Goal: Task Accomplishment & Management: Complete application form

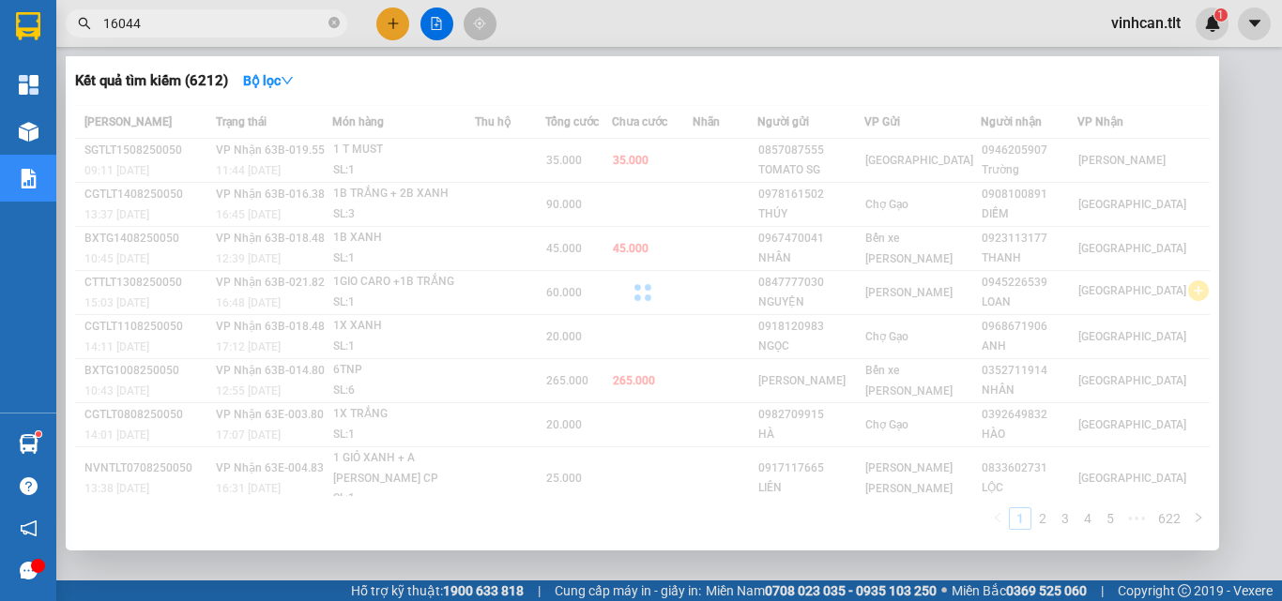
type input "160448"
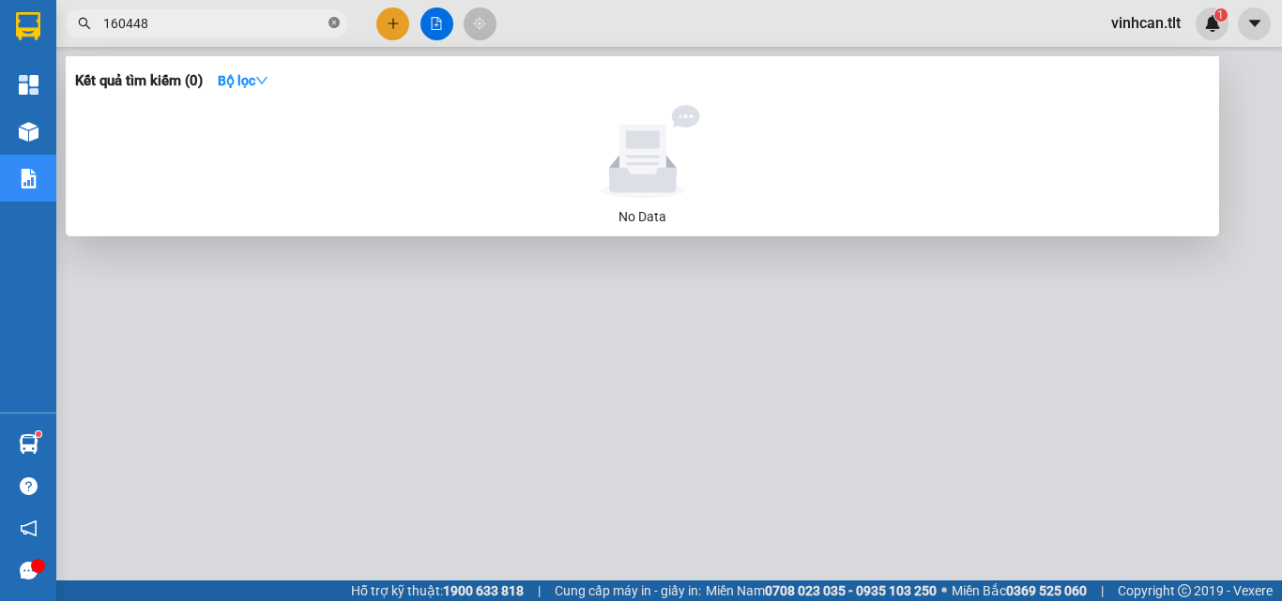
click at [337, 24] on icon "close-circle" at bounding box center [333, 22] width 11 height 11
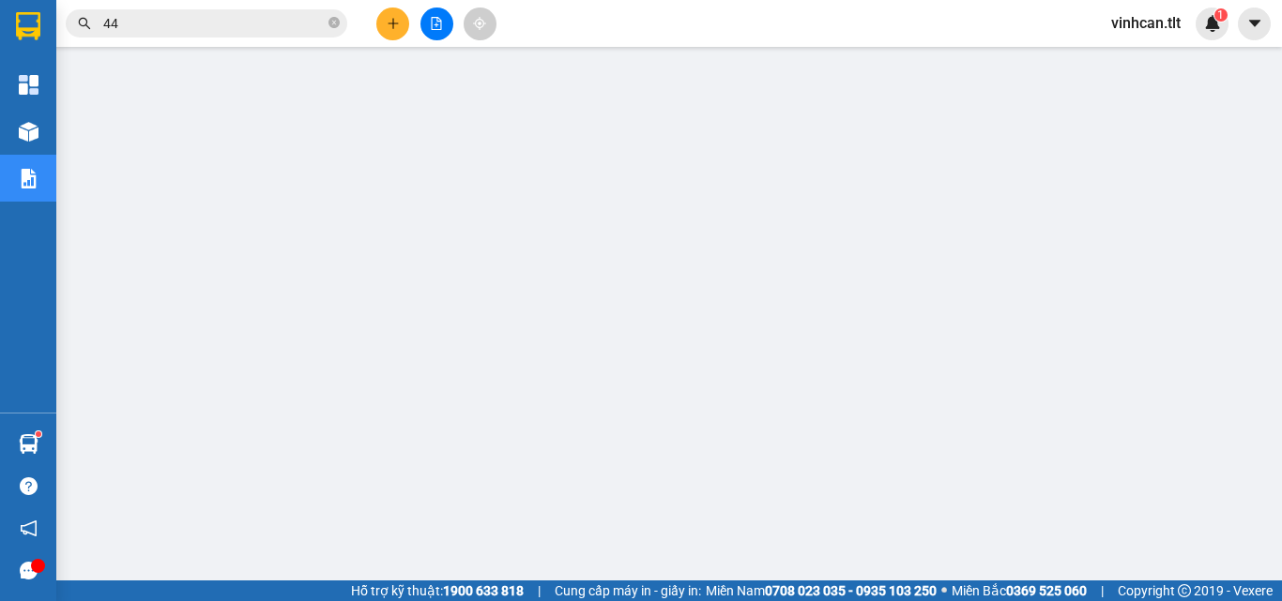
type input "448"
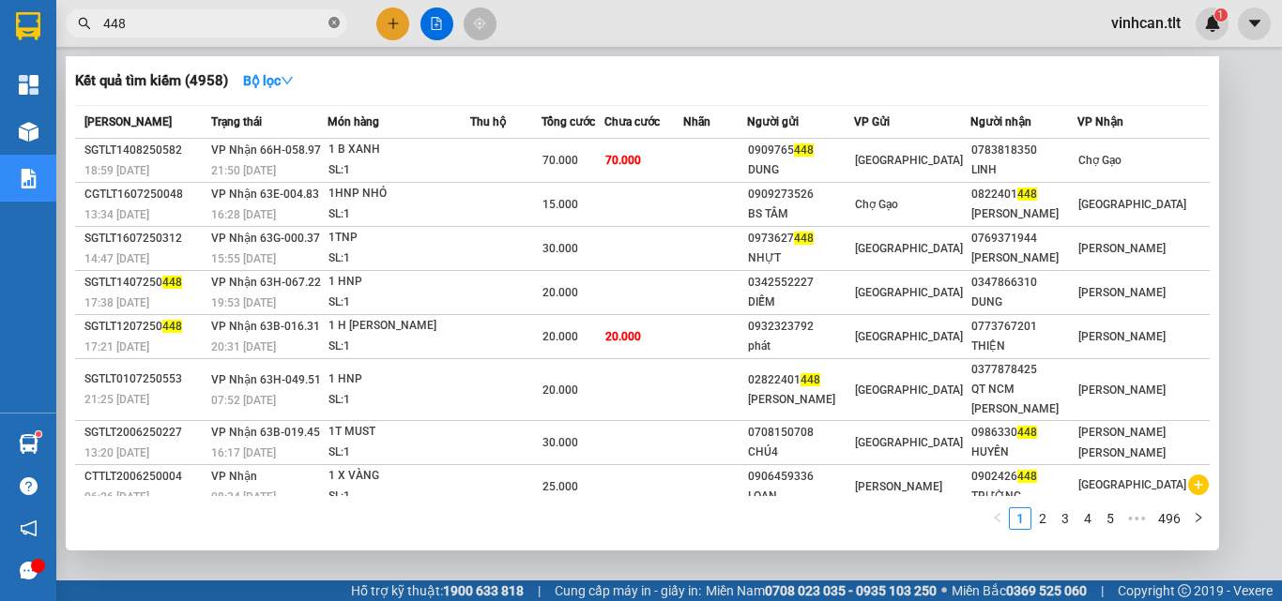
click at [334, 23] on icon "close-circle" at bounding box center [333, 22] width 11 height 11
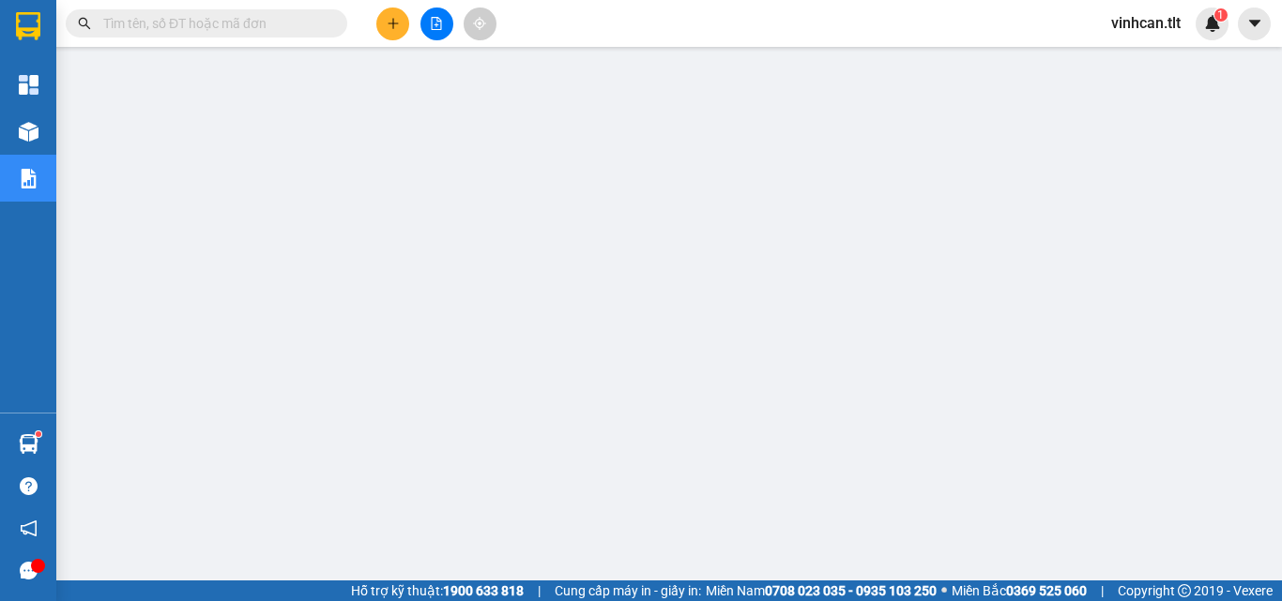
click at [278, 35] on span at bounding box center [206, 23] width 281 height 28
click at [272, 27] on input "text" at bounding box center [213, 23] width 221 height 21
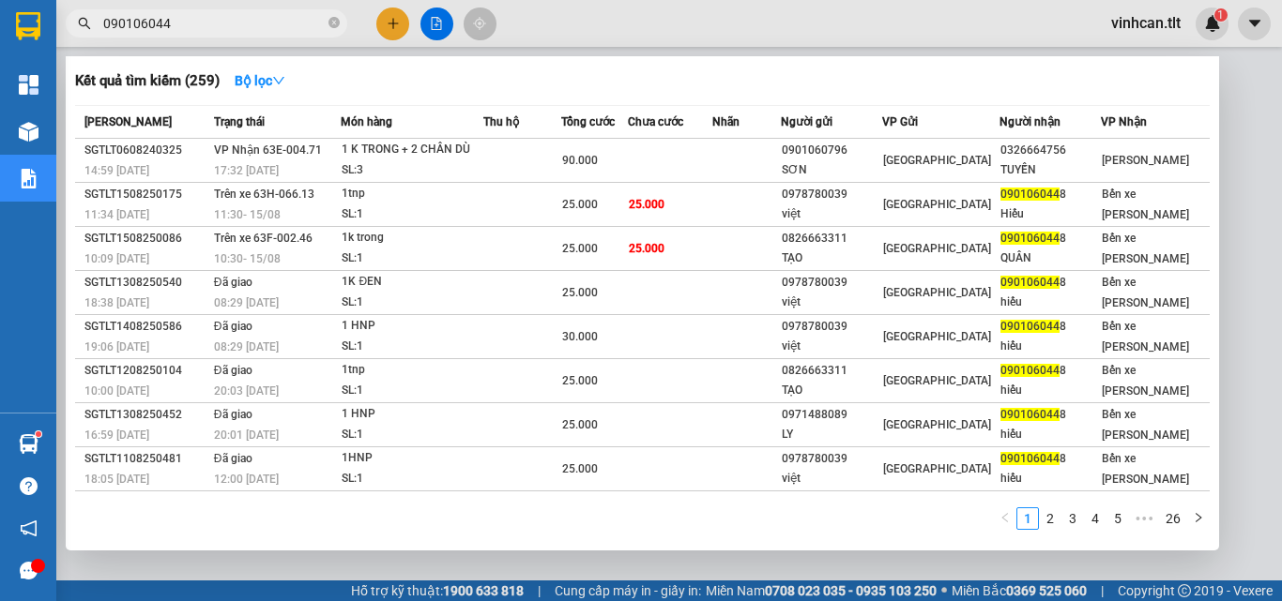
type input "0901060448"
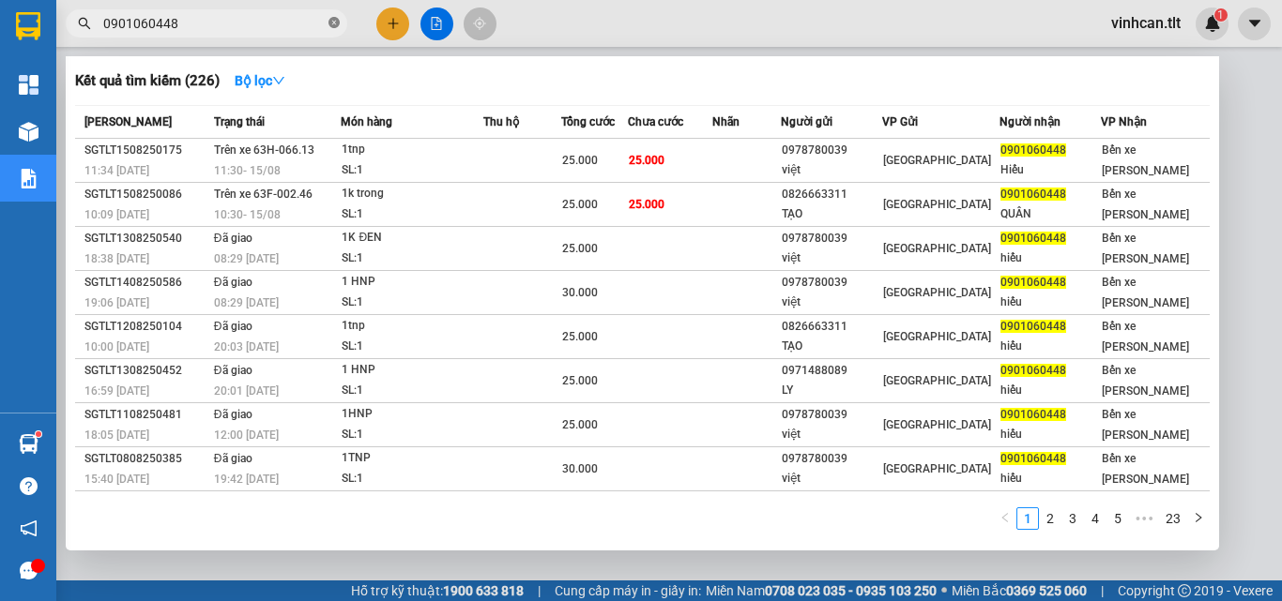
click at [333, 24] on icon "close-circle" at bounding box center [333, 22] width 11 height 11
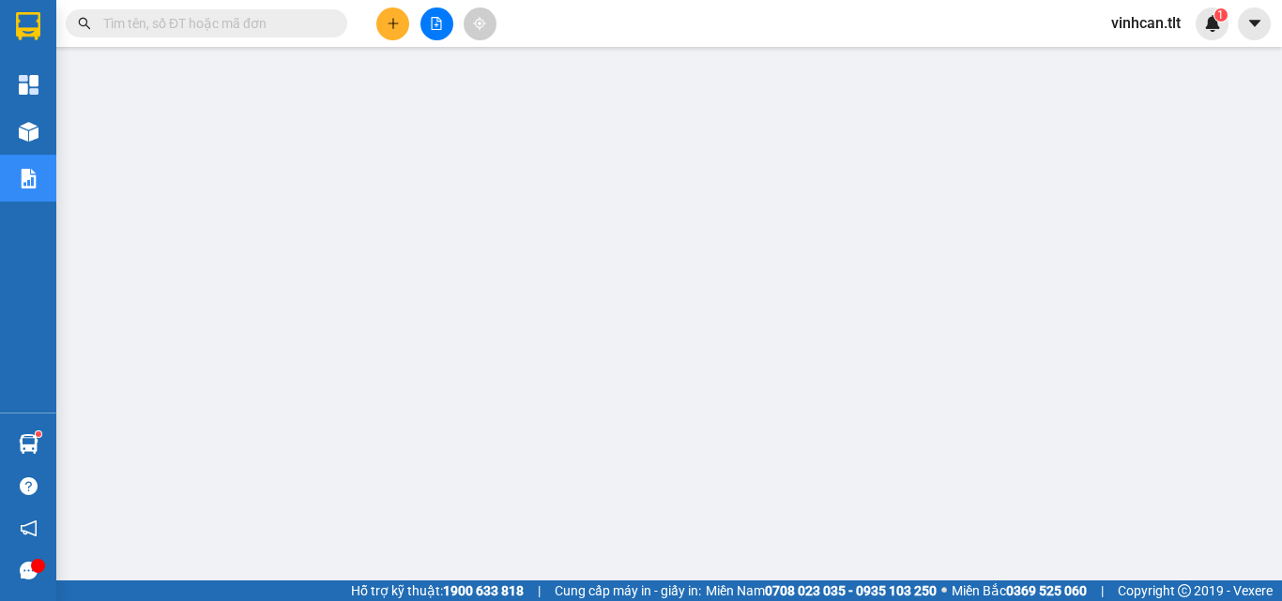
click at [287, 19] on input "text" at bounding box center [213, 23] width 221 height 21
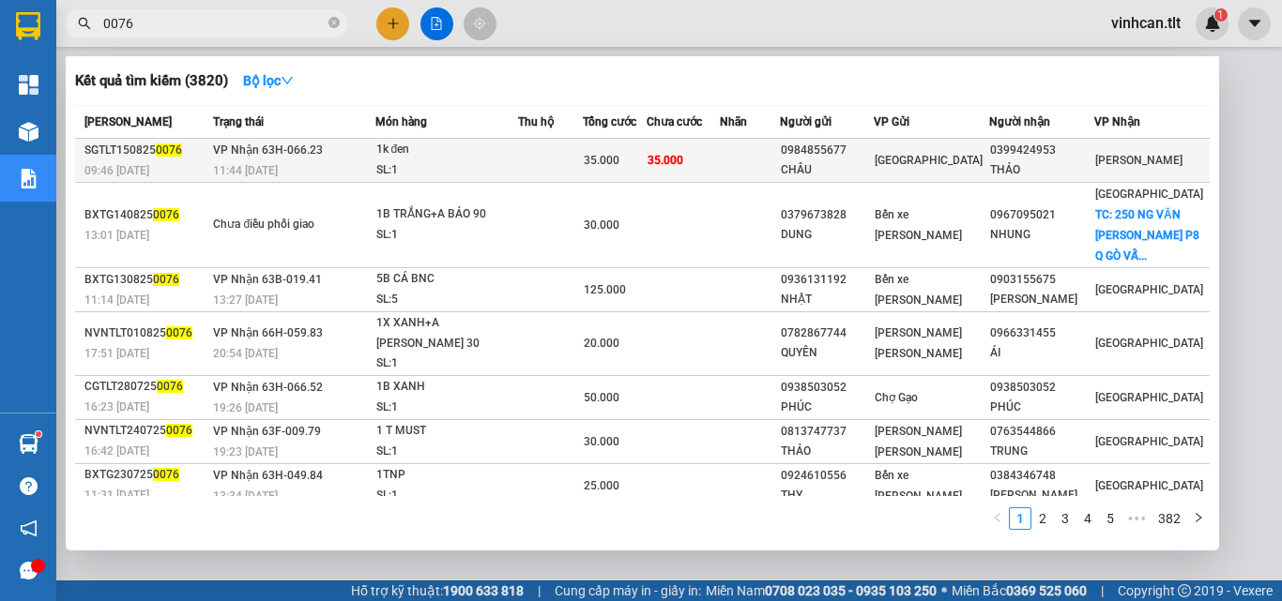
type input "0076"
click at [844, 156] on div "0984855677" at bounding box center [827, 151] width 92 height 20
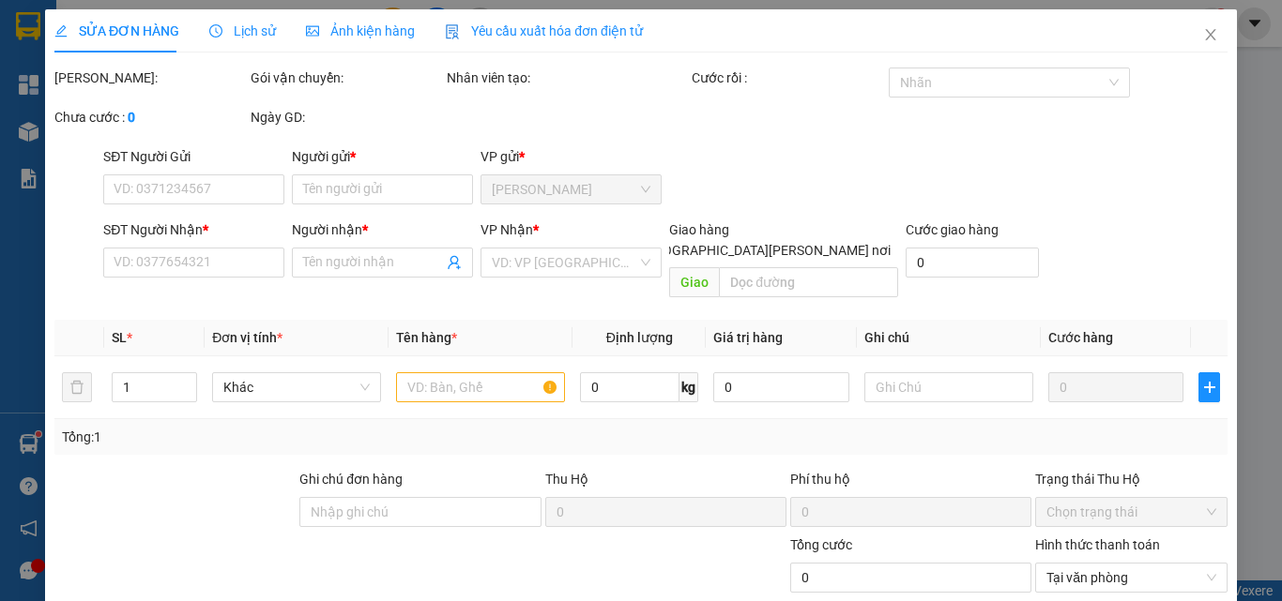
type input "0984855677"
type input "CHÂU"
type input "0399424953"
type input "THẢO"
type input "35.000"
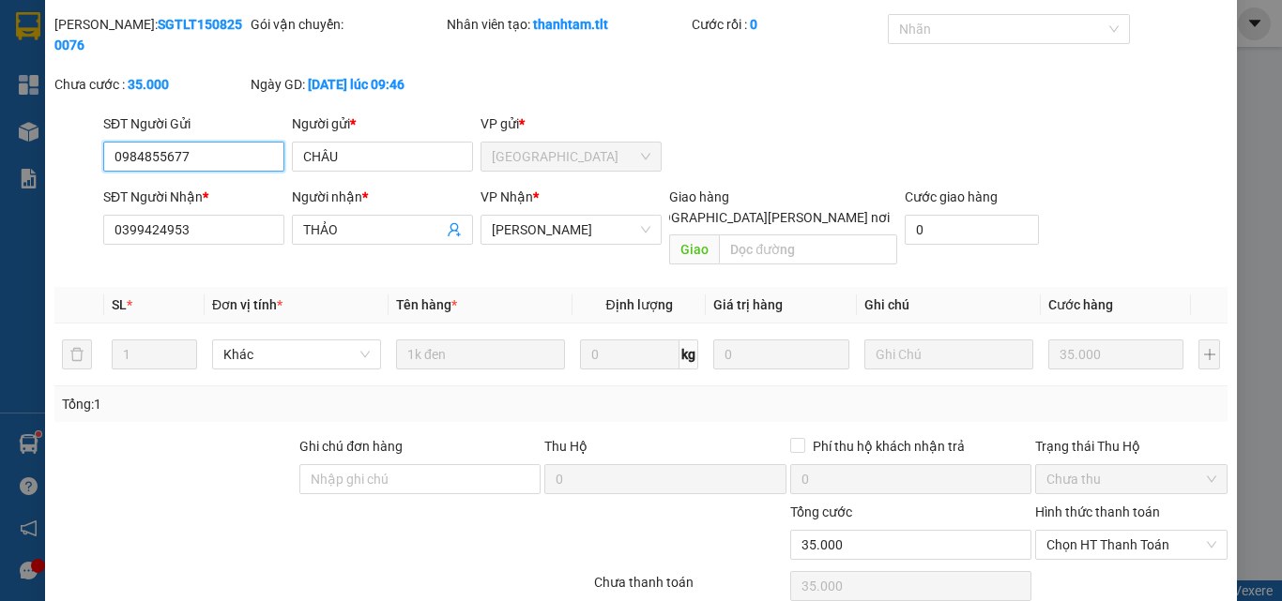
scroll to position [97, 0]
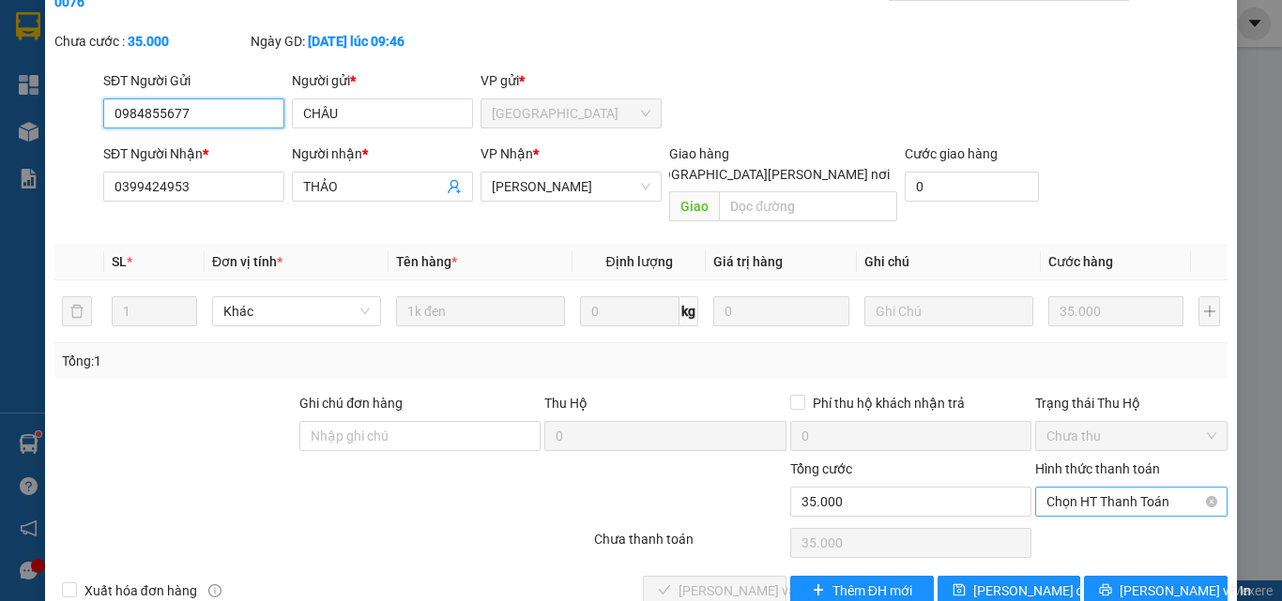
click at [1091, 488] on span "Chọn HT Thanh Toán" at bounding box center [1131, 502] width 170 height 28
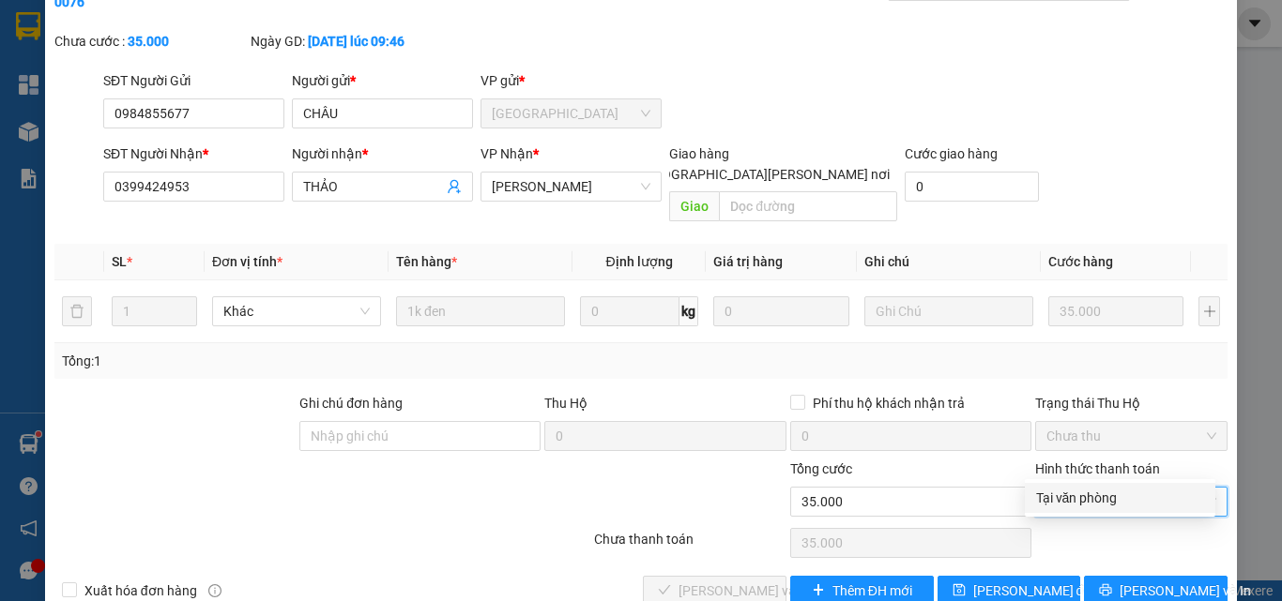
click at [1086, 504] on div "Tại văn phòng" at bounding box center [1120, 498] width 168 height 21
type input "0"
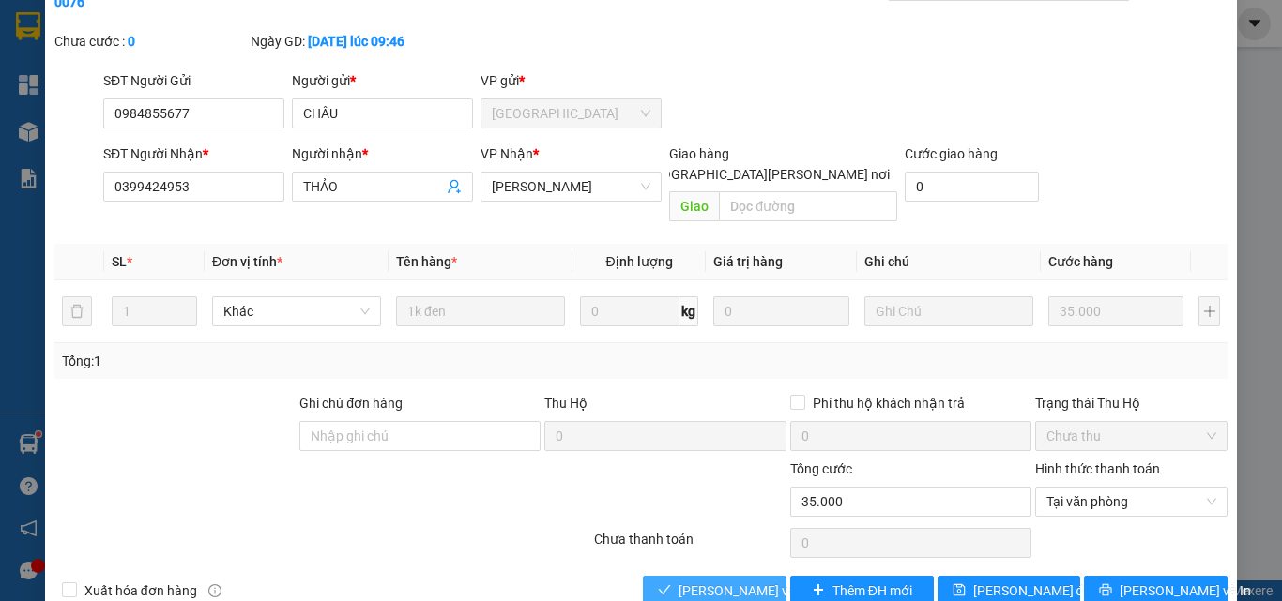
click at [715, 581] on span "[PERSON_NAME] và [PERSON_NAME] hàng" at bounding box center [804, 591] width 253 height 21
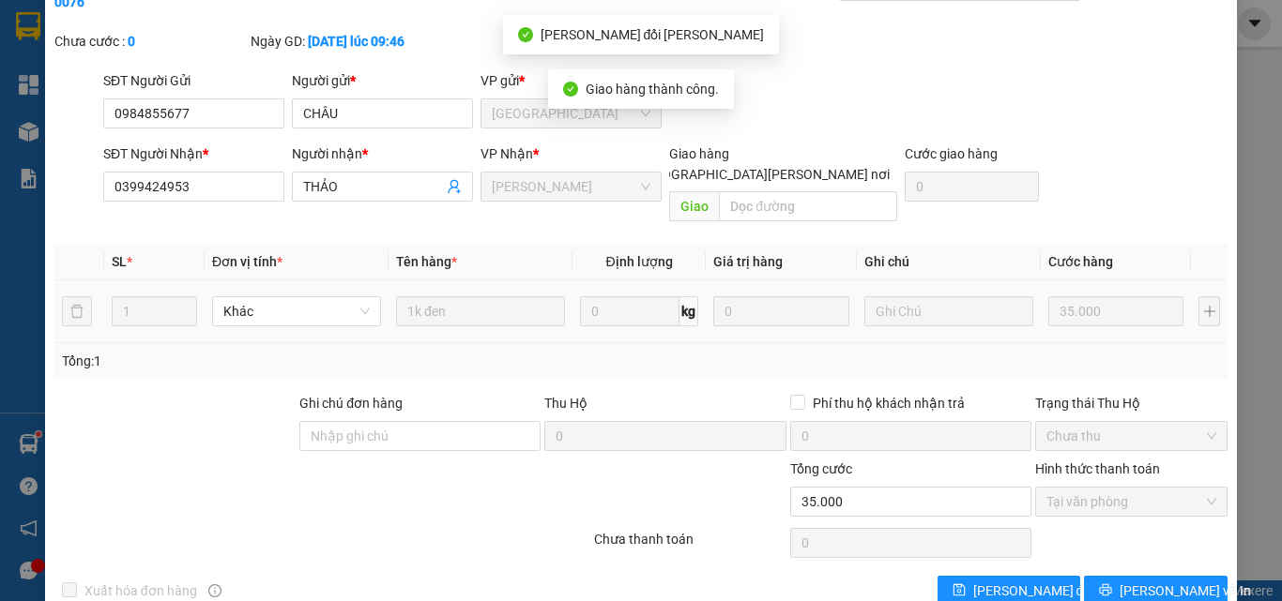
scroll to position [0, 0]
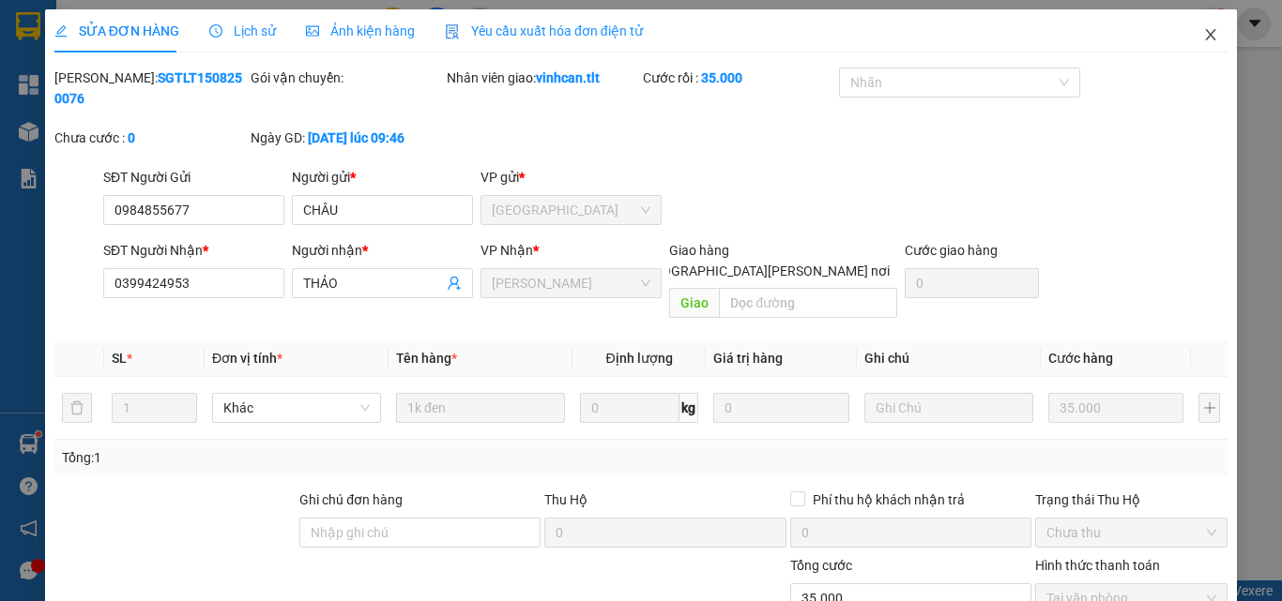
click at [1206, 31] on icon "close" at bounding box center [1211, 34] width 10 height 11
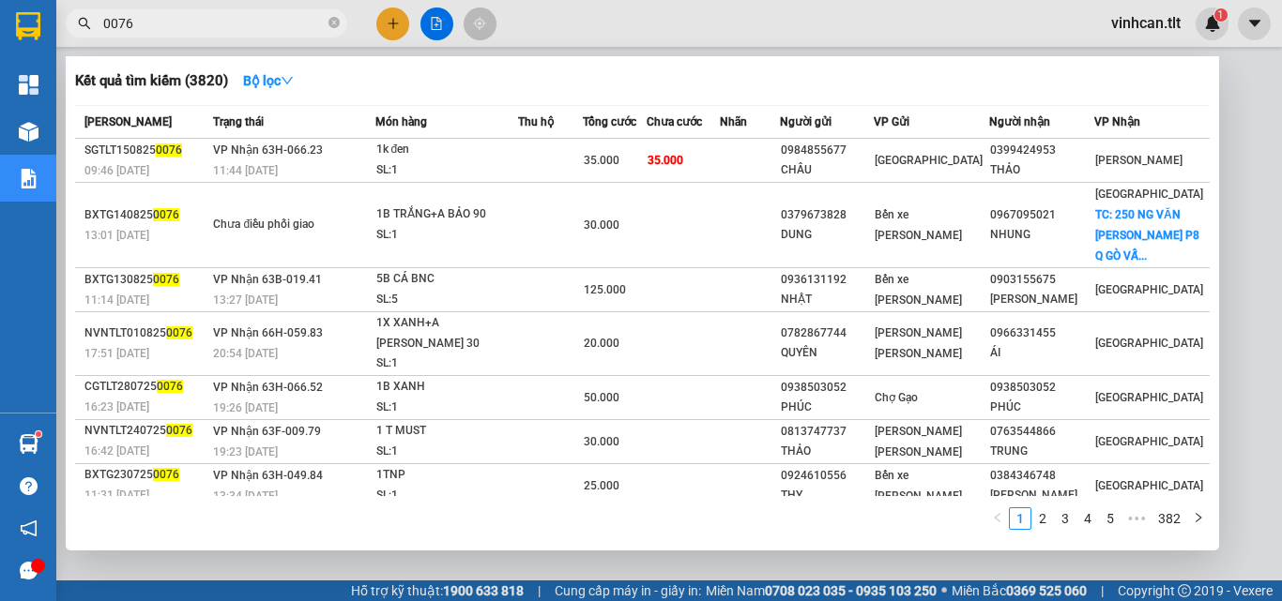
drag, startPoint x: 331, startPoint y: 27, endPoint x: 318, endPoint y: 55, distance: 31.1
click at [329, 28] on icon "close-circle" at bounding box center [333, 22] width 11 height 11
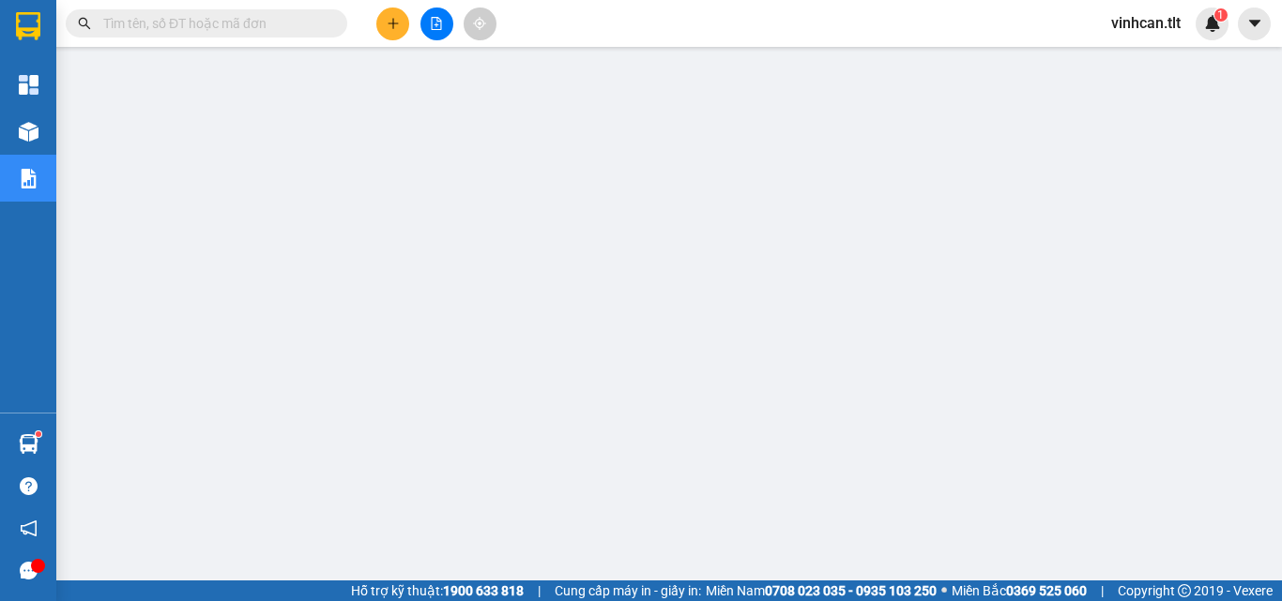
click at [284, 26] on input "text" at bounding box center [213, 23] width 221 height 21
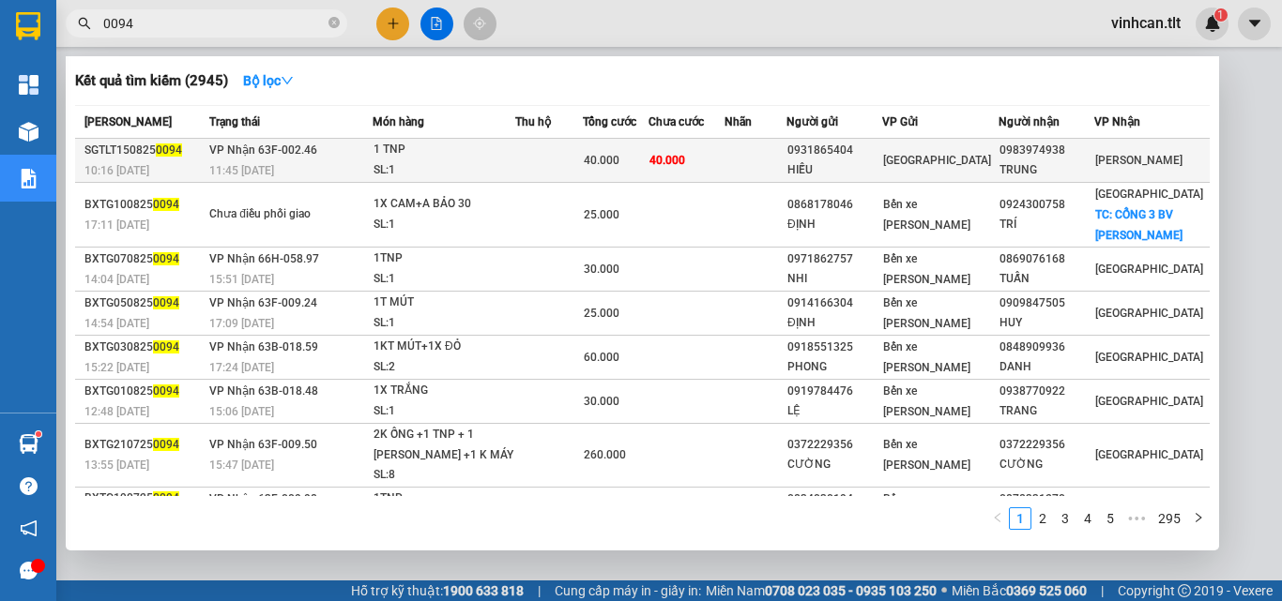
type input "0094"
click at [855, 148] on div "0931865404" at bounding box center [834, 151] width 94 height 20
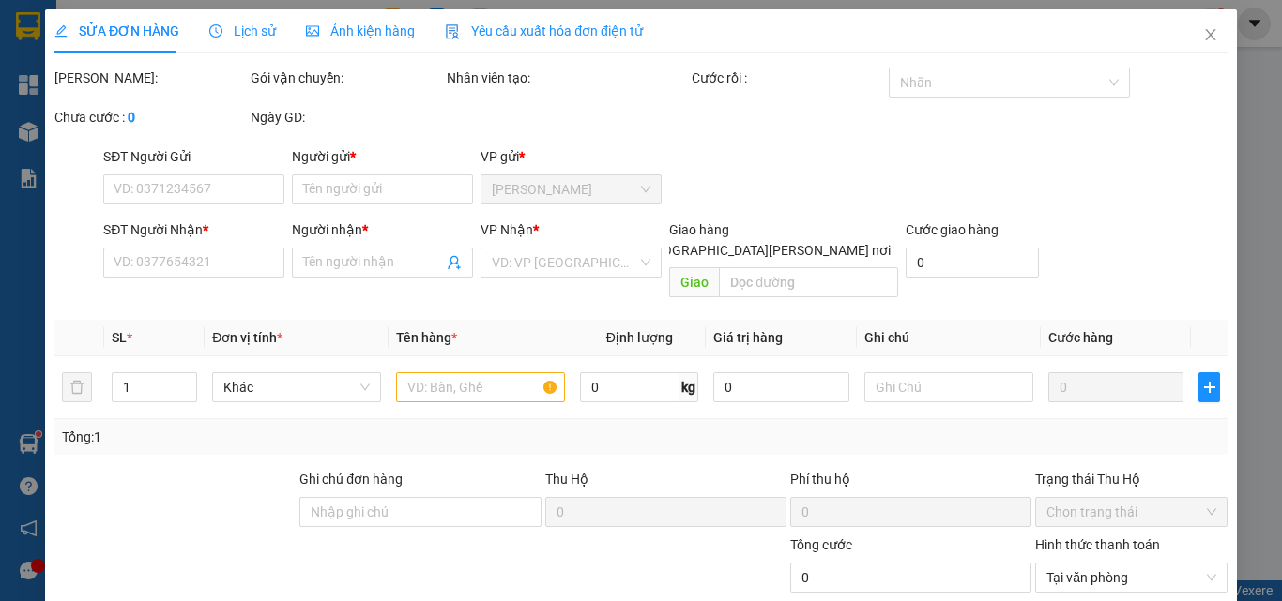
type input "0931865404"
type input "HIẾU"
type input "0983974938"
type input "TRUNG"
type input "40.000"
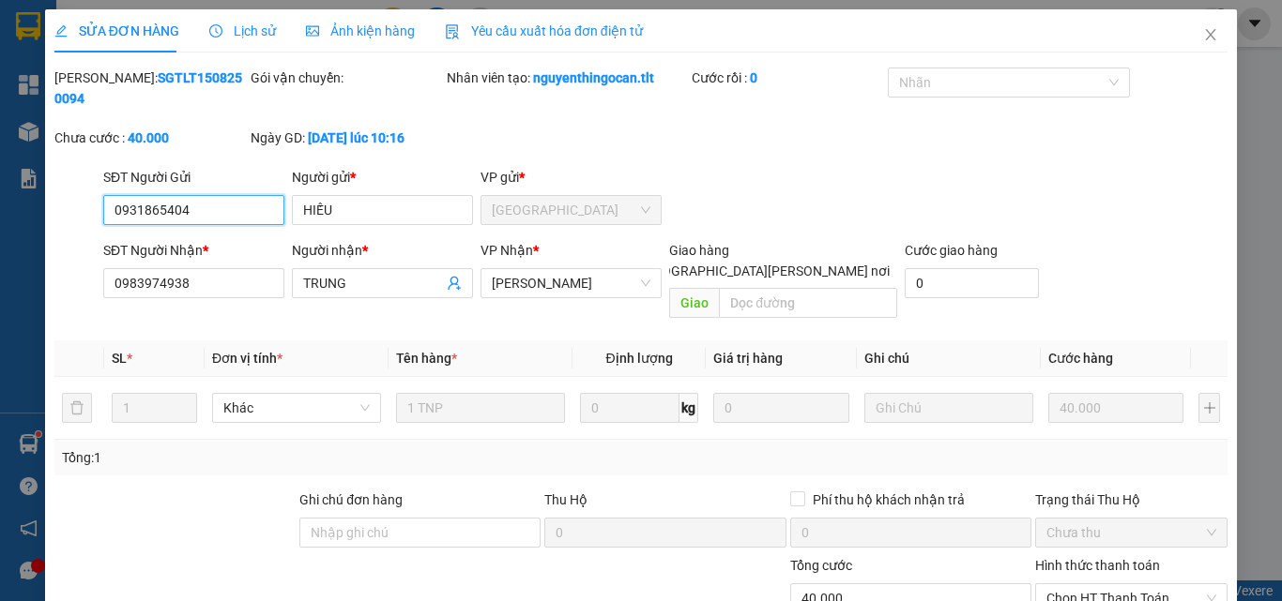
scroll to position [87, 0]
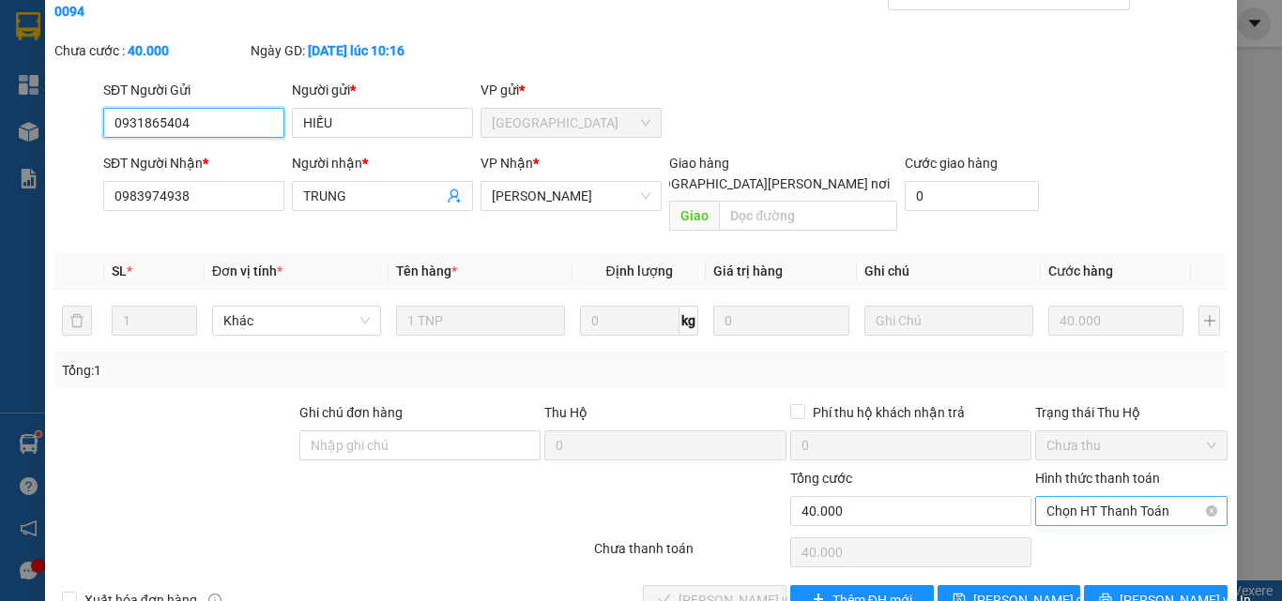
click at [1082, 497] on span "Chọn HT Thanh Toán" at bounding box center [1131, 511] width 170 height 28
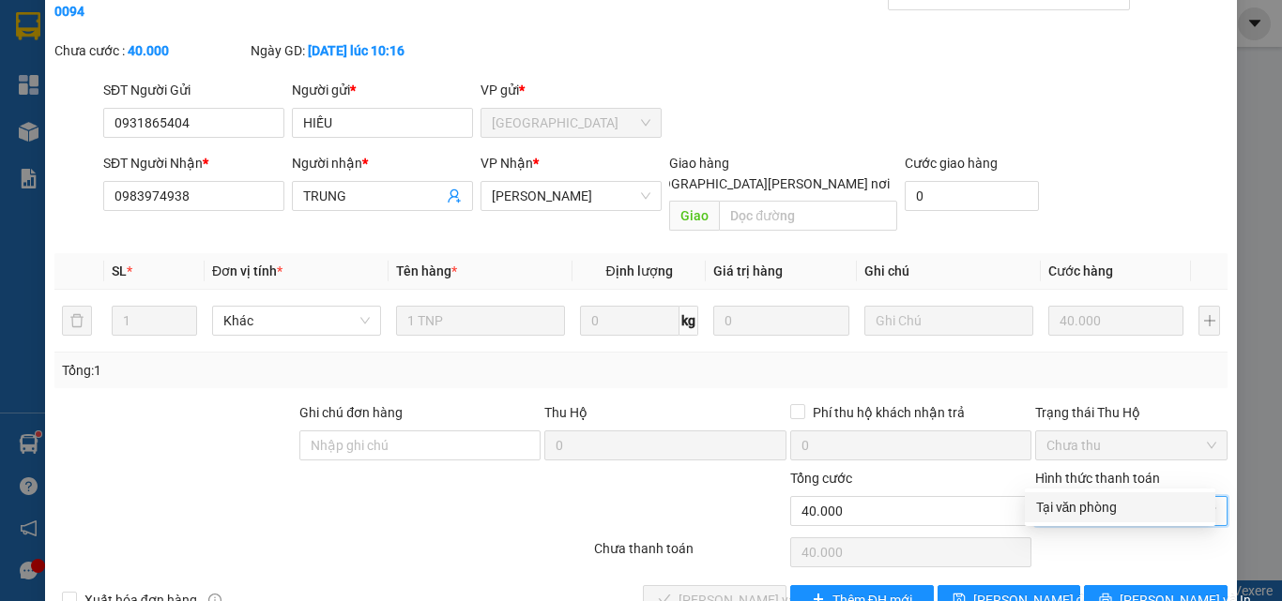
drag, startPoint x: 1084, startPoint y: 499, endPoint x: 1045, endPoint y: 510, distance: 40.1
click at [1076, 503] on div "Tại văn phòng" at bounding box center [1120, 507] width 168 height 21
type input "0"
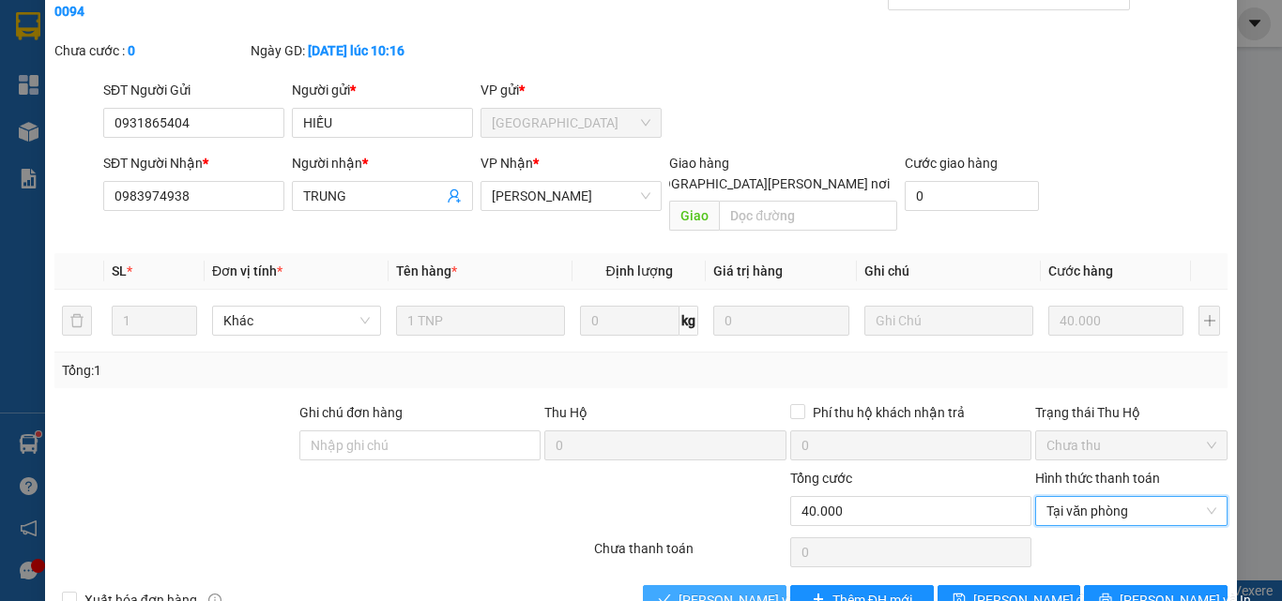
click at [732, 590] on span "[PERSON_NAME] và [PERSON_NAME] hàng" at bounding box center [804, 600] width 253 height 21
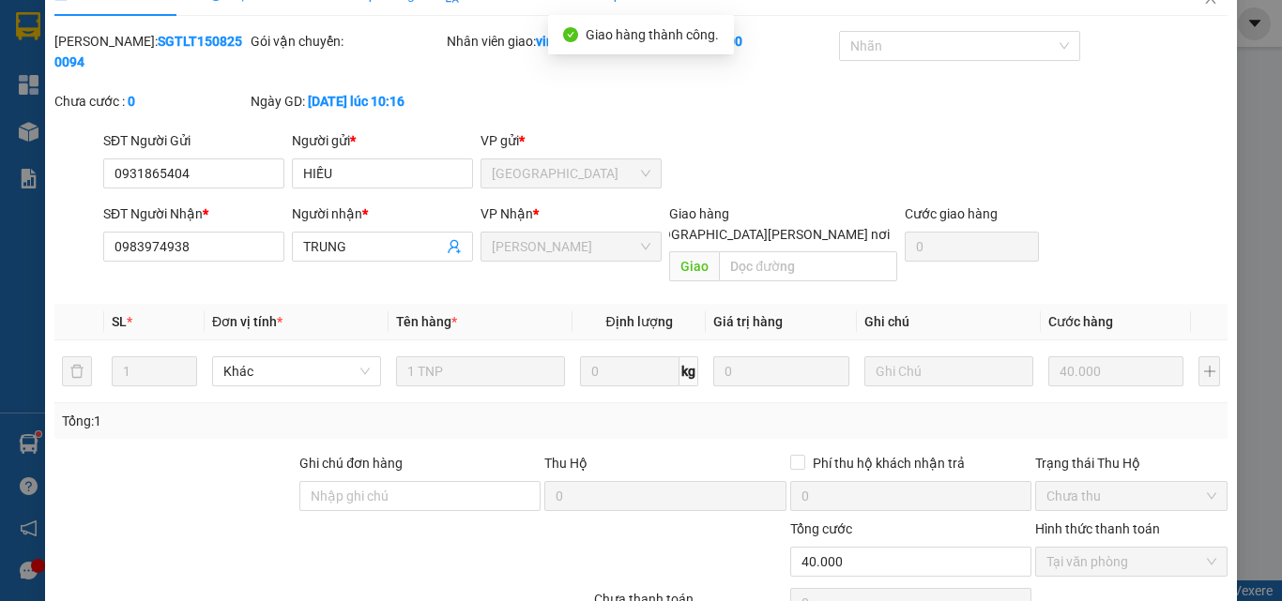
scroll to position [0, 0]
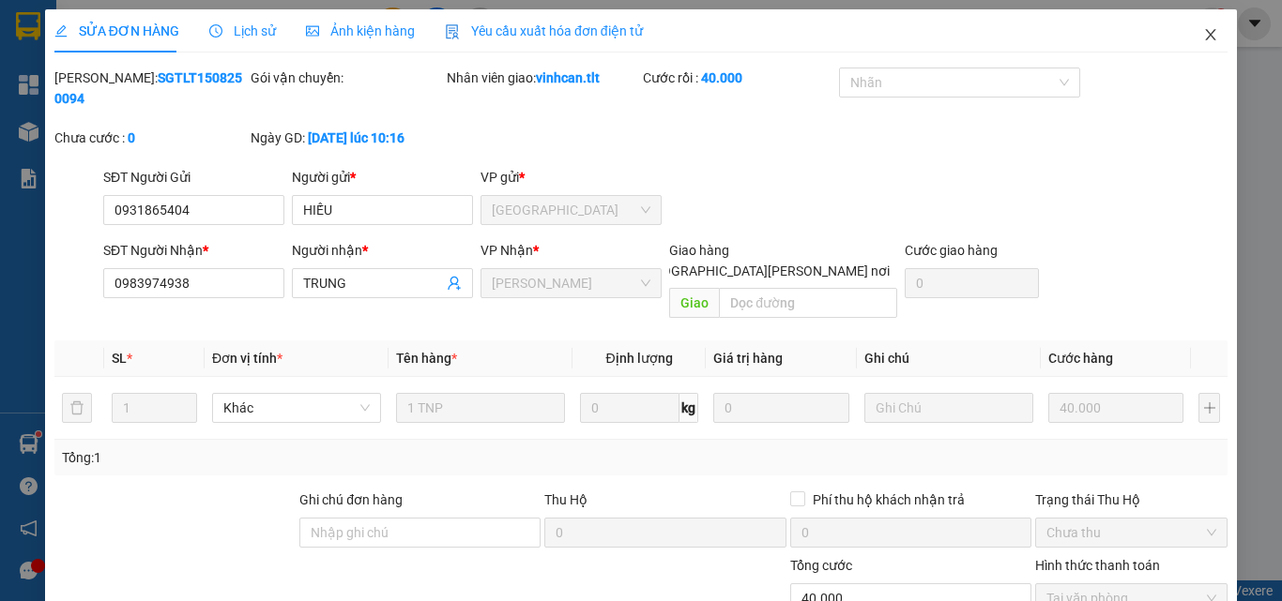
click at [1203, 32] on icon "close" at bounding box center [1210, 34] width 15 height 15
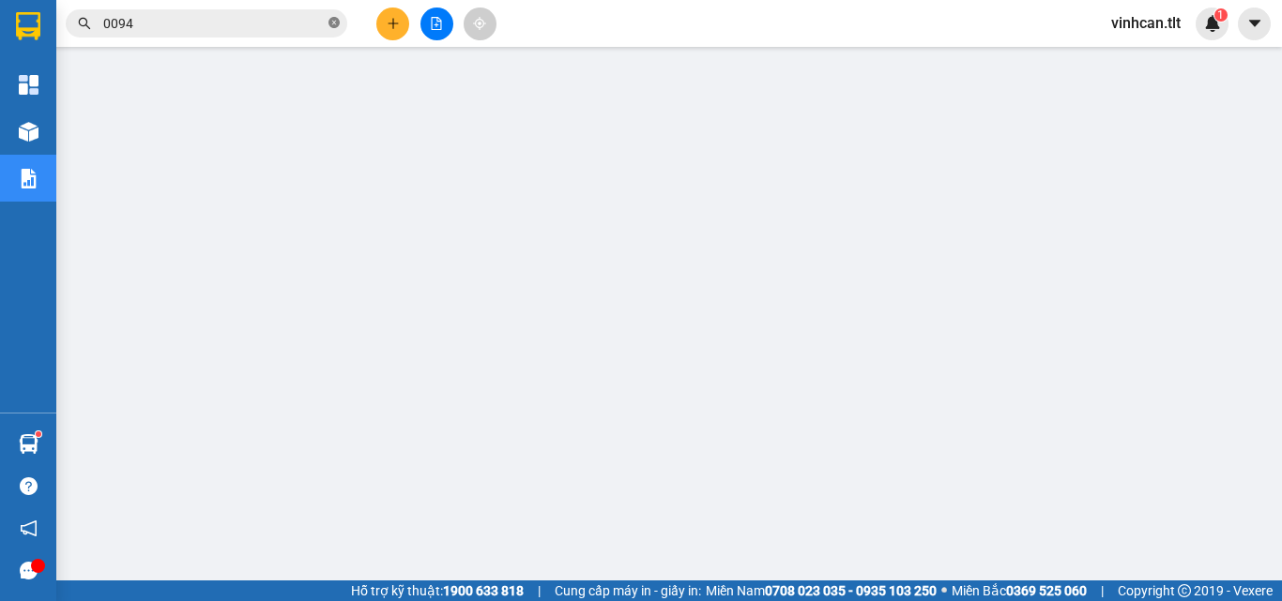
click at [335, 20] on icon "close-circle" at bounding box center [333, 22] width 11 height 11
click at [312, 25] on input "text" at bounding box center [213, 23] width 221 height 21
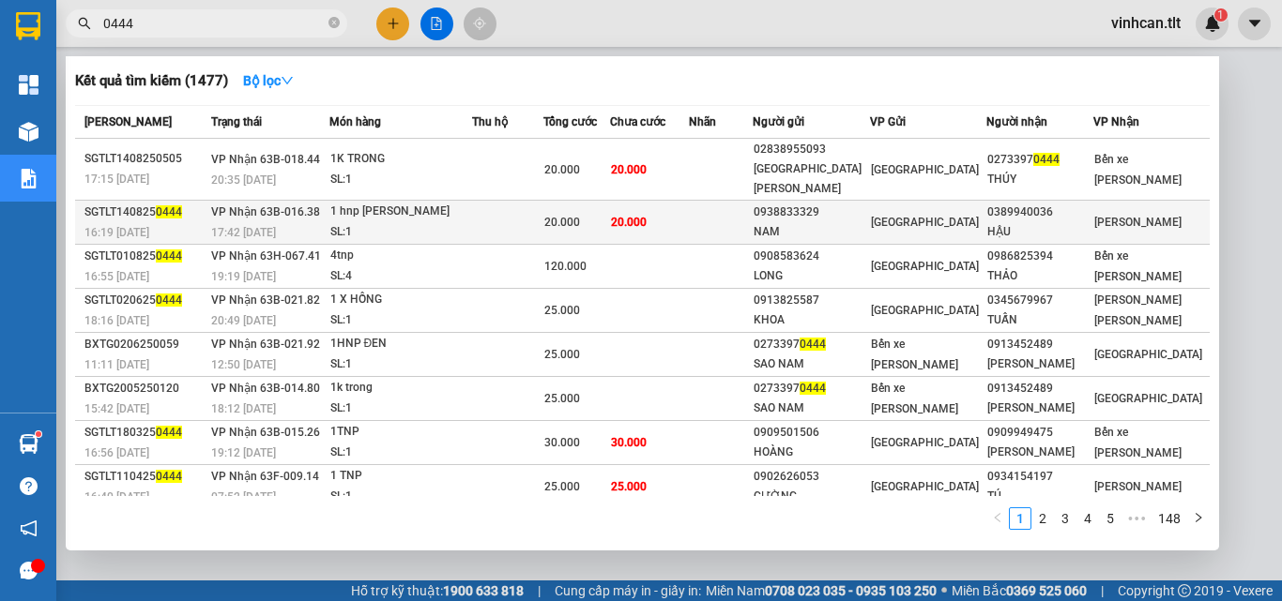
type input "0444"
click at [826, 203] on div "0938833329" at bounding box center [810, 213] width 114 height 20
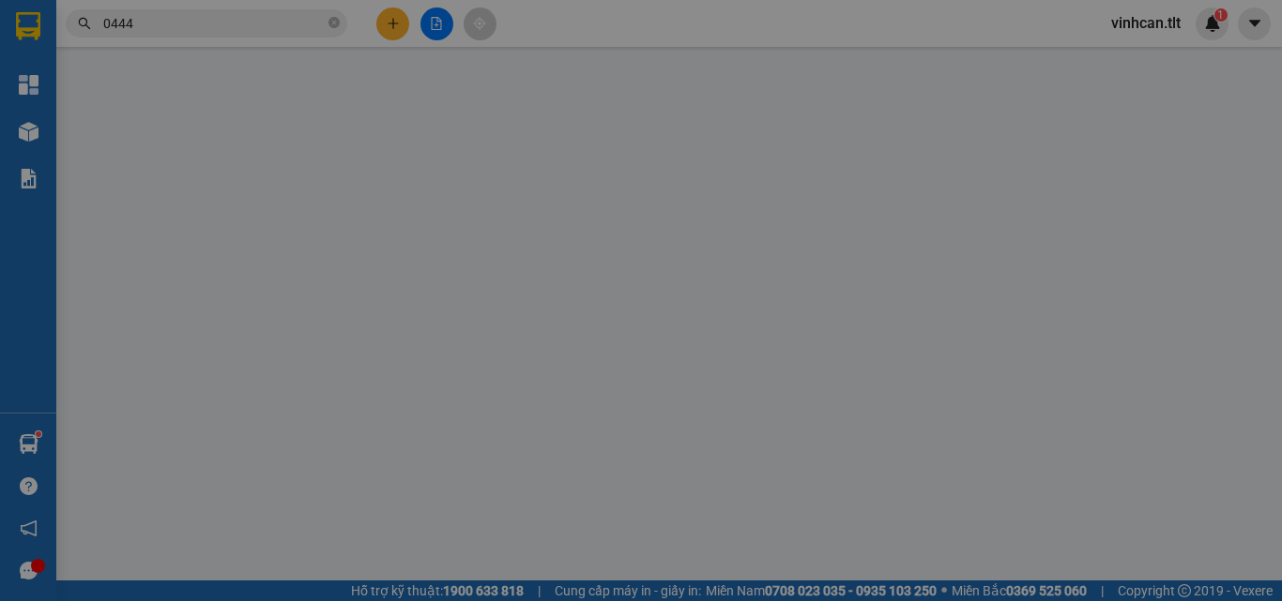
type input "0938833329"
type input "NAM"
type input "0389940036"
type input "HẬU"
type input "20.000"
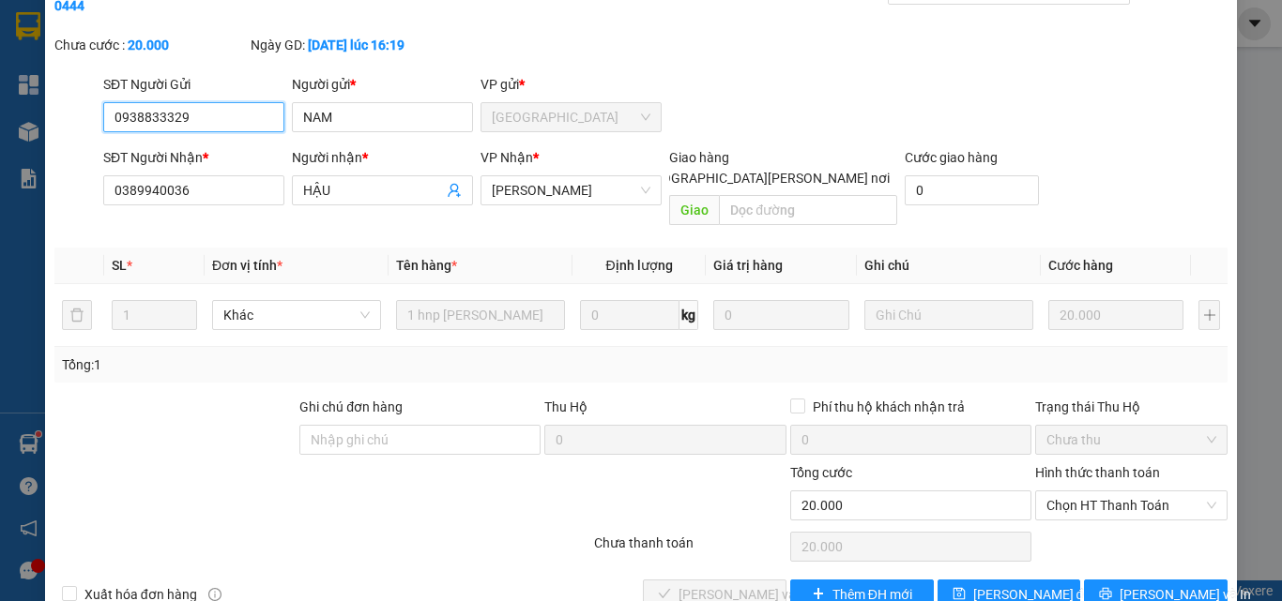
scroll to position [97, 0]
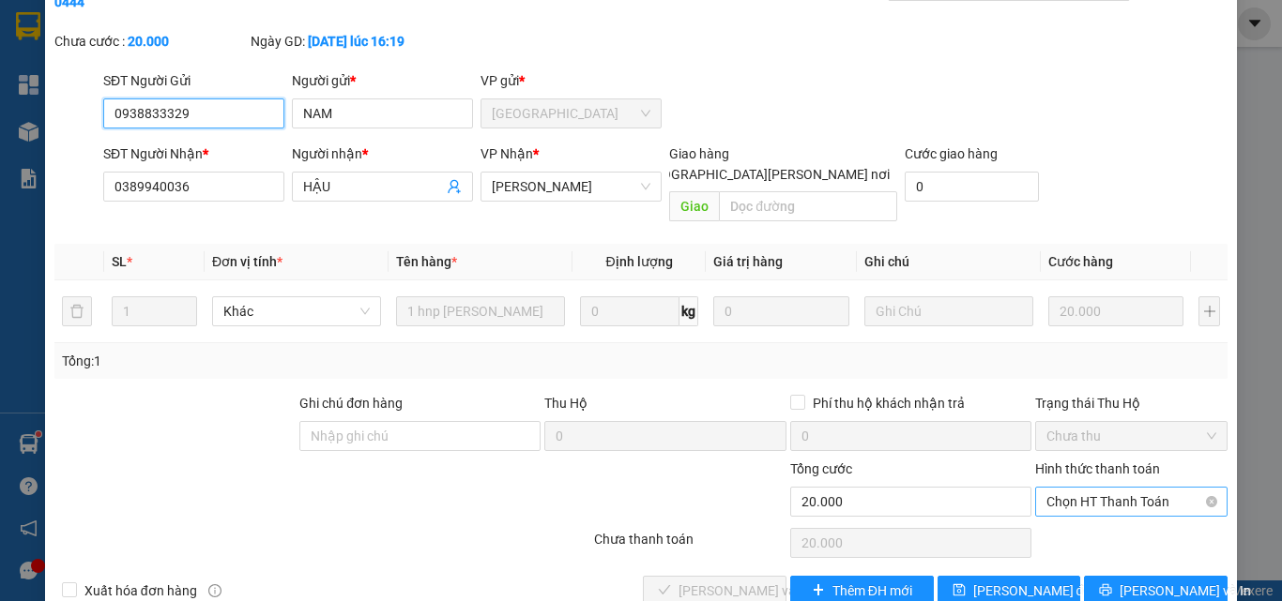
click at [1087, 488] on span "Chọn HT Thanh Toán" at bounding box center [1131, 502] width 170 height 28
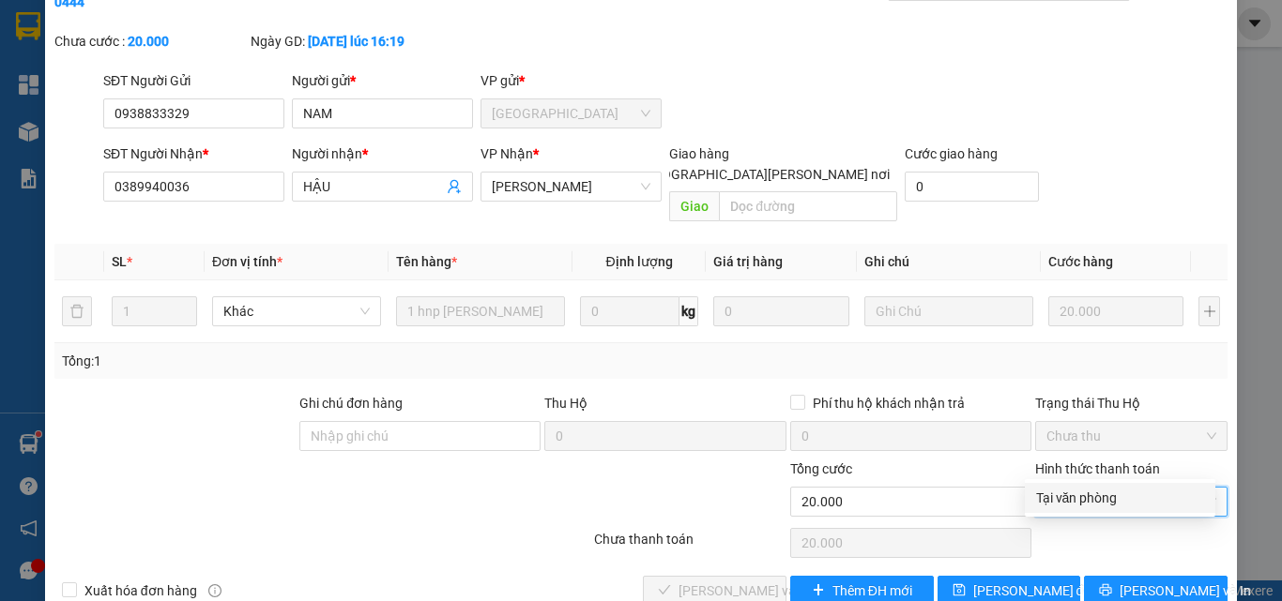
click at [1091, 503] on div "Tại văn phòng" at bounding box center [1120, 498] width 168 height 21
type input "0"
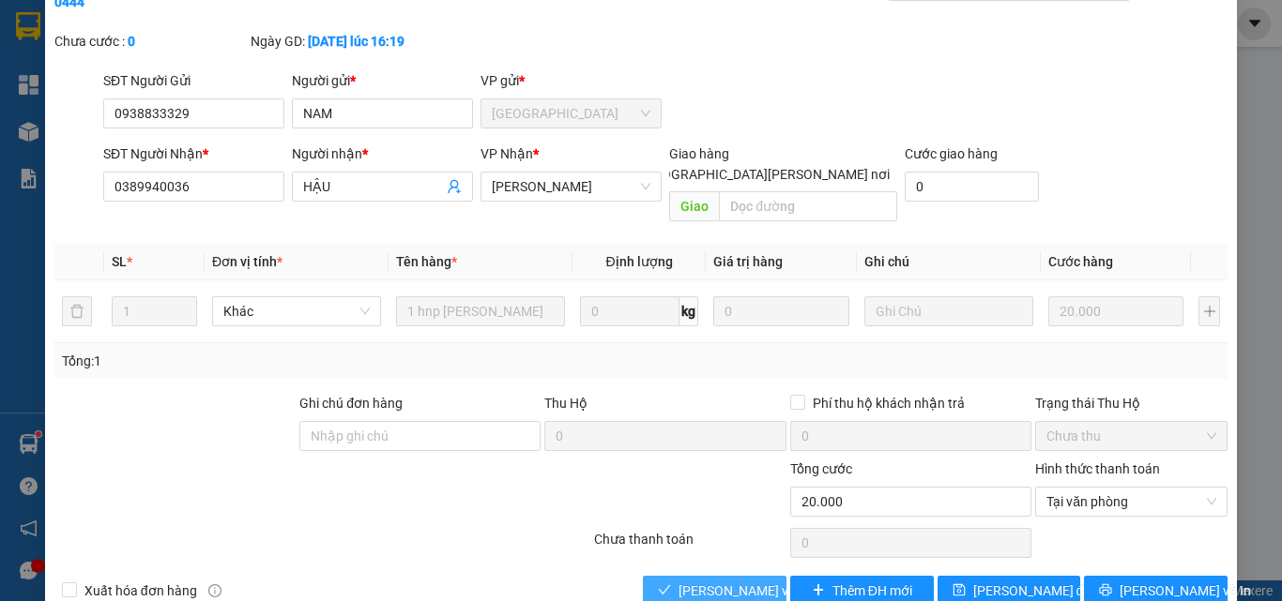
click at [690, 581] on span "[PERSON_NAME] và [PERSON_NAME] hàng" at bounding box center [804, 591] width 253 height 21
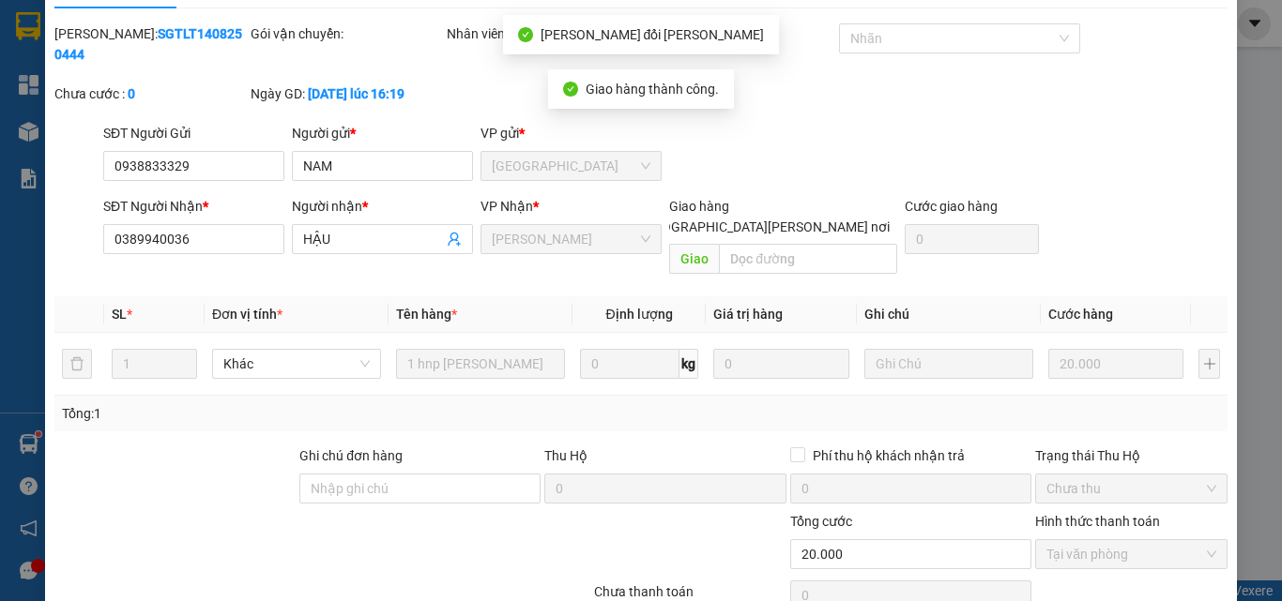
scroll to position [0, 0]
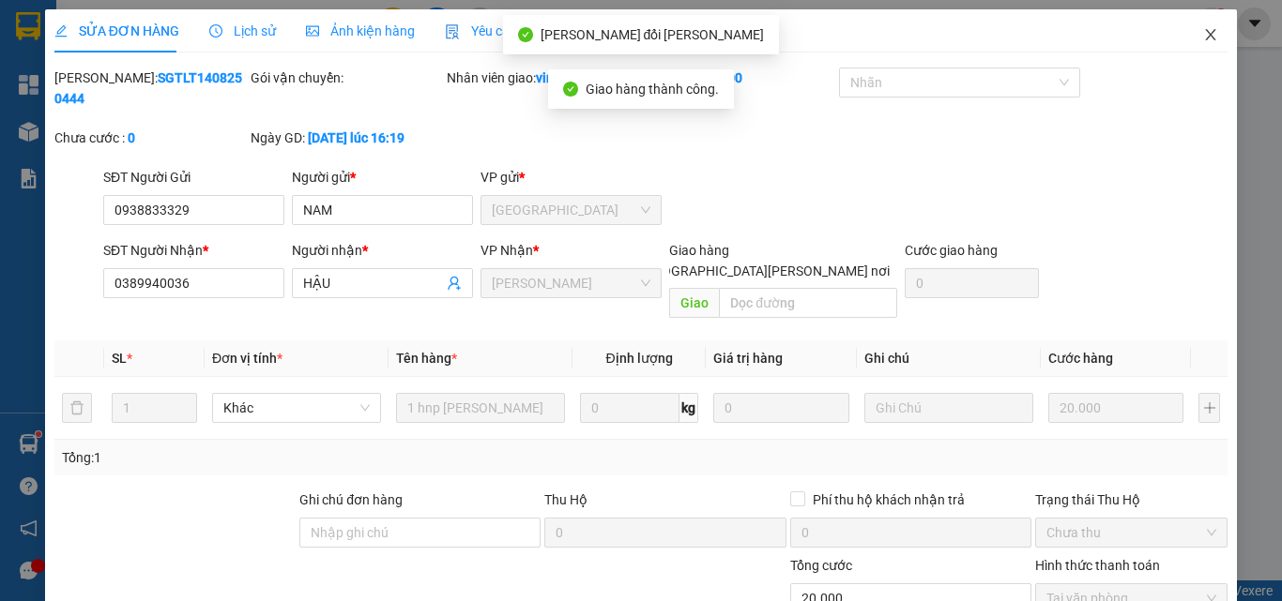
click at [1203, 38] on icon "close" at bounding box center [1210, 34] width 15 height 15
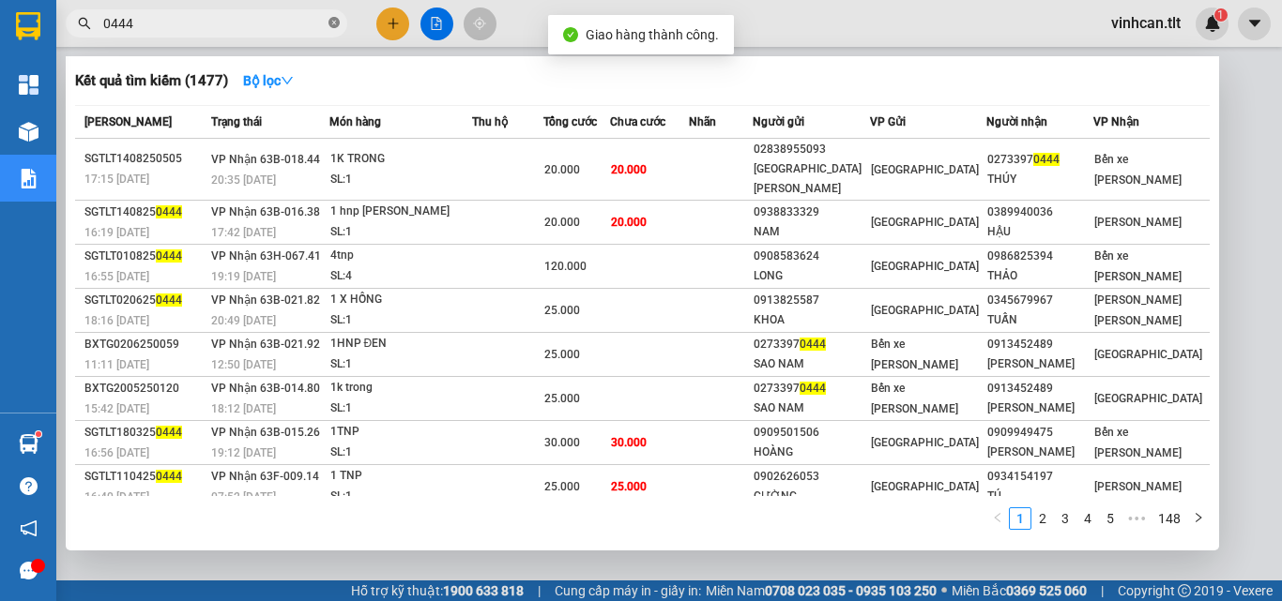
click at [336, 19] on span at bounding box center [333, 24] width 11 height 18
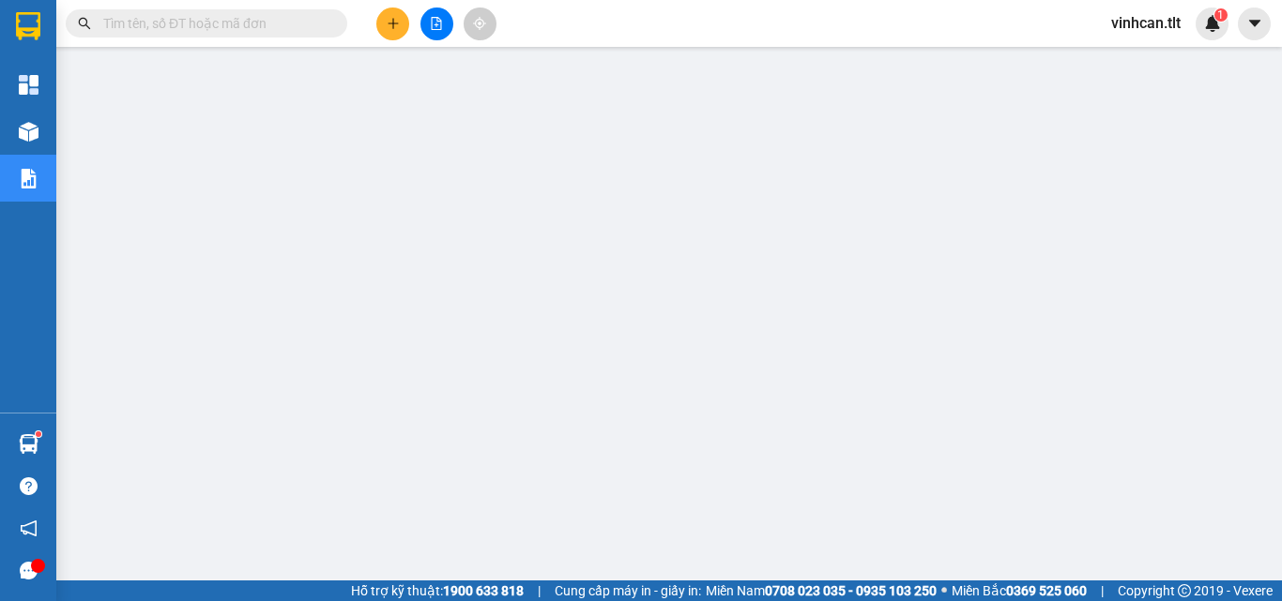
click at [259, 36] on span at bounding box center [206, 23] width 281 height 28
click at [259, 23] on input "text" at bounding box center [213, 23] width 221 height 21
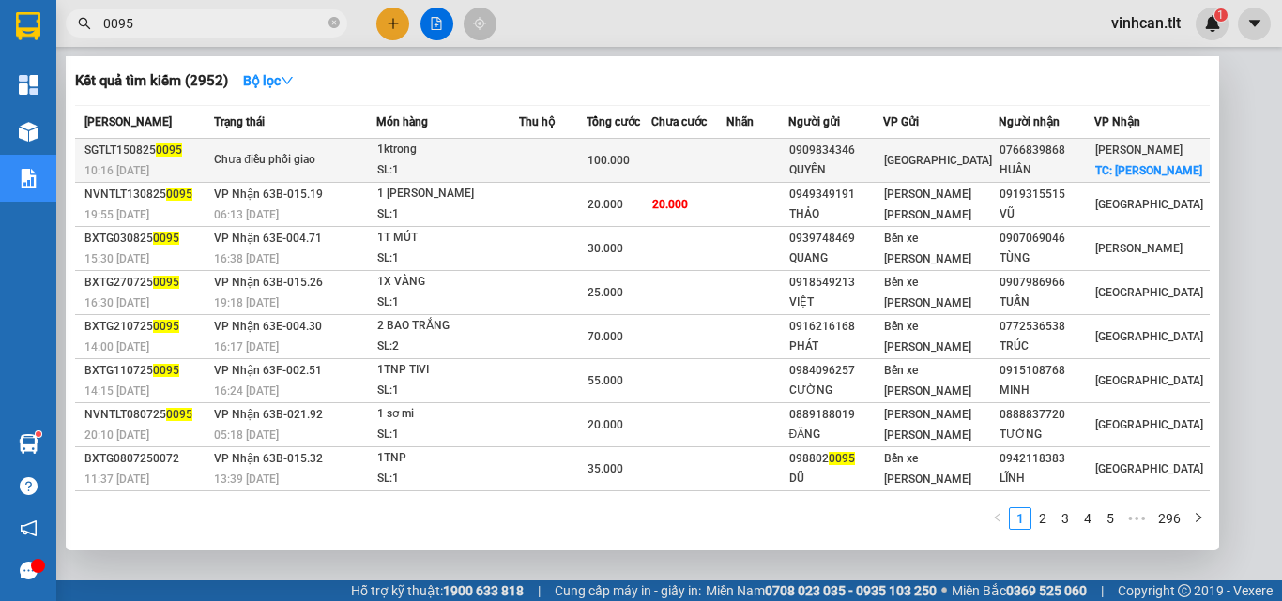
type input "0095"
click at [866, 146] on div "0909834346" at bounding box center [835, 151] width 93 height 20
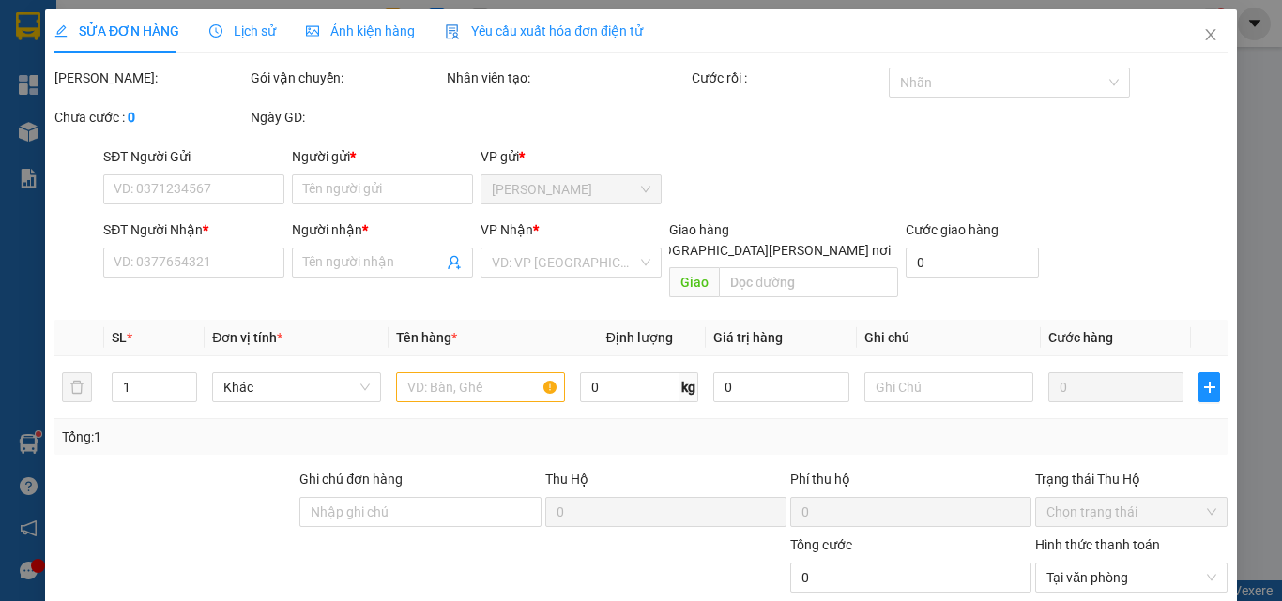
type input "0909834346"
type input "QUYÊN"
type input "0766839868"
type input "HUÂN"
checkbox input "true"
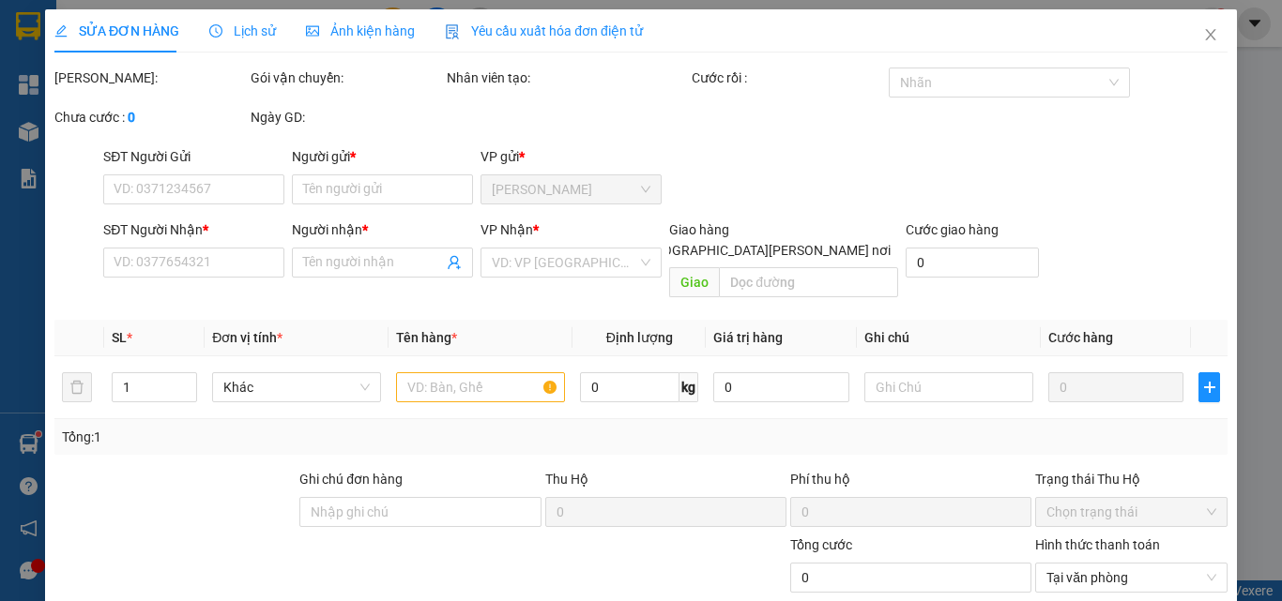
type input "long giang"
type input "100.000"
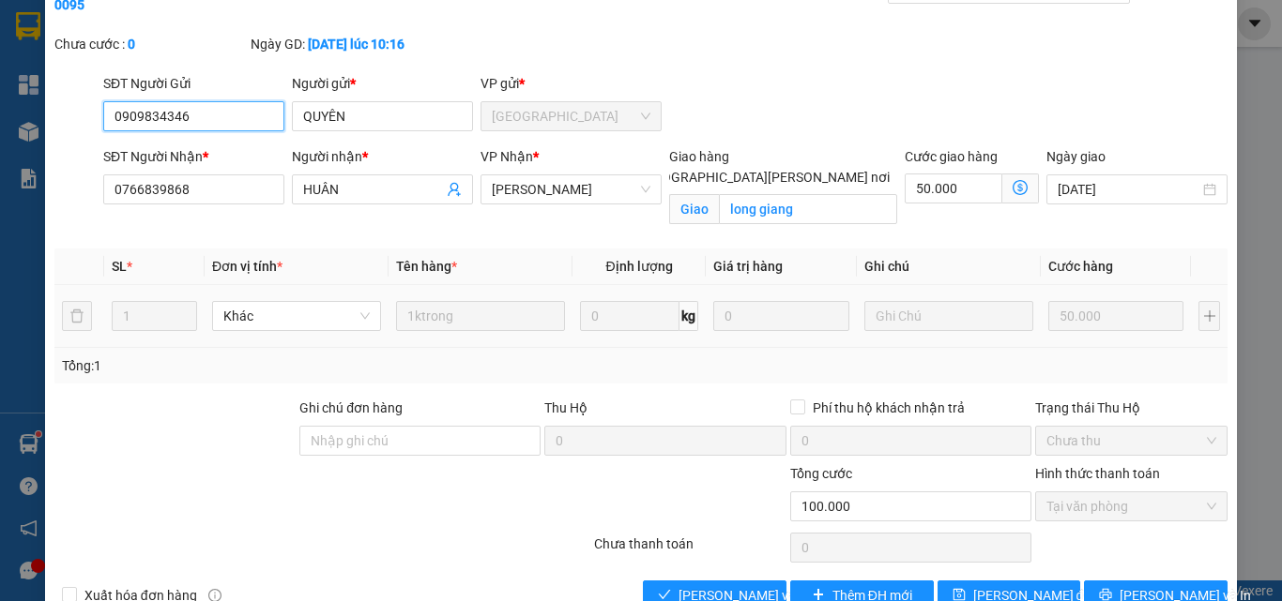
scroll to position [95, 0]
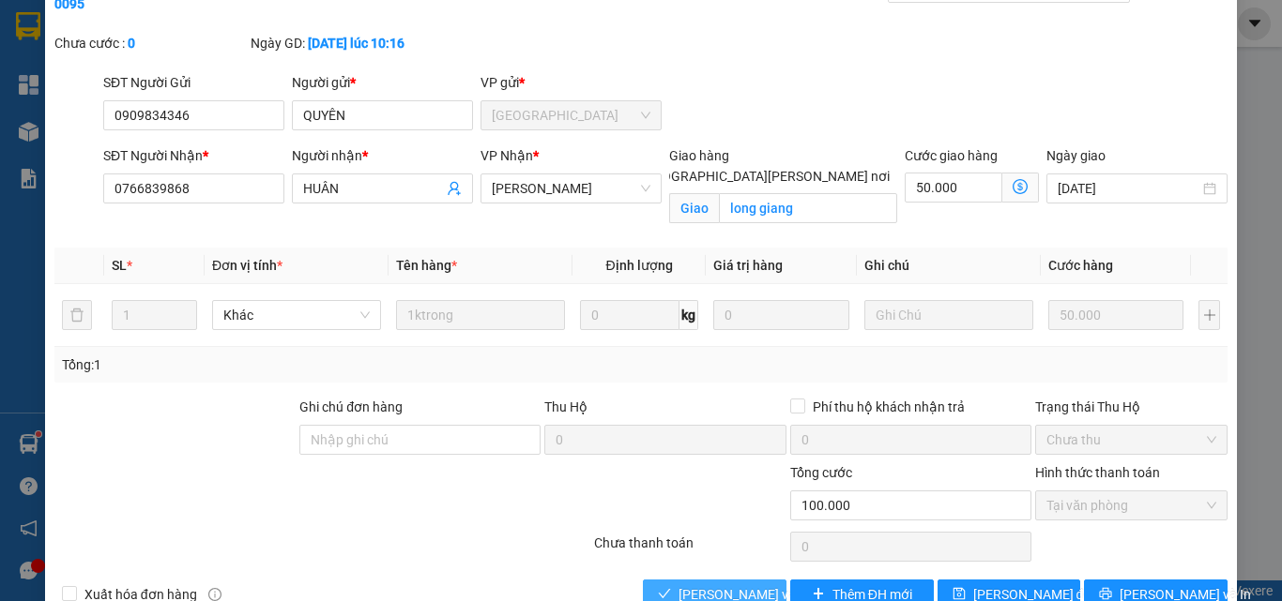
click at [727, 580] on button "[PERSON_NAME] và [PERSON_NAME] hàng" at bounding box center [715, 595] width 144 height 30
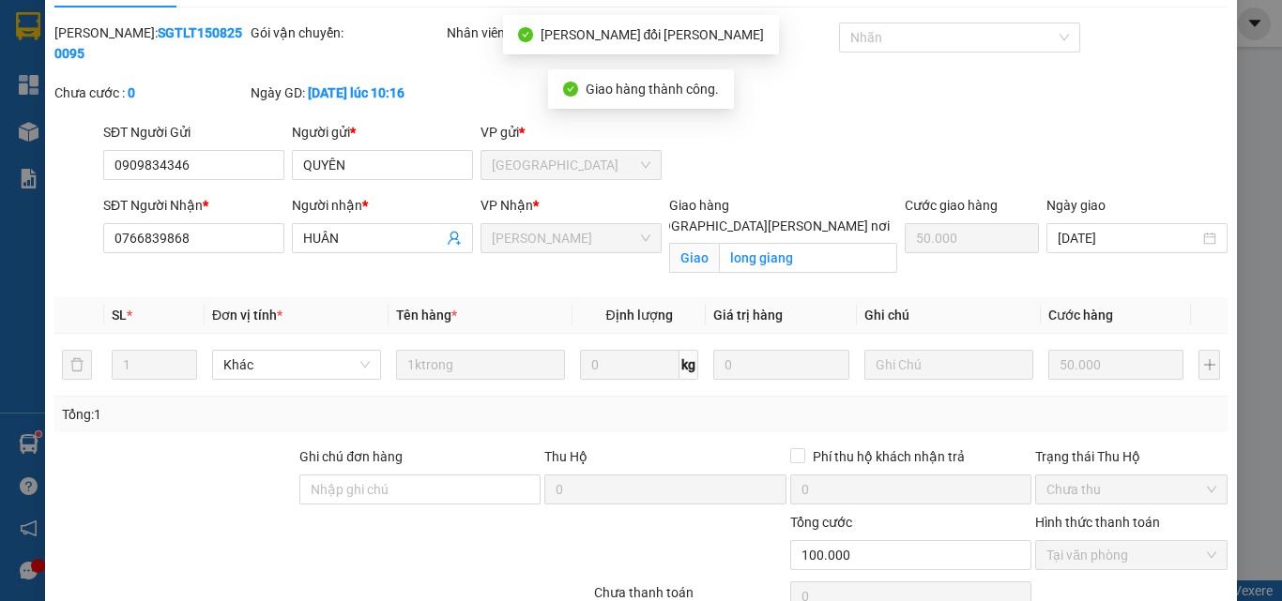
scroll to position [0, 0]
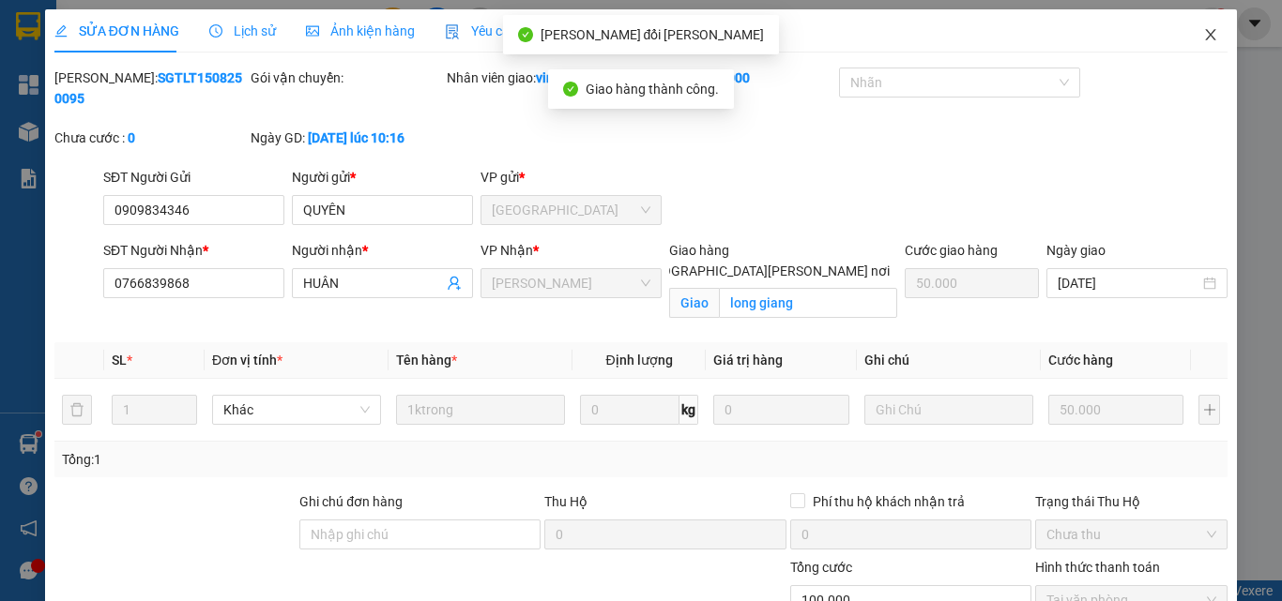
click at [1203, 34] on icon "close" at bounding box center [1210, 34] width 15 height 15
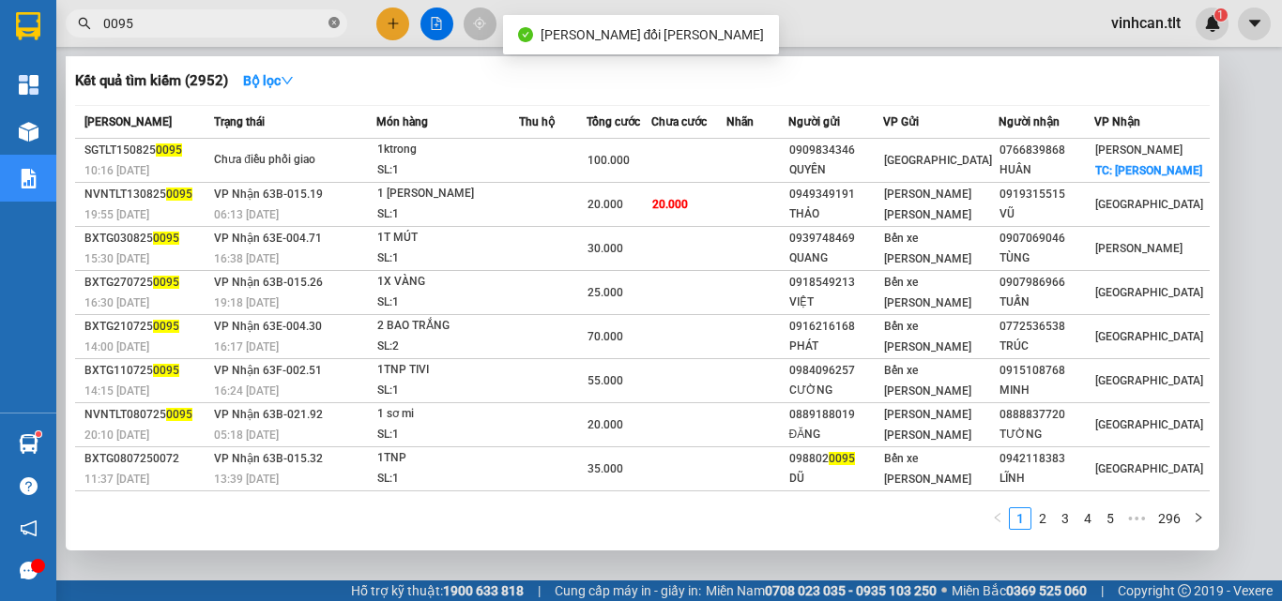
click at [332, 25] on icon "close-circle" at bounding box center [333, 22] width 11 height 11
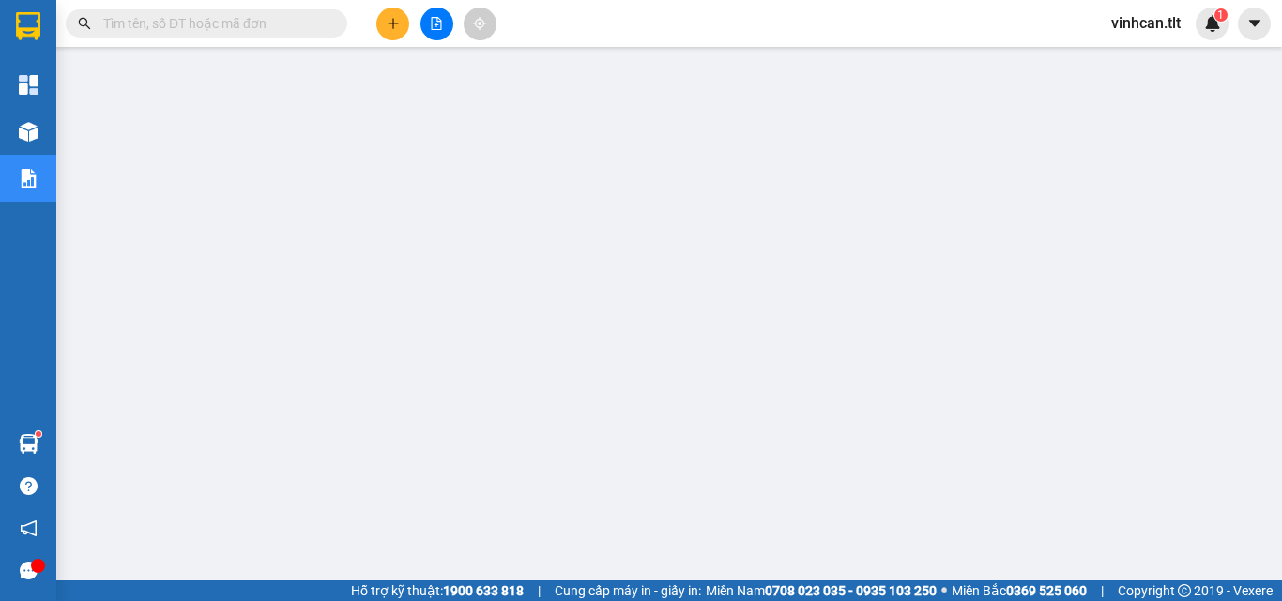
click at [258, 8] on div "Kết quả tìm kiếm ( 2952 ) Bộ lọc Mã ĐH Trạng thái Món hàng Thu hộ Tổng cước Chư…" at bounding box center [183, 24] width 366 height 33
click at [260, 22] on input "text" at bounding box center [213, 23] width 221 height 21
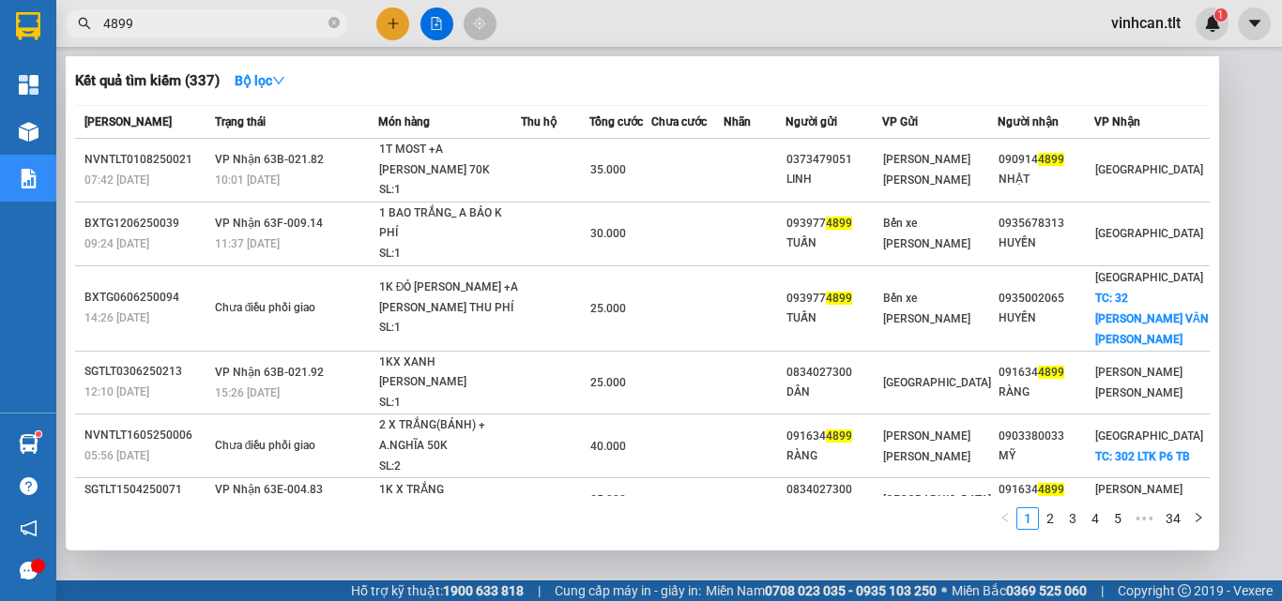
type input "489"
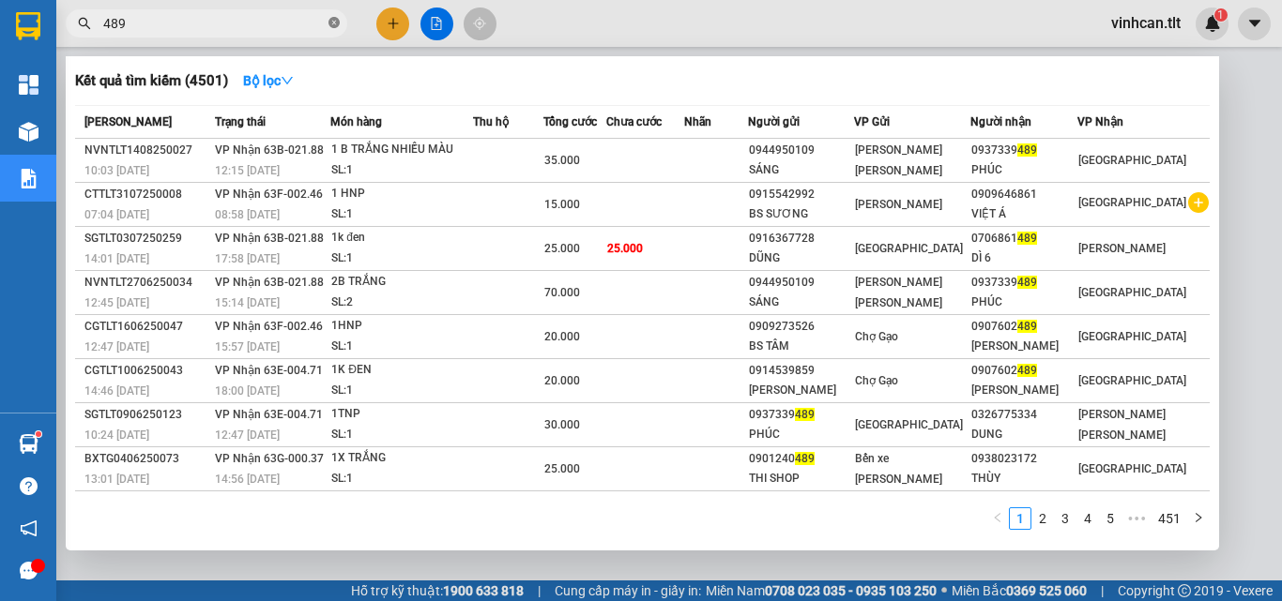
click at [332, 23] on icon "close-circle" at bounding box center [333, 22] width 11 height 11
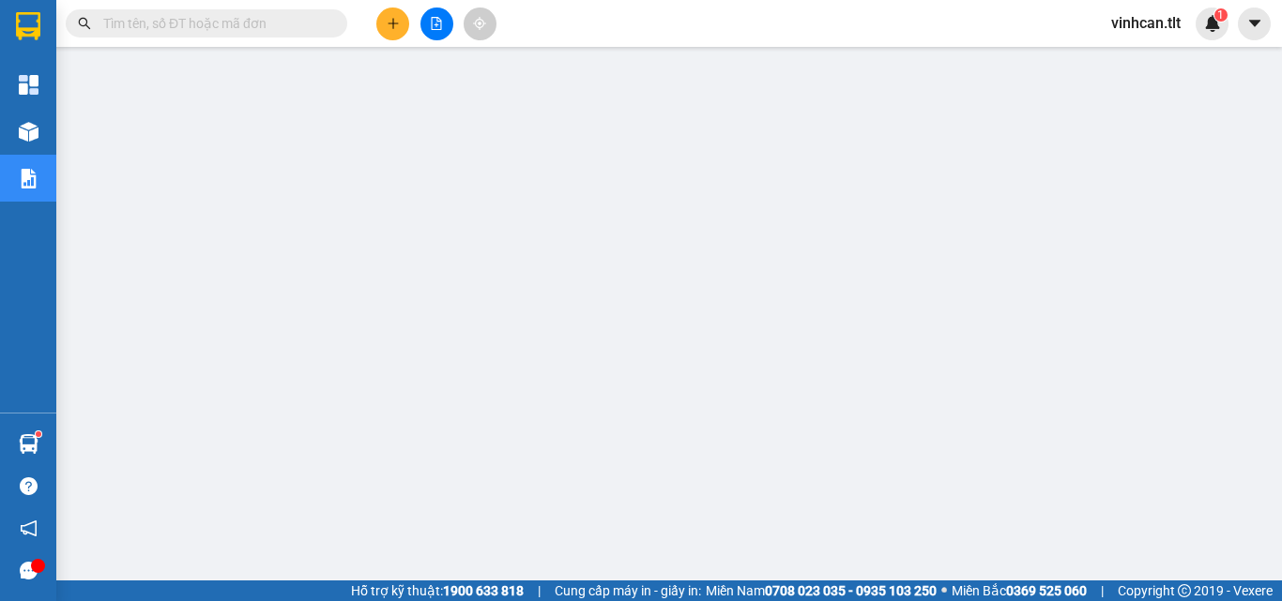
click at [313, 20] on input "text" at bounding box center [213, 23] width 221 height 21
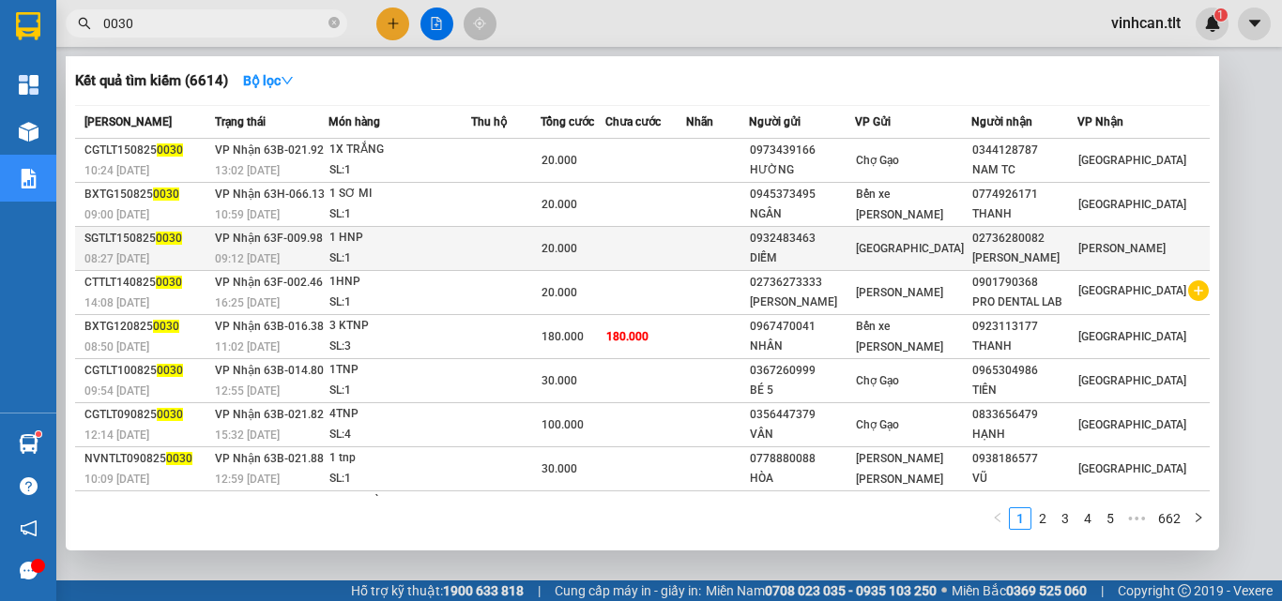
type input "0030"
click at [834, 239] on div "0932483463" at bounding box center [802, 239] width 104 height 20
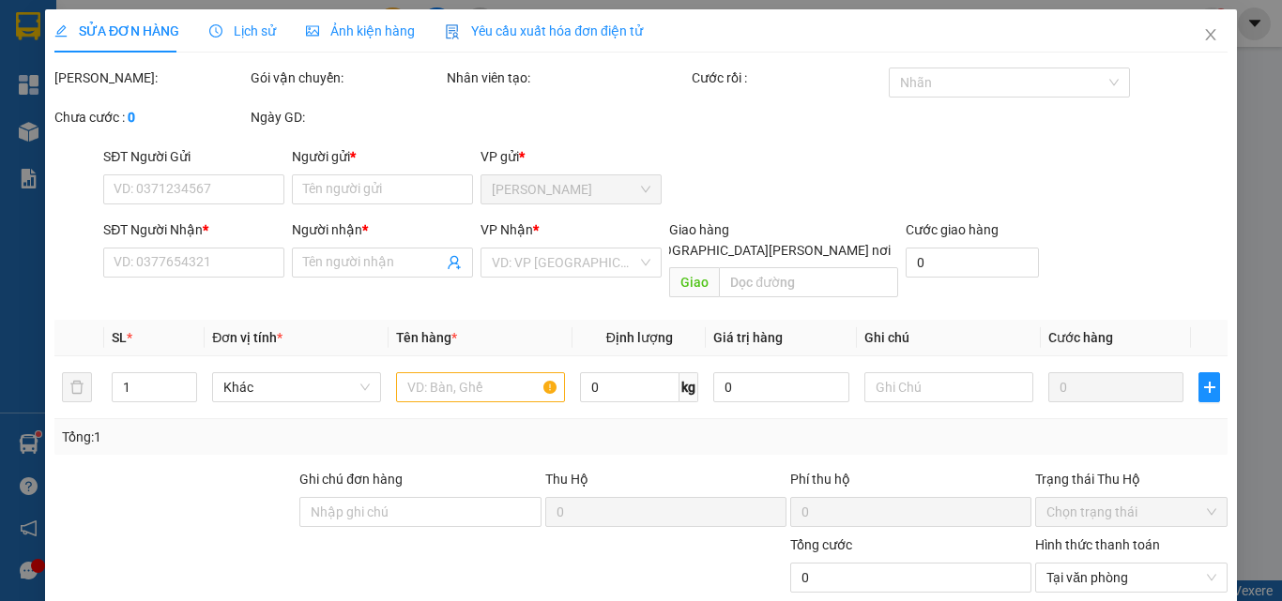
type input "0932483463"
type input "DIỄM"
type input "02736280082"
type input "HOÀI THANH"
type input "20.000"
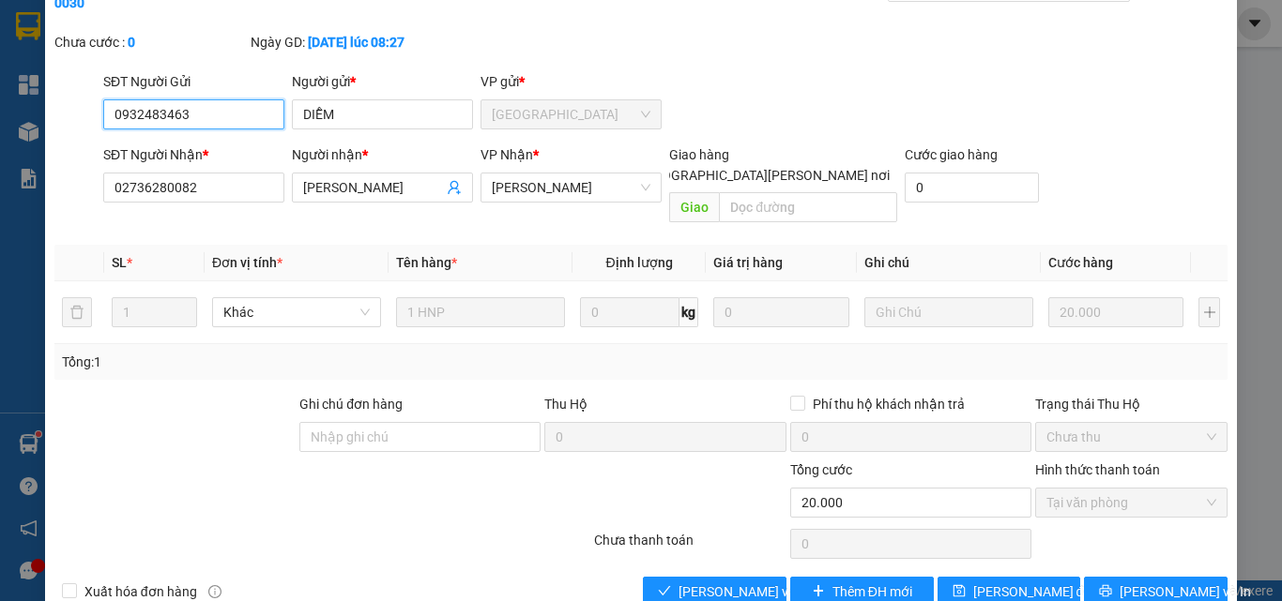
scroll to position [97, 0]
click at [733, 581] on span "[PERSON_NAME] và [PERSON_NAME] hàng" at bounding box center [804, 591] width 253 height 21
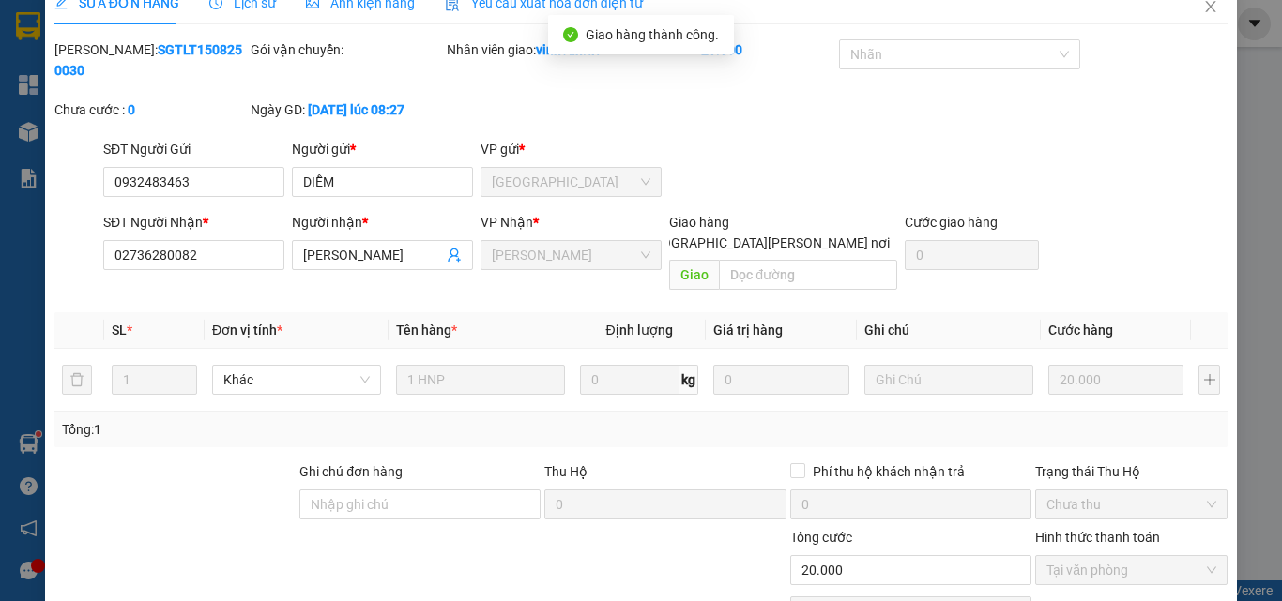
scroll to position [0, 0]
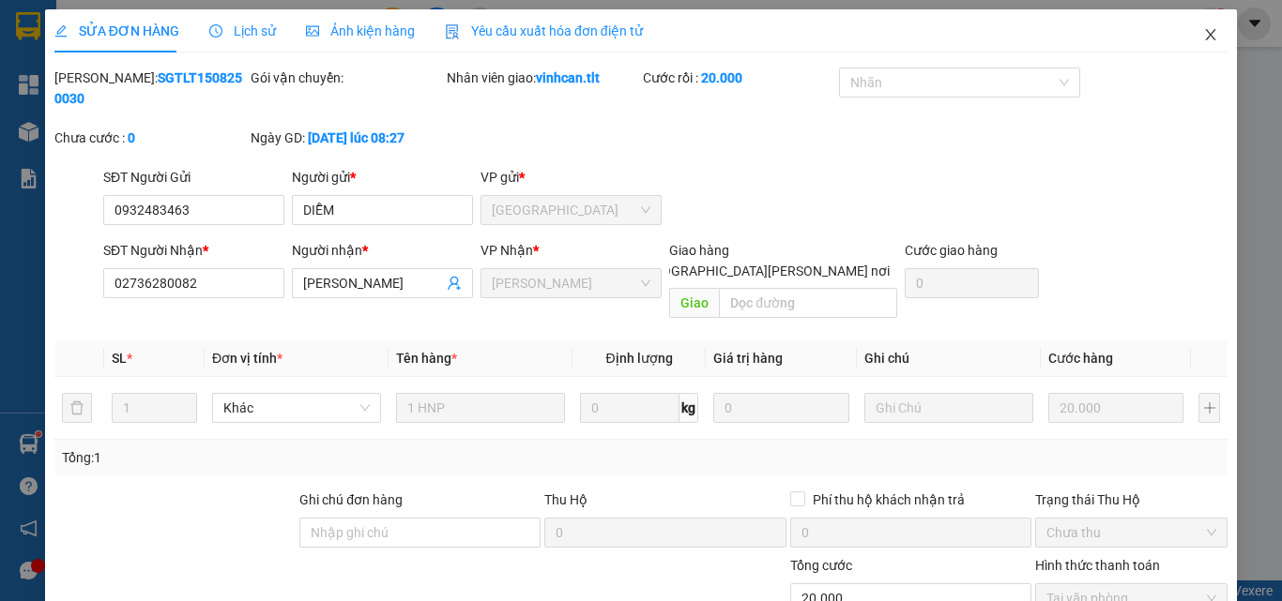
click at [1189, 43] on span "Close" at bounding box center [1210, 35] width 53 height 53
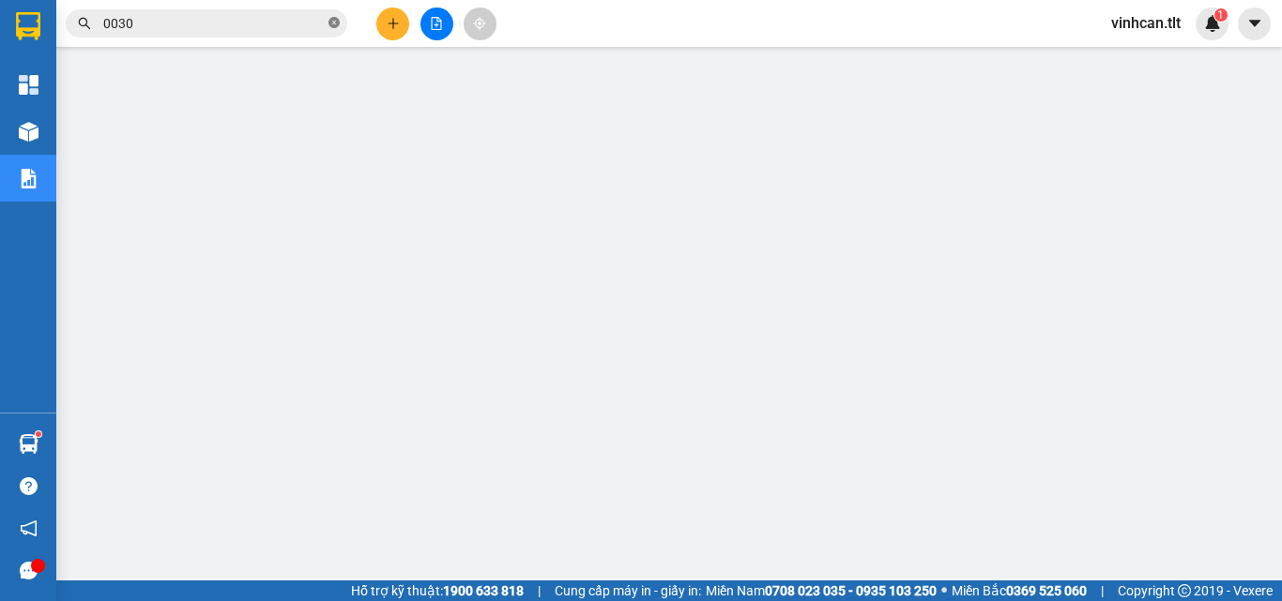
click at [333, 26] on icon "close-circle" at bounding box center [333, 22] width 11 height 11
click at [284, 21] on input "text" at bounding box center [213, 23] width 221 height 21
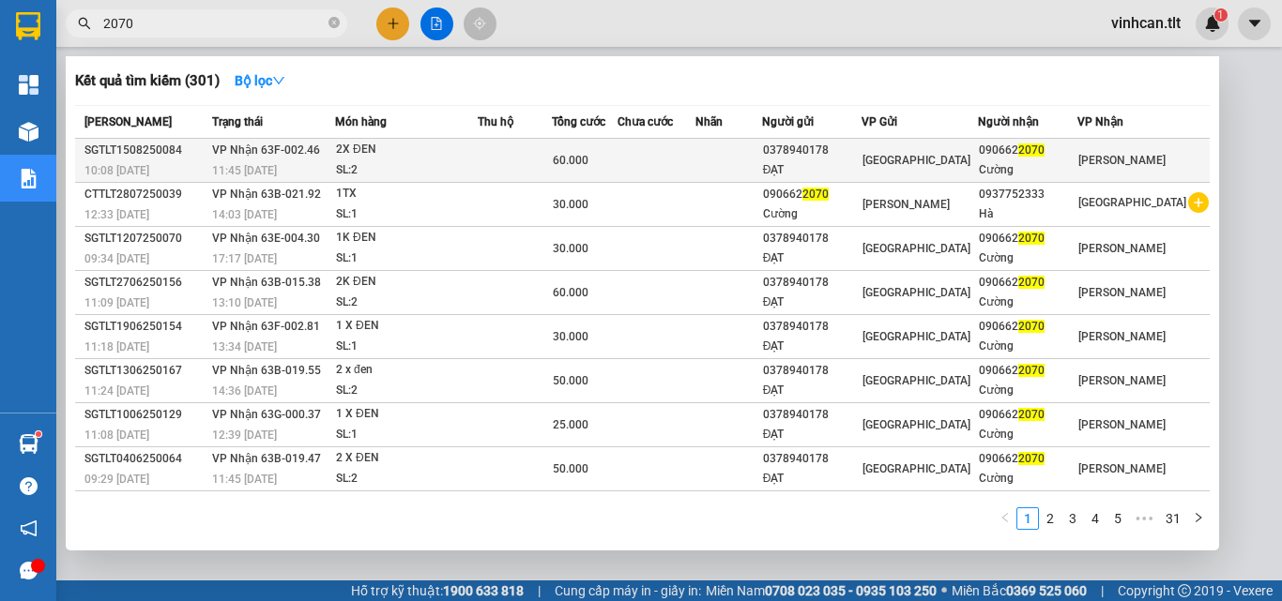
type input "2070"
click at [843, 155] on div "0378940178" at bounding box center [812, 151] width 98 height 20
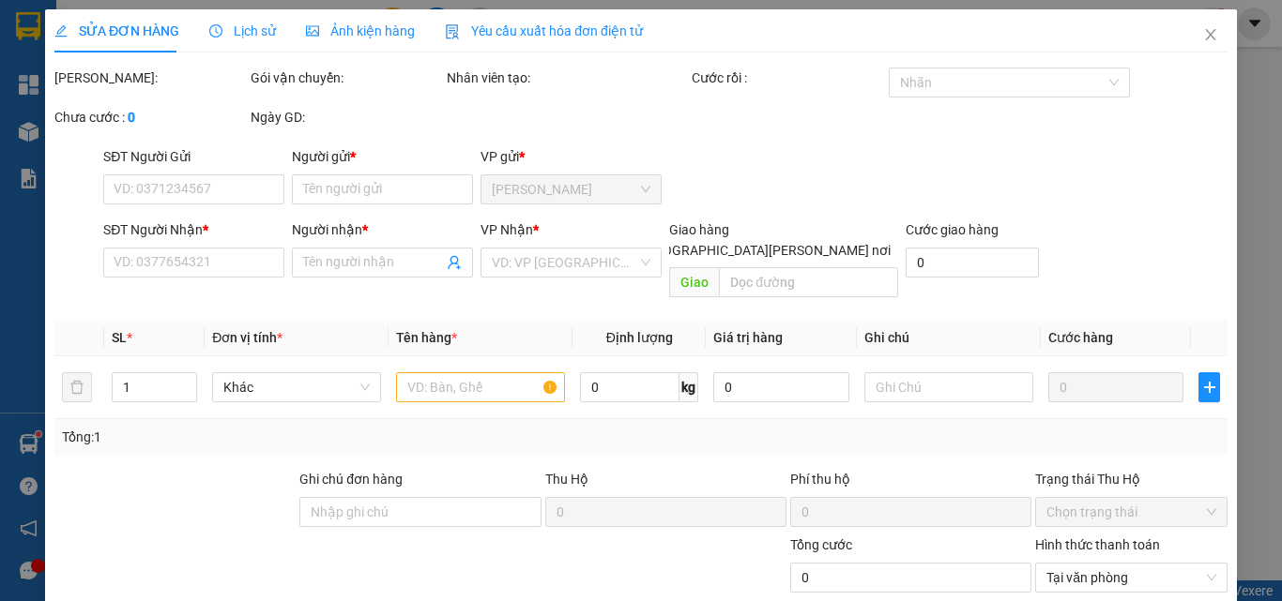
type input "0378940178"
type input "ĐẠT"
type input "0906622070"
type input "Cường"
type input "60.000"
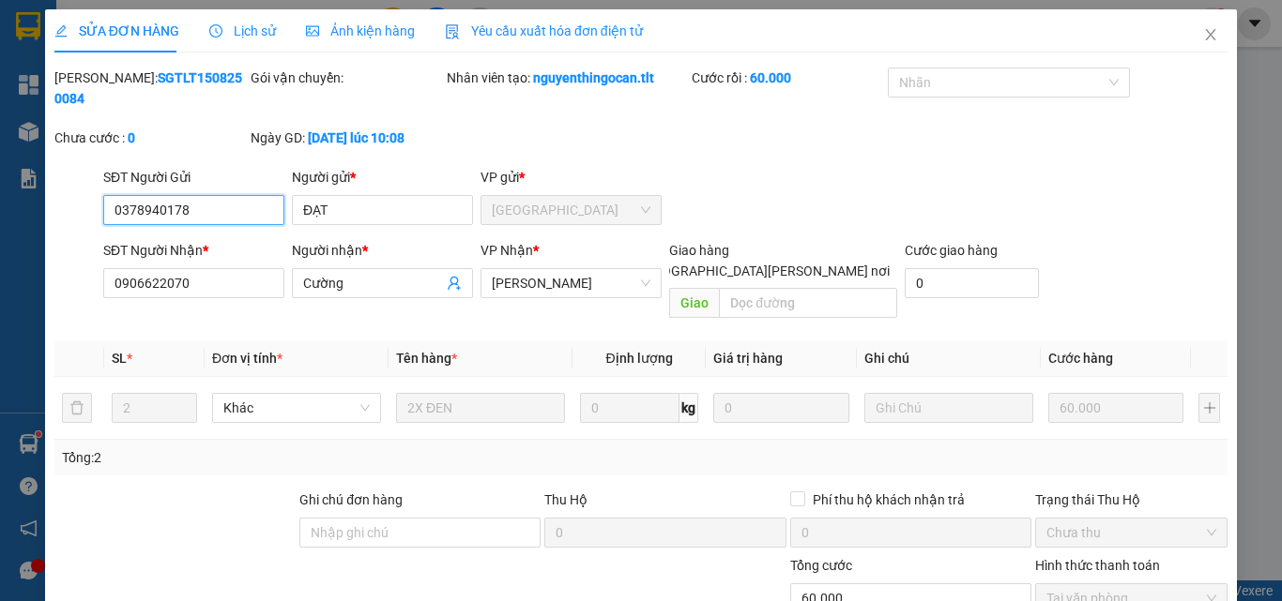
scroll to position [94, 0]
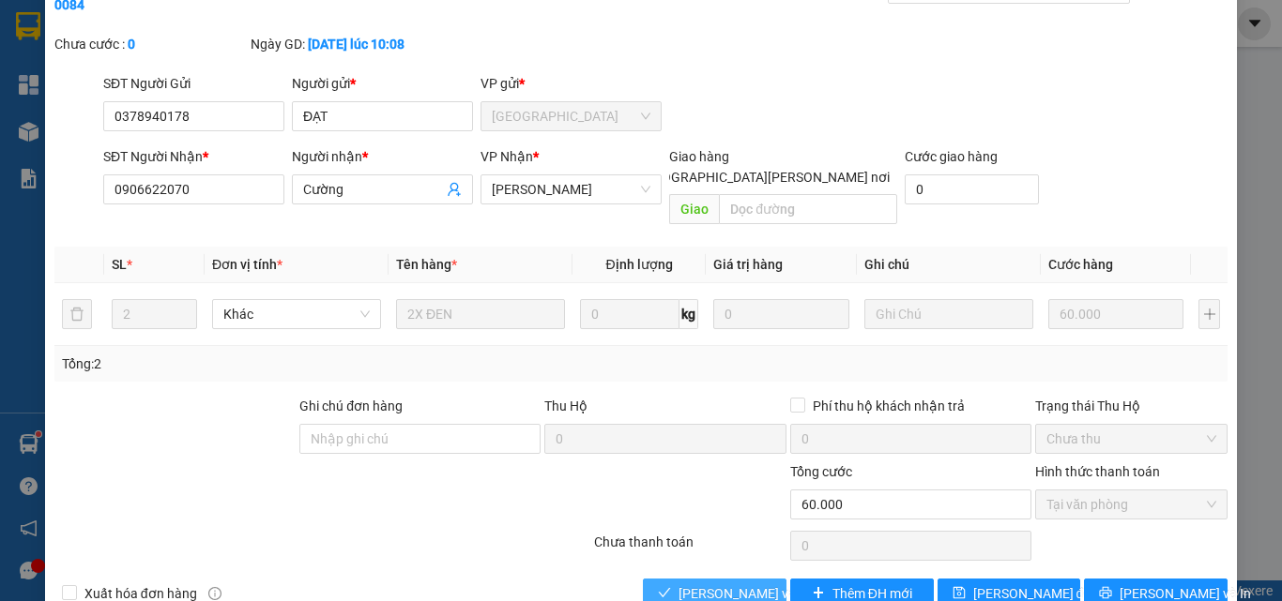
click at [741, 584] on span "[PERSON_NAME] và [PERSON_NAME] hàng" at bounding box center [804, 594] width 253 height 21
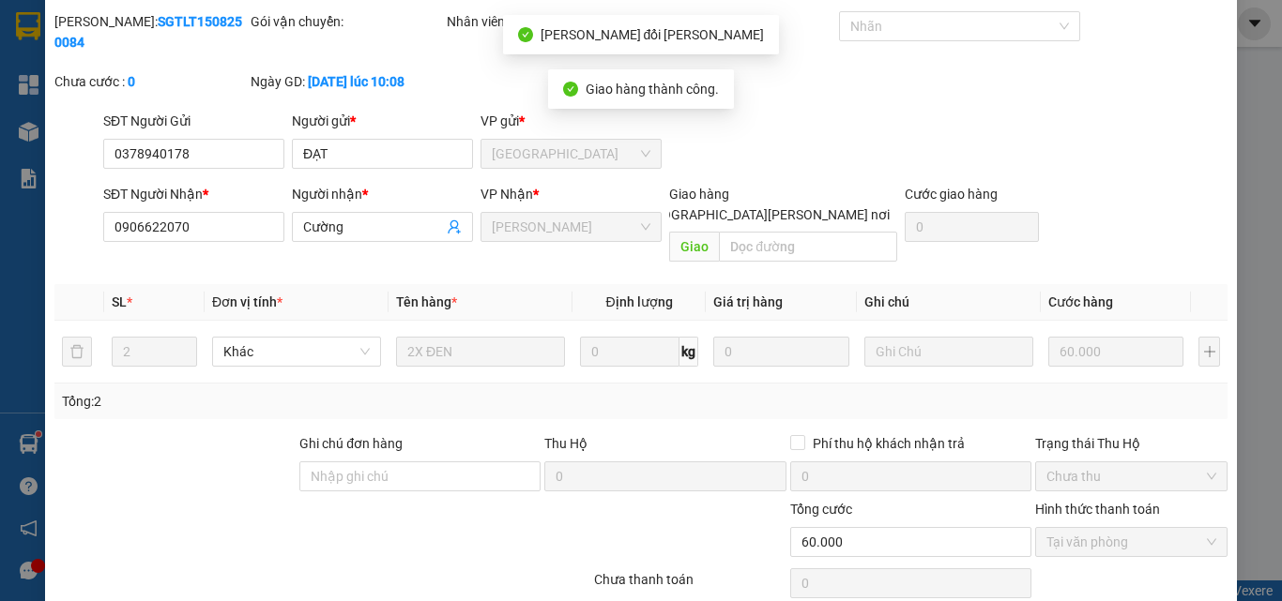
scroll to position [0, 0]
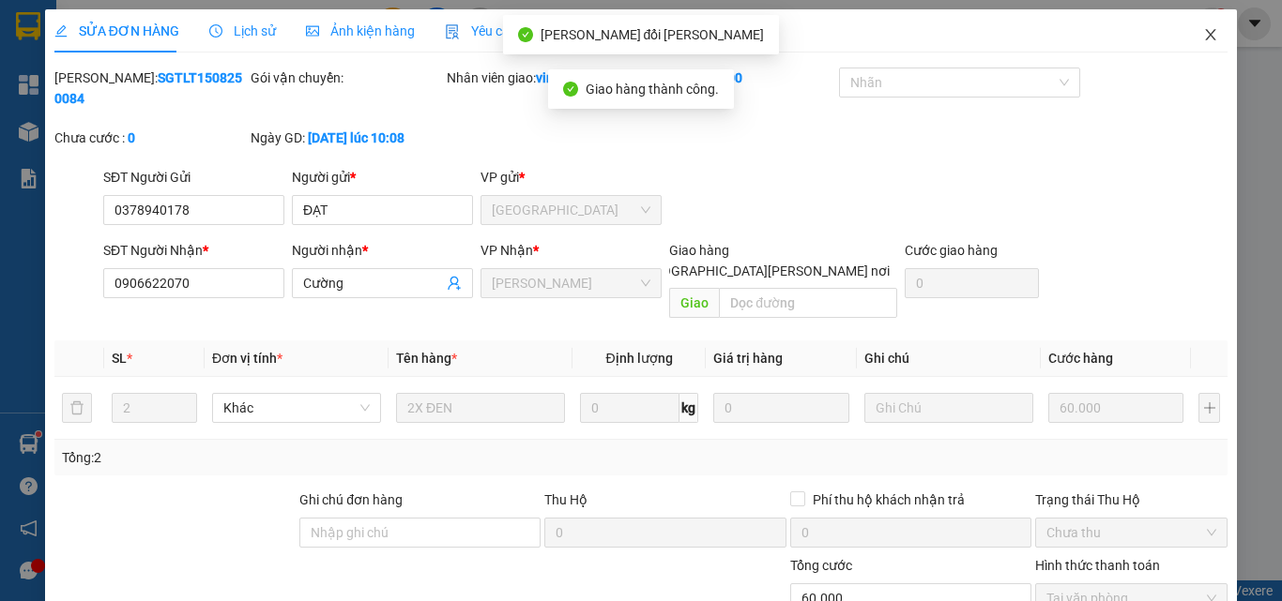
click at [1206, 36] on icon "close" at bounding box center [1211, 34] width 10 height 11
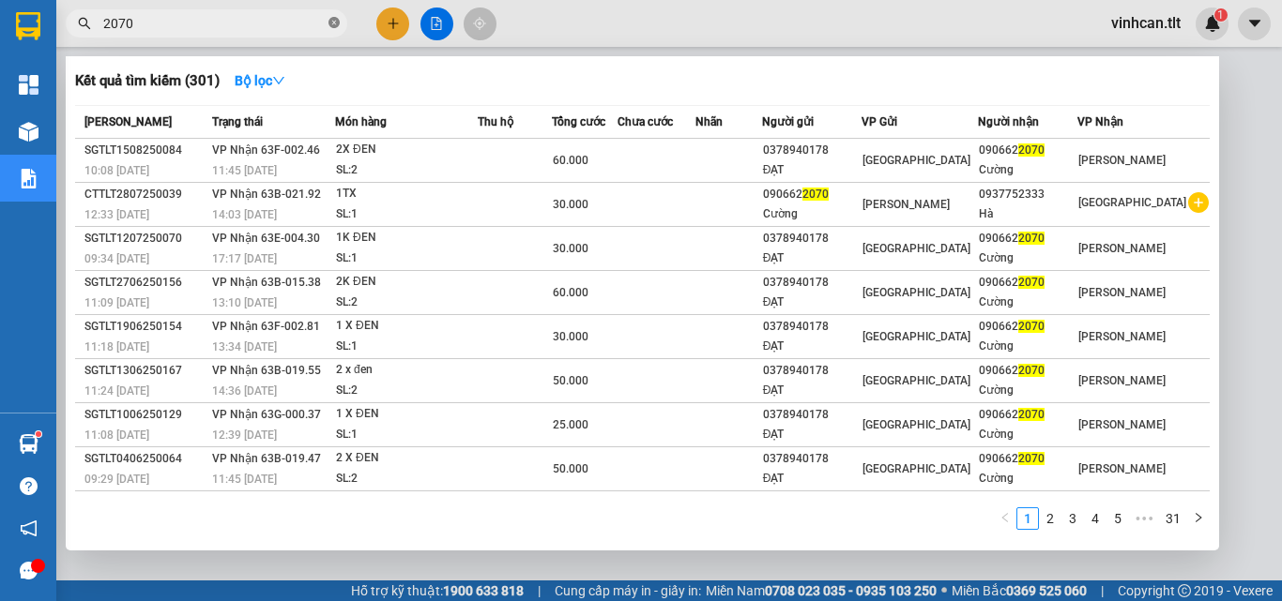
click at [335, 24] on icon "close-circle" at bounding box center [333, 22] width 11 height 11
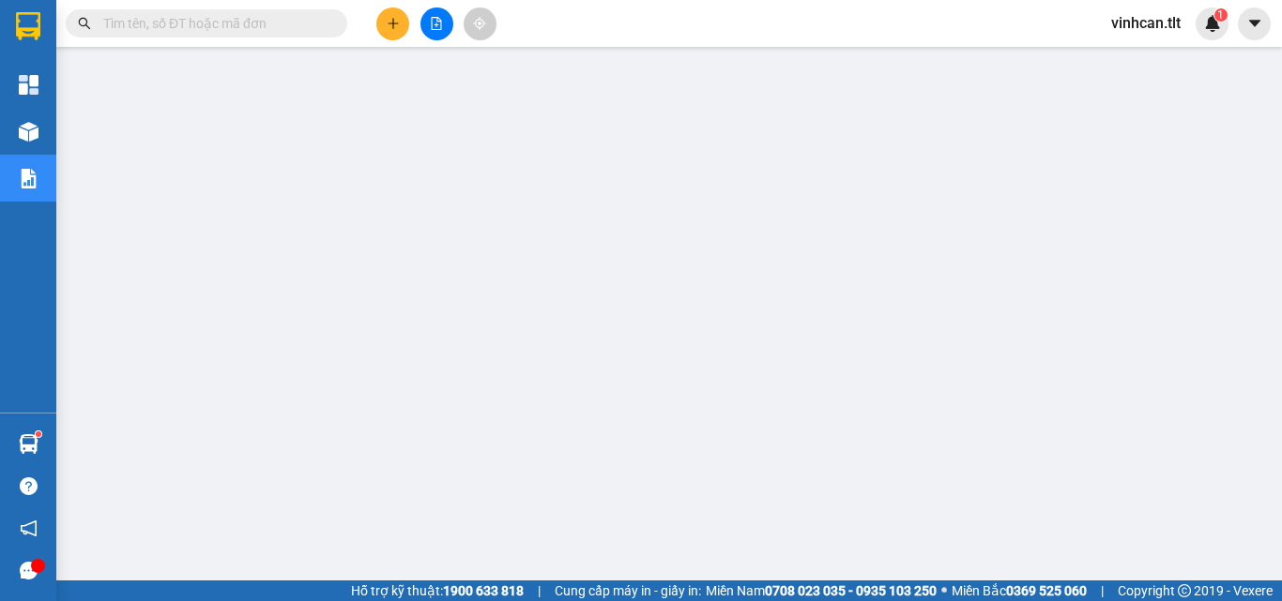
click at [285, 26] on input "text" at bounding box center [213, 23] width 221 height 21
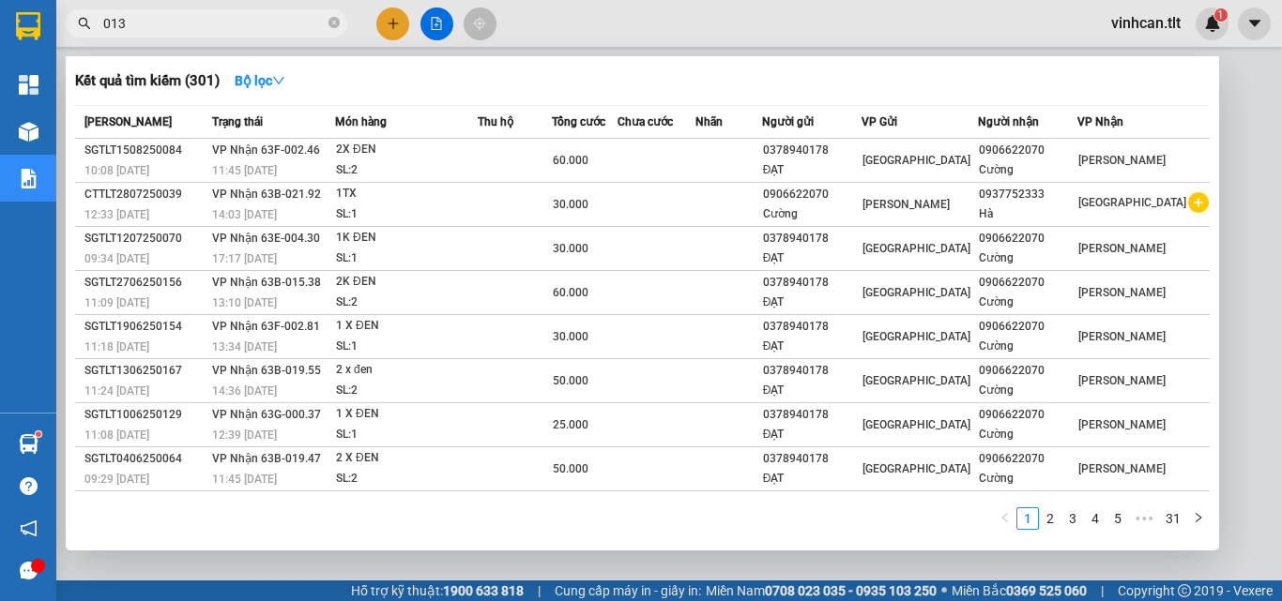
type input "0134"
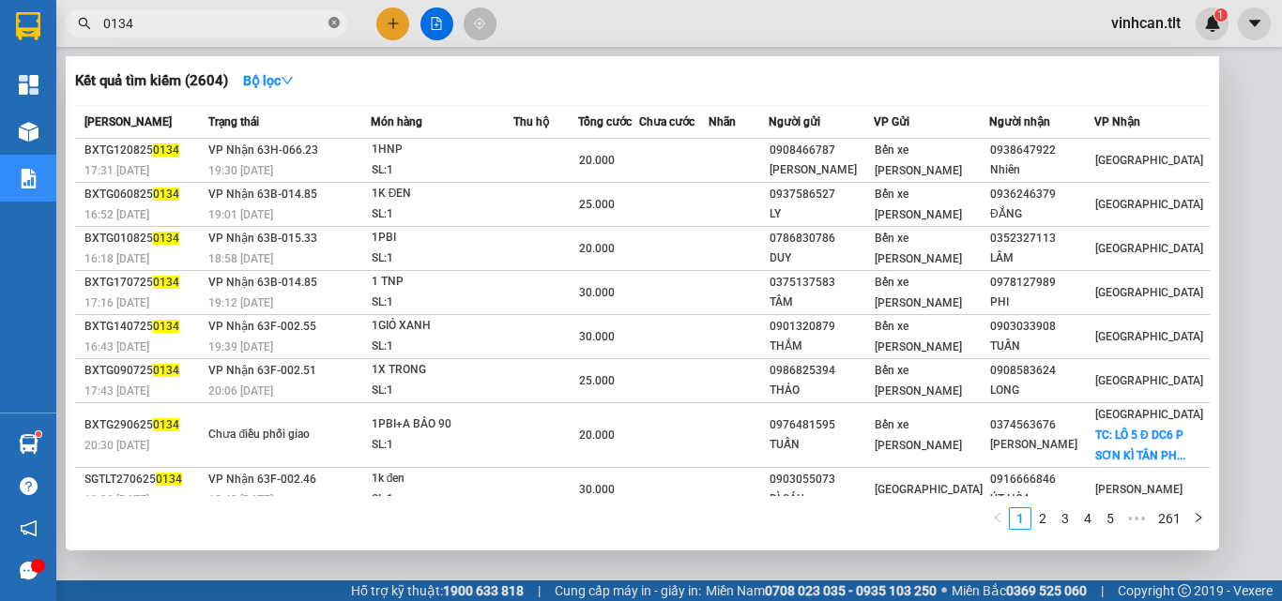
click at [333, 21] on icon "close-circle" at bounding box center [333, 22] width 11 height 11
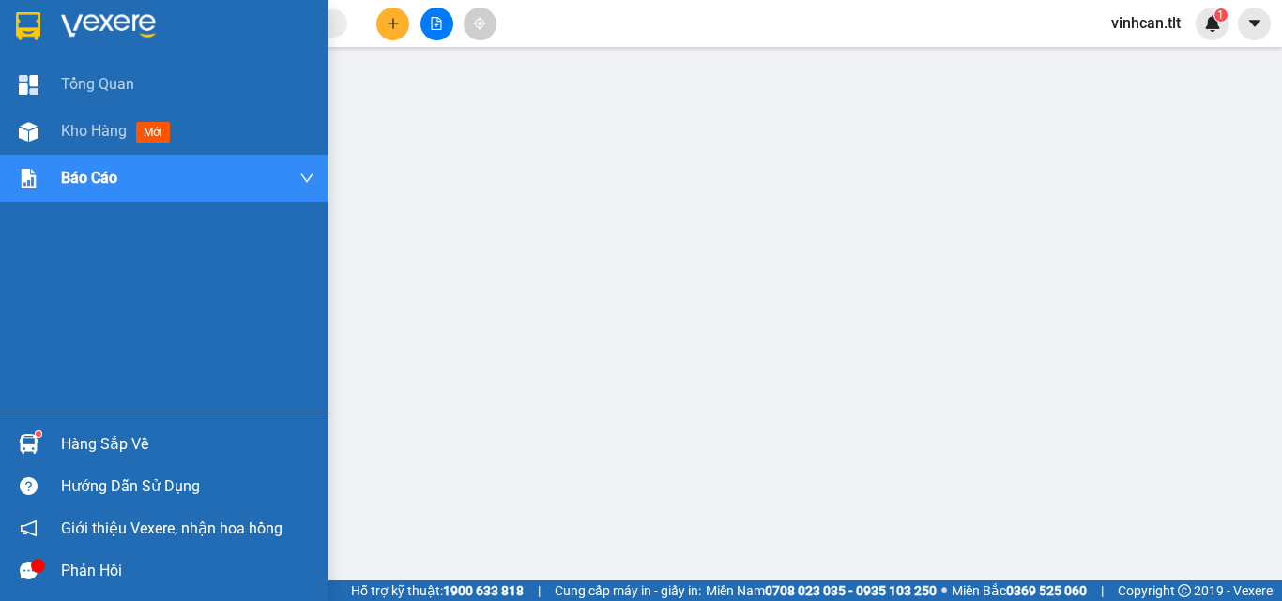
drag, startPoint x: 131, startPoint y: 448, endPoint x: 165, endPoint y: 457, distance: 35.1
click at [134, 448] on div "Hàng sắp về" at bounding box center [187, 445] width 253 height 28
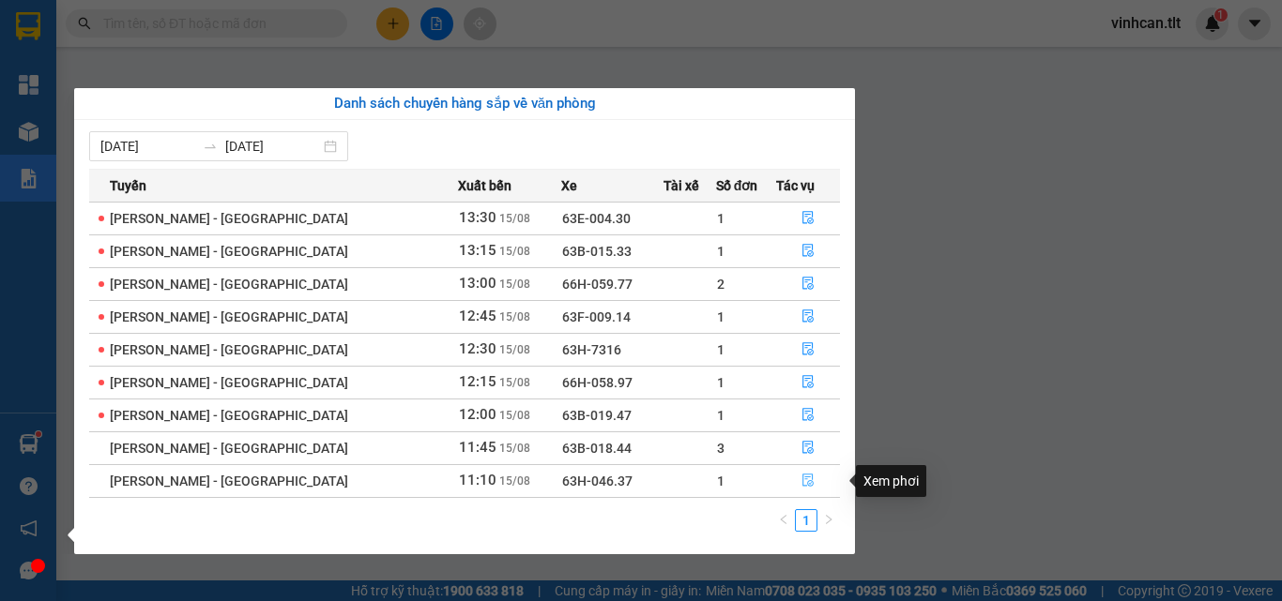
click at [801, 480] on icon "file-done" at bounding box center [807, 480] width 13 height 13
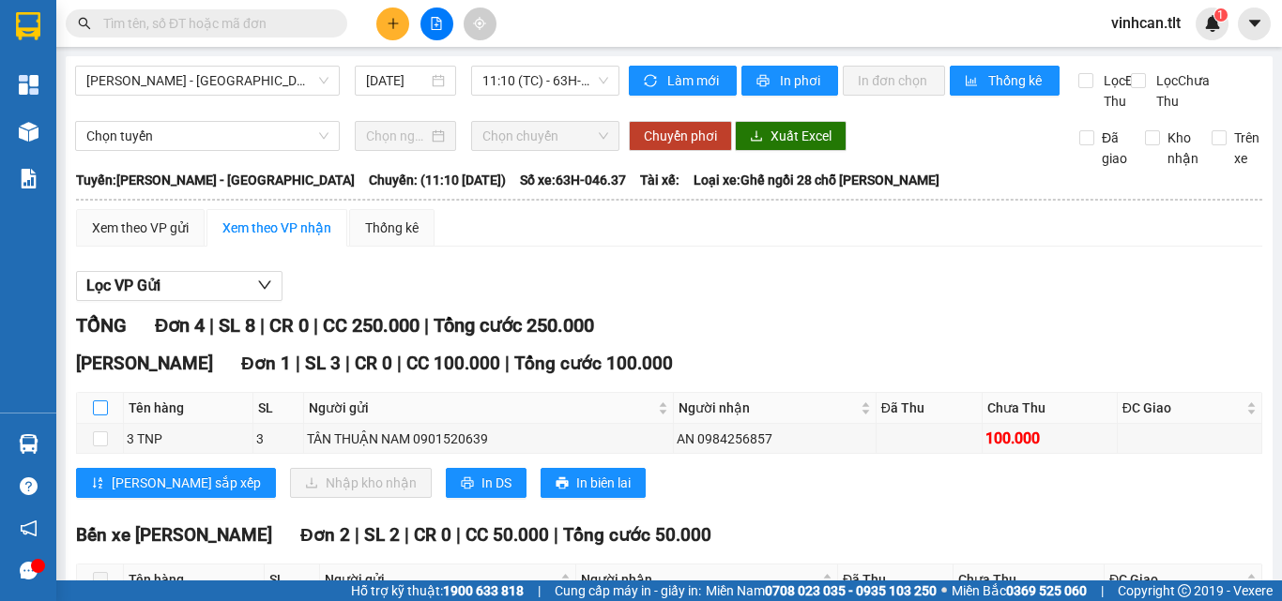
click at [101, 416] on input "checkbox" at bounding box center [100, 408] width 15 height 15
checkbox input "true"
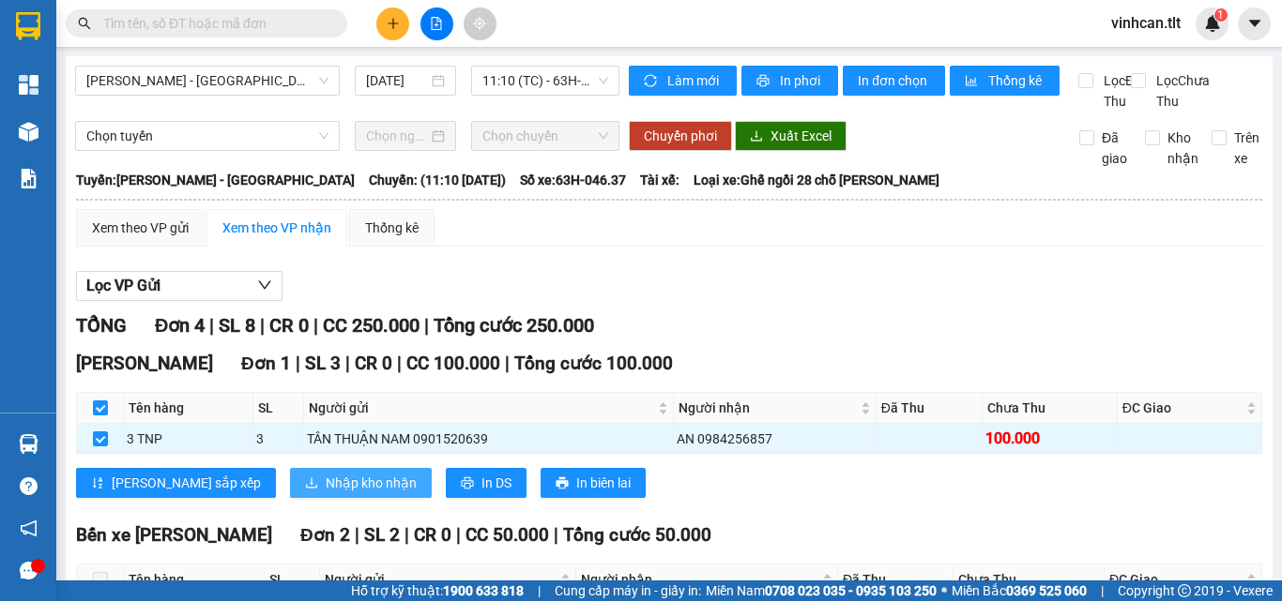
click at [326, 494] on span "Nhập kho nhận" at bounding box center [371, 483] width 91 height 21
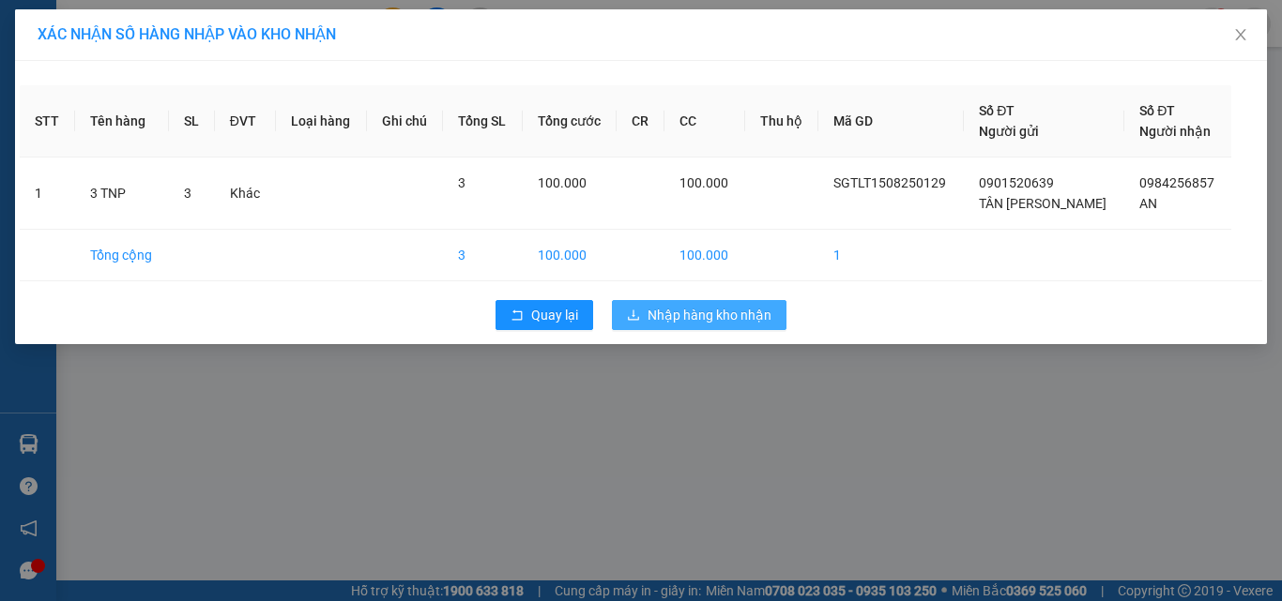
click at [687, 314] on span "Nhập hàng kho nhận" at bounding box center [709, 315] width 124 height 21
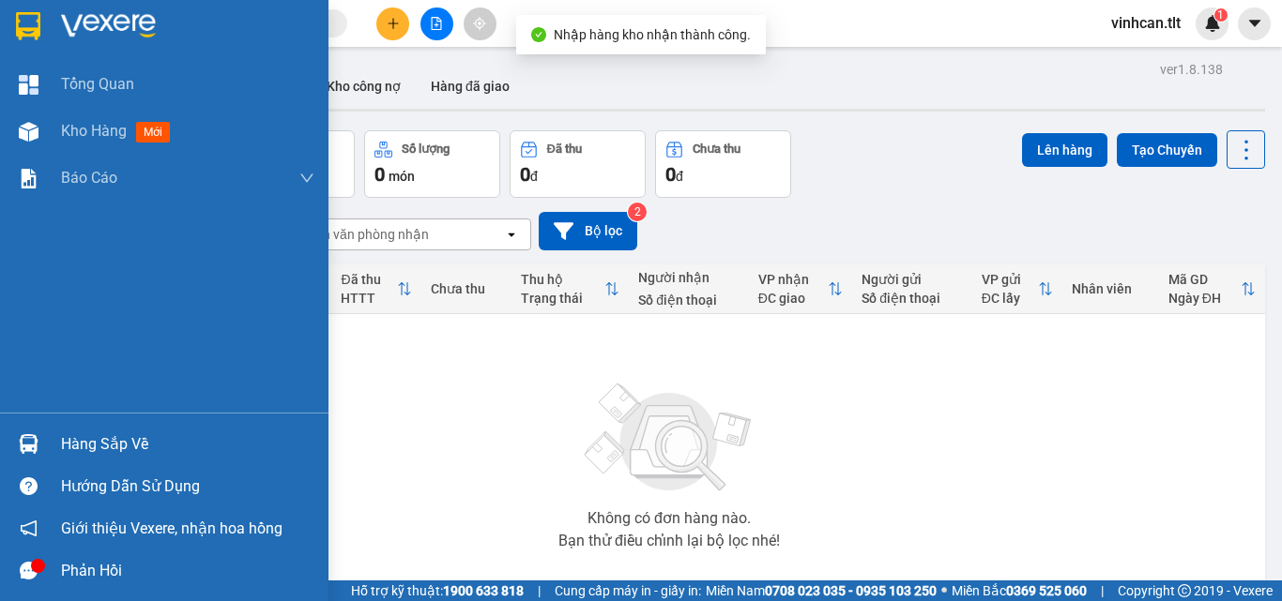
click at [69, 440] on div "Hàng sắp về" at bounding box center [187, 445] width 253 height 28
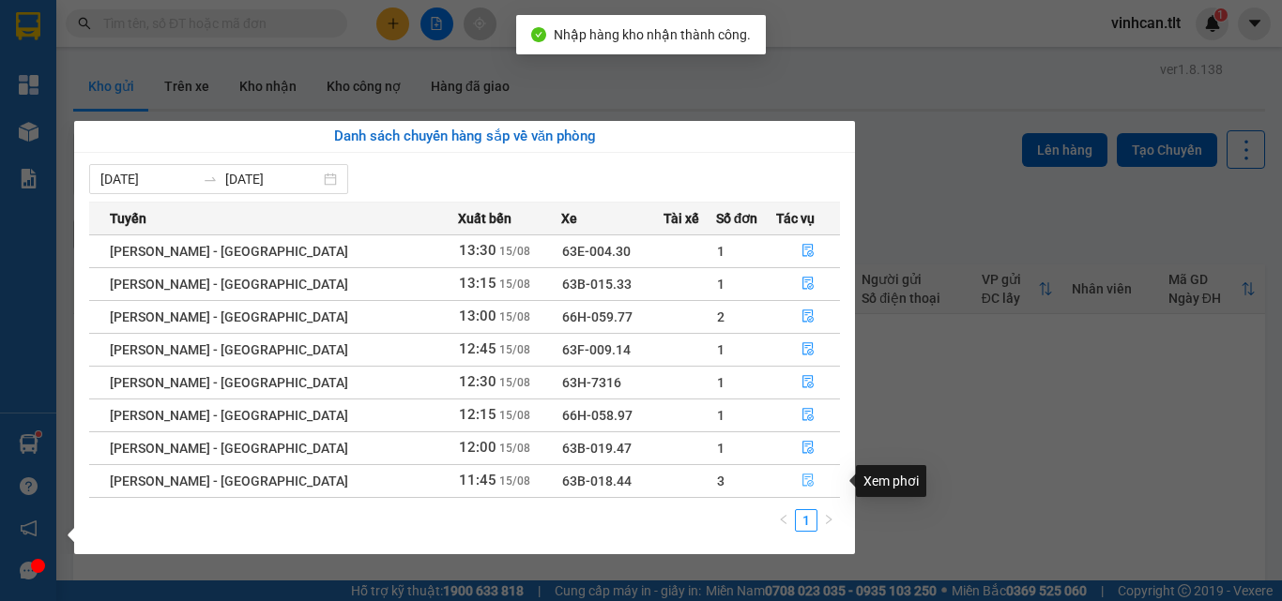
click at [801, 476] on icon "file-done" at bounding box center [807, 480] width 13 height 13
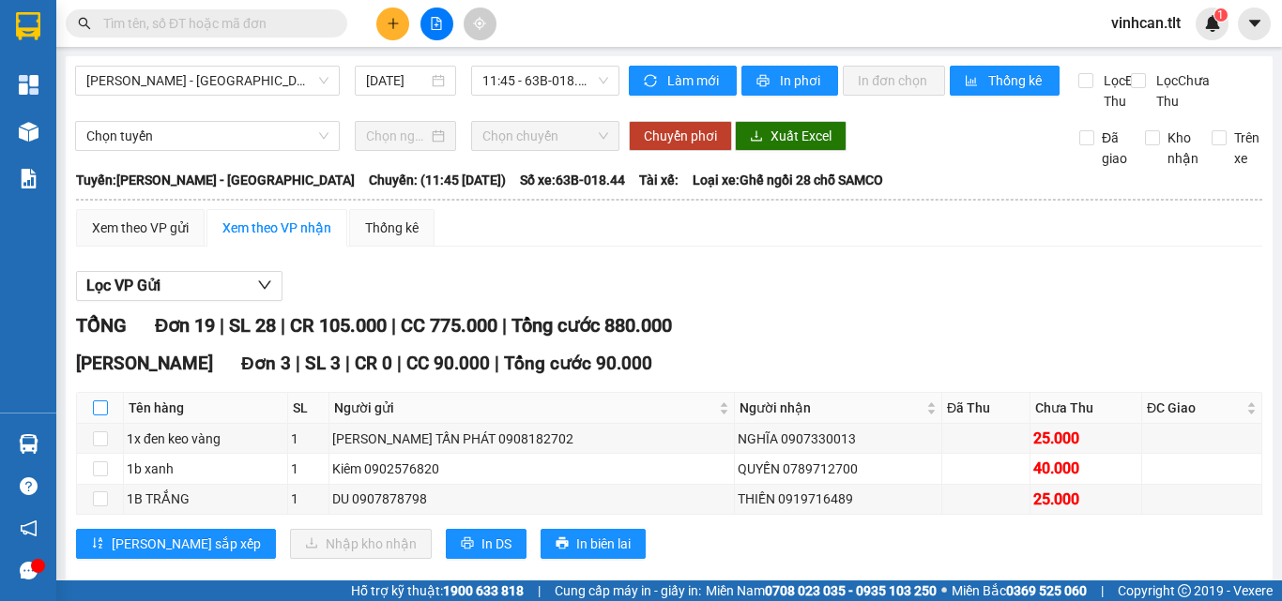
click at [101, 416] on input "checkbox" at bounding box center [100, 408] width 15 height 15
checkbox input "true"
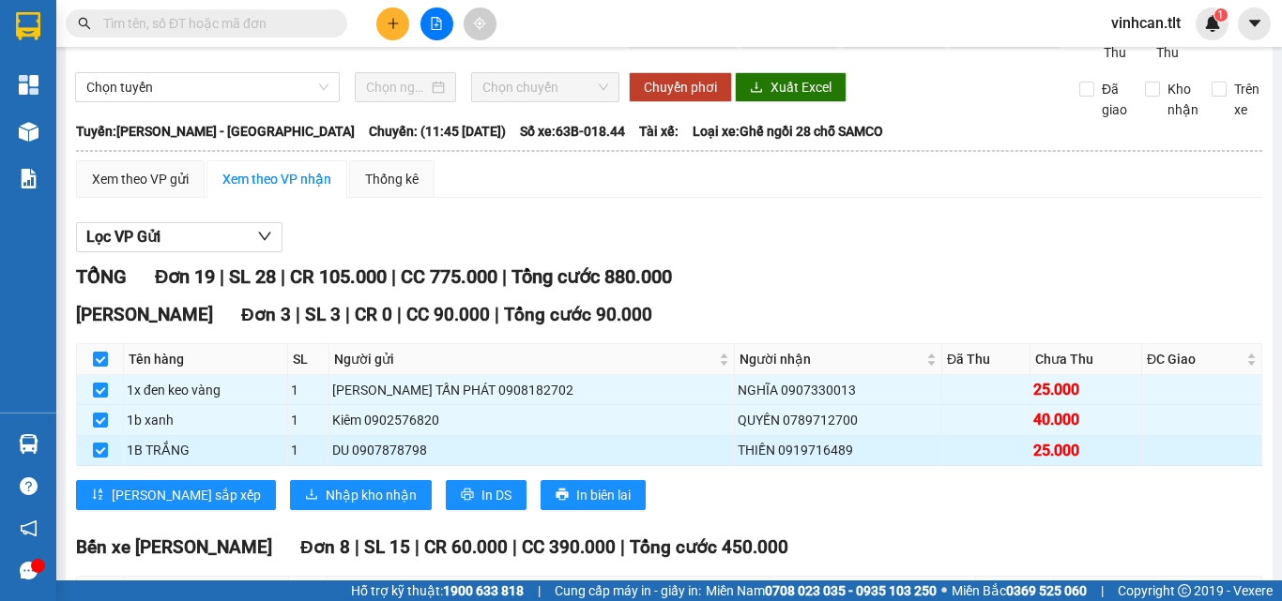
scroll to position [94, 0]
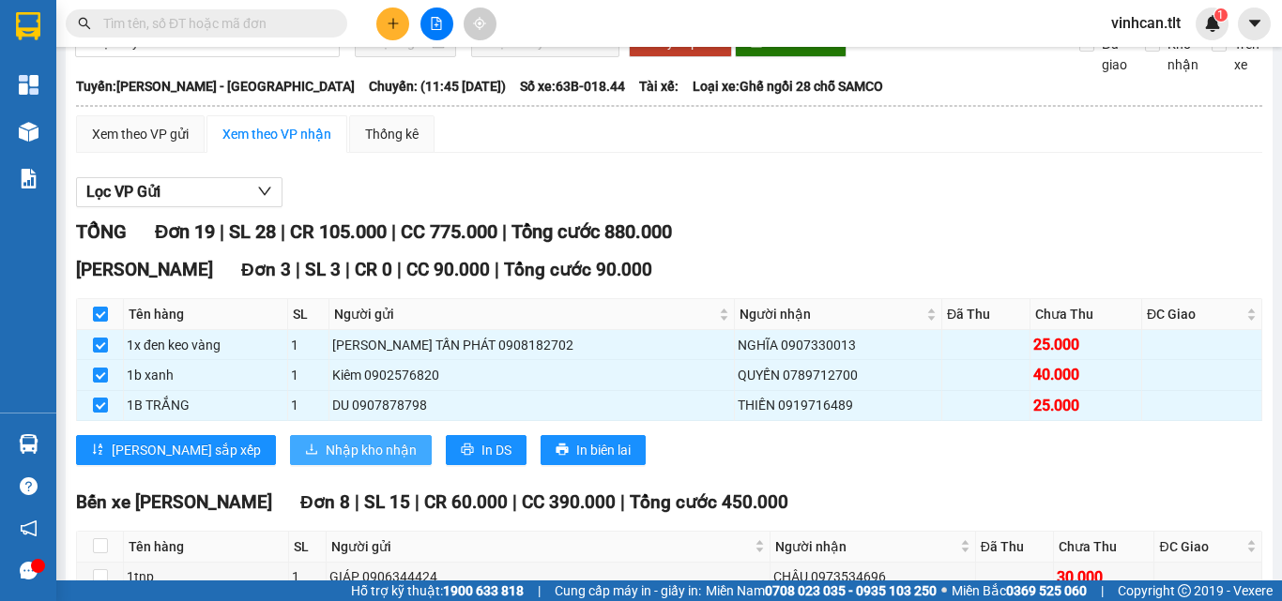
click at [326, 461] on span "Nhập kho nhận" at bounding box center [371, 450] width 91 height 21
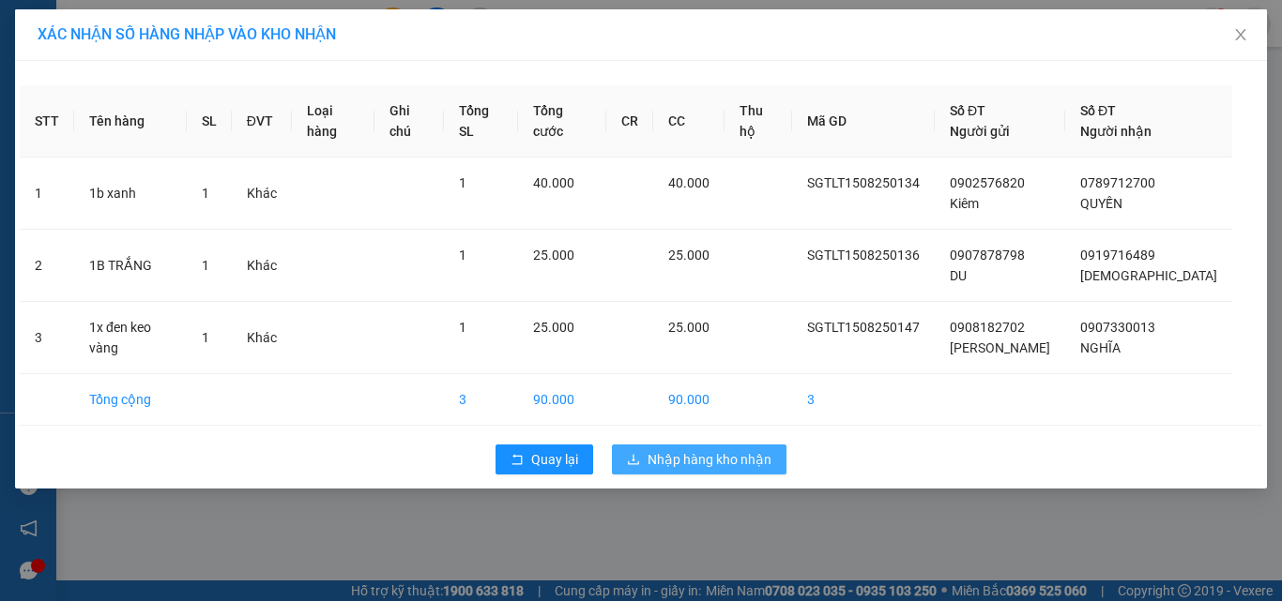
click at [755, 447] on button "Nhập hàng kho nhận" at bounding box center [699, 460] width 175 height 30
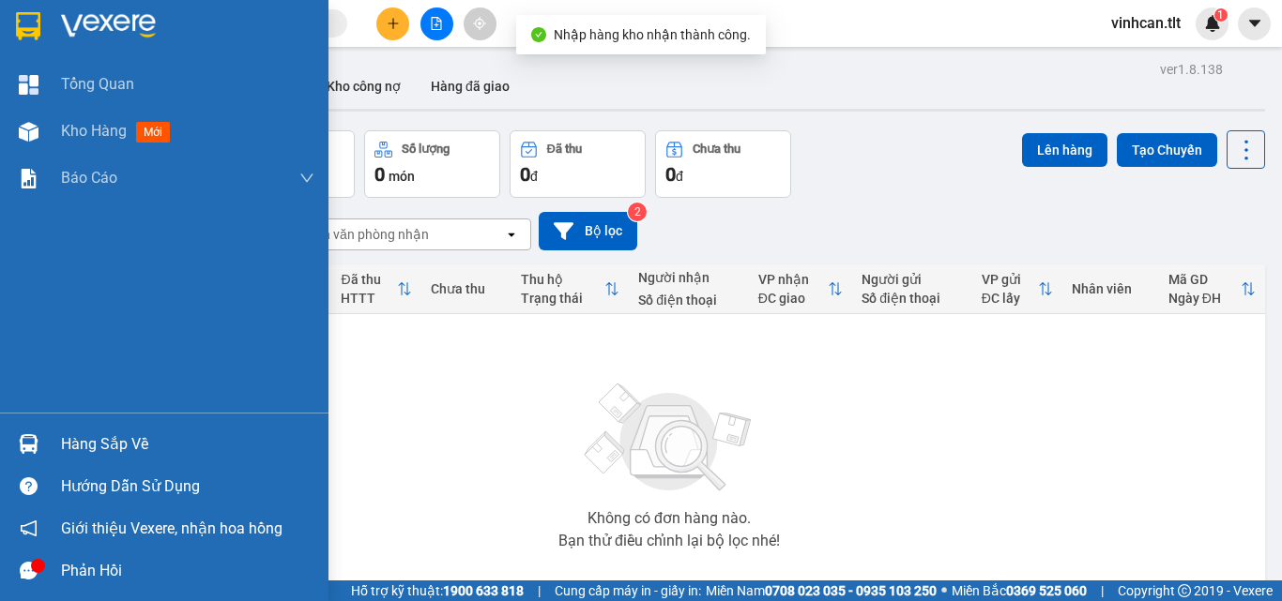
click at [69, 443] on div "Hàng sắp về" at bounding box center [187, 445] width 253 height 28
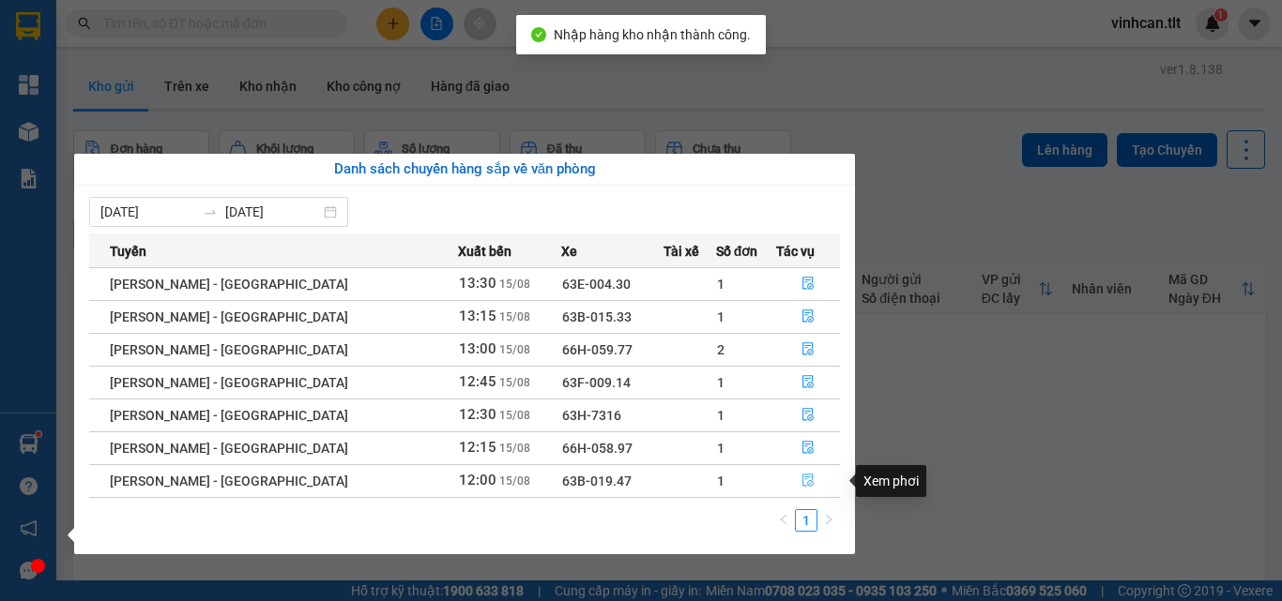
click at [801, 479] on icon "file-done" at bounding box center [807, 480] width 13 height 13
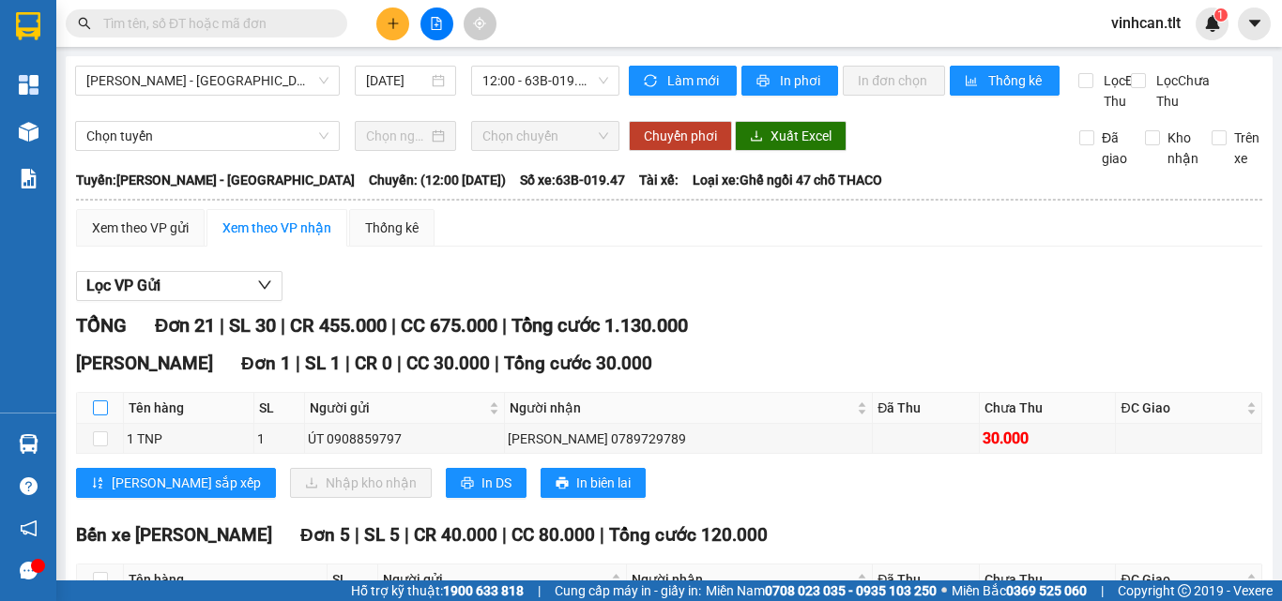
click at [95, 416] on input "checkbox" at bounding box center [100, 408] width 15 height 15
checkbox input "true"
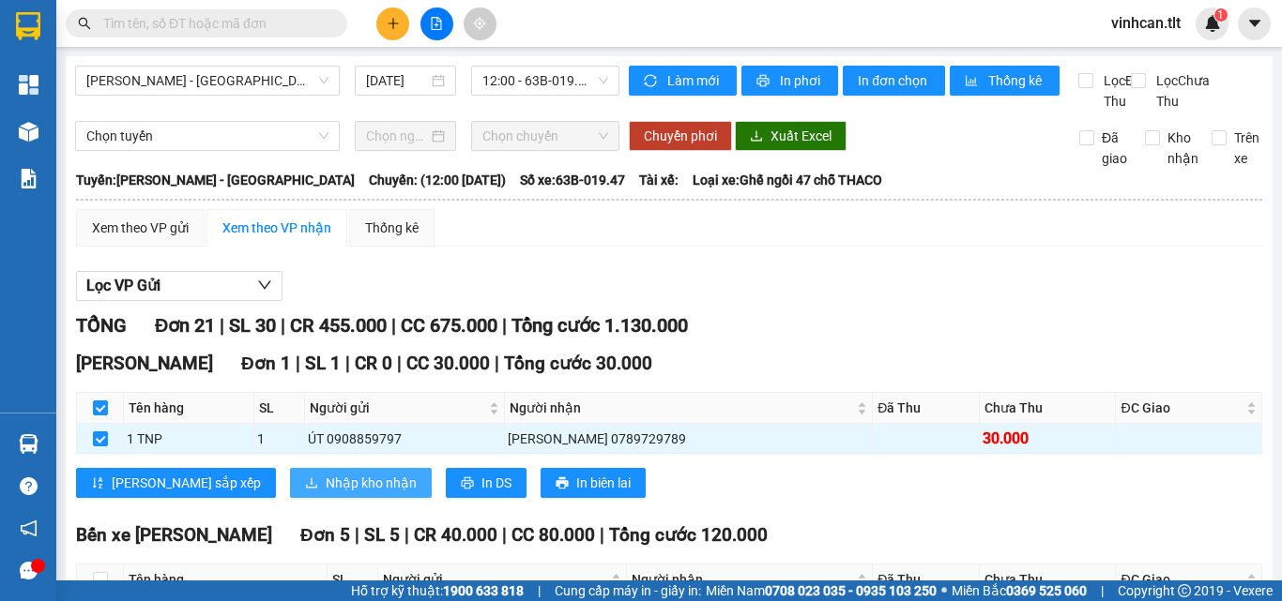
click at [326, 494] on span "Nhập kho nhận" at bounding box center [371, 483] width 91 height 21
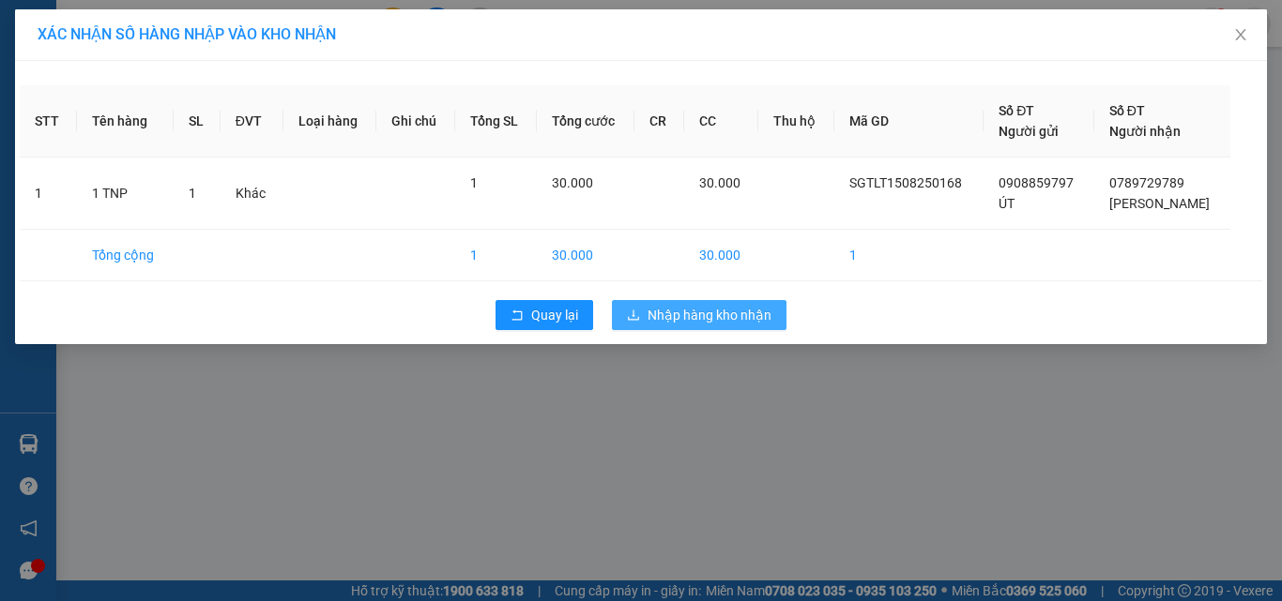
click at [710, 311] on span "Nhập hàng kho nhận" at bounding box center [709, 315] width 124 height 21
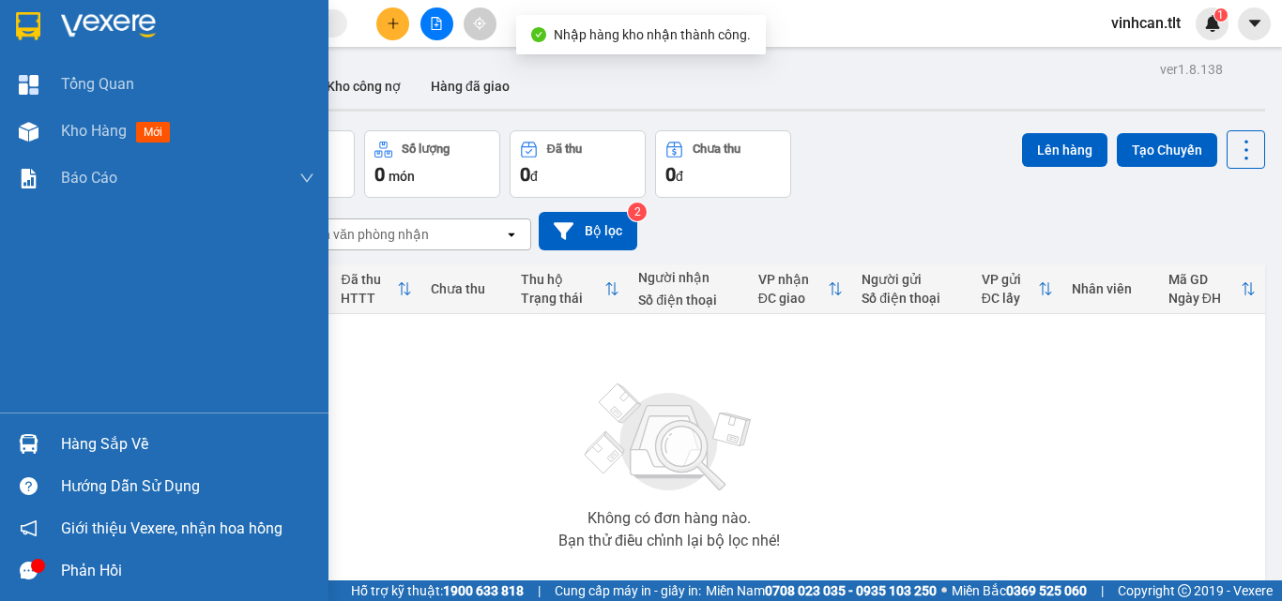
click at [103, 449] on div "Hàng sắp về" at bounding box center [187, 445] width 253 height 28
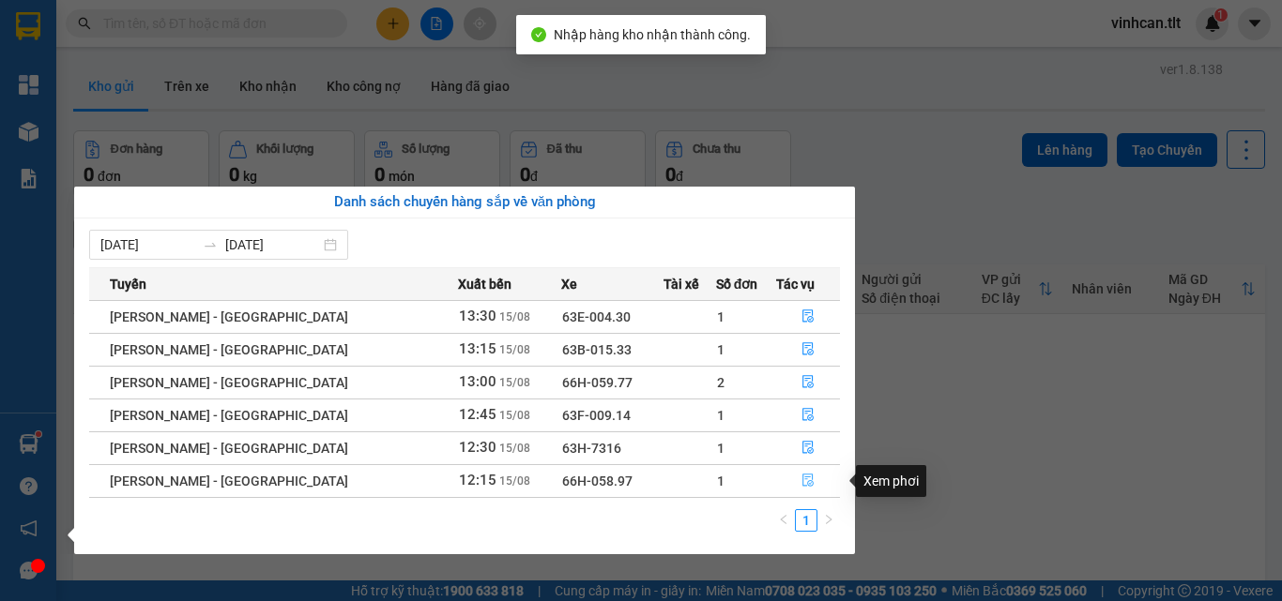
click at [802, 478] on icon "file-done" at bounding box center [807, 481] width 11 height 13
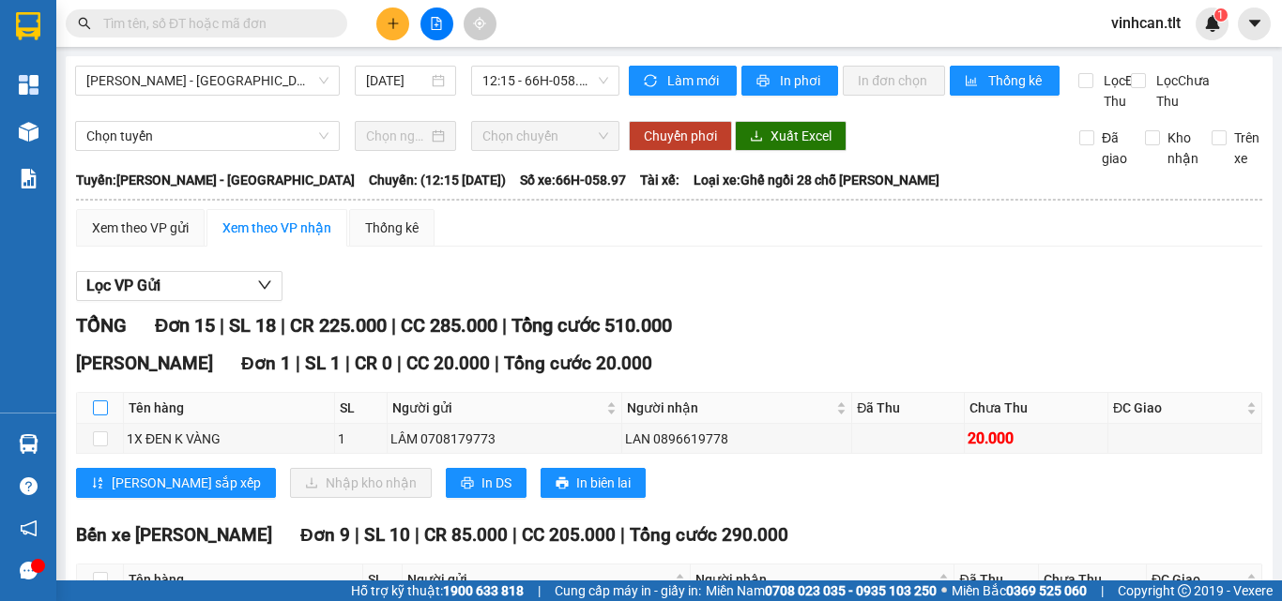
click at [101, 416] on input "checkbox" at bounding box center [100, 408] width 15 height 15
checkbox input "true"
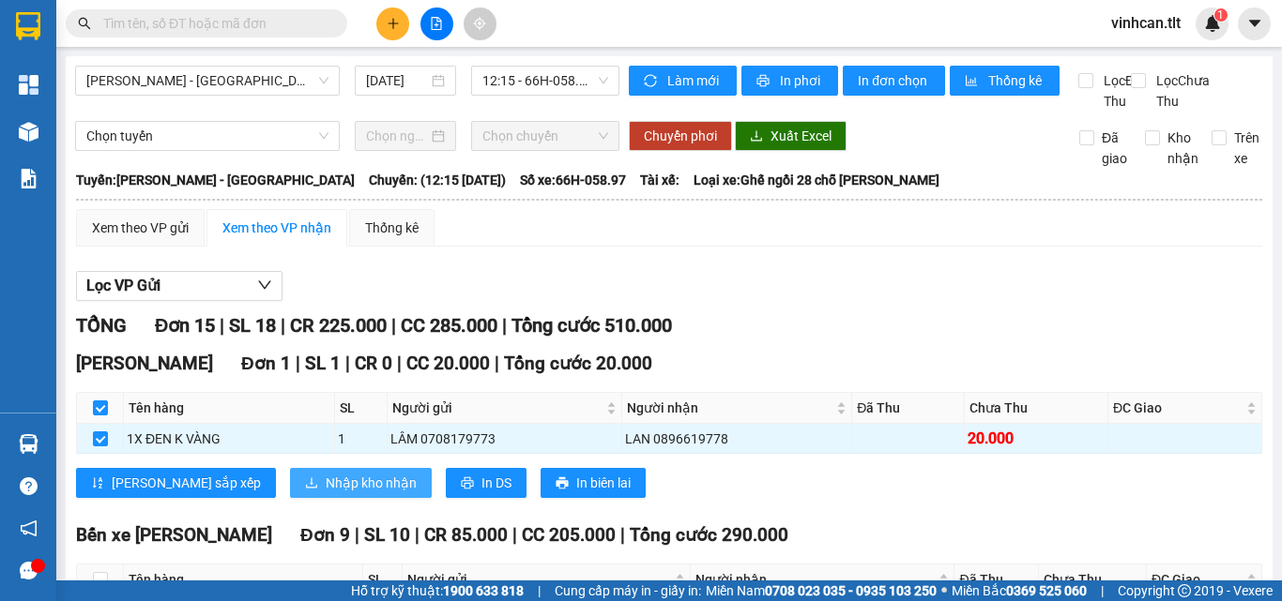
click at [326, 494] on span "Nhập kho nhận" at bounding box center [371, 483] width 91 height 21
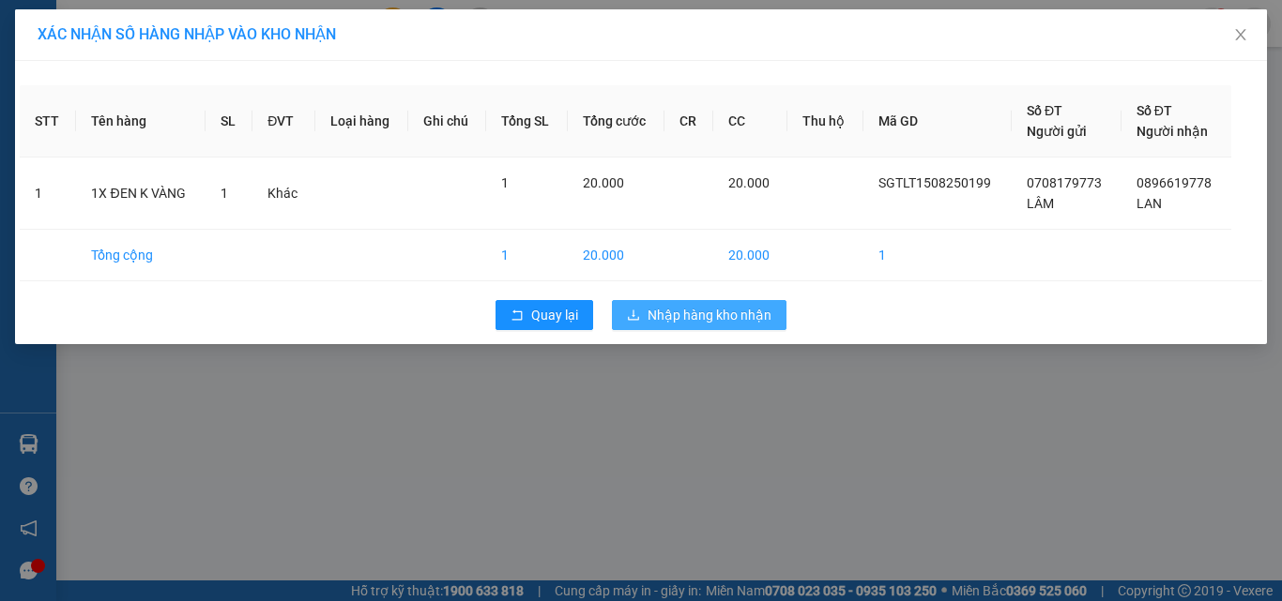
click at [696, 321] on span "Nhập hàng kho nhận" at bounding box center [709, 315] width 124 height 21
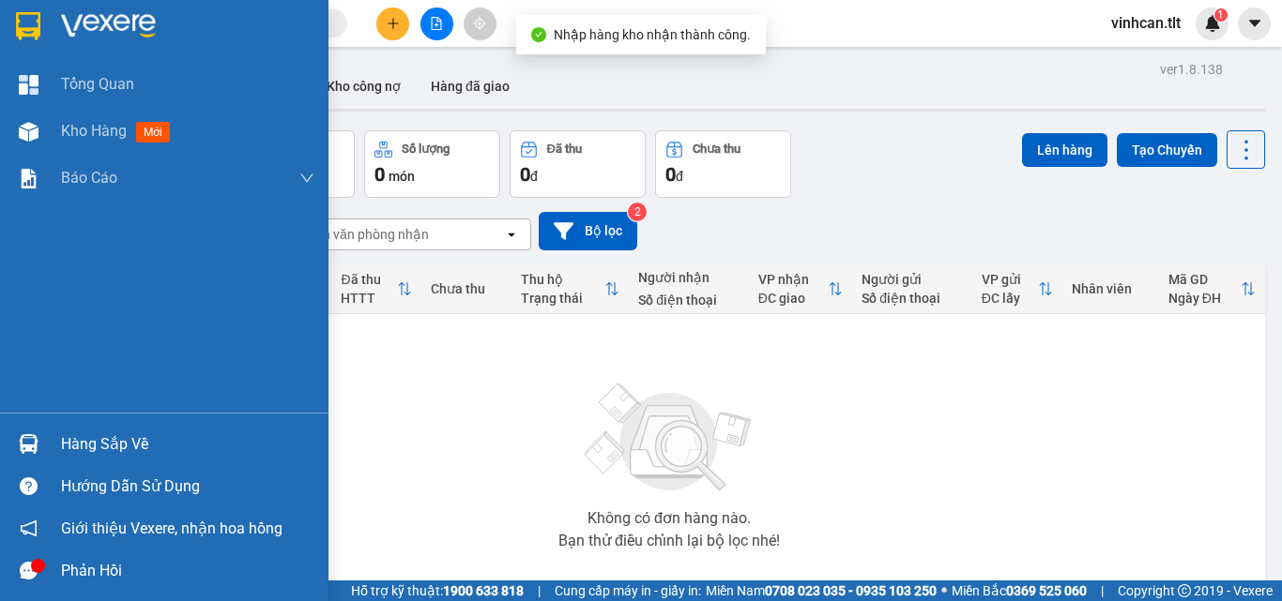
drag, startPoint x: 128, startPoint y: 438, endPoint x: 118, endPoint y: 441, distance: 9.8
click at [126, 438] on div "Hàng sắp về" at bounding box center [187, 445] width 253 height 28
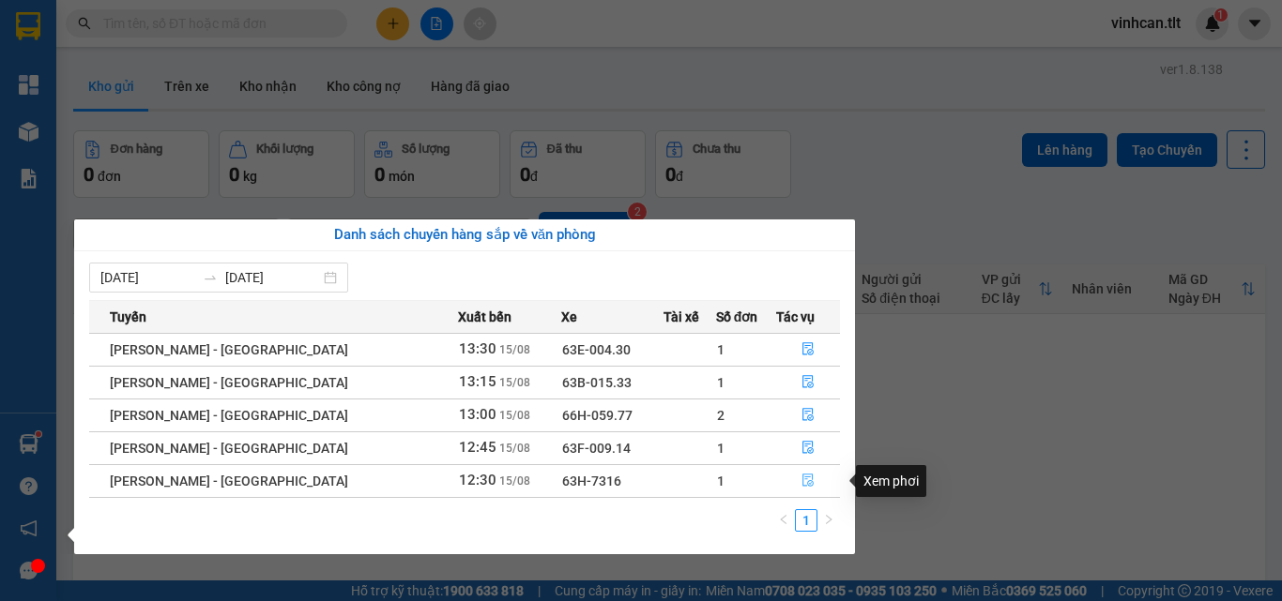
click at [801, 481] on icon "file-done" at bounding box center [807, 480] width 13 height 13
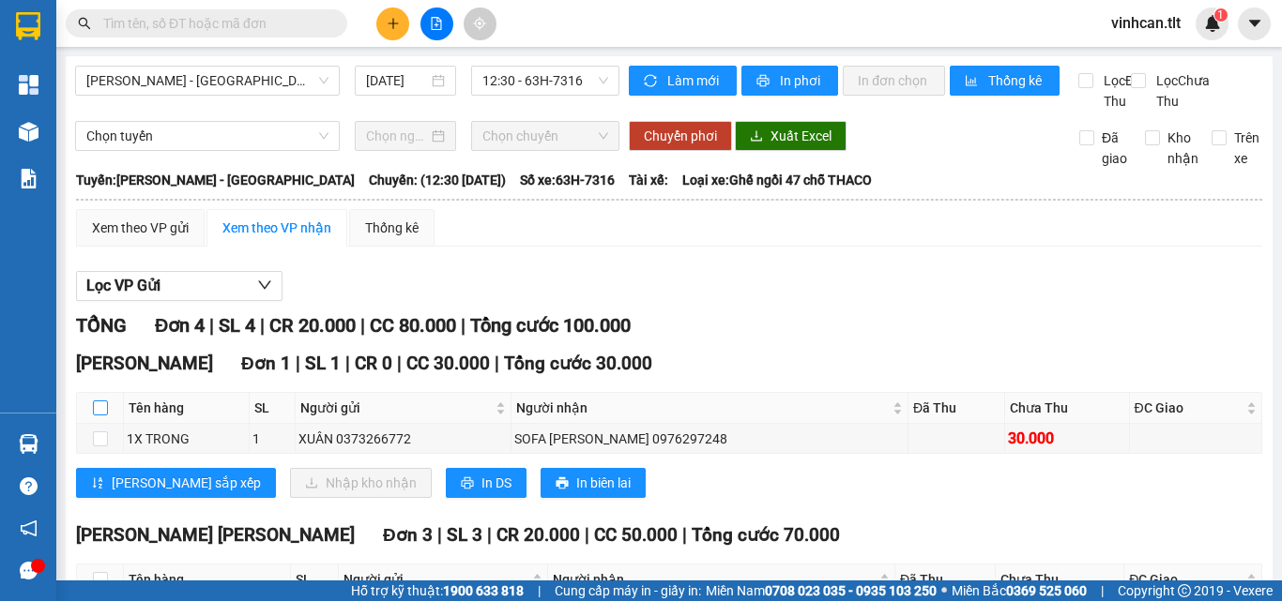
click at [100, 416] on input "checkbox" at bounding box center [100, 408] width 15 height 15
checkbox input "true"
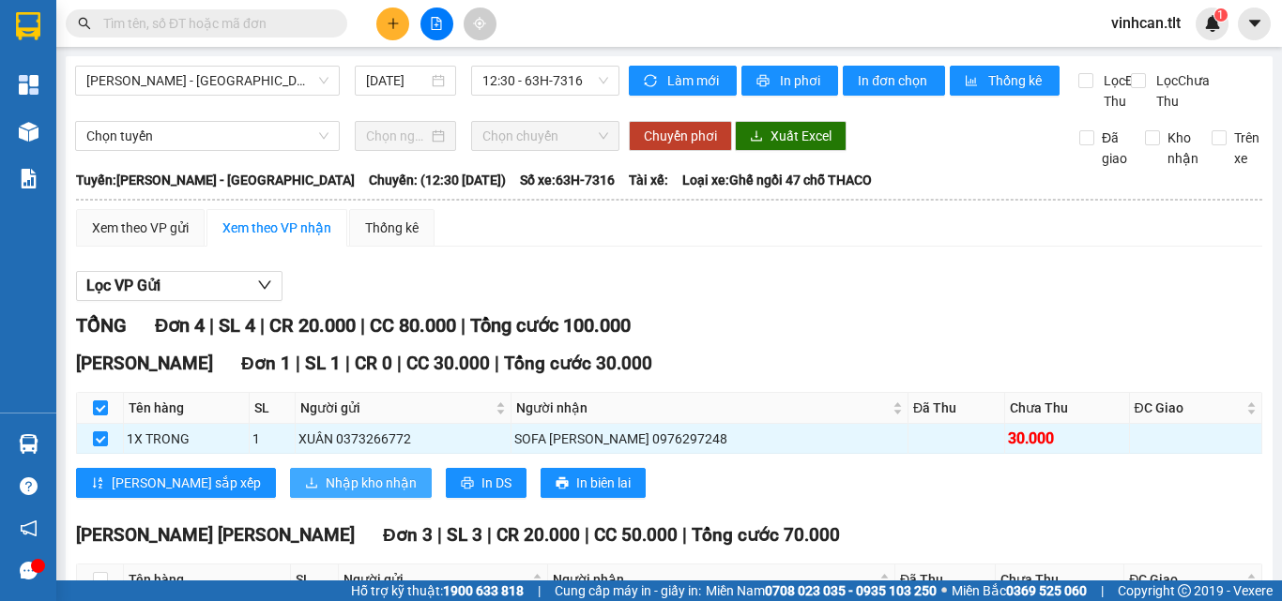
click at [326, 494] on span "Nhập kho nhận" at bounding box center [371, 483] width 91 height 21
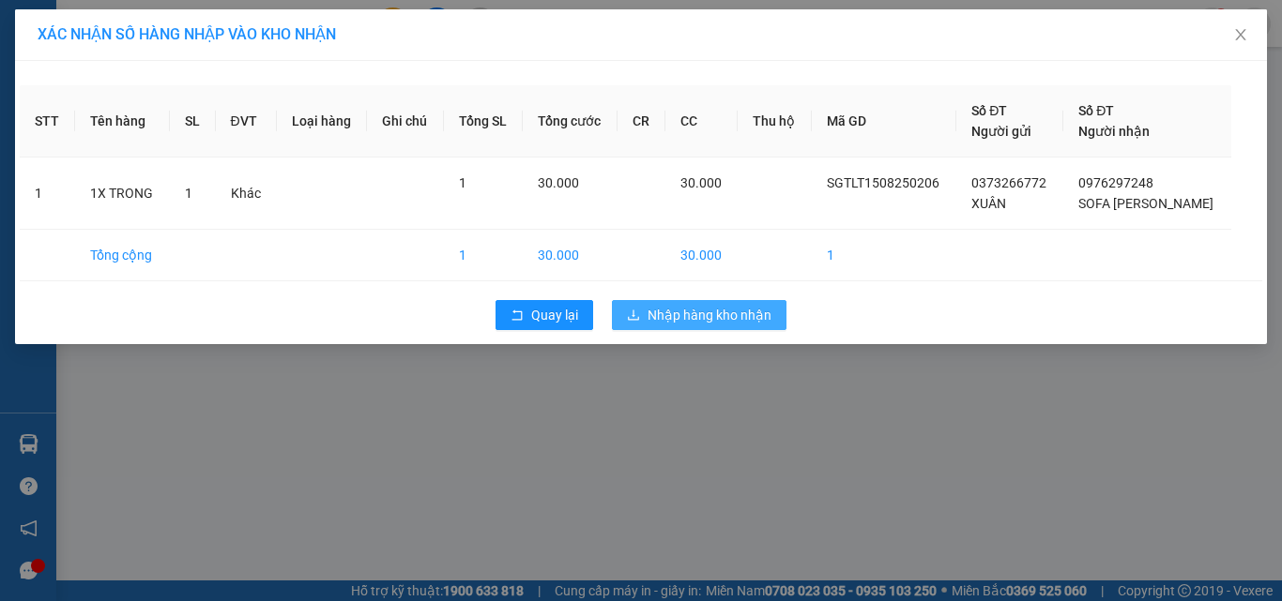
click at [708, 318] on span "Nhập hàng kho nhận" at bounding box center [709, 315] width 124 height 21
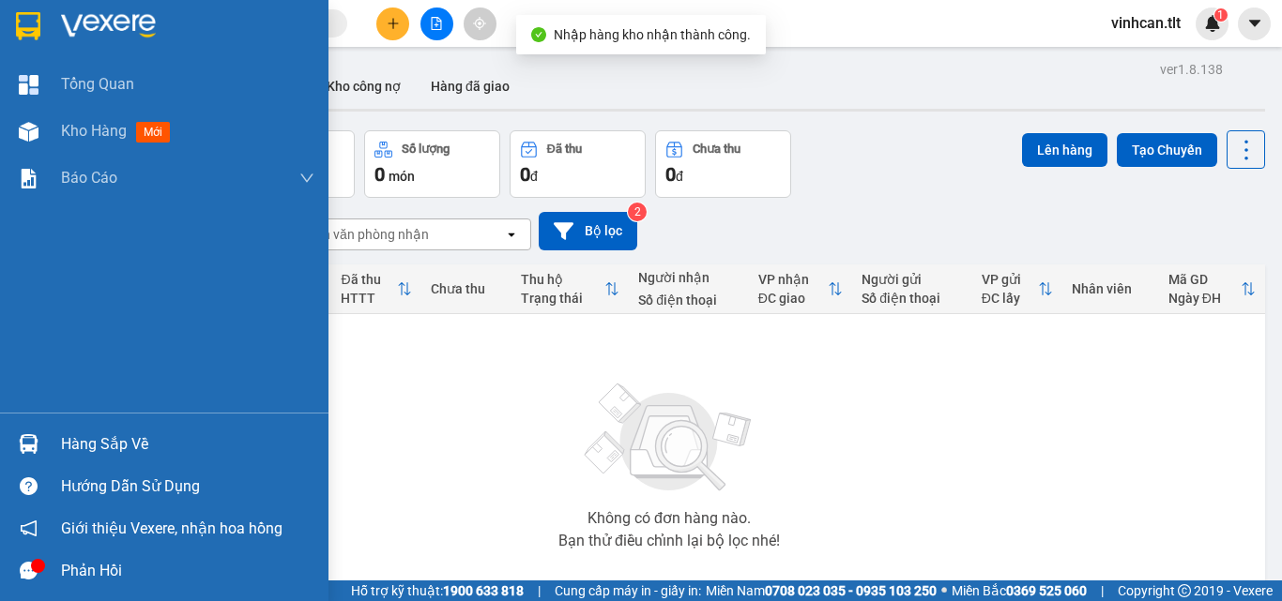
drag, startPoint x: 121, startPoint y: 445, endPoint x: 187, endPoint y: 455, distance: 66.5
click at [128, 448] on div "Hàng sắp về" at bounding box center [187, 445] width 253 height 28
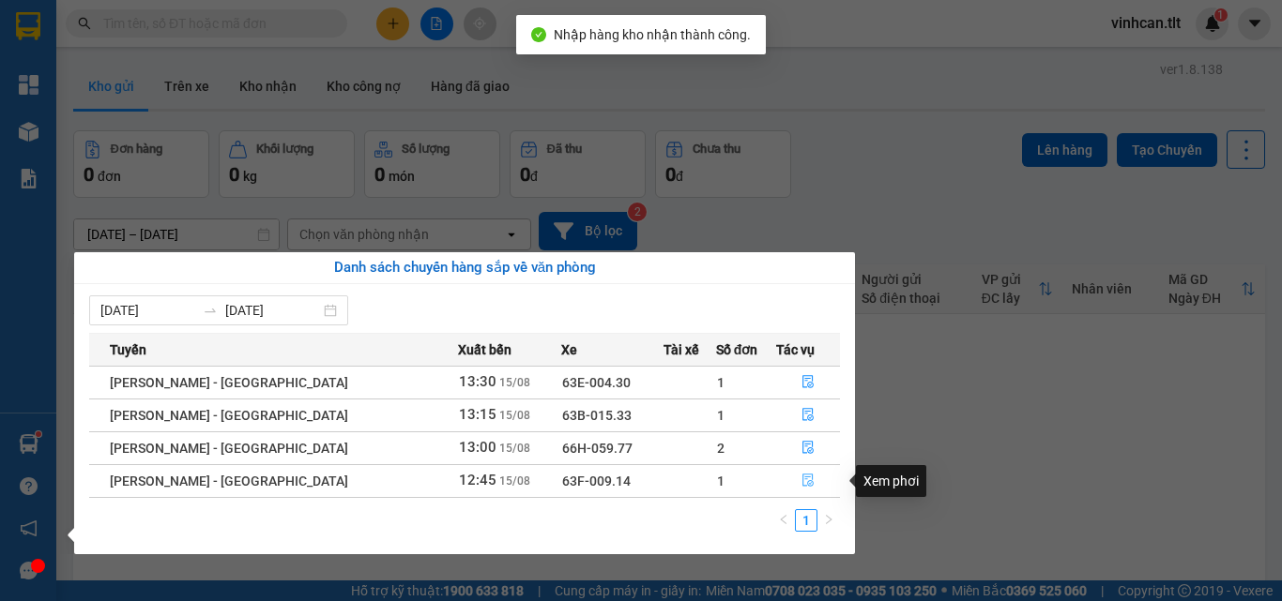
click at [801, 474] on icon "file-done" at bounding box center [807, 480] width 13 height 13
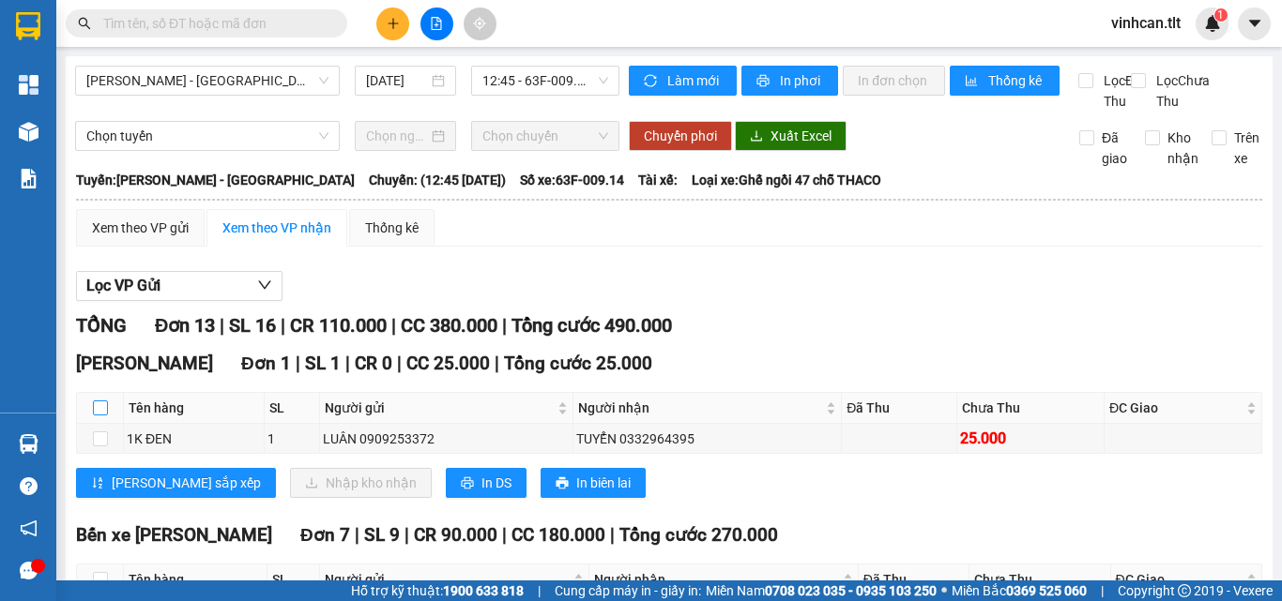
click at [102, 416] on input "checkbox" at bounding box center [100, 408] width 15 height 15
checkbox input "true"
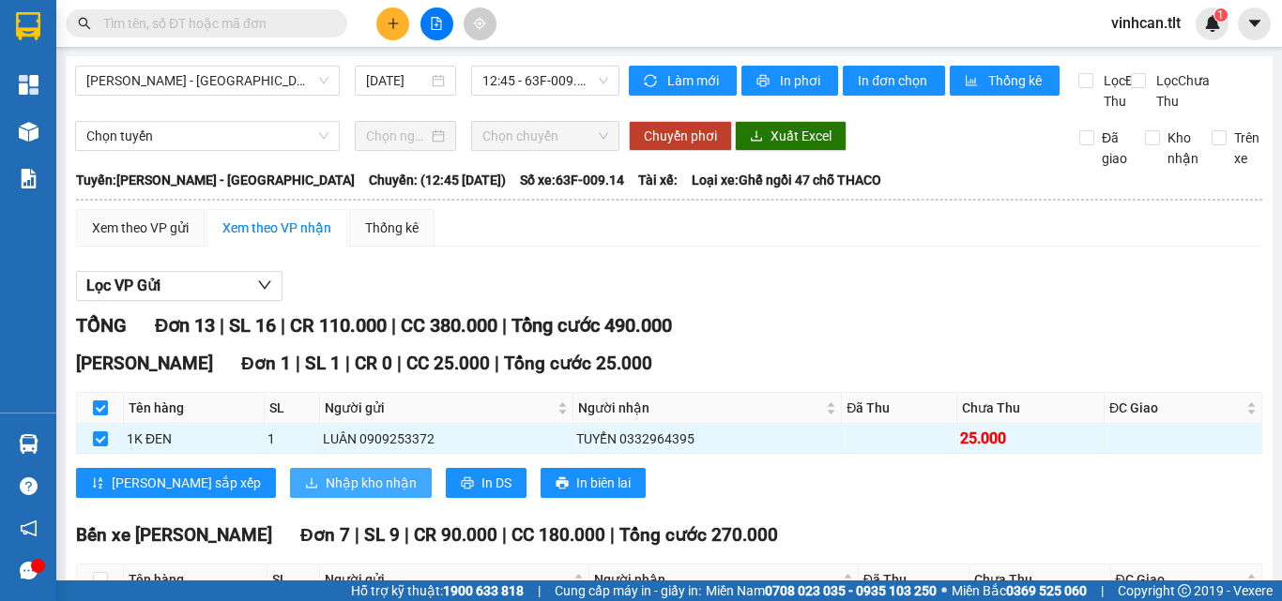
click at [326, 494] on span "Nhập kho nhận" at bounding box center [371, 483] width 91 height 21
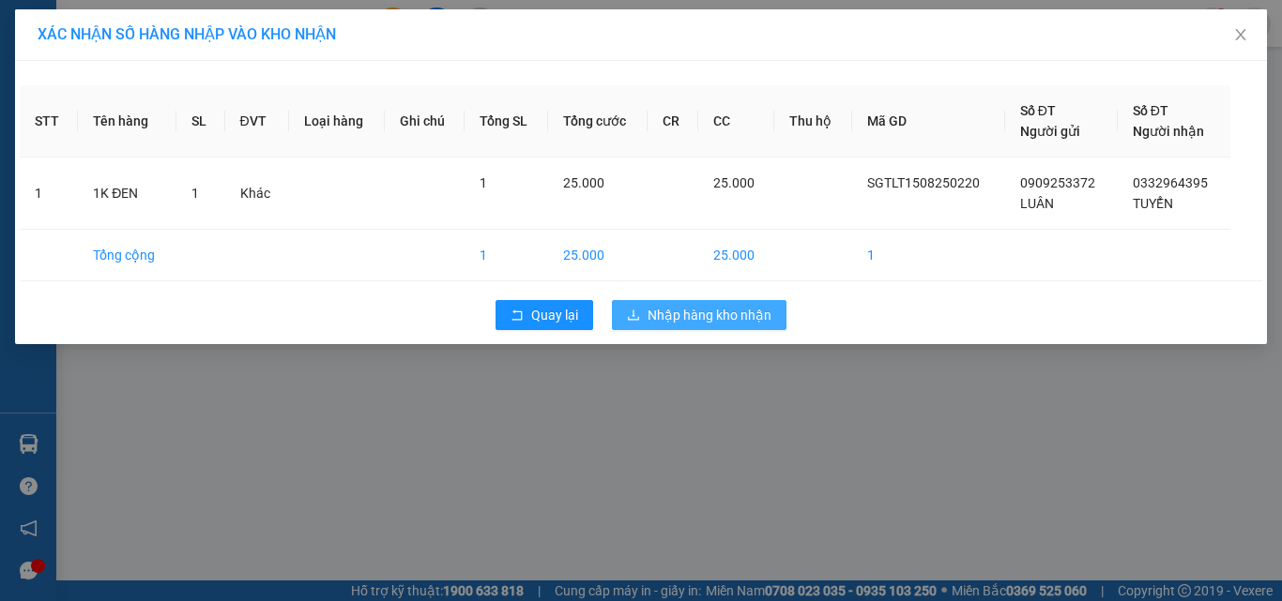
click at [649, 323] on span "Nhập hàng kho nhận" at bounding box center [709, 315] width 124 height 21
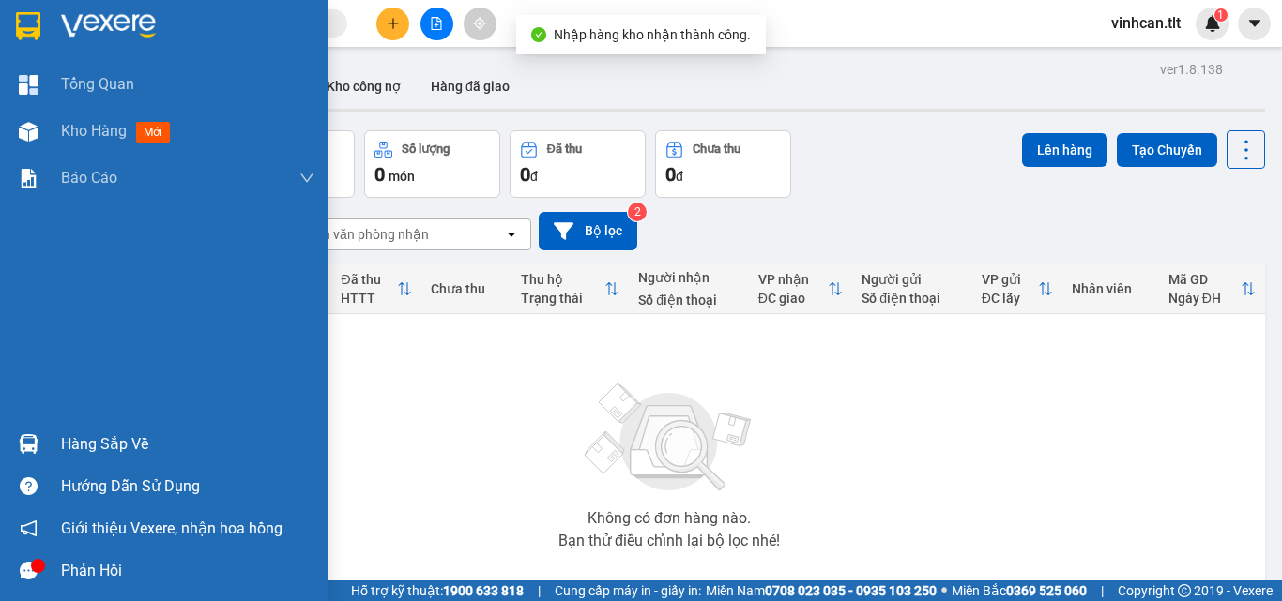
drag, startPoint x: 77, startPoint y: 436, endPoint x: 99, endPoint y: 443, distance: 23.5
click at [86, 440] on div "Hàng sắp về" at bounding box center [187, 445] width 253 height 28
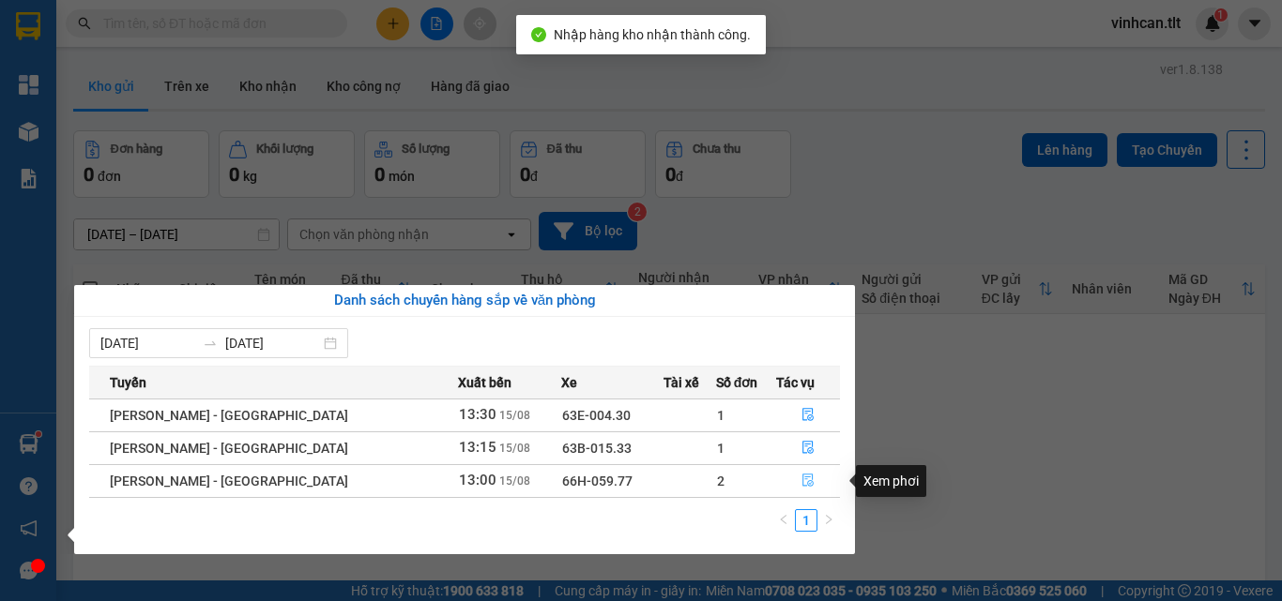
click at [791, 473] on button "button" at bounding box center [808, 481] width 62 height 30
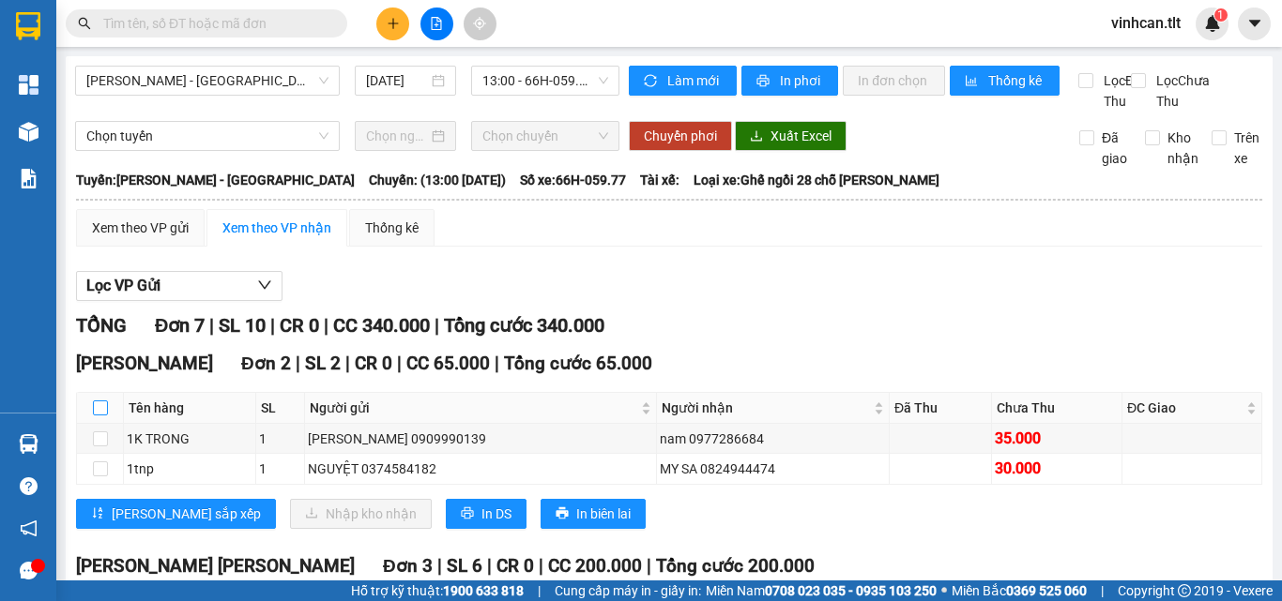
click at [104, 416] on input "checkbox" at bounding box center [100, 408] width 15 height 15
checkbox input "true"
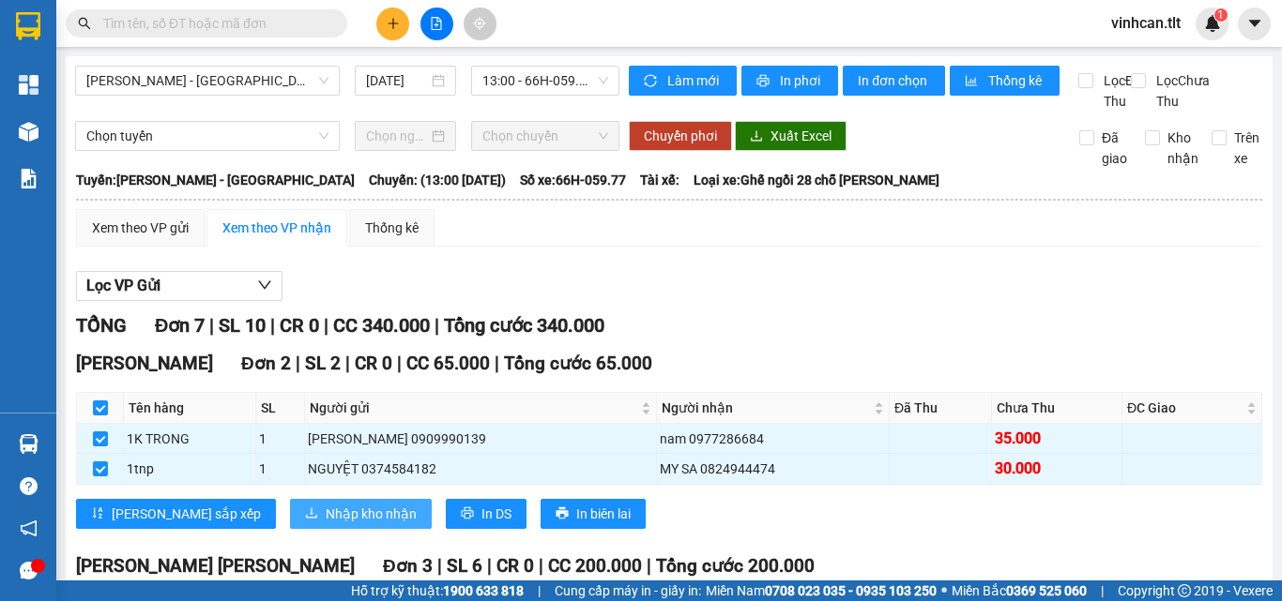
click at [326, 524] on span "Nhập kho nhận" at bounding box center [371, 514] width 91 height 21
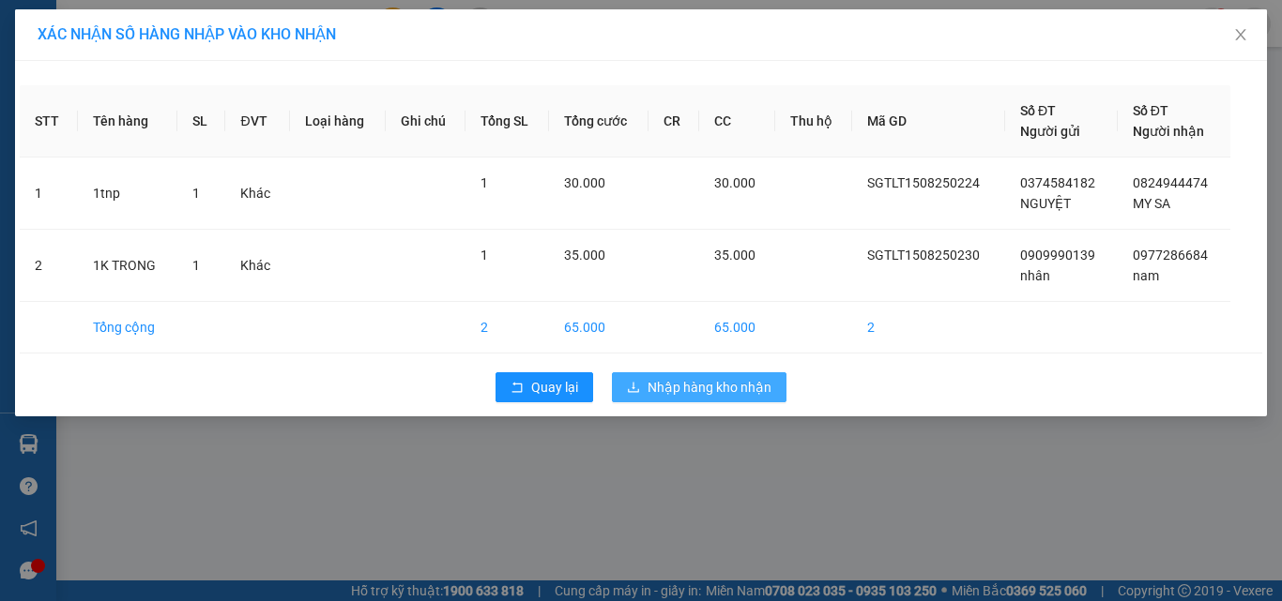
click at [683, 385] on span "Nhập hàng kho nhận" at bounding box center [709, 387] width 124 height 21
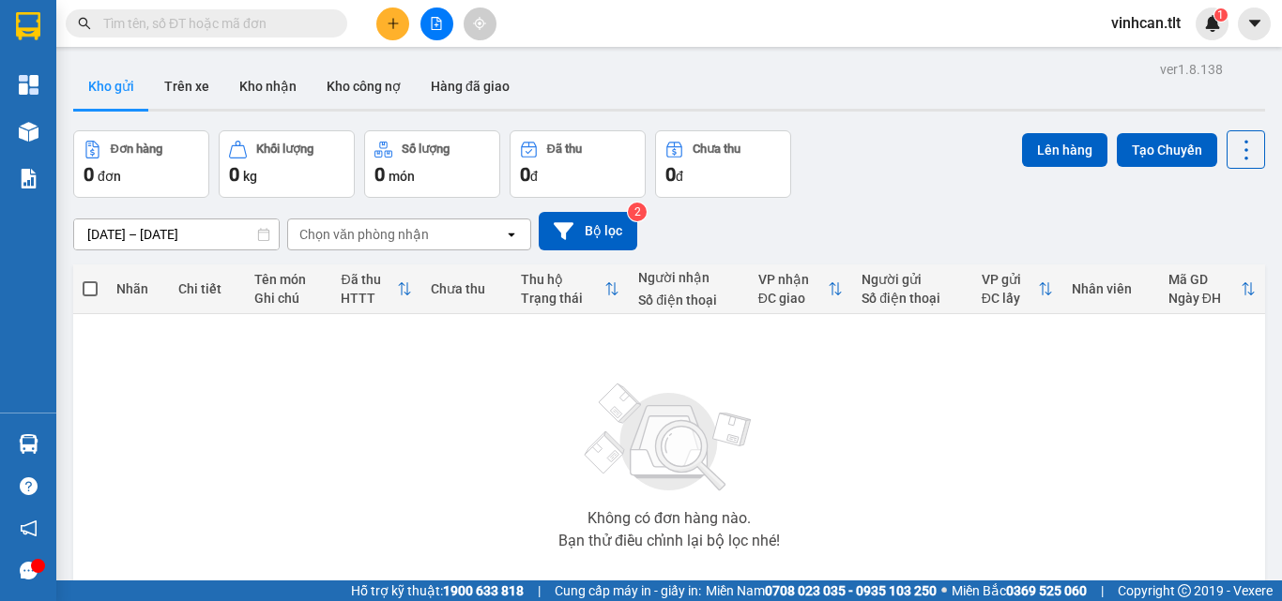
click at [273, 20] on input "text" at bounding box center [213, 23] width 221 height 21
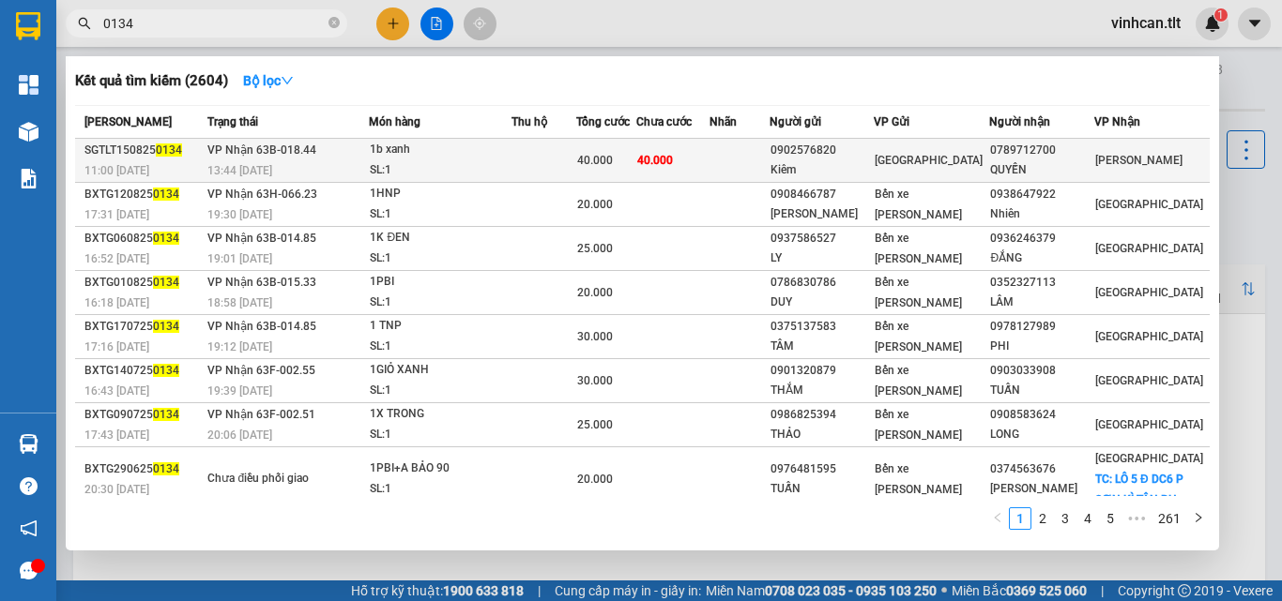
type input "0134"
click at [851, 157] on div "0902576820" at bounding box center [821, 151] width 103 height 20
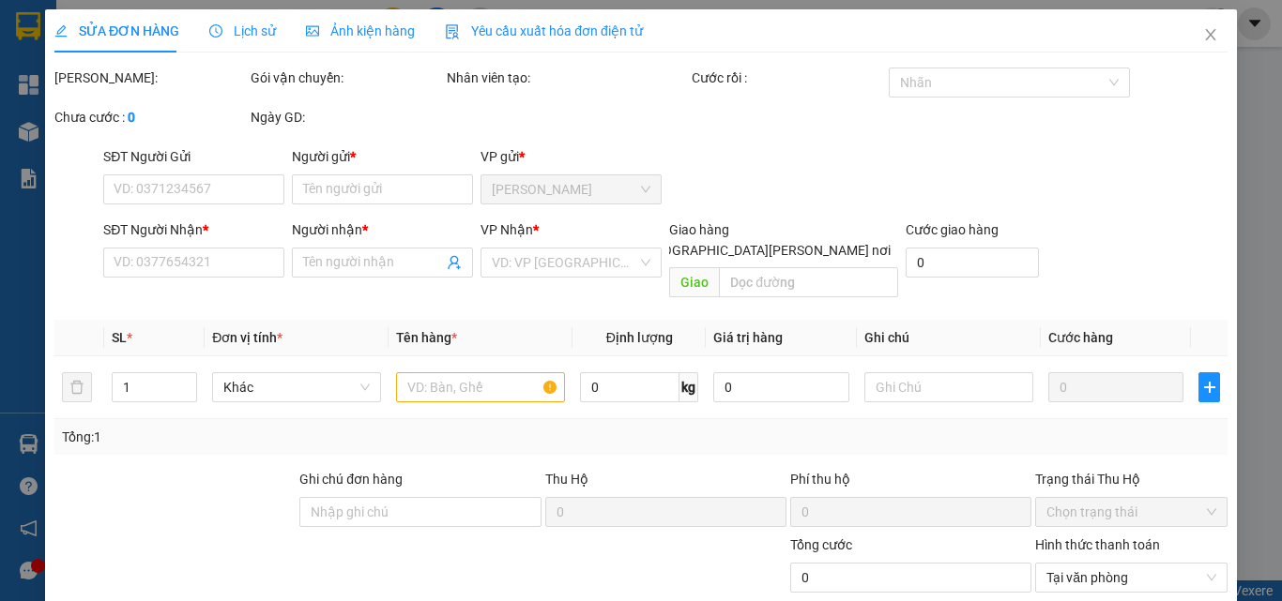
type input "0902576820"
type input "Kiêm"
type input "0789712700"
type input "QUYẾN"
type input "40.000"
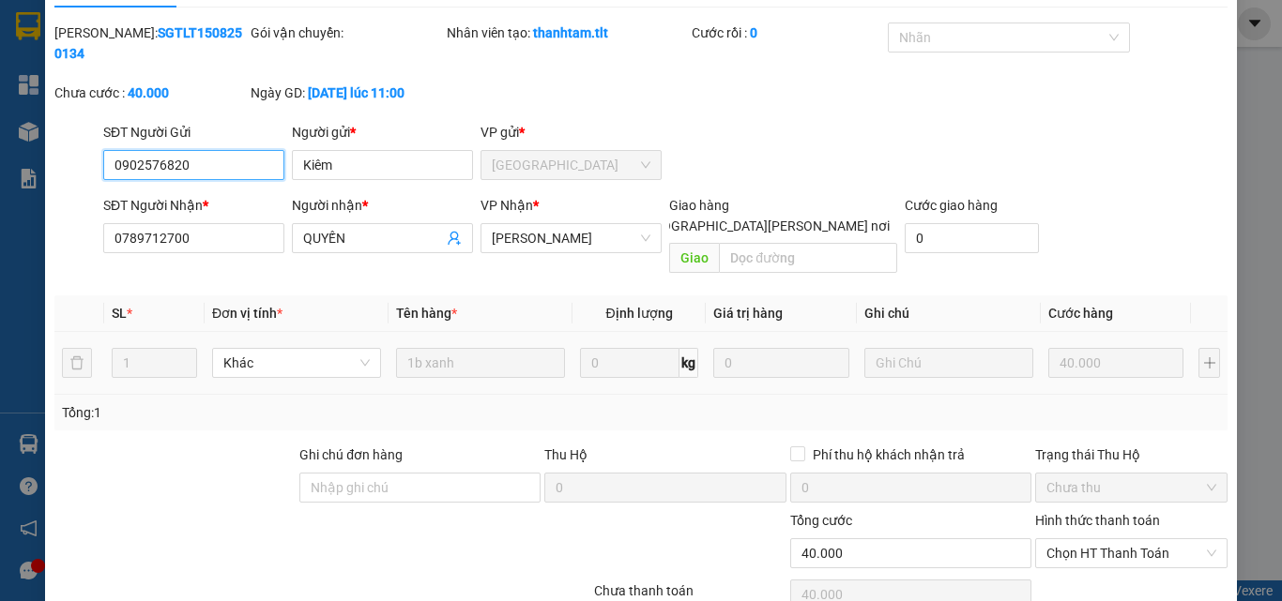
scroll to position [97, 0]
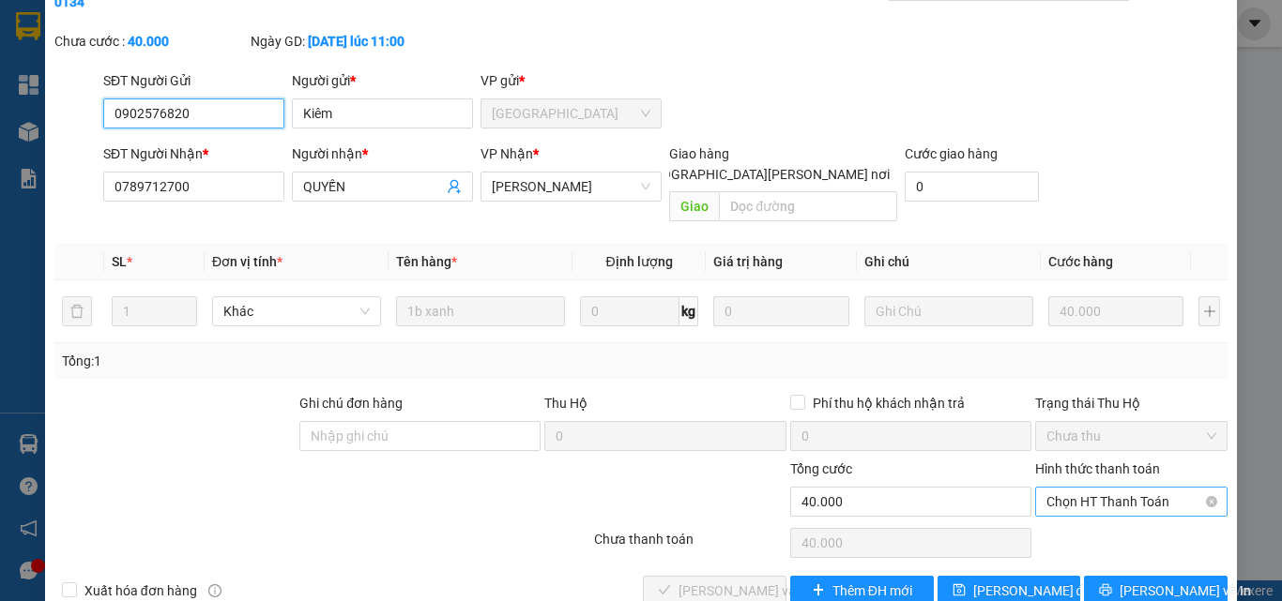
click at [1064, 488] on span "Chọn HT Thanh Toán" at bounding box center [1131, 502] width 170 height 28
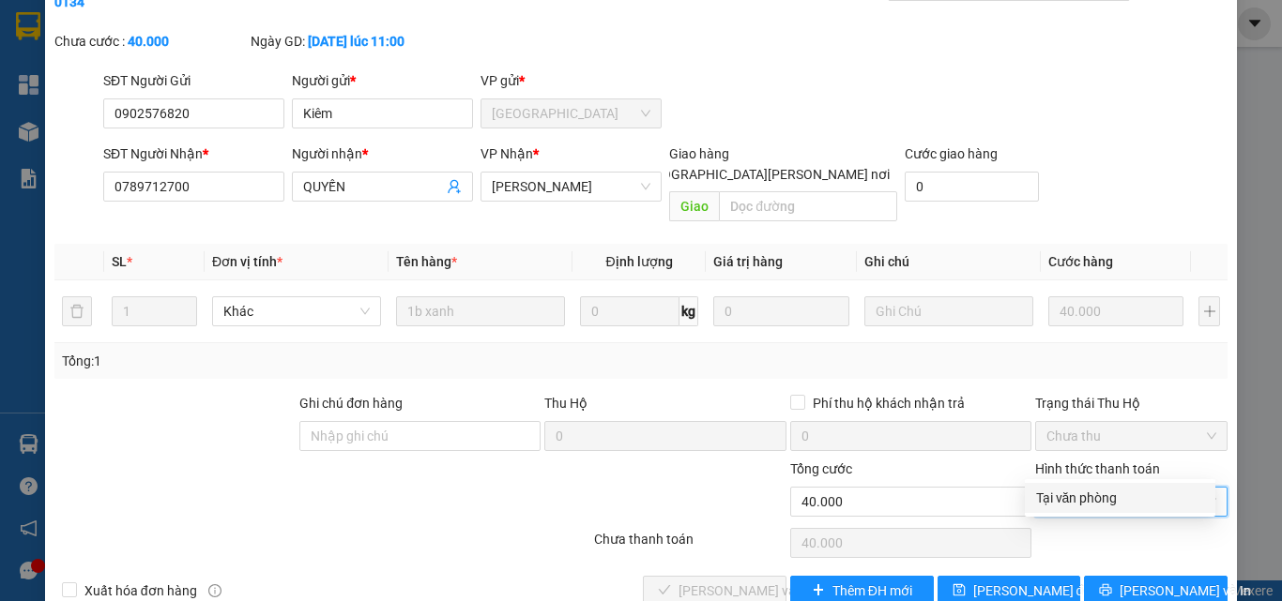
drag, startPoint x: 1080, startPoint y: 495, endPoint x: 847, endPoint y: 531, distance: 235.4
click at [1079, 497] on div "Tại văn phòng" at bounding box center [1120, 498] width 168 height 21
type input "0"
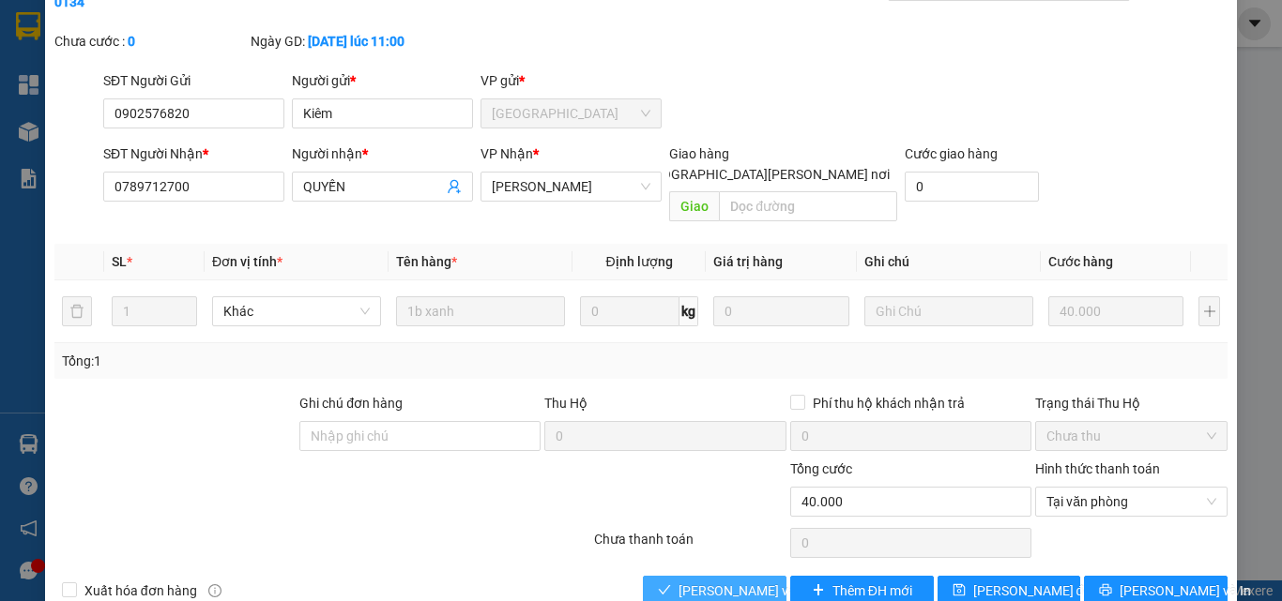
click at [752, 581] on span "[PERSON_NAME] và [PERSON_NAME] hàng" at bounding box center [804, 591] width 253 height 21
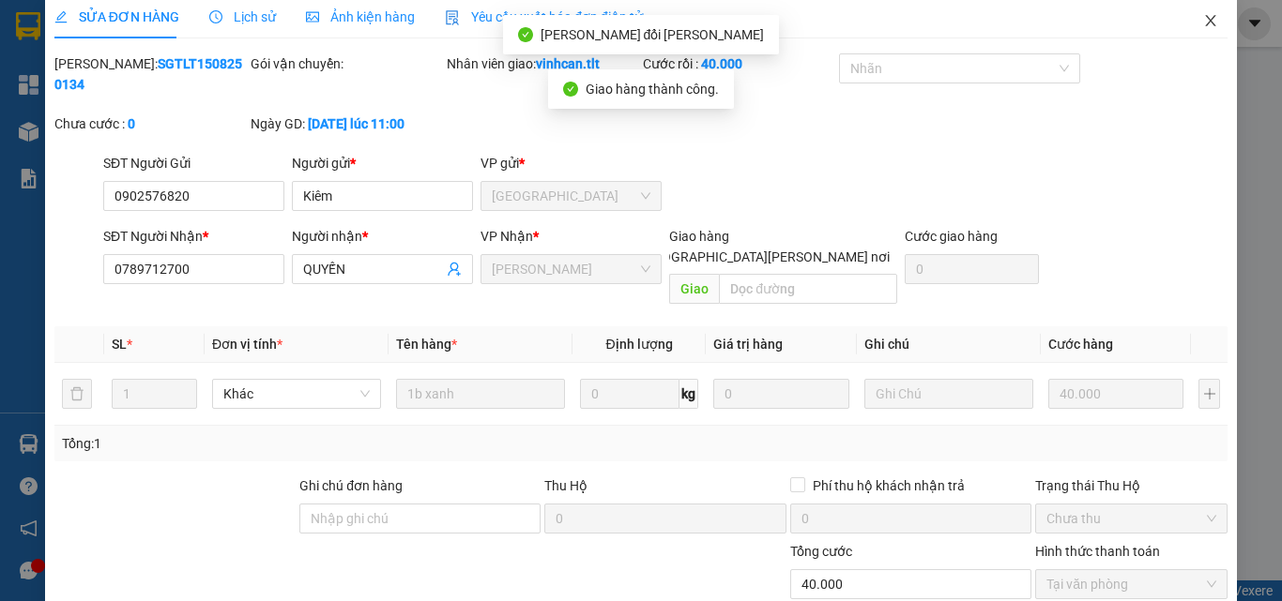
scroll to position [0, 0]
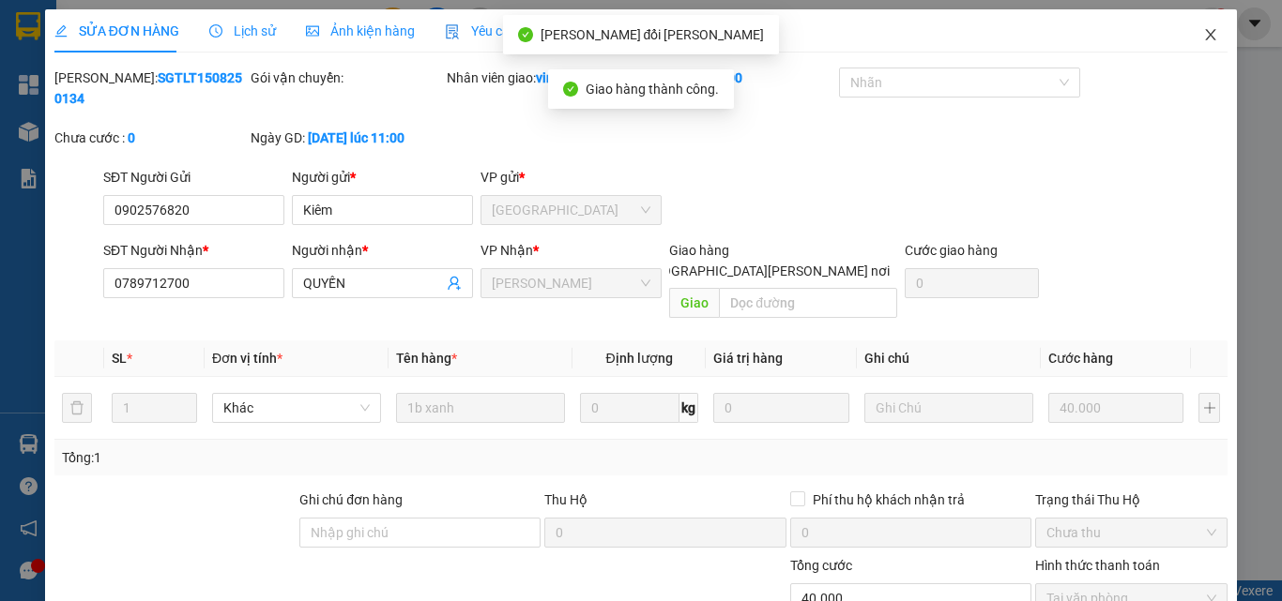
click at [1203, 29] on icon "close" at bounding box center [1210, 34] width 15 height 15
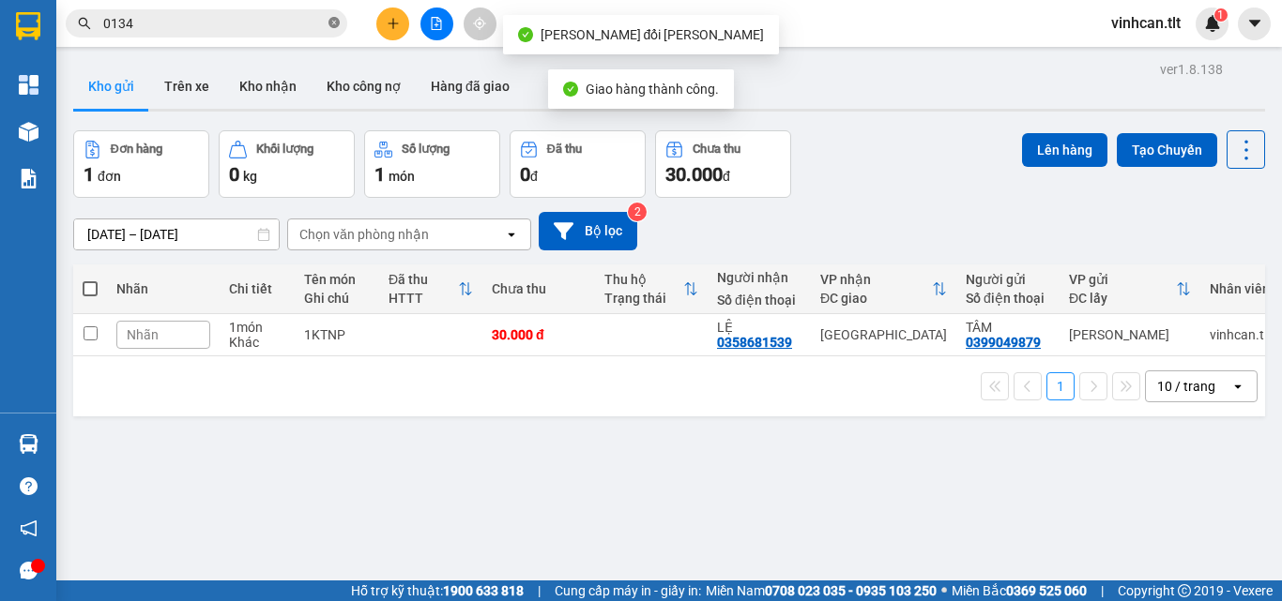
click at [333, 28] on icon "close-circle" at bounding box center [333, 22] width 11 height 11
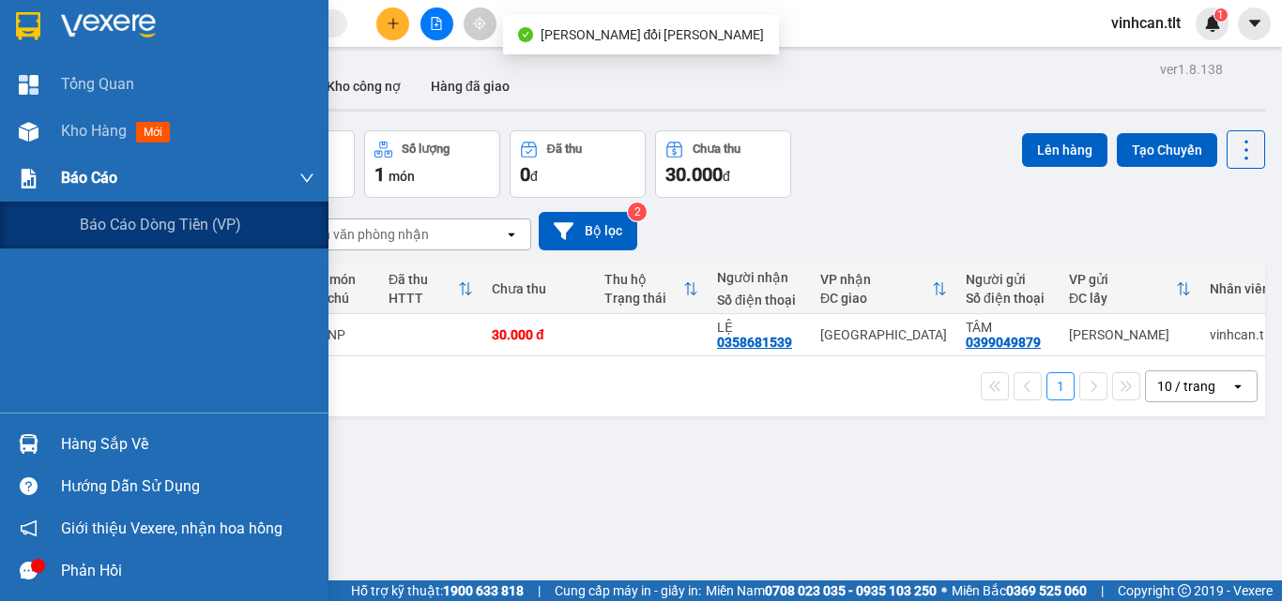
drag, startPoint x: 67, startPoint y: 178, endPoint x: 104, endPoint y: 198, distance: 42.4
click at [69, 178] on span "Báo cáo" at bounding box center [89, 177] width 56 height 23
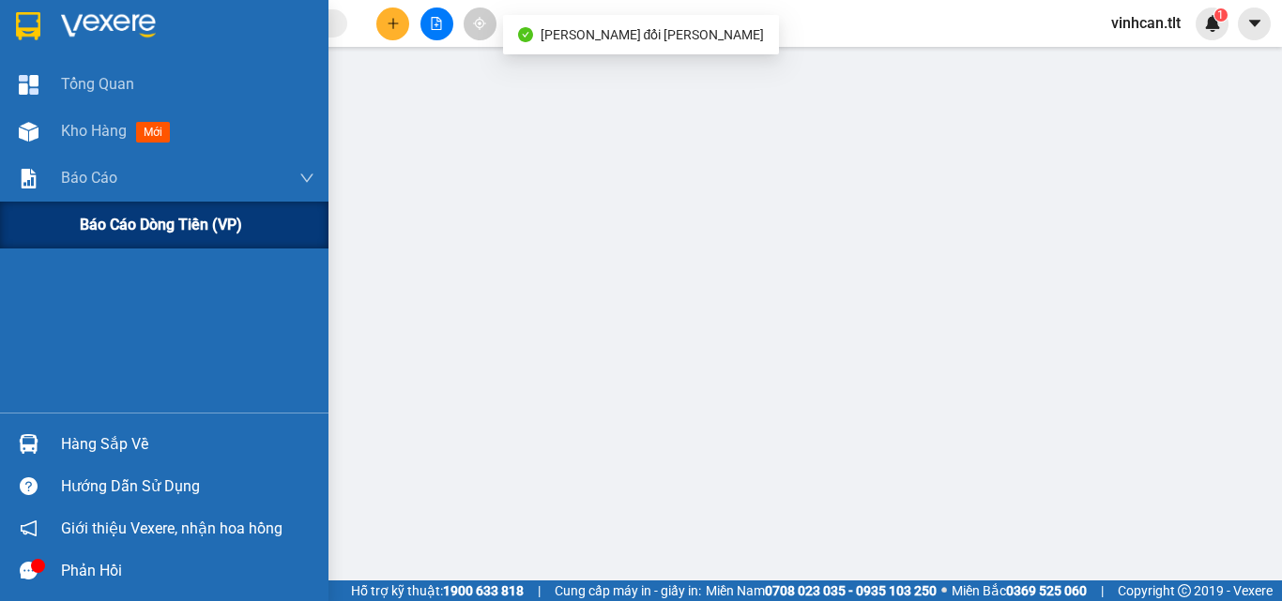
drag, startPoint x: 125, startPoint y: 228, endPoint x: 147, endPoint y: 235, distance: 23.5
click at [133, 232] on span "Báo cáo dòng tiền (VP)" at bounding box center [161, 224] width 162 height 23
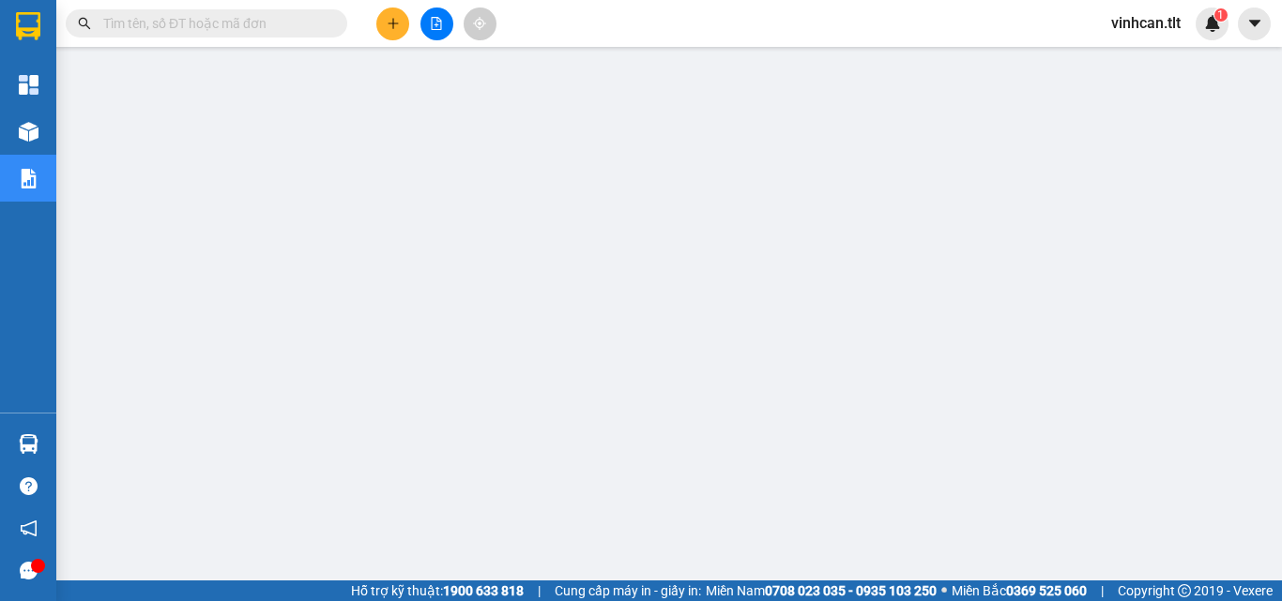
click at [288, 22] on input "text" at bounding box center [213, 23] width 221 height 21
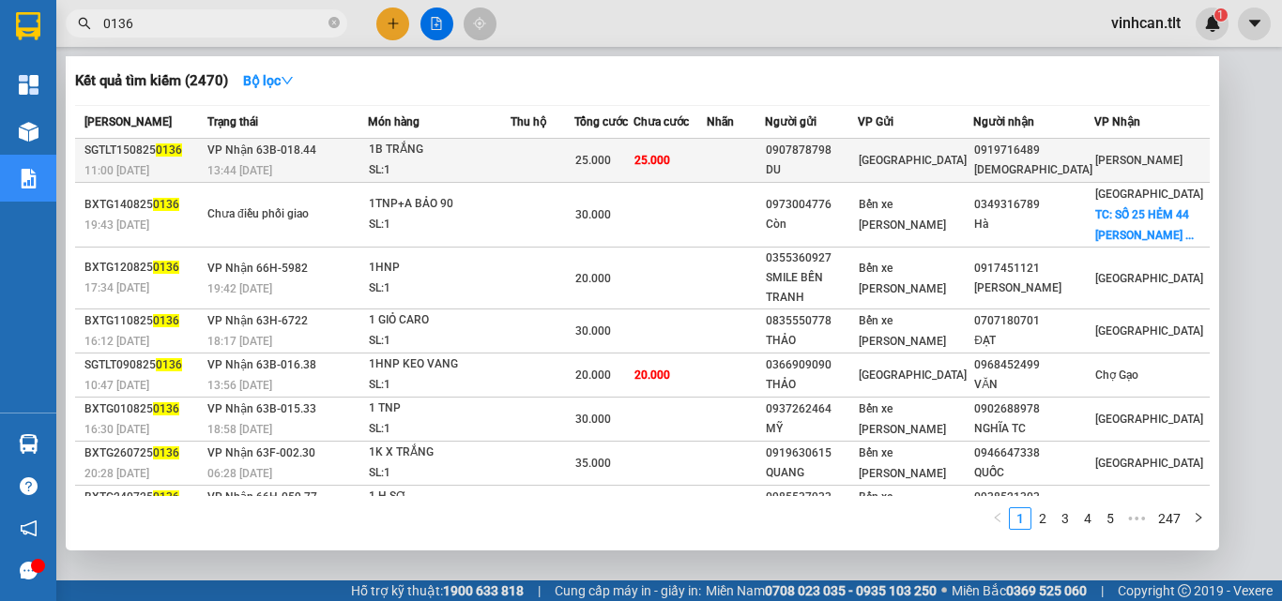
type input "0136"
click at [846, 151] on div "0907878798" at bounding box center [811, 151] width 91 height 20
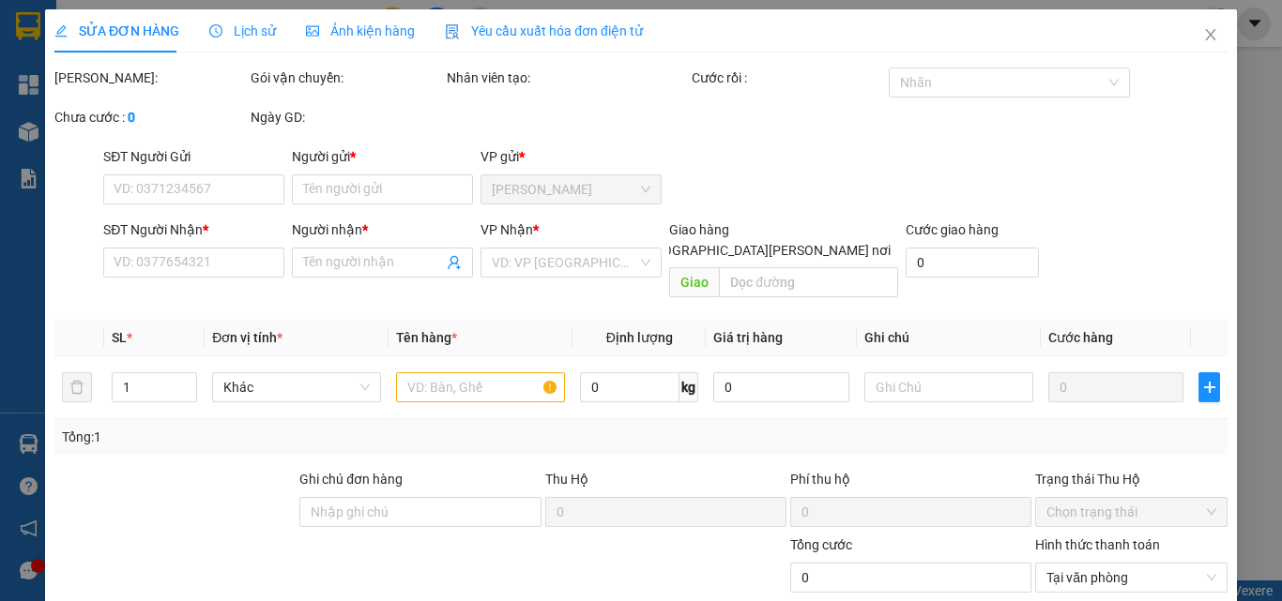
type input "0907878798"
type input "DU"
type input "0919716489"
type input "THIỀN"
type input "25.000"
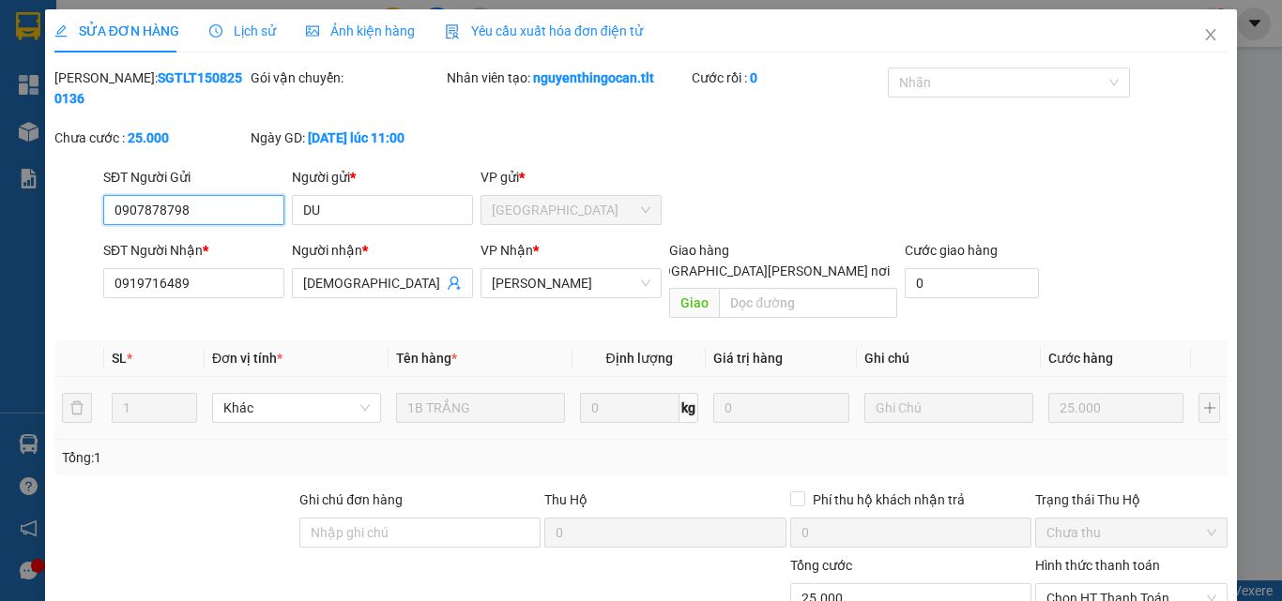
scroll to position [90, 0]
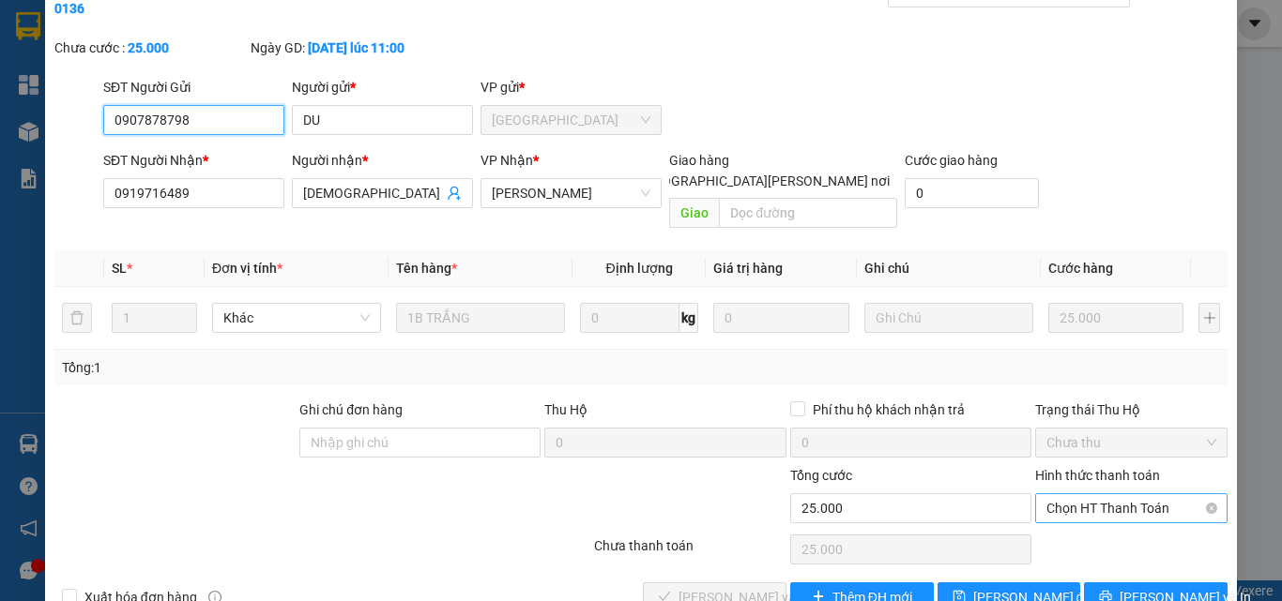
click at [1109, 494] on span "Chọn HT Thanh Toán" at bounding box center [1131, 508] width 170 height 28
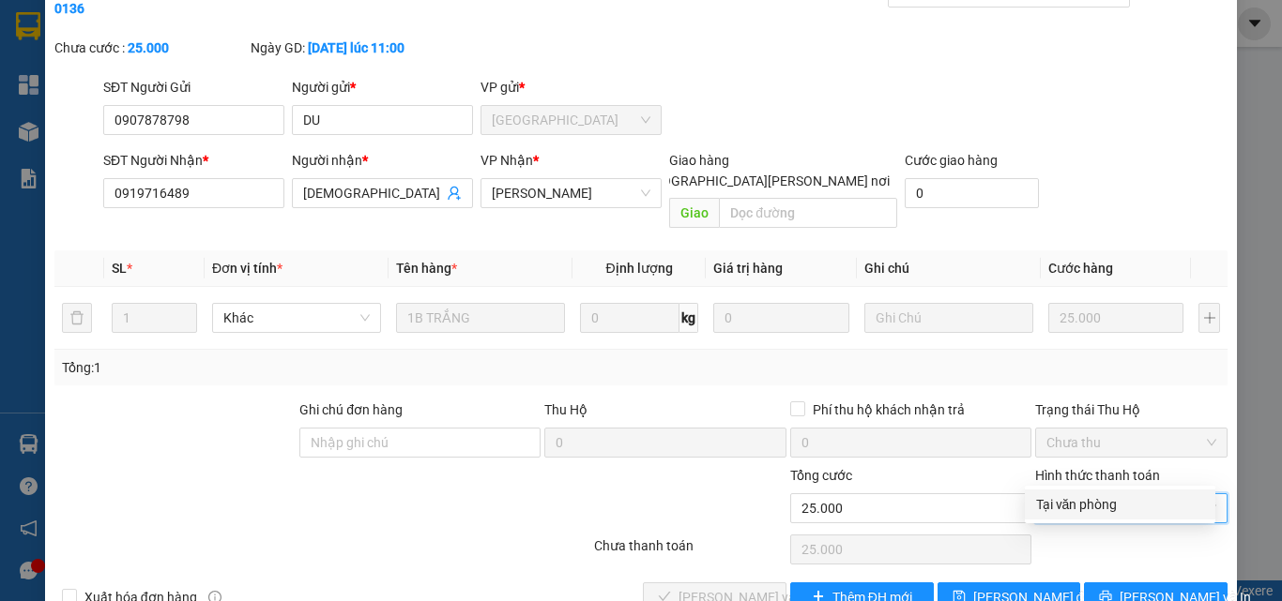
click at [1108, 506] on div "Tại văn phòng" at bounding box center [1120, 504] width 168 height 21
type input "0"
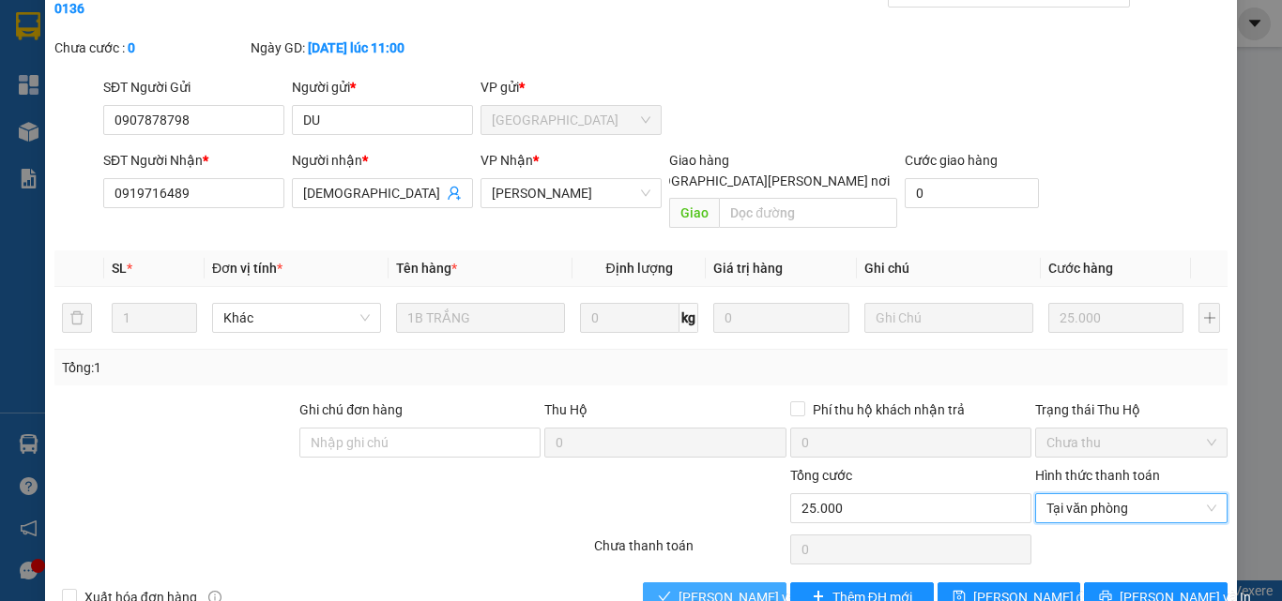
click at [728, 587] on span "[PERSON_NAME] và [PERSON_NAME] hàng" at bounding box center [804, 597] width 253 height 21
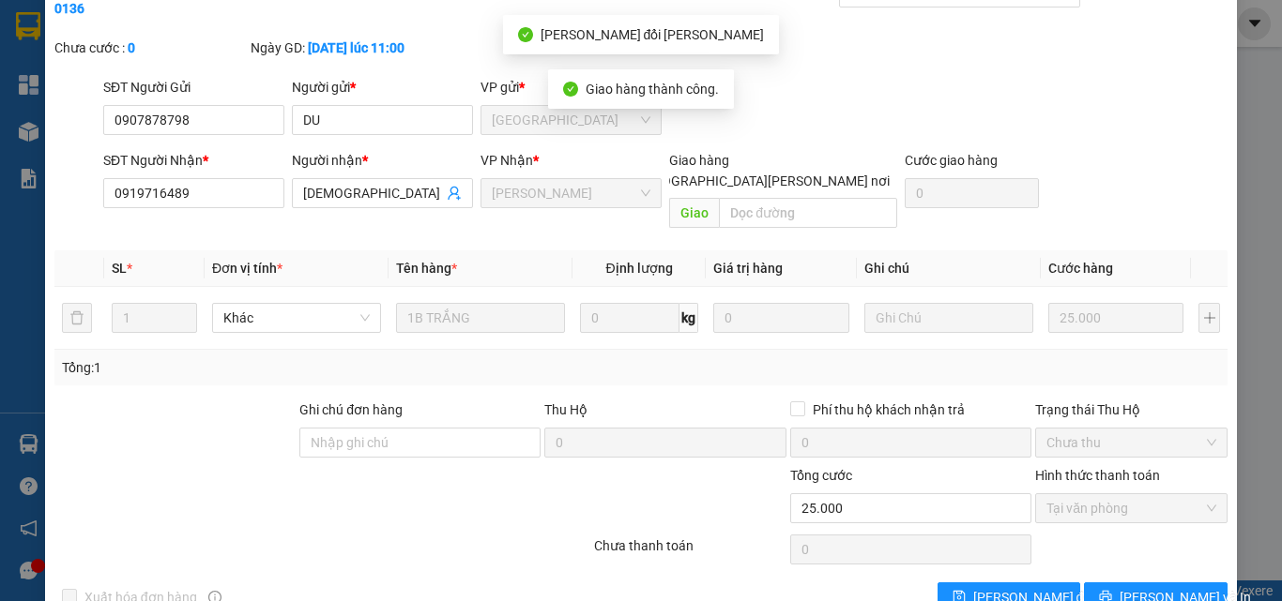
scroll to position [0, 0]
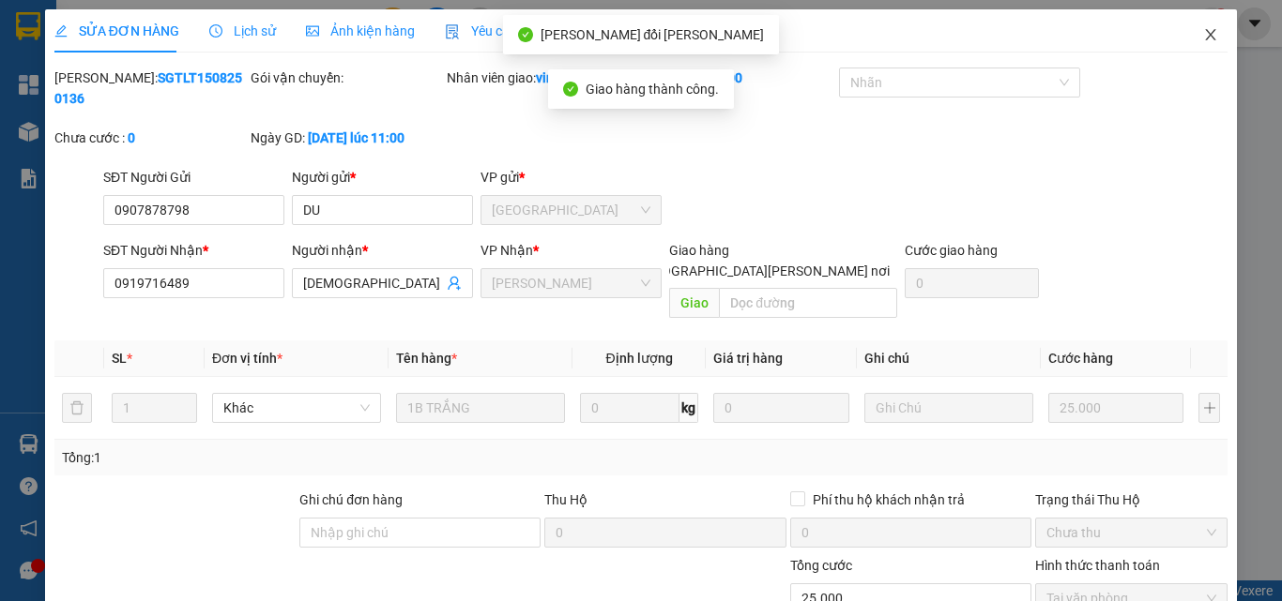
click at [1195, 29] on span "Close" at bounding box center [1210, 35] width 53 height 53
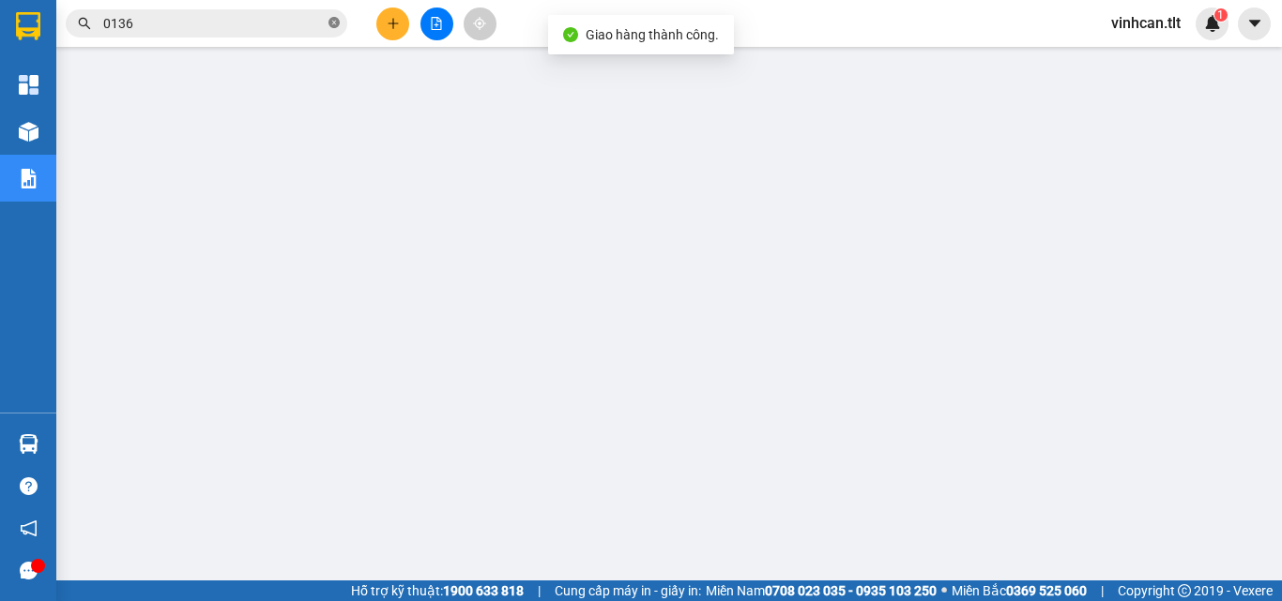
click at [336, 21] on icon "close-circle" at bounding box center [333, 22] width 11 height 11
click at [269, 22] on input "text" at bounding box center [213, 23] width 221 height 21
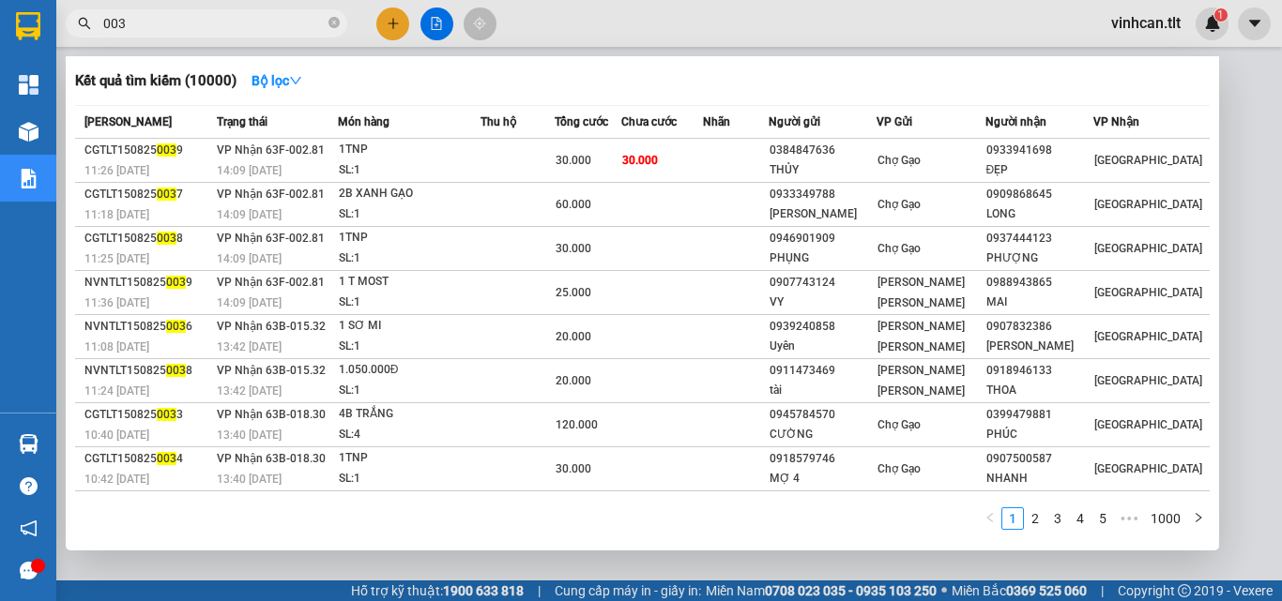
type input "003"
click at [334, 23] on icon "close-circle" at bounding box center [333, 22] width 11 height 11
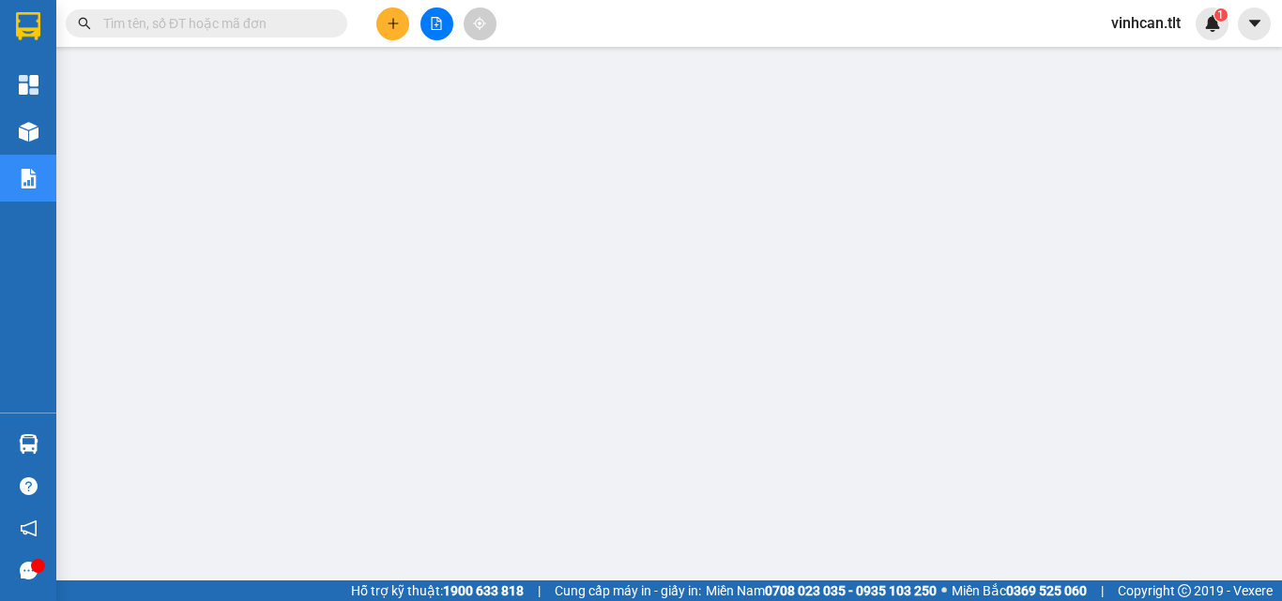
click at [246, 26] on input "text" at bounding box center [213, 23] width 221 height 21
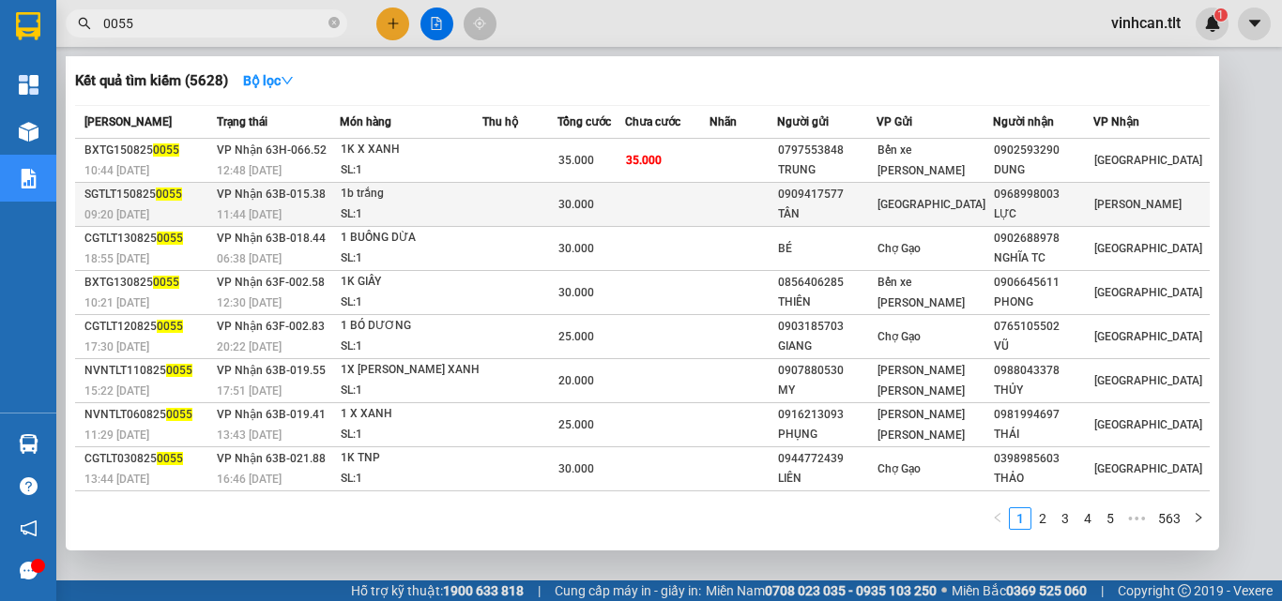
type input "0055"
click at [840, 190] on div "0909417577" at bounding box center [827, 195] width 98 height 20
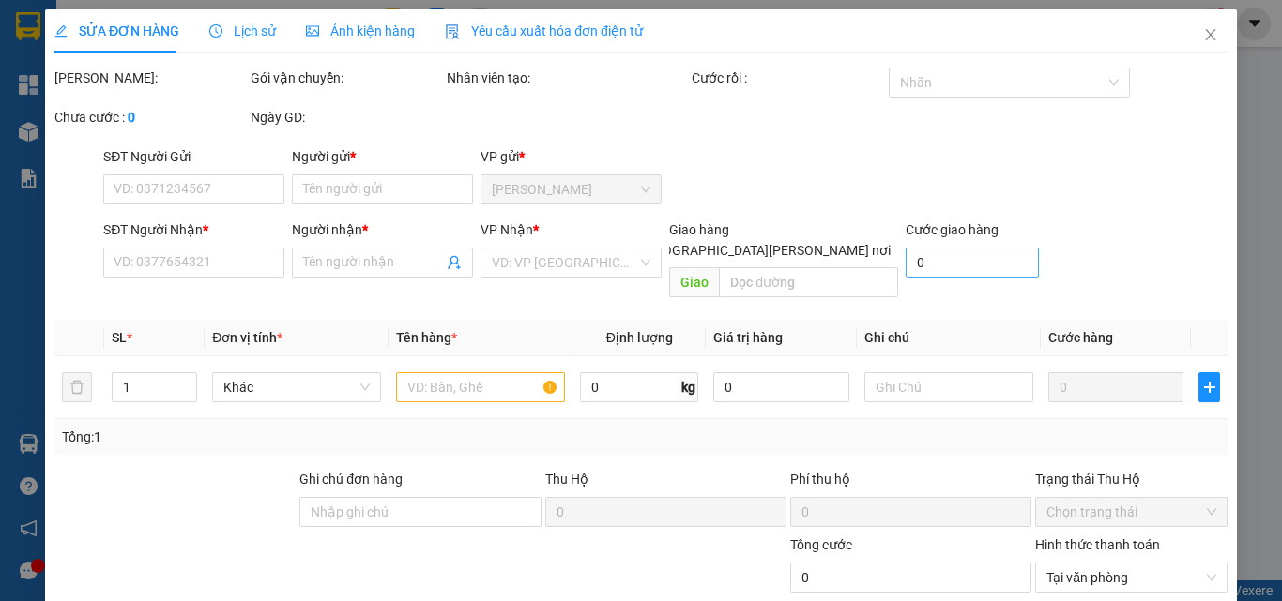
type input "0909417577"
type input "TÂN"
type input "0968998003"
type input "LỰC"
type input "30.000"
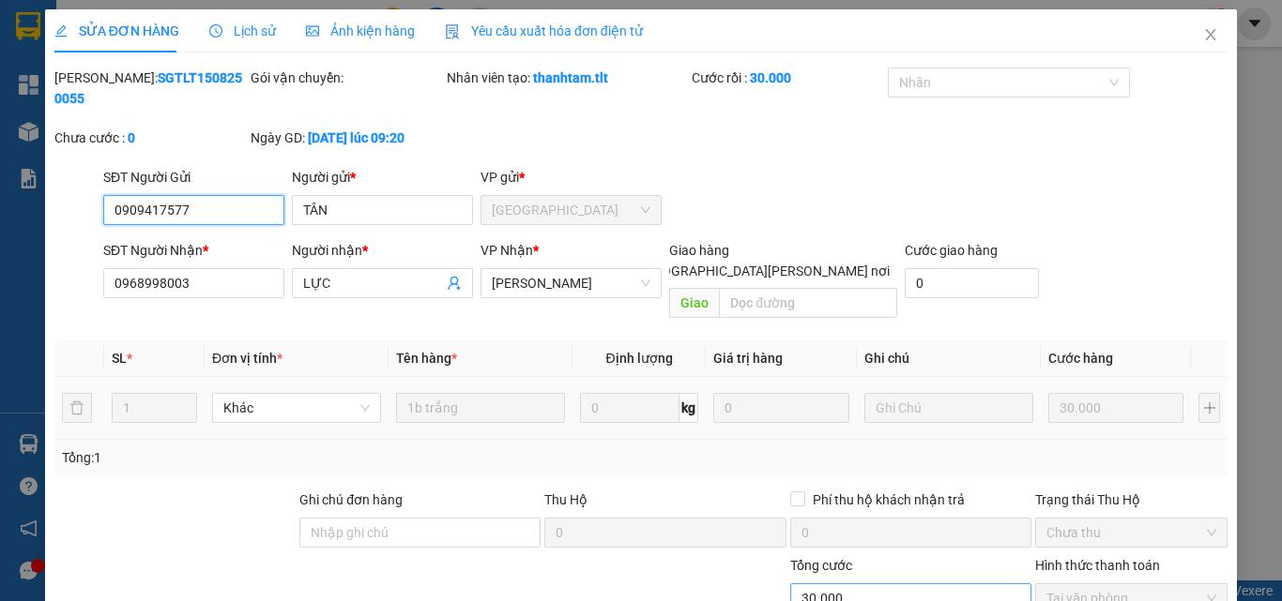
scroll to position [96, 0]
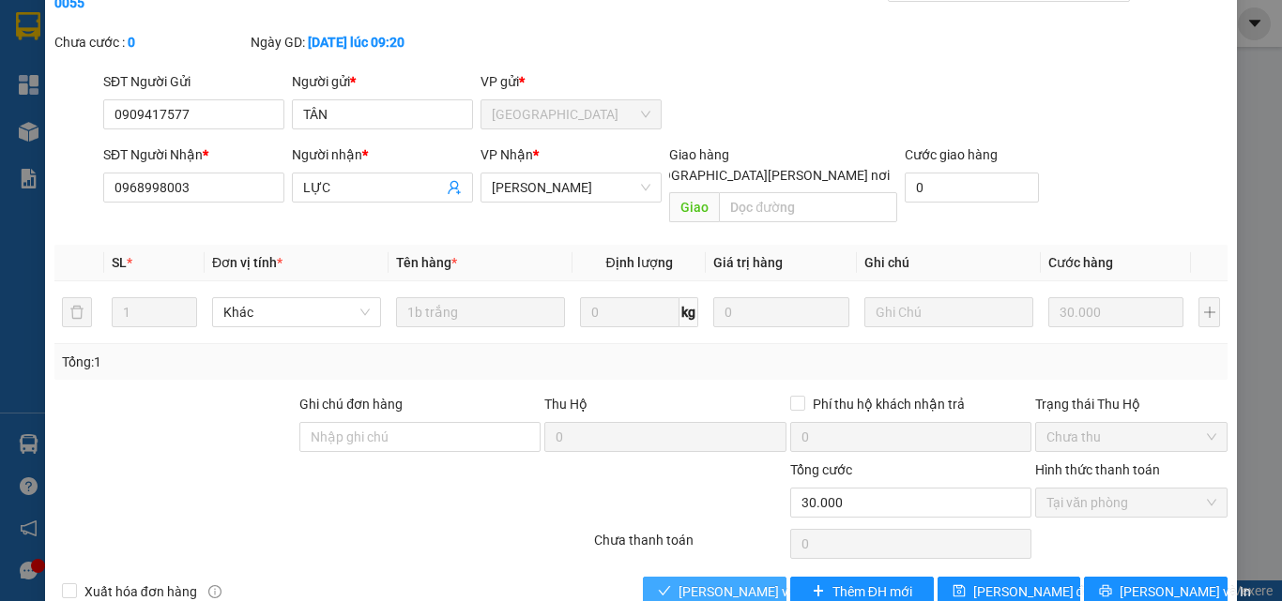
click at [737, 582] on span "[PERSON_NAME] và [PERSON_NAME] hàng" at bounding box center [804, 592] width 253 height 21
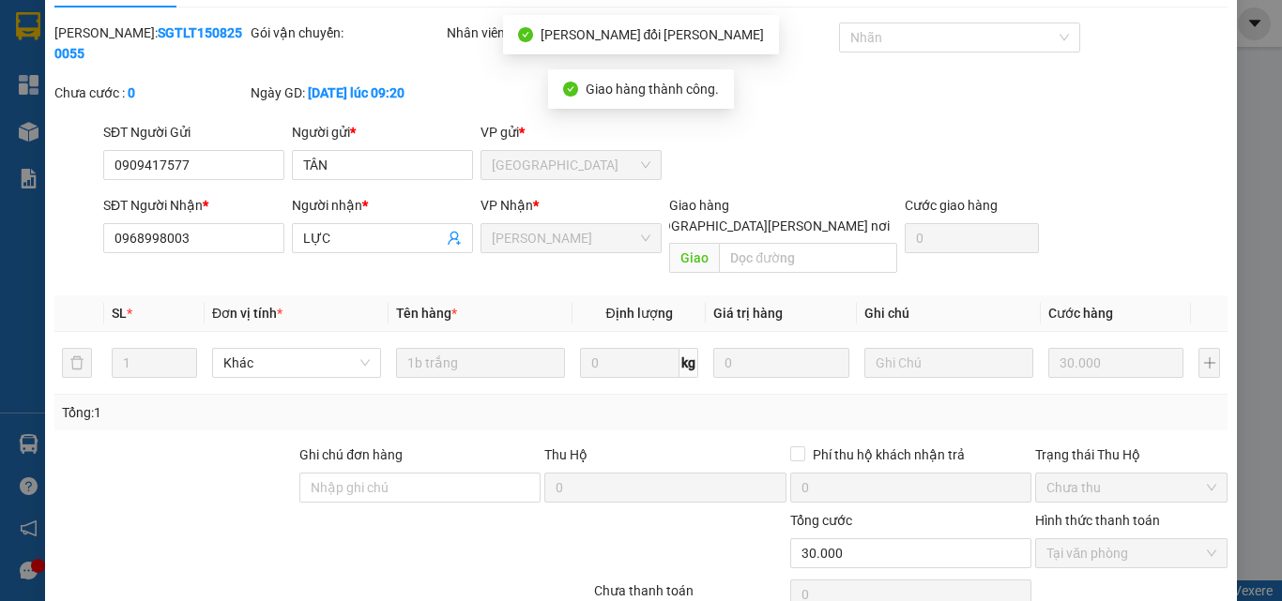
scroll to position [0, 0]
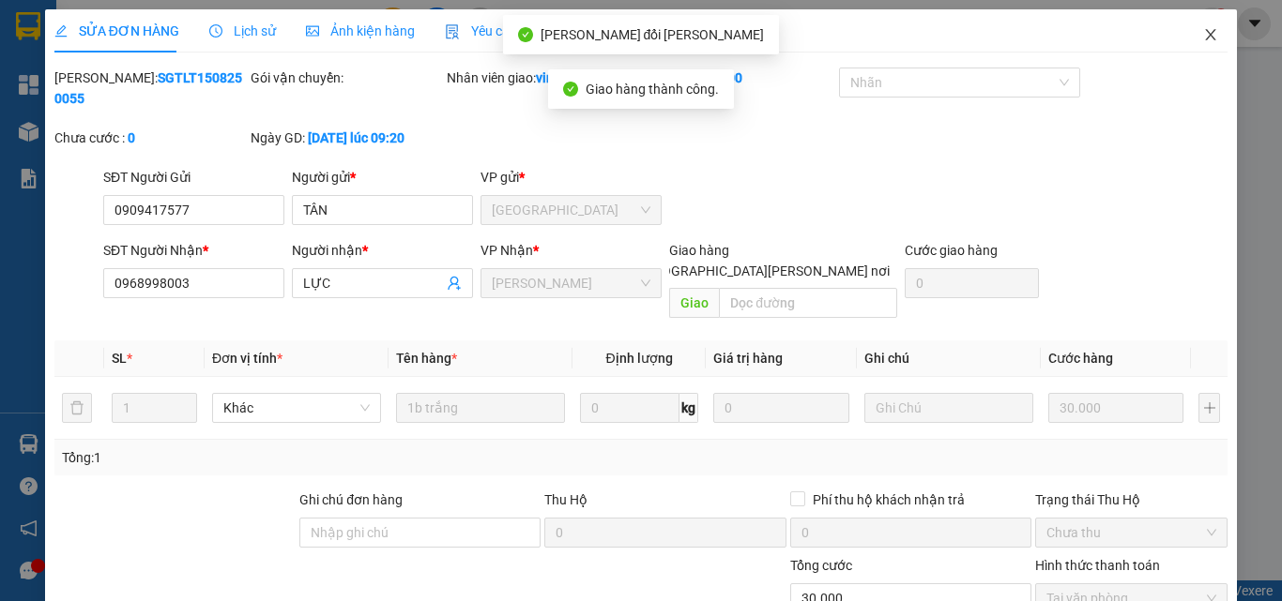
click at [1203, 38] on icon "close" at bounding box center [1210, 34] width 15 height 15
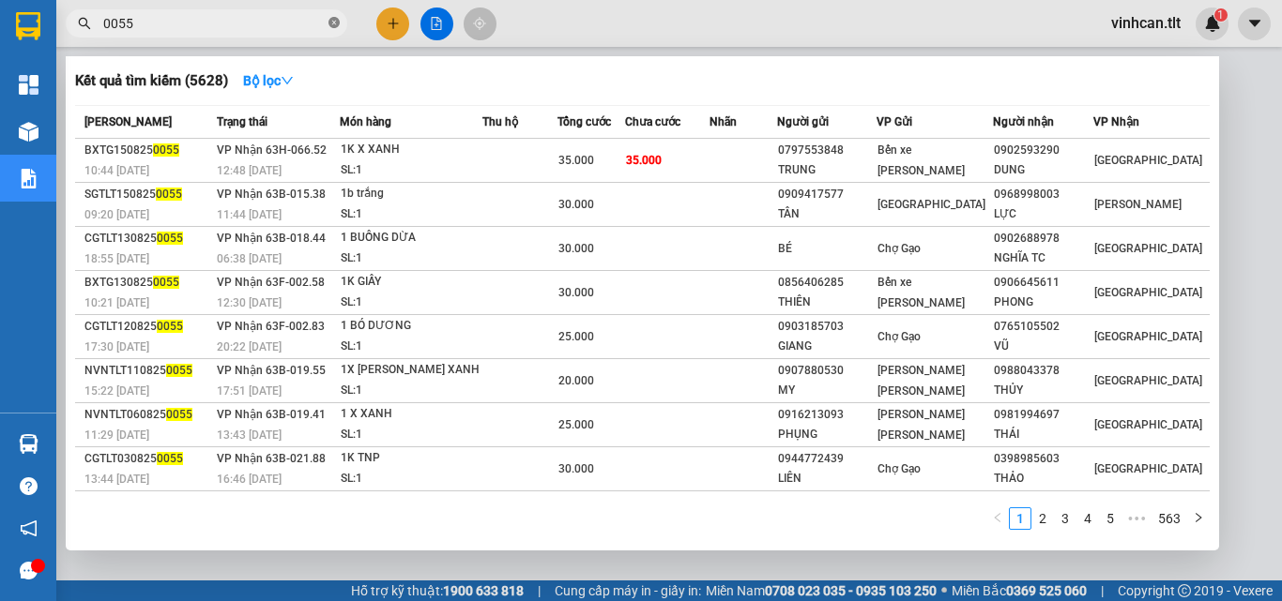
click at [338, 27] on icon "close-circle" at bounding box center [333, 22] width 11 height 11
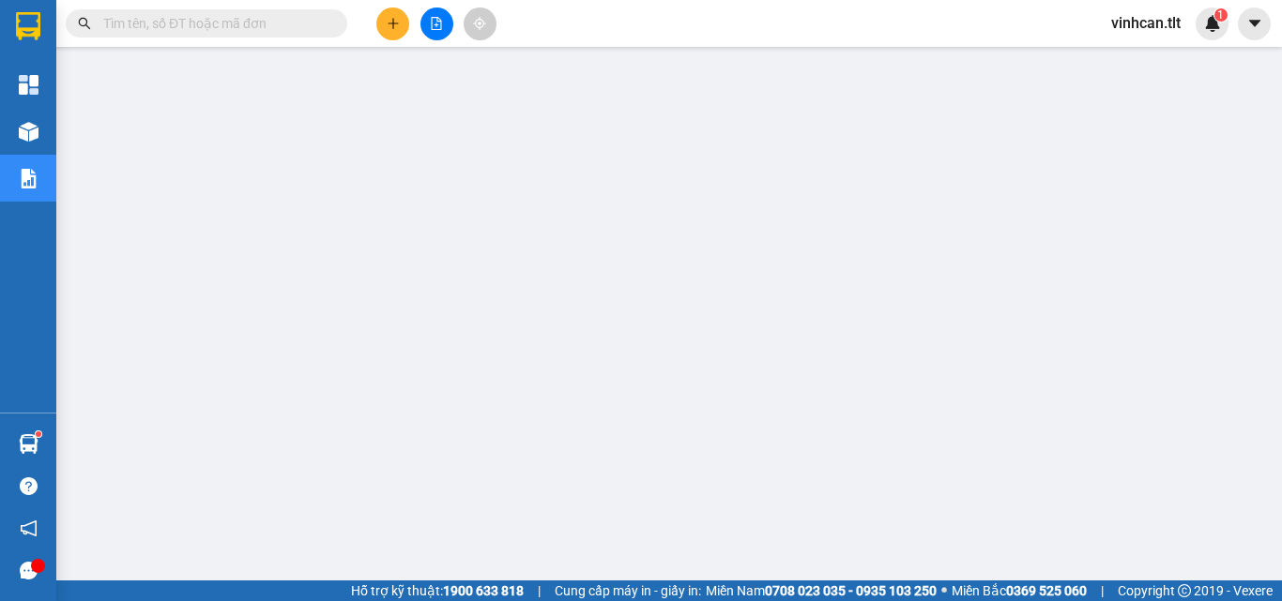
click at [249, 37] on span at bounding box center [206, 23] width 281 height 28
click at [249, 27] on input "text" at bounding box center [213, 23] width 221 height 21
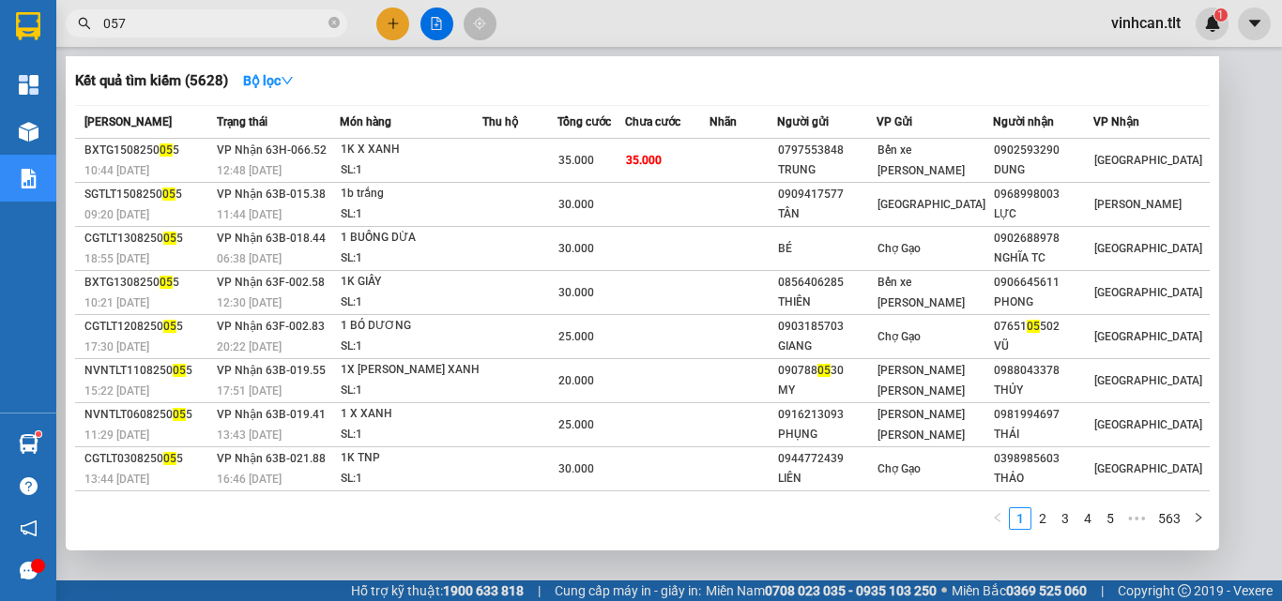
type input "0574"
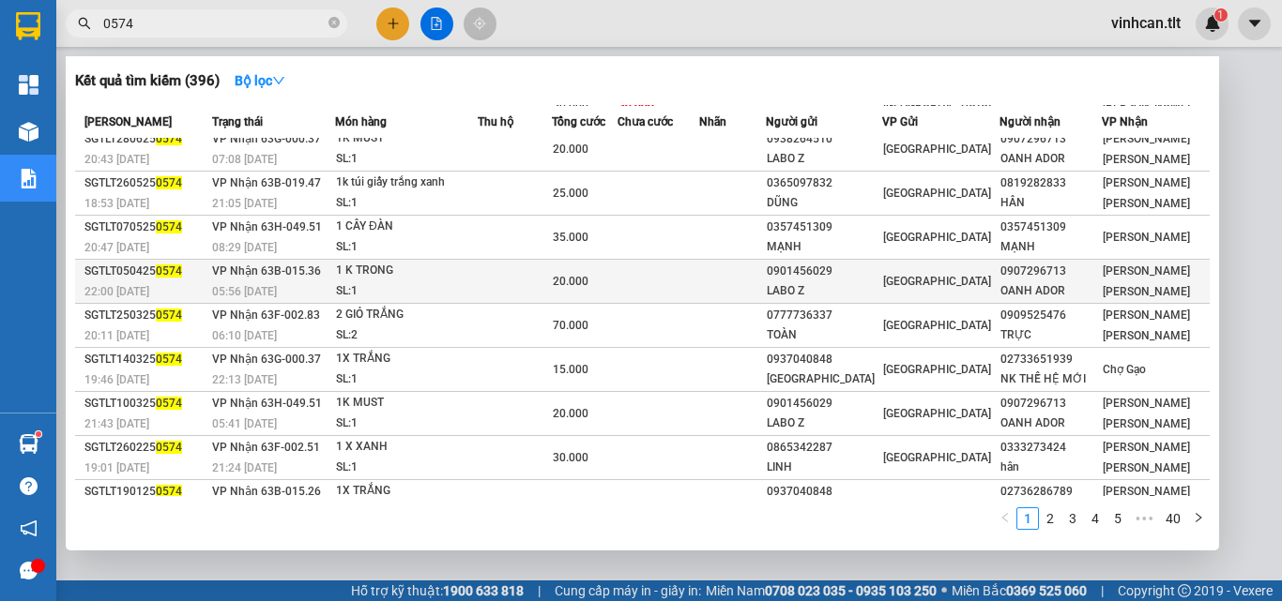
scroll to position [84, 0]
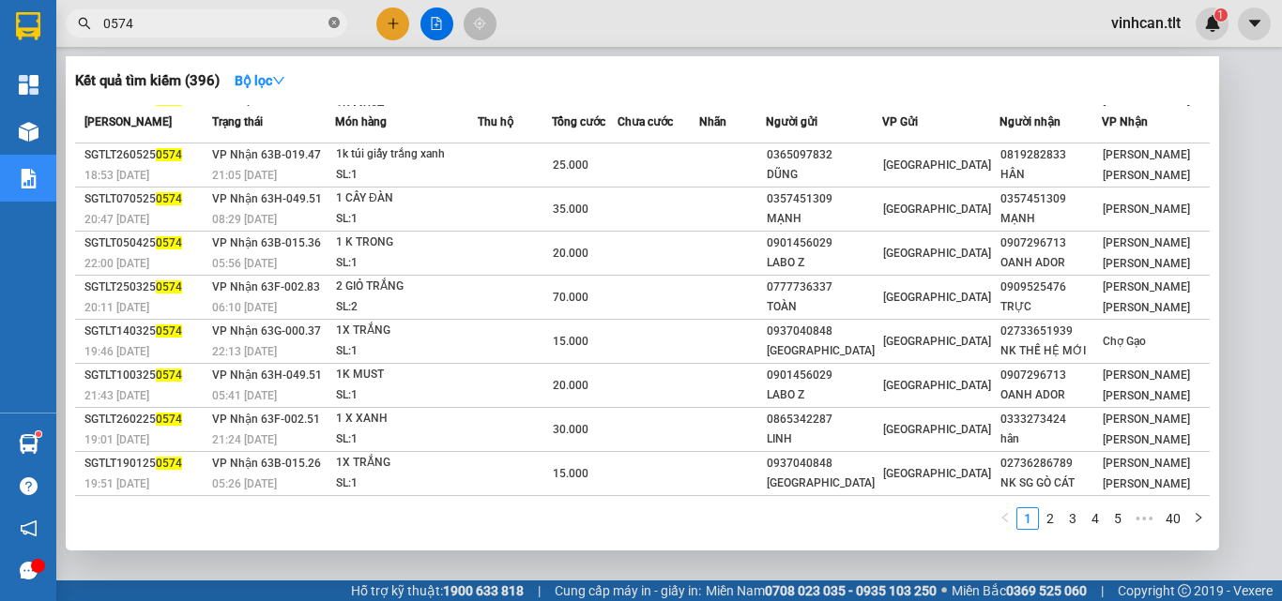
click at [329, 25] on icon "close-circle" at bounding box center [333, 22] width 11 height 11
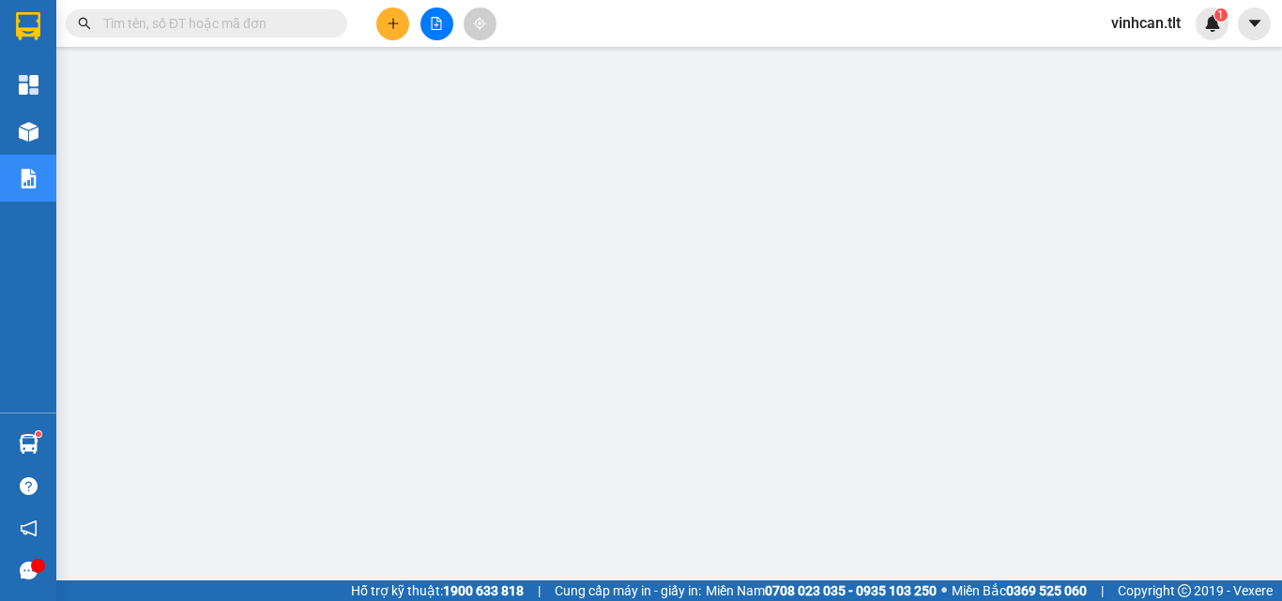
click at [306, 25] on input "text" at bounding box center [213, 23] width 221 height 21
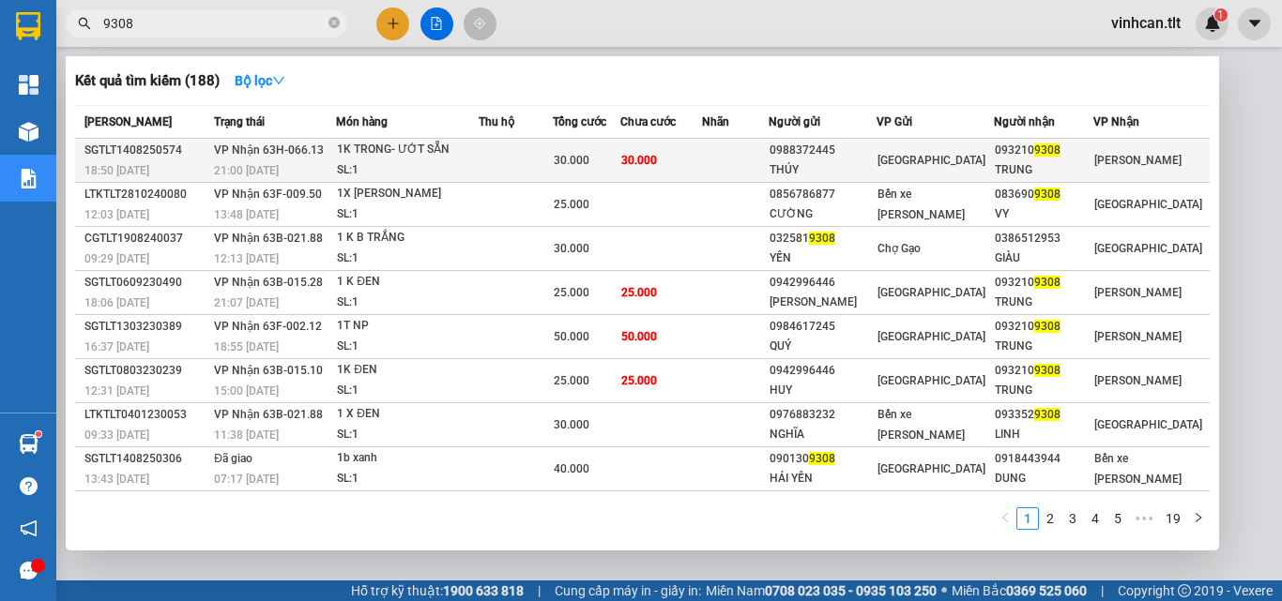
type input "9308"
click at [851, 157] on div "0988372445" at bounding box center [822, 151] width 106 height 20
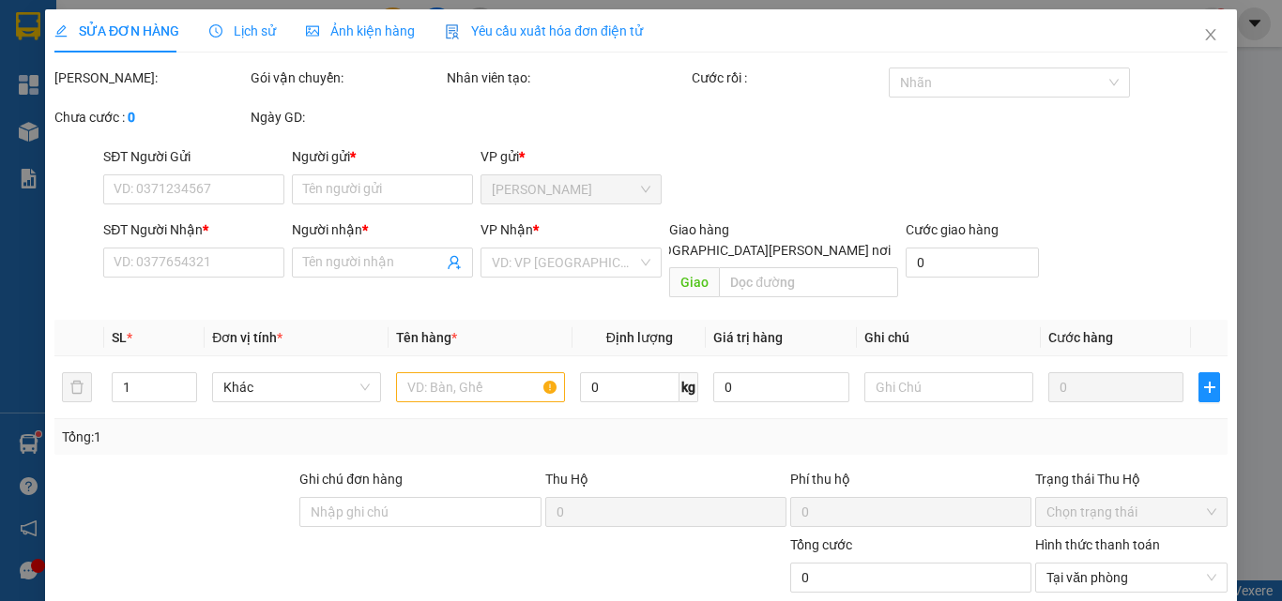
type input "0988372445"
type input "THÚY"
type input "0932109308"
type input "TRUNG"
type input "30.000"
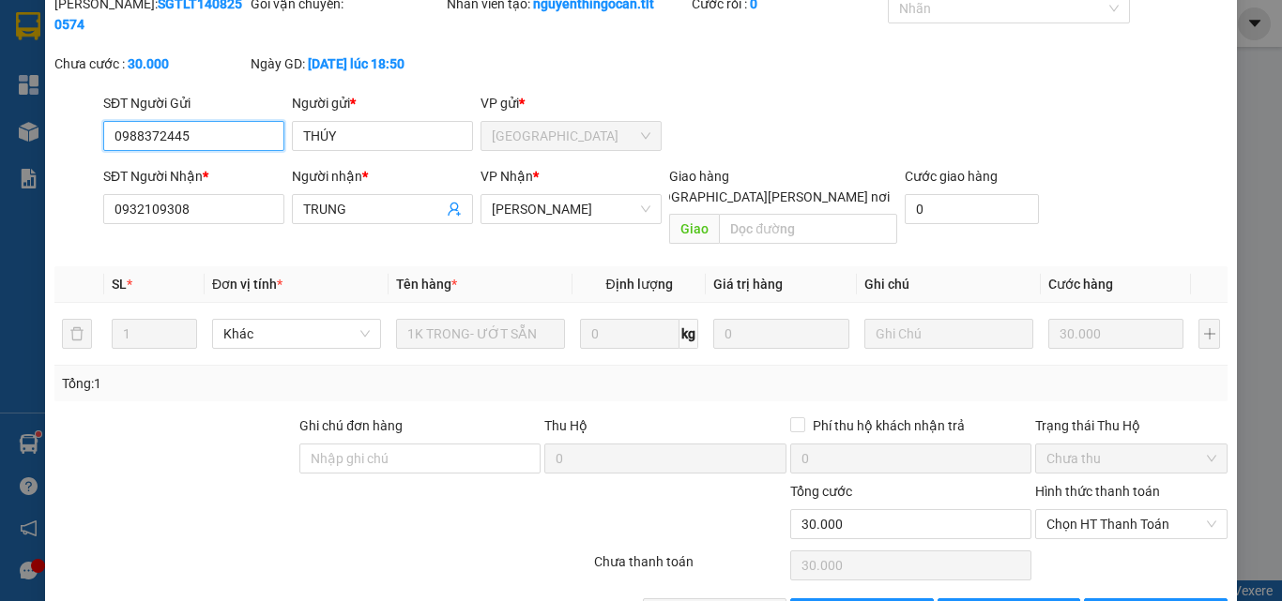
scroll to position [87, 0]
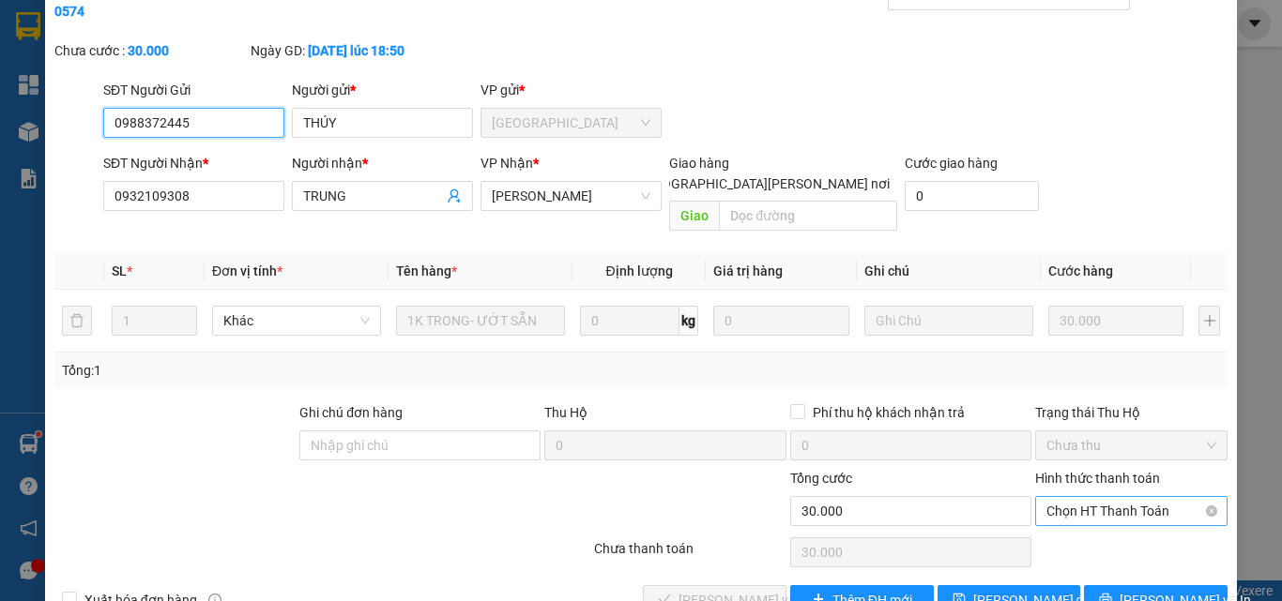
drag, startPoint x: 1073, startPoint y: 454, endPoint x: 1082, endPoint y: 467, distance: 15.6
click at [1078, 496] on div "Chọn HT Thanh Toán" at bounding box center [1131, 511] width 192 height 30
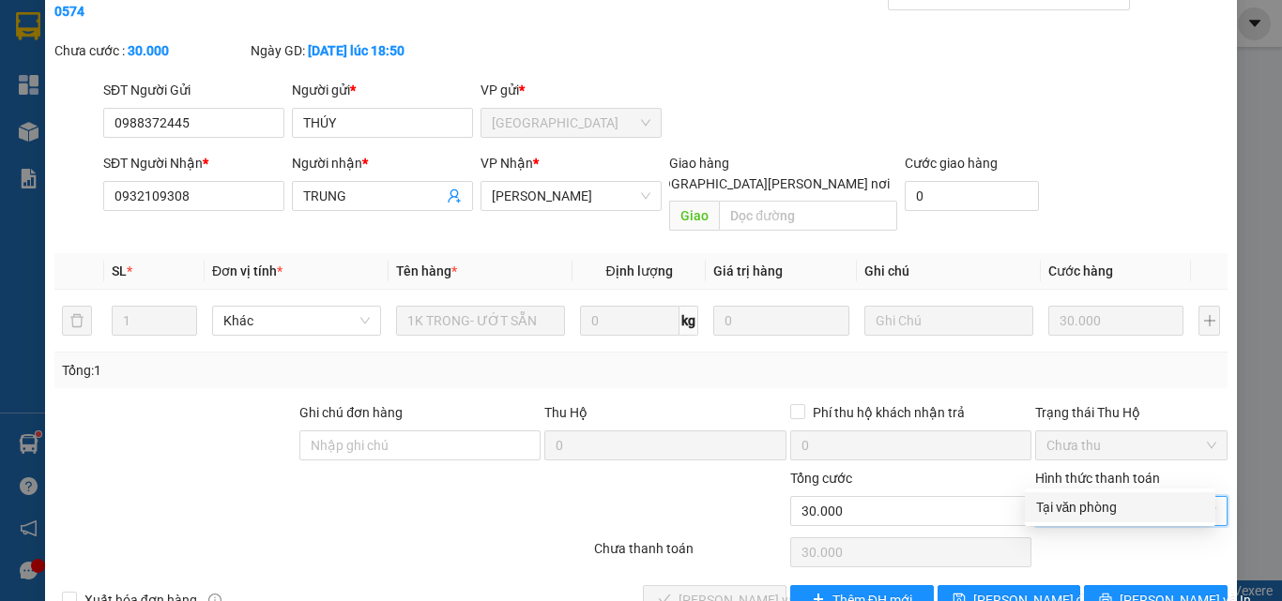
drag, startPoint x: 1087, startPoint y: 505, endPoint x: 942, endPoint y: 523, distance: 145.6
click at [1082, 516] on div "Tại văn phòng" at bounding box center [1120, 507] width 168 height 21
type input "0"
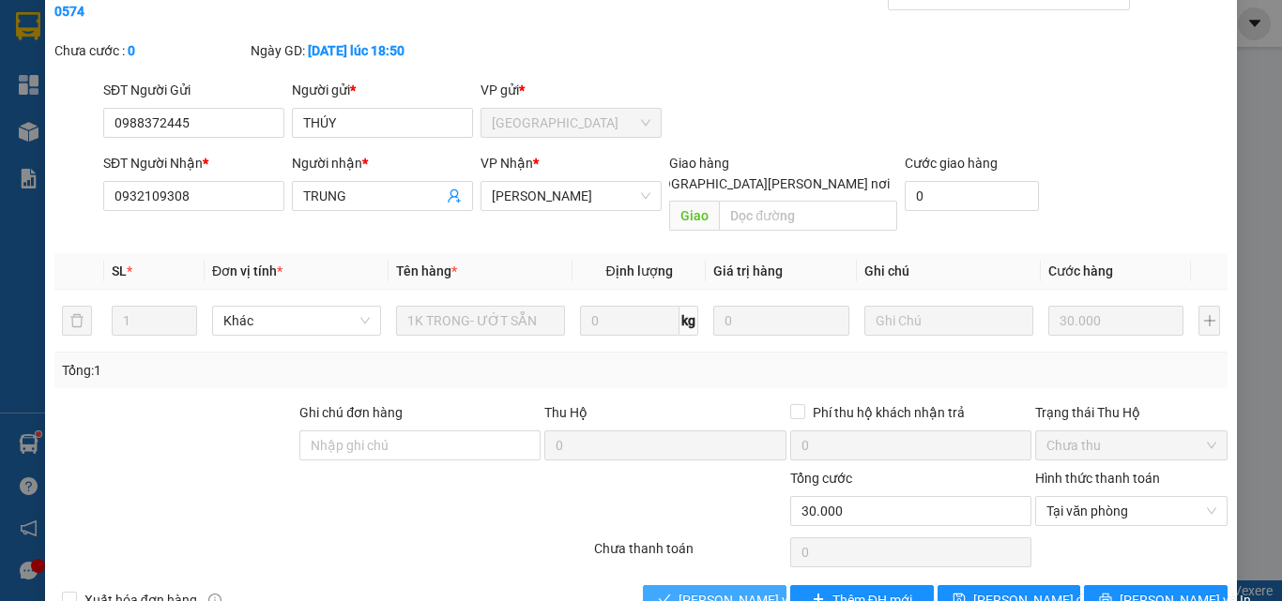
click at [739, 590] on span "[PERSON_NAME] và [PERSON_NAME] hàng" at bounding box center [804, 600] width 253 height 21
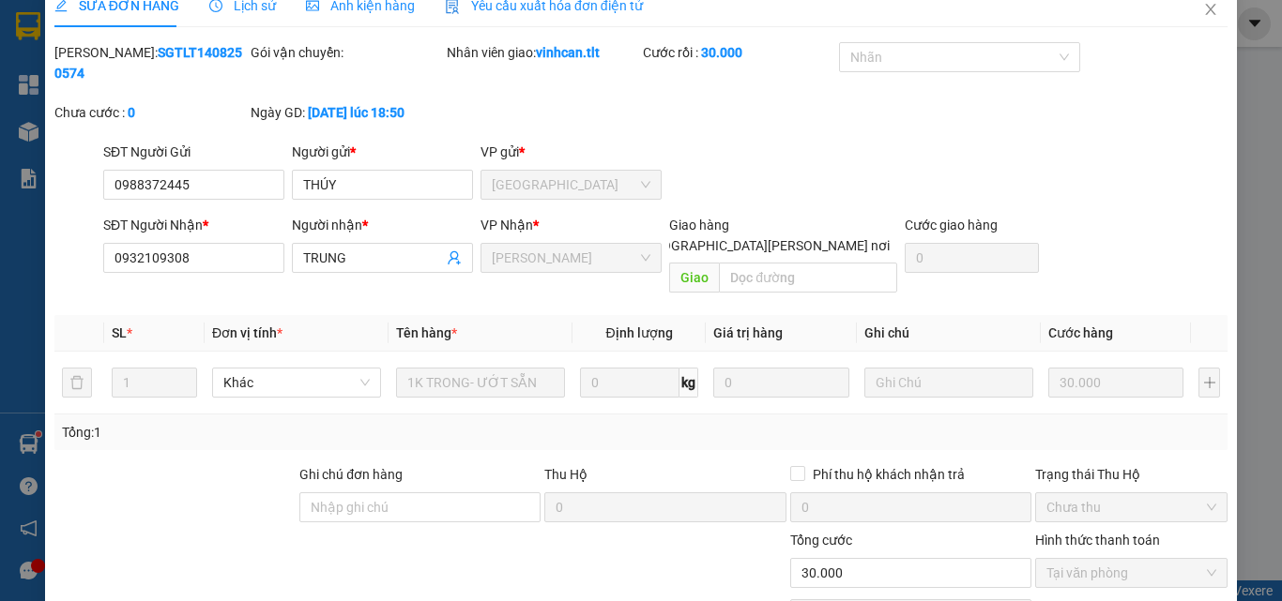
scroll to position [0, 0]
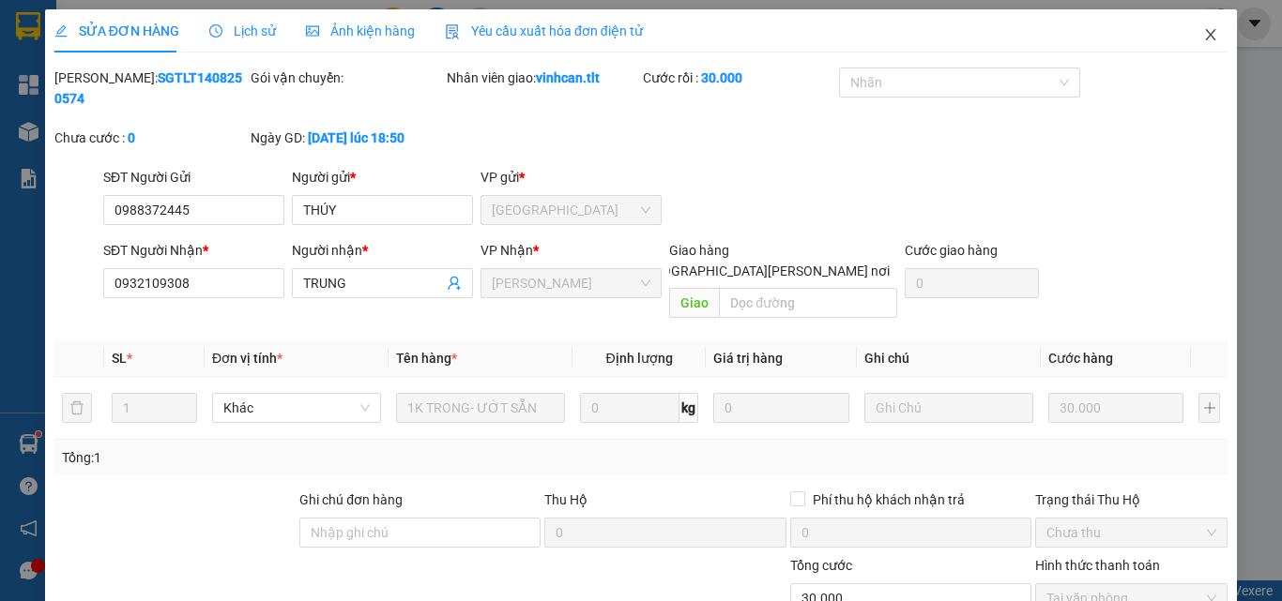
click at [1203, 31] on icon "close" at bounding box center [1210, 34] width 15 height 15
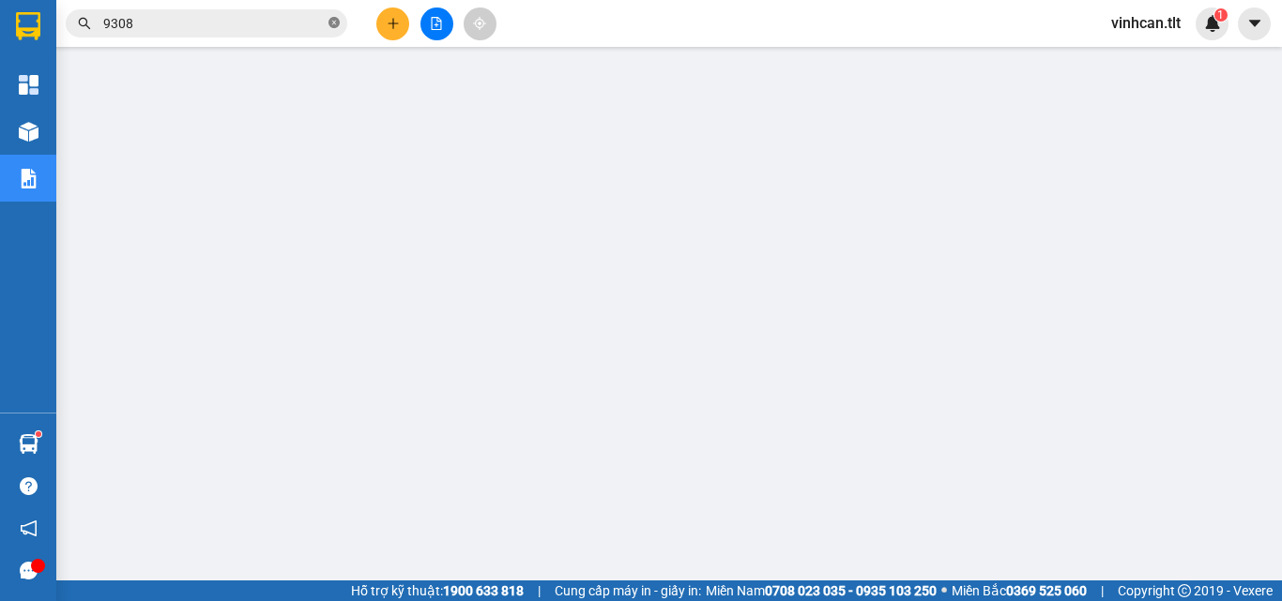
click at [333, 21] on icon "close-circle" at bounding box center [333, 22] width 11 height 11
click at [282, 28] on input "text" at bounding box center [213, 23] width 221 height 21
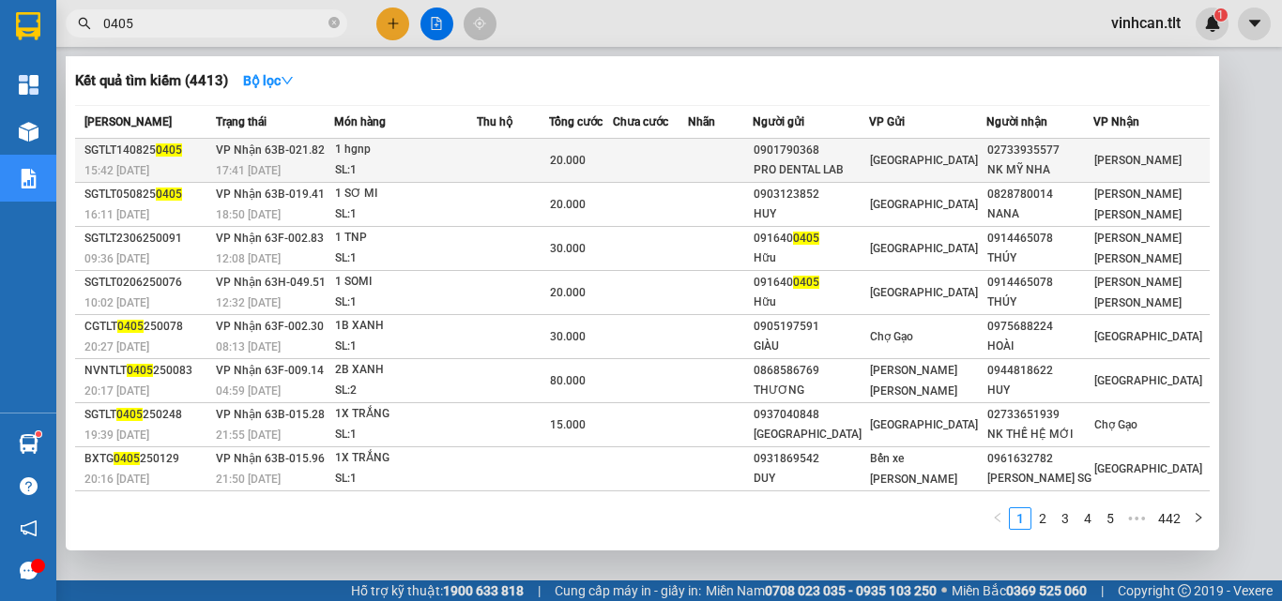
type input "0405"
click at [829, 151] on div "0901790368" at bounding box center [810, 151] width 114 height 20
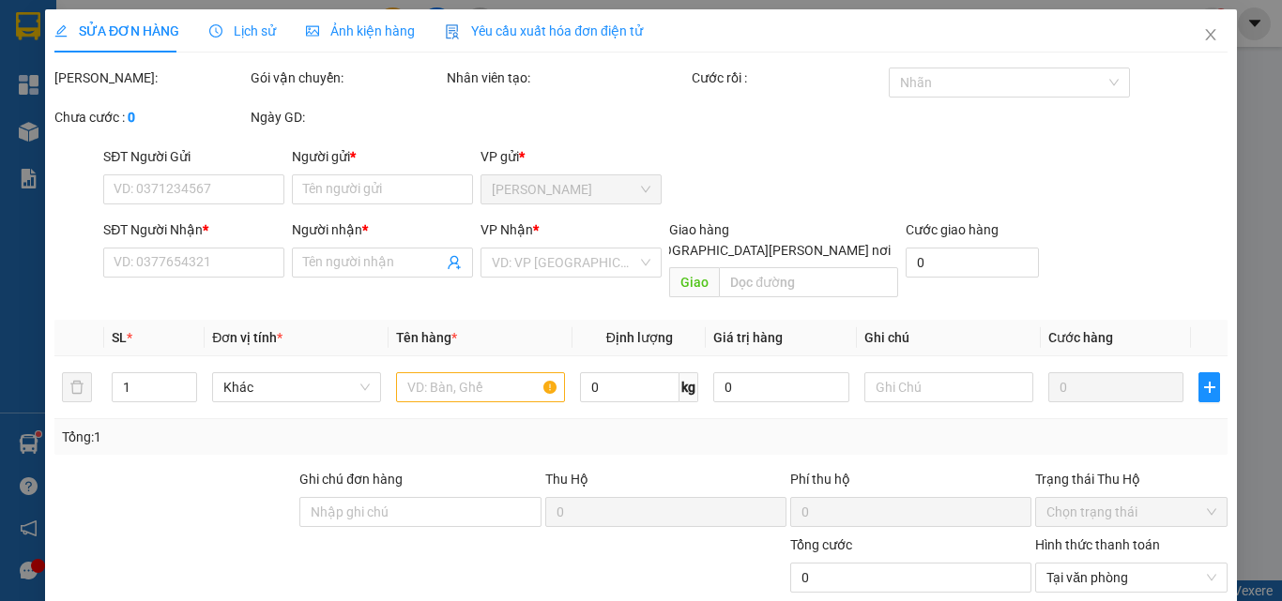
type input "0901790368"
type input "PRO DENTAL LAB"
type input "02733935577"
type input "NK MỸ NHA"
type input "20.000"
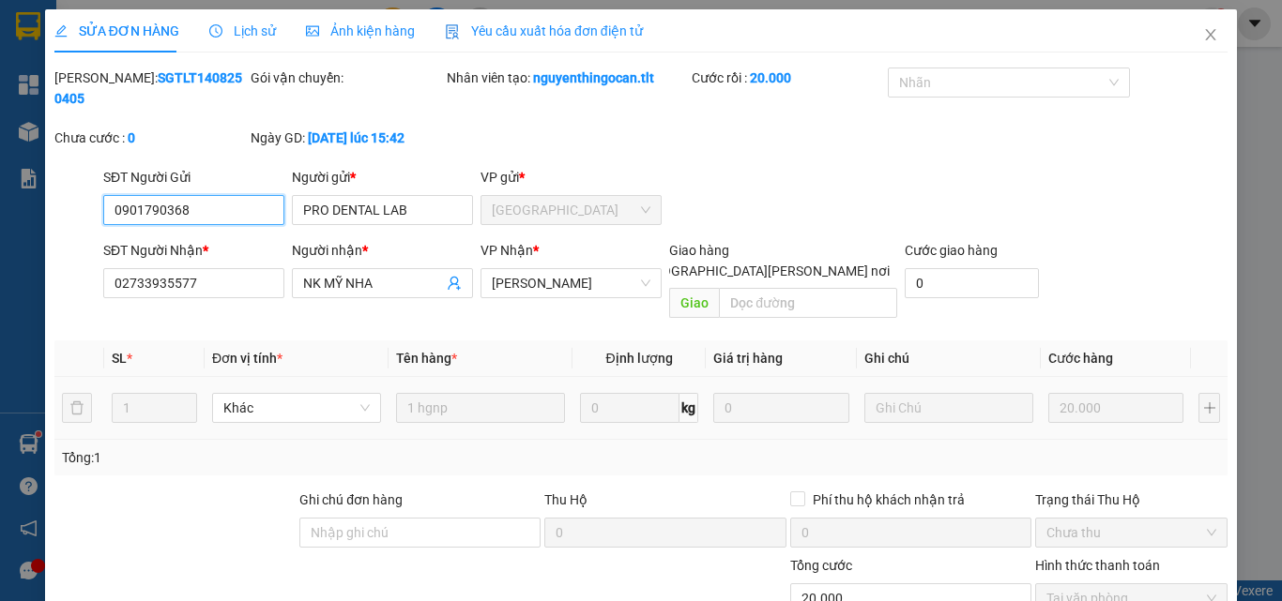
scroll to position [97, 0]
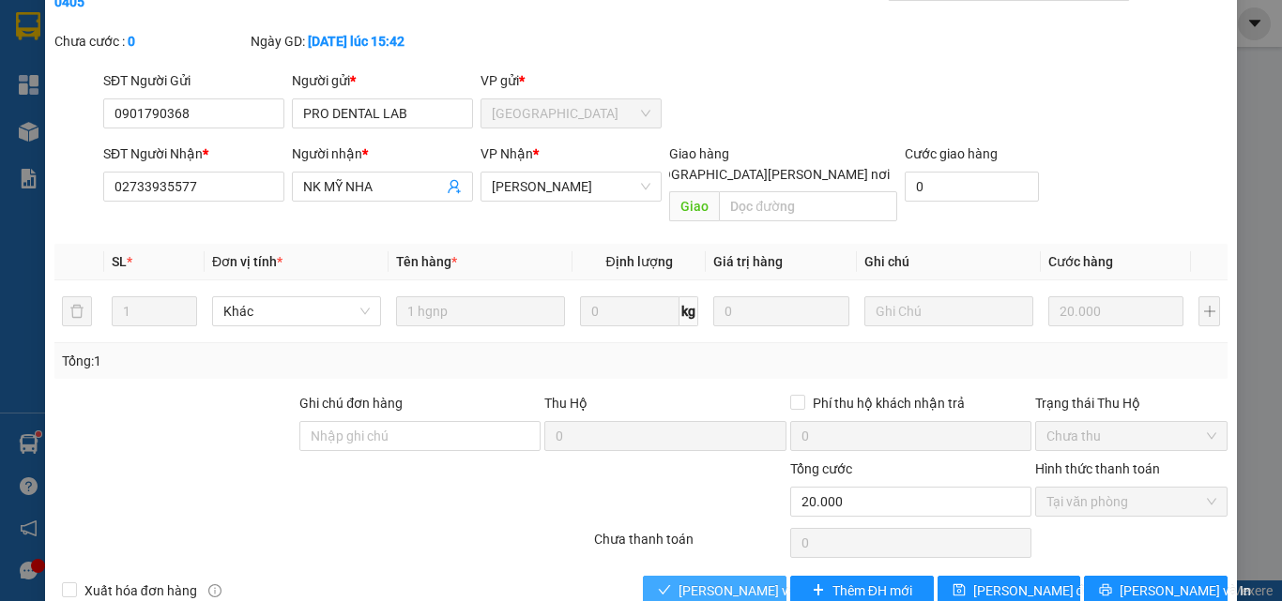
click at [722, 581] on span "[PERSON_NAME] và [PERSON_NAME] hàng" at bounding box center [804, 591] width 253 height 21
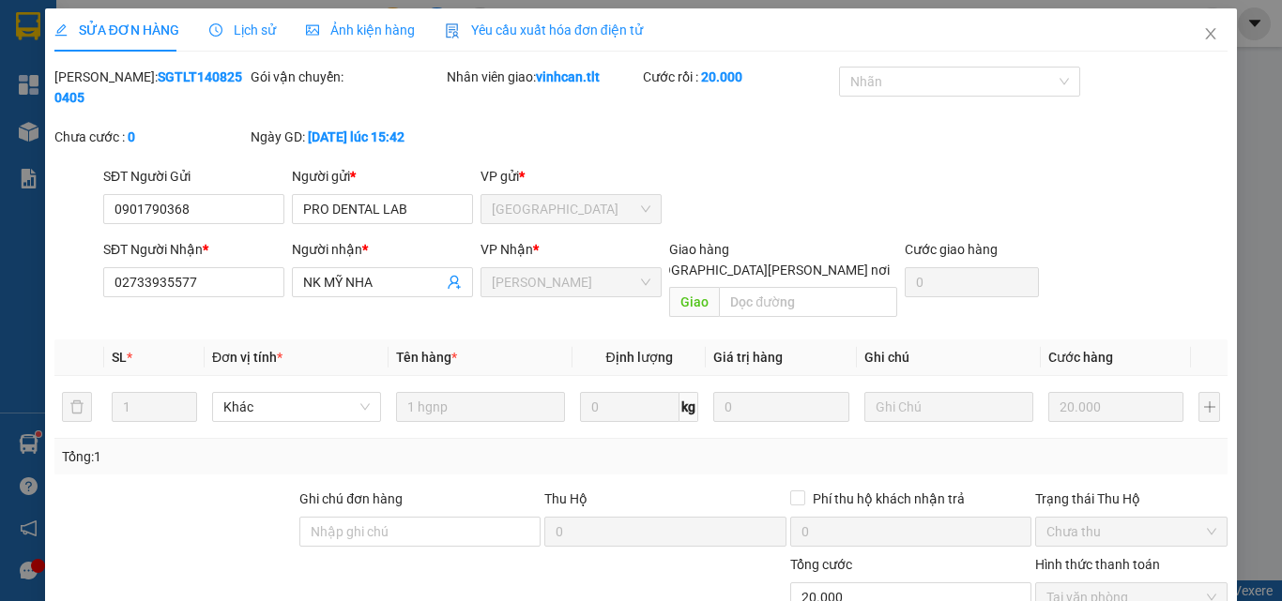
scroll to position [0, 0]
click at [1203, 35] on icon "close" at bounding box center [1210, 34] width 15 height 15
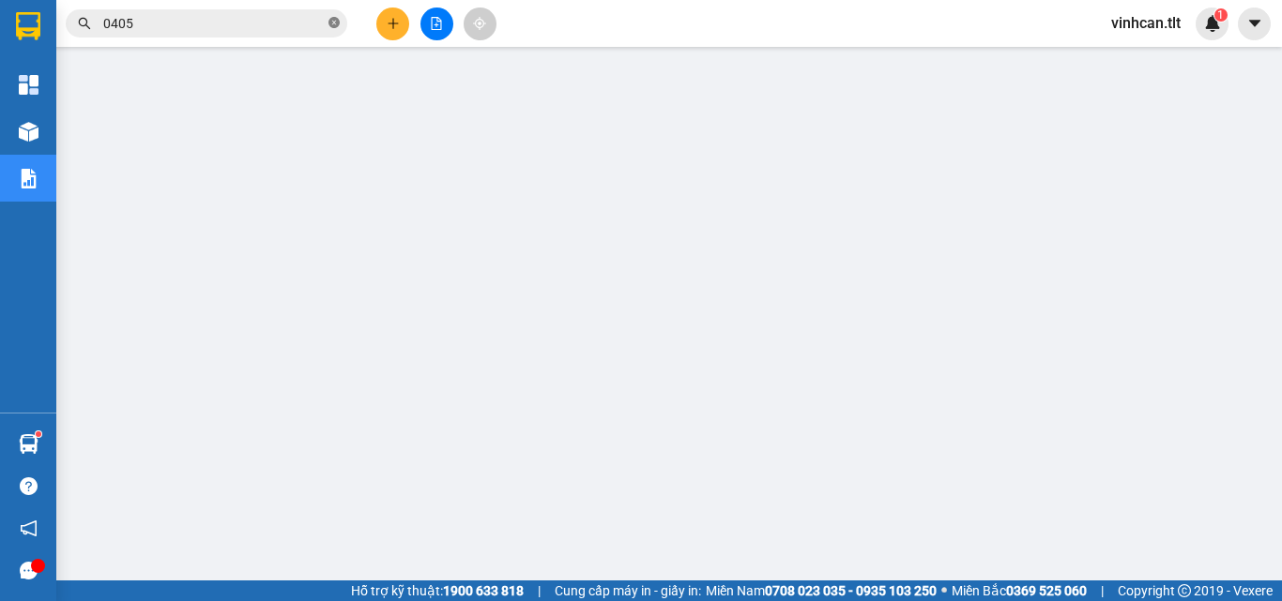
click at [328, 25] on icon "close-circle" at bounding box center [333, 22] width 11 height 11
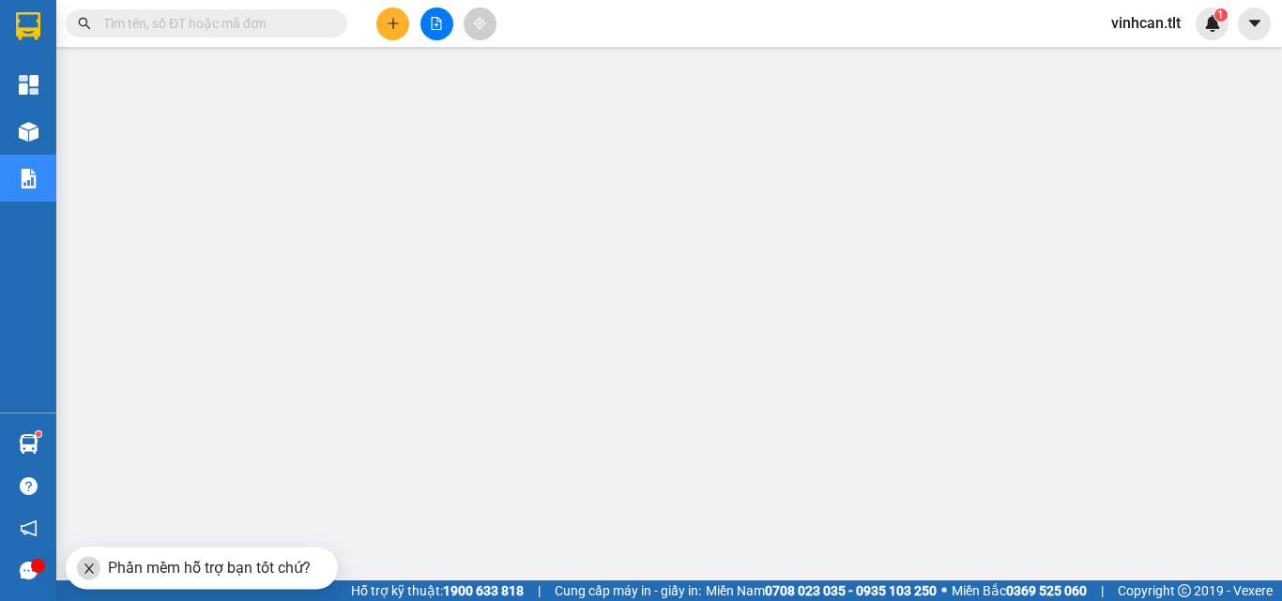
click at [276, 28] on input "text" at bounding box center [213, 23] width 221 height 21
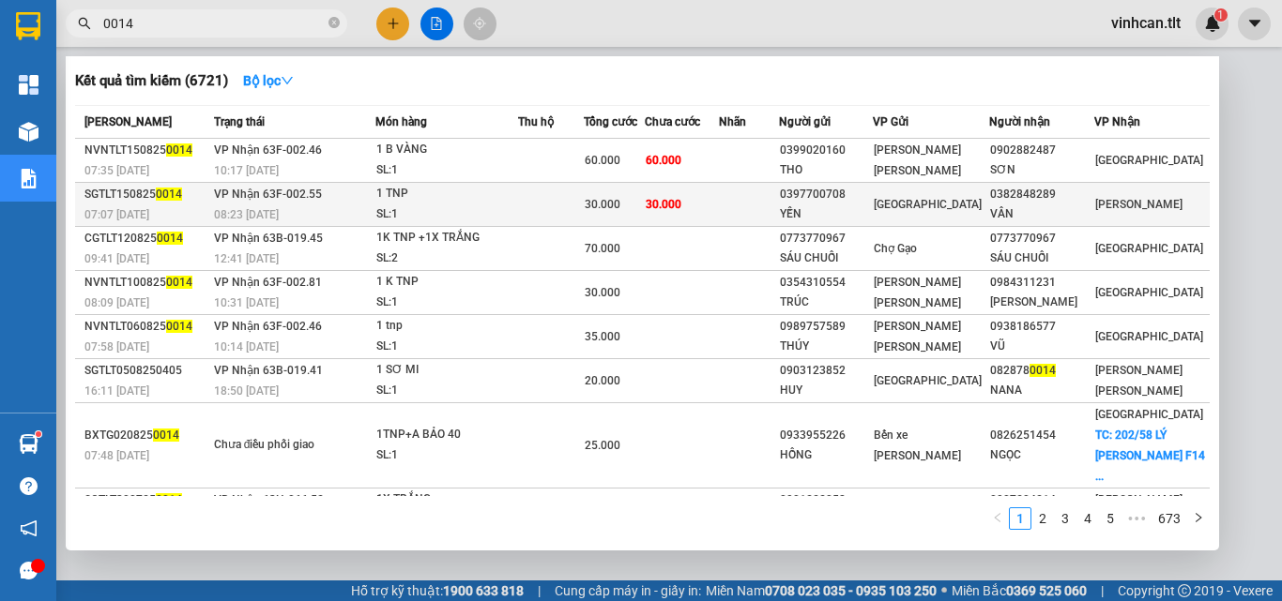
type input "0014"
click at [839, 200] on div "0397700708" at bounding box center [826, 195] width 92 height 20
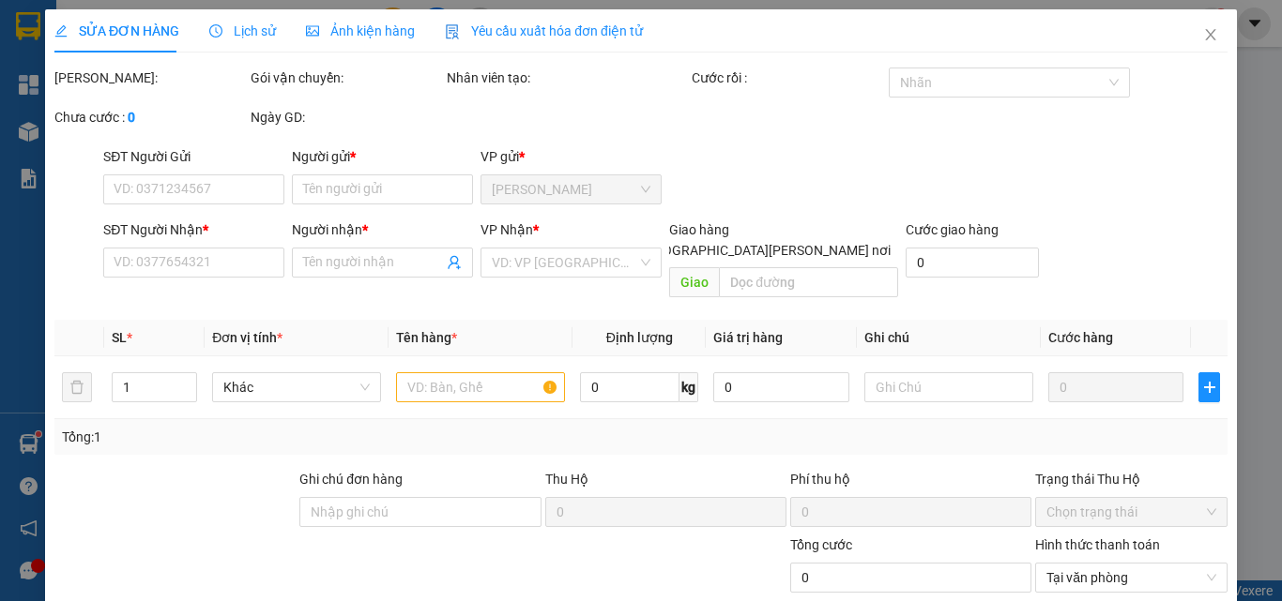
type input "0397700708"
type input "YẾN"
type input "0382848289"
type input "VÂN"
type input "30.000"
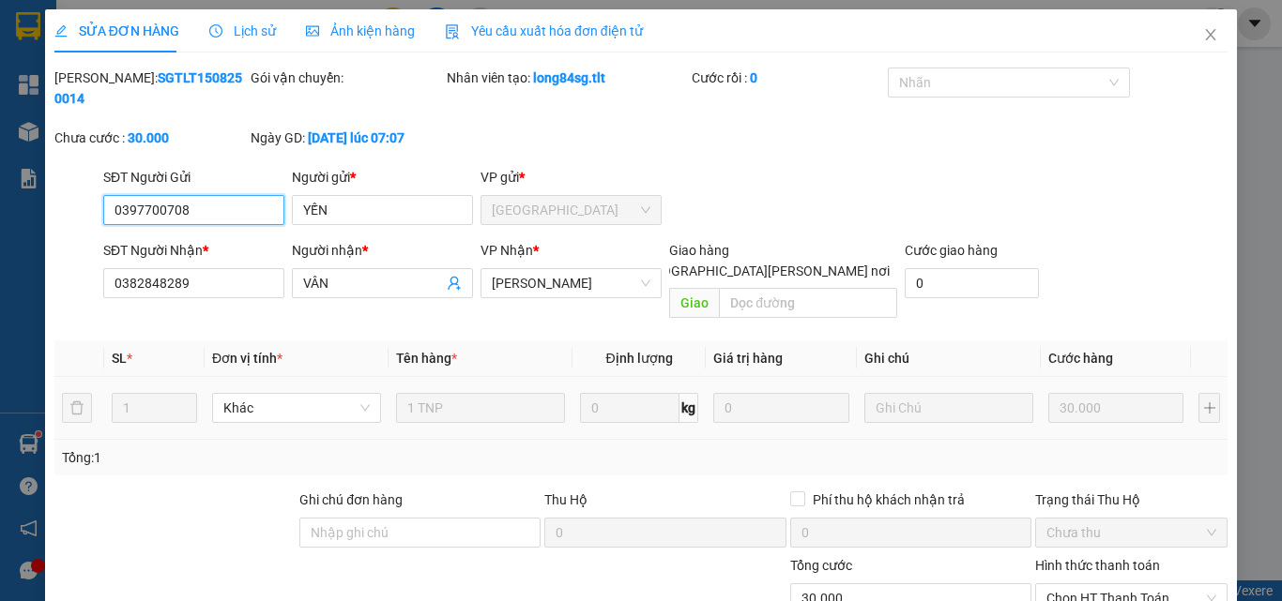
scroll to position [97, 0]
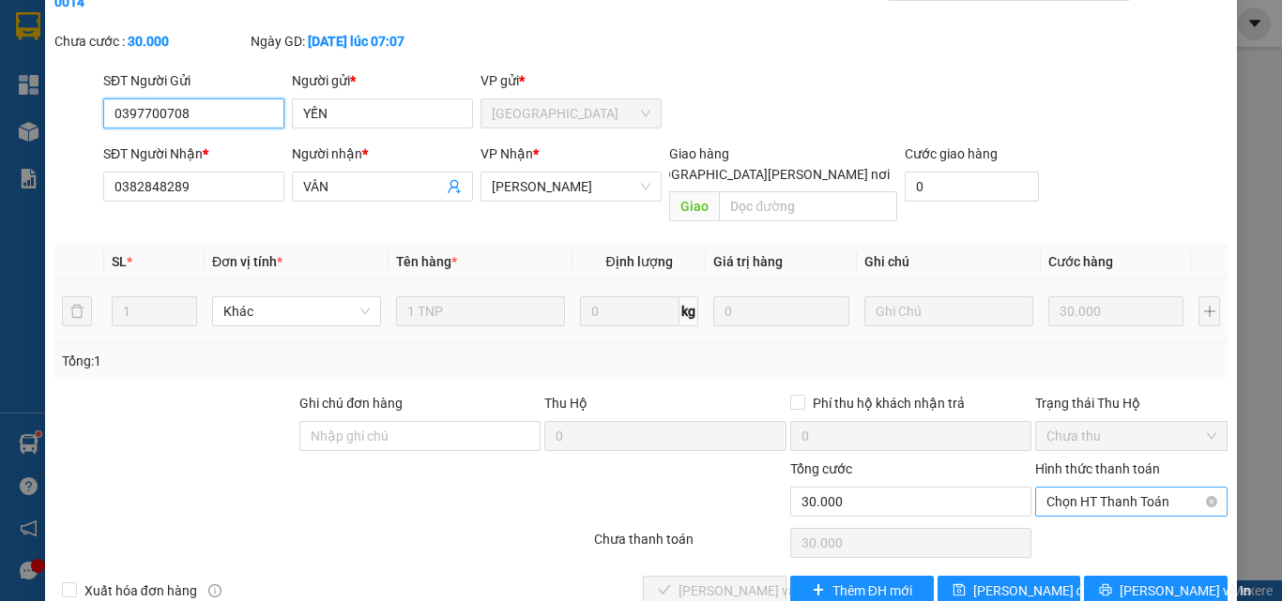
click at [1066, 488] on span "Chọn HT Thanh Toán" at bounding box center [1131, 502] width 170 height 28
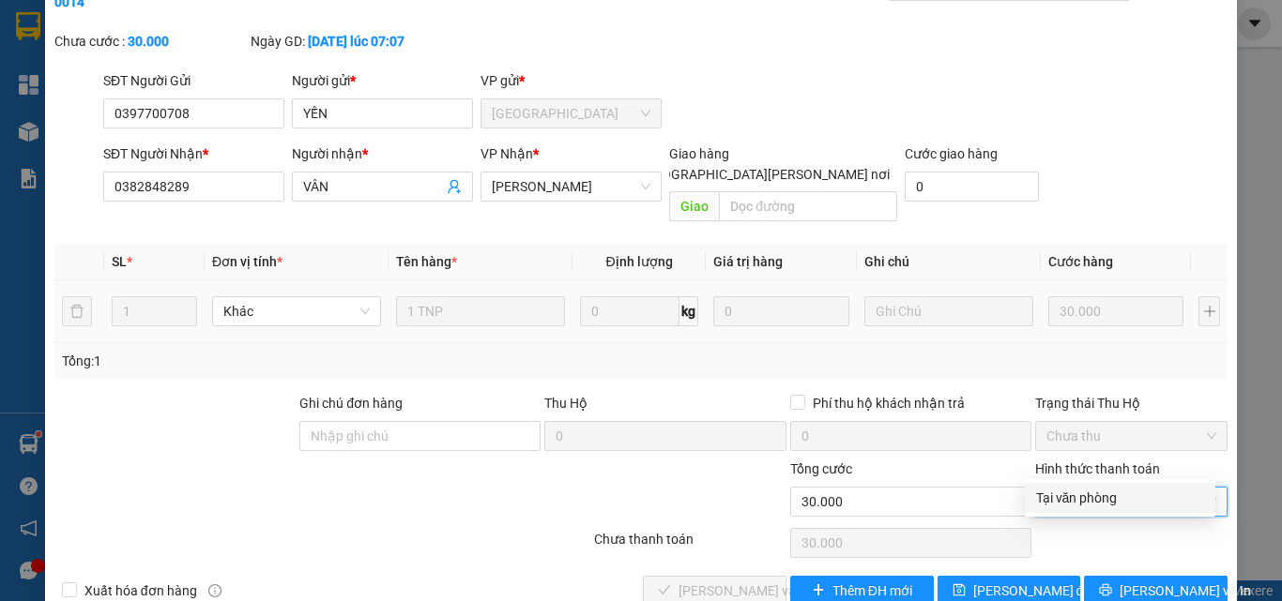
drag, startPoint x: 1076, startPoint y: 493, endPoint x: 942, endPoint y: 528, distance: 138.8
click at [1075, 494] on div "Tại văn phòng" at bounding box center [1120, 498] width 168 height 21
type input "0"
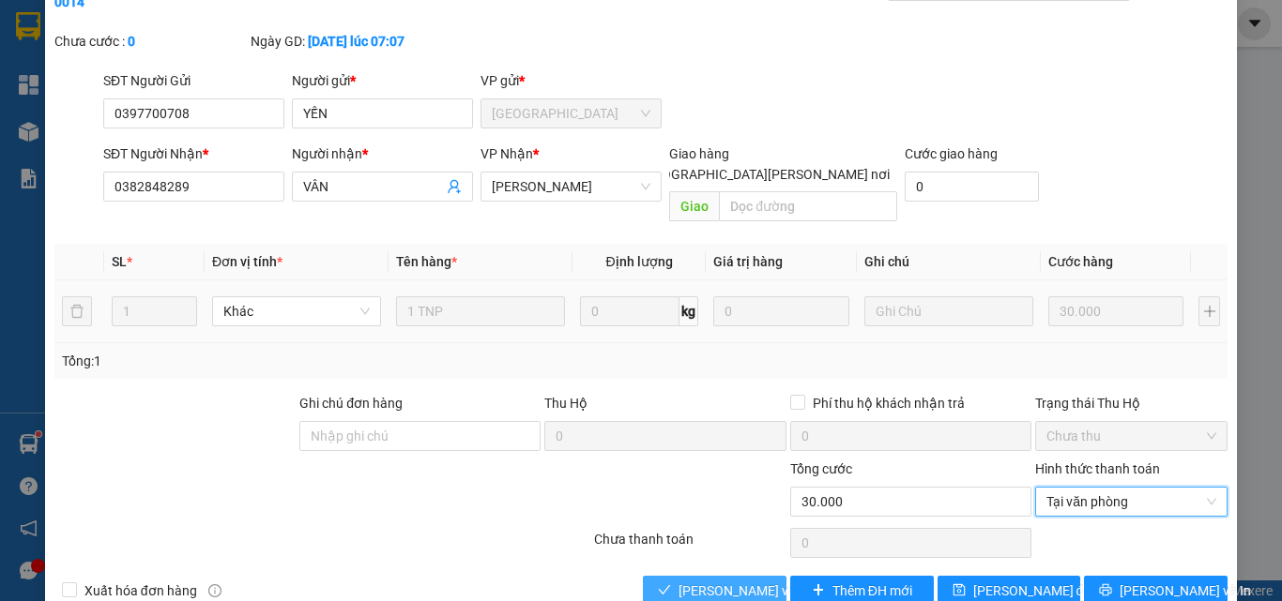
click at [742, 581] on span "[PERSON_NAME] và [PERSON_NAME] hàng" at bounding box center [804, 591] width 253 height 21
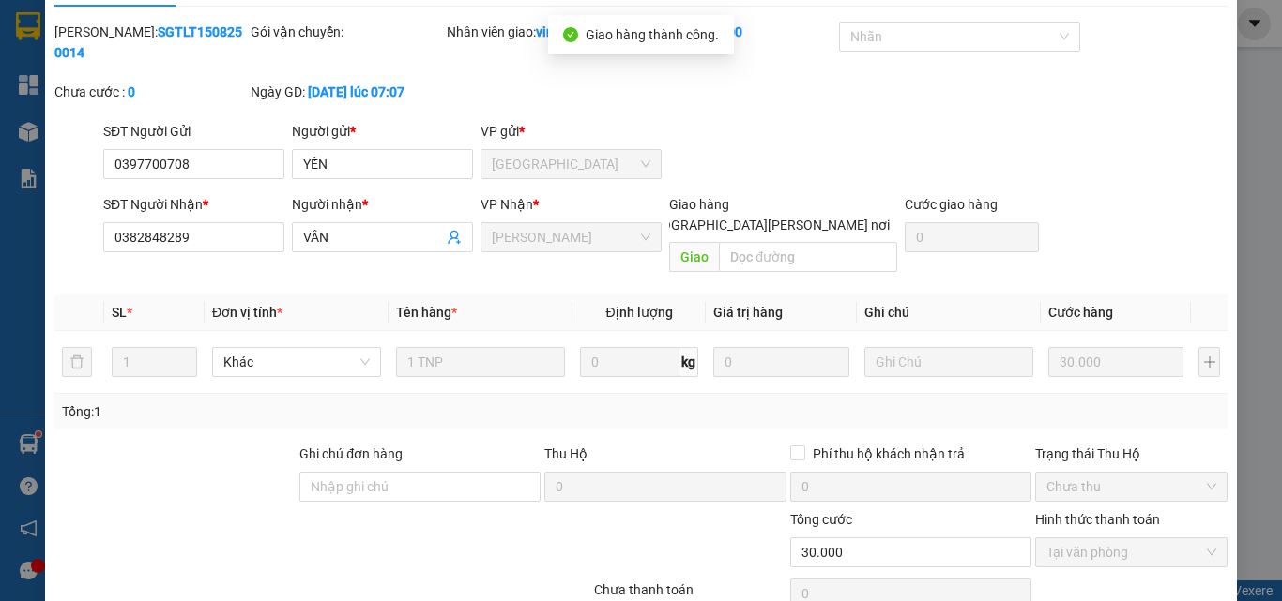
scroll to position [0, 0]
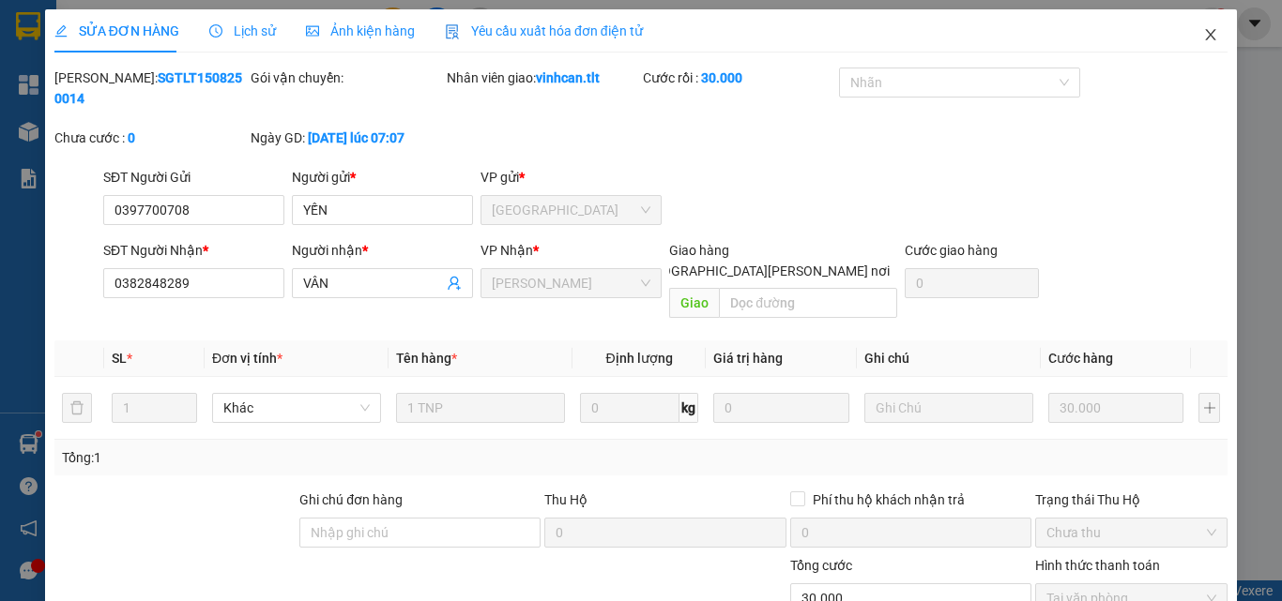
click at [1203, 40] on icon "close" at bounding box center [1210, 34] width 15 height 15
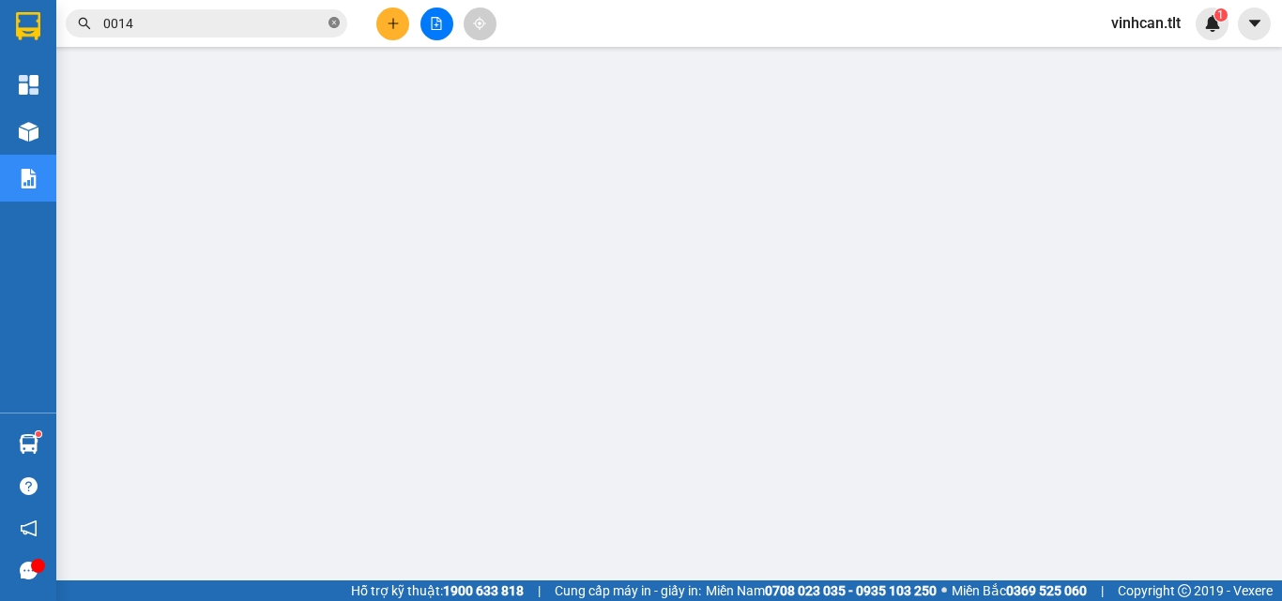
click at [336, 21] on icon "close-circle" at bounding box center [333, 22] width 11 height 11
click at [288, 32] on input "text" at bounding box center [213, 23] width 221 height 21
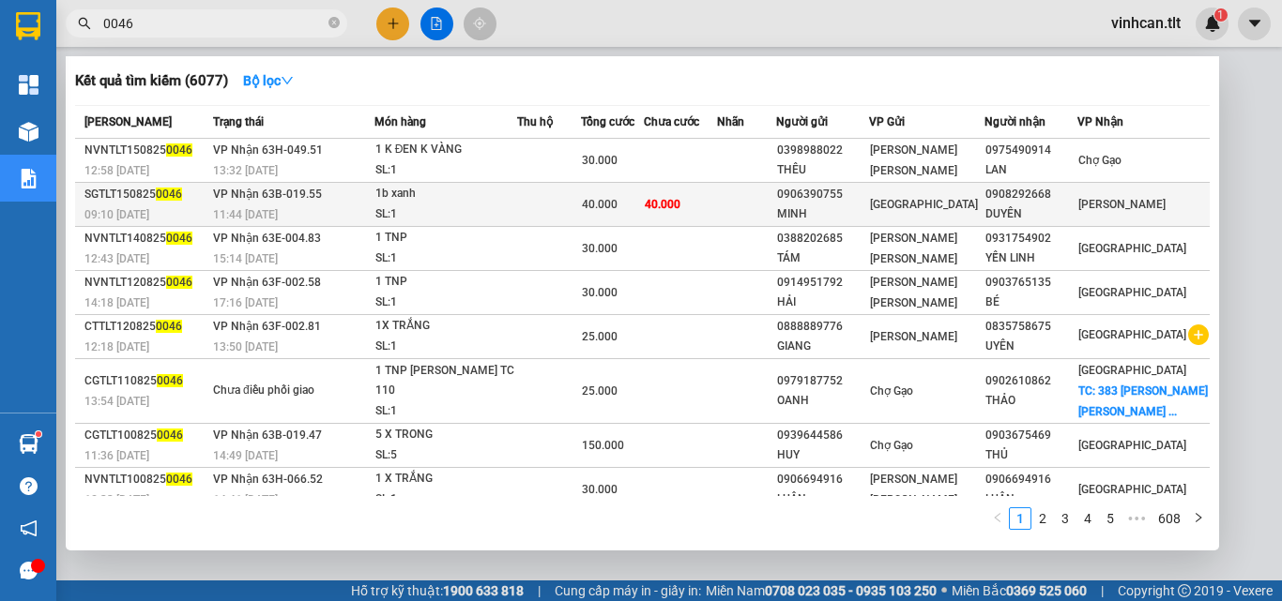
type input "0046"
click at [852, 193] on div "0906390755" at bounding box center [822, 195] width 91 height 20
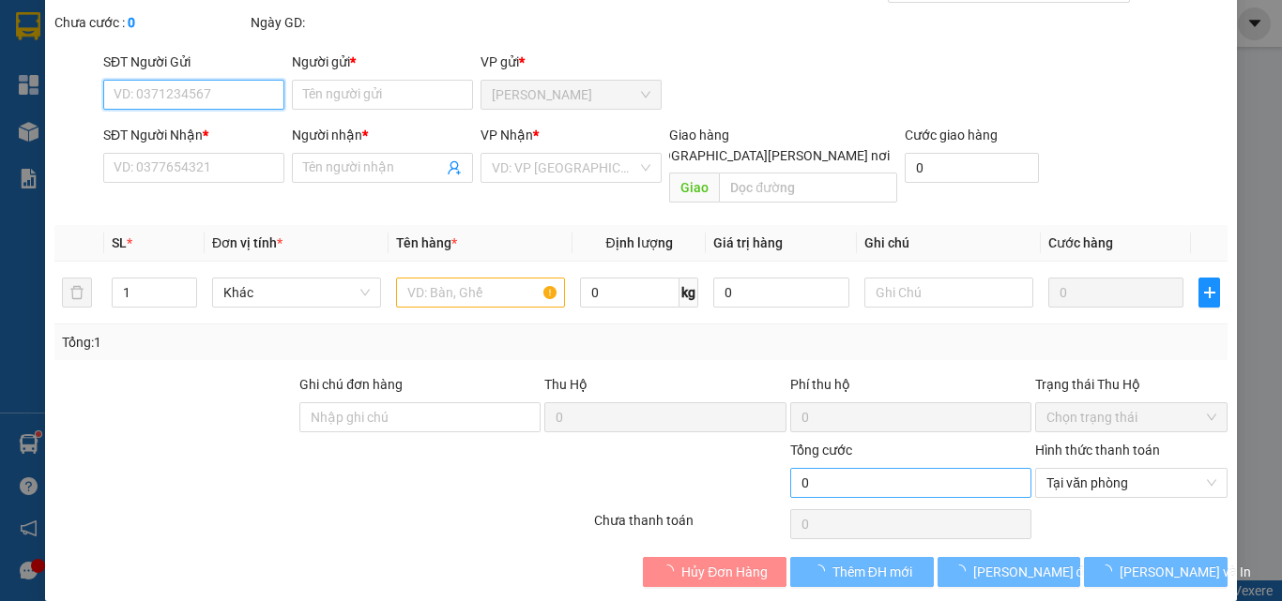
scroll to position [97, 0]
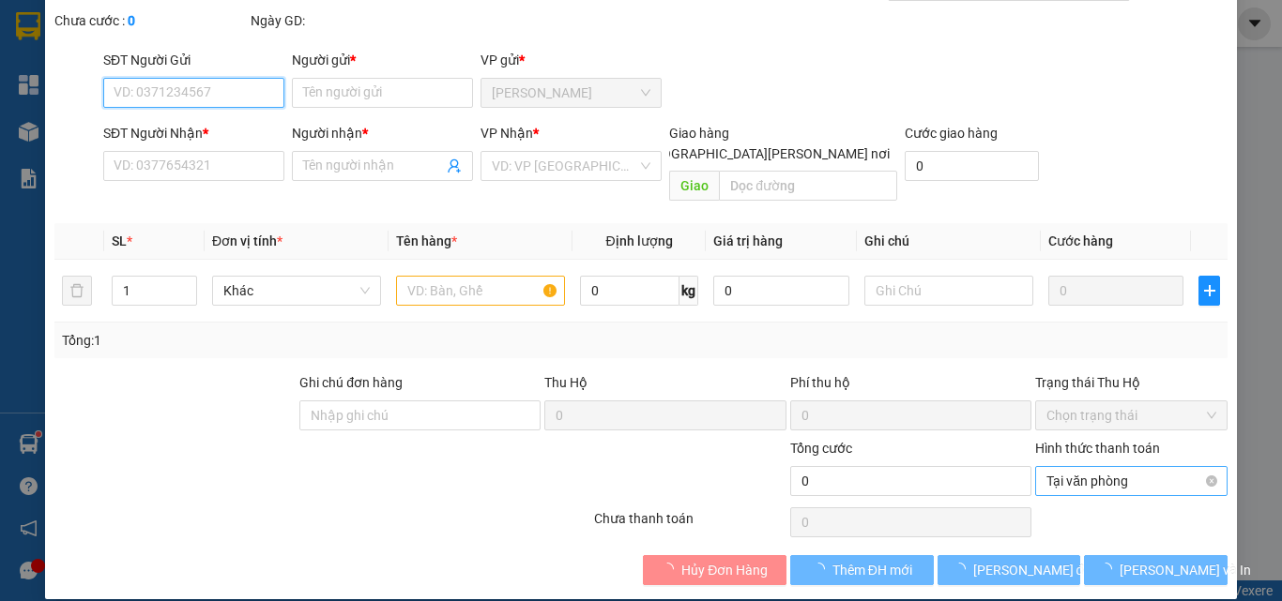
type input "0906390755"
type input "MINH"
type input "0908292668"
type input "DUYÊN"
type input "40.000"
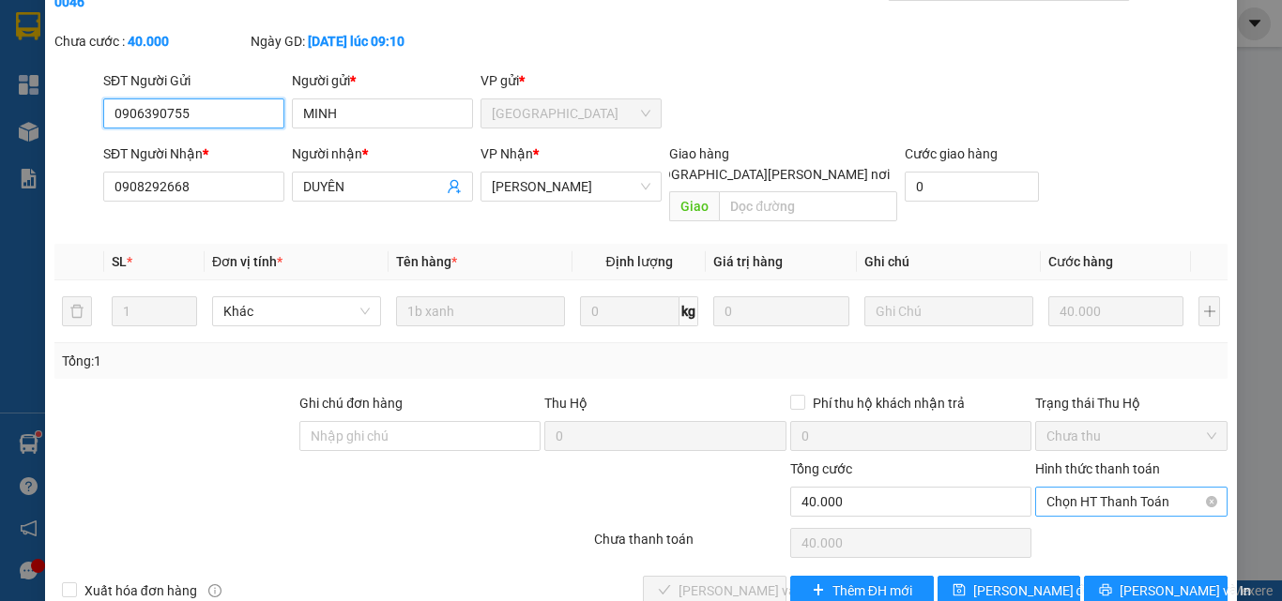
click at [1073, 488] on span "Chọn HT Thanh Toán" at bounding box center [1131, 502] width 170 height 28
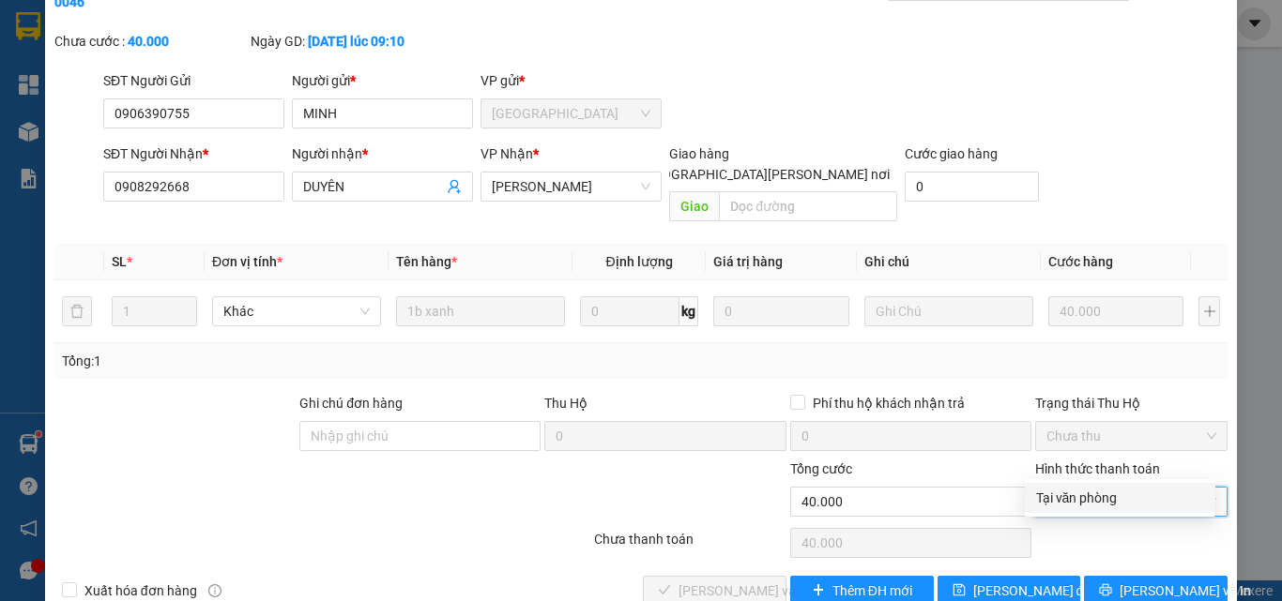
click at [1076, 495] on div "Tại văn phòng" at bounding box center [1120, 498] width 168 height 21
type input "0"
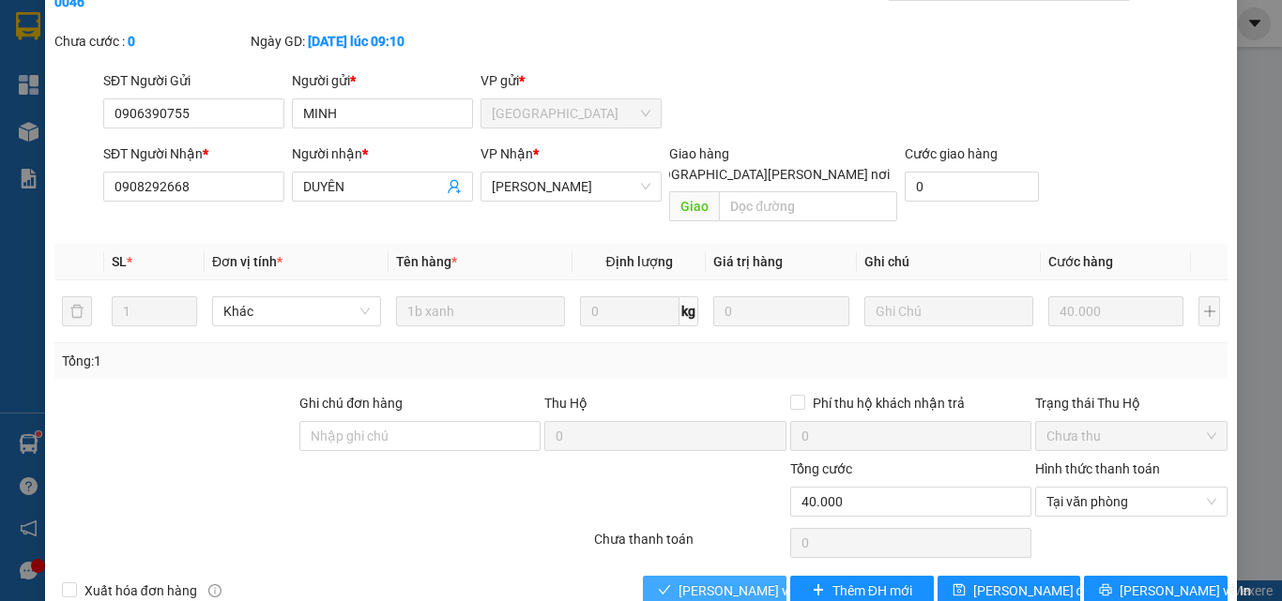
click at [724, 581] on span "[PERSON_NAME] và [PERSON_NAME] hàng" at bounding box center [804, 591] width 253 height 21
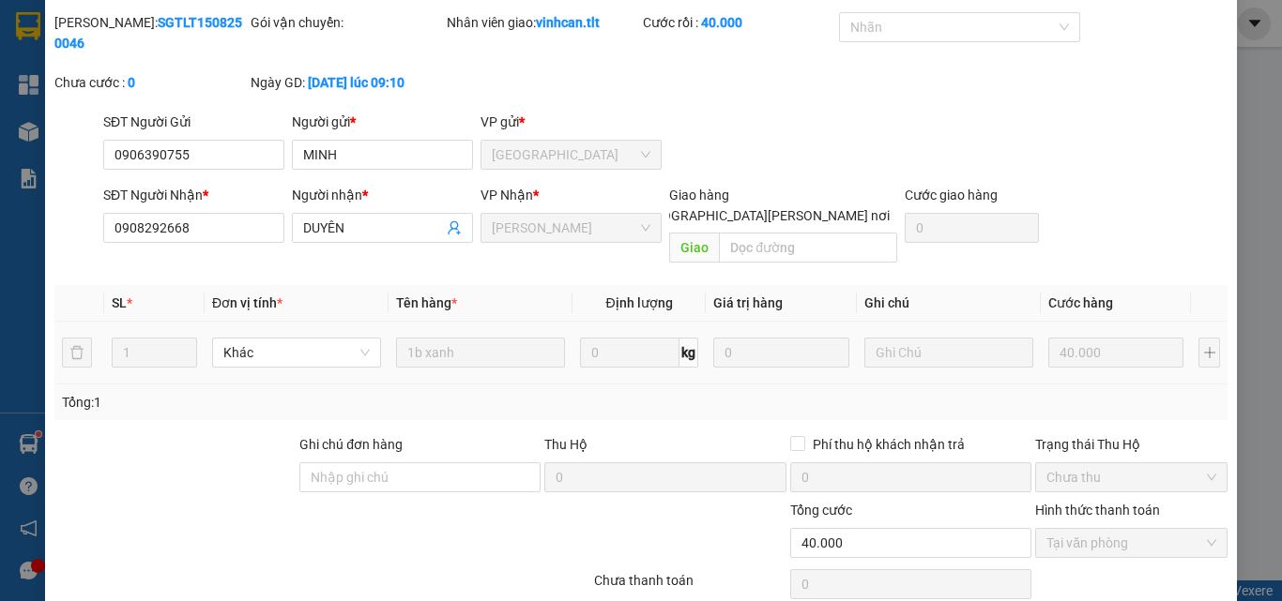
scroll to position [0, 0]
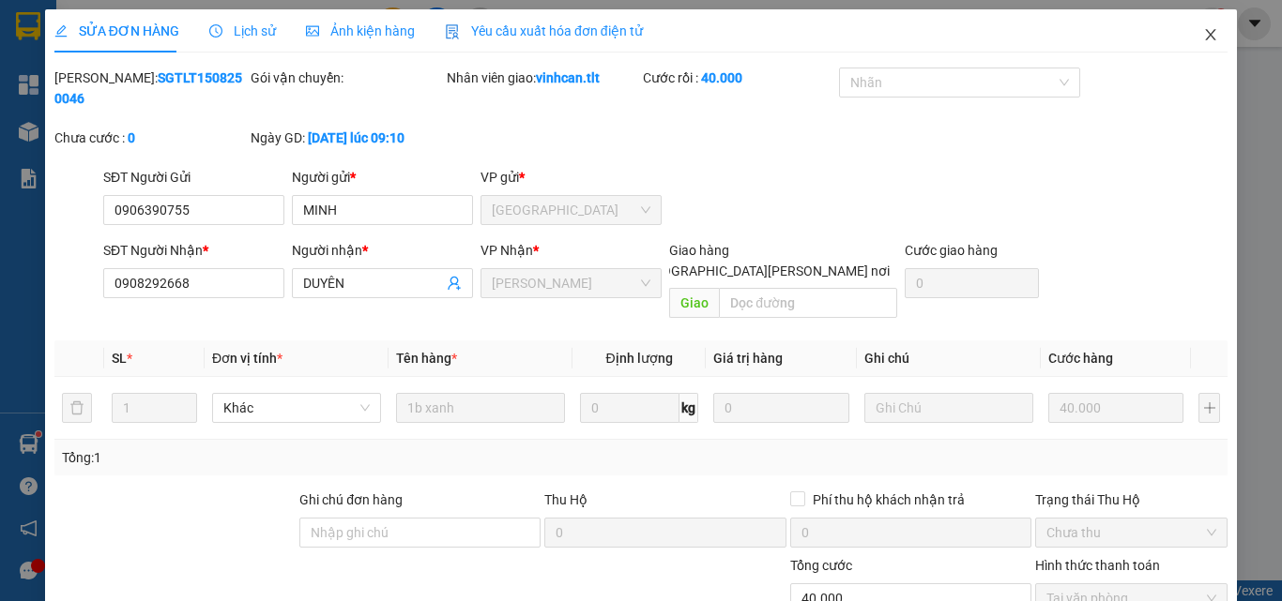
click at [1203, 38] on icon "close" at bounding box center [1210, 34] width 15 height 15
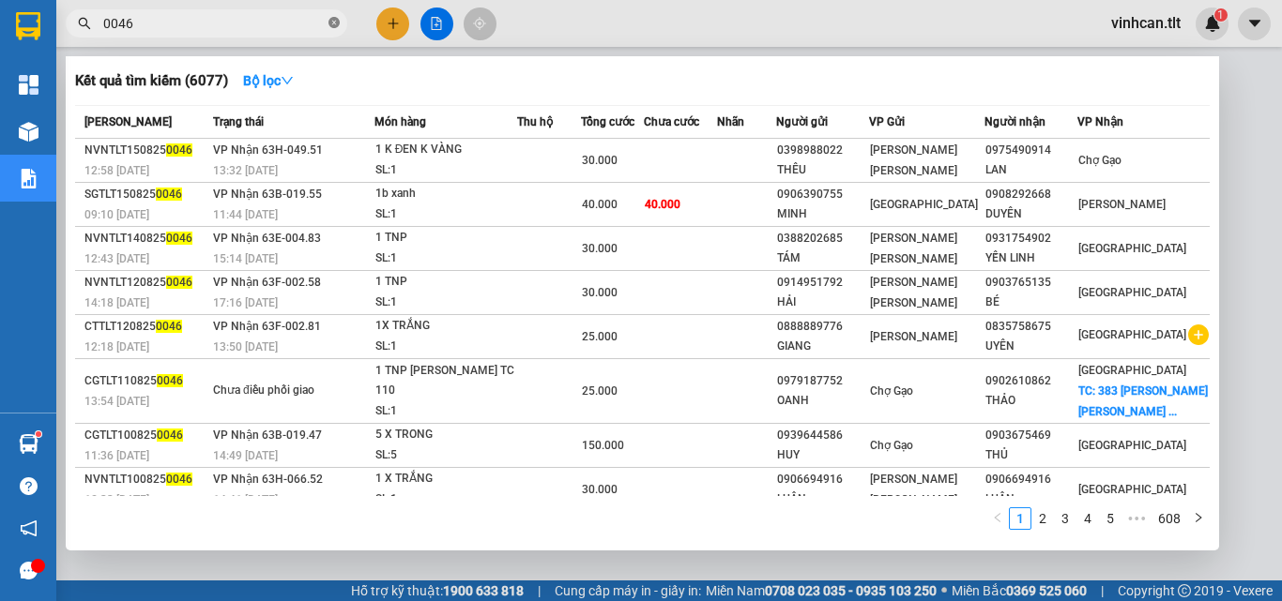
click at [330, 21] on icon "close-circle" at bounding box center [333, 22] width 11 height 11
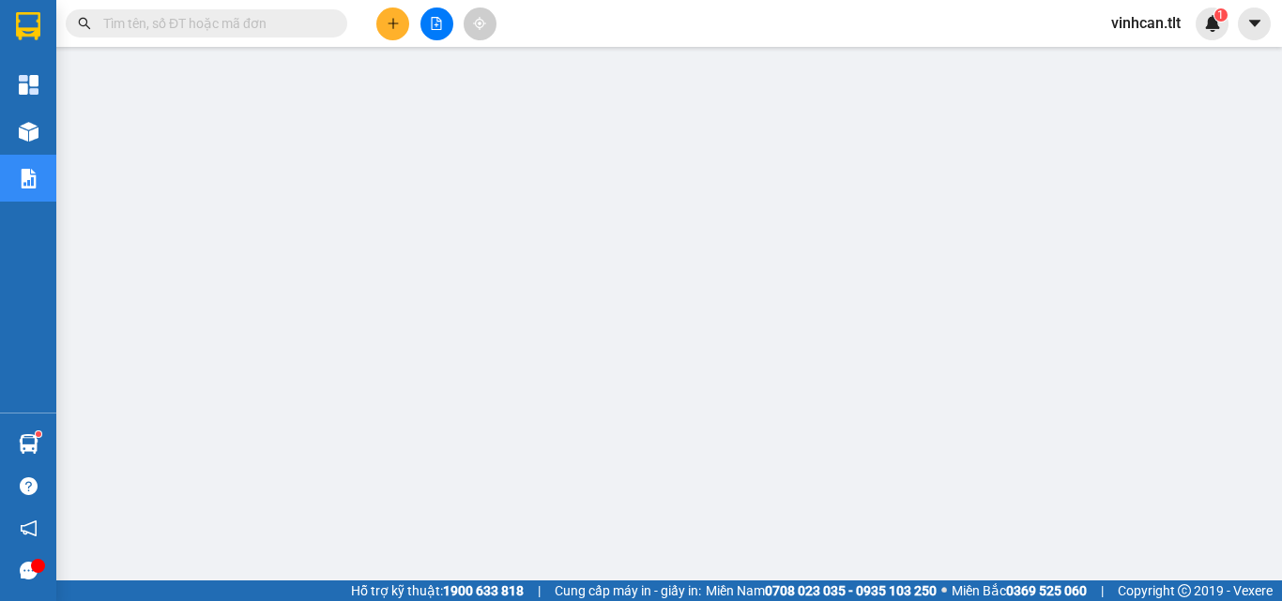
click at [310, 24] on input "text" at bounding box center [213, 23] width 221 height 21
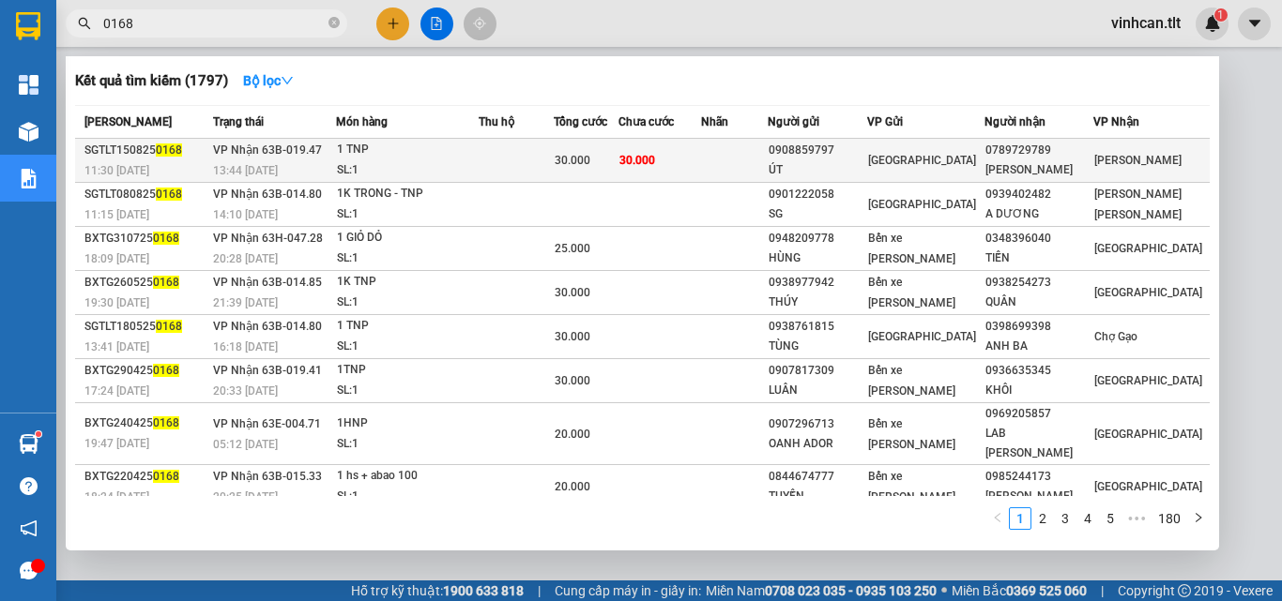
type input "0168"
click at [838, 148] on div "0908859797" at bounding box center [817, 151] width 98 height 20
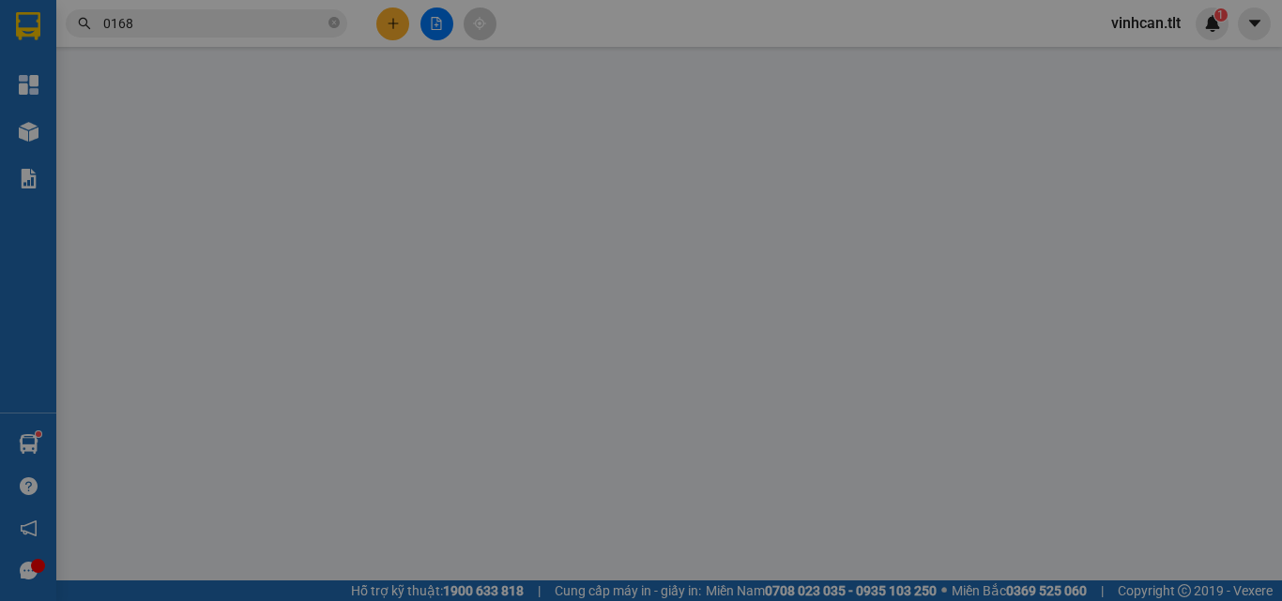
type input "0908859797"
type input "ÚT"
type input "0789729789"
type input "ÁNH NGÔ"
type input "30.000"
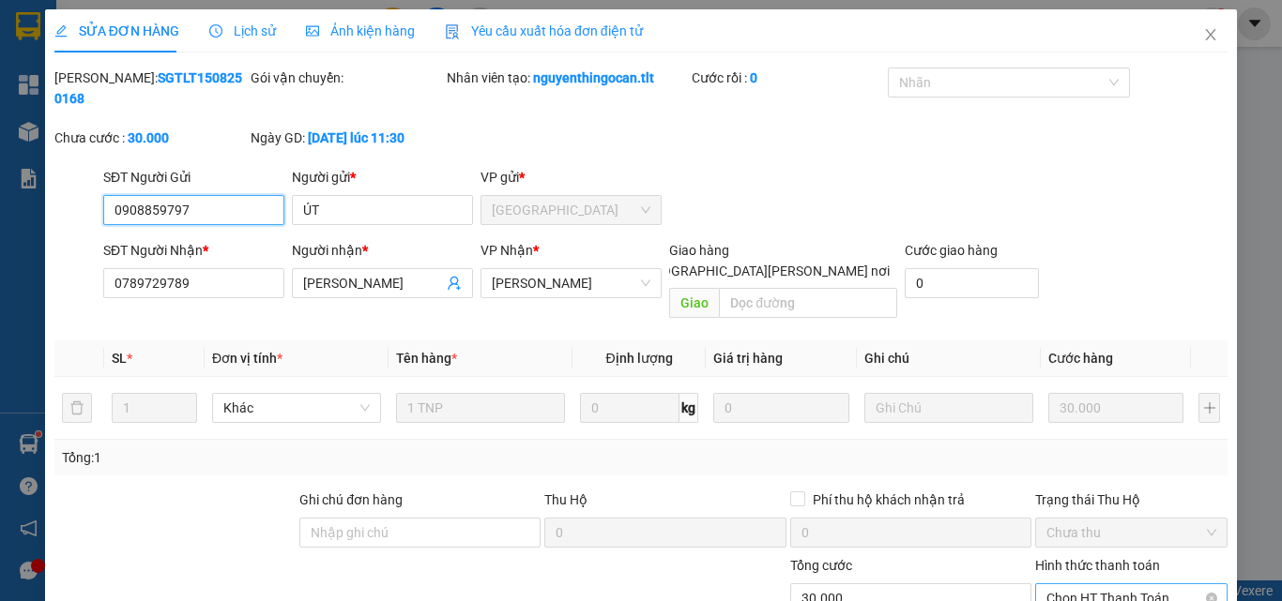
scroll to position [87, 0]
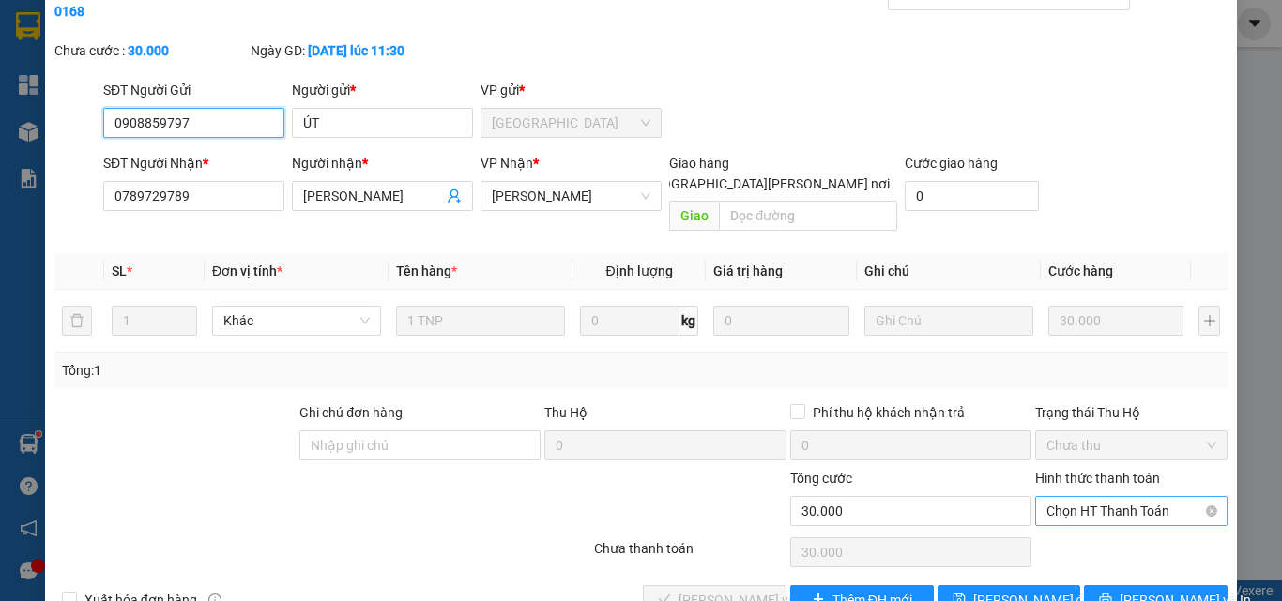
click at [1065, 497] on span "Chọn HT Thanh Toán" at bounding box center [1131, 511] width 170 height 28
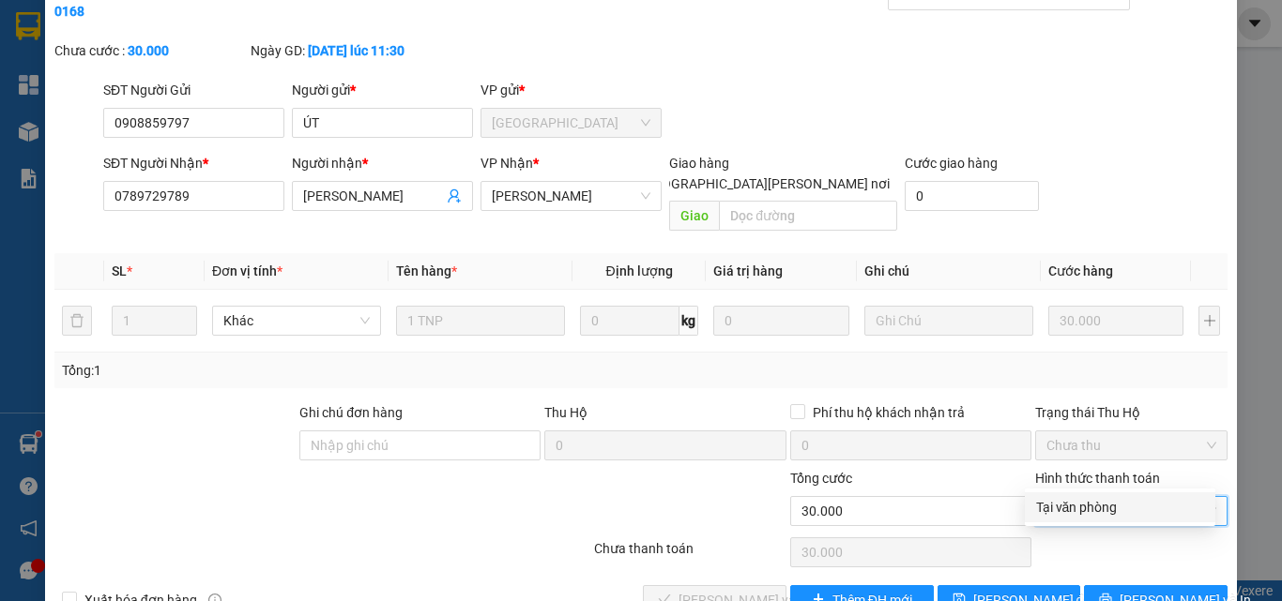
click at [1070, 509] on div "Tại văn phòng" at bounding box center [1120, 507] width 168 height 21
type input "0"
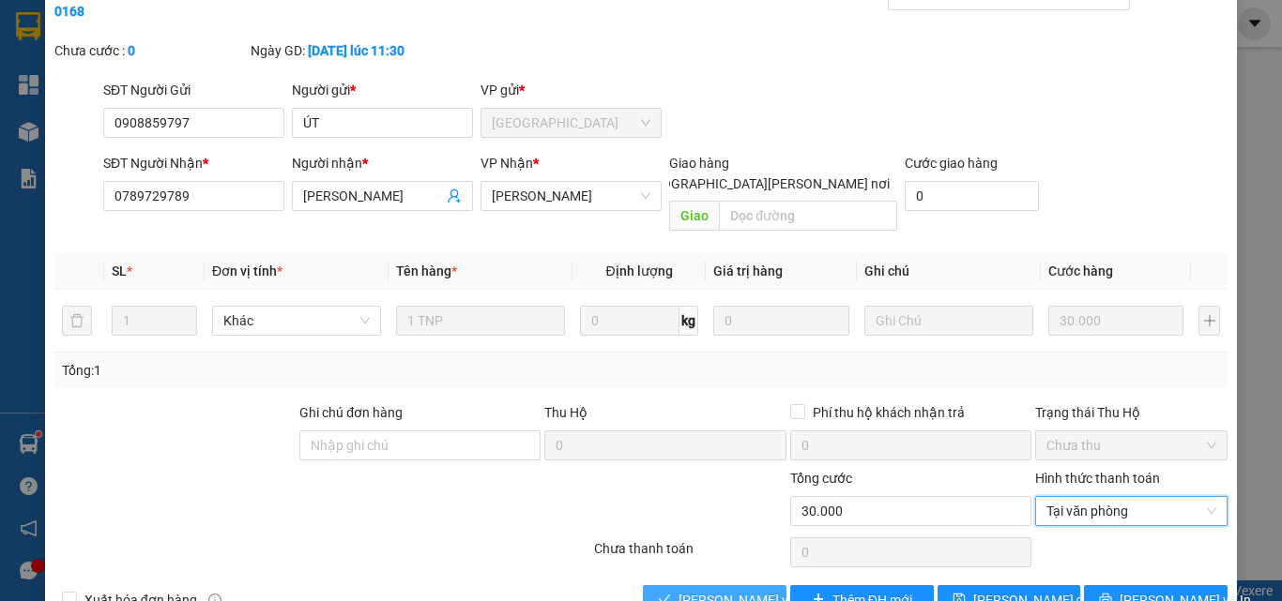
click at [732, 590] on span "[PERSON_NAME] và [PERSON_NAME] hàng" at bounding box center [804, 600] width 253 height 21
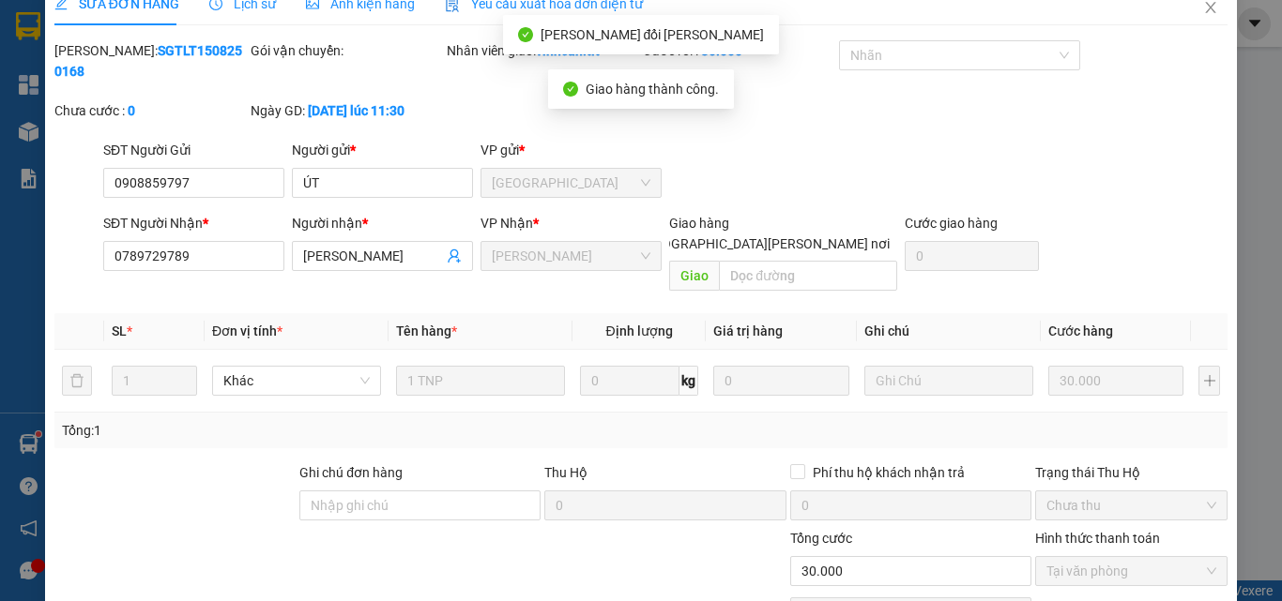
scroll to position [0, 0]
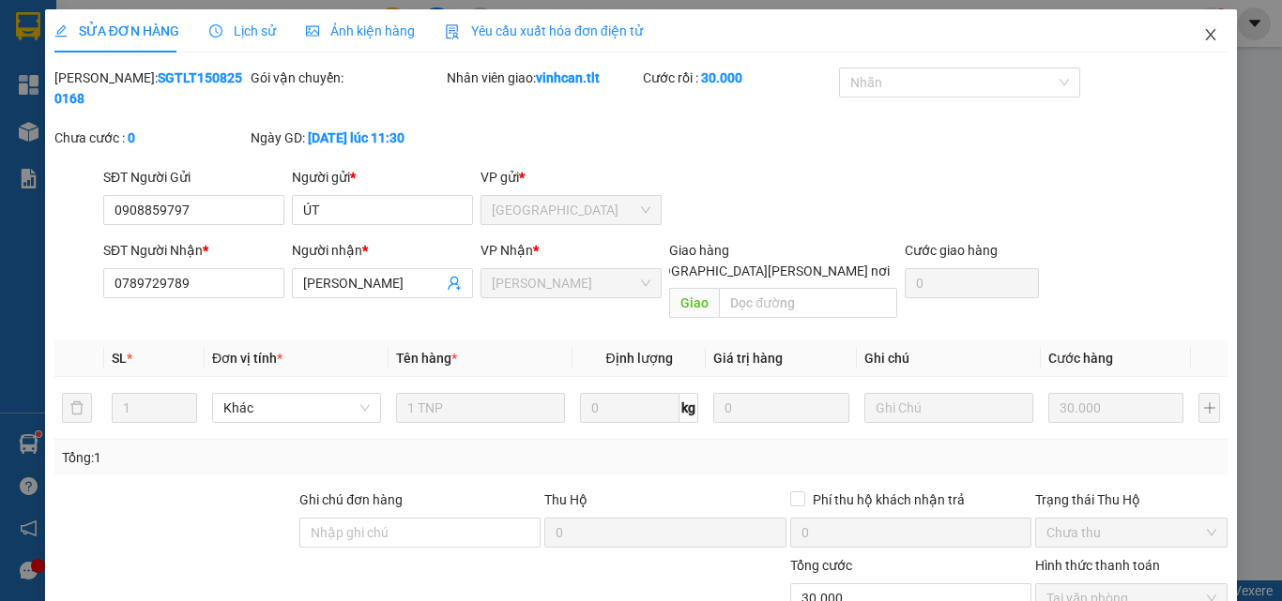
click at [1203, 34] on icon "close" at bounding box center [1210, 34] width 15 height 15
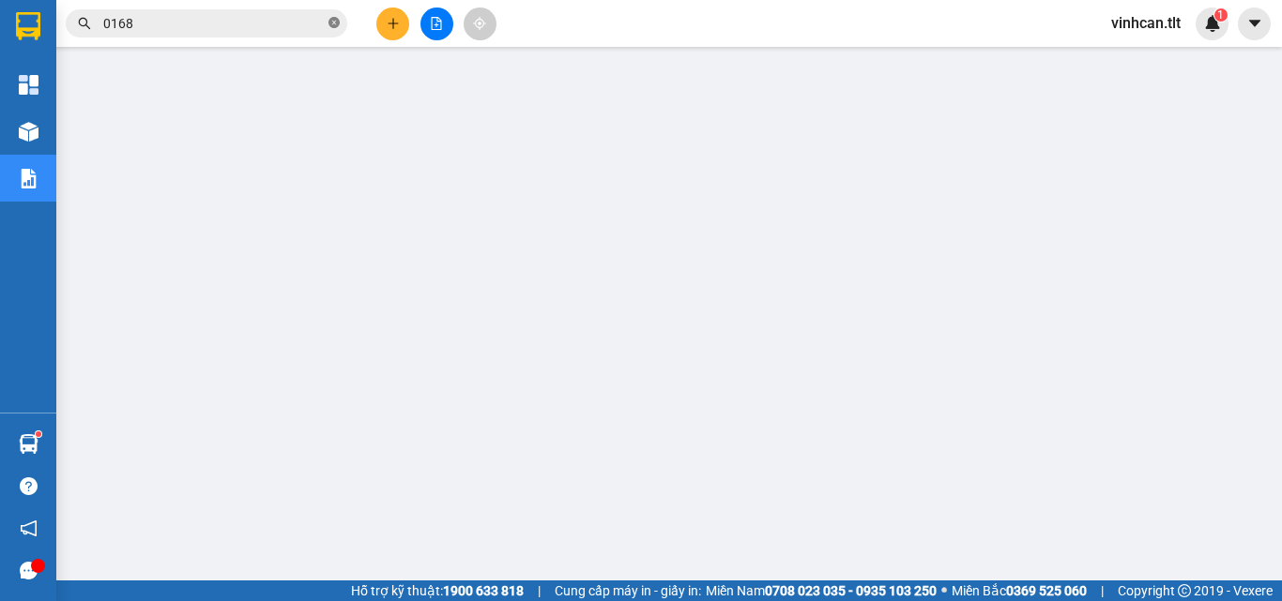
click at [335, 27] on icon "close-circle" at bounding box center [333, 22] width 11 height 11
click at [258, 22] on input "text" at bounding box center [213, 23] width 221 height 21
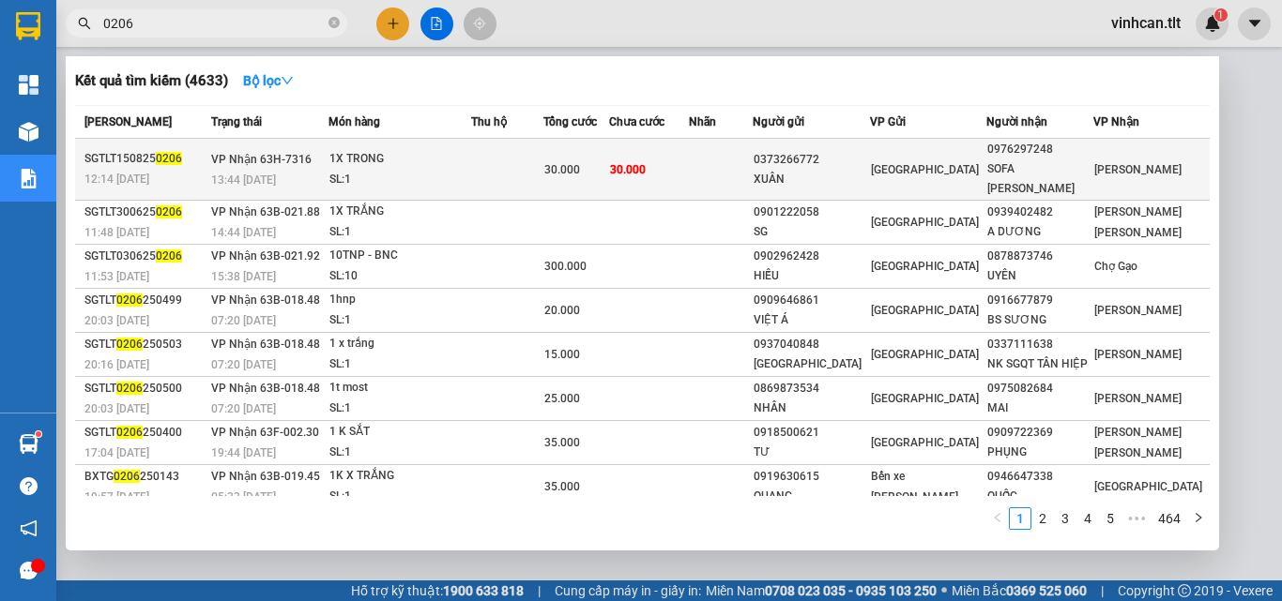
type input "0206"
click at [826, 150] on div "0373266772" at bounding box center [810, 160] width 114 height 20
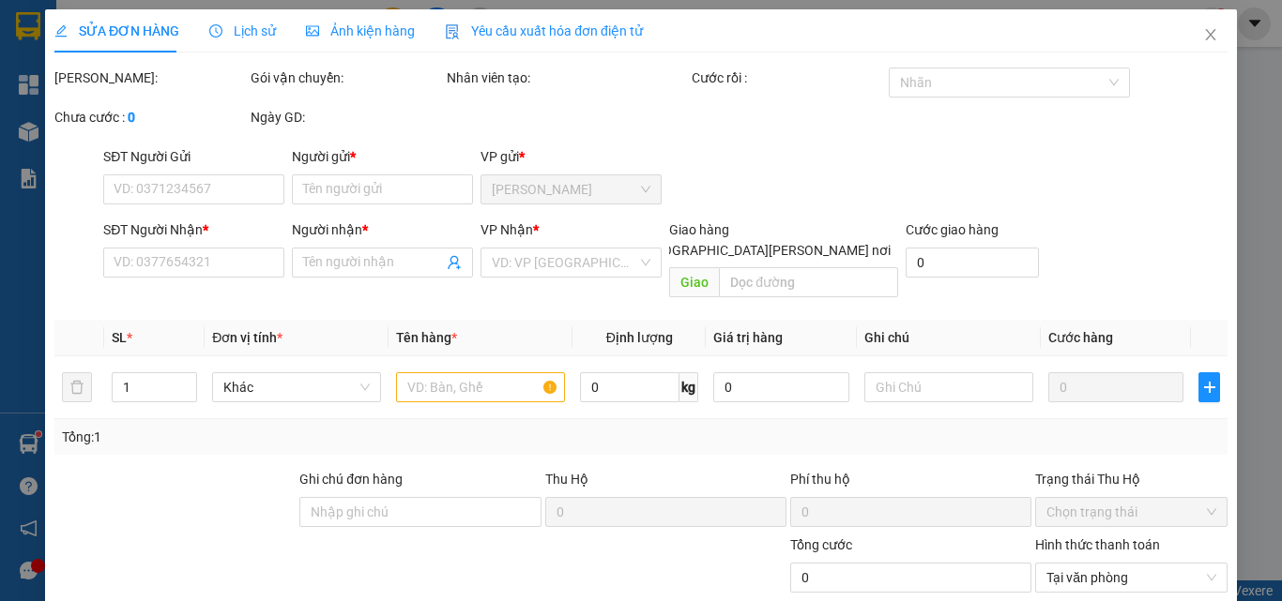
type input "0373266772"
type input "XUÂN"
type input "0976297248"
type input "SOFA THIEN TIEN"
type input "30.000"
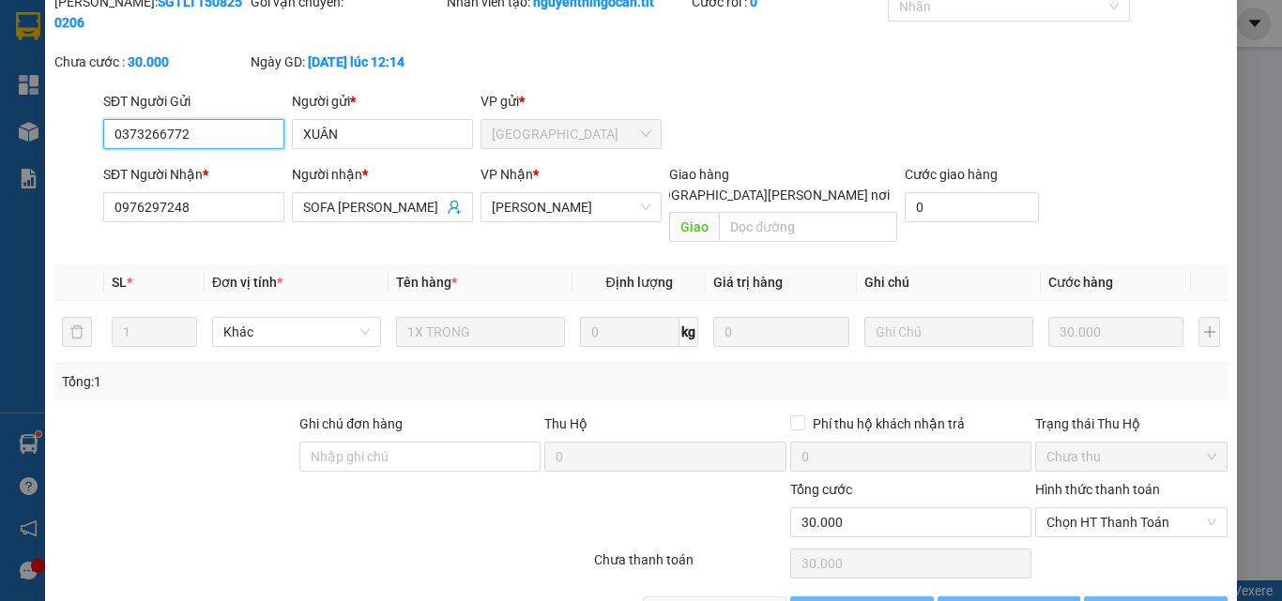
scroll to position [87, 0]
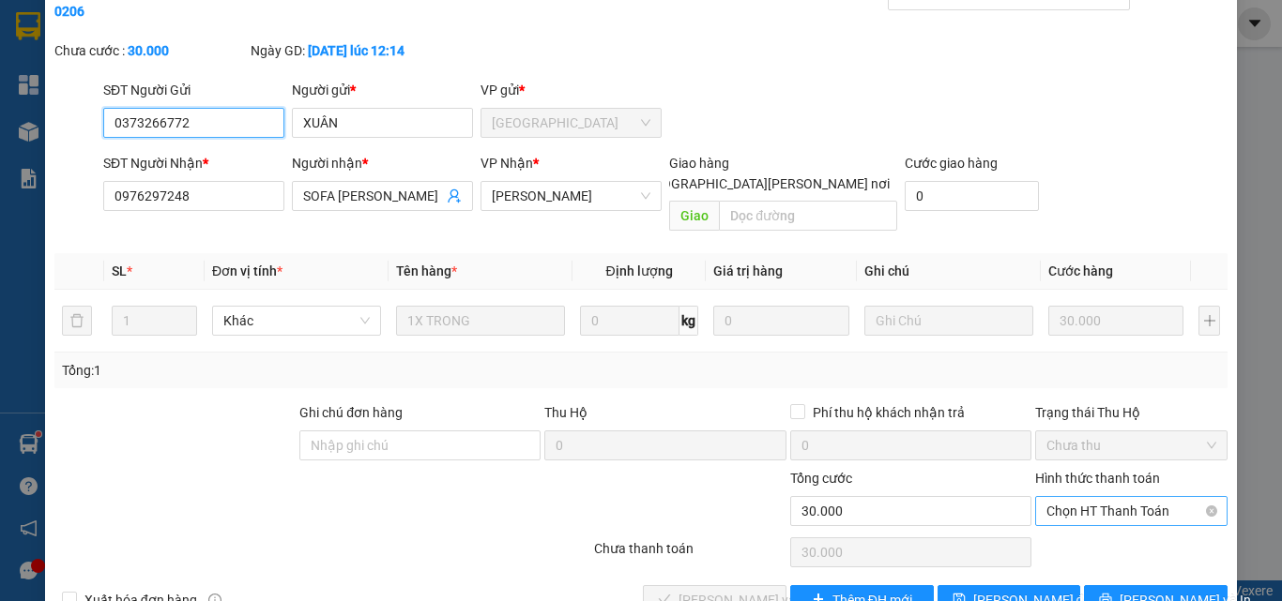
click at [1096, 497] on span "Chọn HT Thanh Toán" at bounding box center [1131, 511] width 170 height 28
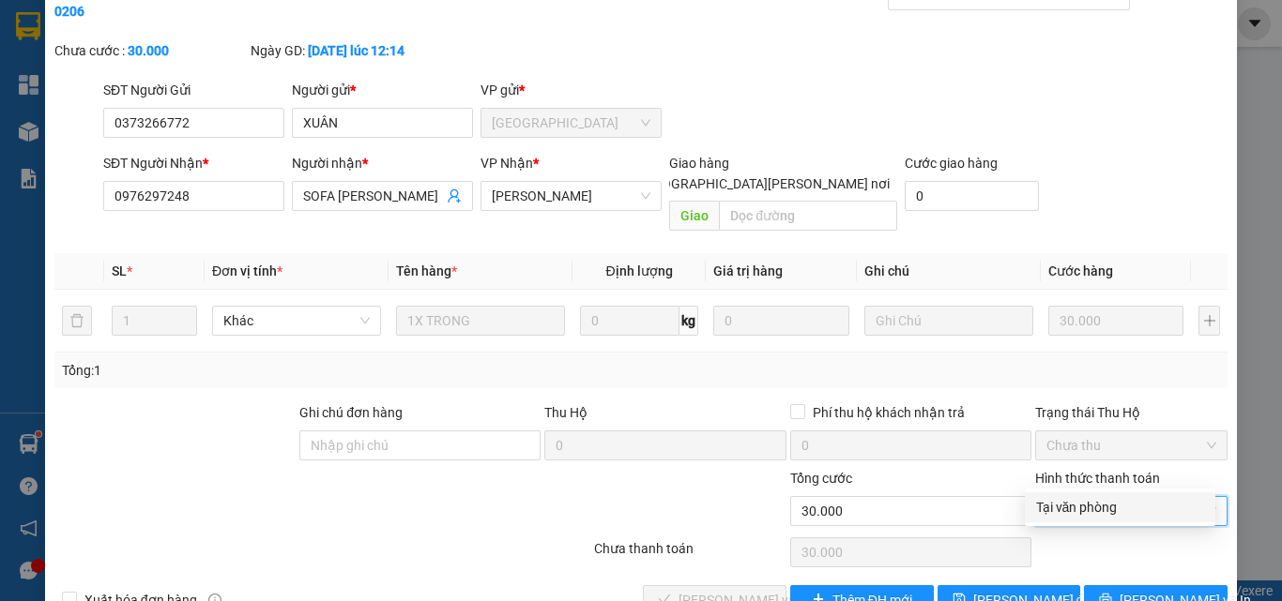
drag, startPoint x: 1087, startPoint y: 502, endPoint x: 975, endPoint y: 535, distance: 117.3
click at [1078, 513] on div "Tại văn phòng" at bounding box center [1120, 507] width 168 height 21
type input "0"
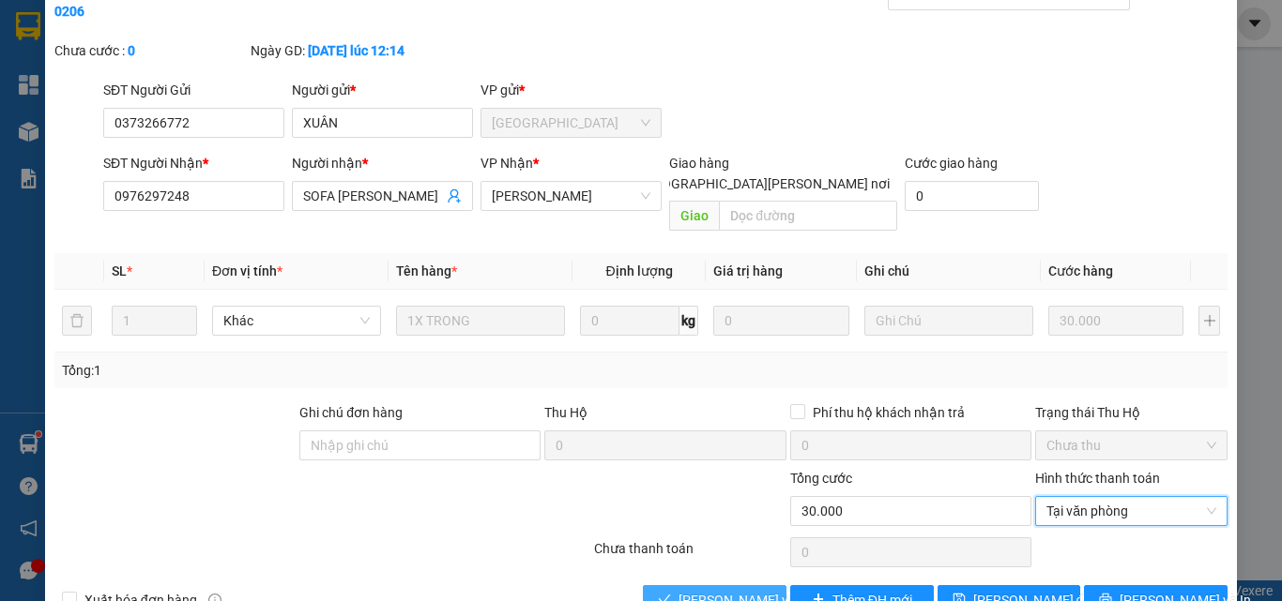
click at [735, 585] on button "[PERSON_NAME] và [PERSON_NAME] hàng" at bounding box center [715, 600] width 144 height 30
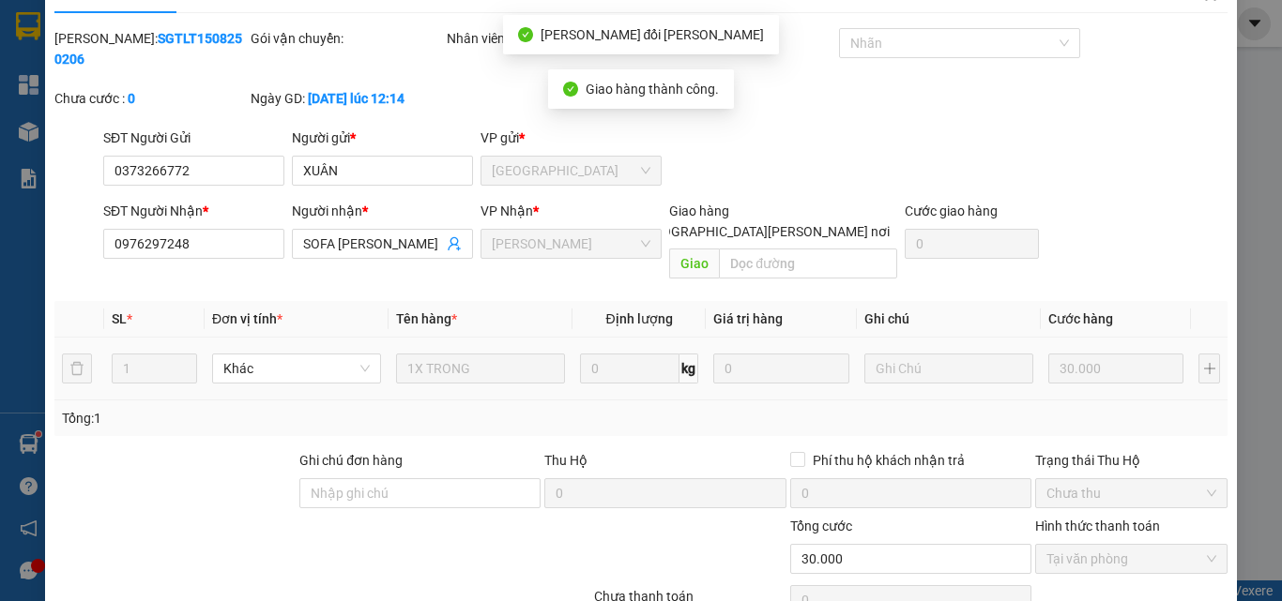
scroll to position [0, 0]
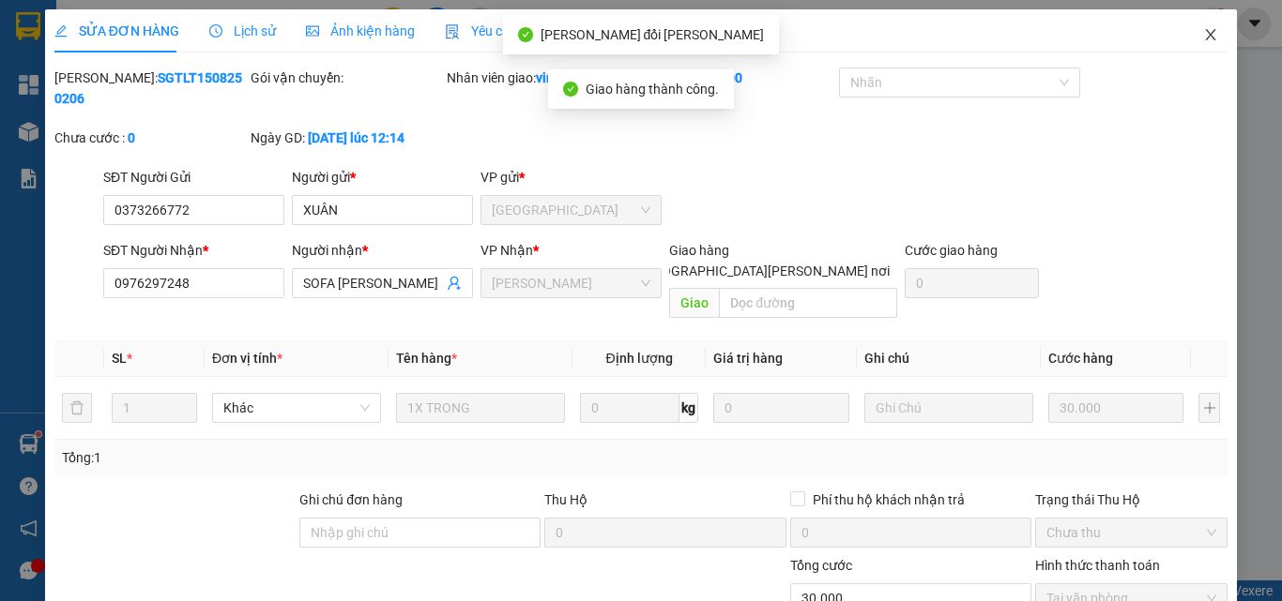
drag, startPoint x: 1199, startPoint y: 38, endPoint x: 1170, endPoint y: 40, distance: 29.2
click at [1203, 38] on icon "close" at bounding box center [1210, 34] width 15 height 15
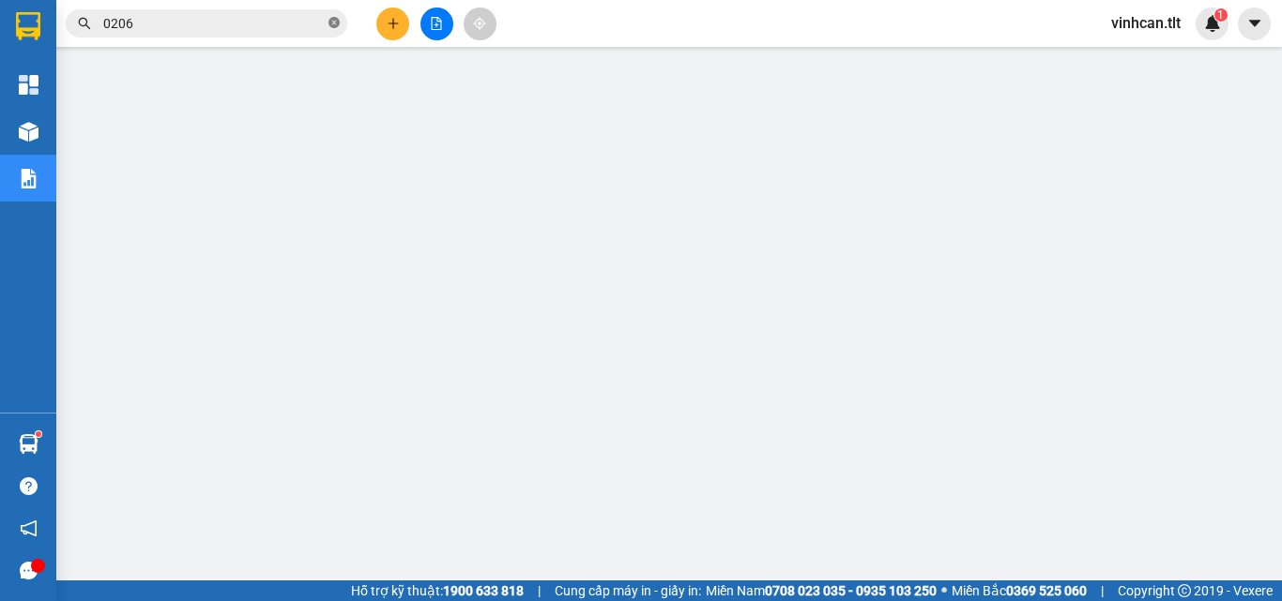
click at [335, 23] on icon "close-circle" at bounding box center [333, 22] width 11 height 11
click at [272, 17] on input "text" at bounding box center [213, 23] width 221 height 21
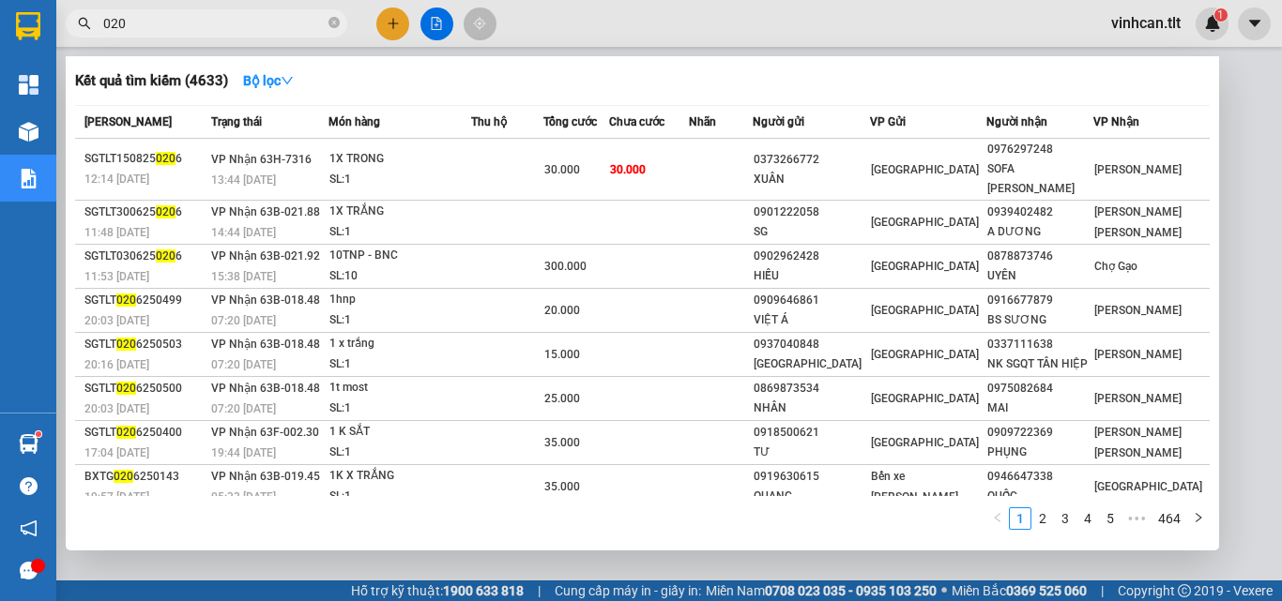
type input "0206"
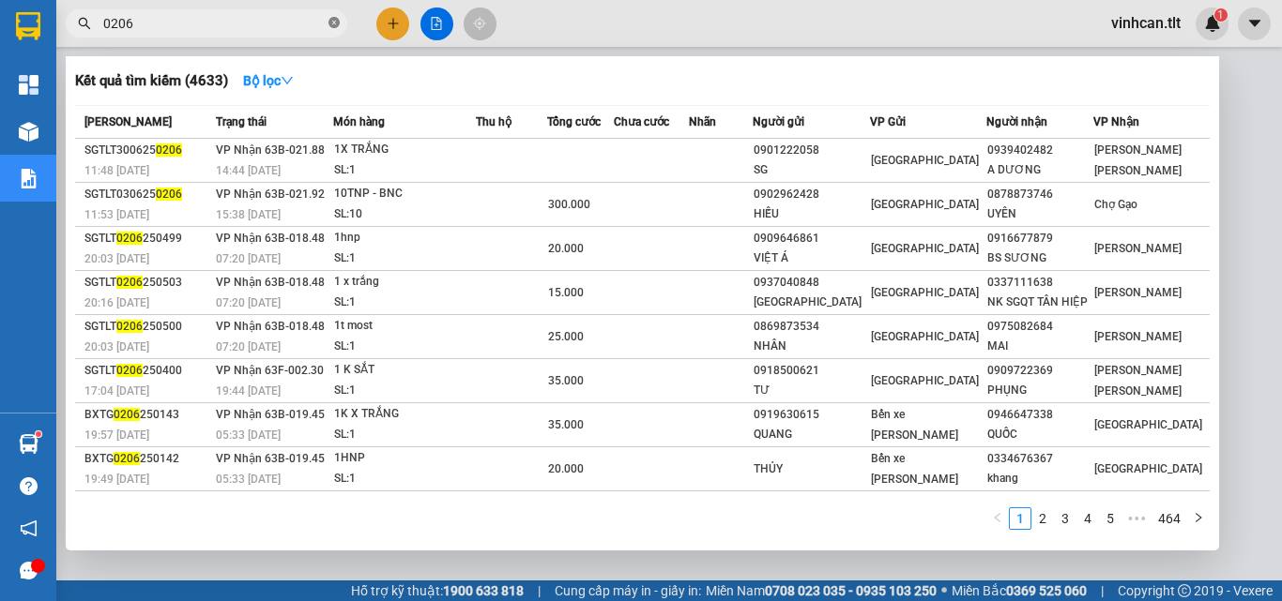
click at [331, 21] on icon "close-circle" at bounding box center [333, 22] width 11 height 11
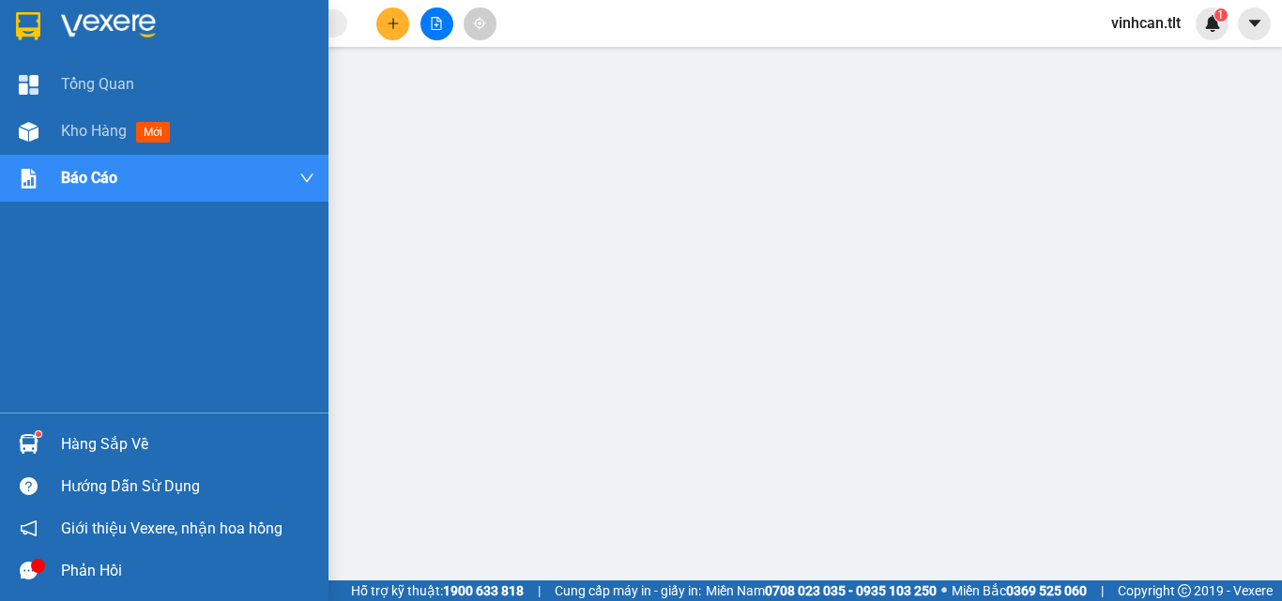
drag, startPoint x: 83, startPoint y: 434, endPoint x: 112, endPoint y: 441, distance: 29.8
click at [94, 437] on div "Hàng sắp về" at bounding box center [187, 445] width 253 height 28
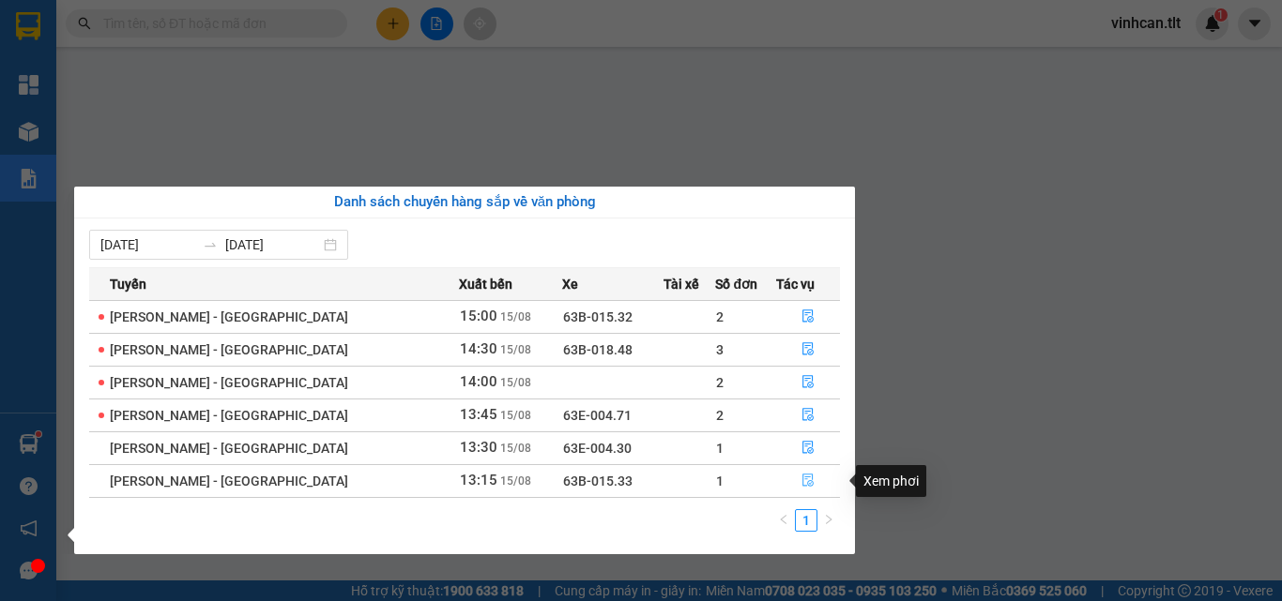
click at [801, 477] on icon "file-done" at bounding box center [807, 480] width 13 height 13
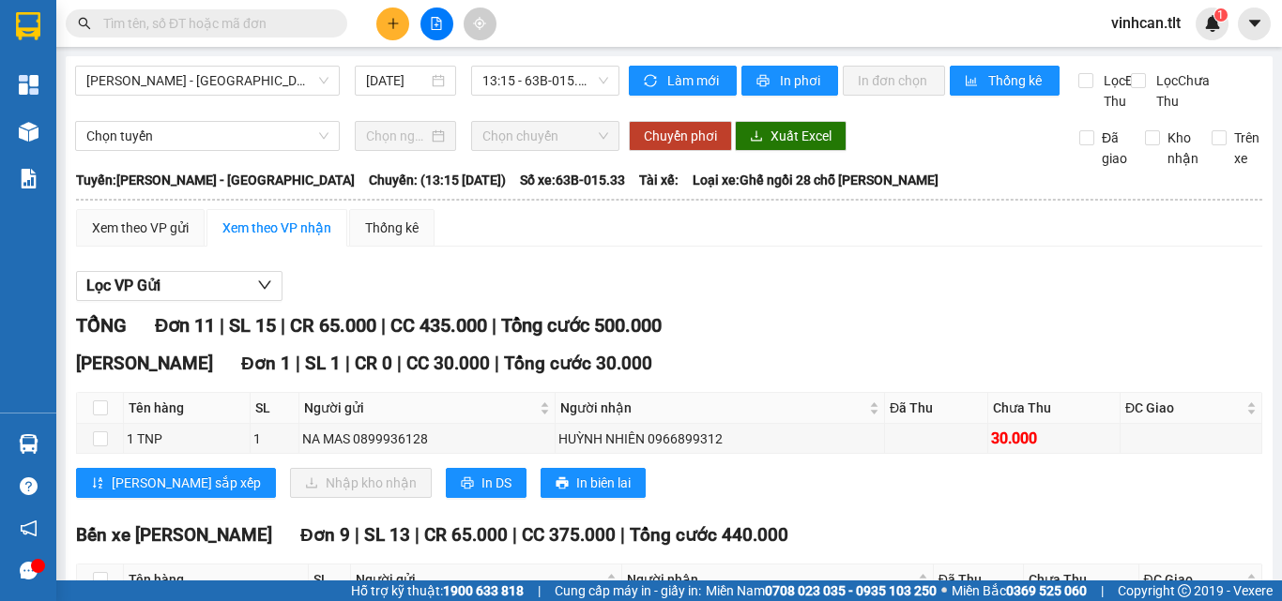
click at [109, 424] on th at bounding box center [100, 408] width 47 height 31
click at [101, 416] on input "checkbox" at bounding box center [100, 408] width 15 height 15
checkbox input "true"
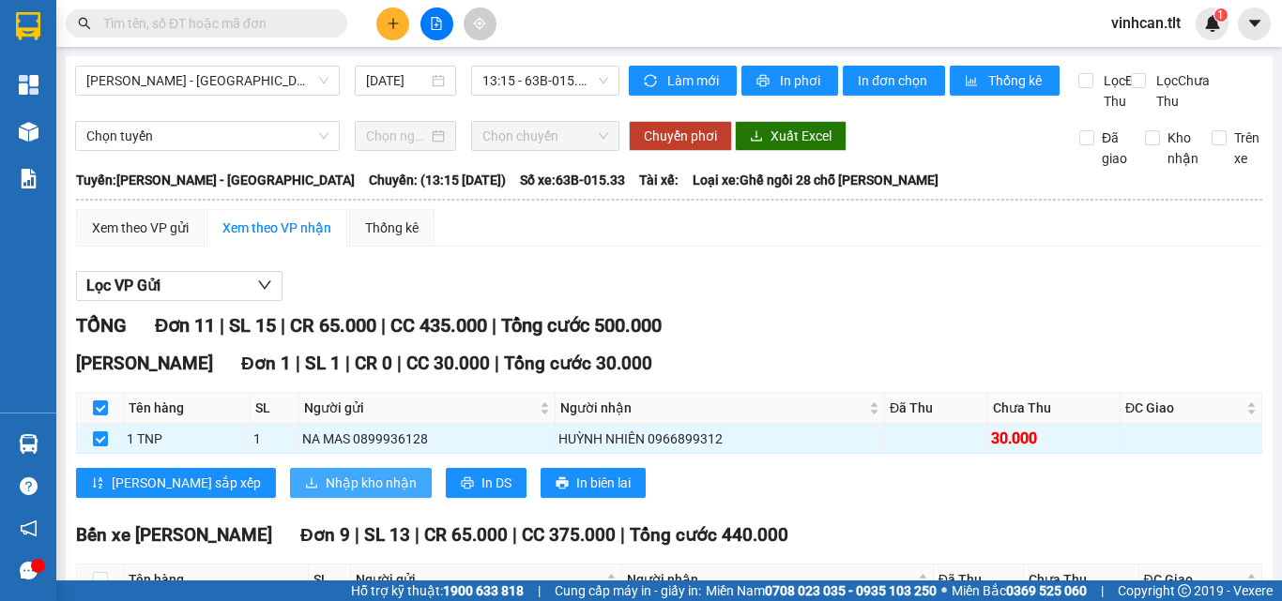
click at [326, 494] on span "Nhập kho nhận" at bounding box center [371, 483] width 91 height 21
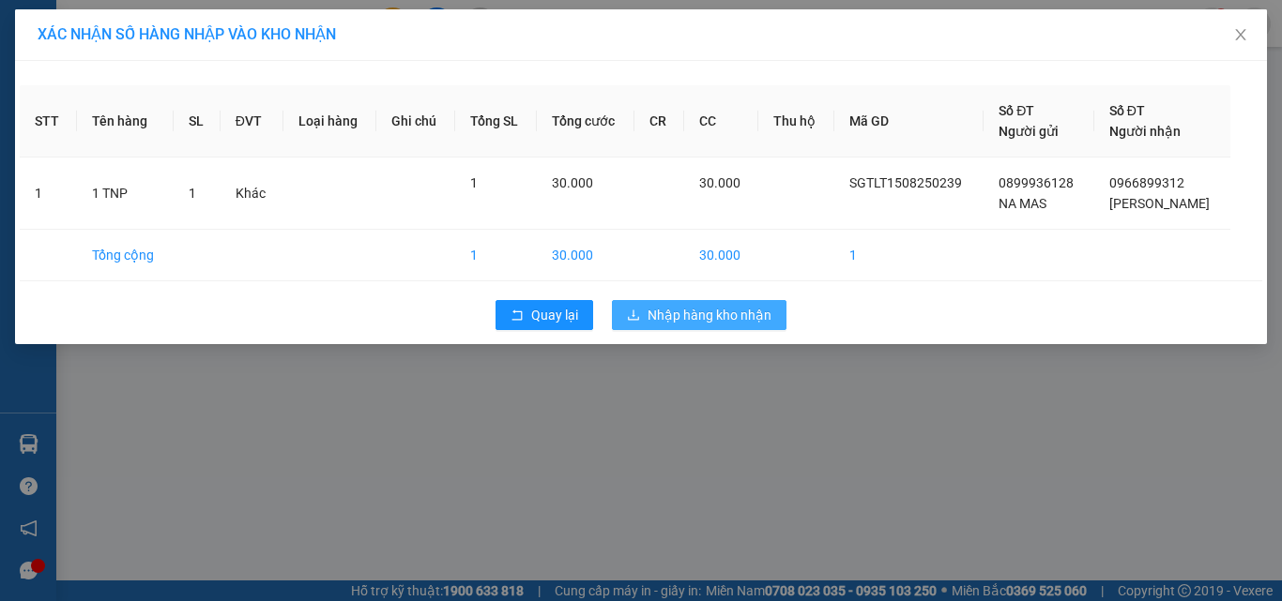
click at [672, 316] on span "Nhập hàng kho nhận" at bounding box center [709, 315] width 124 height 21
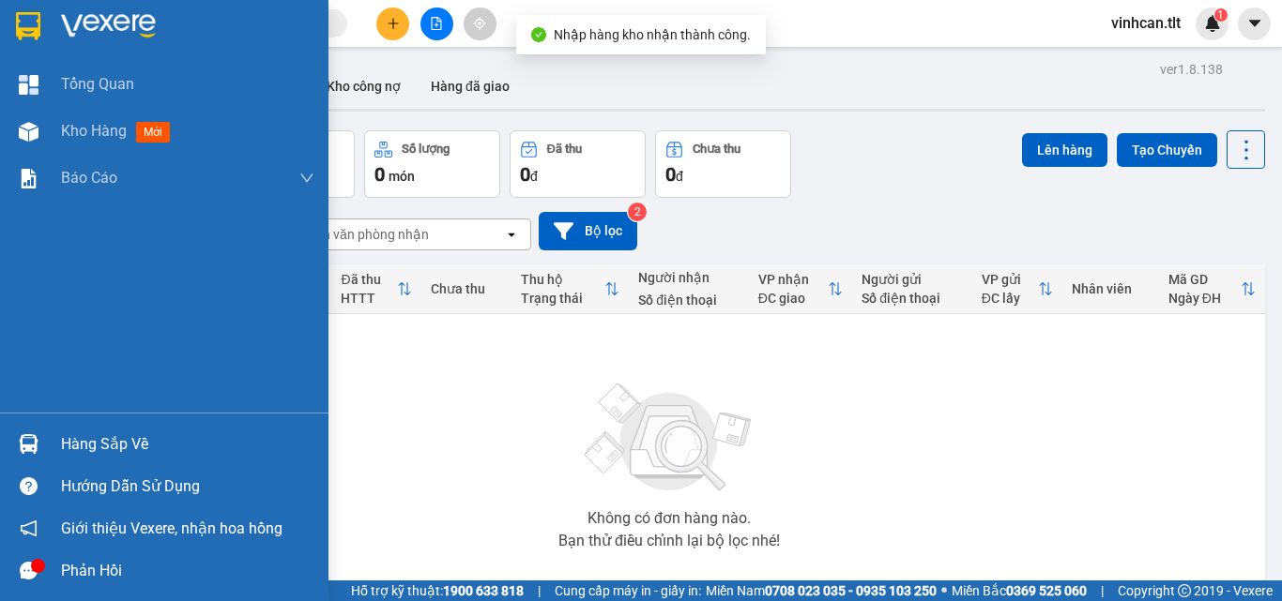
drag, startPoint x: 107, startPoint y: 441, endPoint x: 231, endPoint y: 429, distance: 124.5
click at [122, 443] on div "Hàng sắp về" at bounding box center [187, 445] width 253 height 28
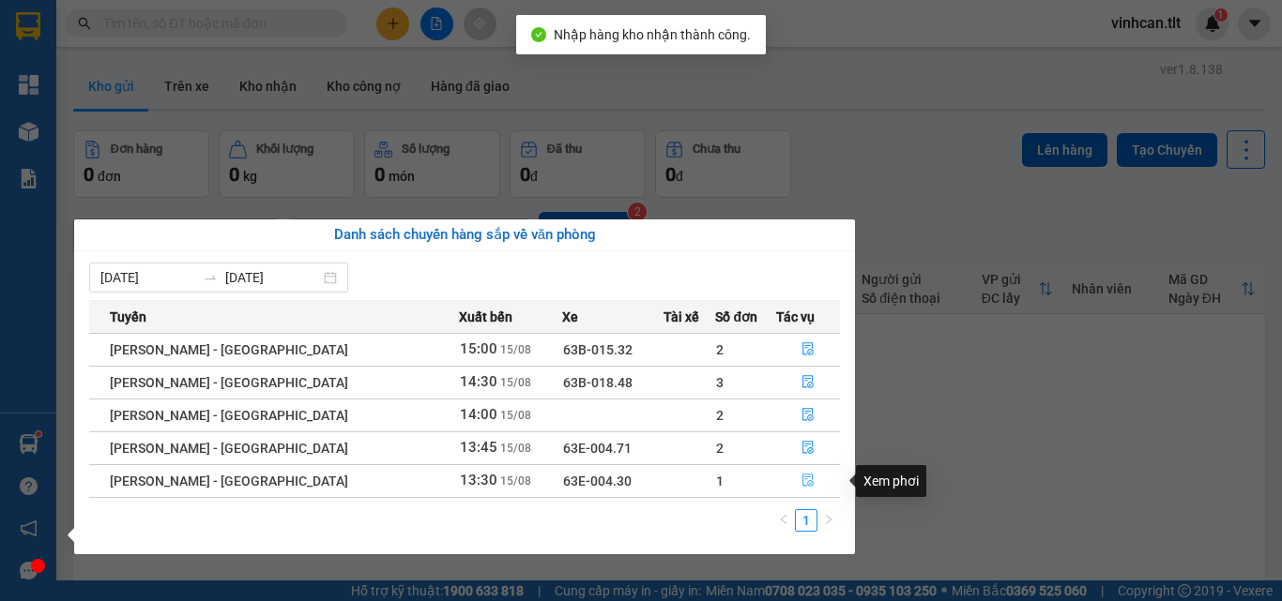
click at [801, 477] on icon "file-done" at bounding box center [807, 480] width 13 height 13
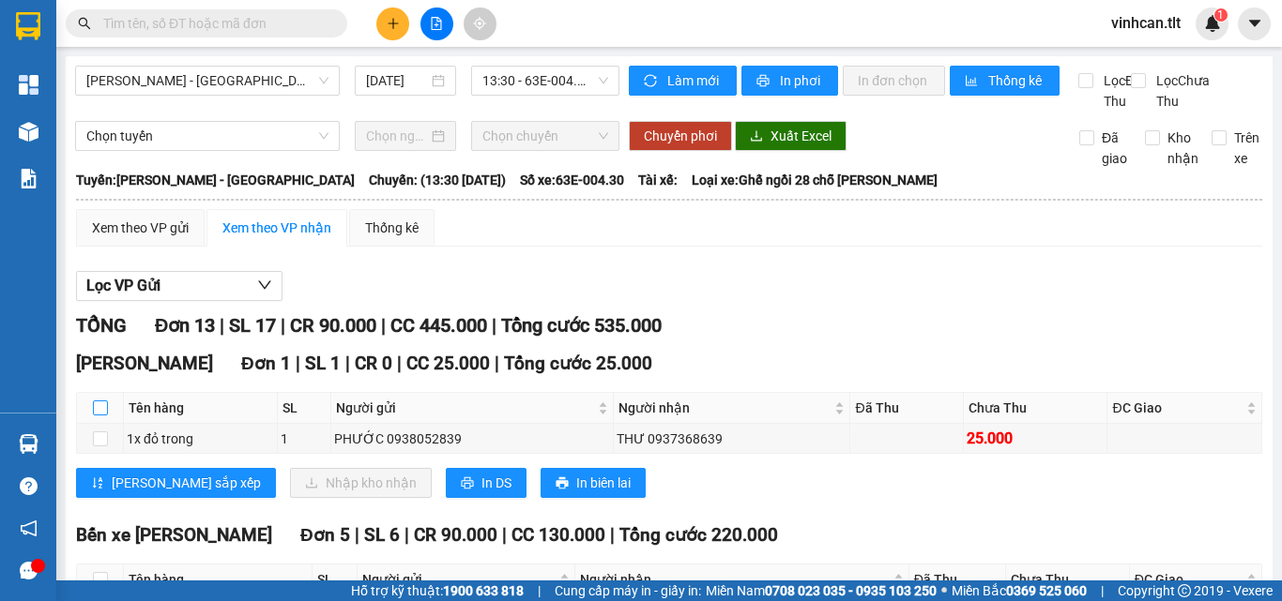
click at [94, 416] on input "checkbox" at bounding box center [100, 408] width 15 height 15
checkbox input "true"
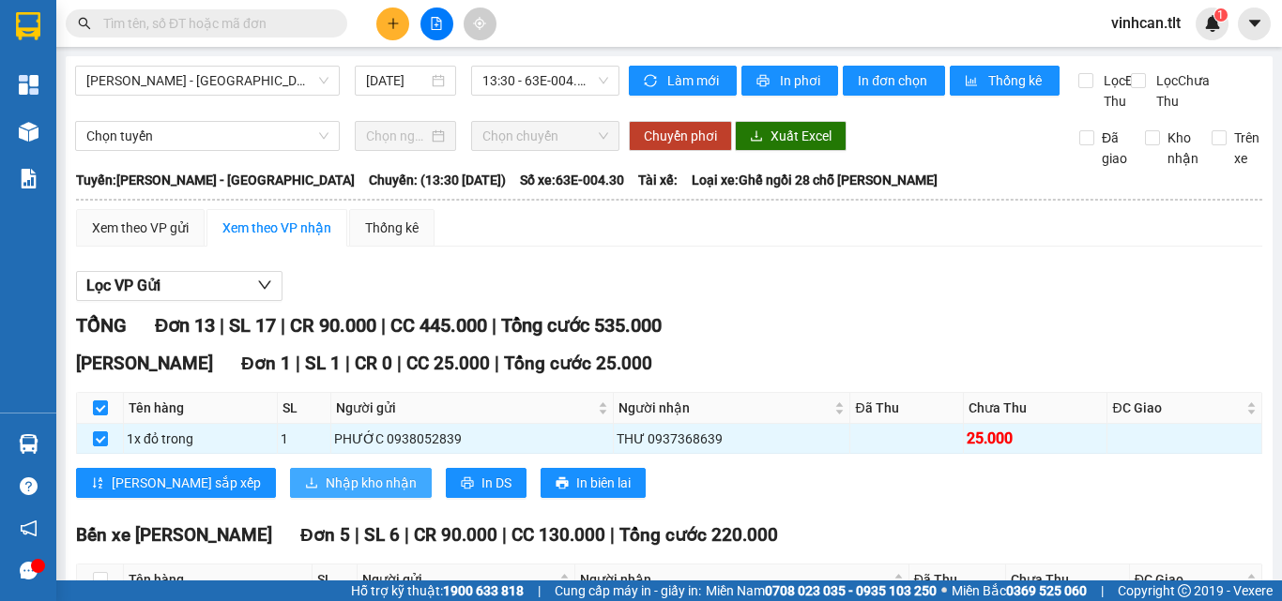
click at [326, 494] on span "Nhập kho nhận" at bounding box center [371, 483] width 91 height 21
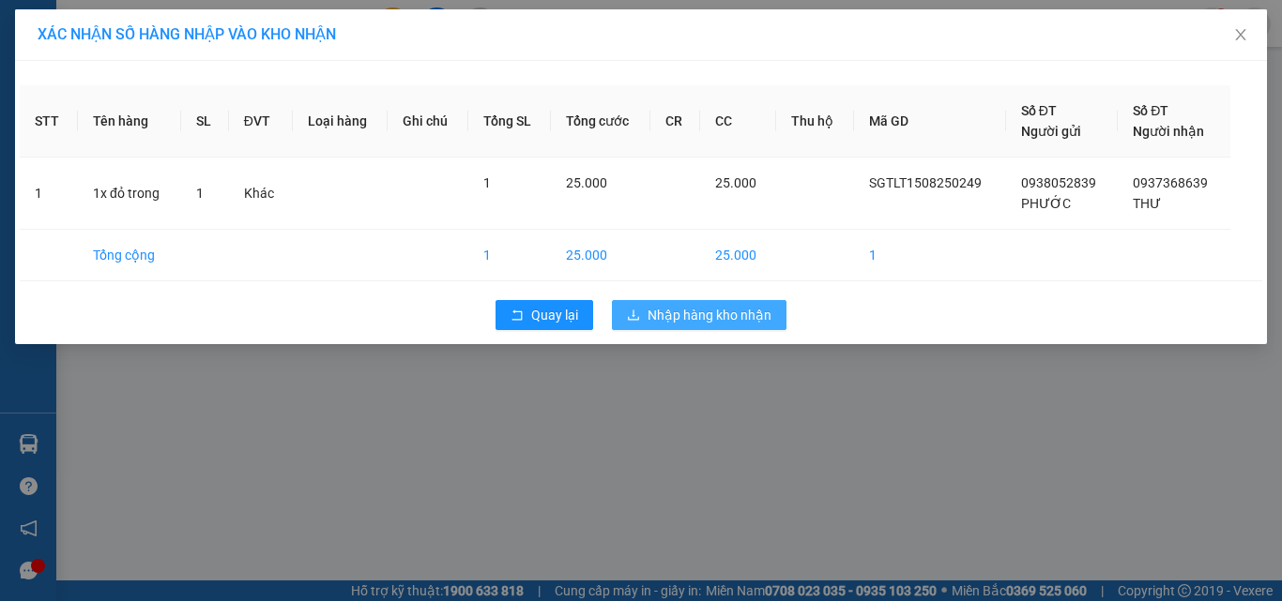
click at [699, 307] on span "Nhập hàng kho nhận" at bounding box center [709, 315] width 124 height 21
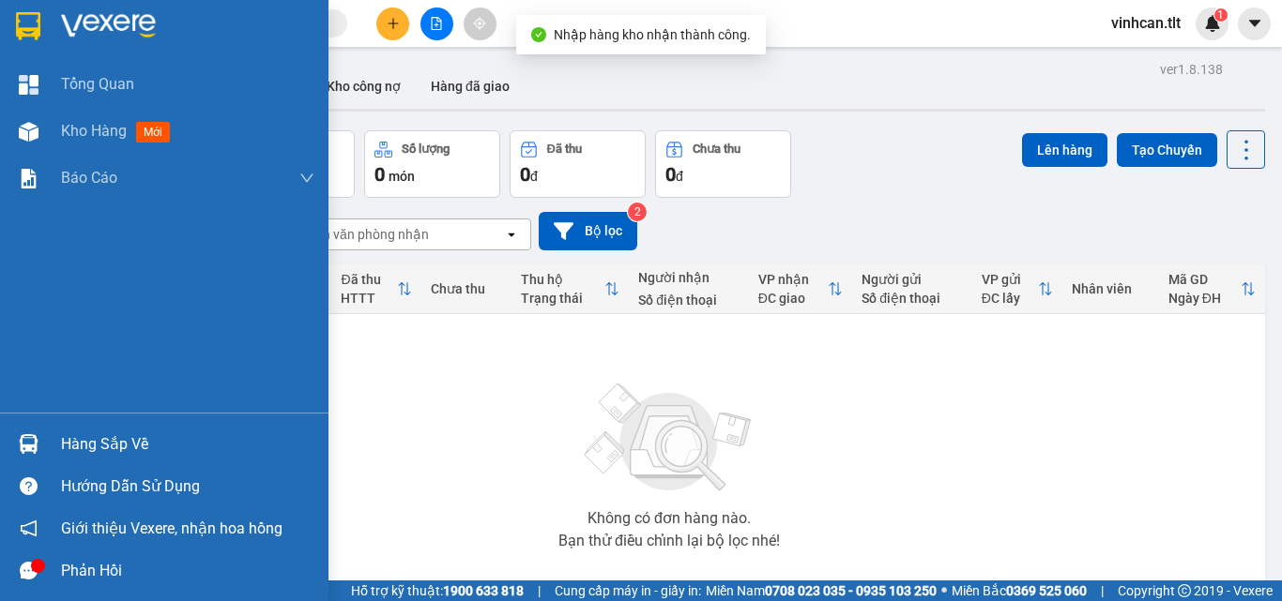
drag, startPoint x: 79, startPoint y: 440, endPoint x: 96, endPoint y: 443, distance: 17.1
click at [85, 441] on div "Hàng sắp về" at bounding box center [187, 445] width 253 height 28
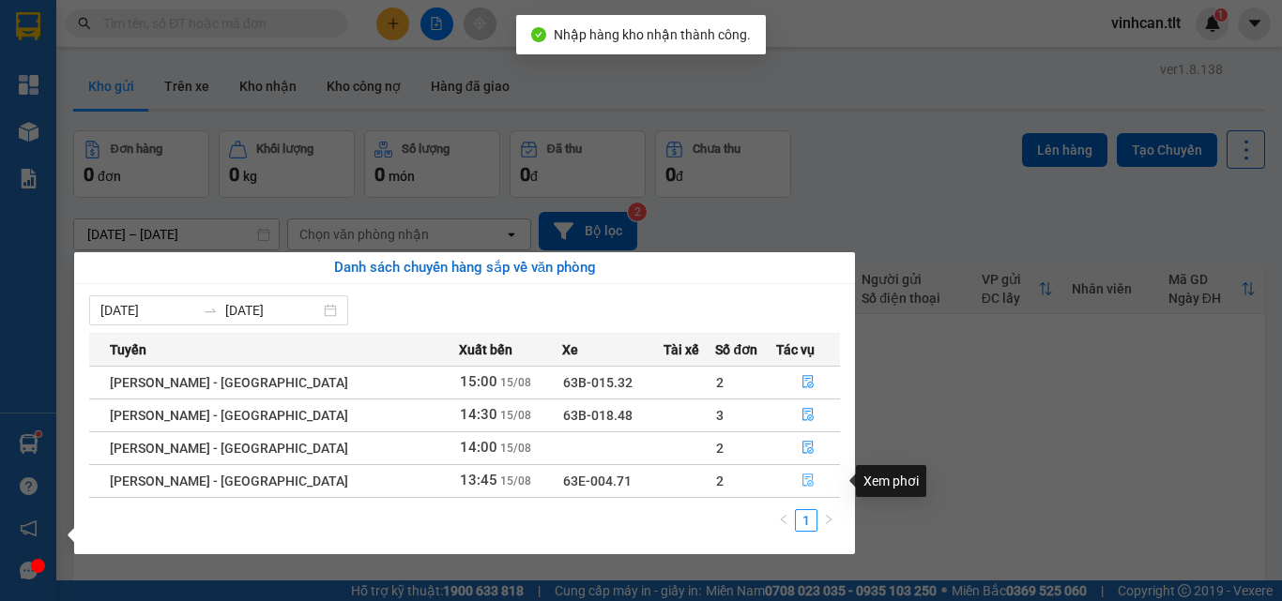
click at [802, 475] on icon "file-done" at bounding box center [807, 481] width 11 height 13
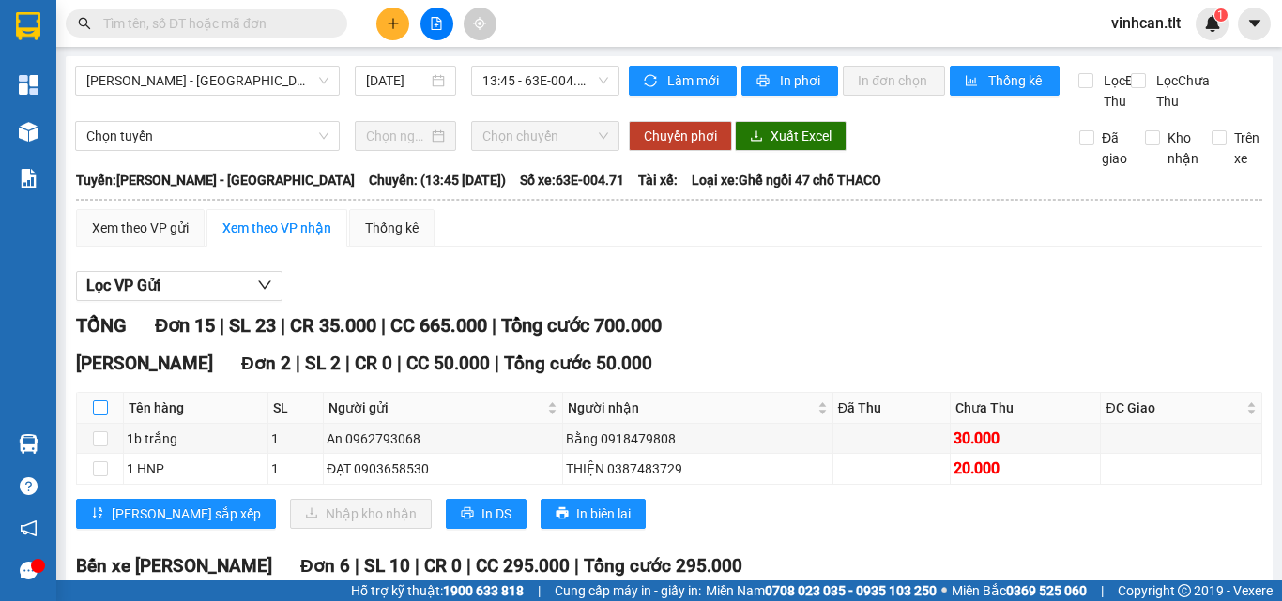
click at [101, 416] on input "checkbox" at bounding box center [100, 408] width 15 height 15
checkbox input "true"
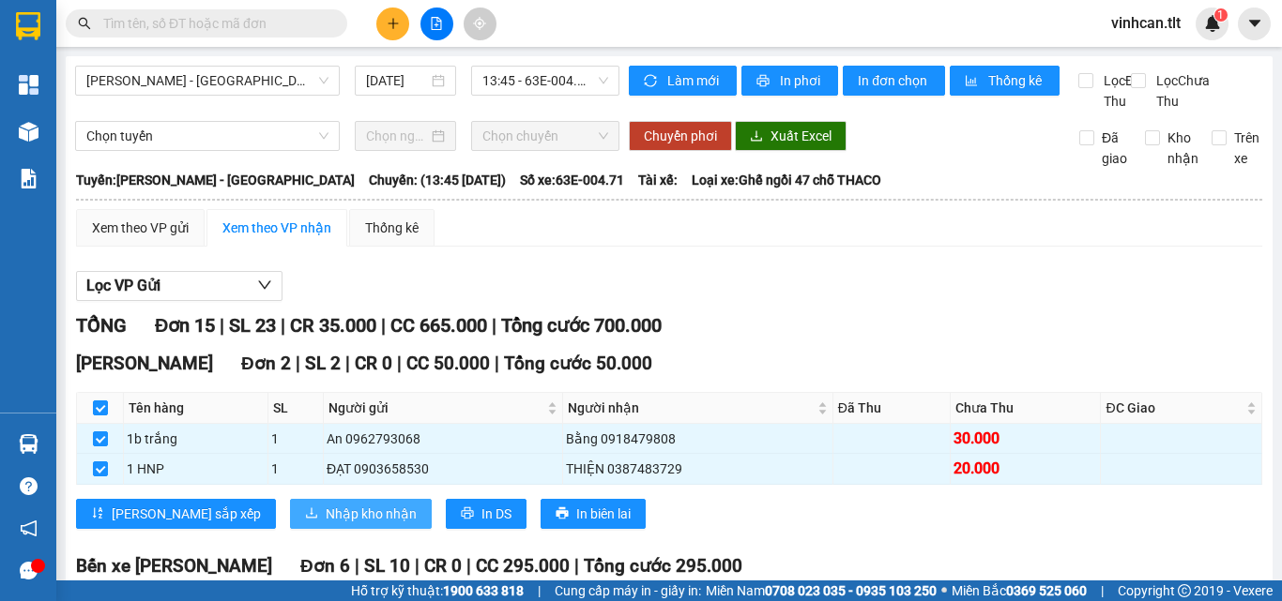
click at [326, 524] on span "Nhập kho nhận" at bounding box center [371, 514] width 91 height 21
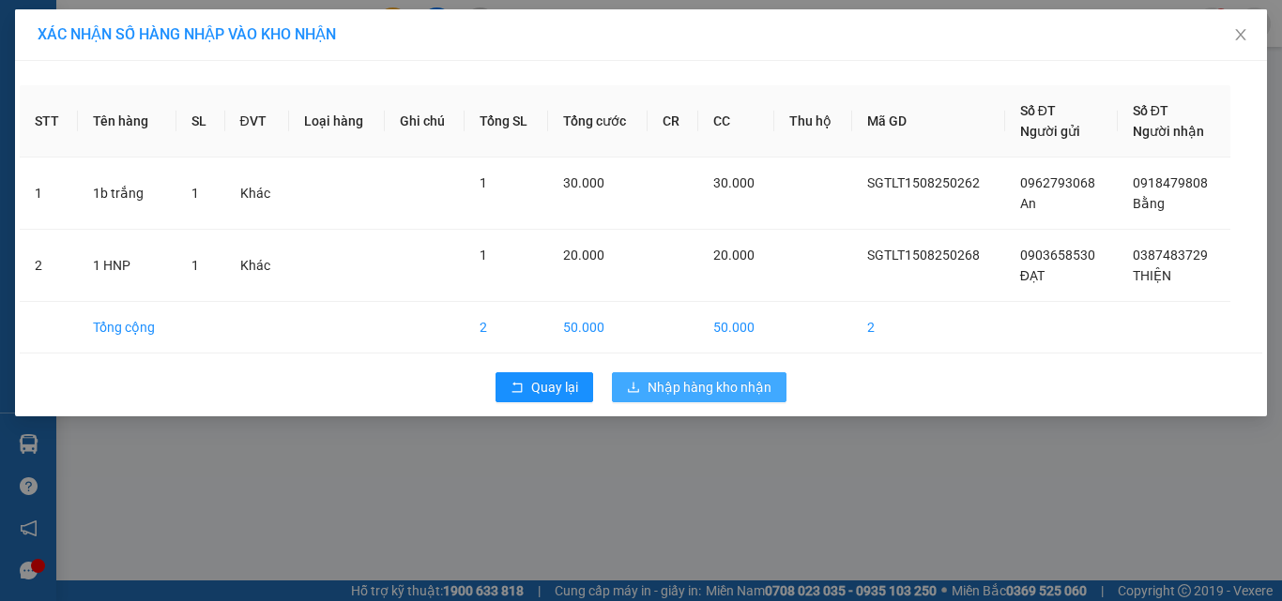
drag, startPoint x: 744, startPoint y: 388, endPoint x: 731, endPoint y: 392, distance: 13.9
click at [743, 388] on span "Nhập hàng kho nhận" at bounding box center [709, 387] width 124 height 21
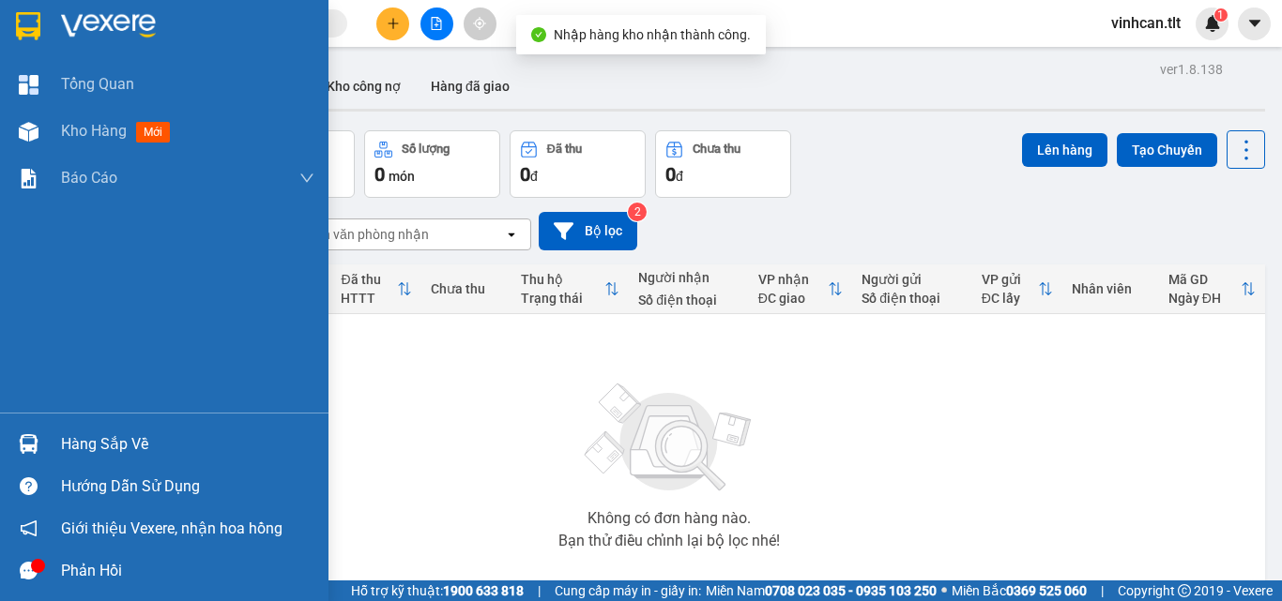
drag, startPoint x: 84, startPoint y: 442, endPoint x: 112, endPoint y: 445, distance: 28.3
click at [84, 442] on div "Hàng sắp về" at bounding box center [187, 445] width 253 height 28
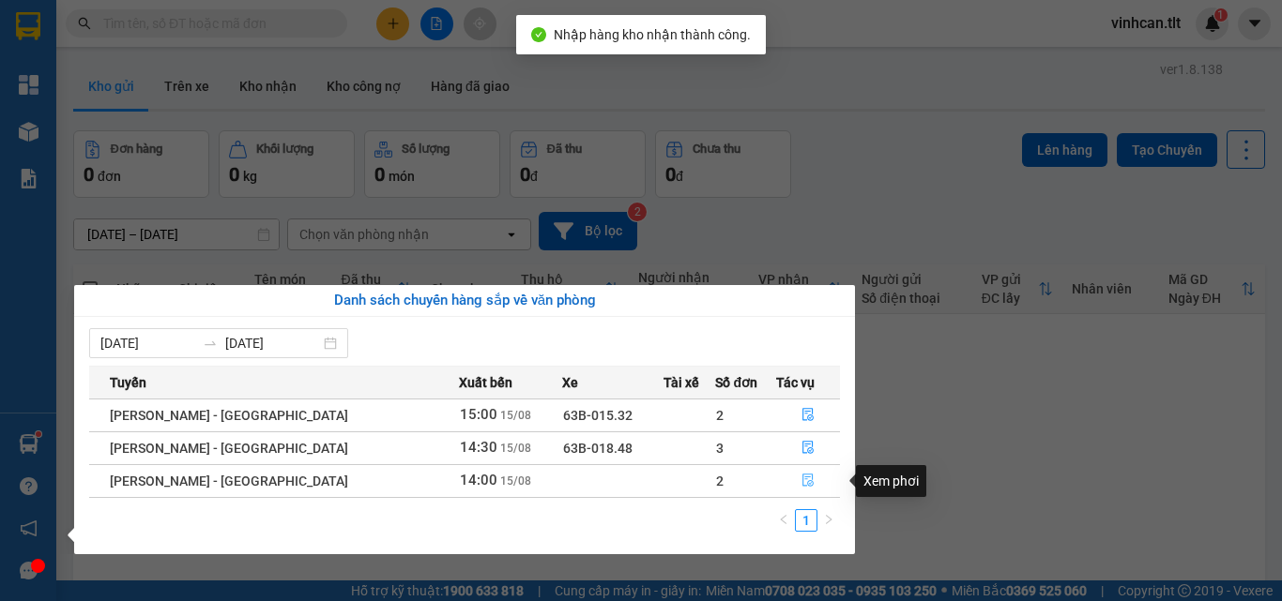
click at [801, 476] on icon "file-done" at bounding box center [807, 480] width 13 height 13
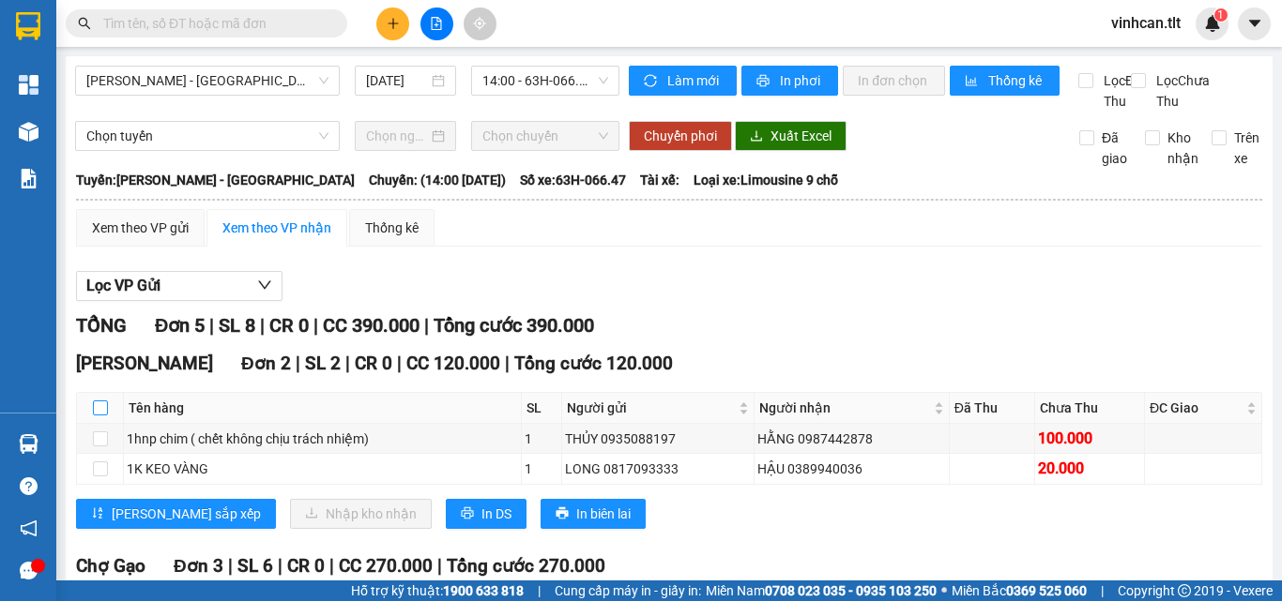
click at [99, 416] on input "checkbox" at bounding box center [100, 408] width 15 height 15
checkbox input "true"
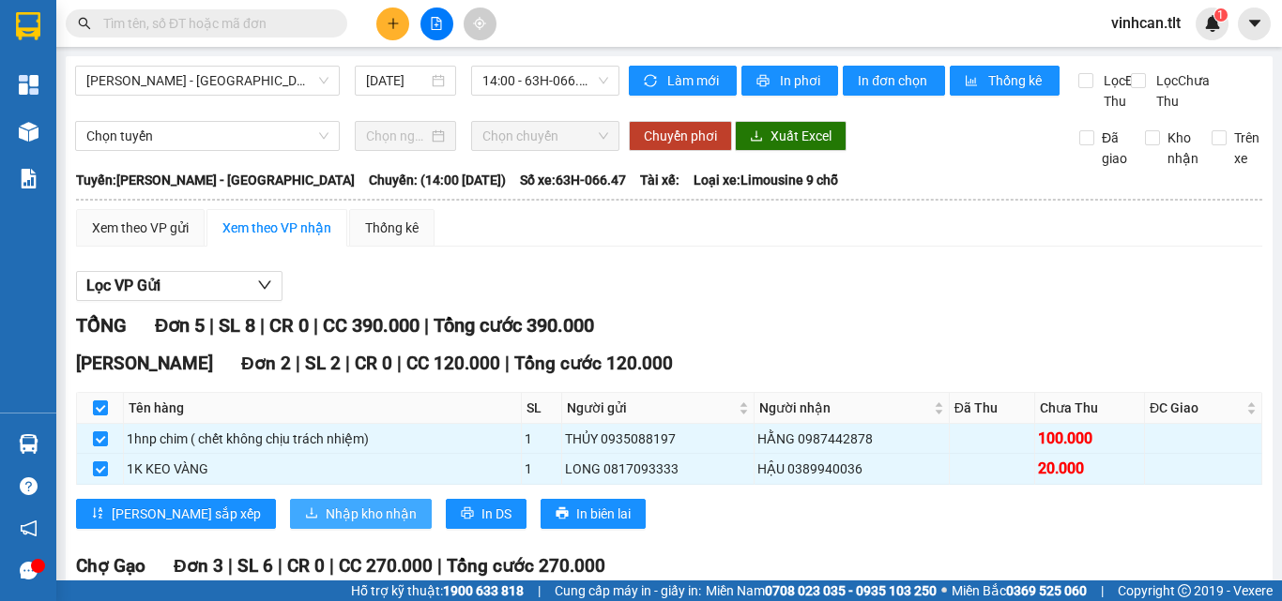
click at [326, 524] on span "Nhập kho nhận" at bounding box center [371, 514] width 91 height 21
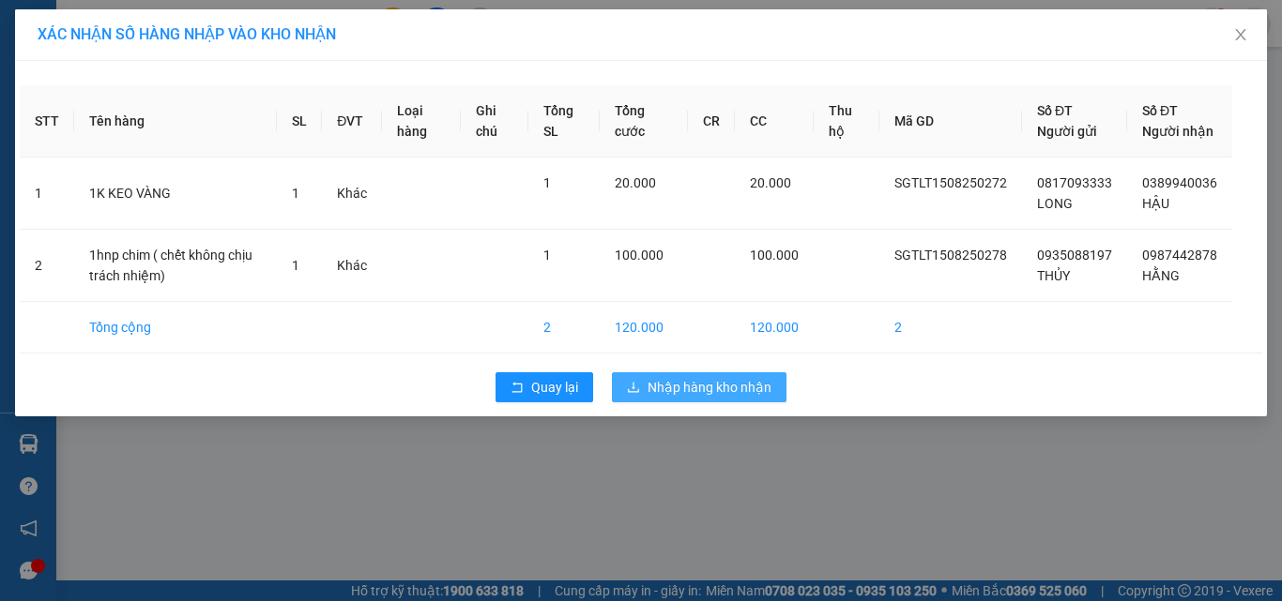
click at [696, 398] on span "Nhập hàng kho nhận" at bounding box center [709, 387] width 124 height 21
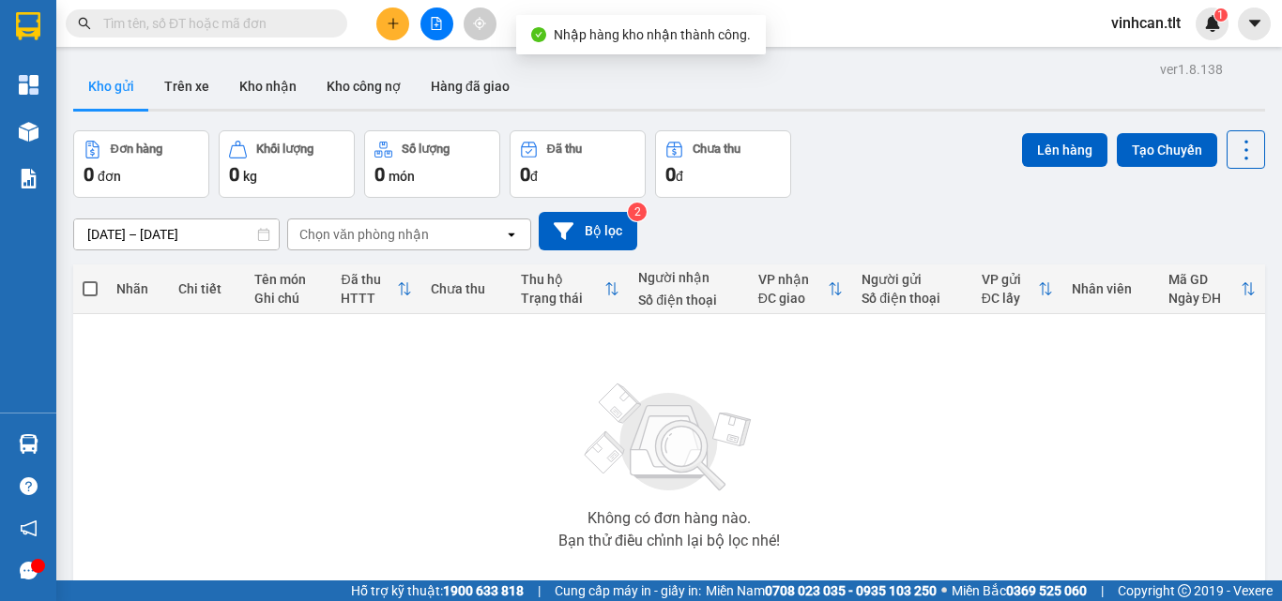
click at [244, 15] on input "text" at bounding box center [213, 23] width 221 height 21
click at [236, 24] on input "text" at bounding box center [213, 23] width 221 height 21
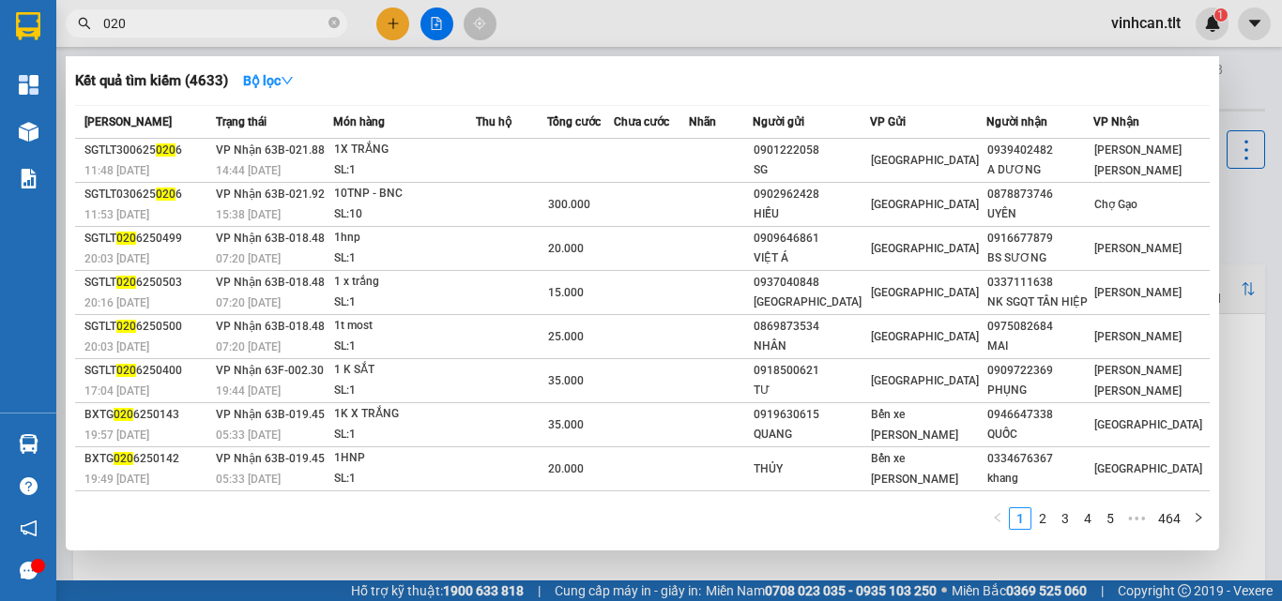
type input "0206"
click at [337, 20] on icon "close-circle" at bounding box center [333, 22] width 11 height 11
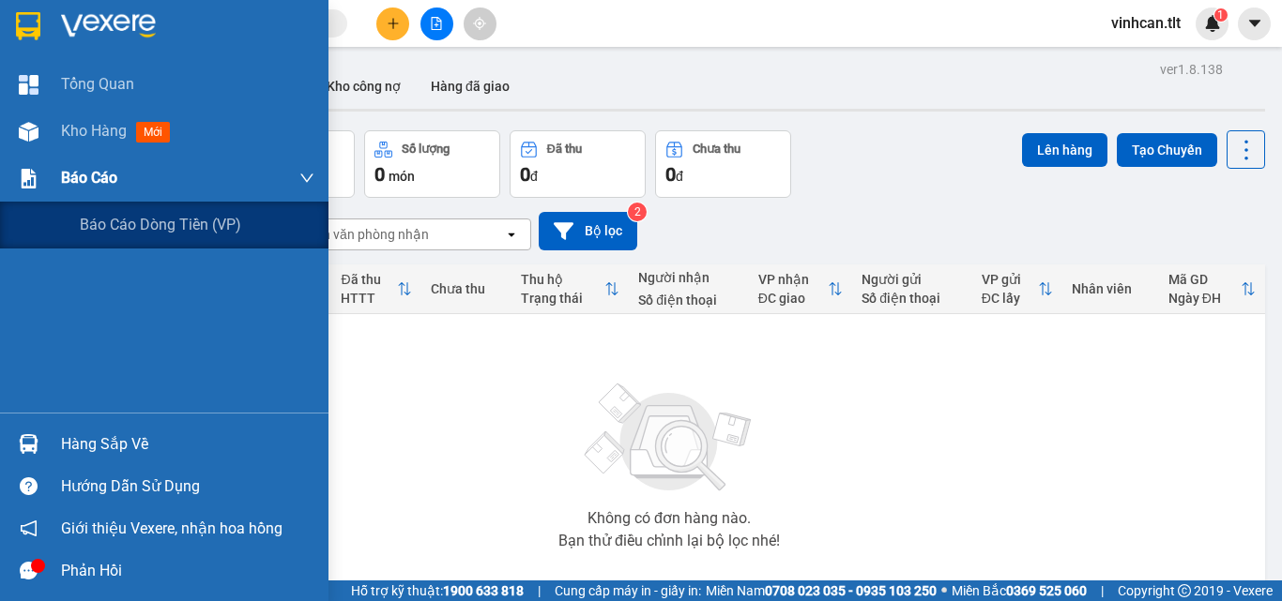
drag, startPoint x: 76, startPoint y: 166, endPoint x: 95, endPoint y: 190, distance: 30.0
click at [78, 166] on span "Báo cáo" at bounding box center [89, 177] width 56 height 23
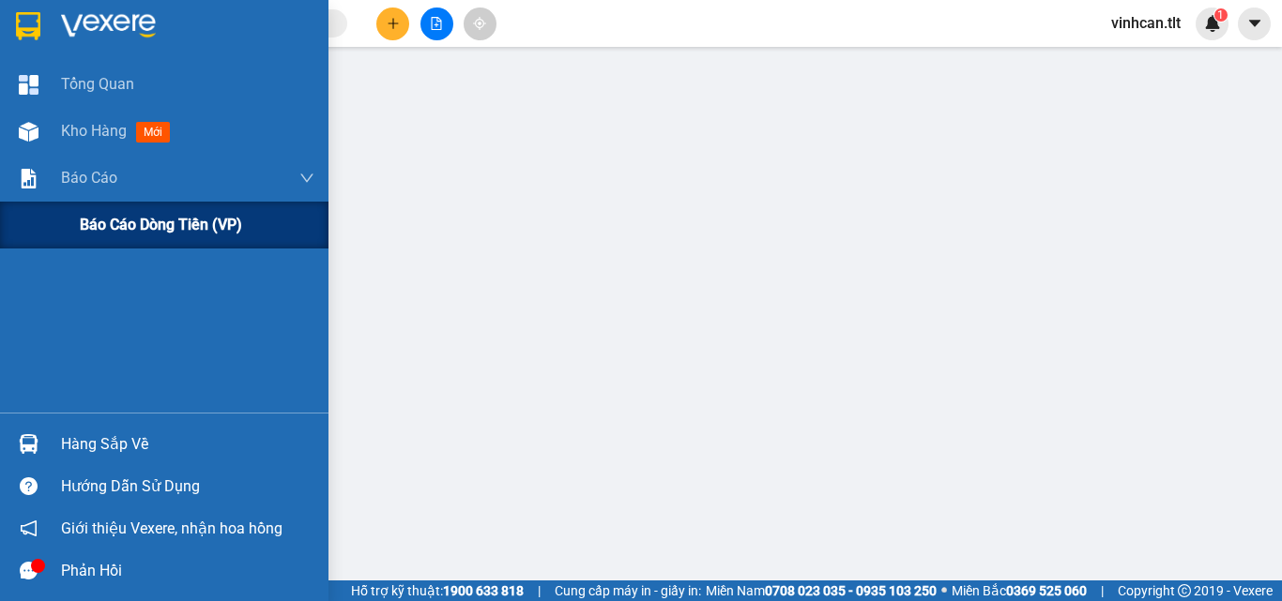
drag, startPoint x: 129, startPoint y: 223, endPoint x: 138, endPoint y: 225, distance: 9.6
click at [129, 224] on span "Báo cáo dòng tiền (VP)" at bounding box center [161, 224] width 162 height 23
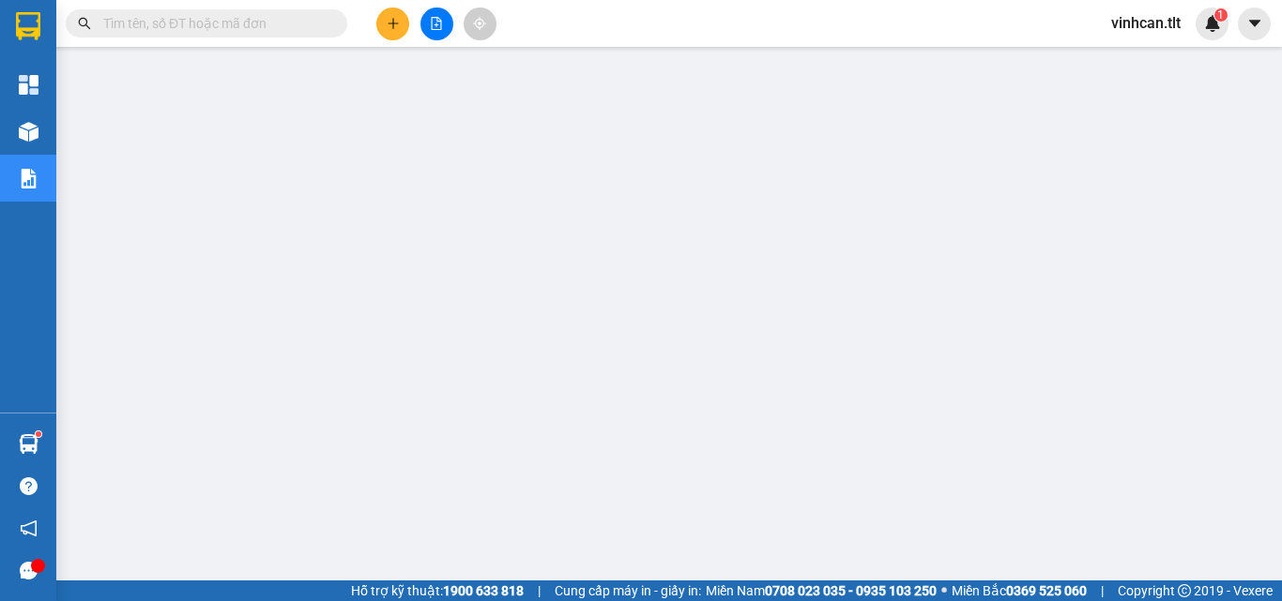
click at [277, 15] on input "text" at bounding box center [213, 23] width 221 height 21
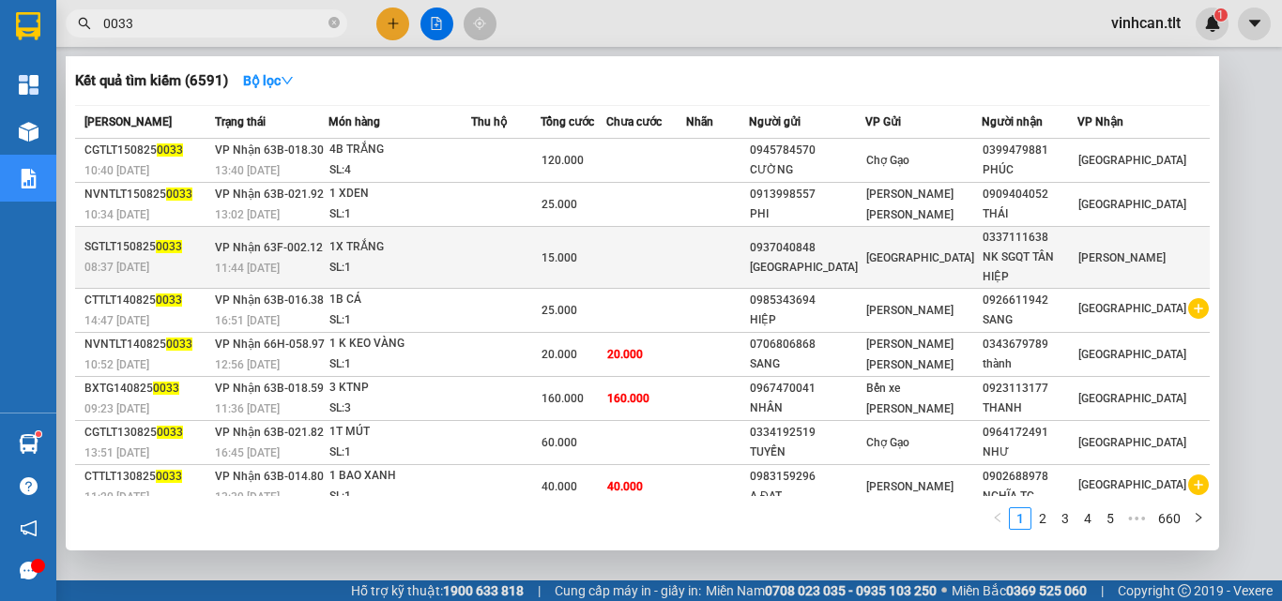
type input "0033"
click at [848, 243] on div "0937040848" at bounding box center [807, 248] width 114 height 20
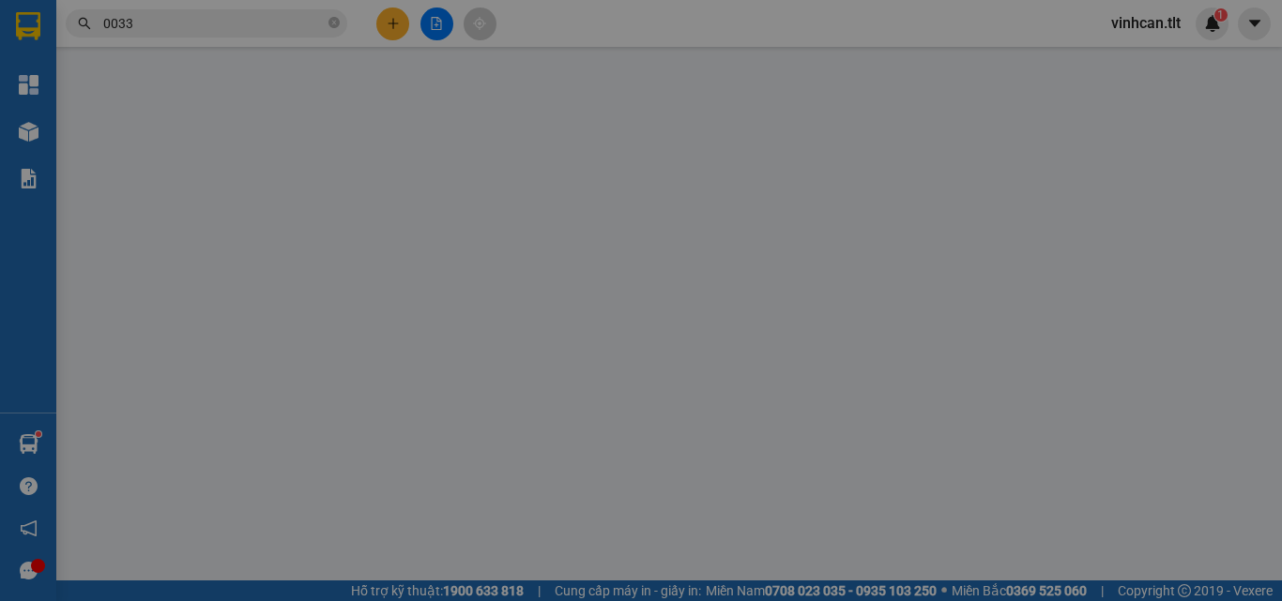
type input "0937040848"
type input "NHẬT MỸ"
type input "0337111638"
type input "NK SGQT TÂN HIỆP"
type input "15.000"
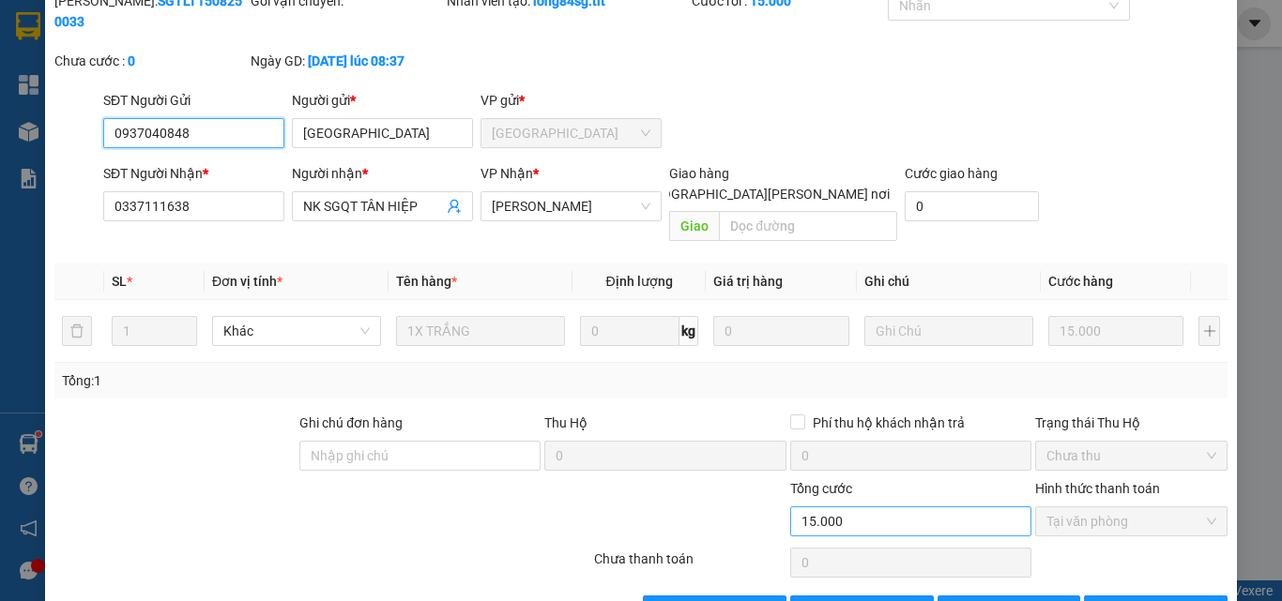
scroll to position [87, 0]
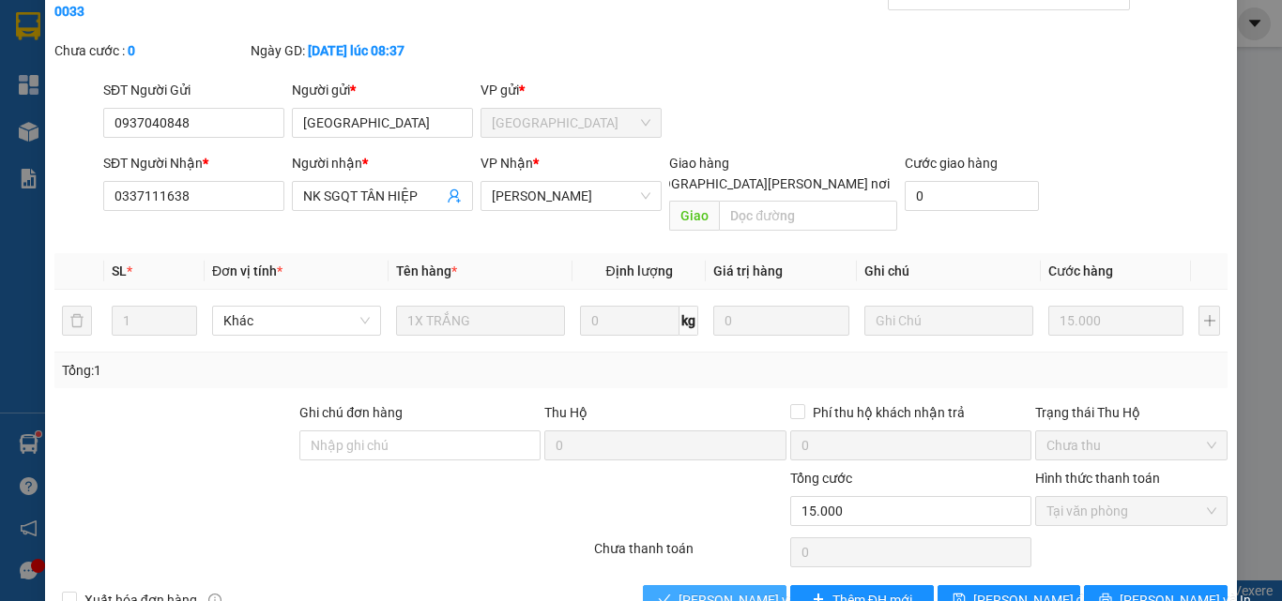
click at [748, 590] on span "[PERSON_NAME] và [PERSON_NAME] hàng" at bounding box center [804, 600] width 253 height 21
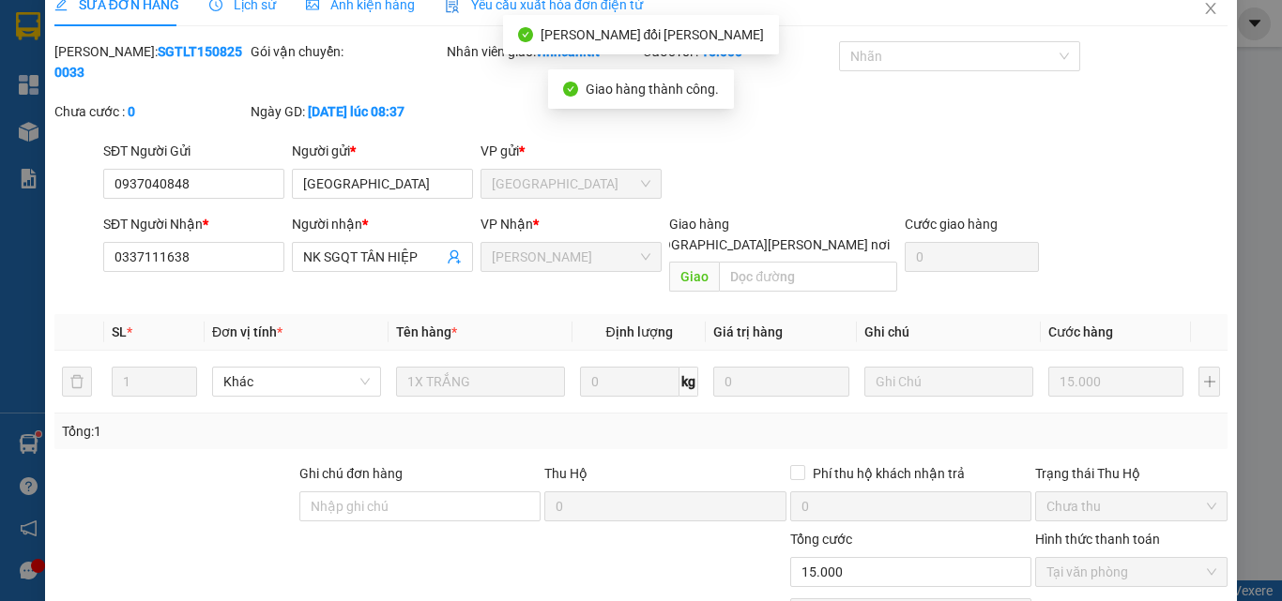
scroll to position [0, 0]
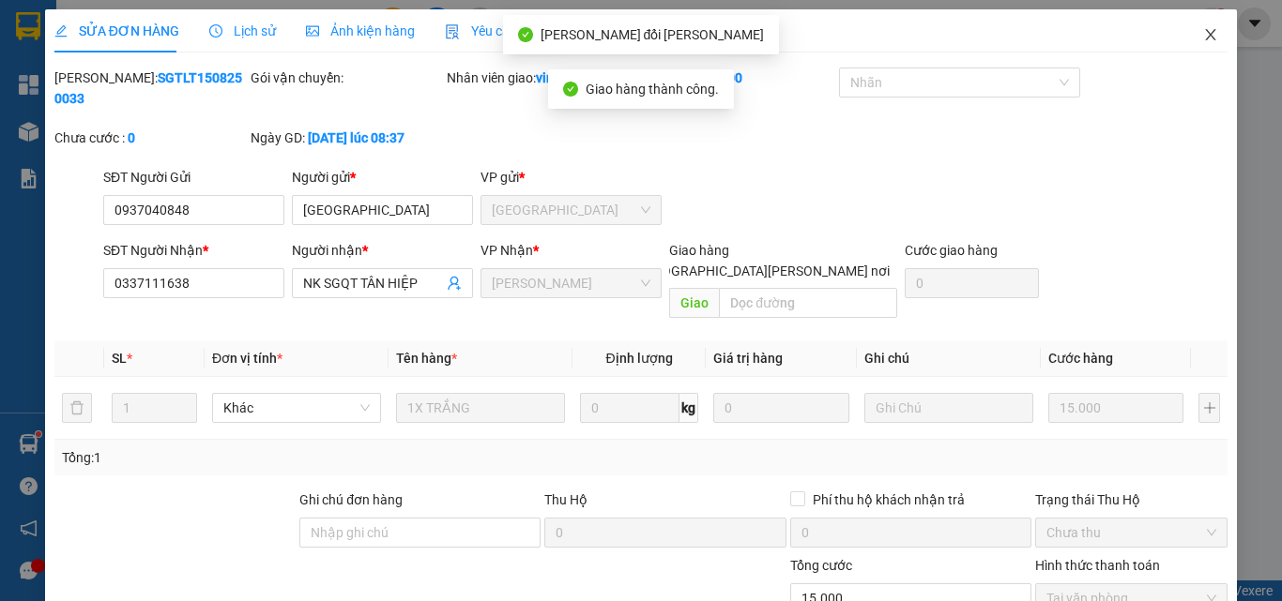
click at [1206, 35] on icon "close" at bounding box center [1211, 34] width 10 height 11
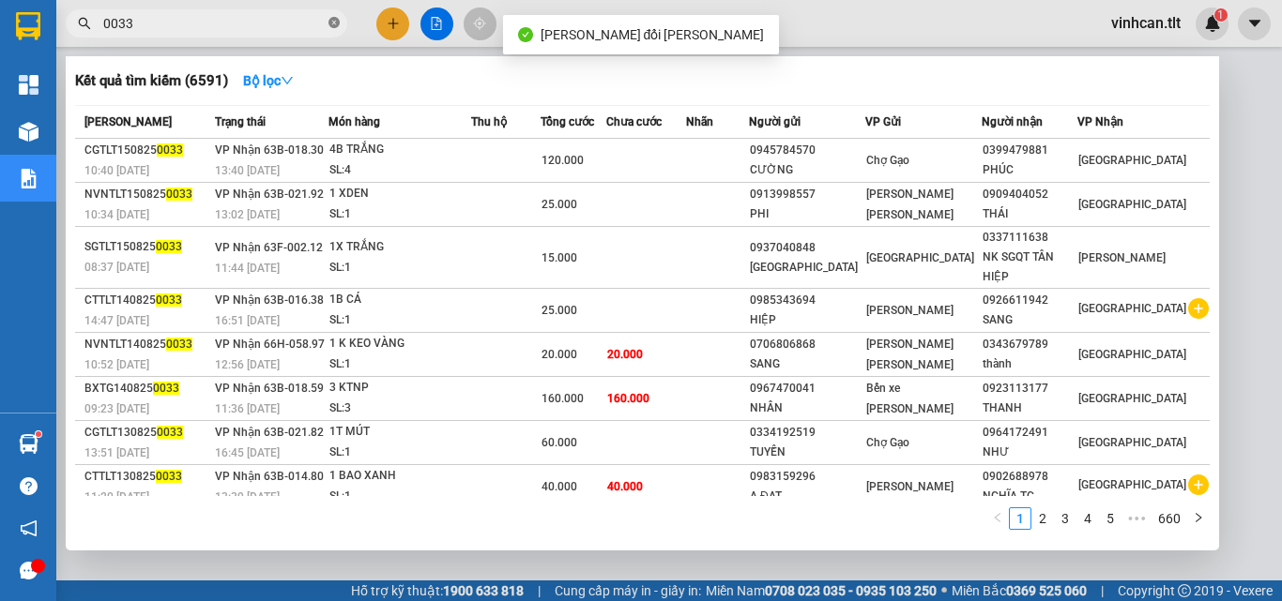
click at [336, 23] on icon "close-circle" at bounding box center [333, 22] width 11 height 11
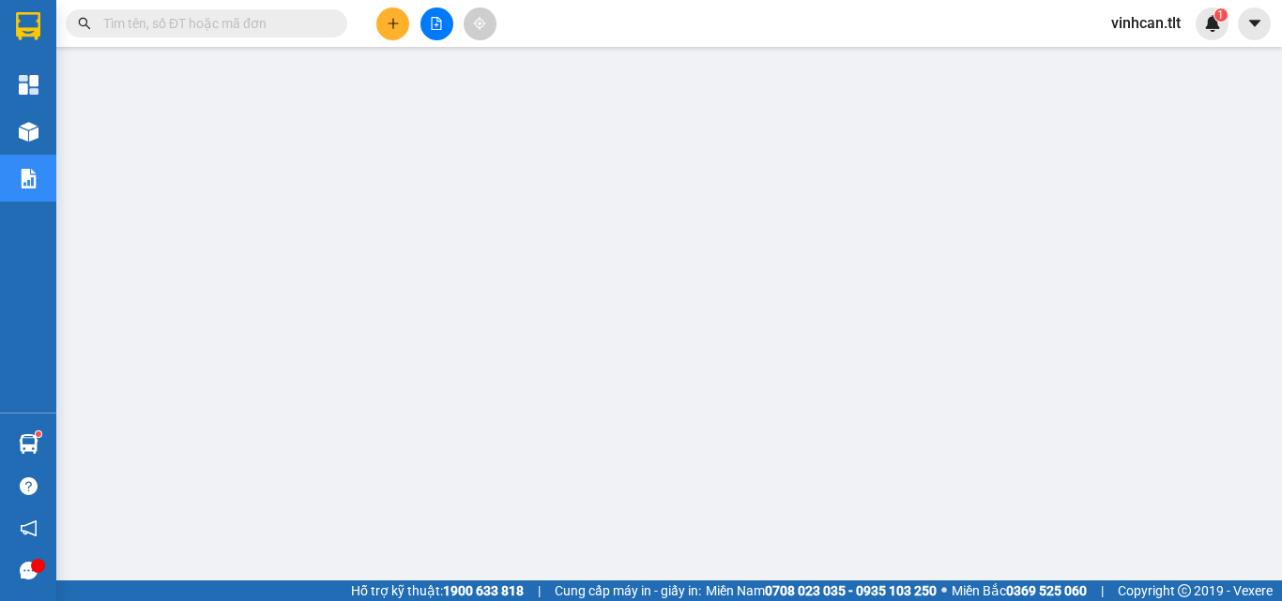
click at [251, 17] on input "text" at bounding box center [213, 23] width 221 height 21
click at [285, 20] on input "text" at bounding box center [213, 23] width 221 height 21
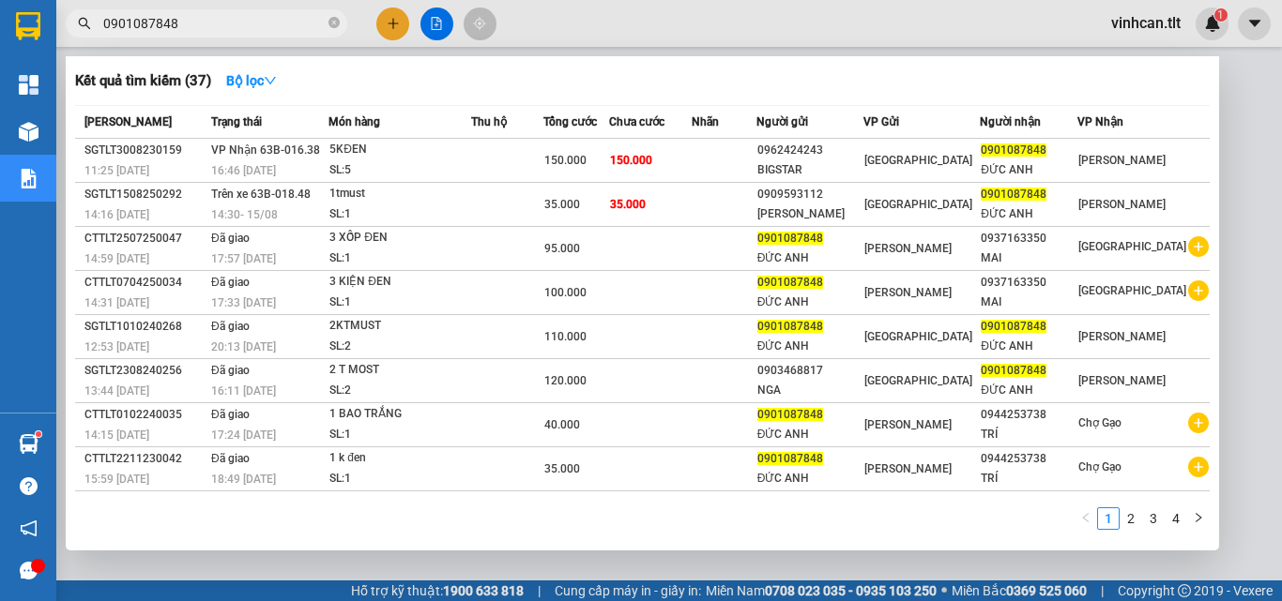
type input "0901087848"
click at [331, 23] on icon "close-circle" at bounding box center [333, 22] width 11 height 11
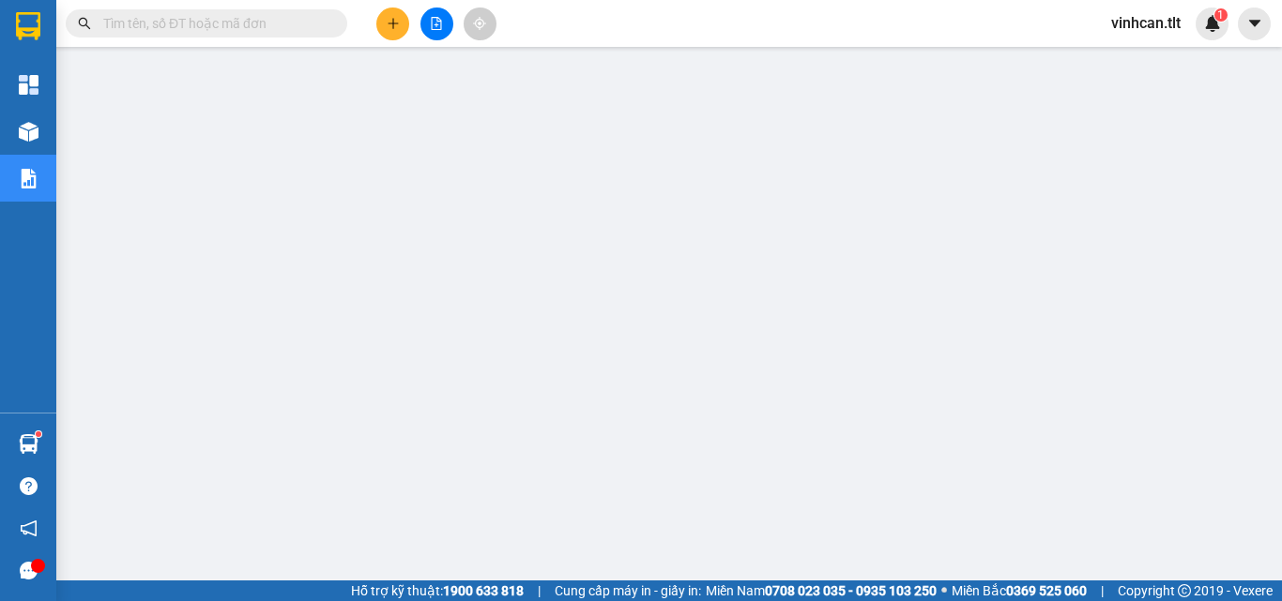
click at [277, 21] on input "text" at bounding box center [213, 23] width 221 height 21
click at [271, 22] on input "text" at bounding box center [213, 23] width 221 height 21
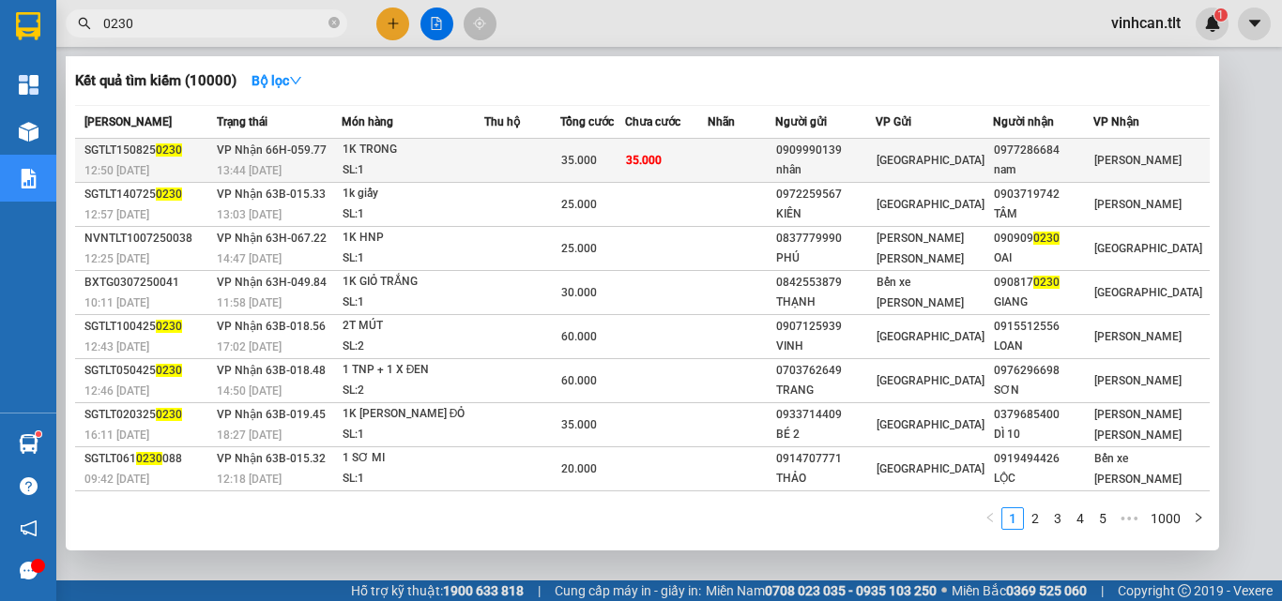
type input "0230"
click at [853, 148] on div "0909990139" at bounding box center [825, 151] width 99 height 20
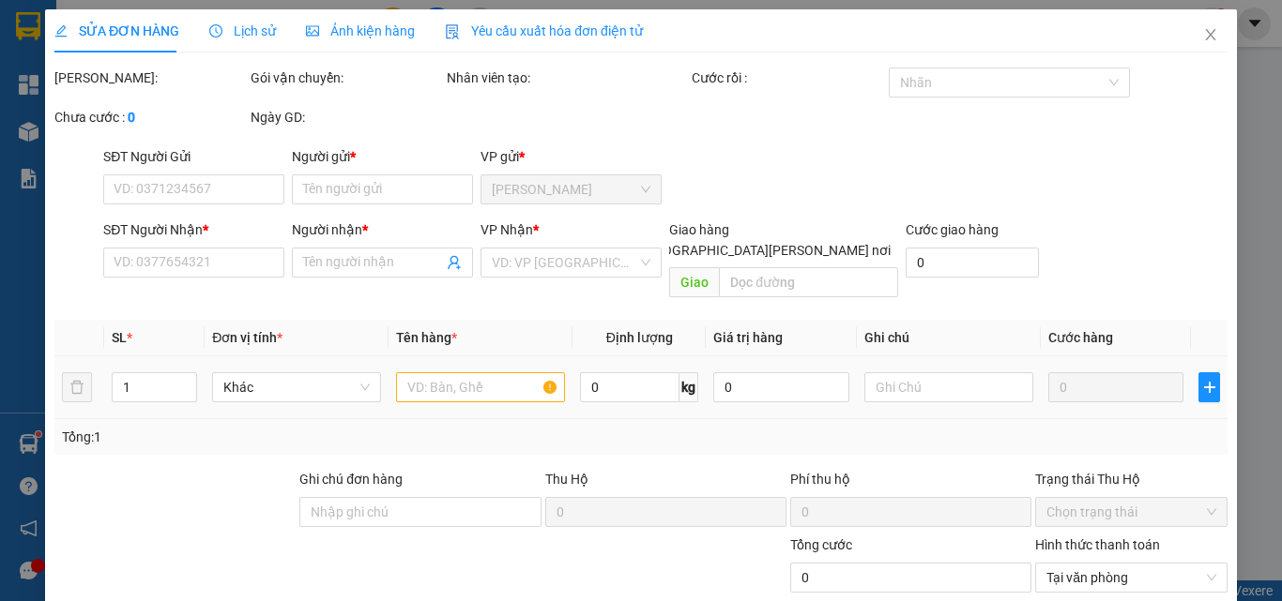
type input "0909990139"
type input "nhân"
type input "0977286684"
type input "nam"
type input "35.000"
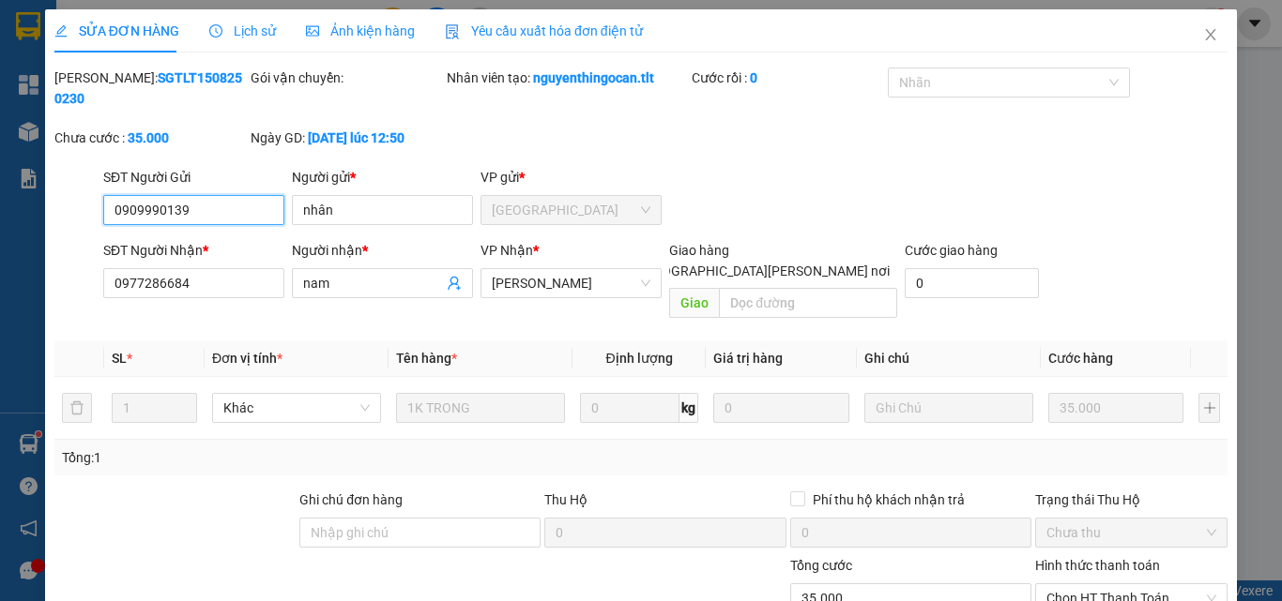
scroll to position [97, 0]
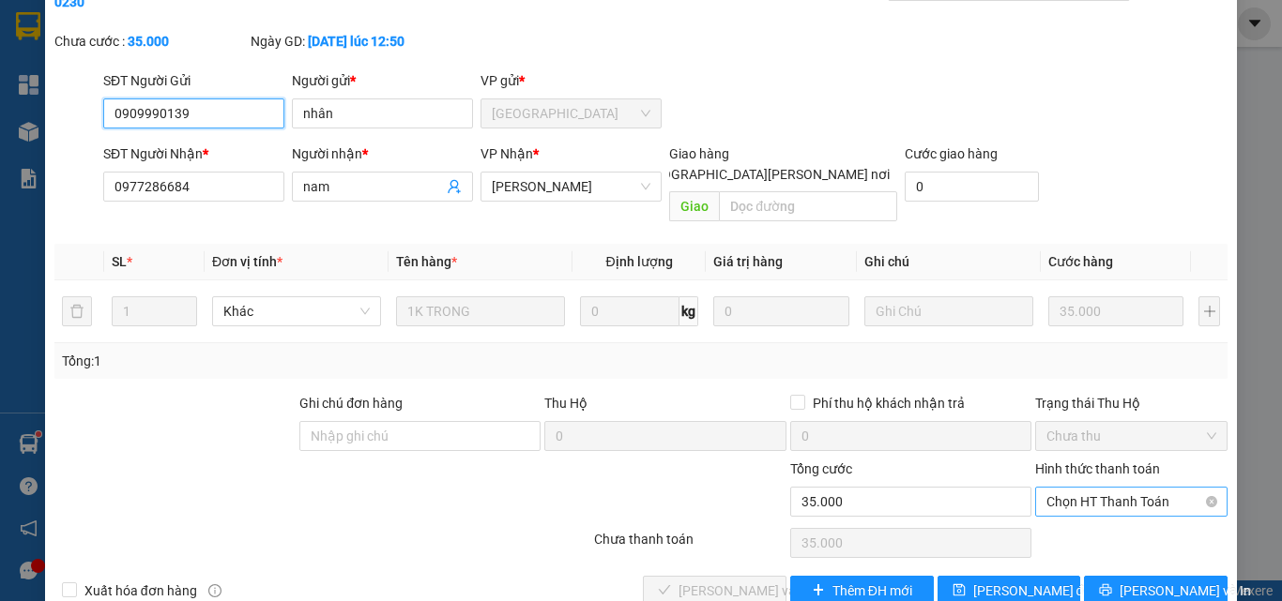
click at [1074, 488] on span "Chọn HT Thanh Toán" at bounding box center [1131, 502] width 170 height 28
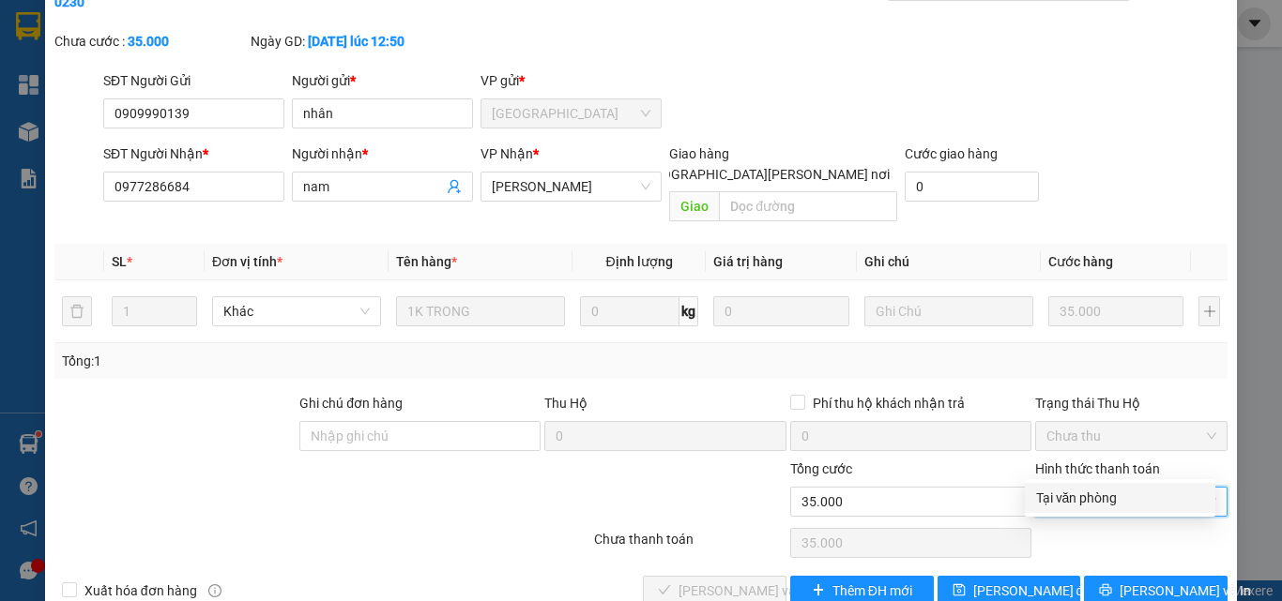
click at [1085, 499] on div "Tại văn phòng" at bounding box center [1120, 498] width 168 height 21
type input "0"
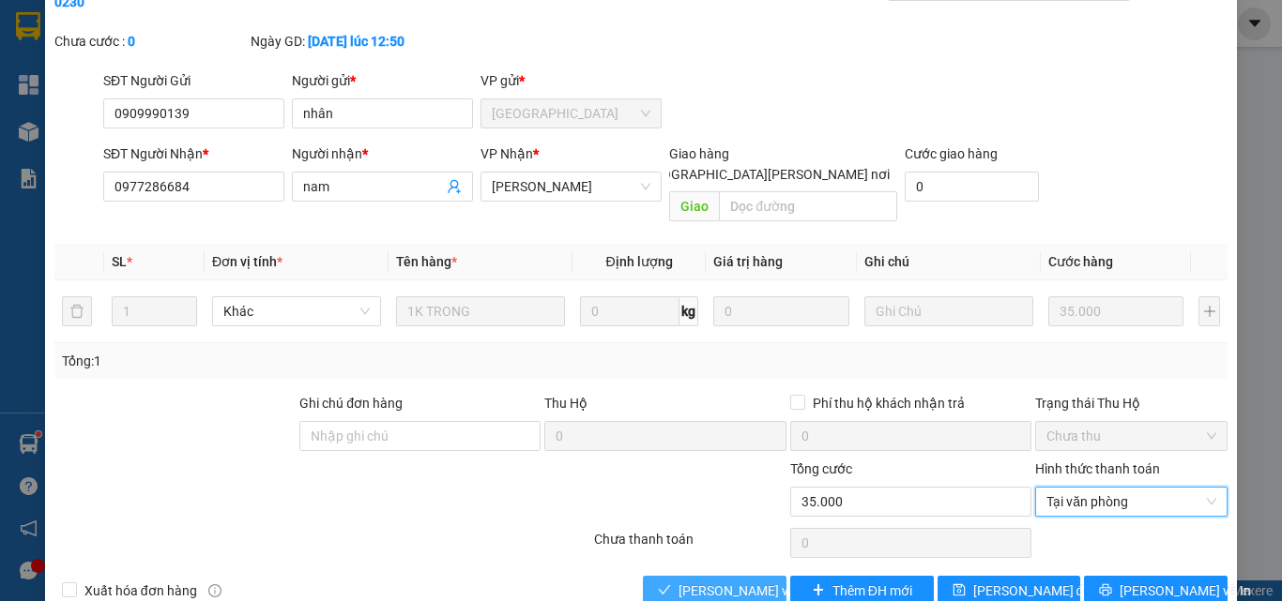
click at [732, 581] on span "[PERSON_NAME] và [PERSON_NAME] hàng" at bounding box center [804, 591] width 253 height 21
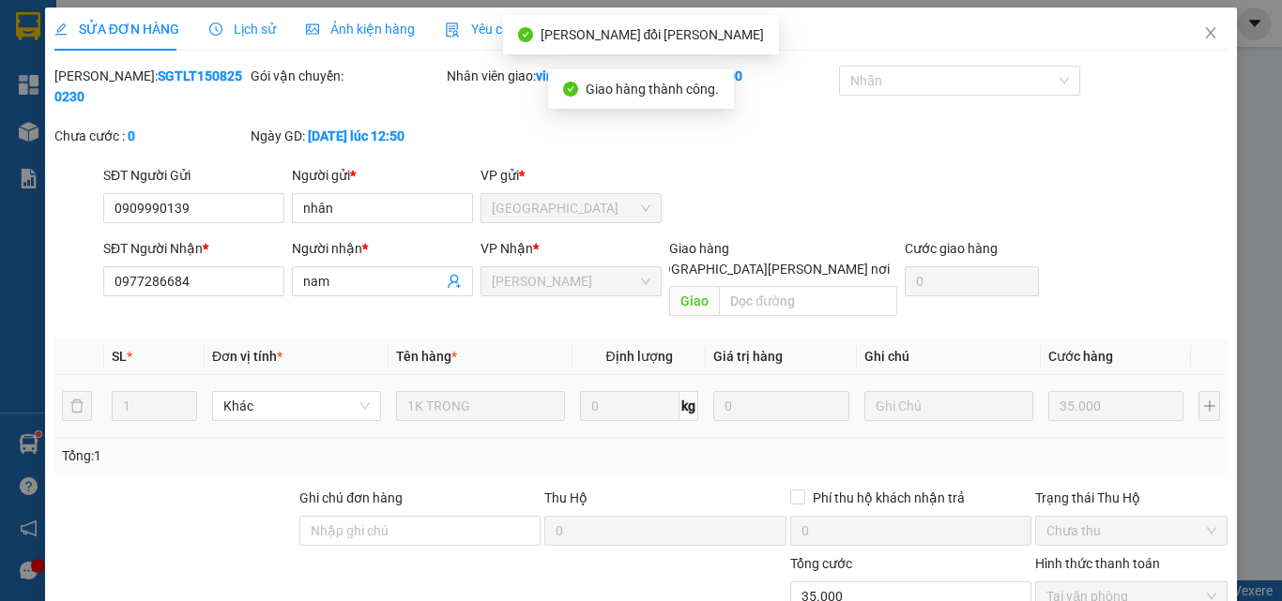
scroll to position [0, 0]
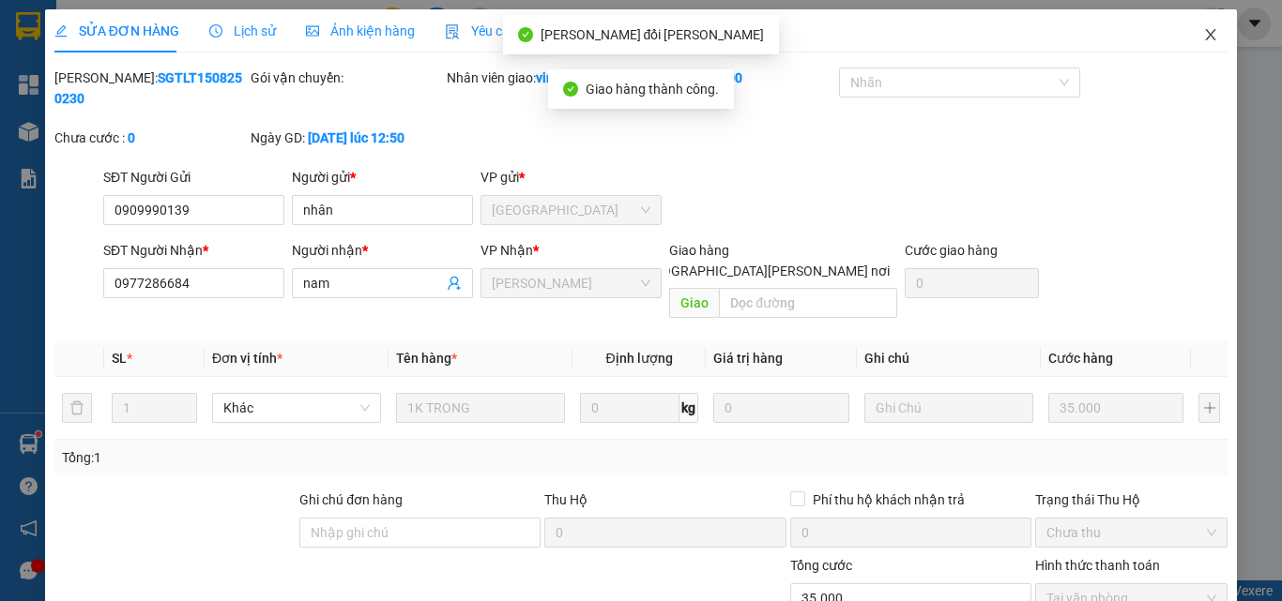
click at [1203, 37] on icon "close" at bounding box center [1210, 34] width 15 height 15
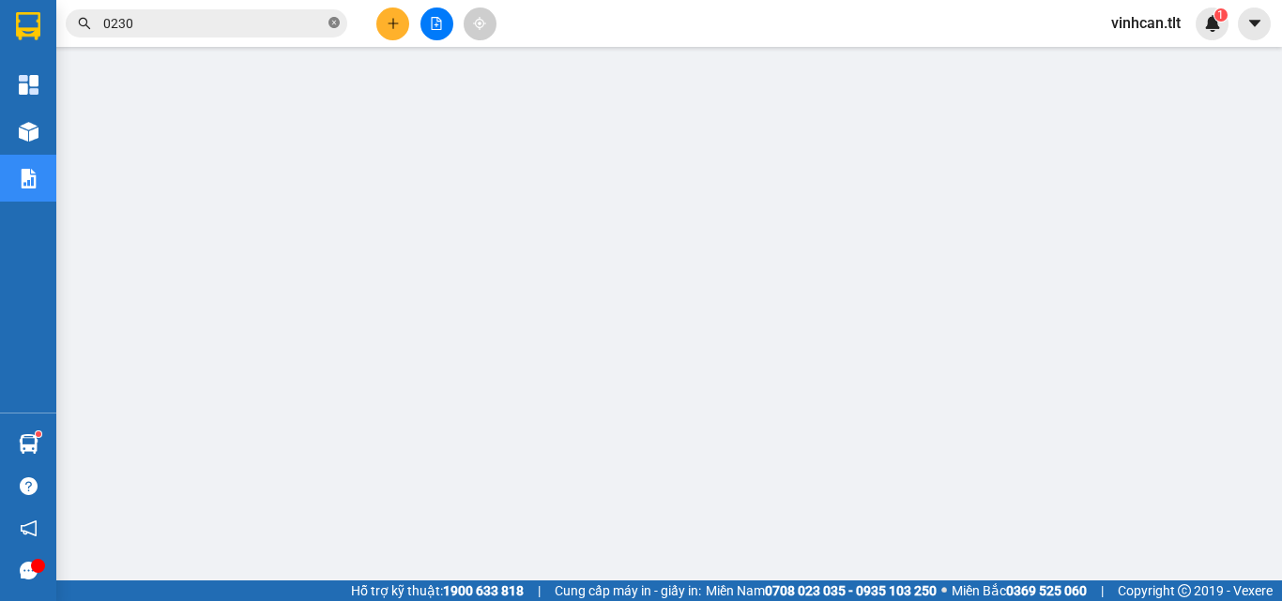
click at [335, 22] on icon "close-circle" at bounding box center [333, 22] width 11 height 11
click at [307, 18] on input "text" at bounding box center [213, 23] width 221 height 21
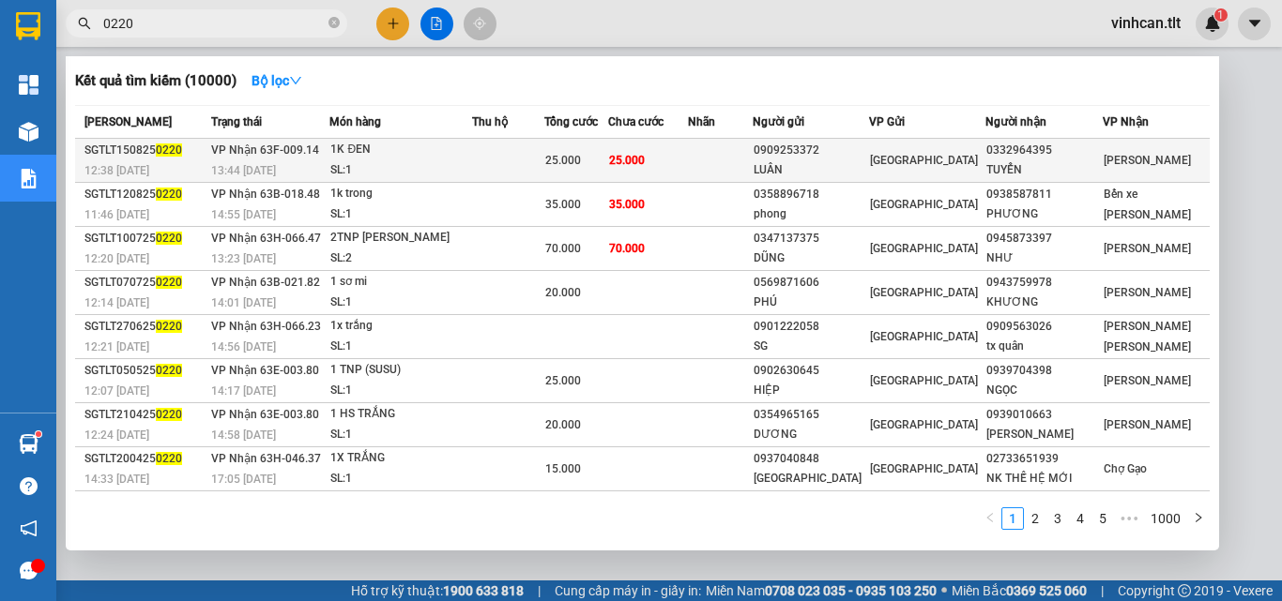
type input "0220"
click at [831, 160] on div "LUÂN" at bounding box center [810, 170] width 114 height 20
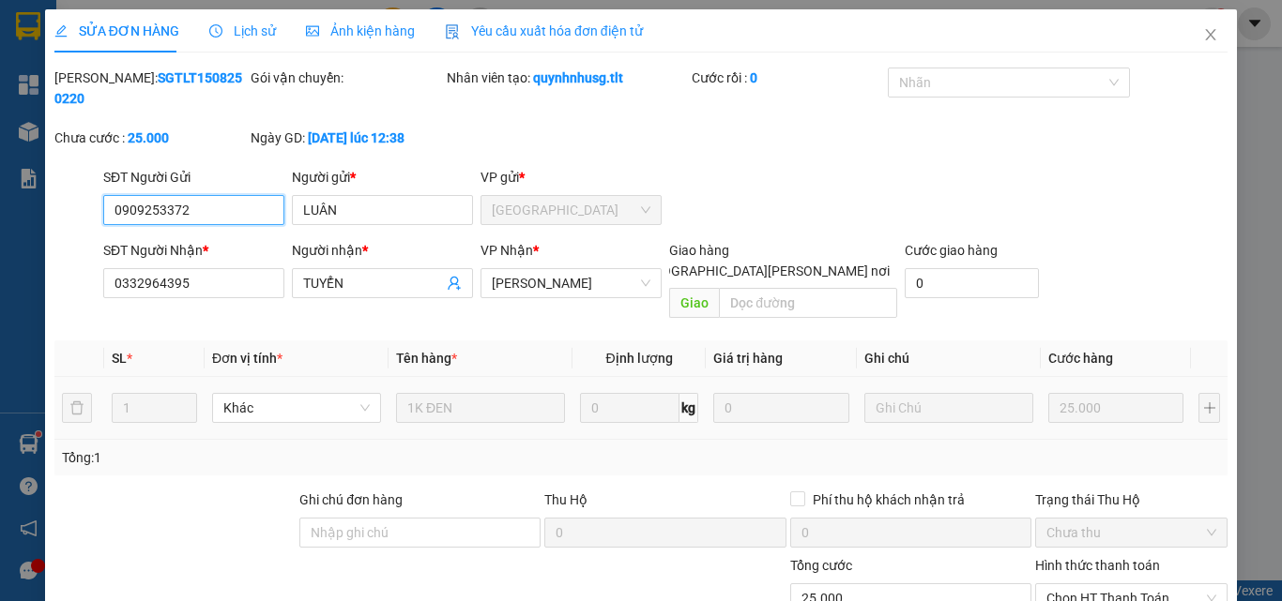
scroll to position [97, 0]
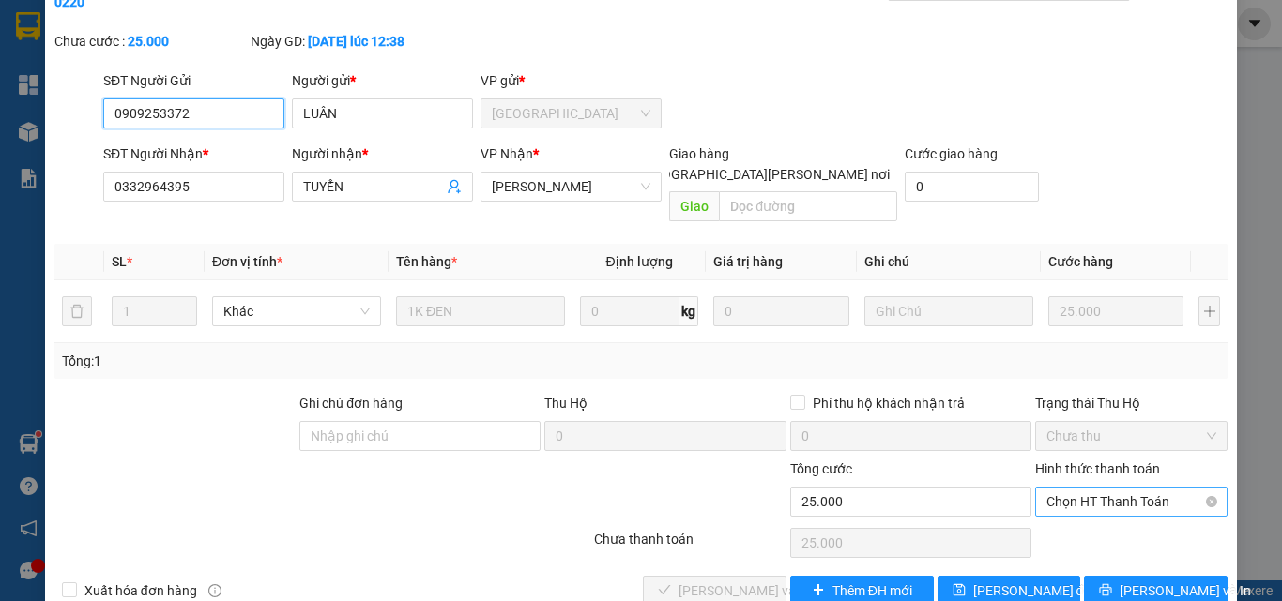
click at [1114, 488] on span "Chọn HT Thanh Toán" at bounding box center [1131, 502] width 170 height 28
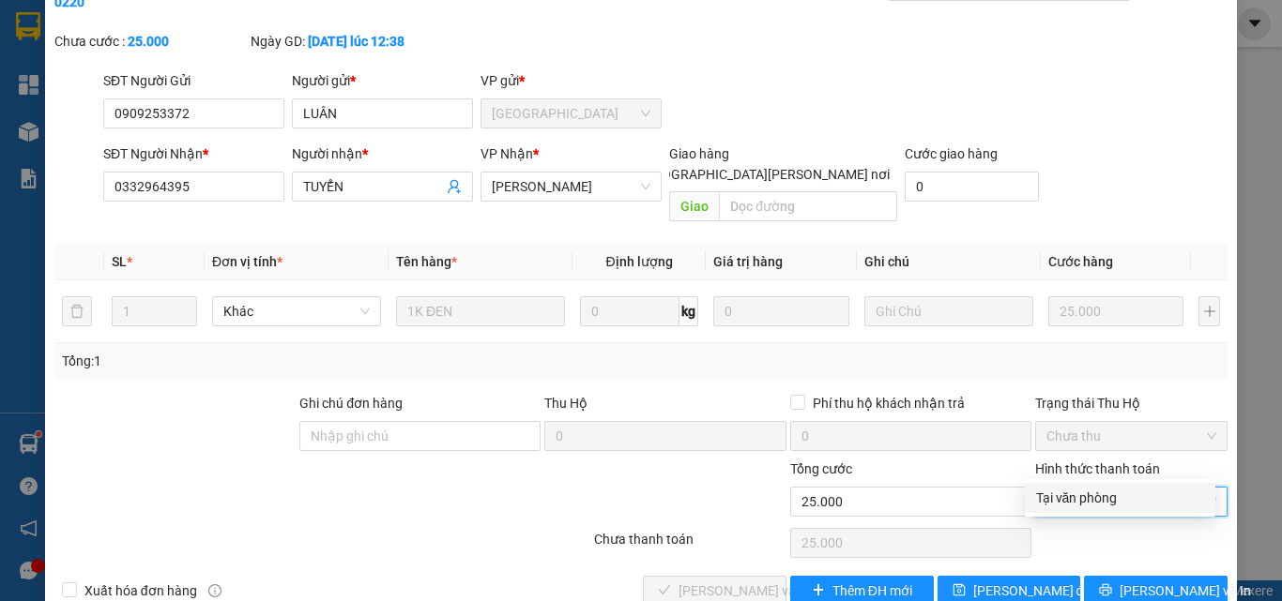
click at [1074, 492] on div "Tại văn phòng" at bounding box center [1120, 498] width 168 height 21
type input "0"
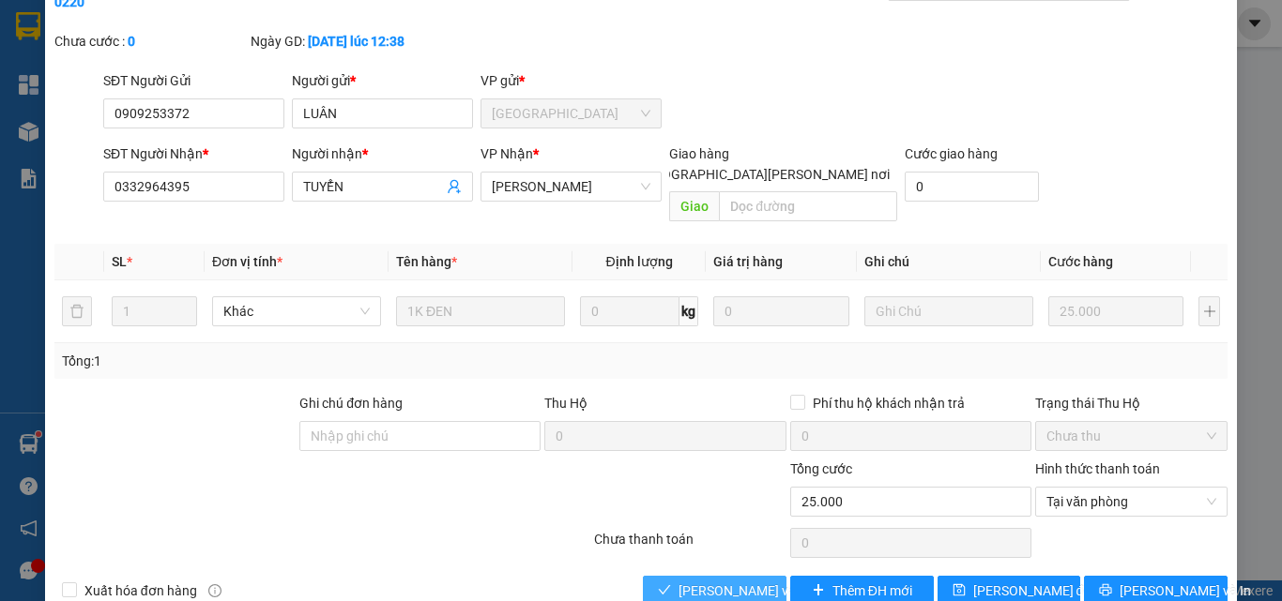
click at [739, 581] on span "[PERSON_NAME] và [PERSON_NAME] hàng" at bounding box center [804, 591] width 253 height 21
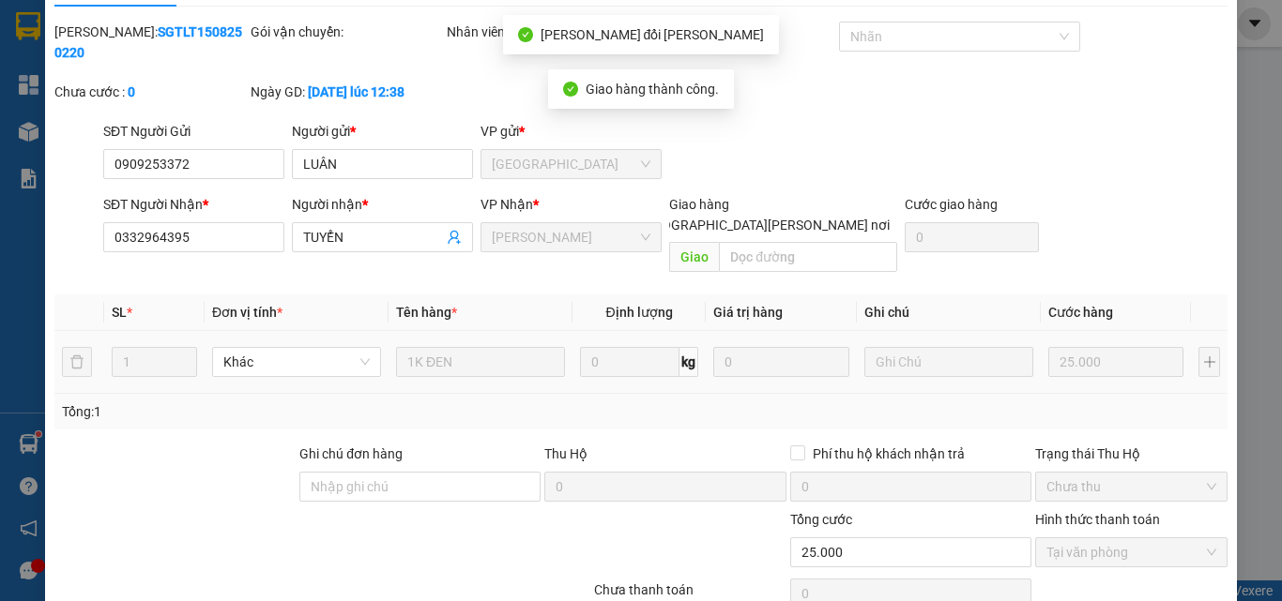
scroll to position [0, 0]
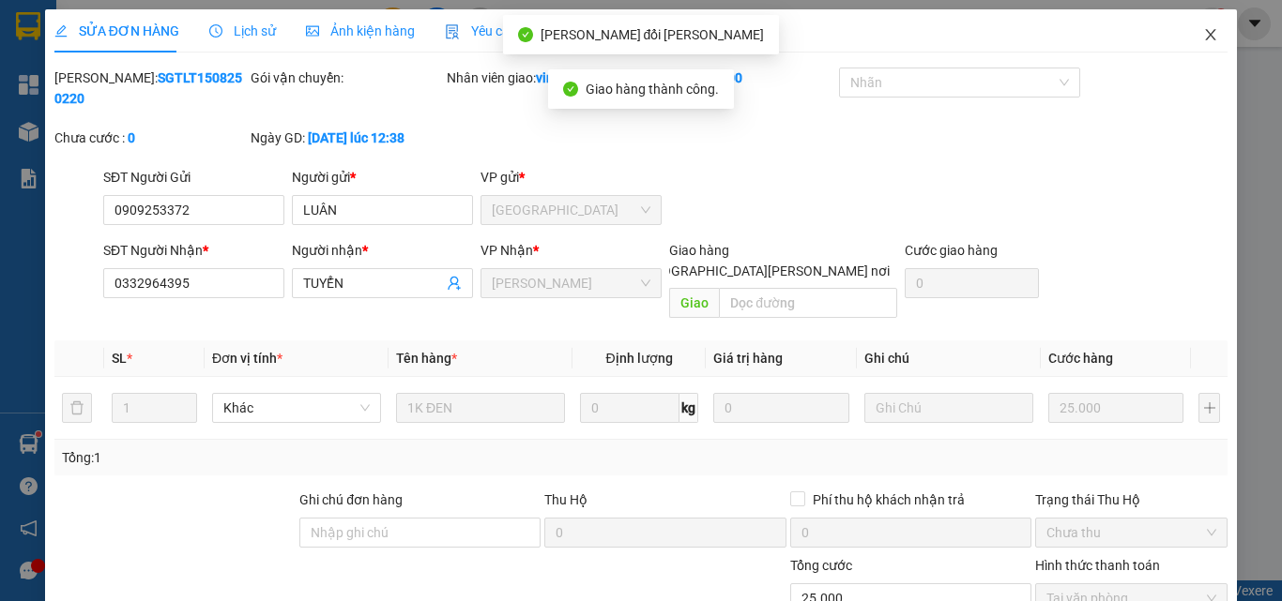
click at [1206, 37] on icon "close" at bounding box center [1211, 34] width 10 height 11
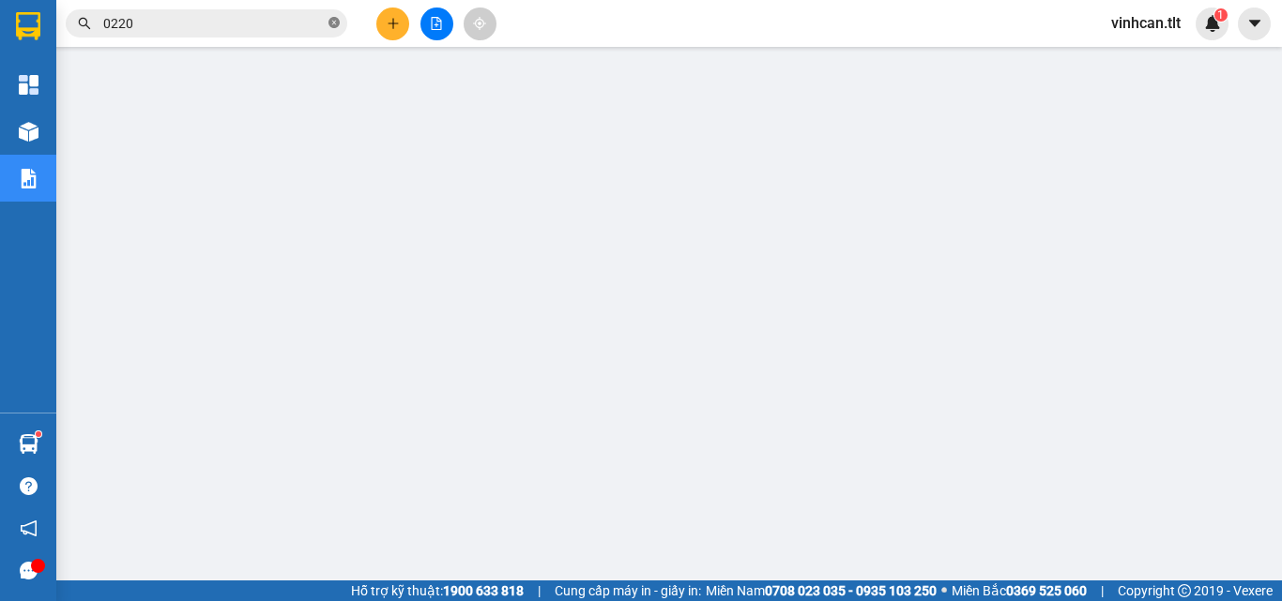
click at [336, 22] on icon "close-circle" at bounding box center [333, 22] width 11 height 11
click at [288, 20] on input "text" at bounding box center [213, 23] width 221 height 21
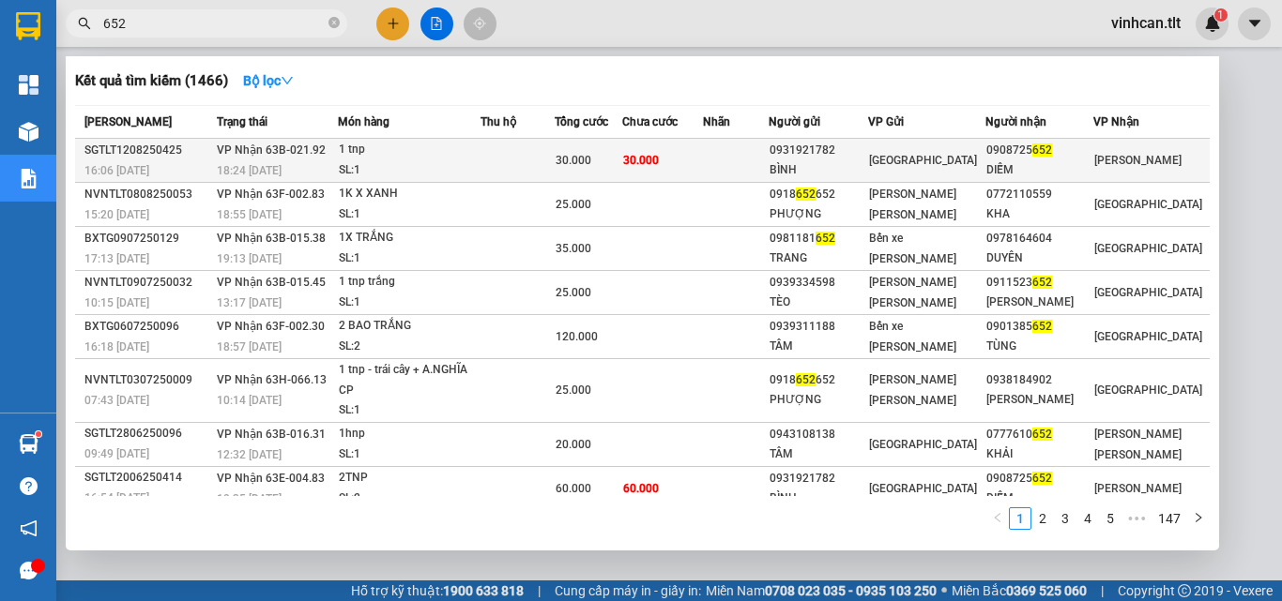
type input "652"
click at [830, 157] on div "0931921782" at bounding box center [818, 151] width 98 height 20
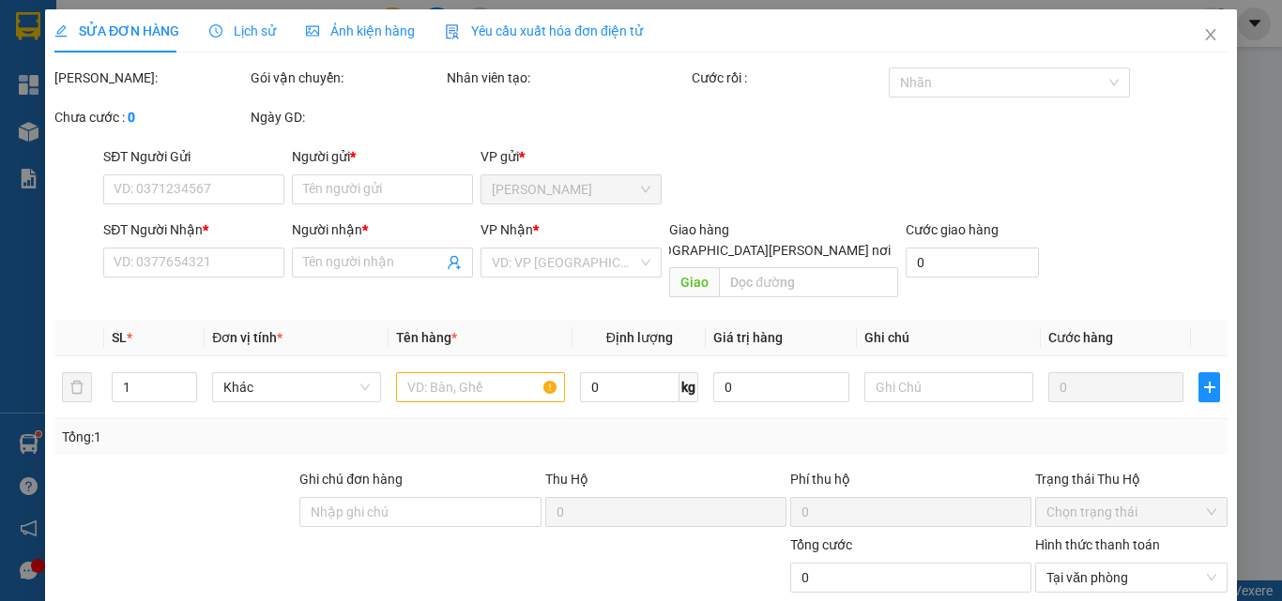
type input "0931921782"
type input "BÌNH"
type input "0908725652"
type input "DIỄM"
type input "30.000"
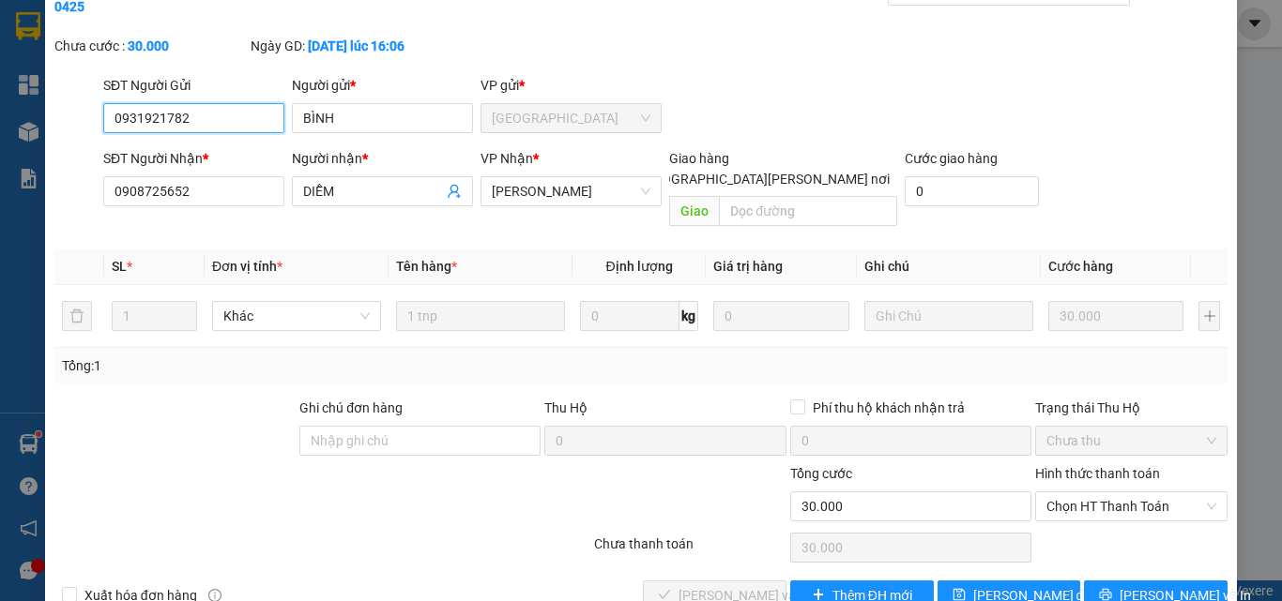
scroll to position [97, 0]
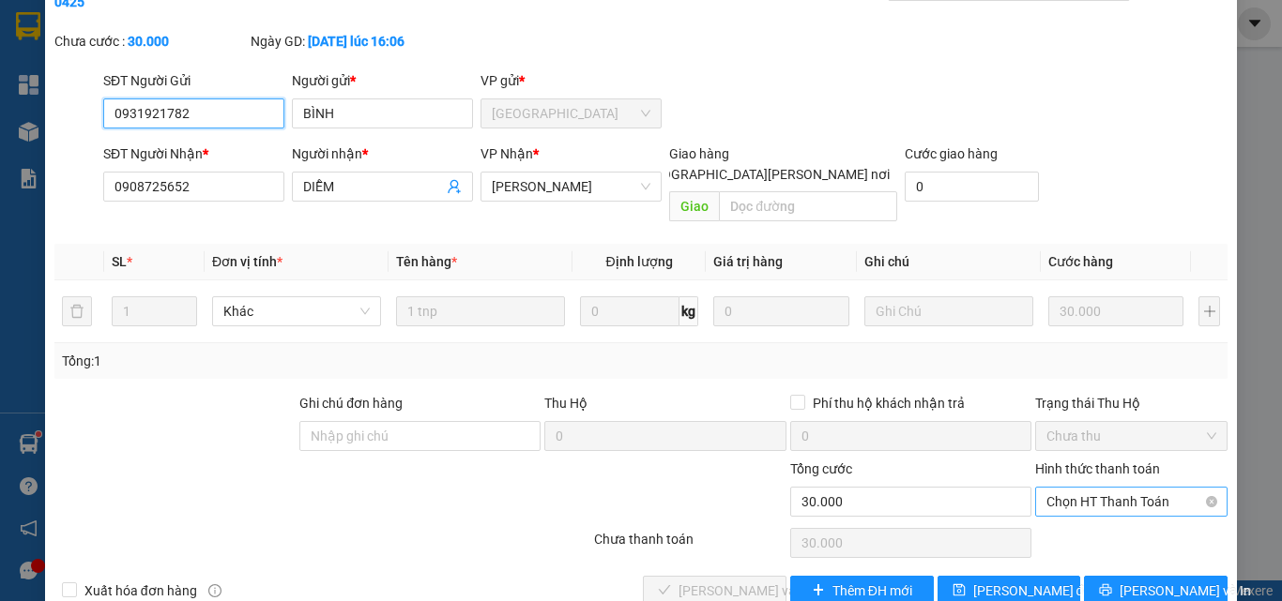
click at [1101, 488] on span "Chọn HT Thanh Toán" at bounding box center [1131, 502] width 170 height 28
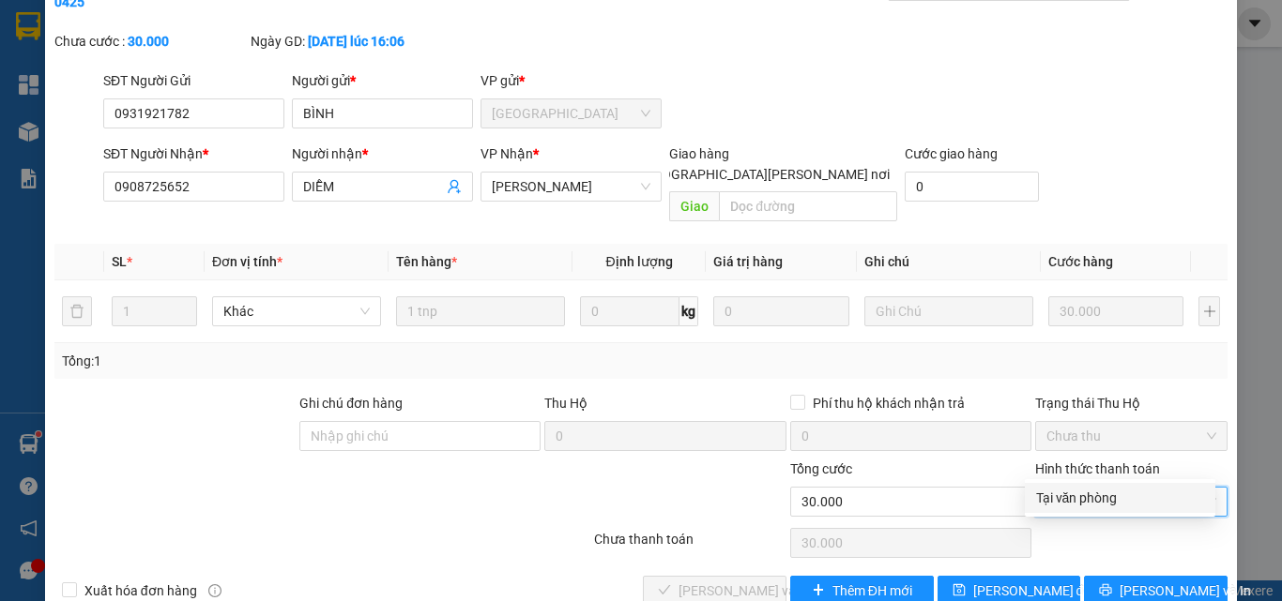
click at [1091, 509] on div "Tại văn phòng" at bounding box center [1120, 498] width 190 height 30
type input "0"
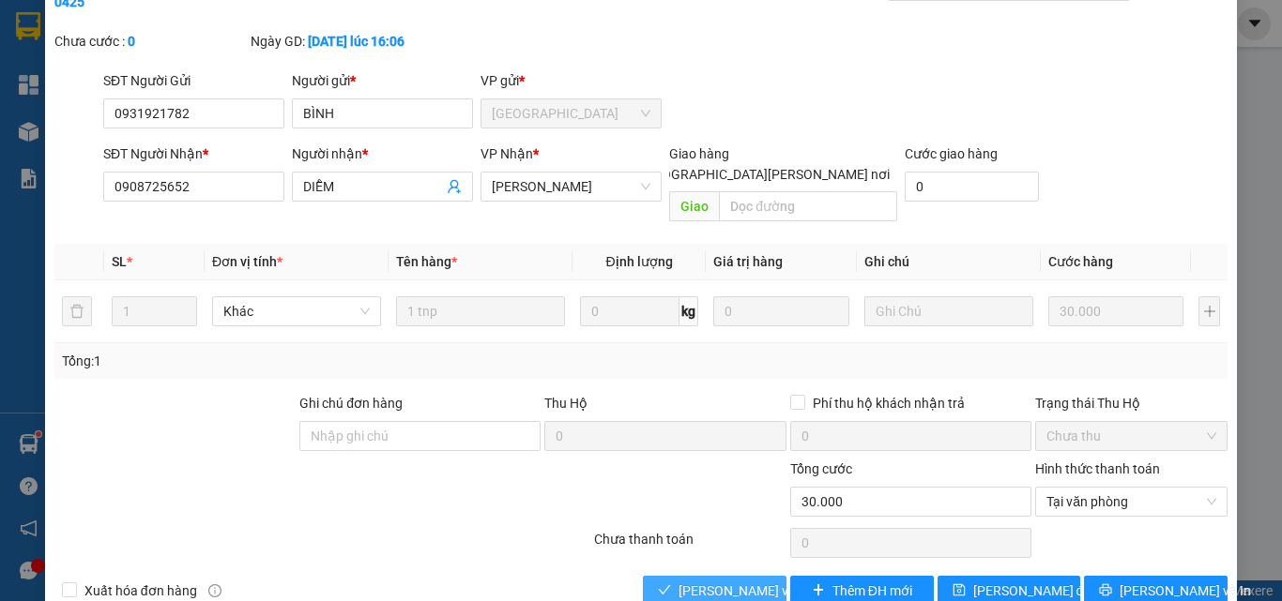
click at [737, 581] on span "[PERSON_NAME] và [PERSON_NAME] hàng" at bounding box center [804, 591] width 253 height 21
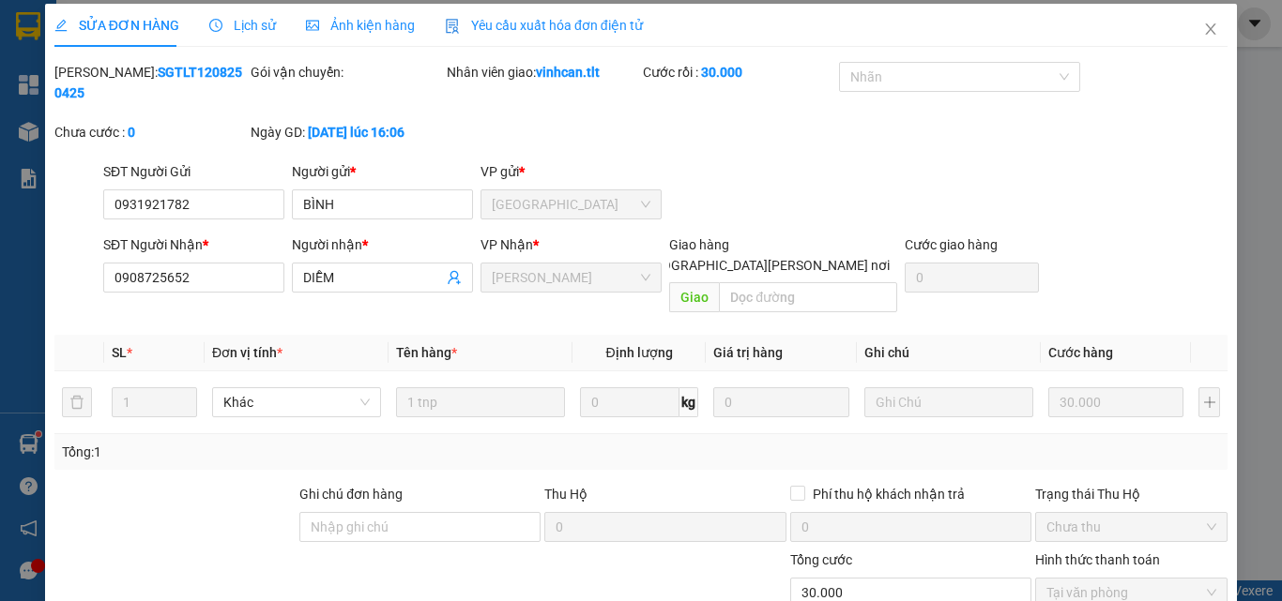
scroll to position [0, 0]
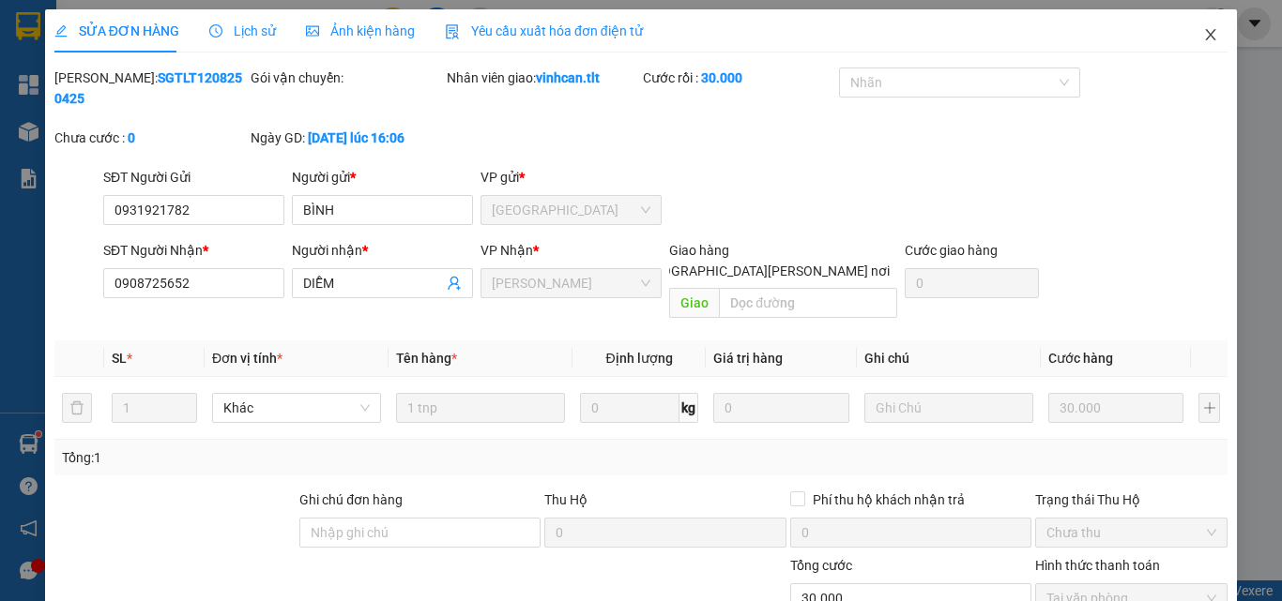
click at [1203, 35] on icon "close" at bounding box center [1210, 34] width 15 height 15
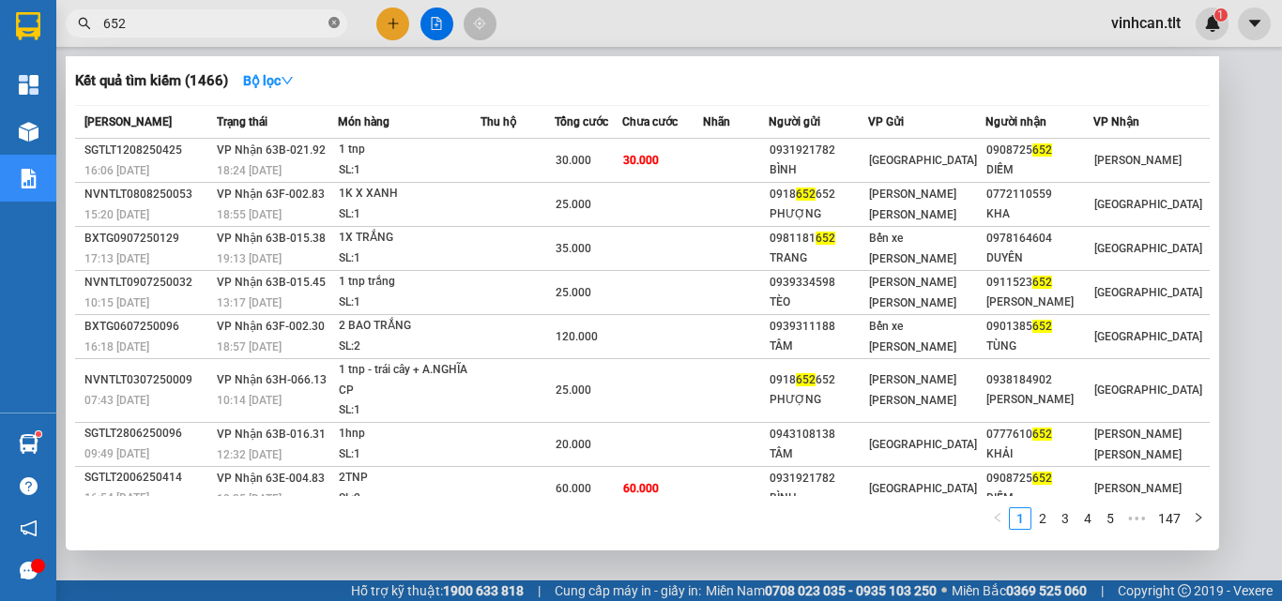
click at [334, 24] on icon "close-circle" at bounding box center [333, 22] width 11 height 11
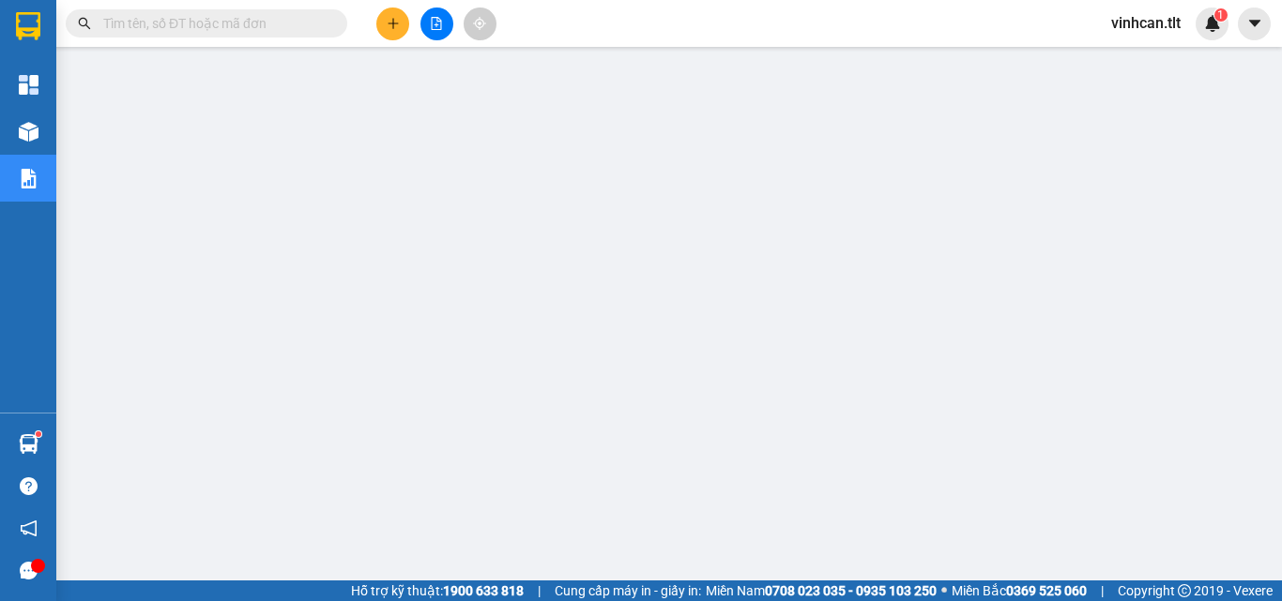
click at [285, 28] on input "text" at bounding box center [213, 23] width 221 height 21
click at [229, 23] on input "text" at bounding box center [213, 23] width 221 height 21
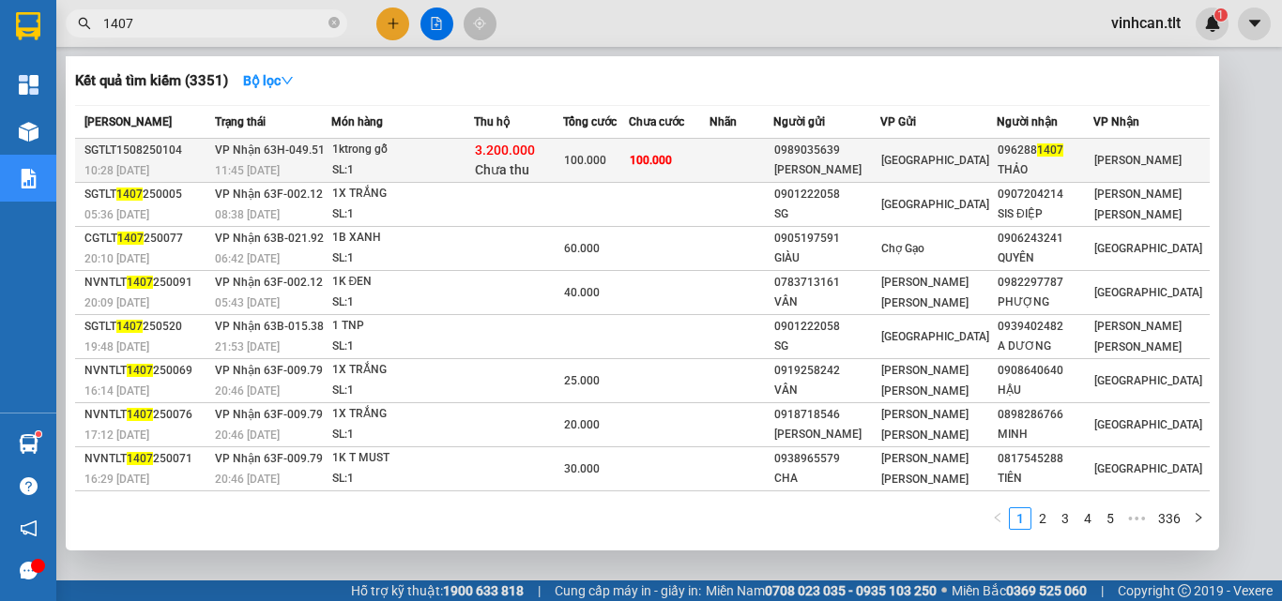
type input "1407"
click at [843, 157] on div "0989035639" at bounding box center [826, 151] width 105 height 20
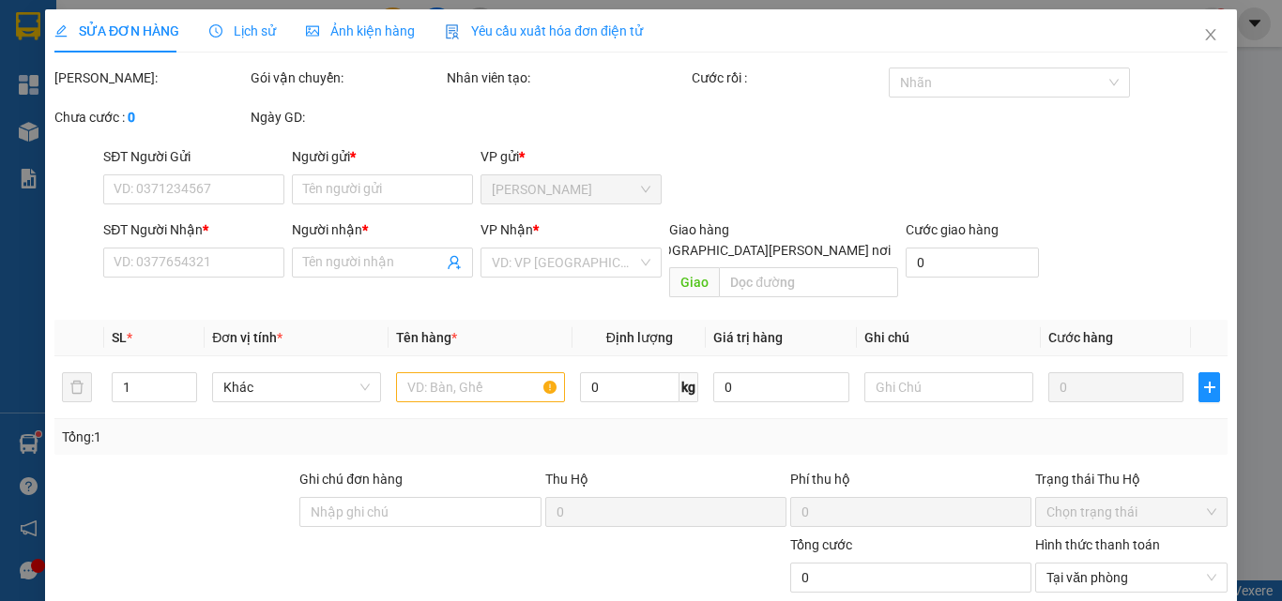
type input "0989035639"
type input "sơn ân"
type input "0962881407"
type input "THẢO"
type input "100.000"
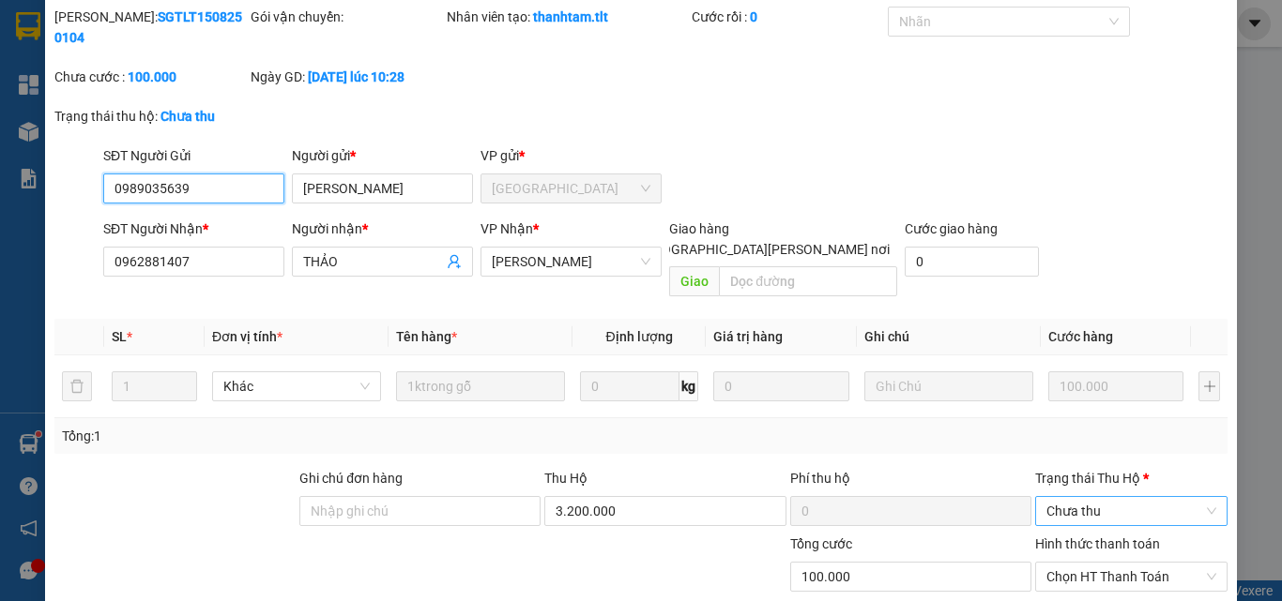
scroll to position [94, 0]
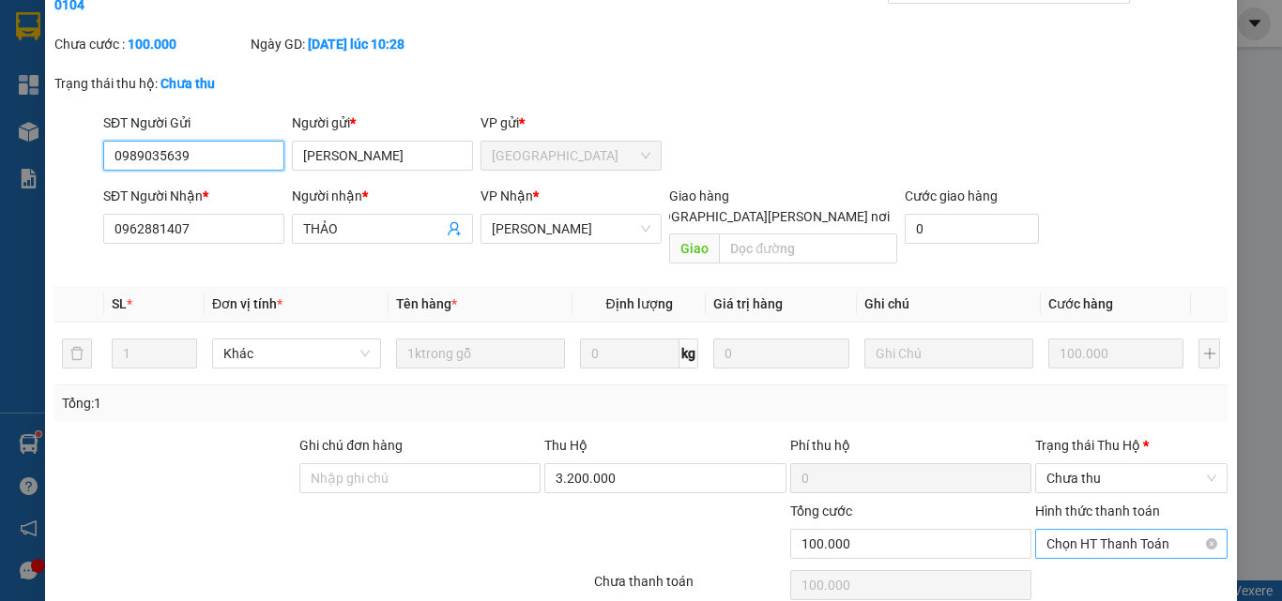
click at [1072, 530] on span "Chọn HT Thanh Toán" at bounding box center [1131, 544] width 170 height 28
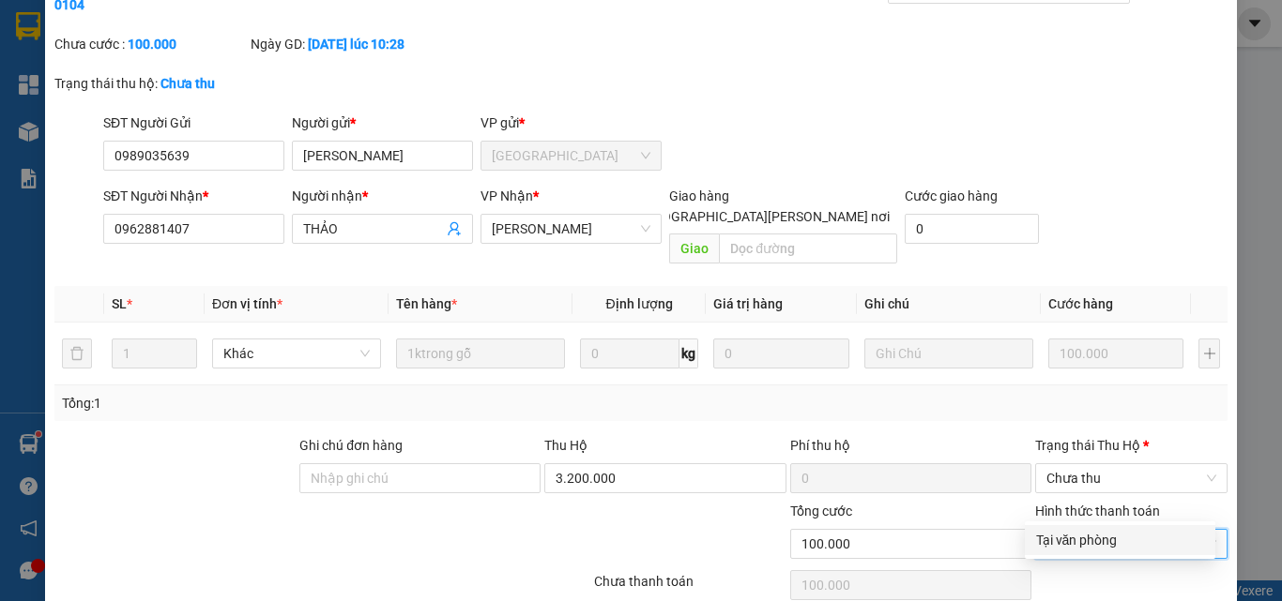
click at [1094, 545] on div "Tại văn phòng" at bounding box center [1120, 540] width 168 height 21
type input "0"
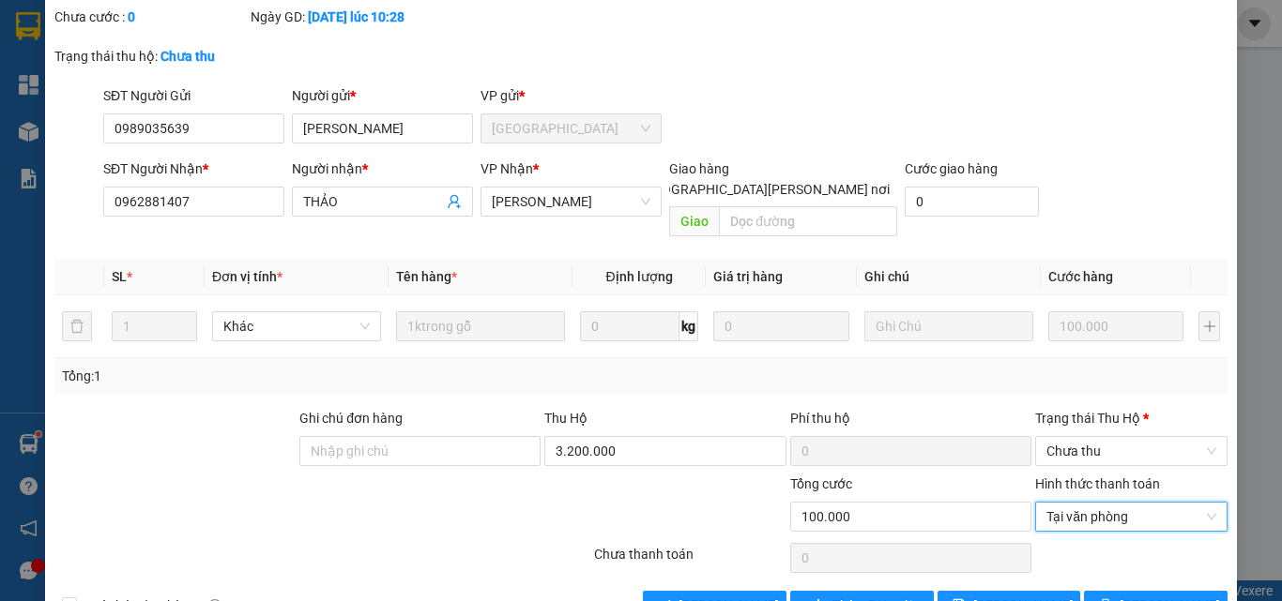
scroll to position [136, 0]
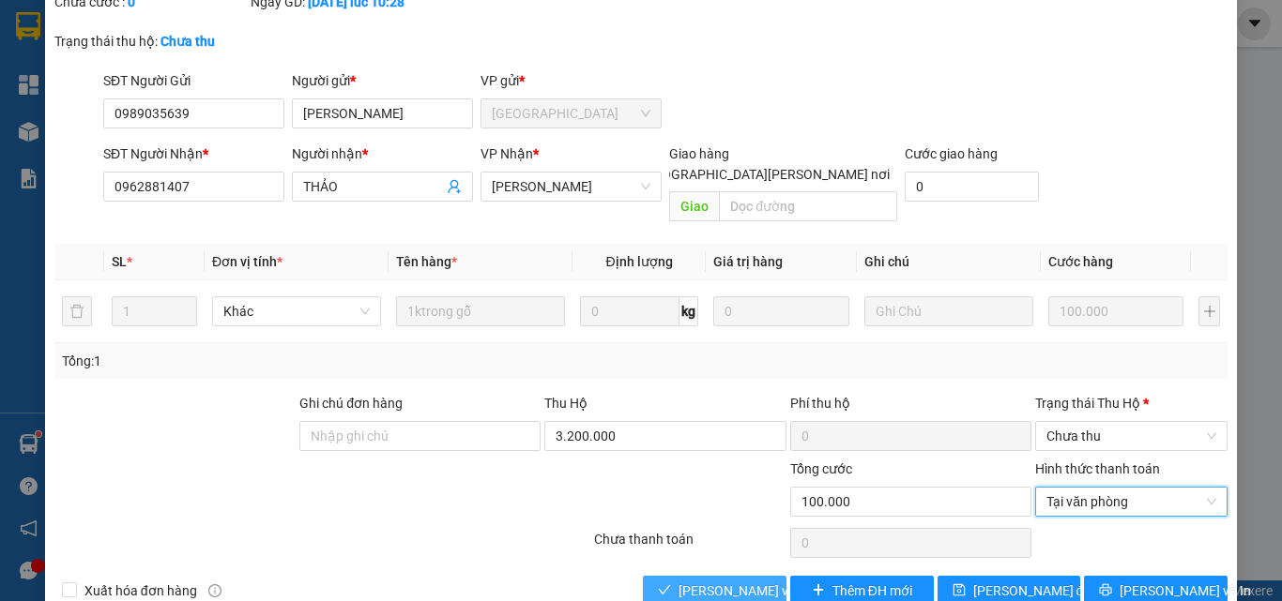
click at [723, 576] on button "[PERSON_NAME] và [PERSON_NAME] hàng" at bounding box center [715, 591] width 144 height 30
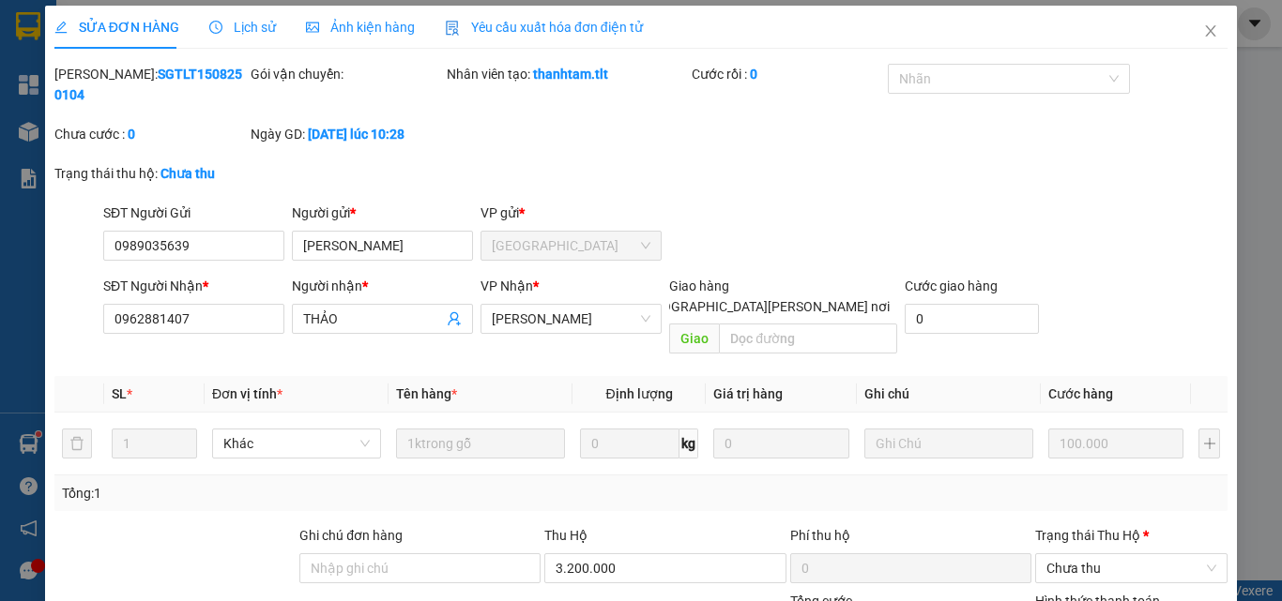
scroll to position [0, 0]
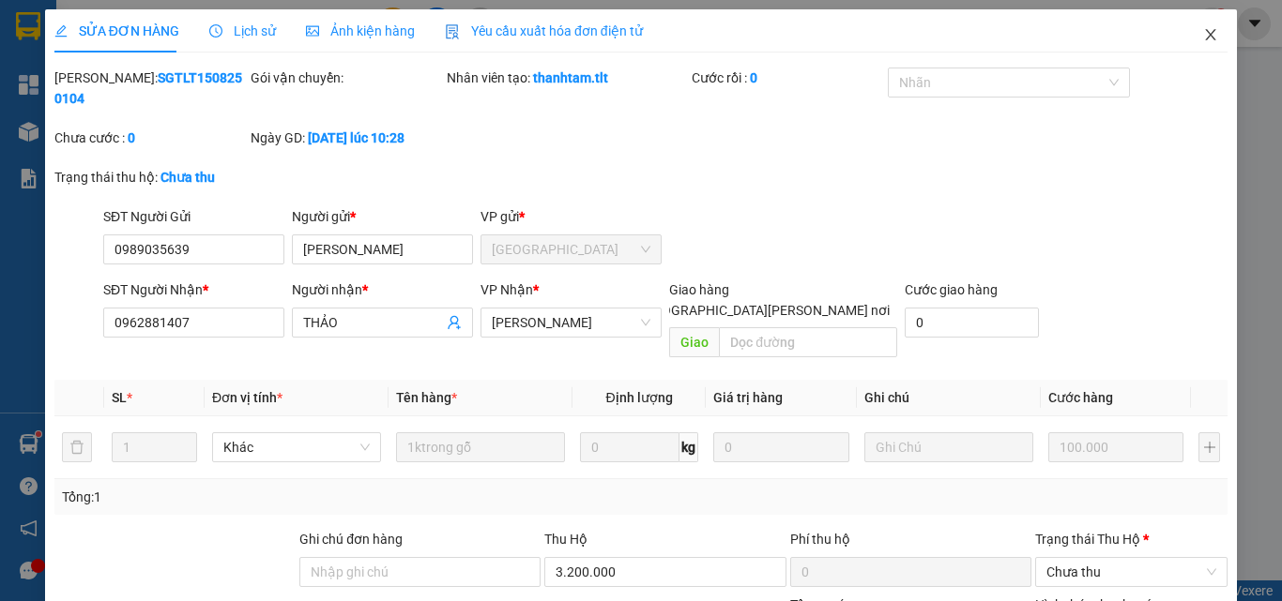
click at [1186, 37] on span "Close" at bounding box center [1210, 35] width 53 height 53
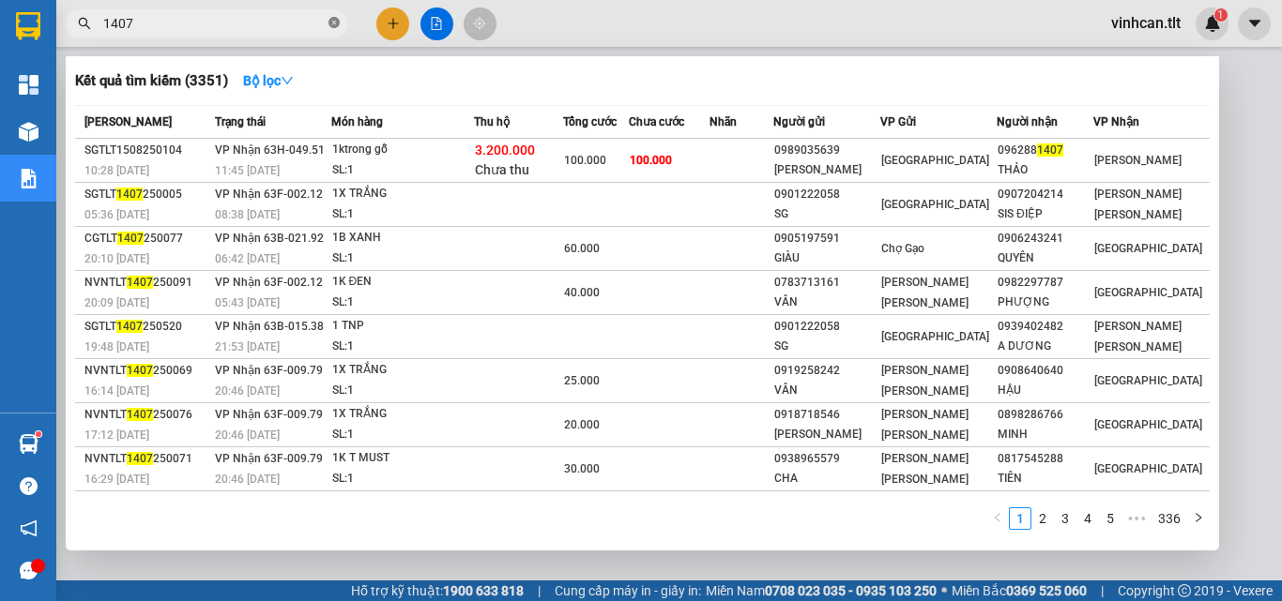
click at [330, 25] on icon "close-circle" at bounding box center [333, 22] width 11 height 11
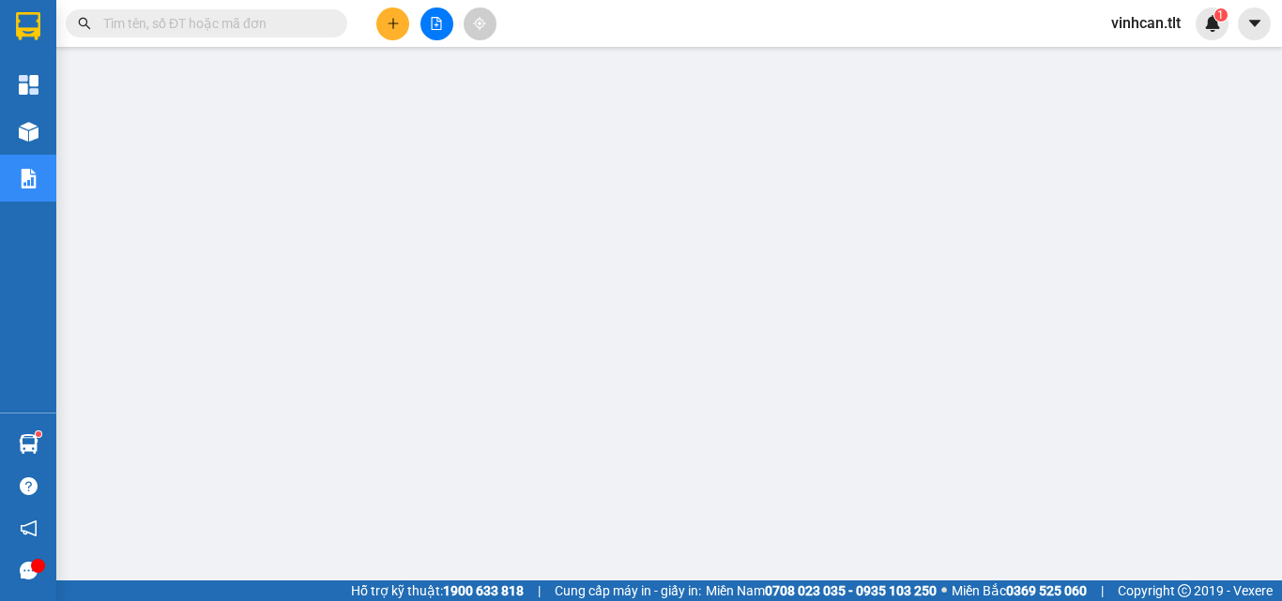
click at [312, 25] on input "text" at bounding box center [213, 23] width 221 height 21
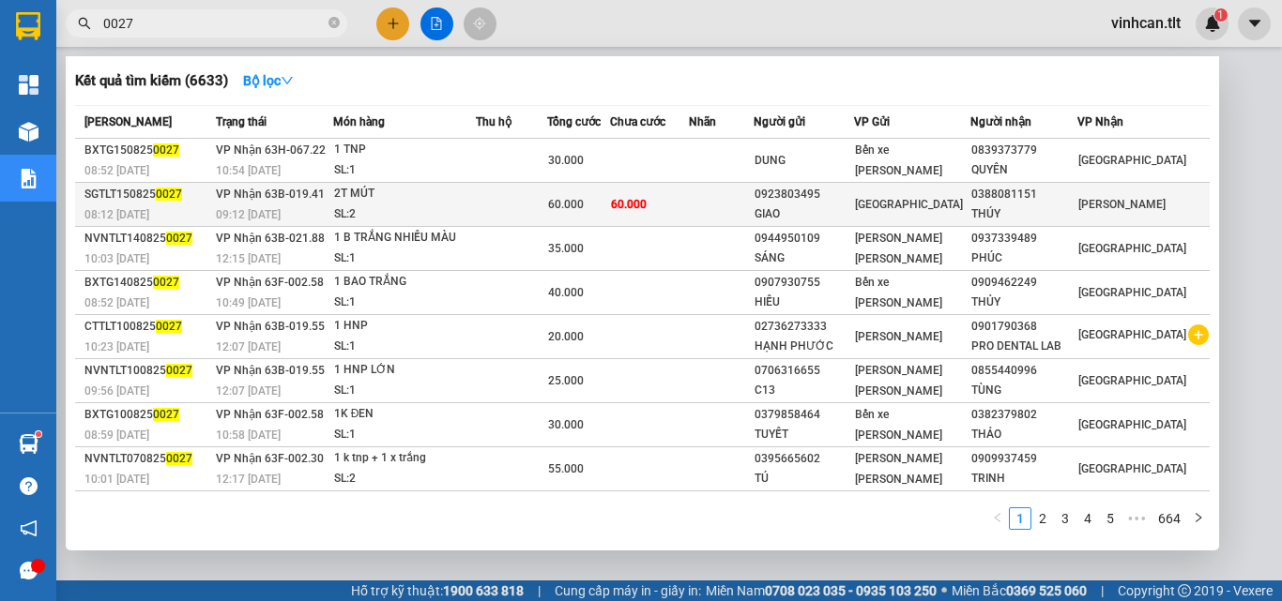
type input "0027"
click at [848, 188] on div "0923803495" at bounding box center [803, 195] width 99 height 20
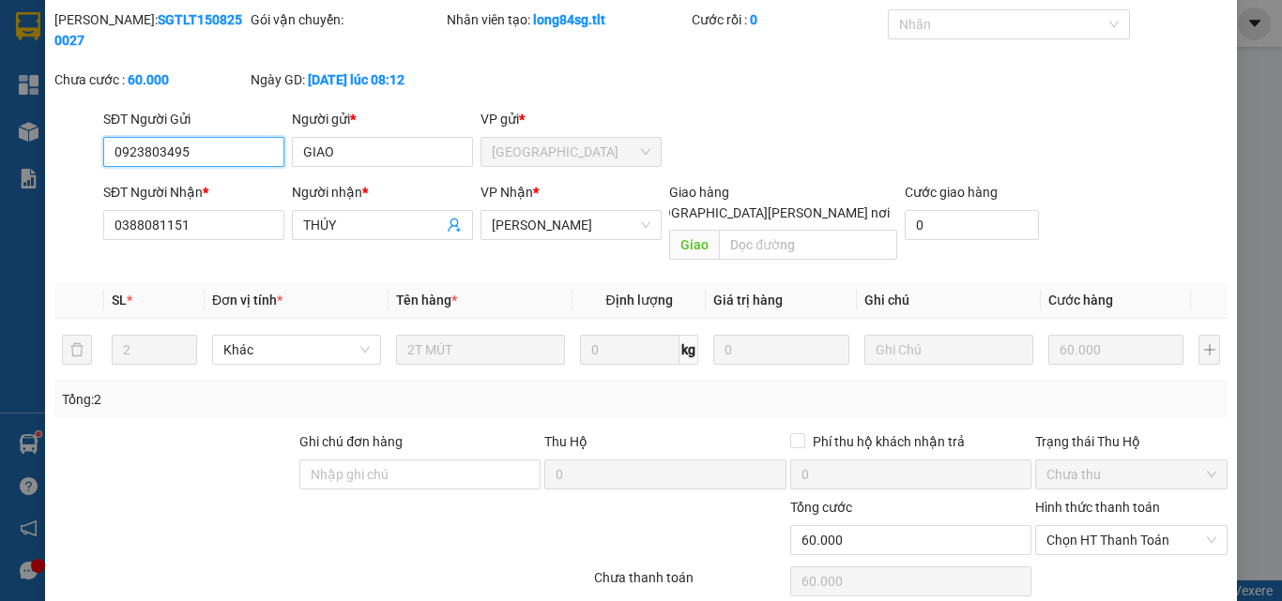
scroll to position [96, 0]
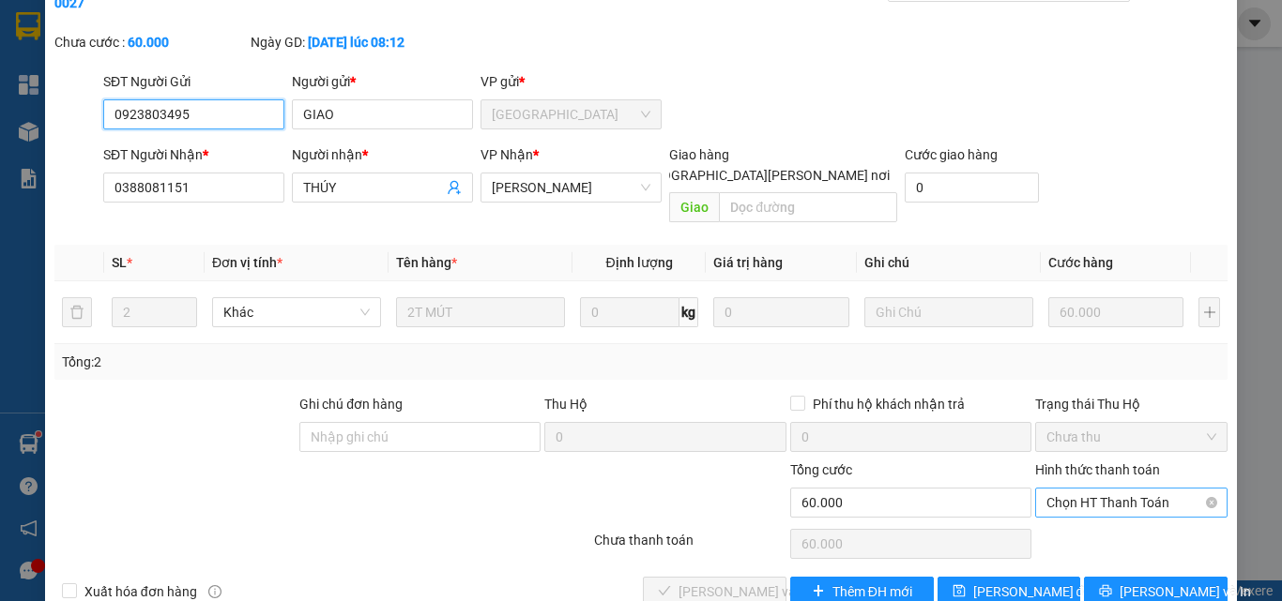
click at [1055, 489] on span "Chọn HT Thanh Toán" at bounding box center [1131, 503] width 170 height 28
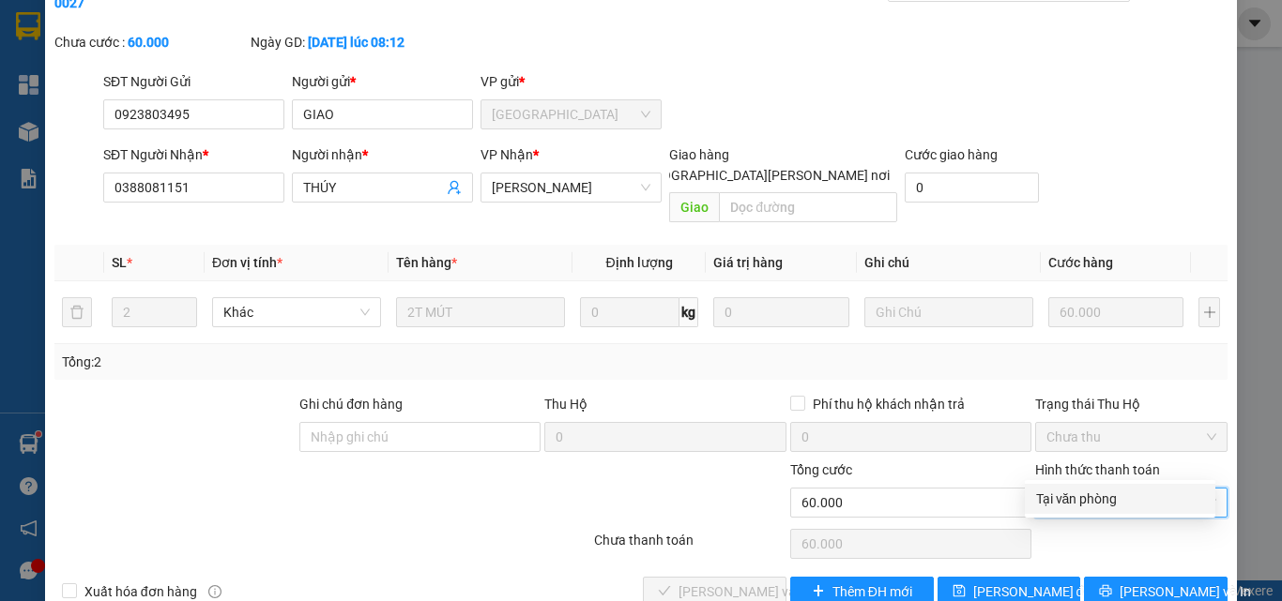
click at [1074, 502] on div "Tại văn phòng" at bounding box center [1120, 499] width 168 height 21
type input "0"
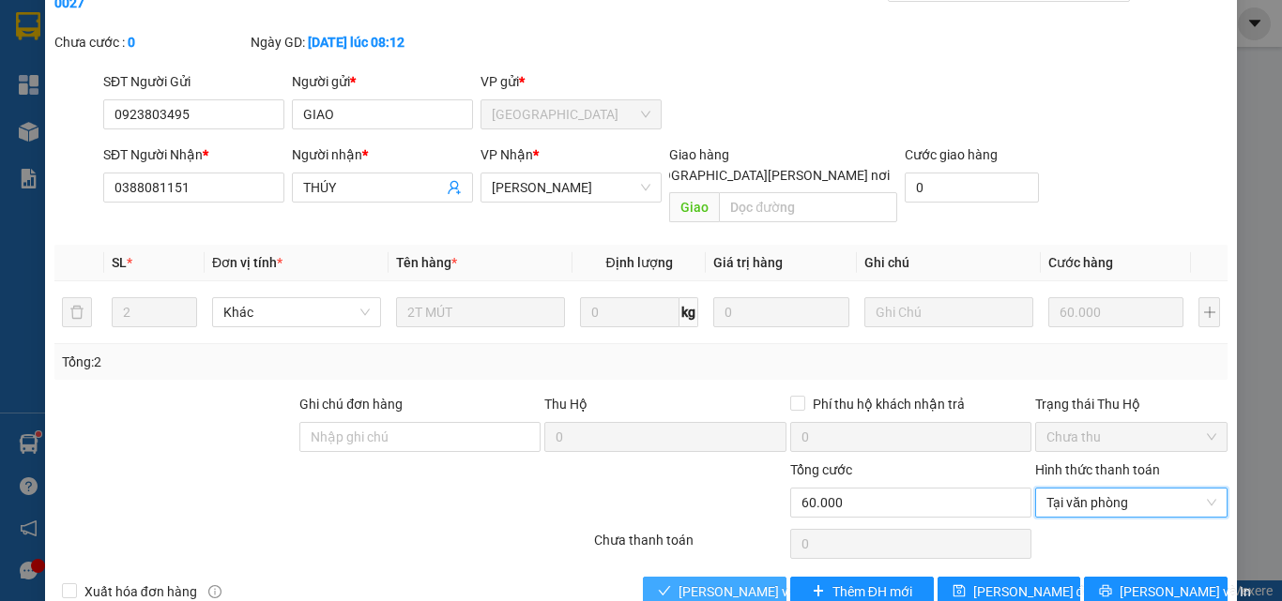
click at [752, 582] on span "[PERSON_NAME] và [PERSON_NAME] hàng" at bounding box center [804, 592] width 253 height 21
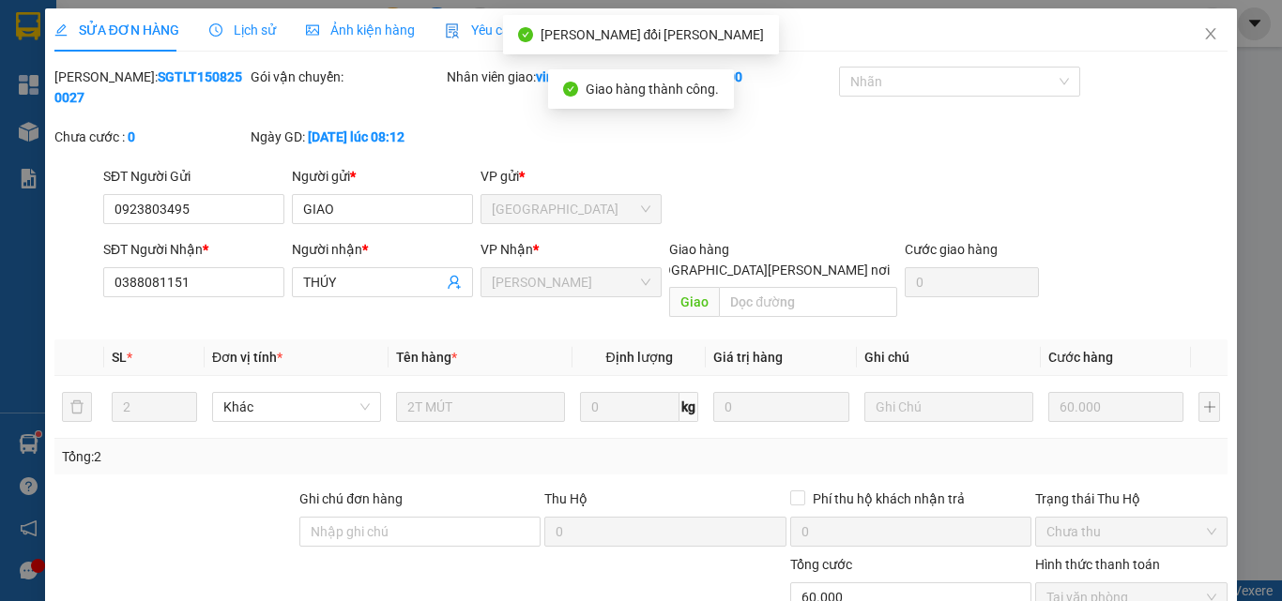
scroll to position [0, 0]
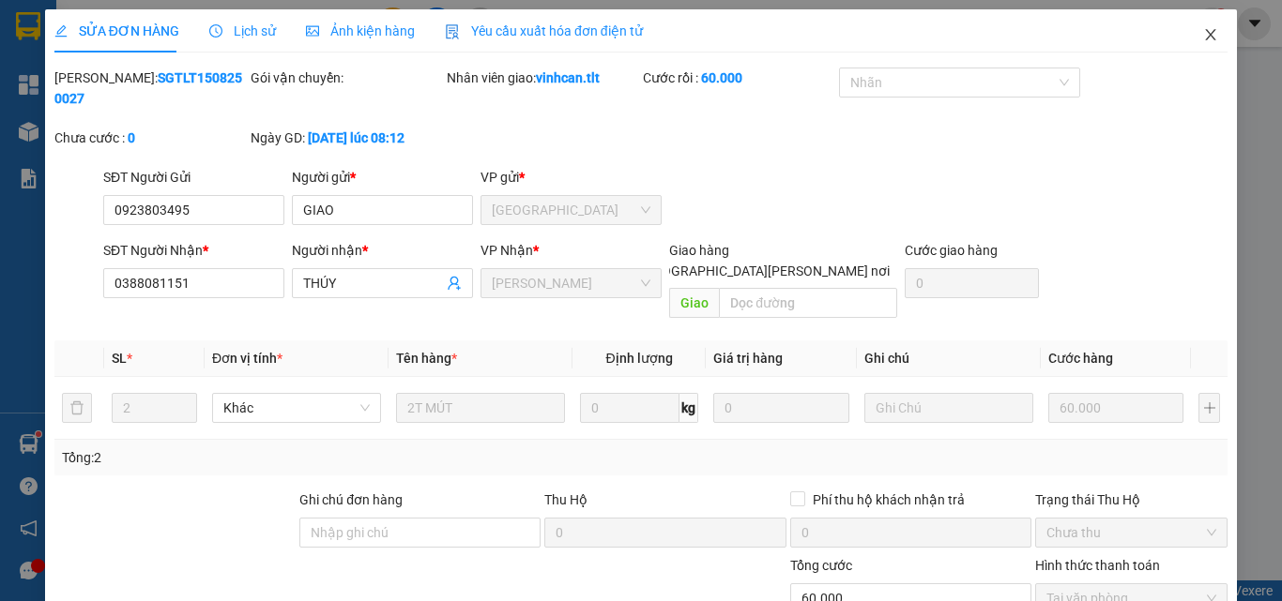
click at [1203, 35] on icon "close" at bounding box center [1210, 34] width 15 height 15
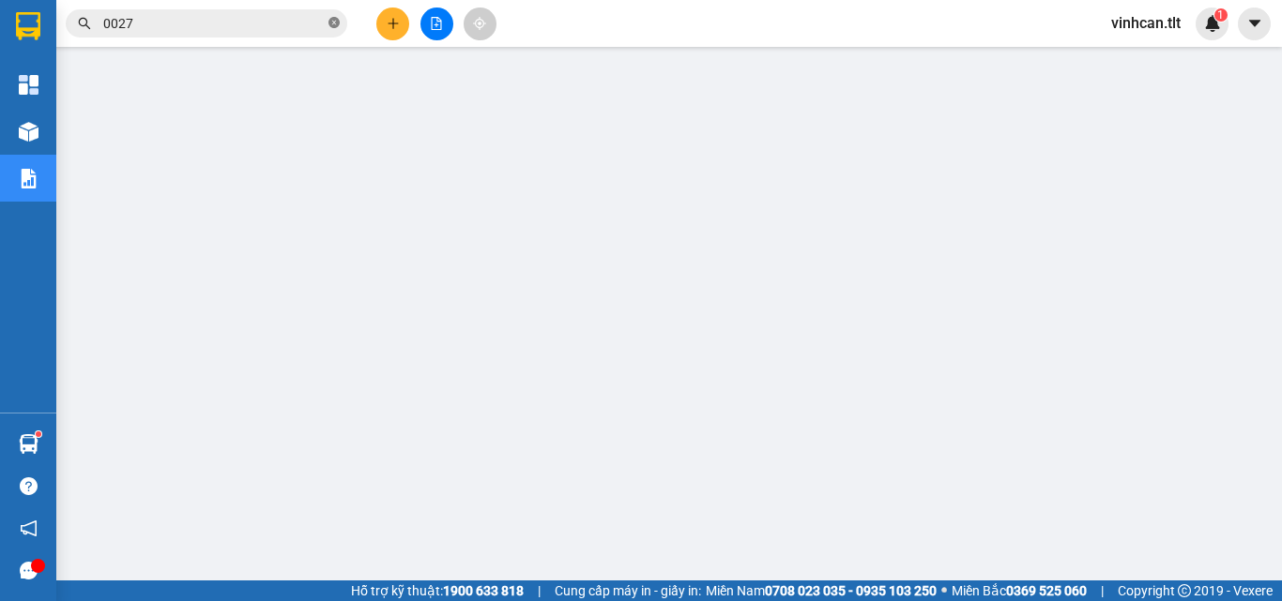
click at [332, 22] on icon "close-circle" at bounding box center [333, 22] width 11 height 11
click at [298, 22] on input "text" at bounding box center [213, 23] width 221 height 21
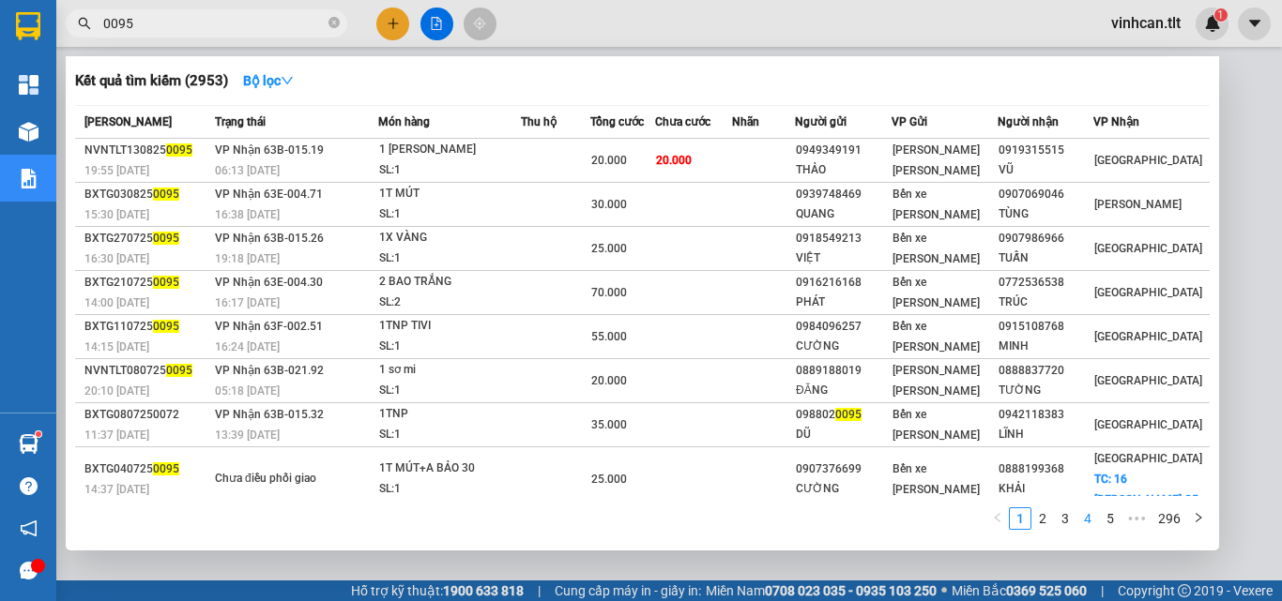
type input "0095"
click at [334, 22] on icon "close-circle" at bounding box center [333, 22] width 11 height 11
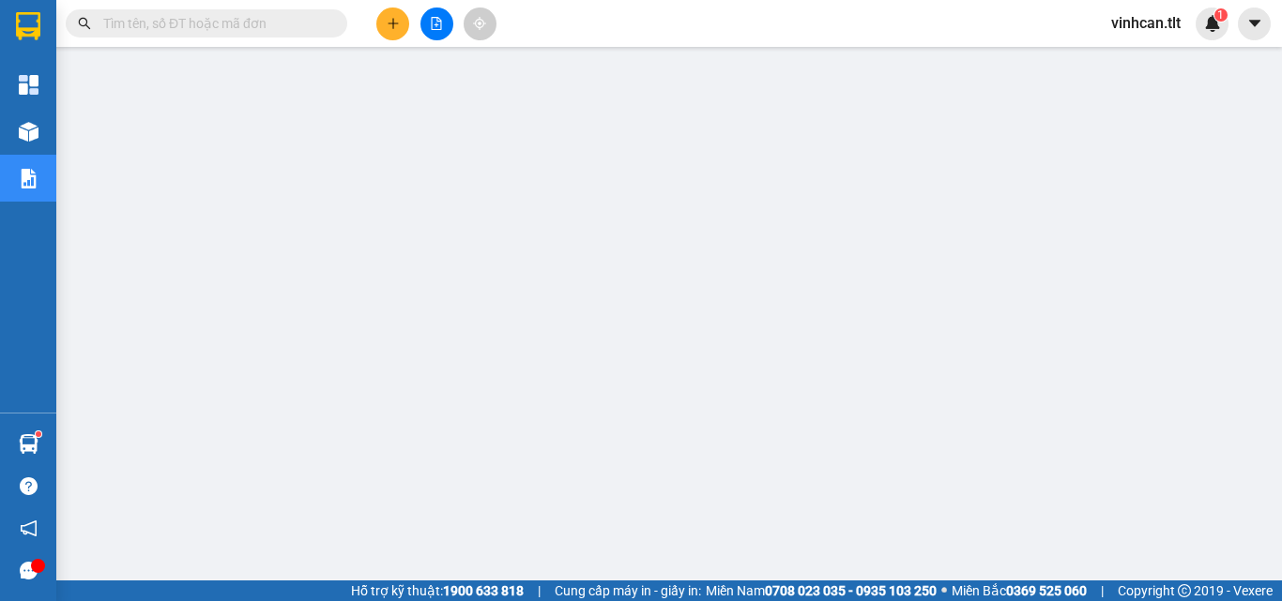
click at [302, 23] on input "text" at bounding box center [213, 23] width 221 height 21
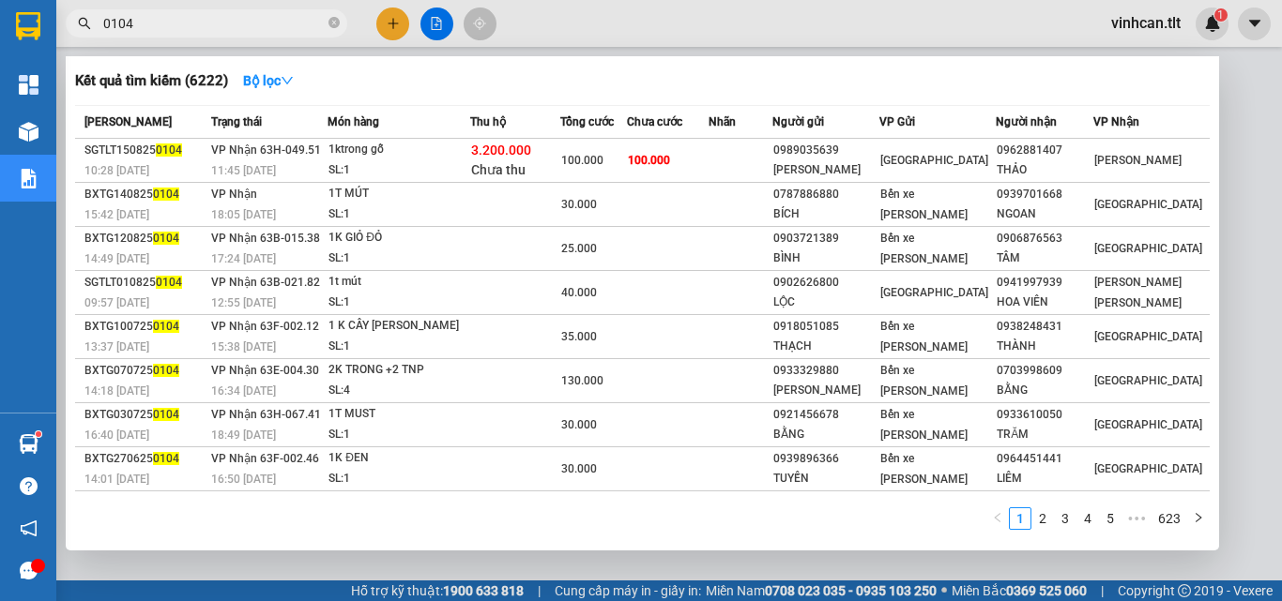
type input "0104"
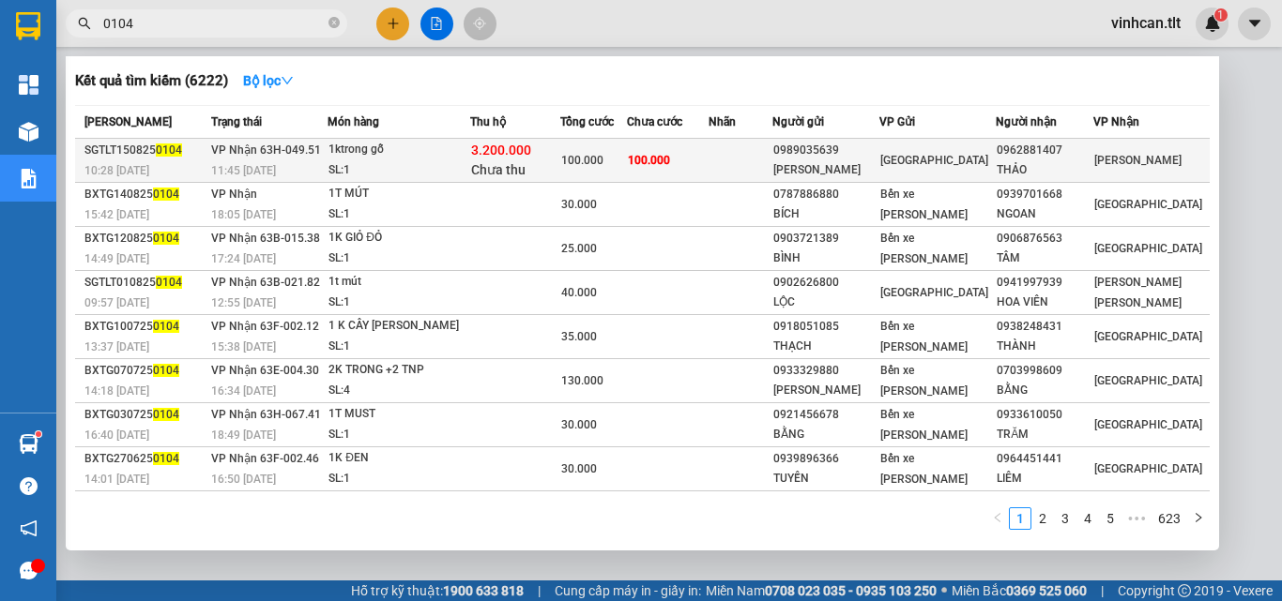
click at [857, 144] on div "0989035639" at bounding box center [825, 151] width 105 height 20
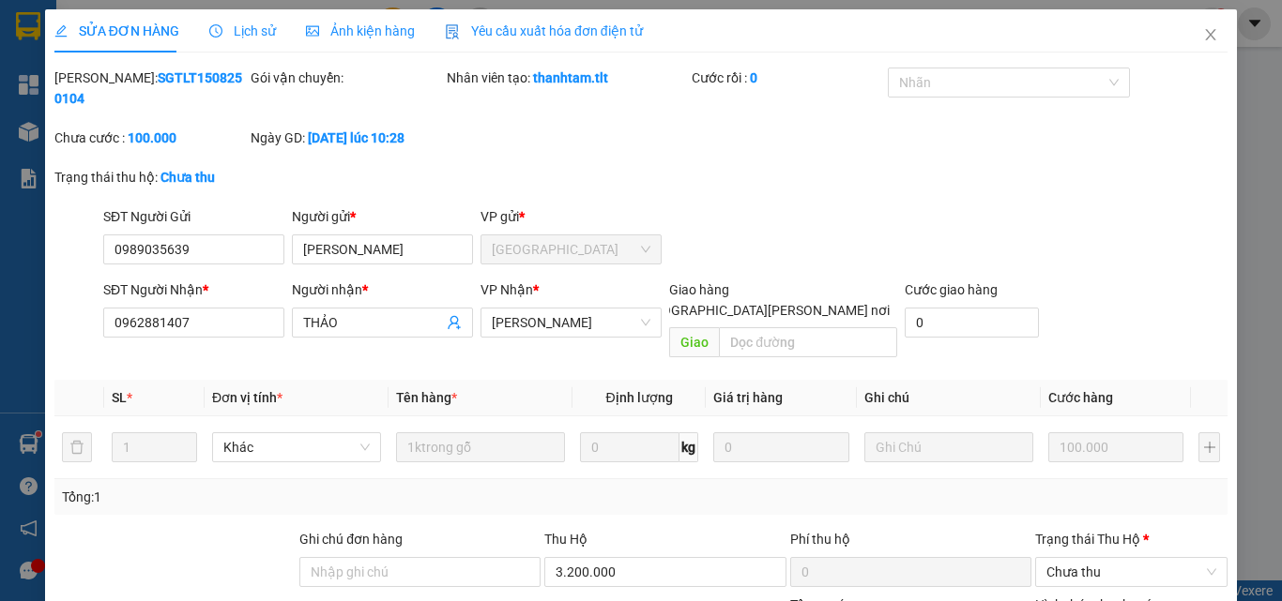
type input "0989035639"
type input "sơn ân"
type input "0962881407"
type input "THẢO"
type input "100.000"
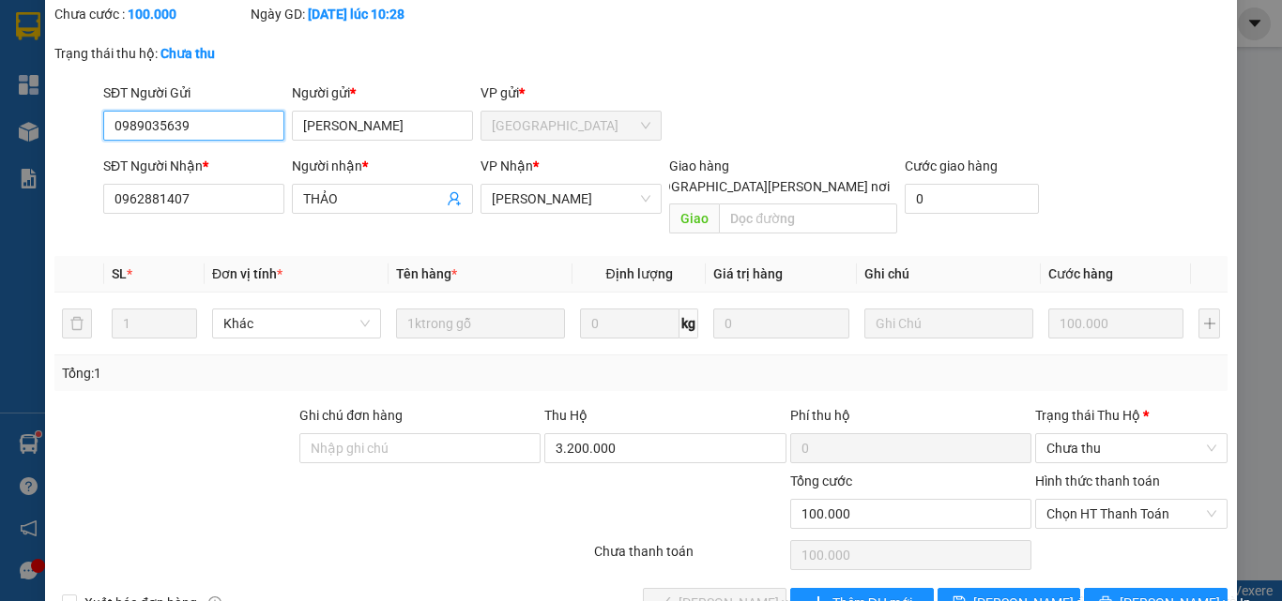
scroll to position [136, 0]
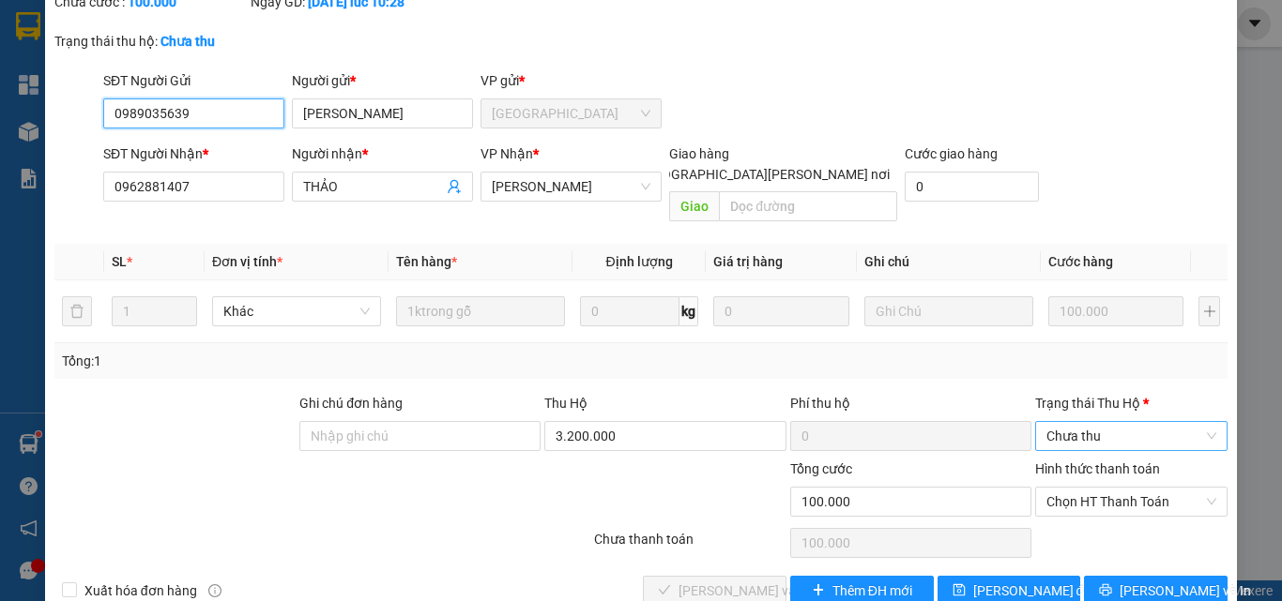
click at [1059, 422] on span "Chưa thu" at bounding box center [1131, 436] width 170 height 28
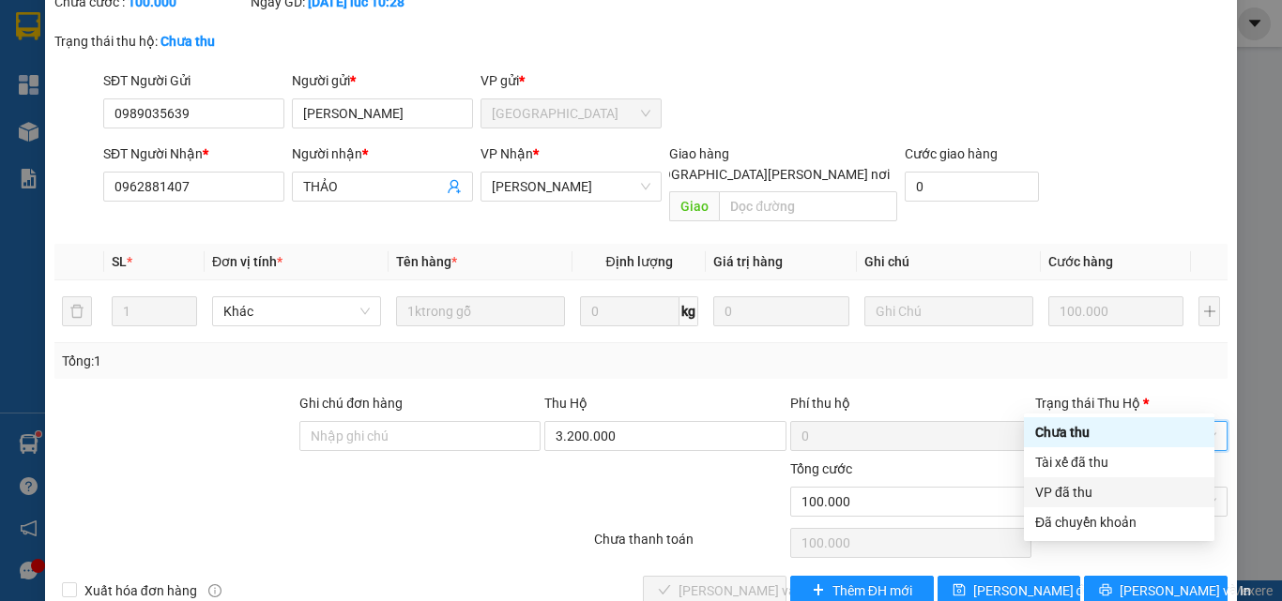
click at [1077, 499] on div "VP đã thu" at bounding box center [1119, 492] width 168 height 21
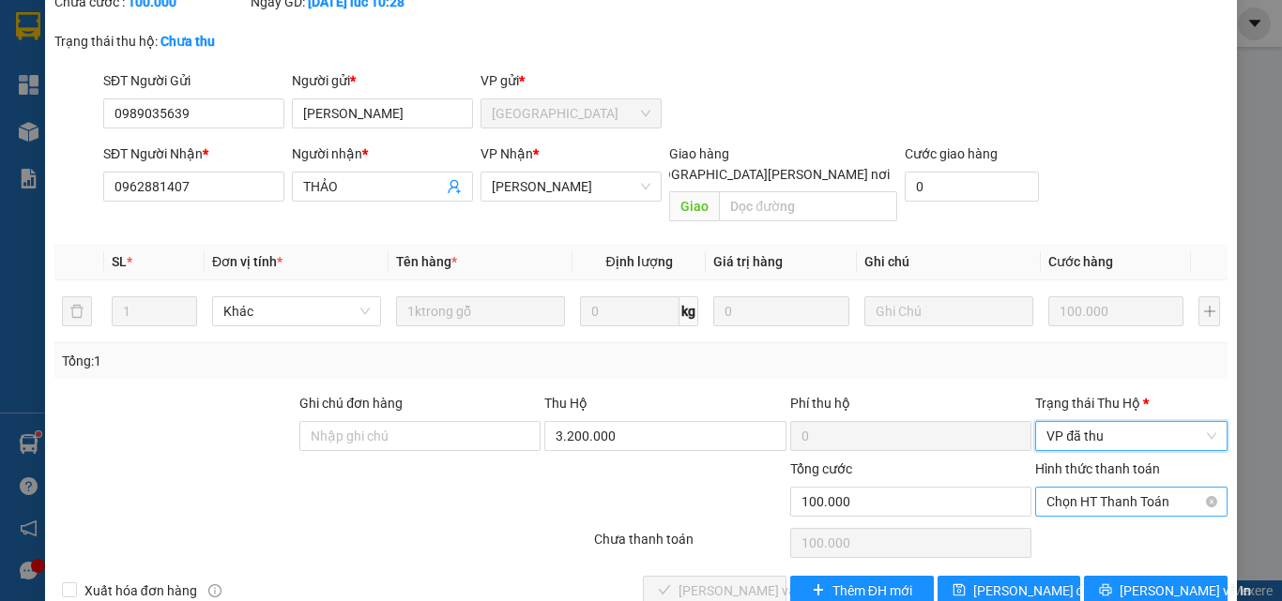
click at [1078, 488] on span "Chọn HT Thanh Toán" at bounding box center [1131, 502] width 170 height 28
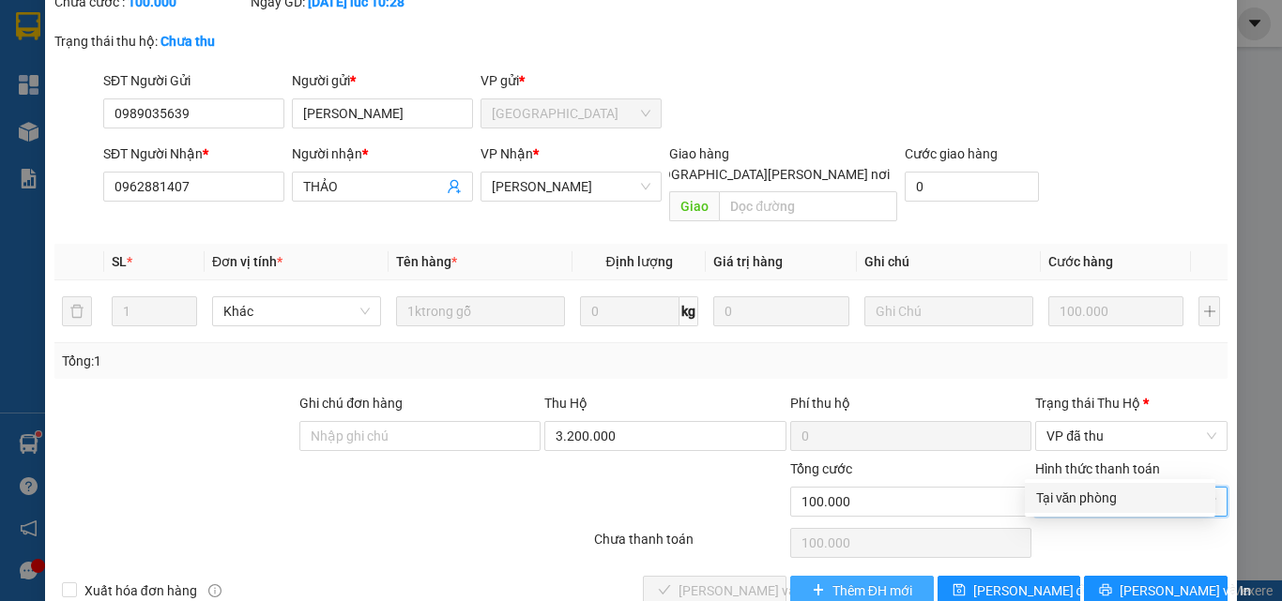
drag, startPoint x: 1078, startPoint y: 493, endPoint x: 914, endPoint y: 539, distance: 170.5
click at [1067, 499] on div "Tại văn phòng" at bounding box center [1120, 498] width 168 height 21
type input "0"
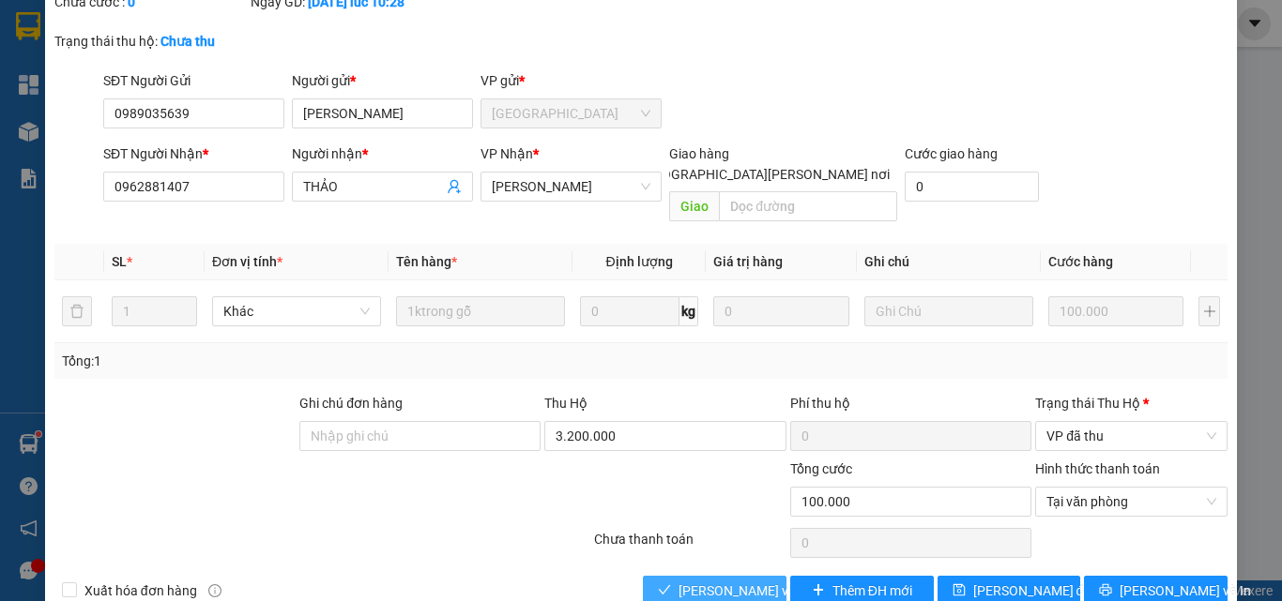
click at [758, 581] on span "[PERSON_NAME] và [PERSON_NAME] hàng" at bounding box center [804, 591] width 253 height 21
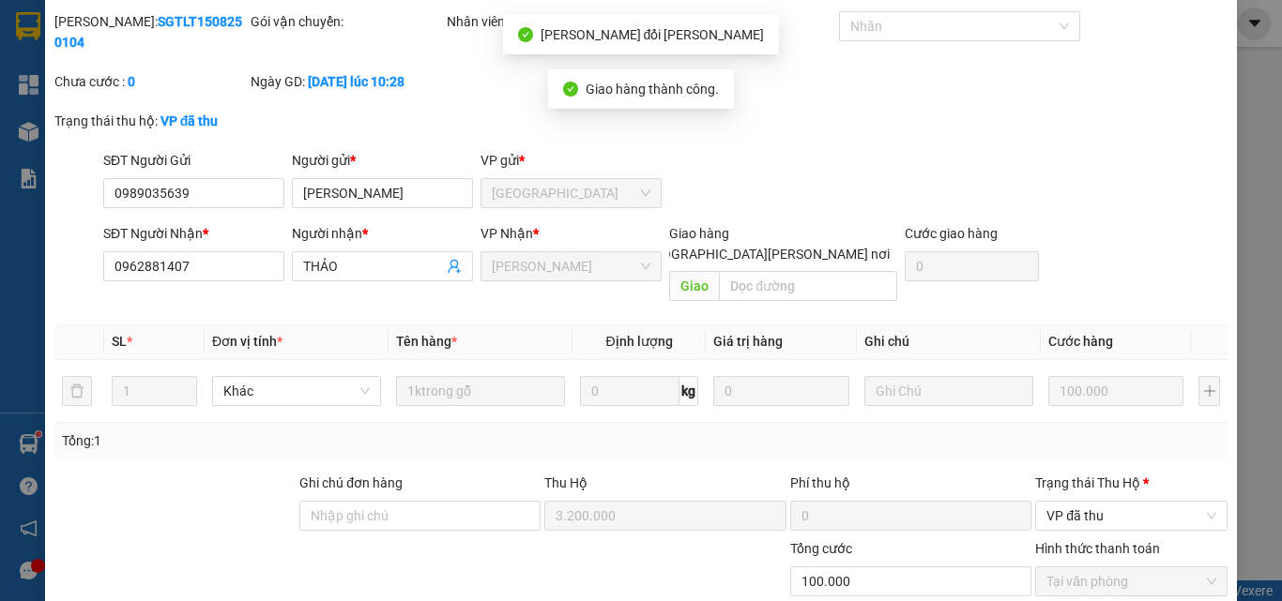
scroll to position [0, 0]
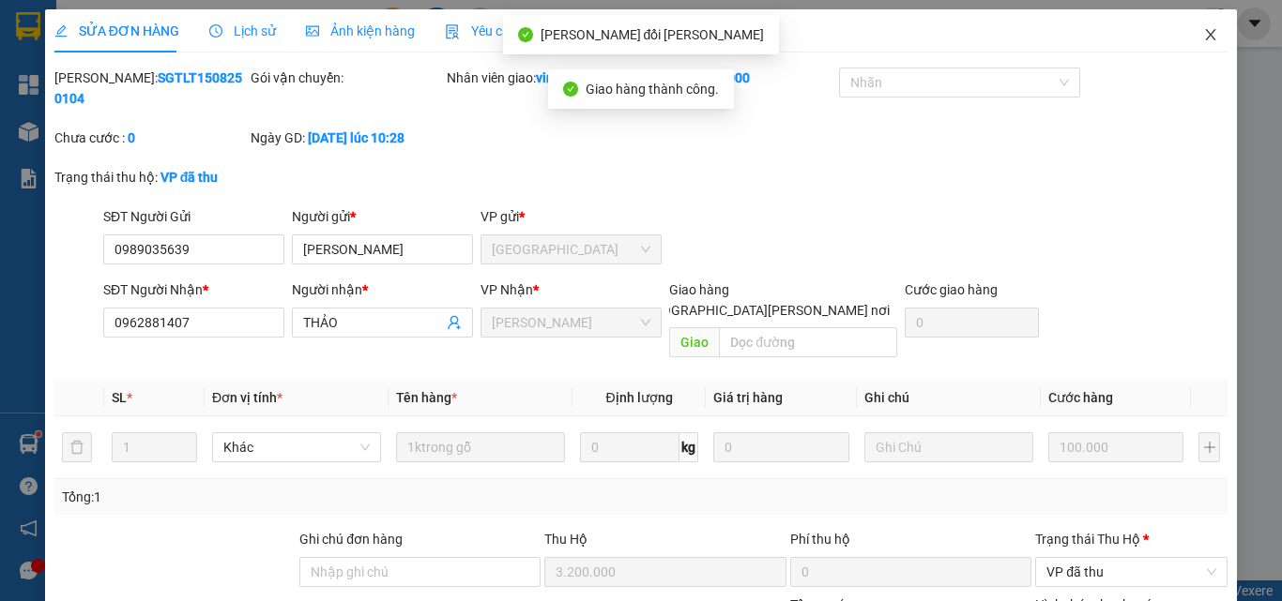
click at [1206, 35] on icon "close" at bounding box center [1211, 34] width 10 height 11
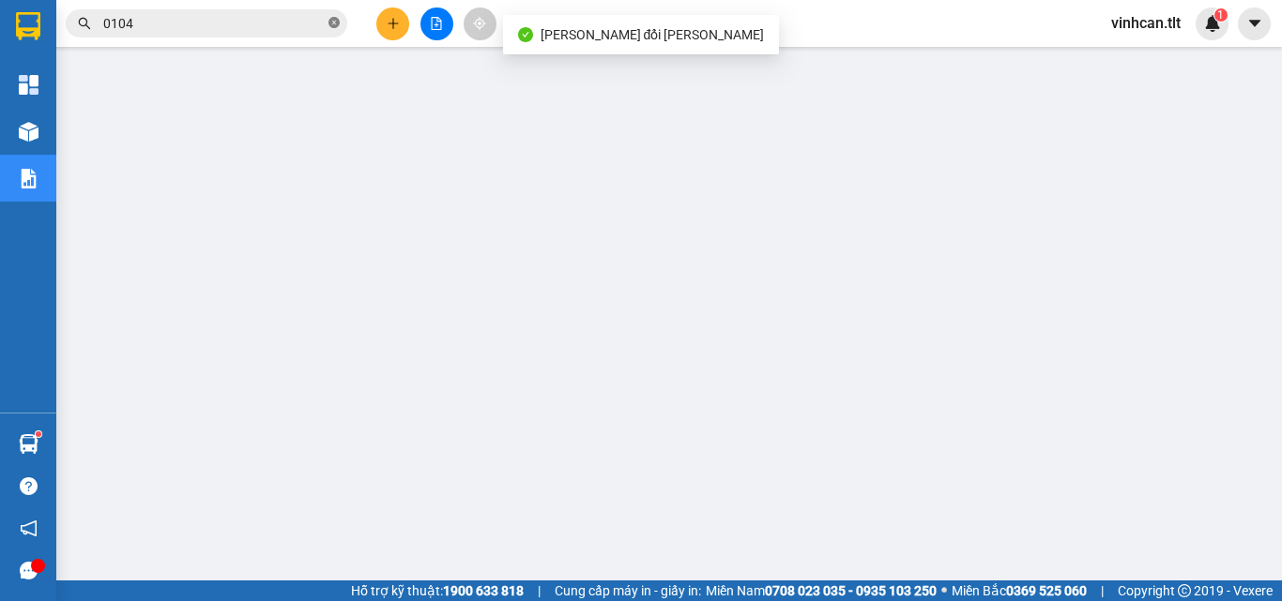
click at [332, 23] on icon "close-circle" at bounding box center [333, 22] width 11 height 11
click at [261, 22] on input "text" at bounding box center [213, 23] width 221 height 21
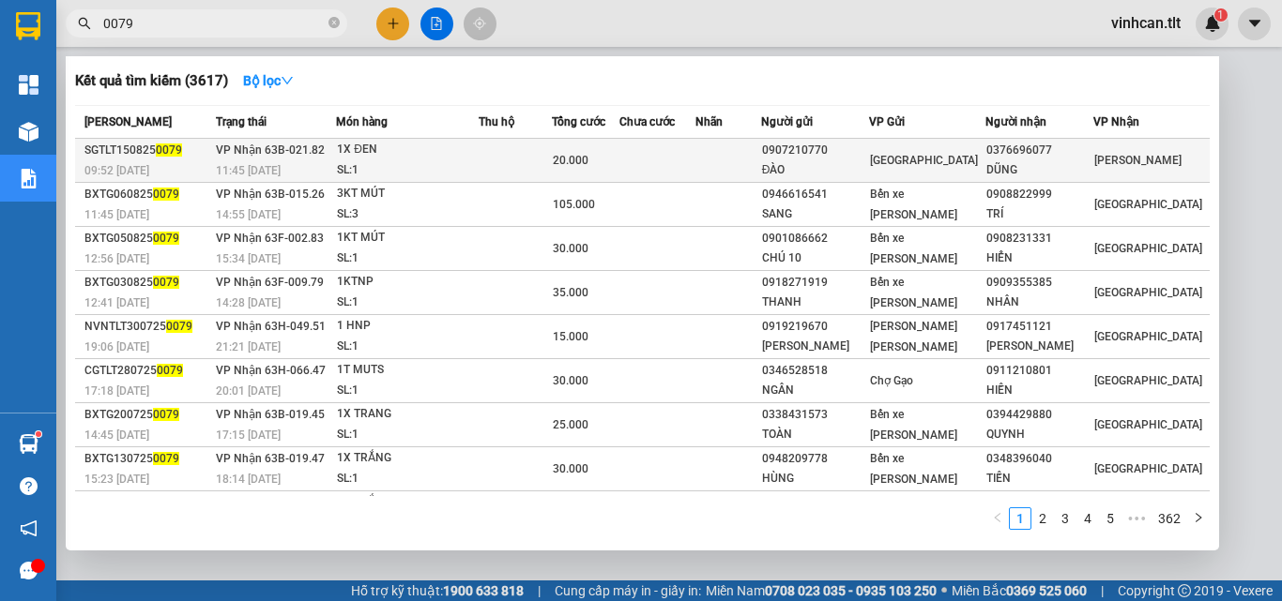
type input "0079"
click at [854, 152] on div "0907210770" at bounding box center [815, 151] width 106 height 20
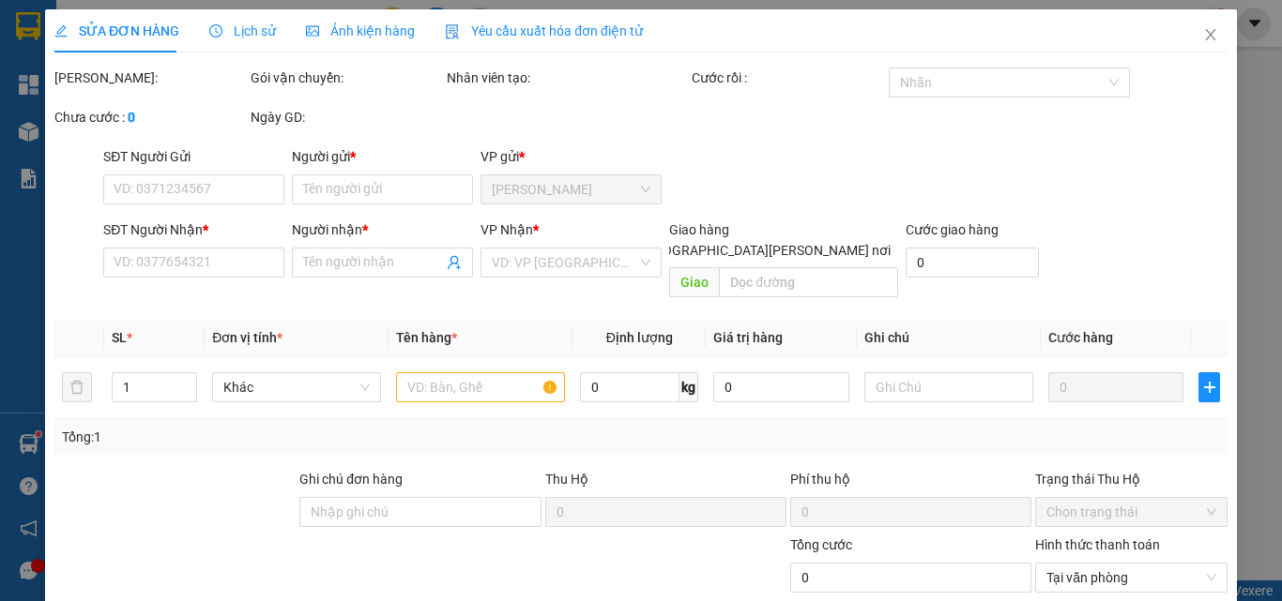
type input "0907210770"
type input "ĐÀO"
type input "0376696077"
type input "DŨNG"
type input "20.000"
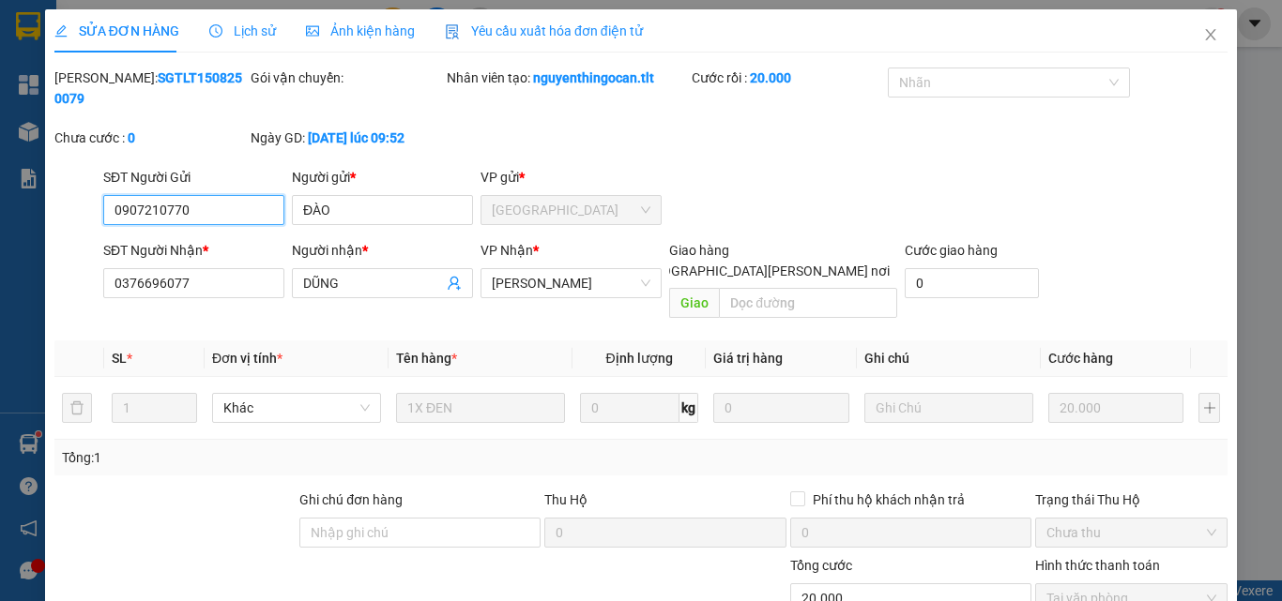
scroll to position [97, 0]
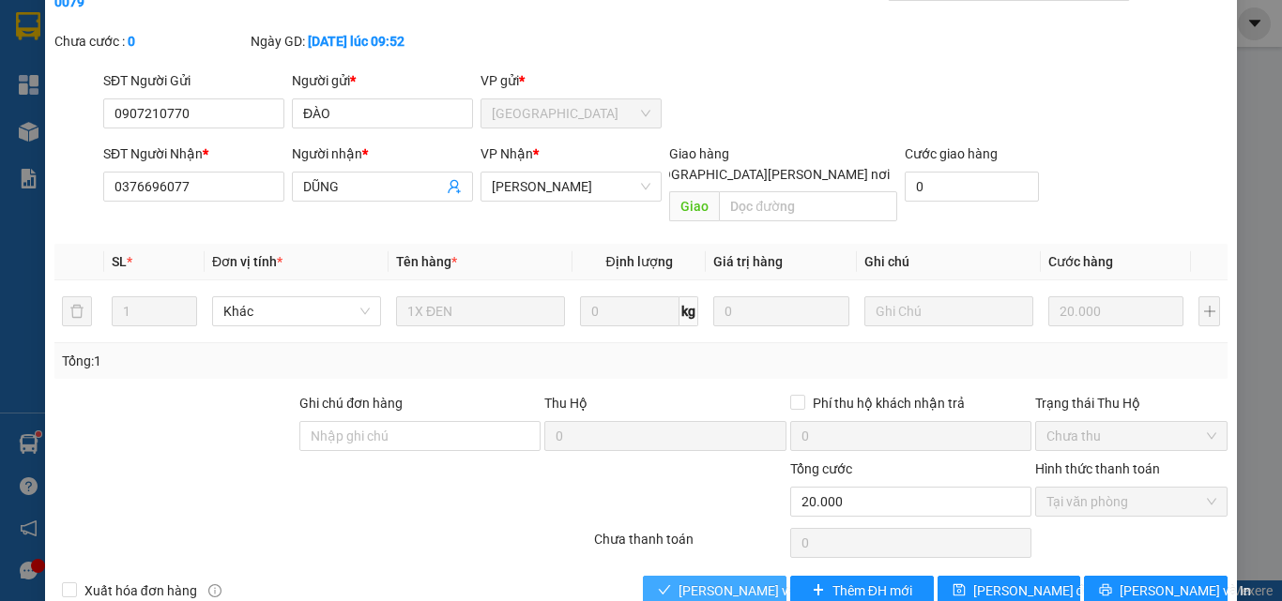
click at [727, 581] on span "[PERSON_NAME] và [PERSON_NAME] hàng" at bounding box center [804, 591] width 253 height 21
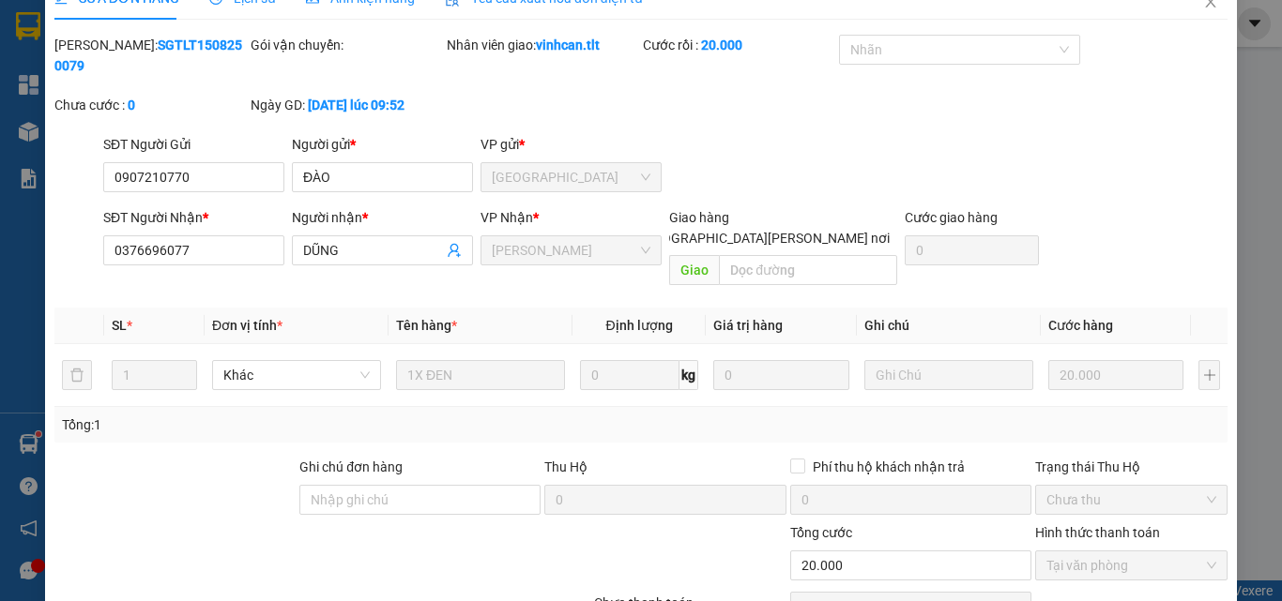
scroll to position [0, 0]
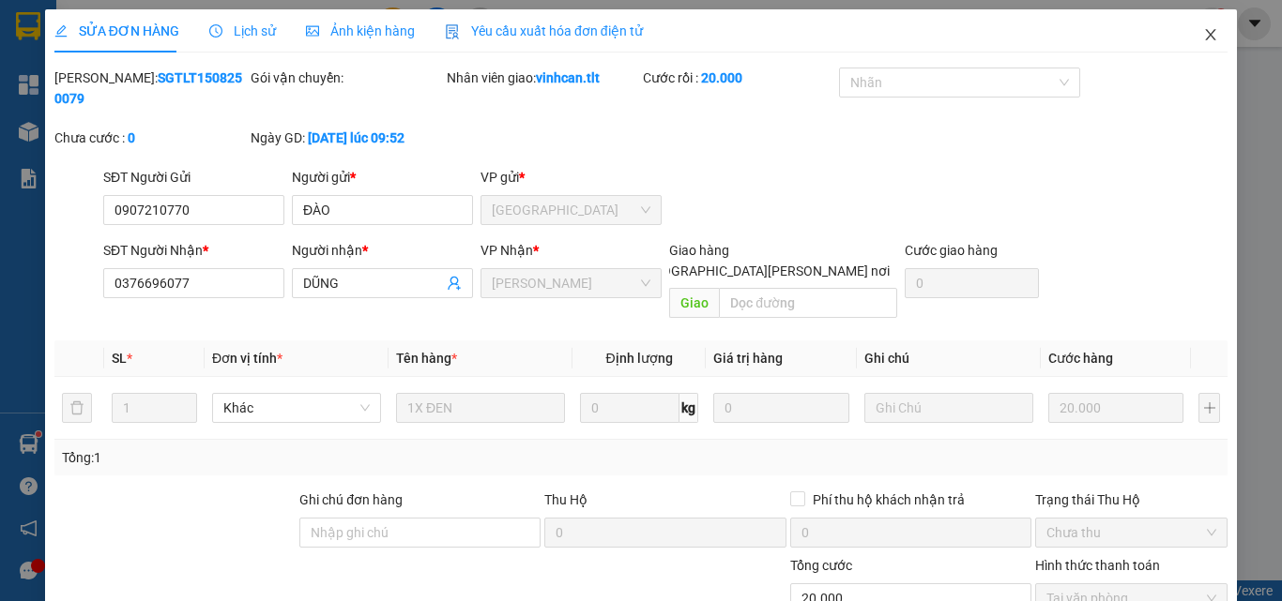
click at [1204, 35] on icon "close" at bounding box center [1210, 34] width 15 height 15
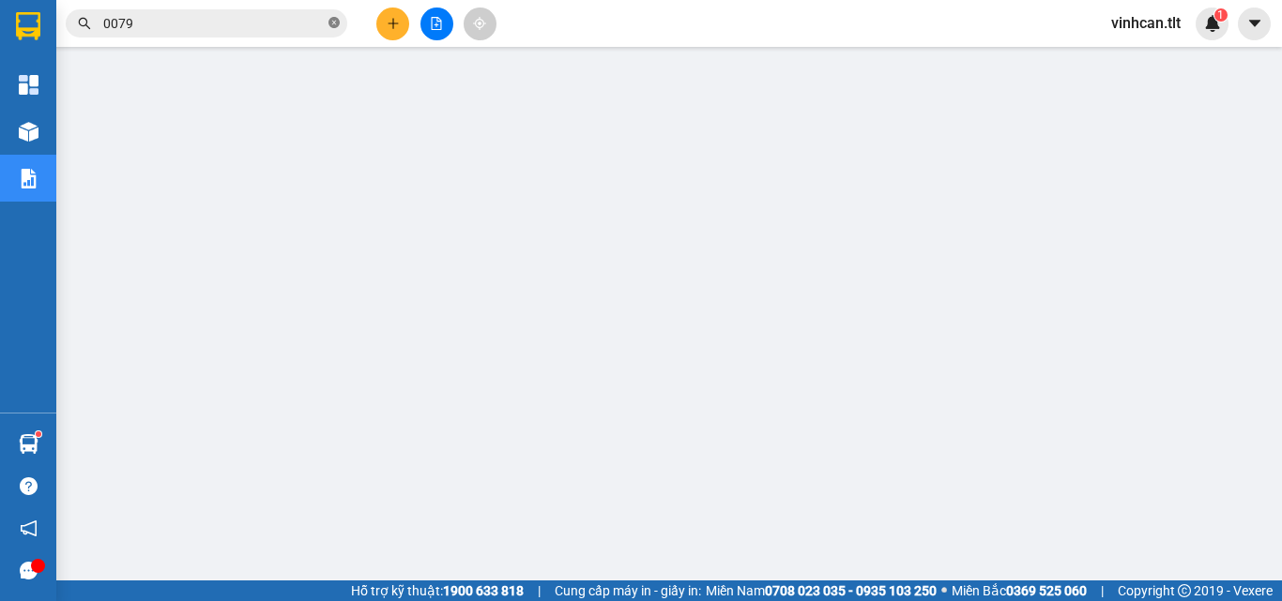
click at [336, 21] on icon "close-circle" at bounding box center [333, 22] width 11 height 11
click at [232, 21] on input "text" at bounding box center [213, 23] width 221 height 21
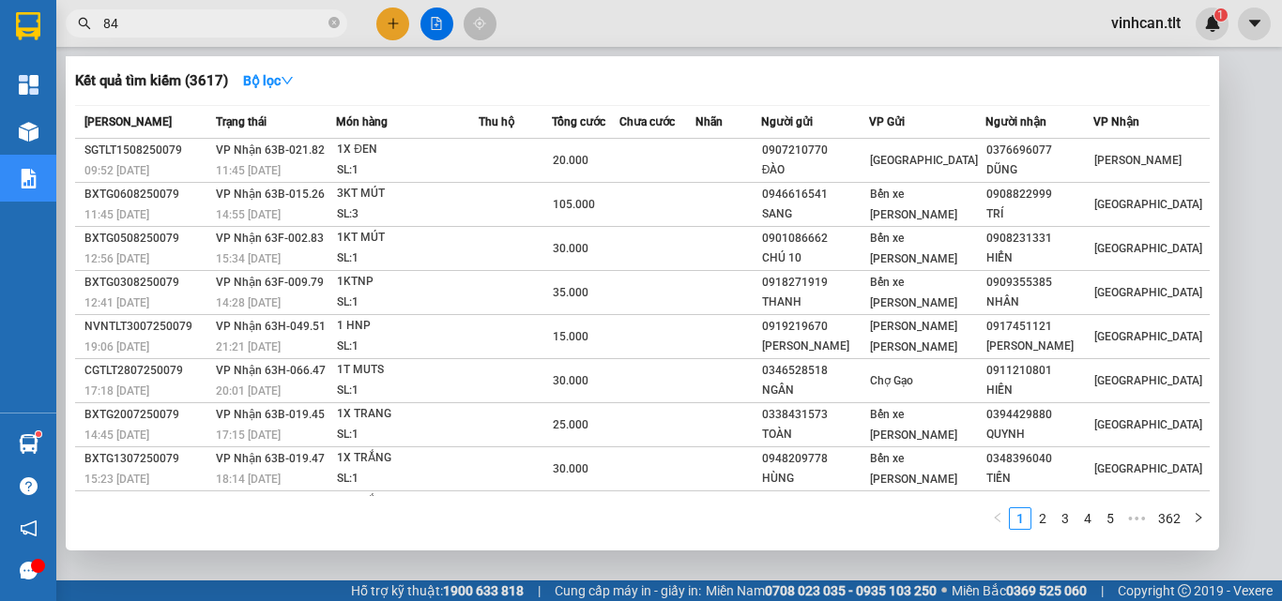
type input "848"
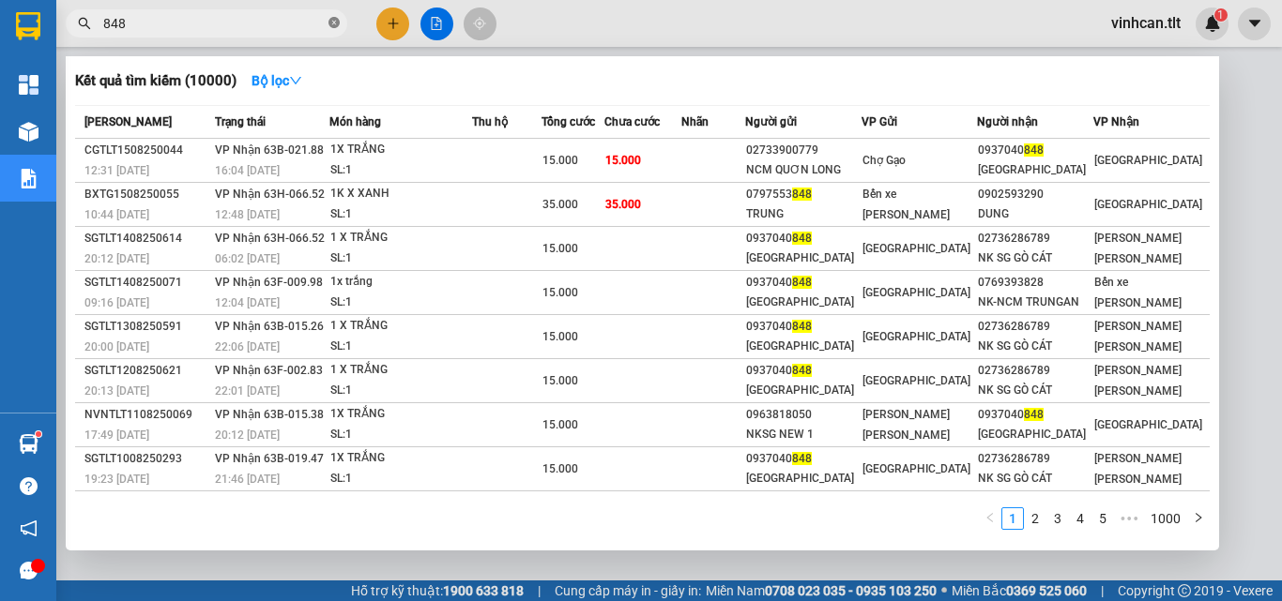
click at [337, 21] on icon "close-circle" at bounding box center [333, 22] width 11 height 11
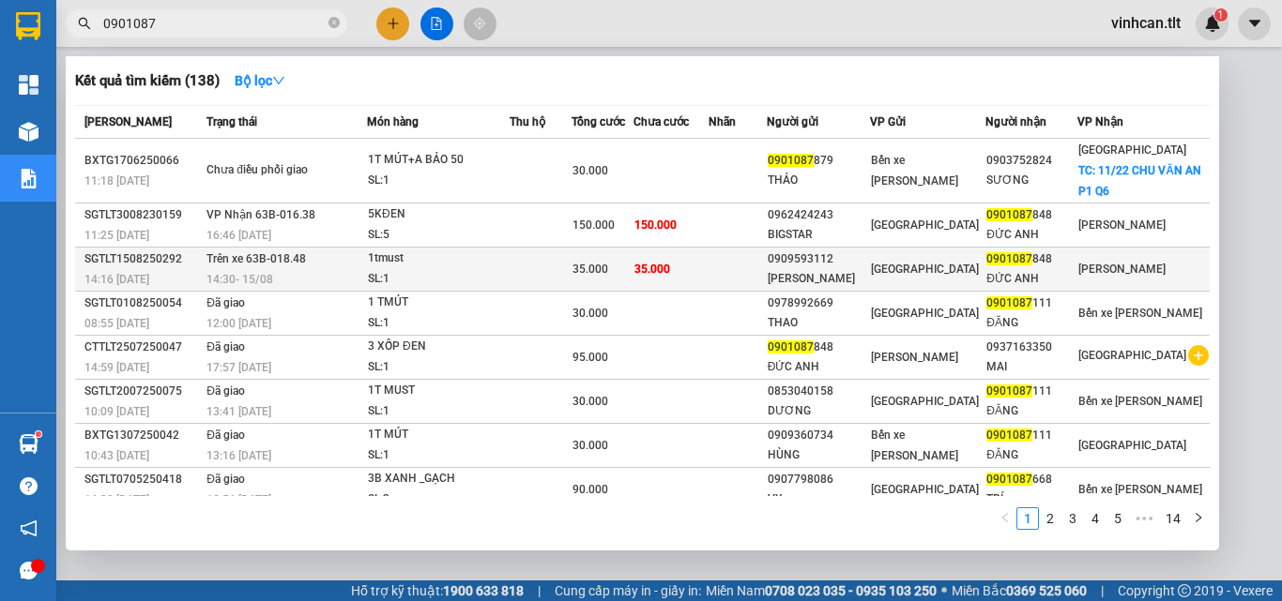
type input "0901087"
click at [847, 266] on div "0909593112" at bounding box center [819, 260] width 102 height 20
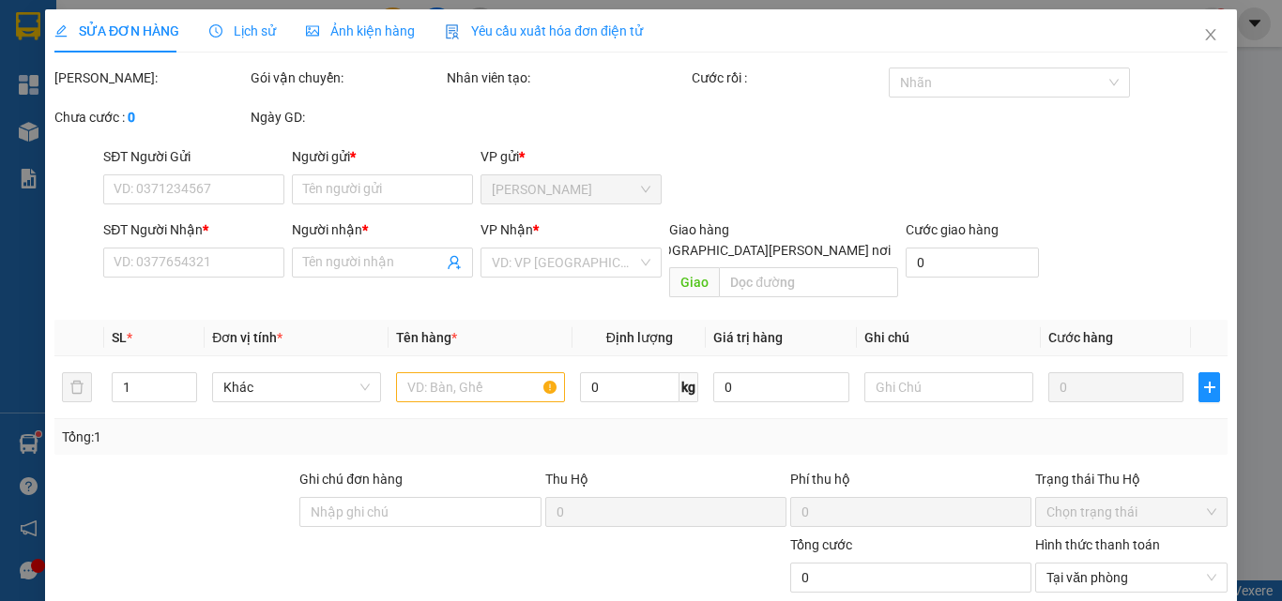
type input "0909593112"
type input "SARA"
type input "0901087848"
type input "ĐỨC ANH"
type input "35.000"
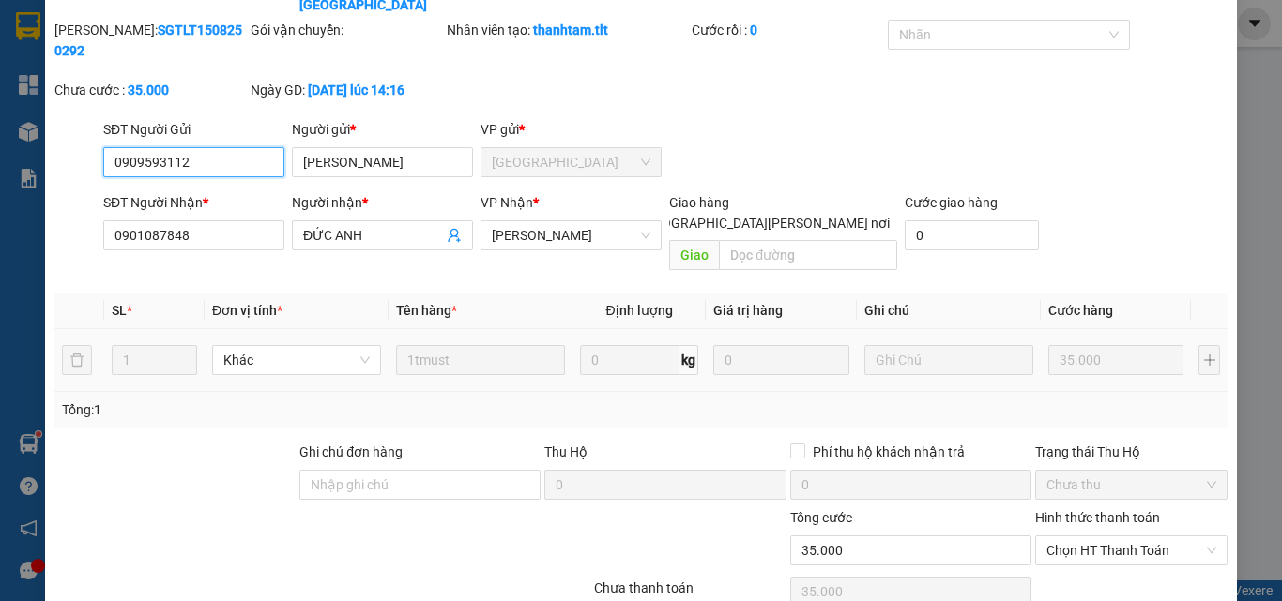
scroll to position [122, 0]
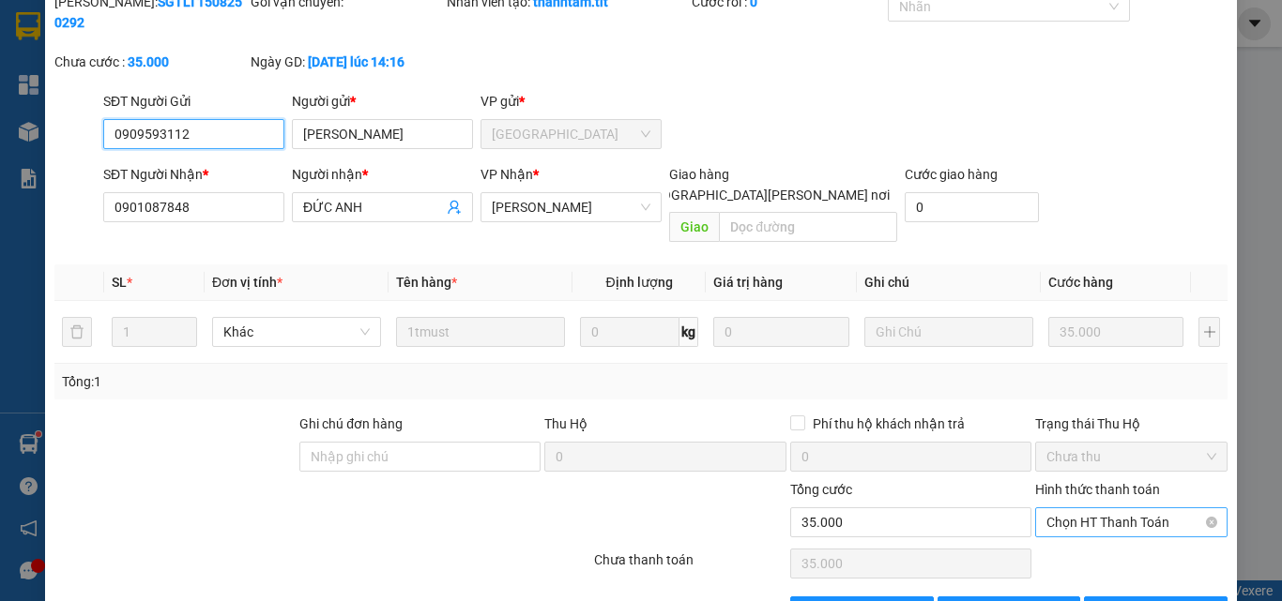
click at [1095, 509] on span "Chọn HT Thanh Toán" at bounding box center [1131, 523] width 170 height 28
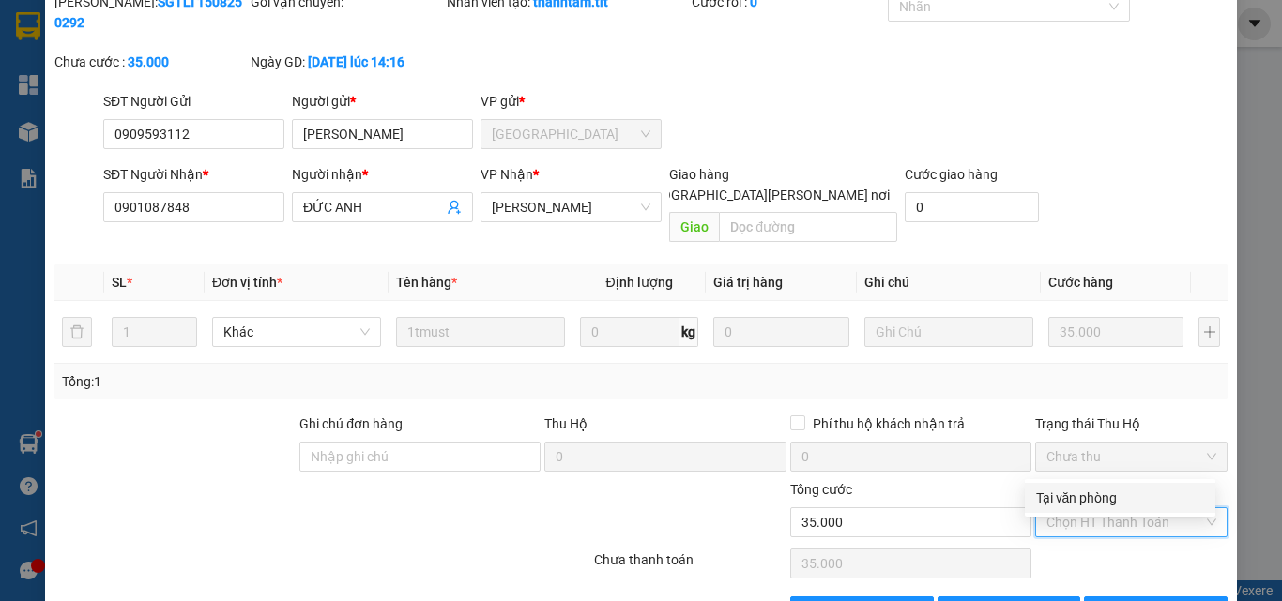
click at [1087, 499] on div "Tại văn phòng" at bounding box center [1120, 498] width 168 height 21
type input "0"
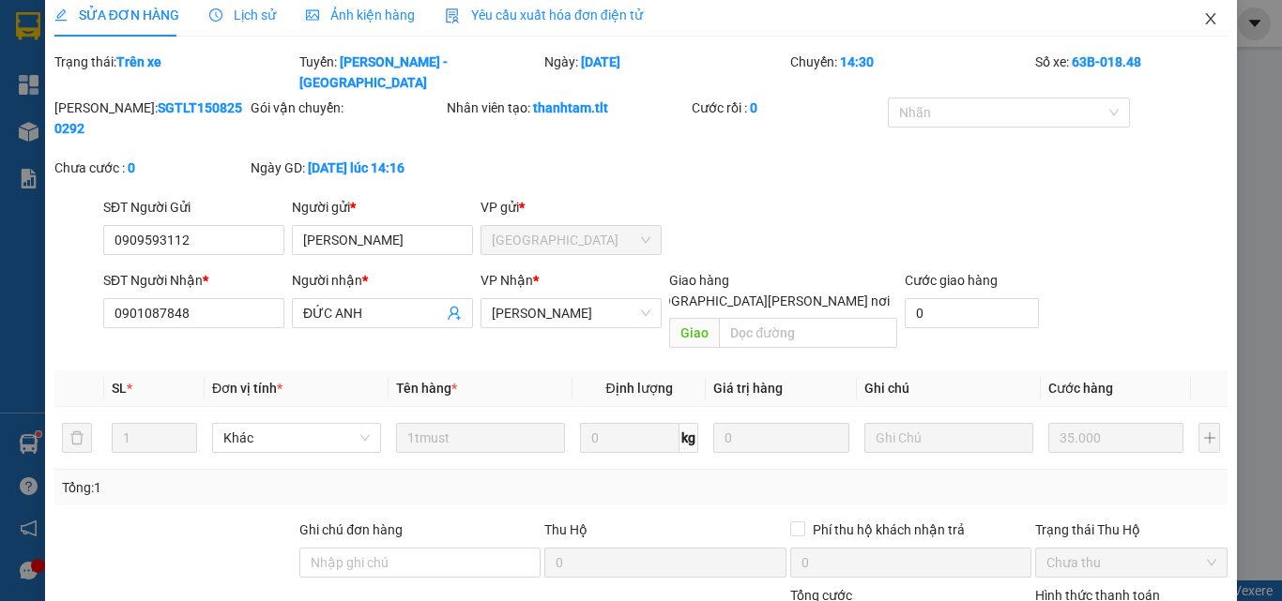
scroll to position [0, 0]
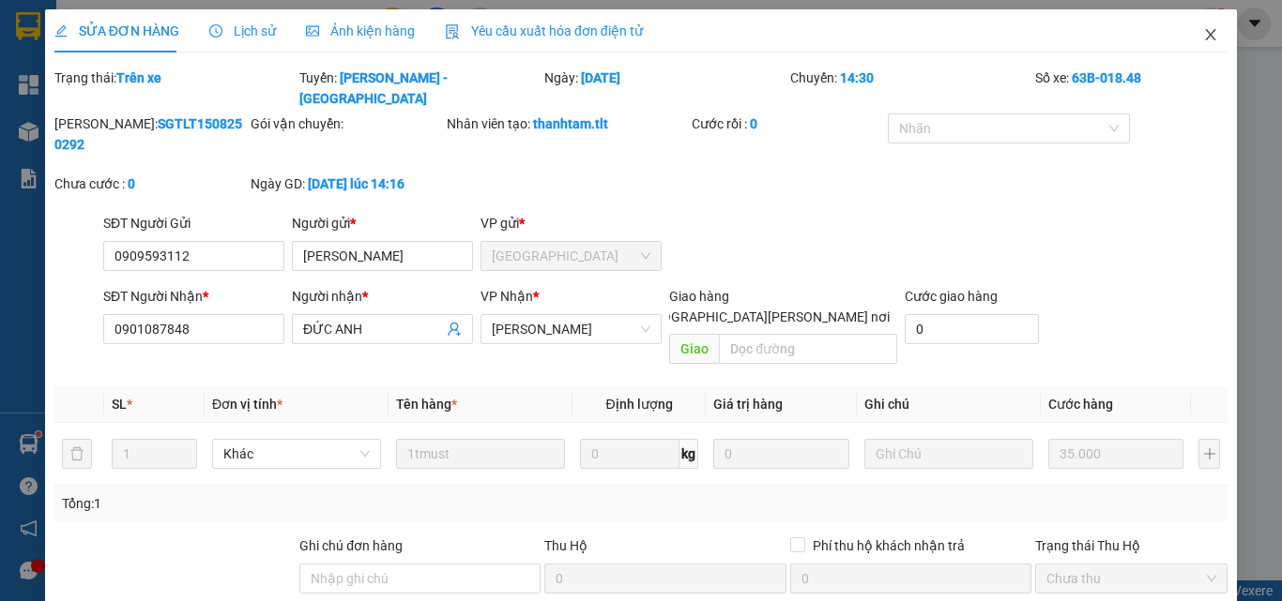
click at [1203, 34] on icon "close" at bounding box center [1210, 34] width 15 height 15
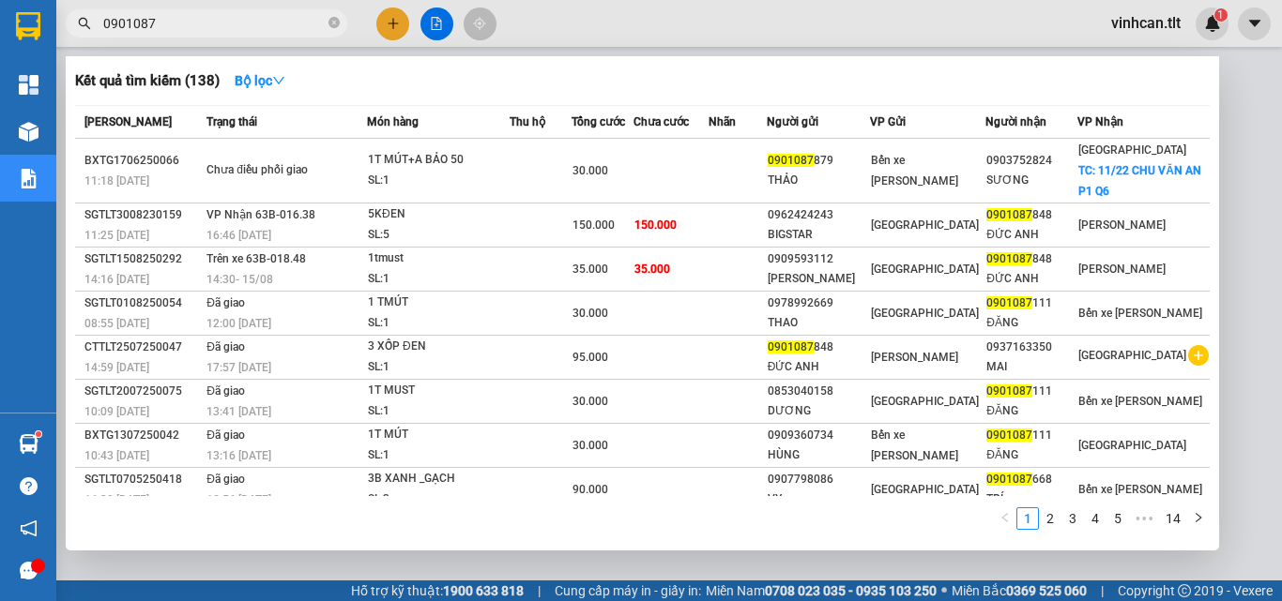
click at [299, 17] on input "0901087" at bounding box center [213, 23] width 221 height 21
click at [334, 24] on icon "close-circle" at bounding box center [333, 22] width 11 height 11
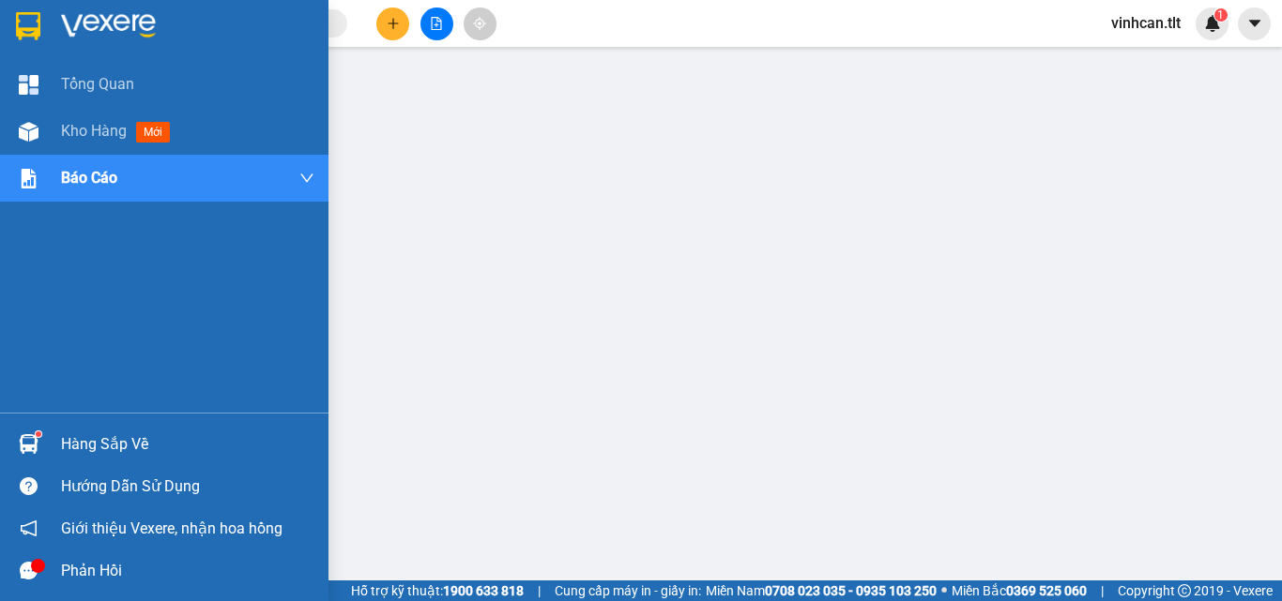
click at [141, 432] on div "Hàng sắp về" at bounding box center [187, 445] width 253 height 28
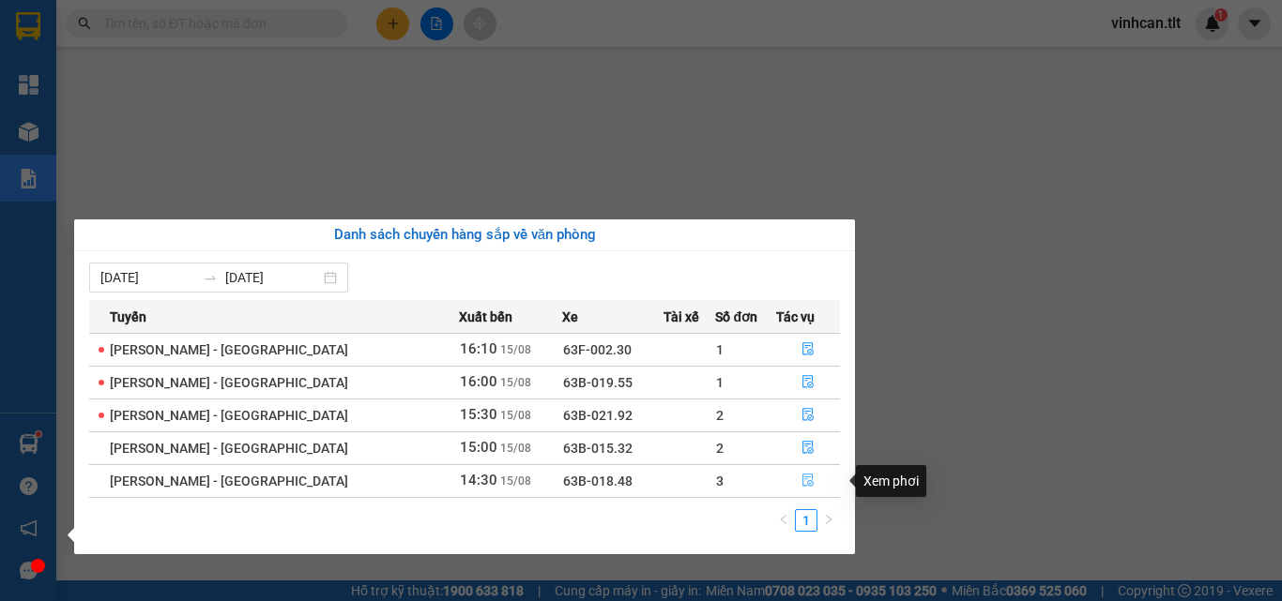
click at [801, 481] on icon "file-done" at bounding box center [807, 480] width 13 height 13
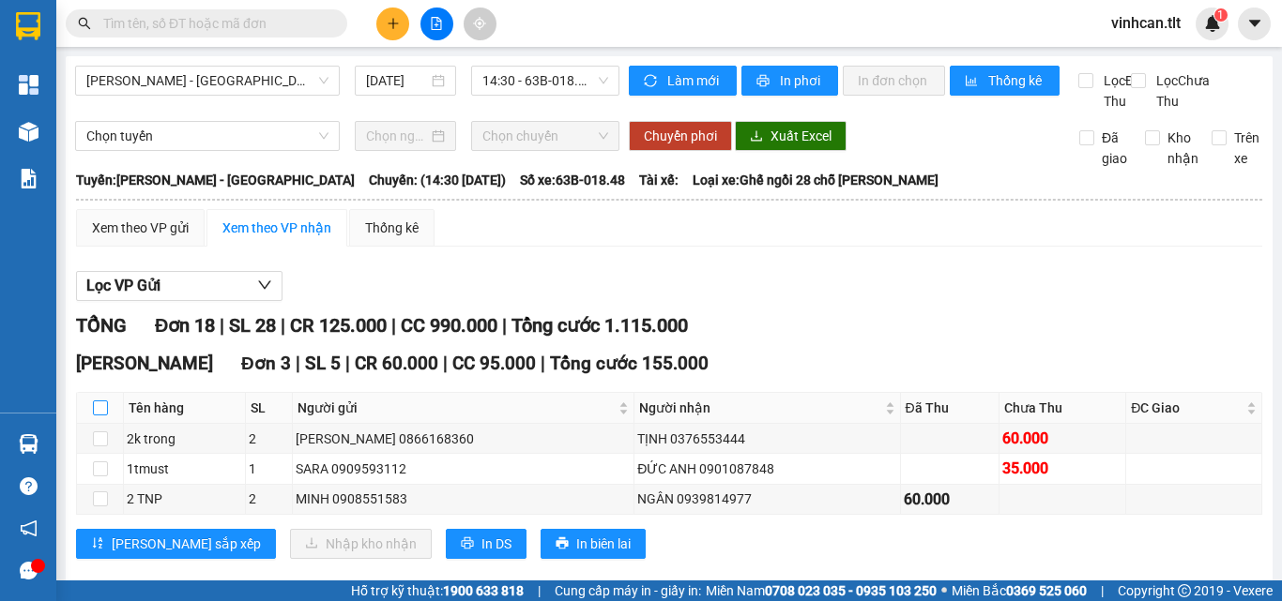
click at [104, 416] on input "checkbox" at bounding box center [100, 408] width 15 height 15
checkbox input "true"
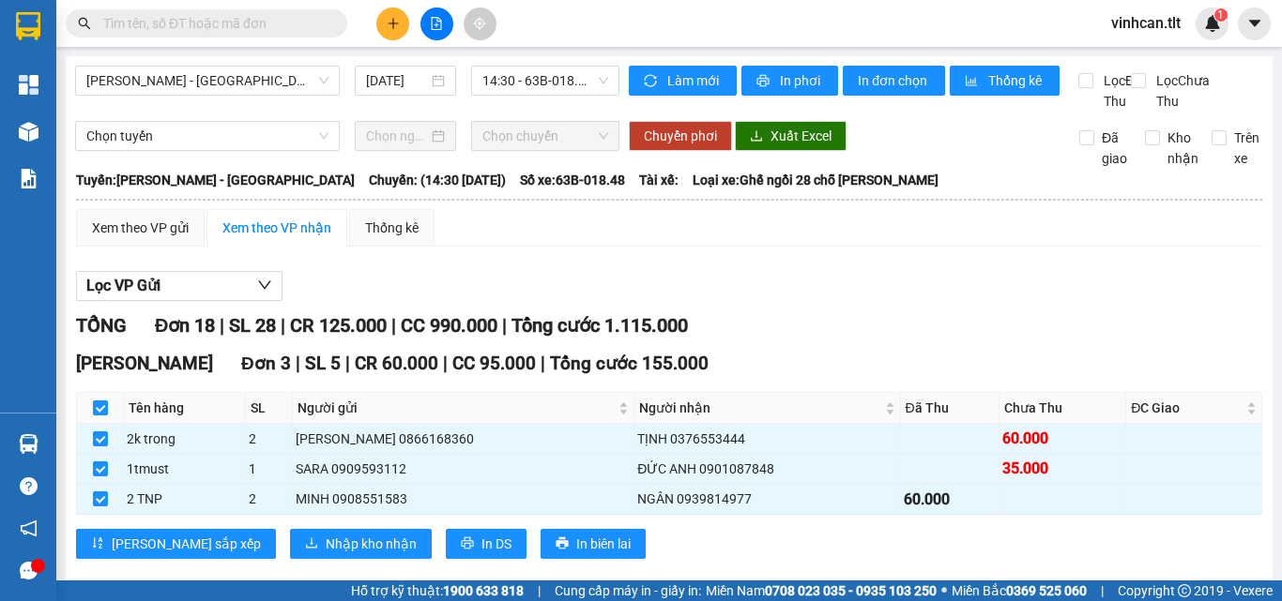
checkbox input "true"
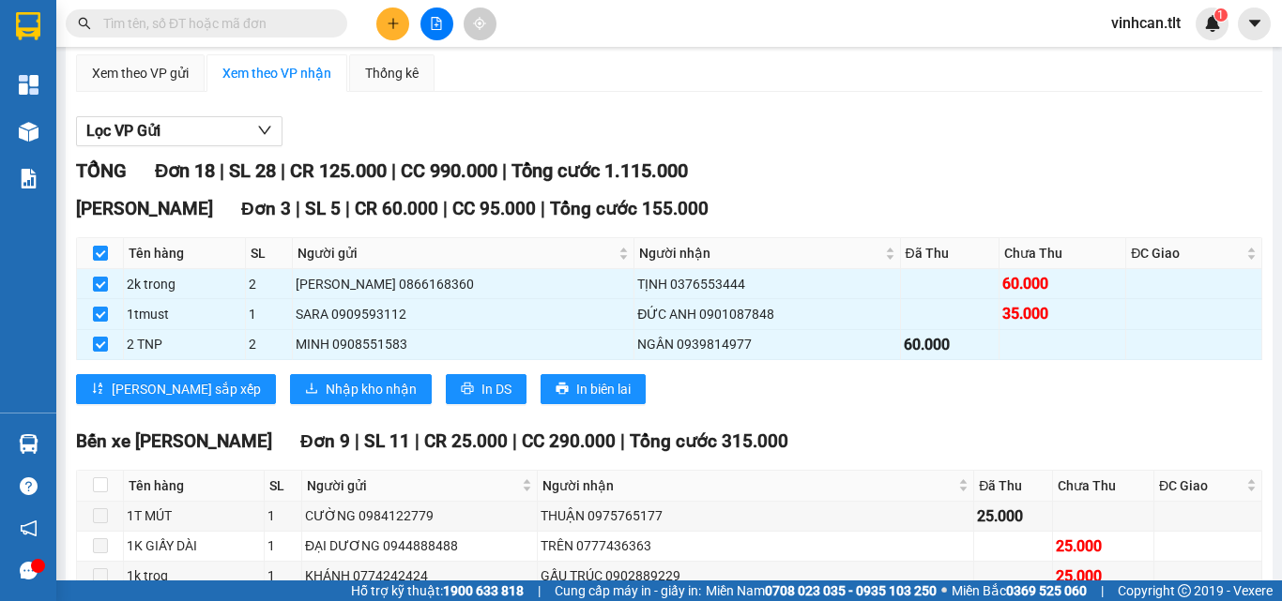
scroll to position [188, 0]
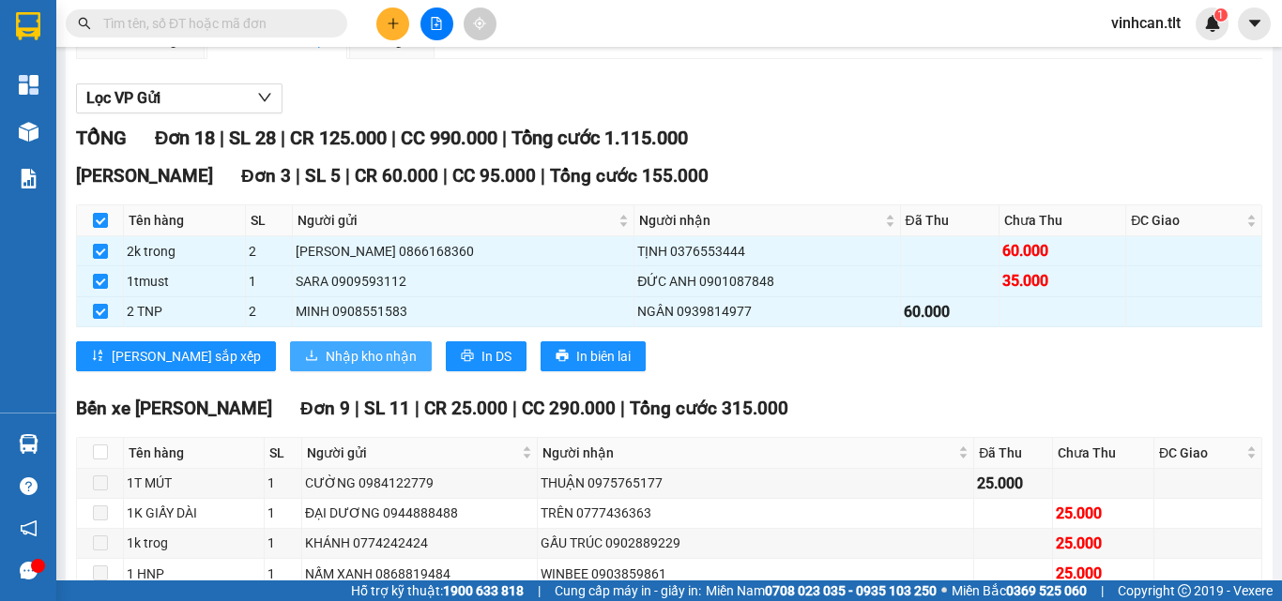
click at [326, 367] on span "Nhập kho nhận" at bounding box center [371, 356] width 91 height 21
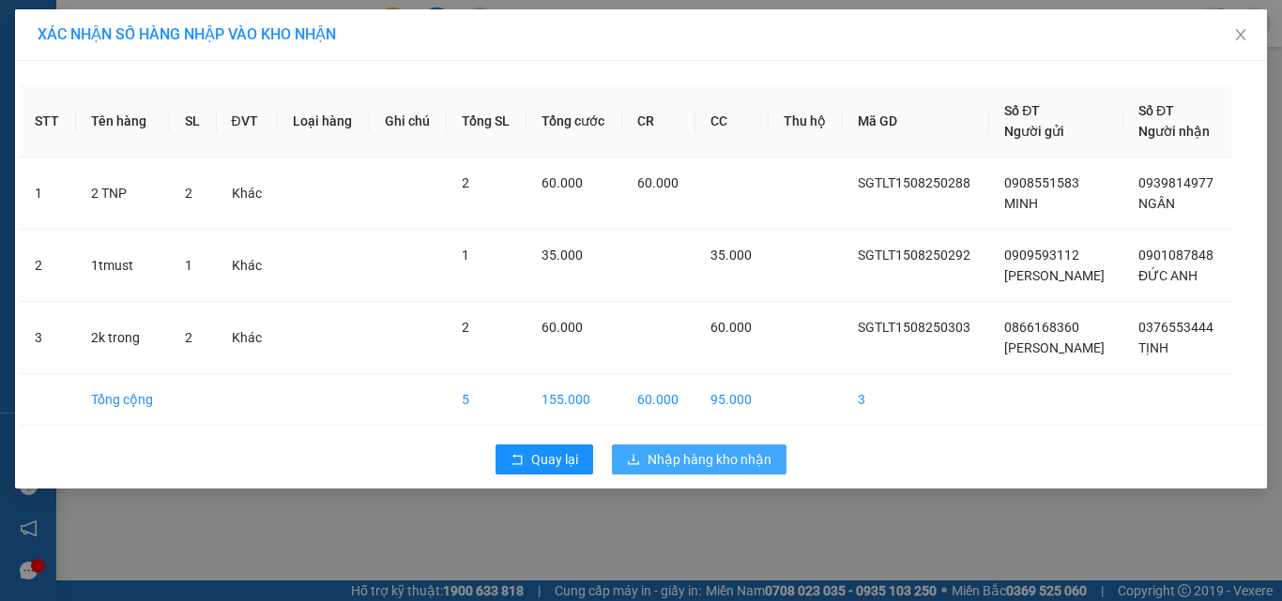
drag, startPoint x: 714, startPoint y: 457, endPoint x: 442, endPoint y: 464, distance: 272.2
click at [708, 461] on span "Nhập hàng kho nhận" at bounding box center [709, 459] width 124 height 21
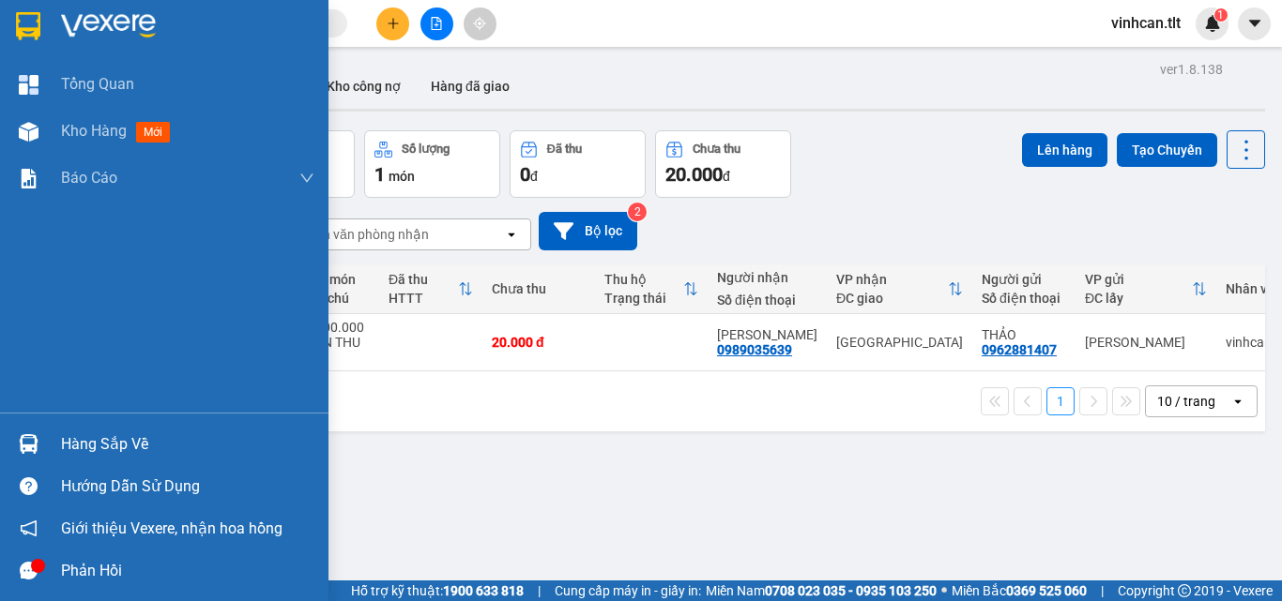
click at [77, 443] on div "Hàng sắp về" at bounding box center [187, 445] width 253 height 28
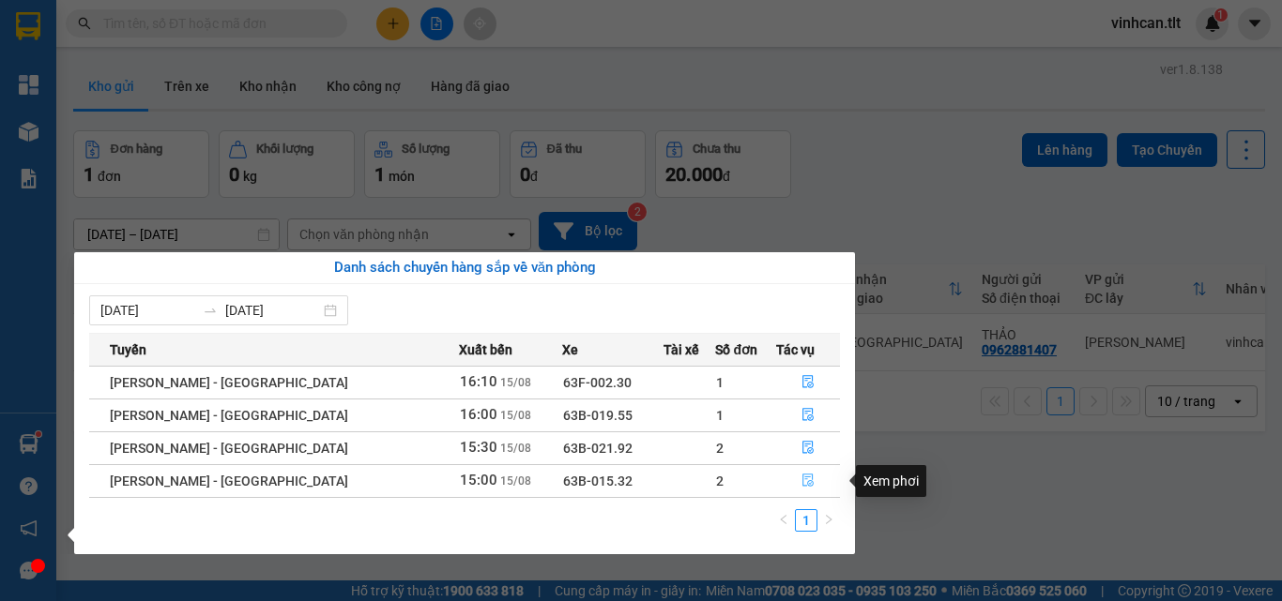
click at [803, 479] on icon "file-done" at bounding box center [807, 480] width 13 height 13
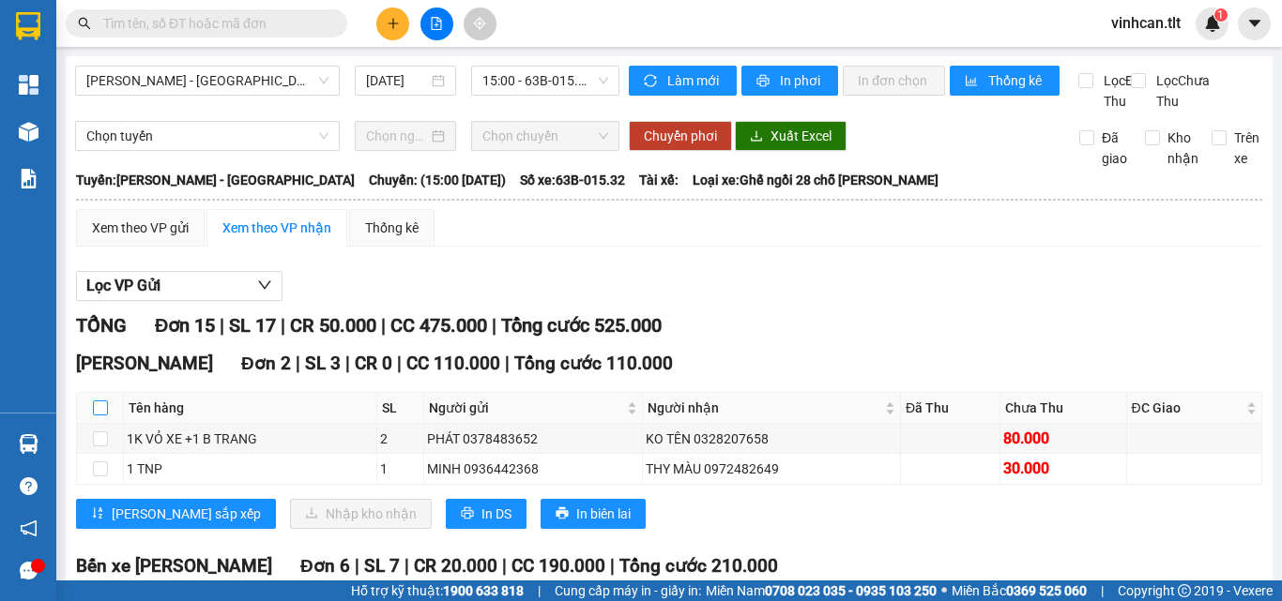
click at [99, 416] on input "checkbox" at bounding box center [100, 408] width 15 height 15
checkbox input "true"
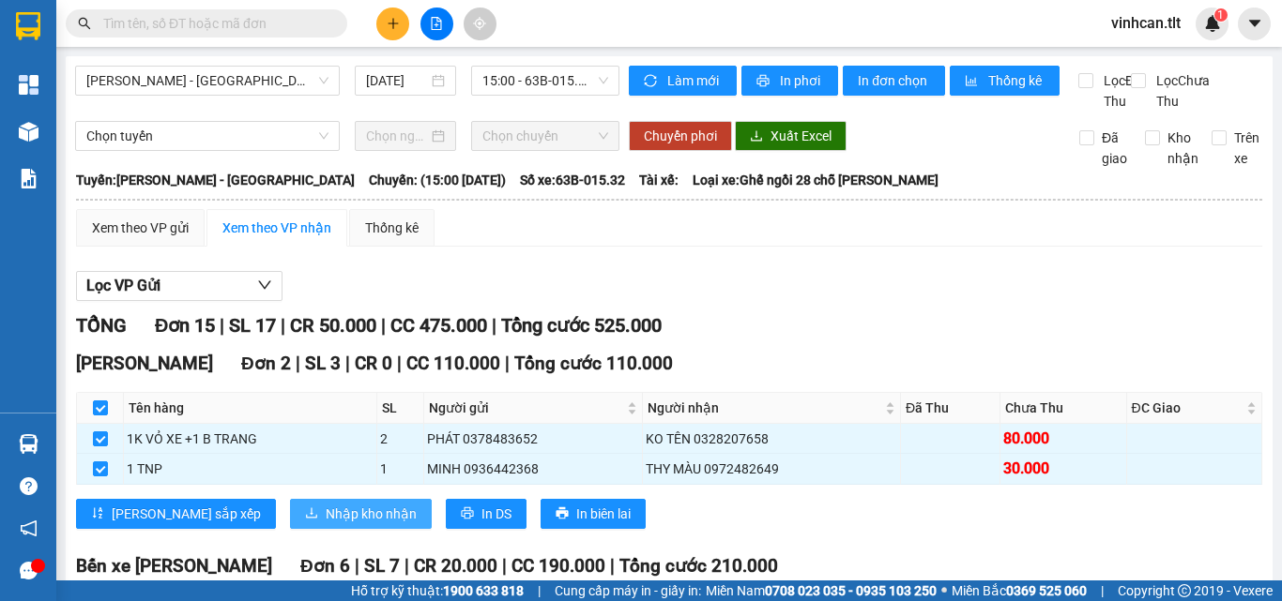
click at [326, 524] on span "Nhập kho nhận" at bounding box center [371, 514] width 91 height 21
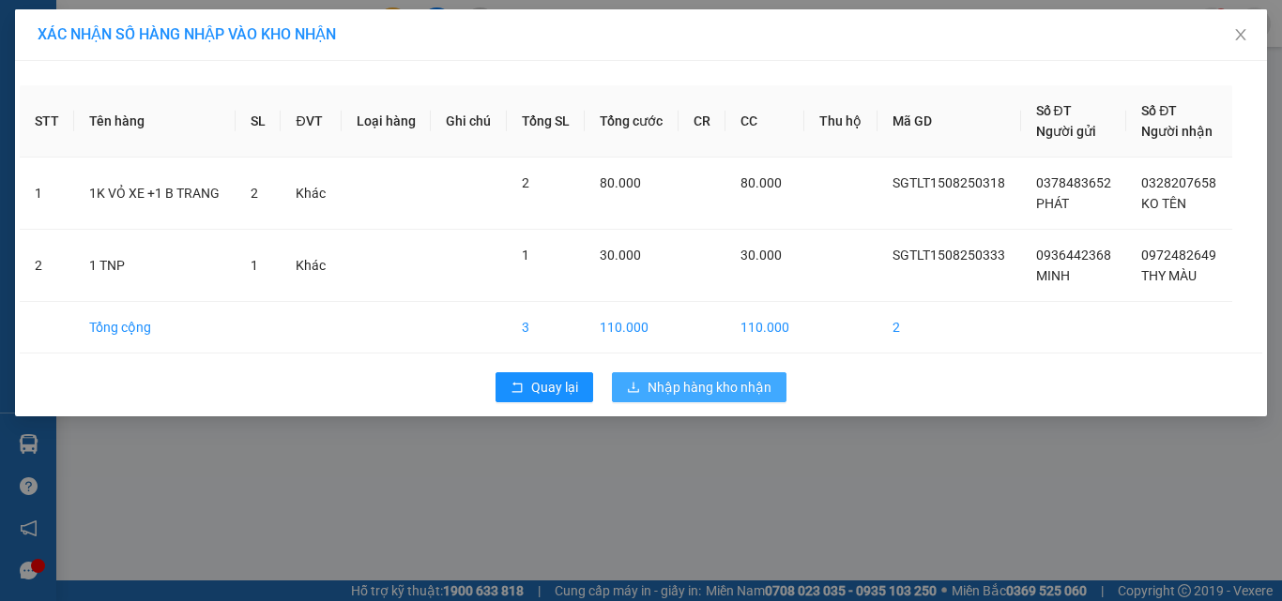
click at [655, 391] on span "Nhập hàng kho nhận" at bounding box center [709, 387] width 124 height 21
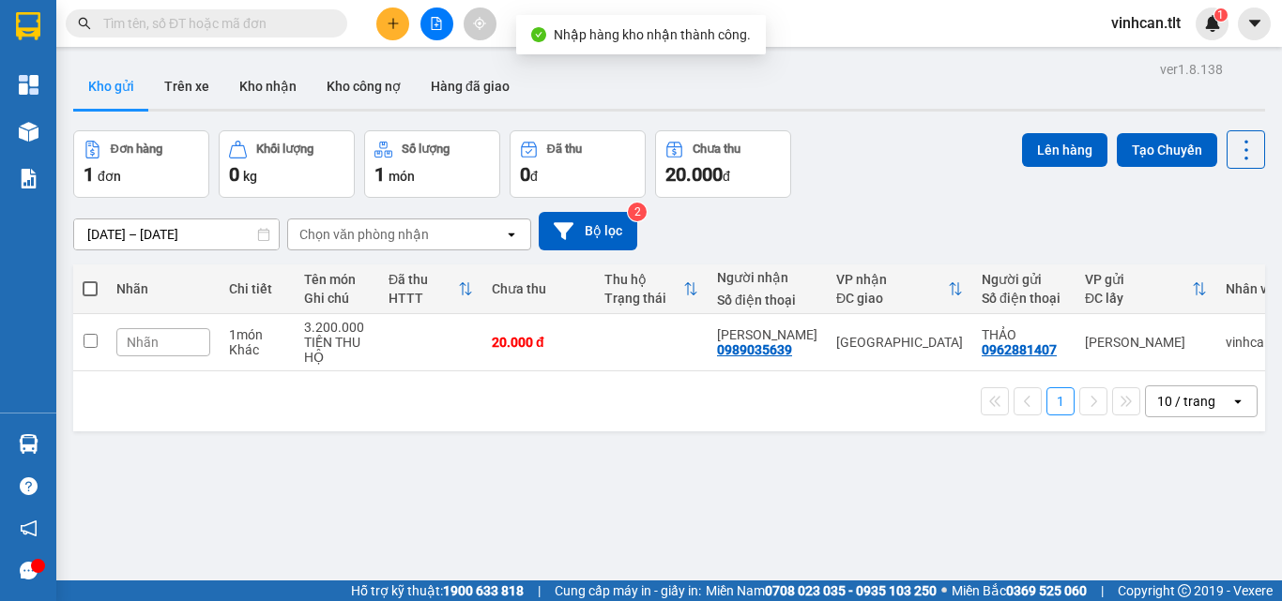
click at [177, 23] on input "text" at bounding box center [213, 23] width 221 height 21
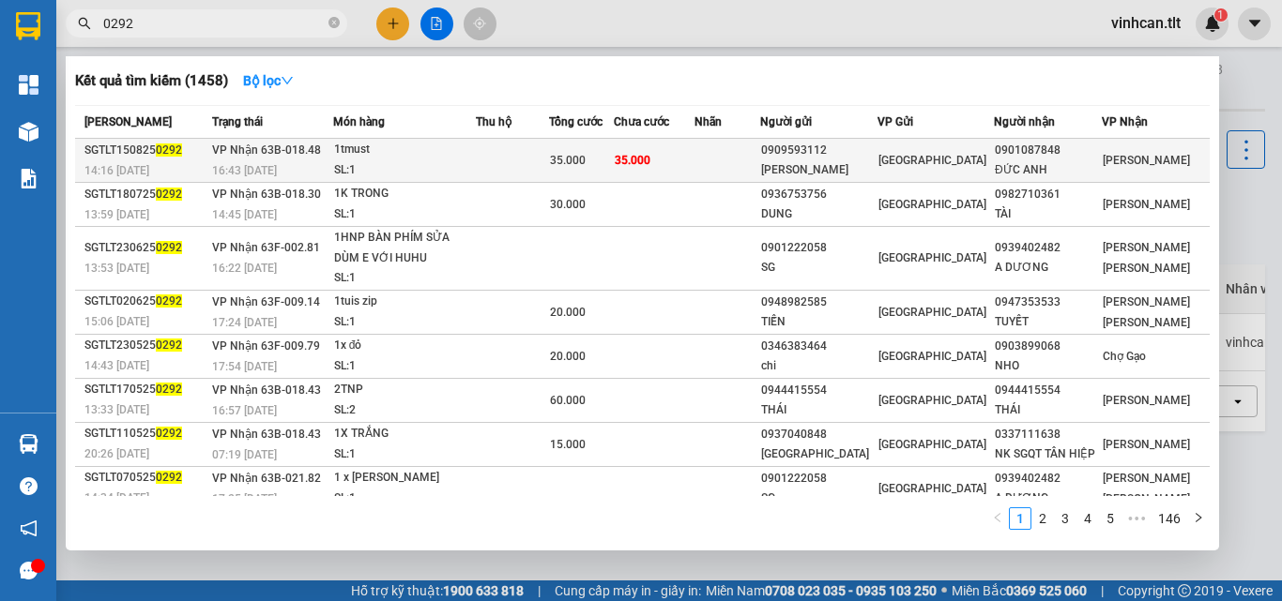
click at [837, 150] on div "0909593112" at bounding box center [818, 151] width 114 height 20
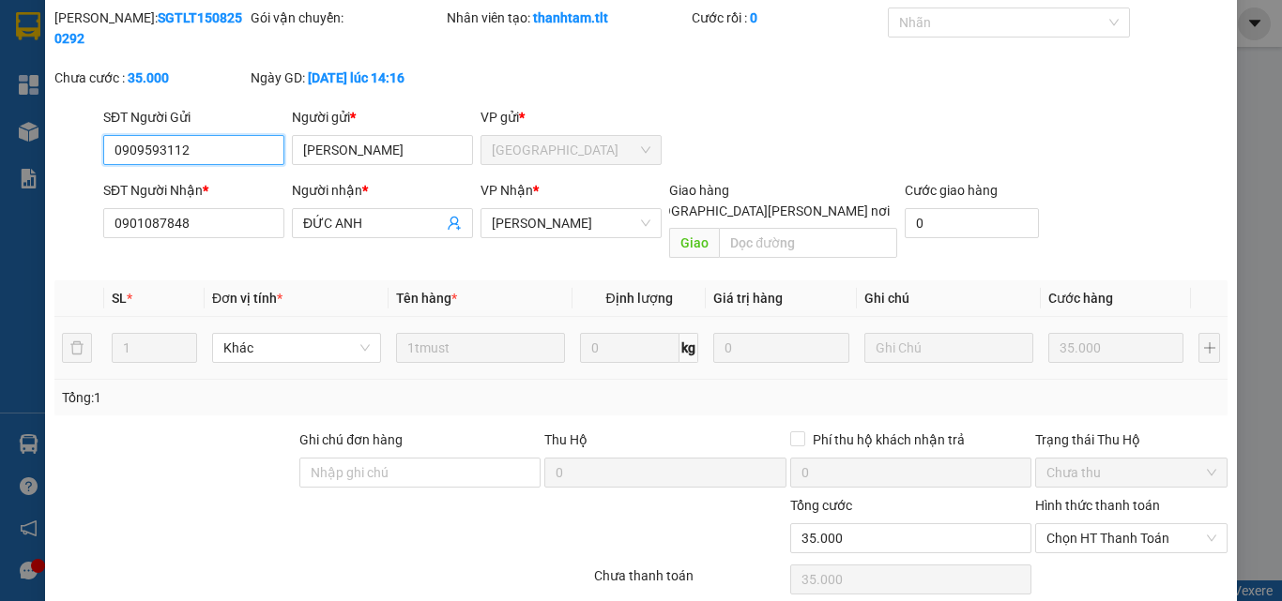
scroll to position [97, 0]
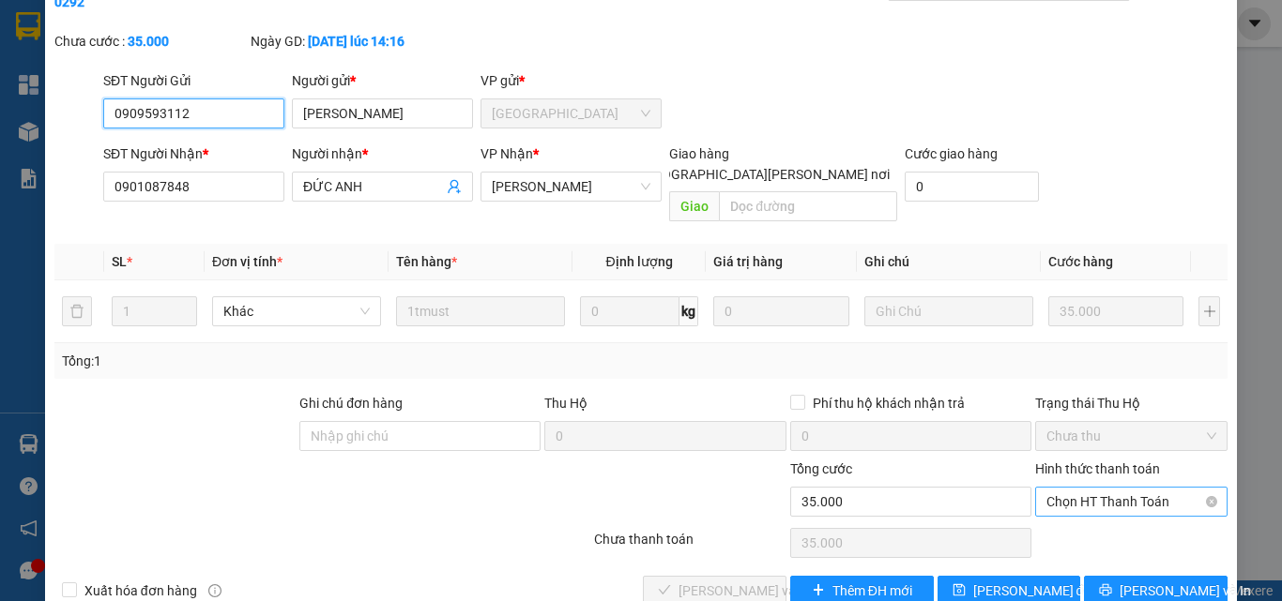
click at [1096, 488] on span "Chọn HT Thanh Toán" at bounding box center [1131, 502] width 170 height 28
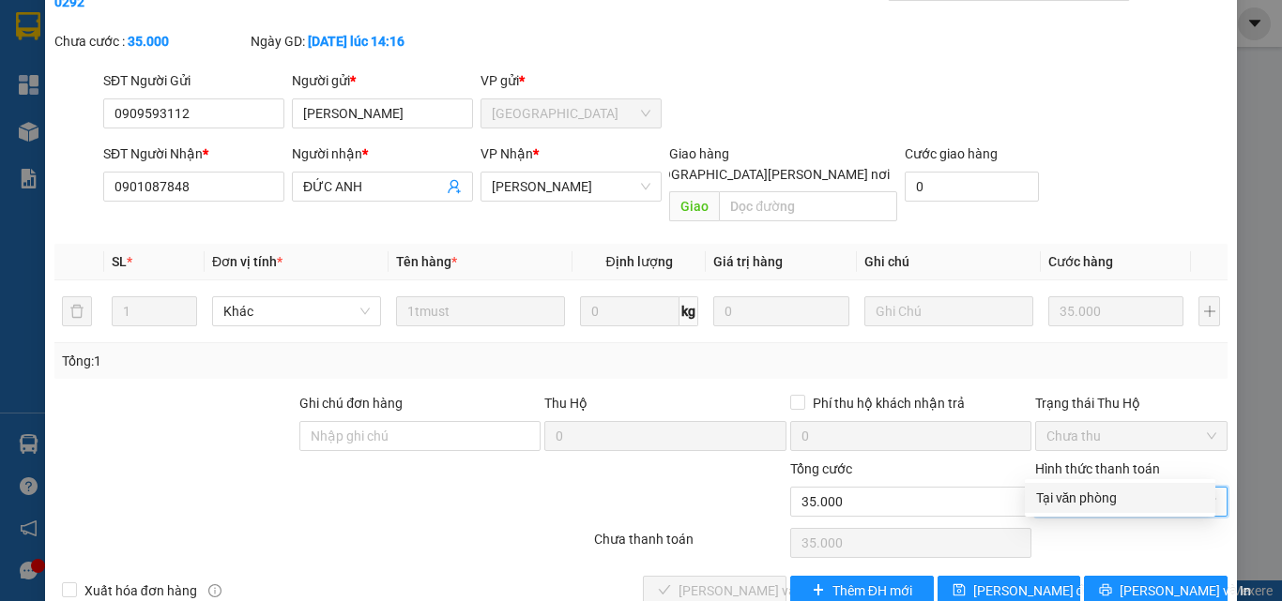
click at [1089, 491] on div "Tại văn phòng" at bounding box center [1120, 498] width 168 height 21
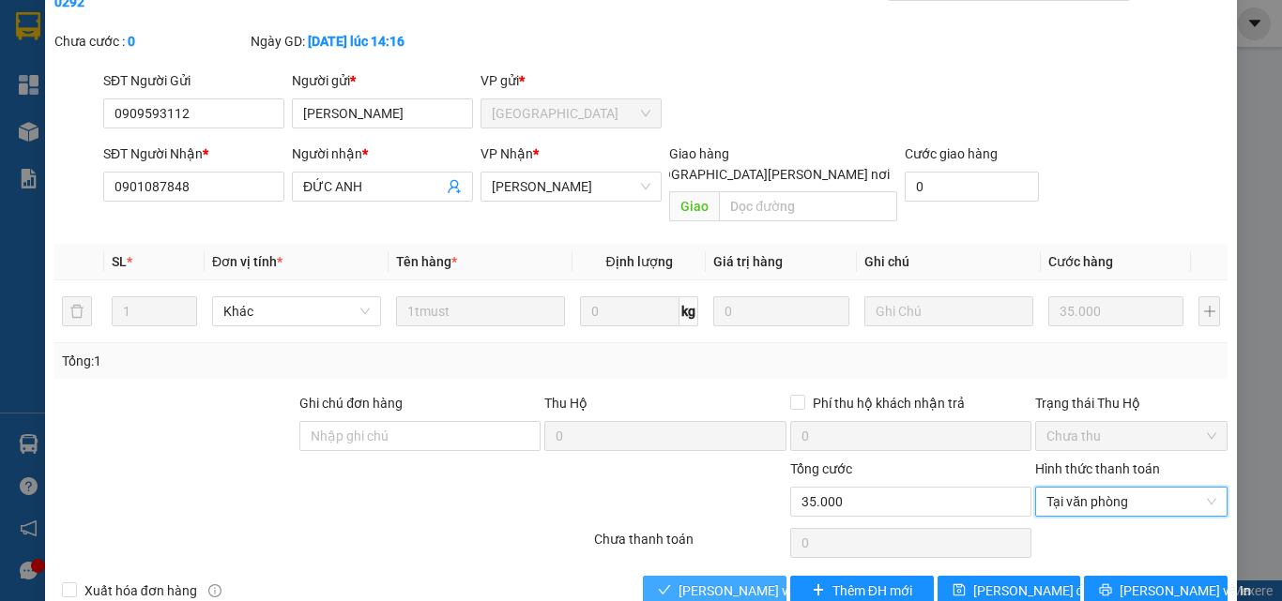
click at [731, 581] on span "[PERSON_NAME] và [PERSON_NAME] hàng" at bounding box center [804, 591] width 253 height 21
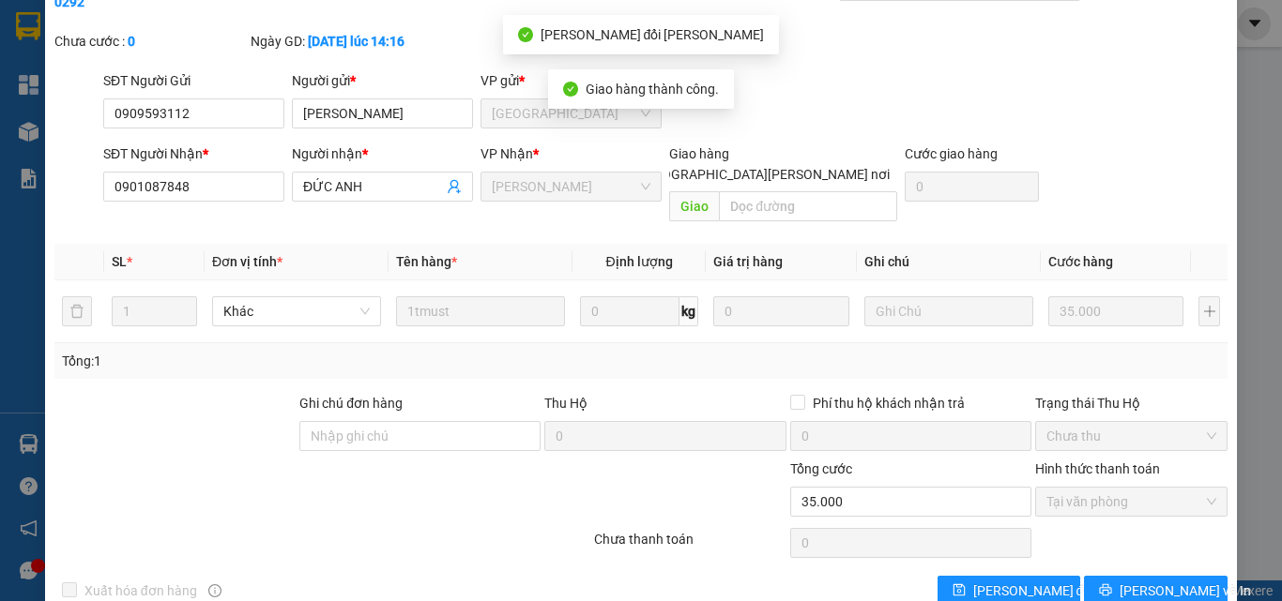
scroll to position [0, 0]
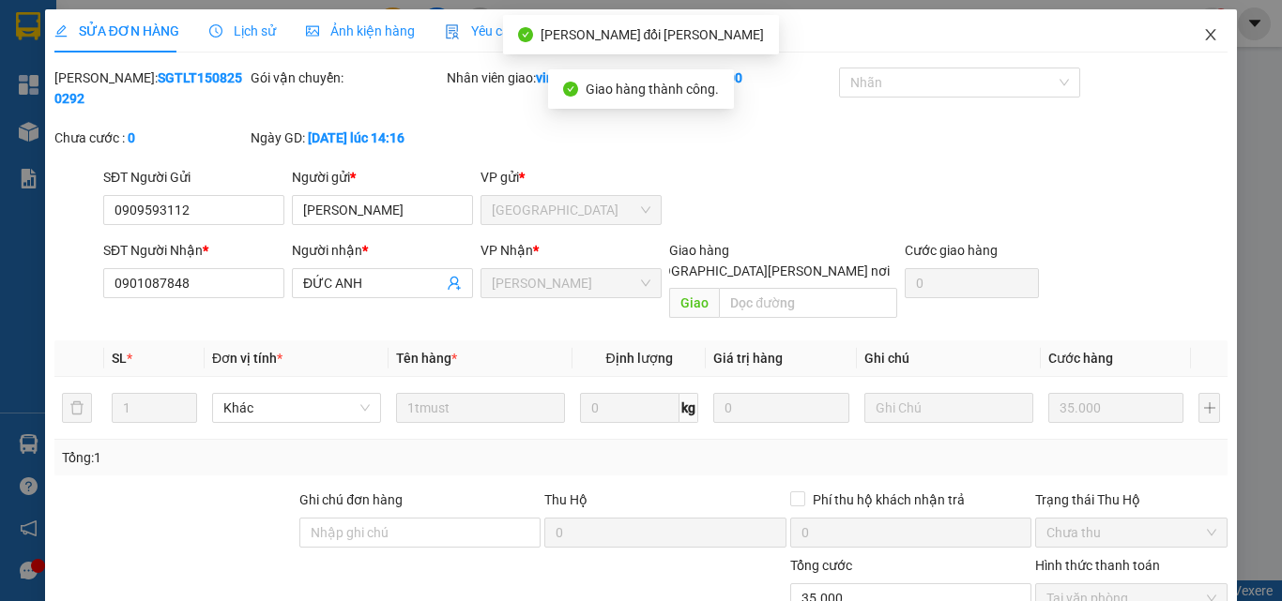
click at [1206, 35] on icon "close" at bounding box center [1211, 34] width 10 height 11
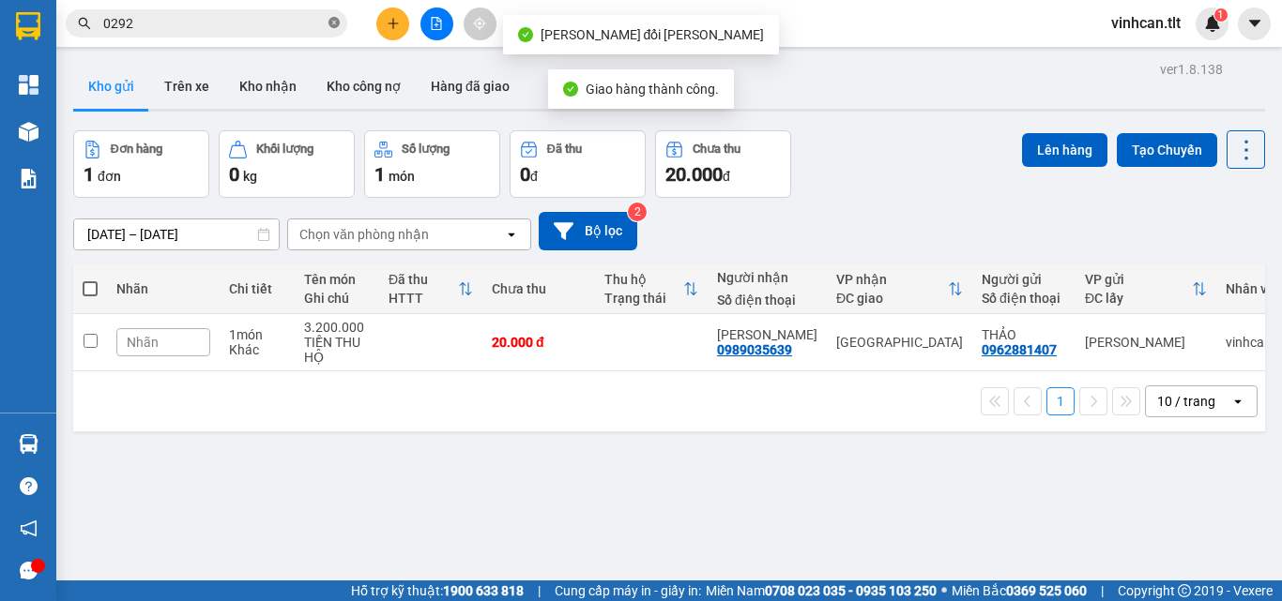
click at [331, 22] on icon "close-circle" at bounding box center [333, 22] width 11 height 11
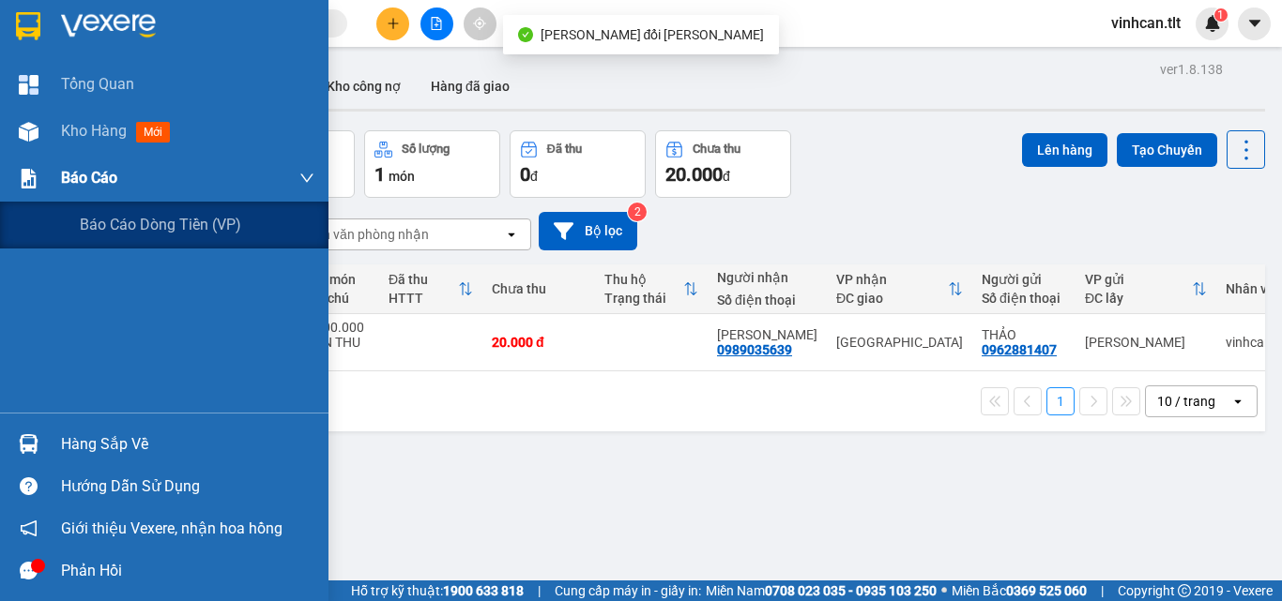
drag, startPoint x: 71, startPoint y: 175, endPoint x: 85, endPoint y: 182, distance: 15.5
click at [76, 178] on span "Báo cáo" at bounding box center [89, 177] width 56 height 23
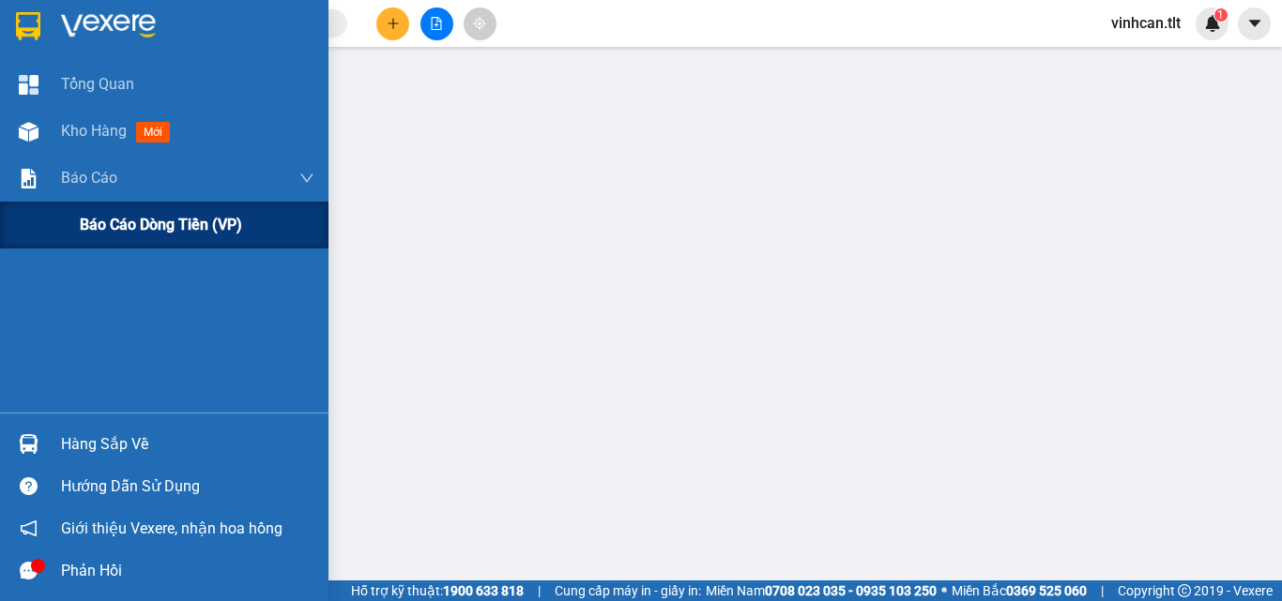
click at [144, 223] on span "Báo cáo dòng tiền (VP)" at bounding box center [161, 224] width 162 height 23
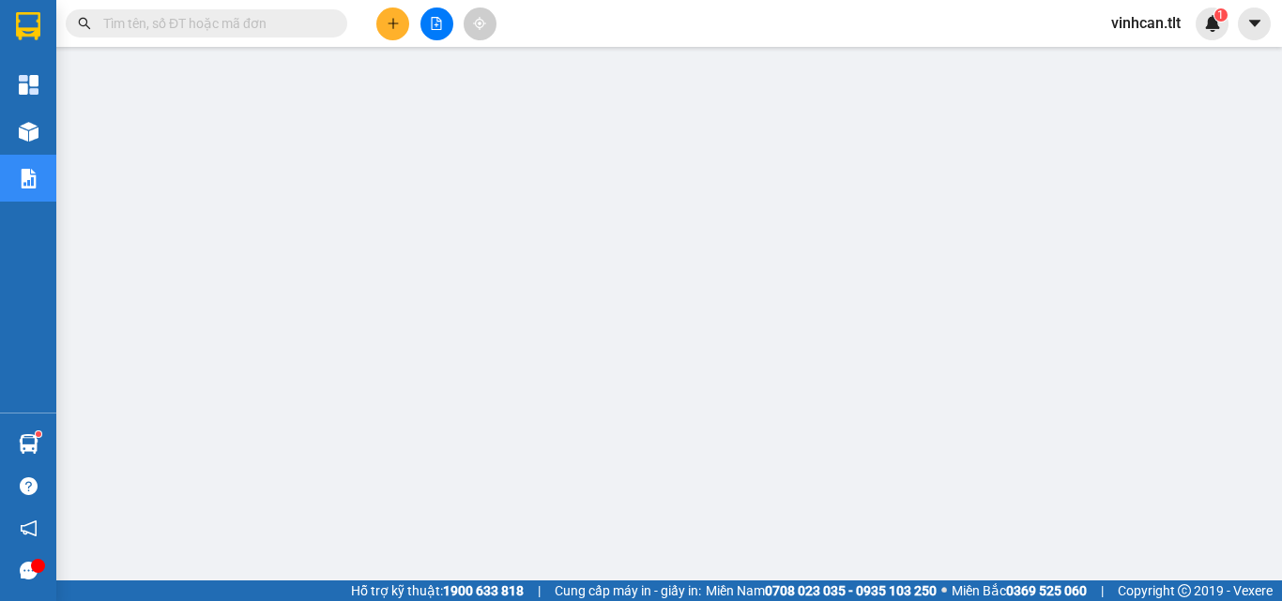
click at [260, 13] on input "text" at bounding box center [213, 23] width 221 height 21
click at [246, 28] on input "text" at bounding box center [213, 23] width 221 height 21
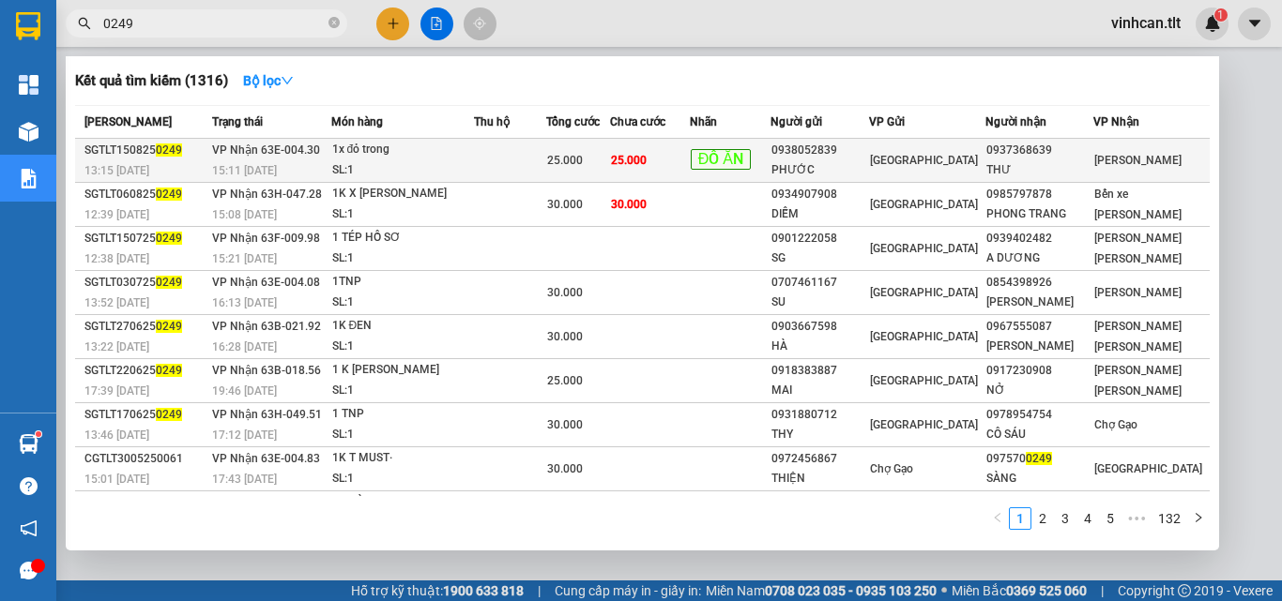
click at [851, 156] on div "0938052839" at bounding box center [819, 151] width 97 height 20
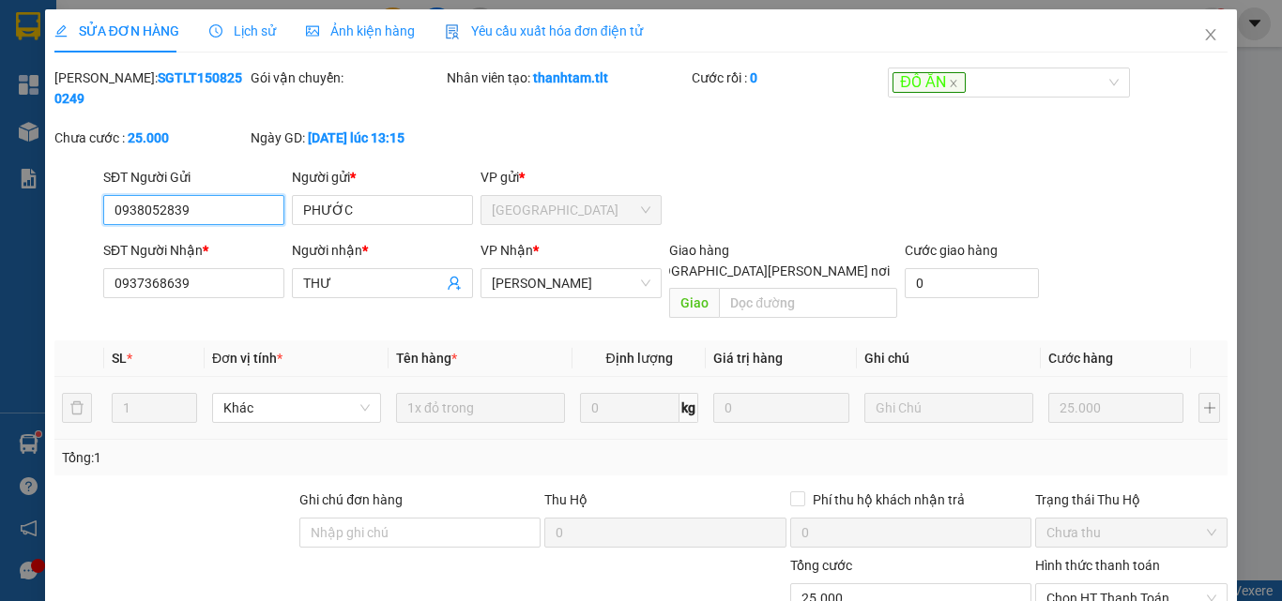
scroll to position [94, 0]
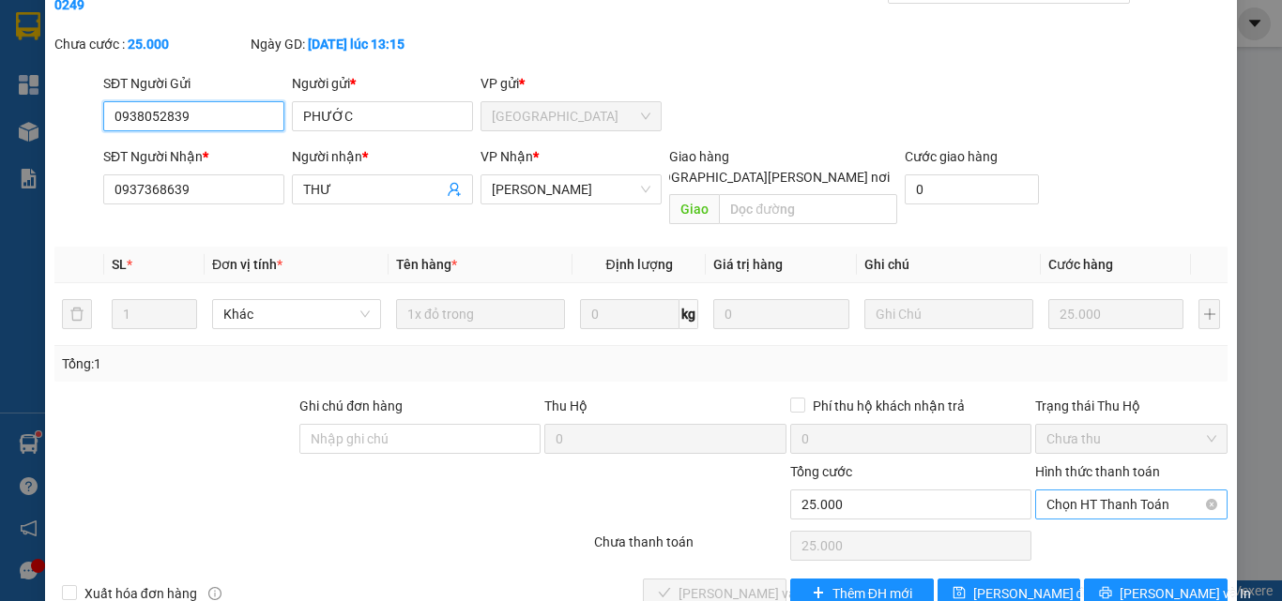
click at [1051, 491] on span "Chọn HT Thanh Toán" at bounding box center [1131, 505] width 170 height 28
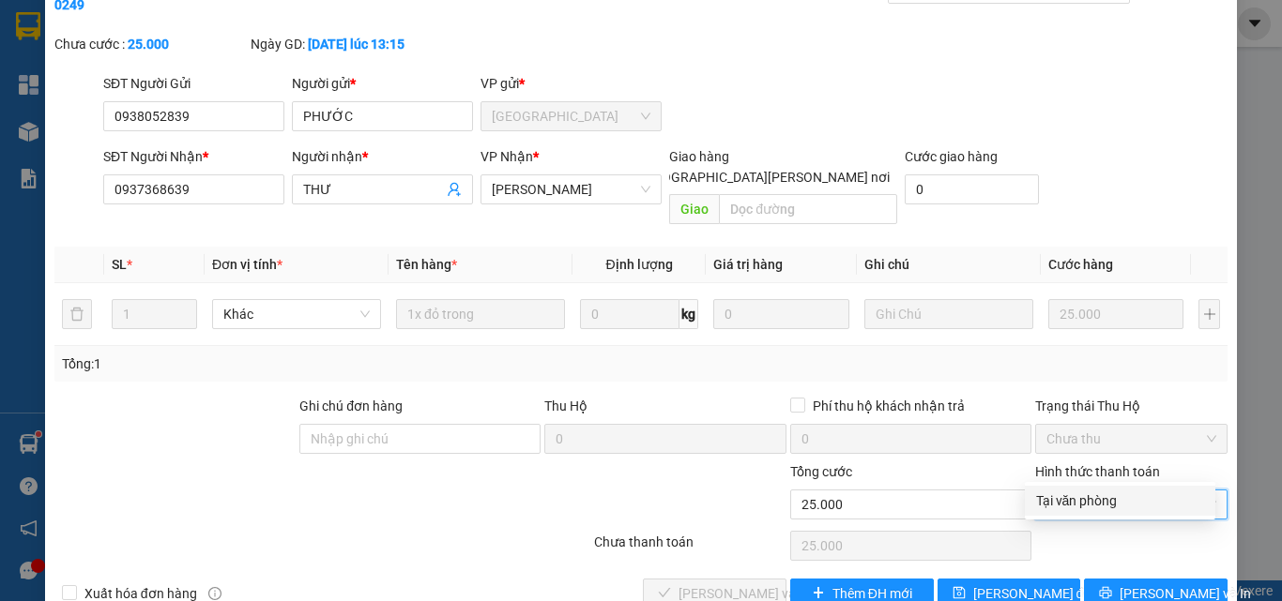
click at [1056, 493] on div "Tại văn phòng" at bounding box center [1120, 501] width 168 height 21
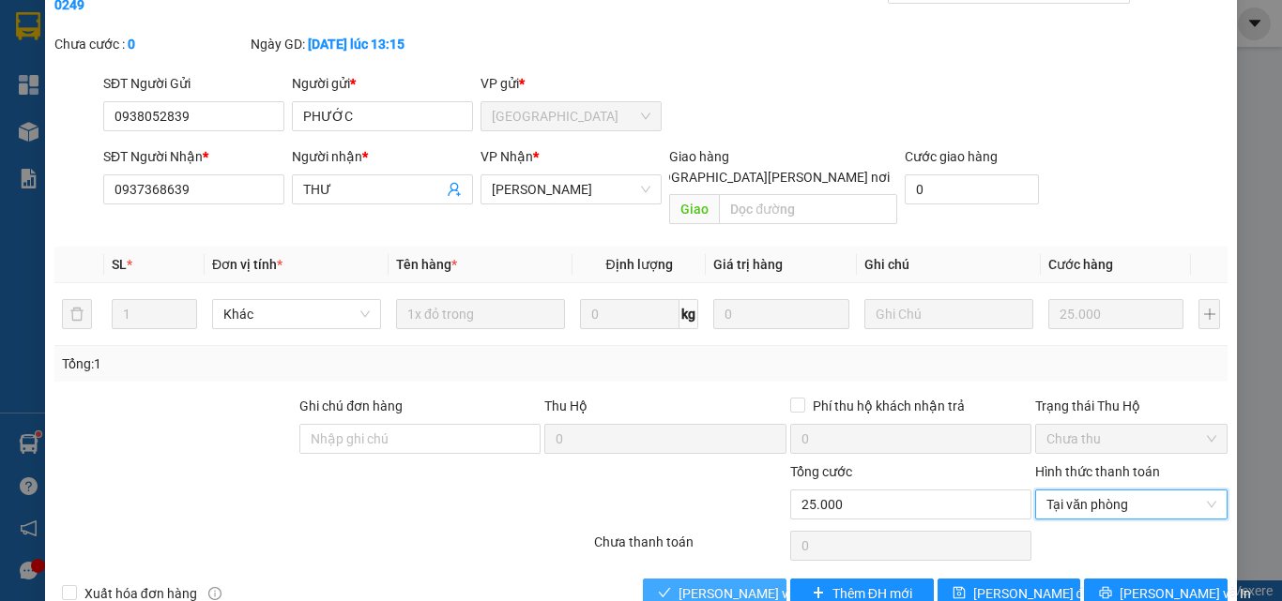
click at [753, 584] on span "[PERSON_NAME] và [PERSON_NAME] hàng" at bounding box center [804, 594] width 253 height 21
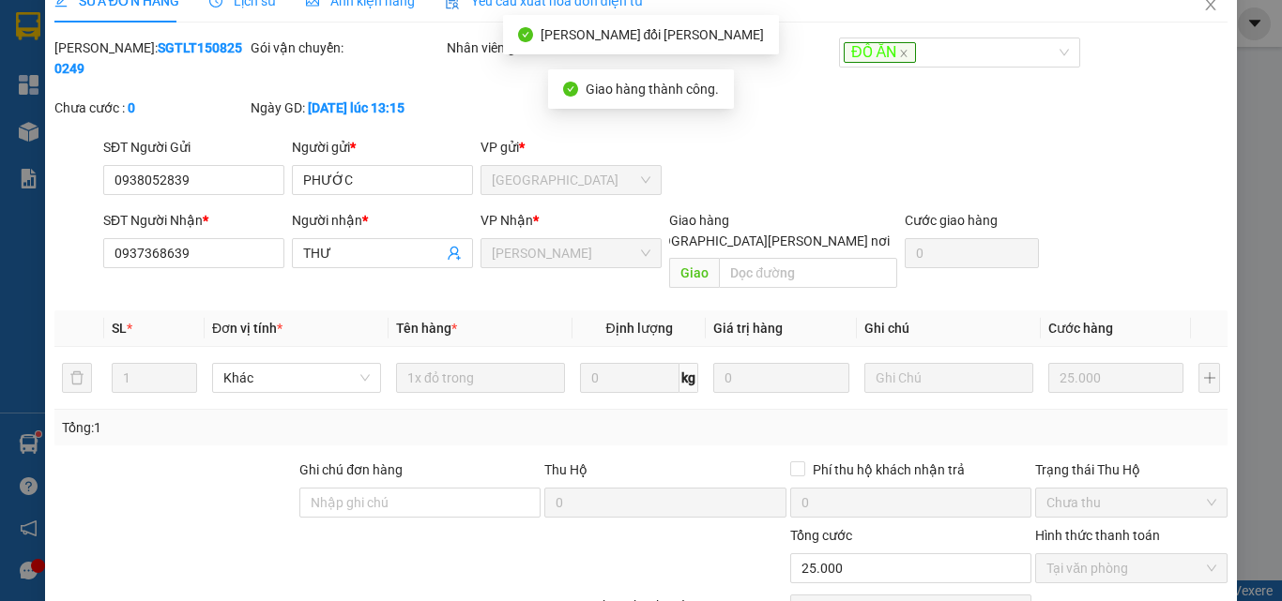
scroll to position [0, 0]
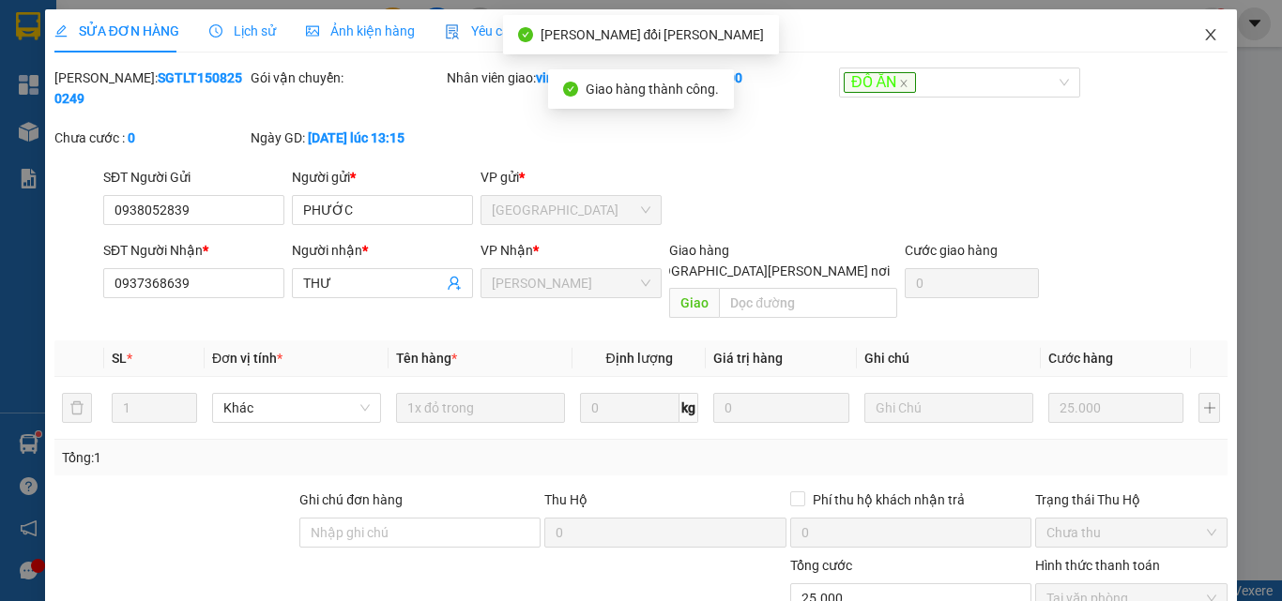
click at [1203, 30] on icon "close" at bounding box center [1210, 34] width 15 height 15
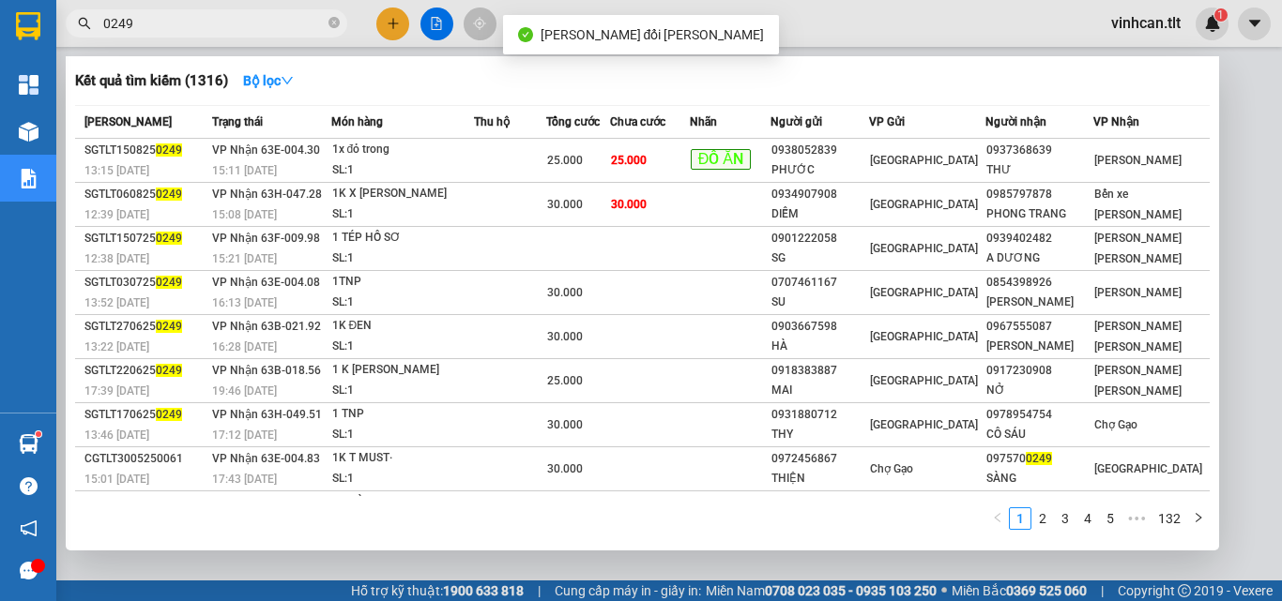
drag, startPoint x: 336, startPoint y: 22, endPoint x: 319, endPoint y: 24, distance: 17.1
click at [335, 23] on icon "close-circle" at bounding box center [333, 22] width 11 height 11
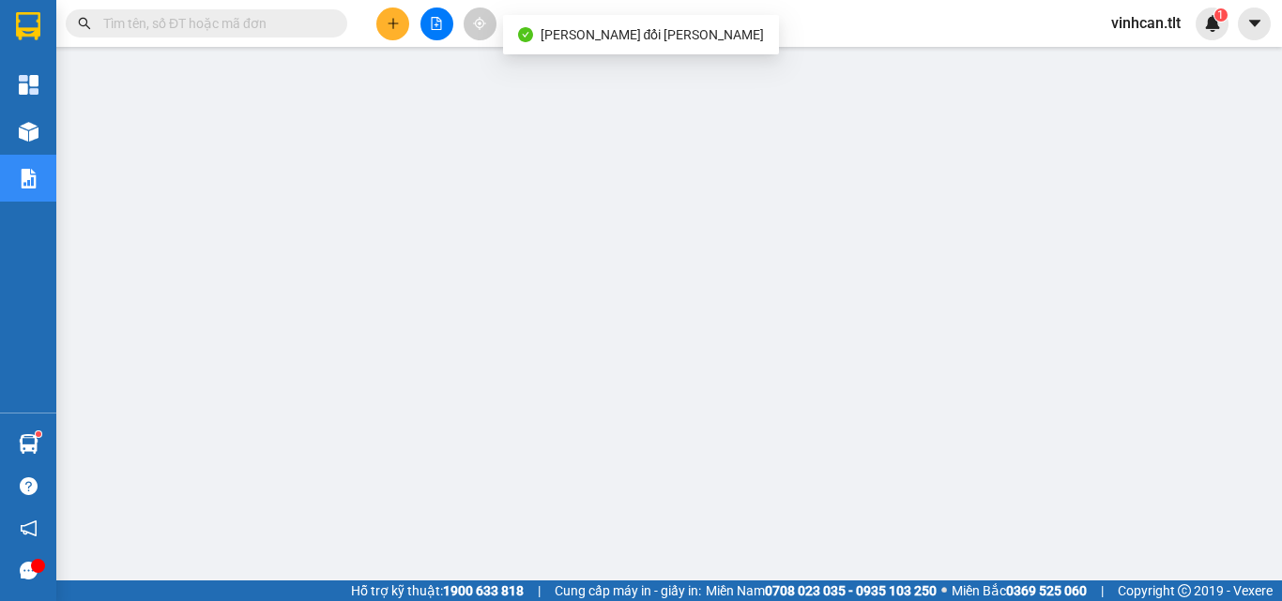
click at [299, 28] on input "text" at bounding box center [213, 23] width 221 height 21
click at [203, 34] on span at bounding box center [206, 23] width 281 height 28
click at [201, 27] on input "text" at bounding box center [213, 23] width 221 height 21
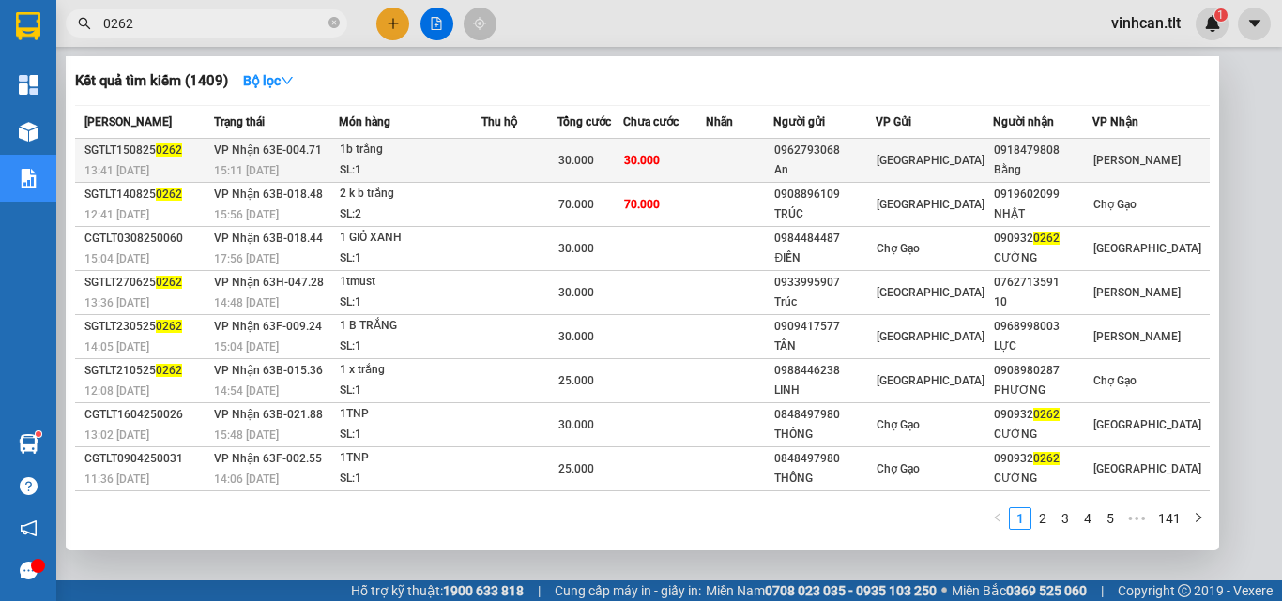
click at [846, 145] on div "0962793068" at bounding box center [823, 151] width 99 height 20
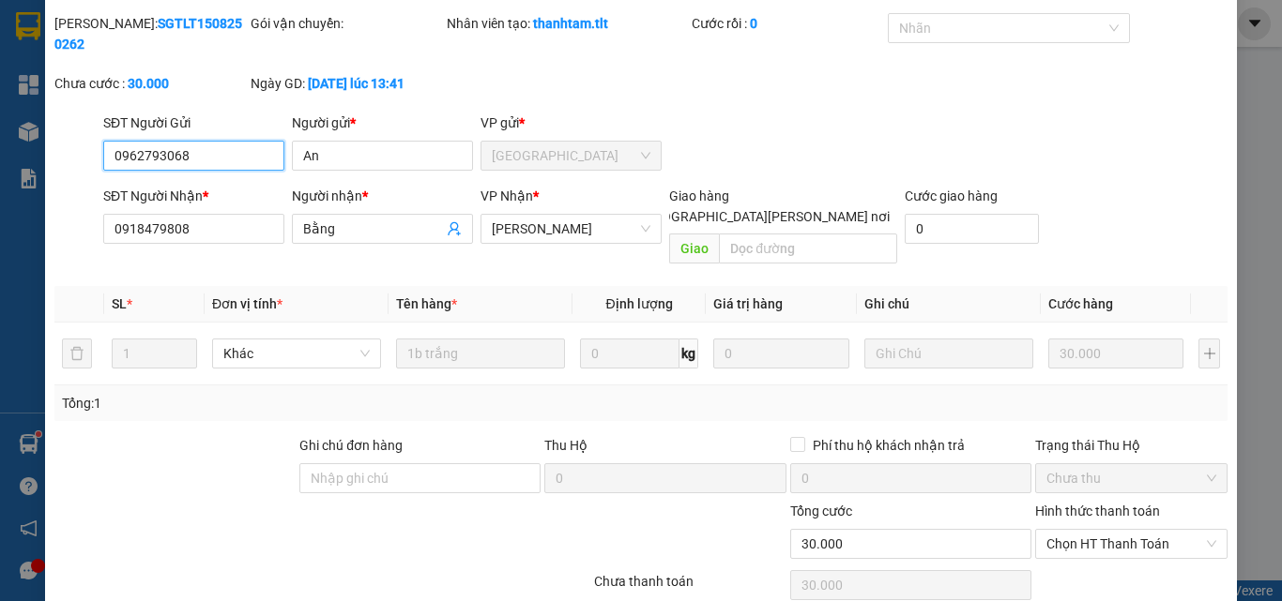
scroll to position [96, 0]
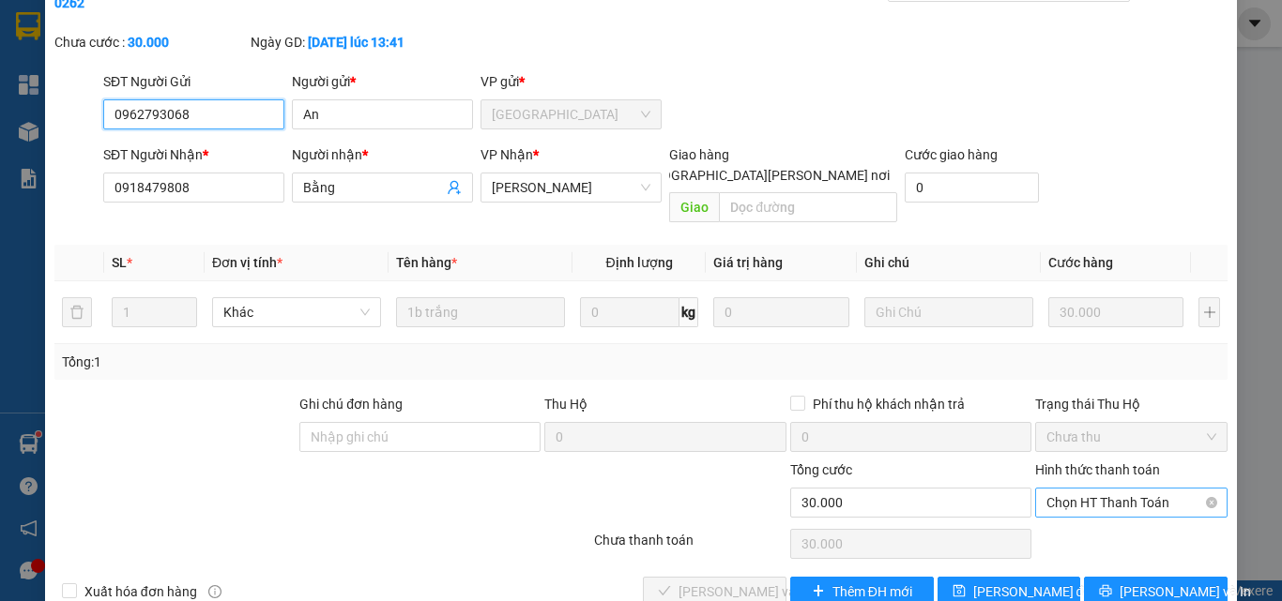
drag, startPoint x: 1067, startPoint y: 451, endPoint x: 1068, endPoint y: 474, distance: 22.5
click at [1067, 489] on span "Chọn HT Thanh Toán" at bounding box center [1131, 503] width 170 height 28
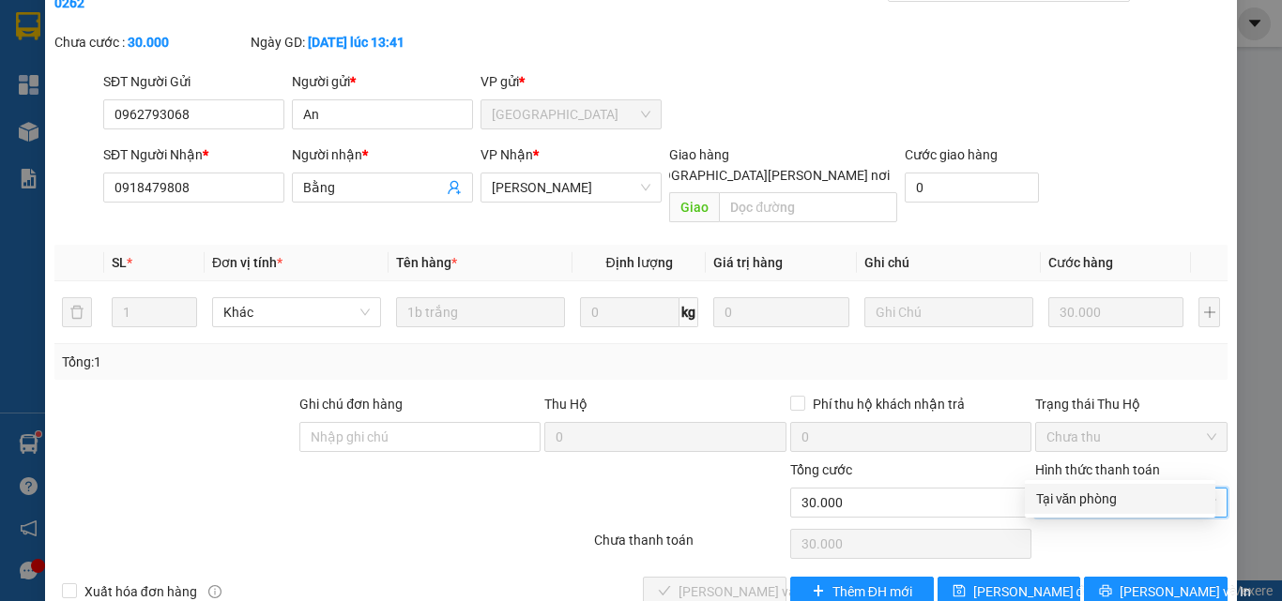
drag, startPoint x: 1071, startPoint y: 495, endPoint x: 1026, endPoint y: 510, distance: 47.5
click at [1071, 497] on div "Tại văn phòng" at bounding box center [1120, 499] width 168 height 21
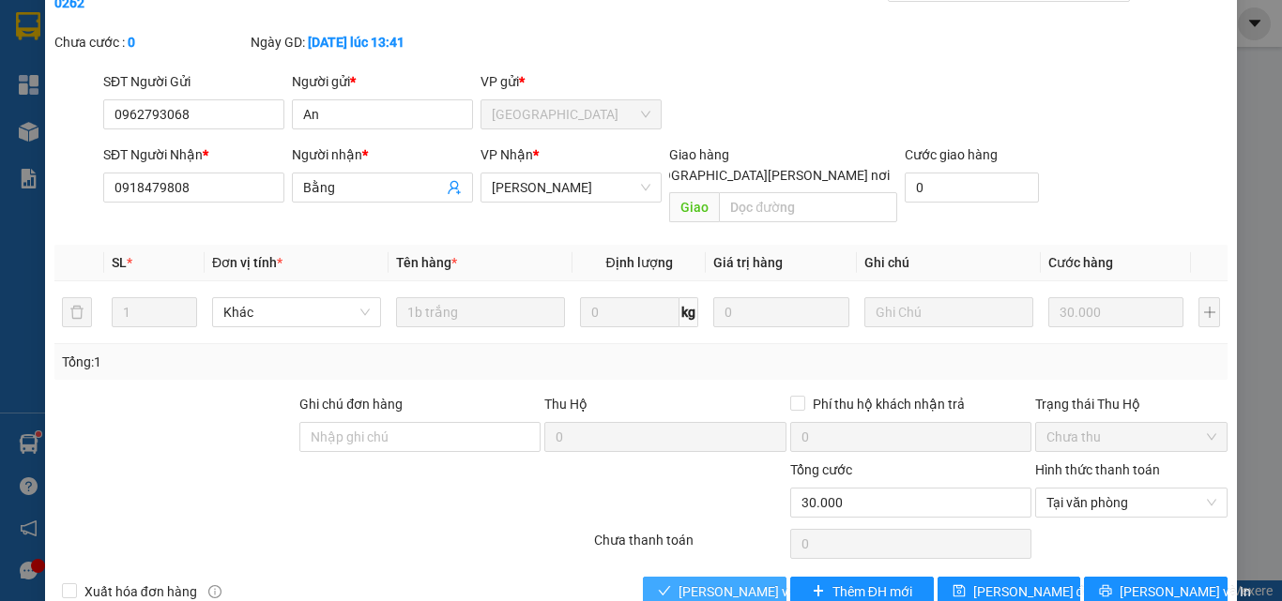
click at [718, 582] on span "[PERSON_NAME] và [PERSON_NAME] hàng" at bounding box center [804, 592] width 253 height 21
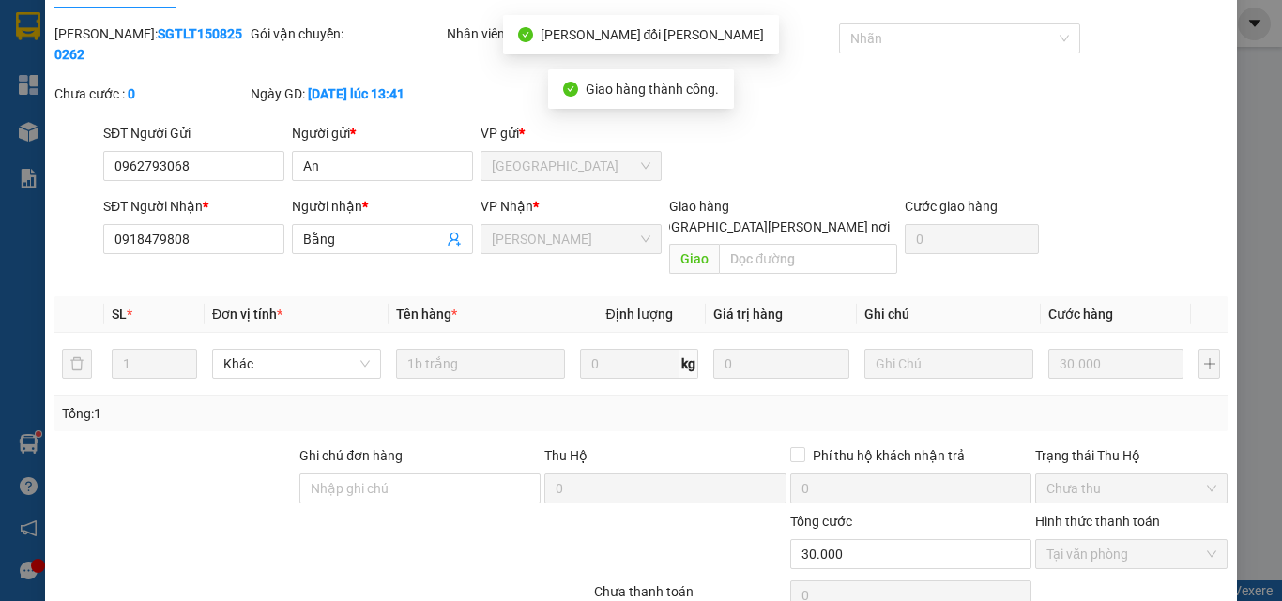
scroll to position [0, 0]
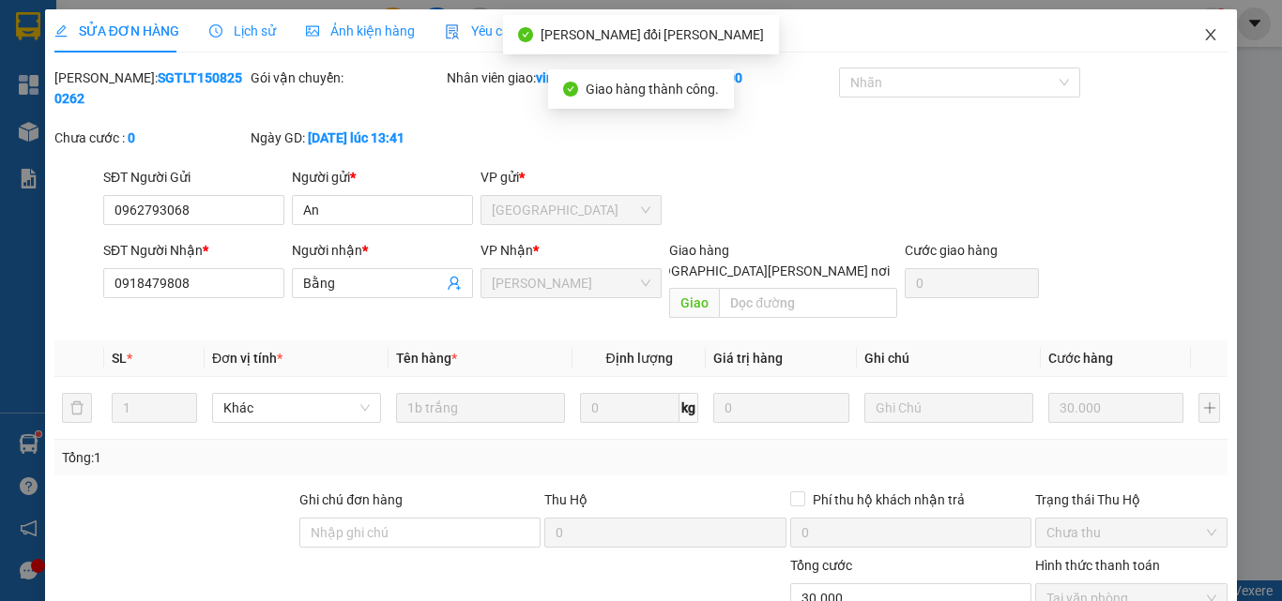
click at [1203, 32] on icon "close" at bounding box center [1210, 34] width 15 height 15
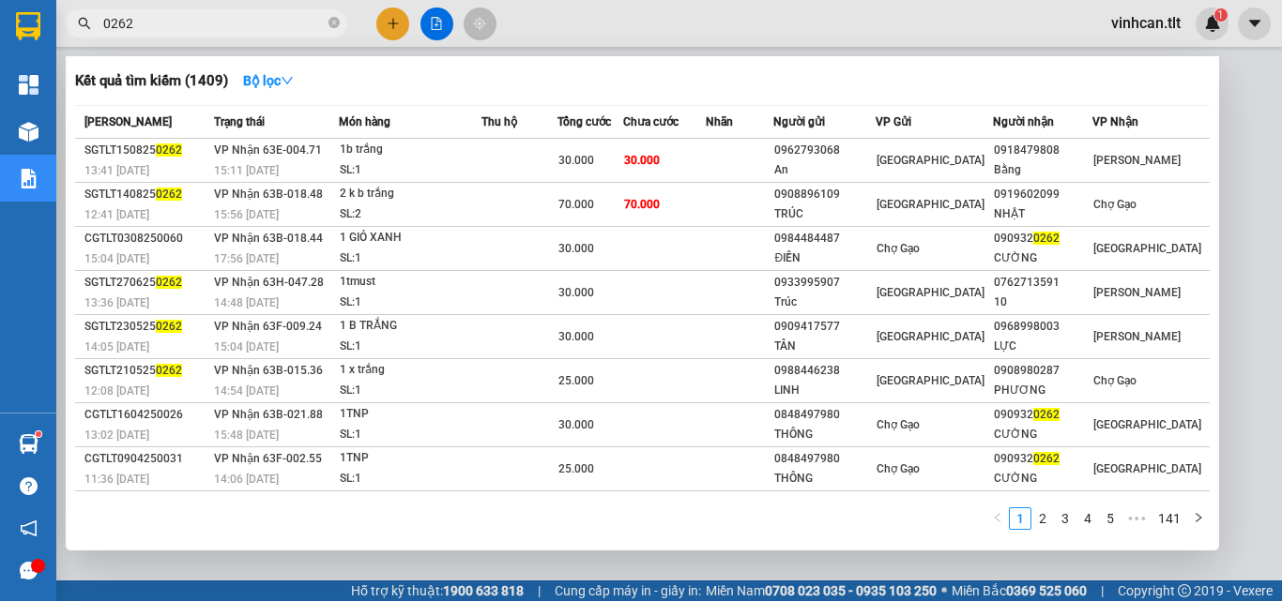
click at [327, 24] on span "0262" at bounding box center [206, 23] width 281 height 28
click at [333, 24] on icon "close-circle" at bounding box center [333, 22] width 11 height 11
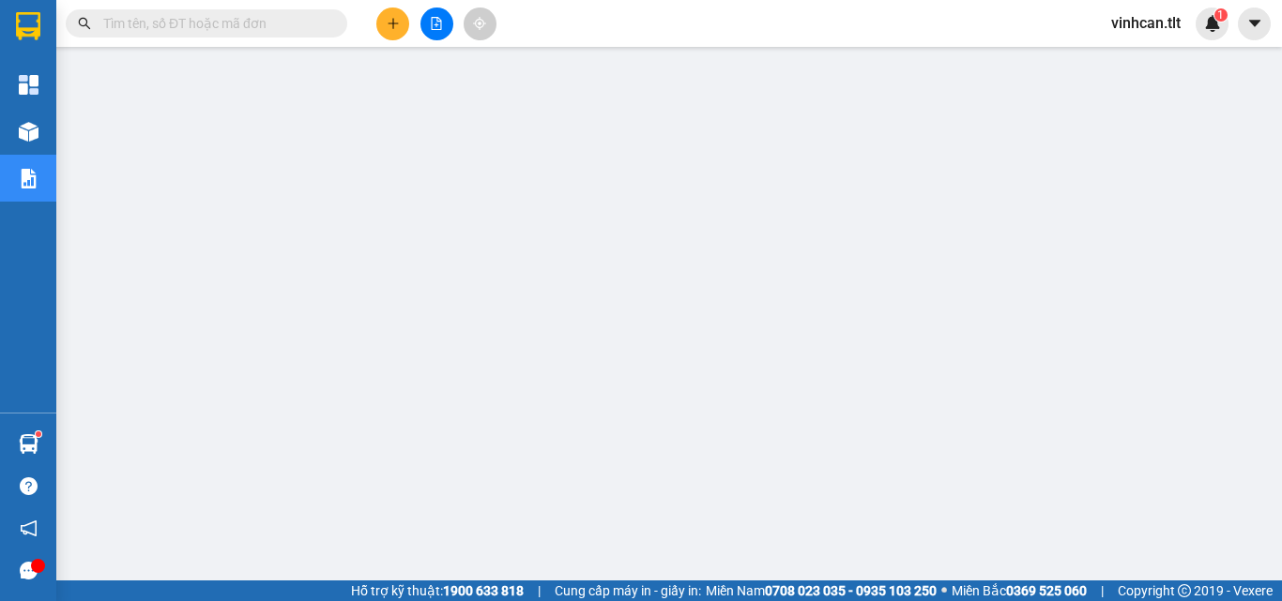
click at [304, 23] on input "text" at bounding box center [213, 23] width 221 height 21
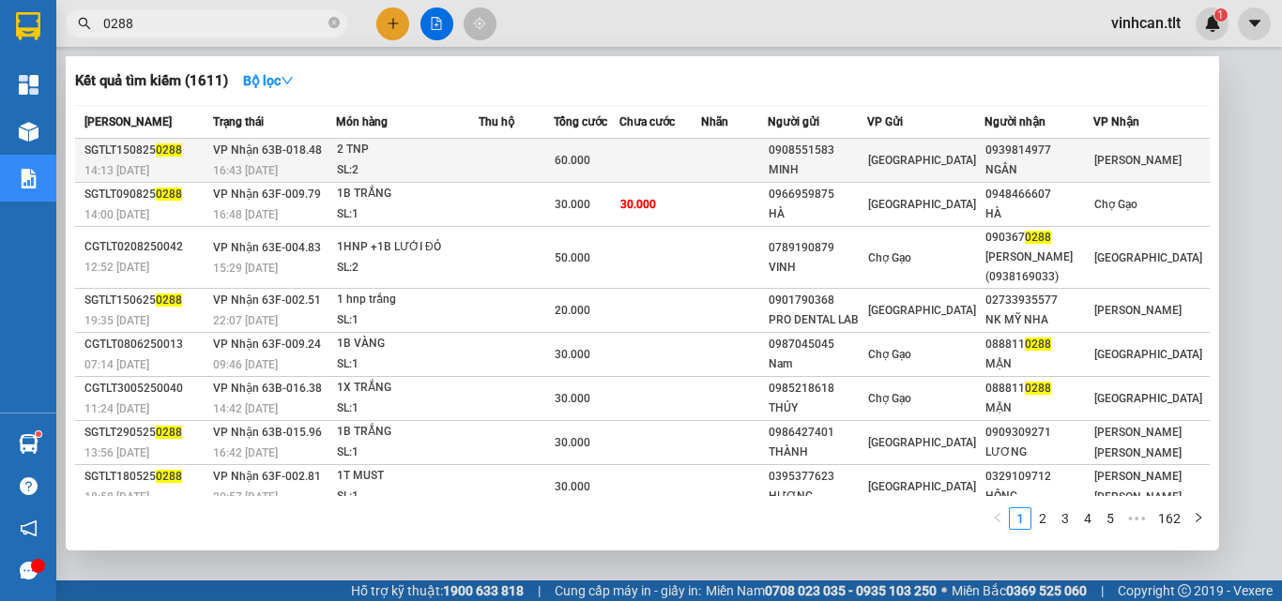
click at [836, 158] on div "0908551583" at bounding box center [817, 151] width 98 height 20
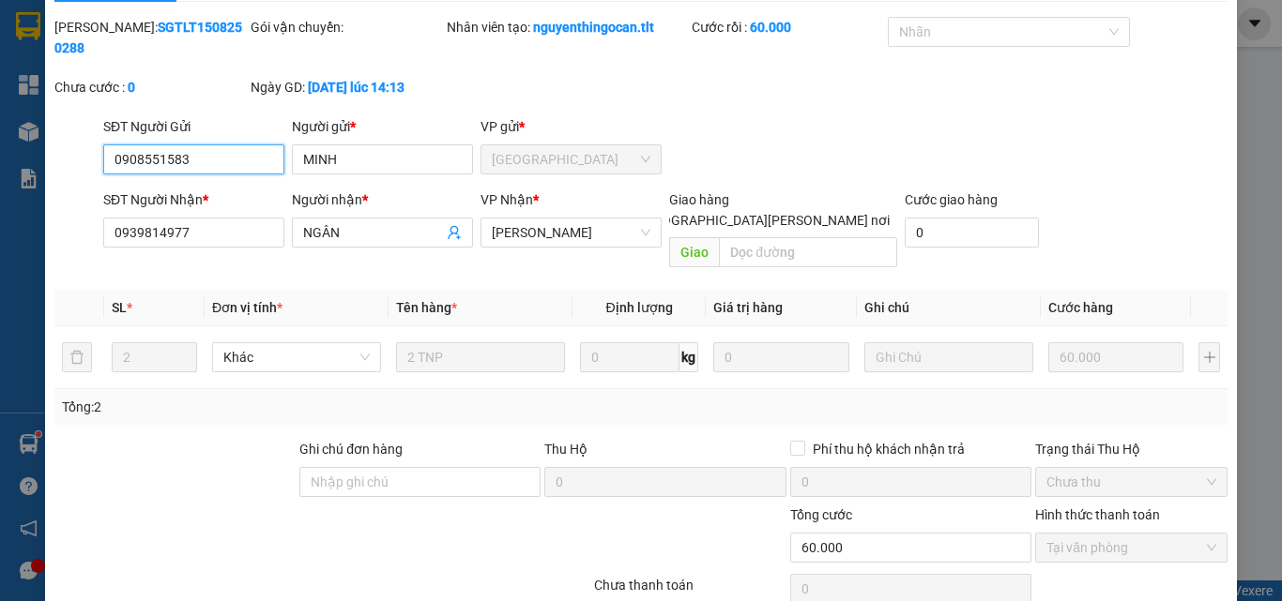
scroll to position [97, 0]
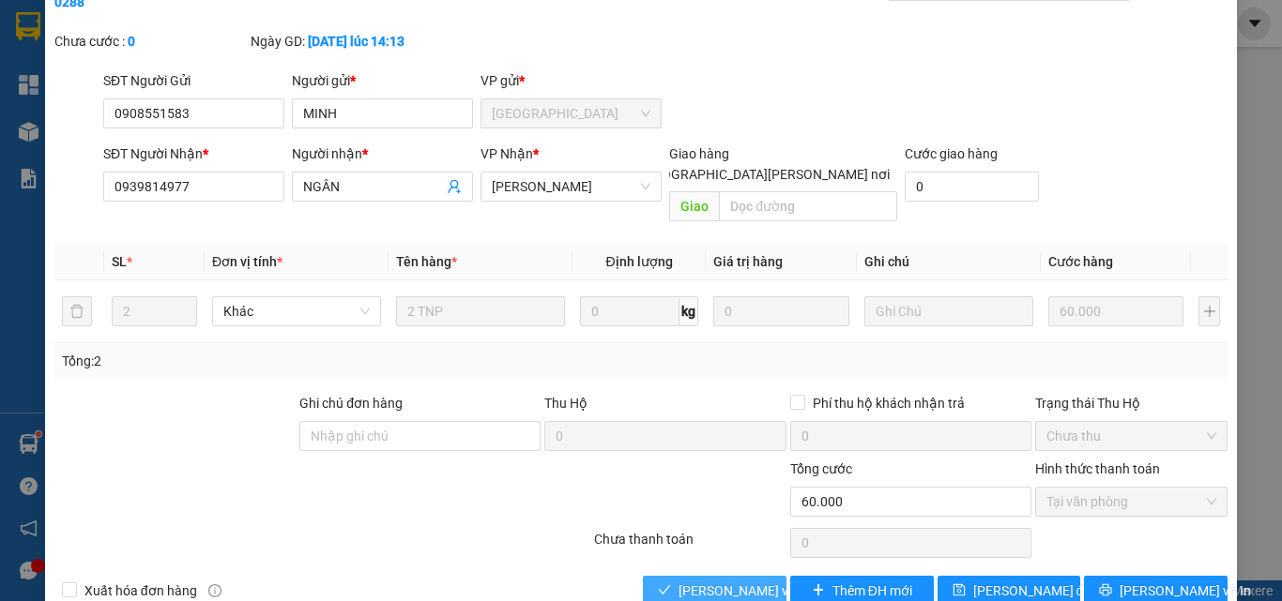
click at [747, 581] on span "[PERSON_NAME] và [PERSON_NAME] hàng" at bounding box center [804, 591] width 253 height 21
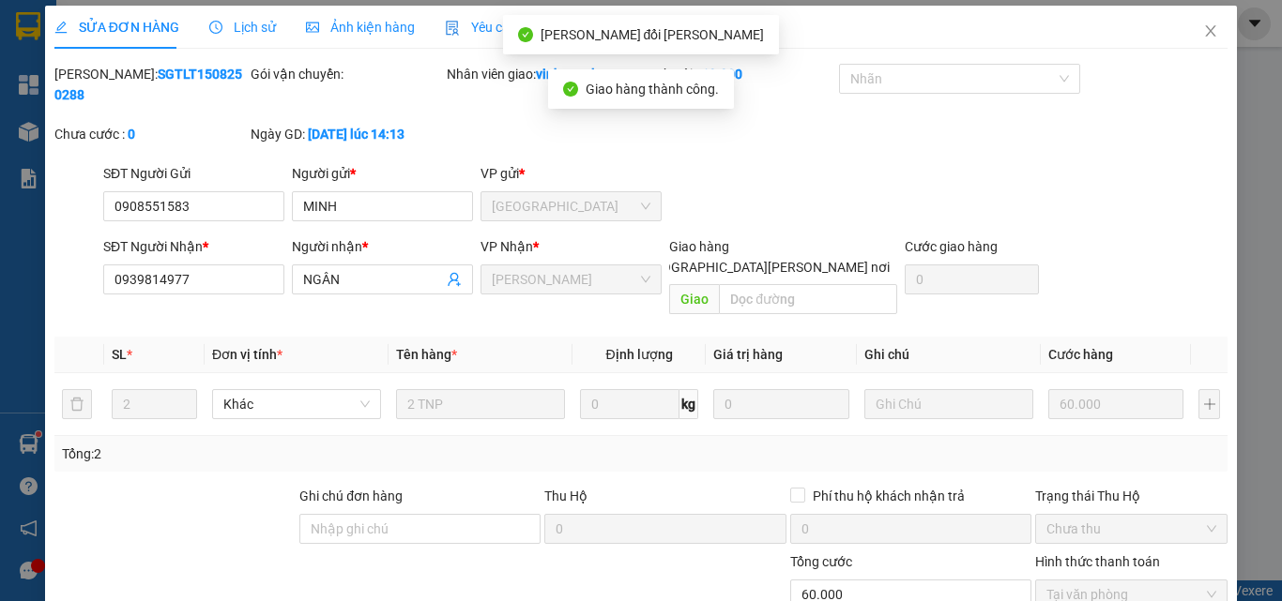
scroll to position [0, 0]
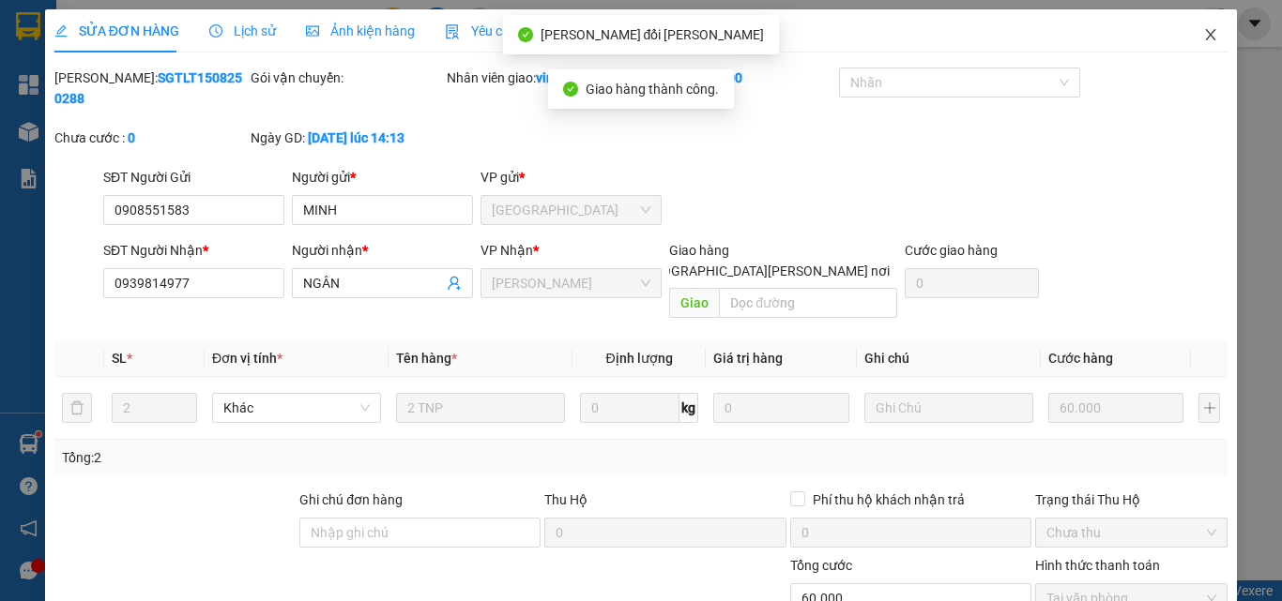
click at [1203, 31] on icon "close" at bounding box center [1210, 34] width 15 height 15
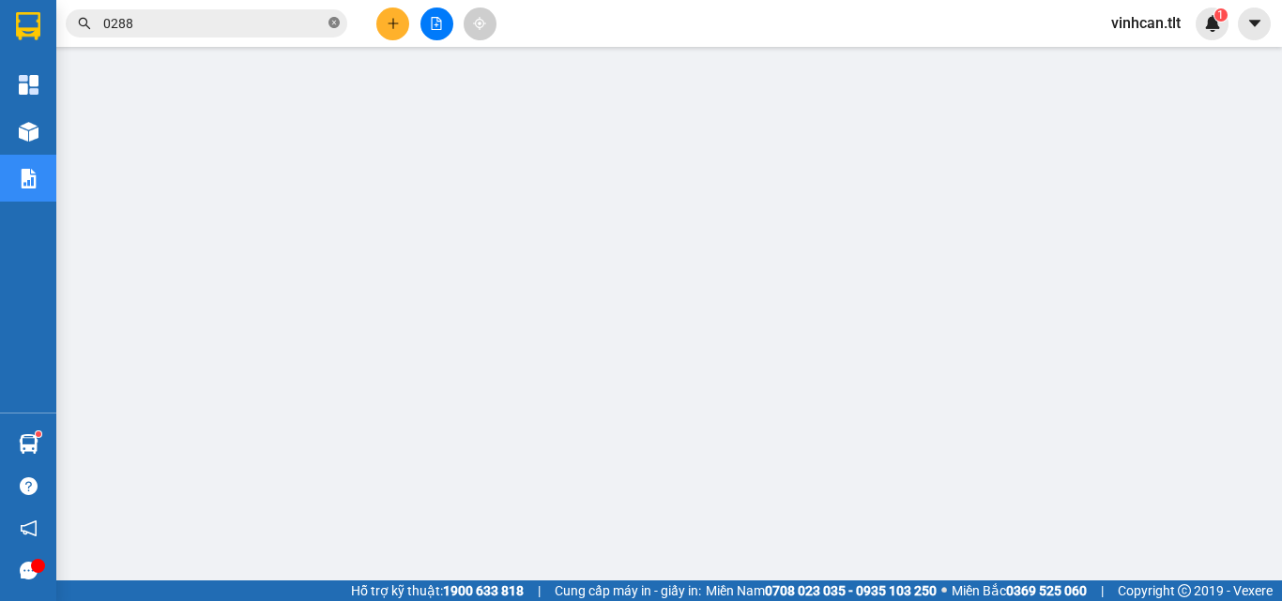
click at [337, 23] on icon "close-circle" at bounding box center [333, 22] width 11 height 11
click at [291, 16] on input "text" at bounding box center [213, 23] width 221 height 21
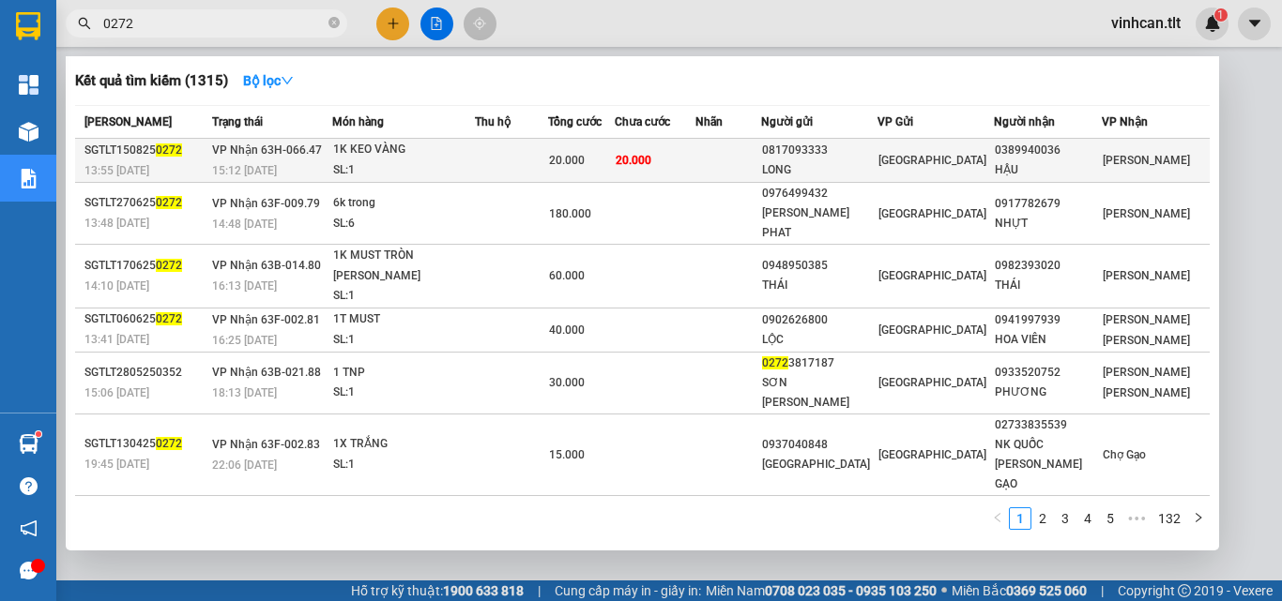
click at [841, 153] on div "0817093333" at bounding box center [819, 151] width 114 height 20
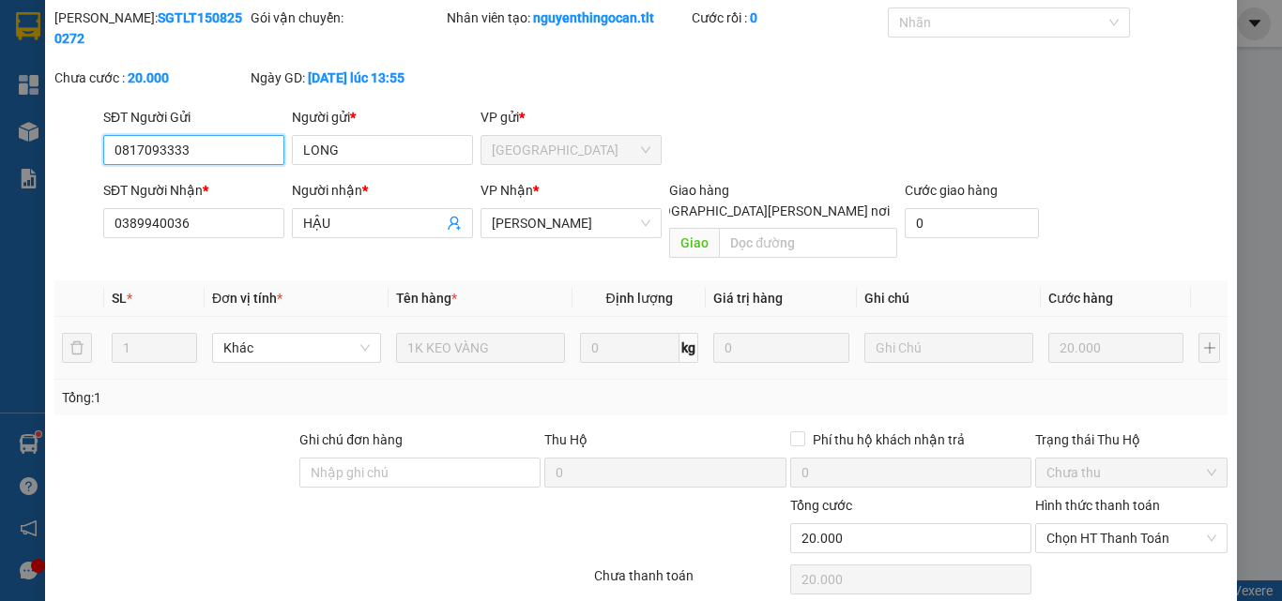
scroll to position [97, 0]
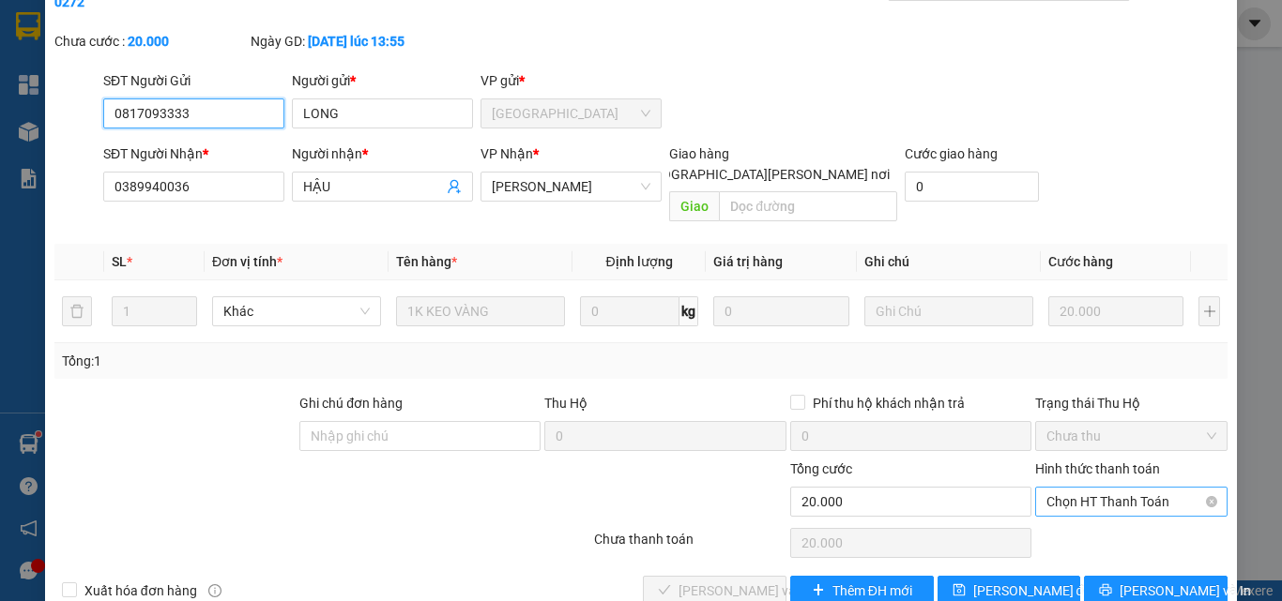
click at [1084, 488] on span "Chọn HT Thanh Toán" at bounding box center [1131, 502] width 170 height 28
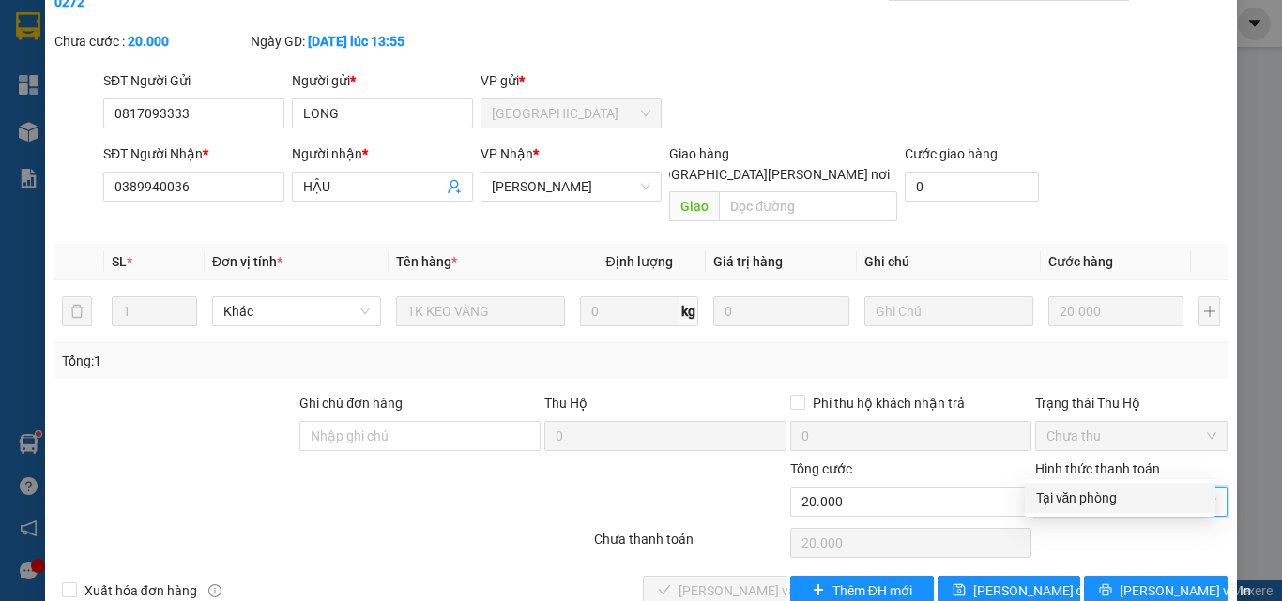
drag, startPoint x: 1091, startPoint y: 493, endPoint x: 856, endPoint y: 508, distance: 236.0
click at [1085, 493] on div "Tại văn phòng" at bounding box center [1120, 498] width 168 height 21
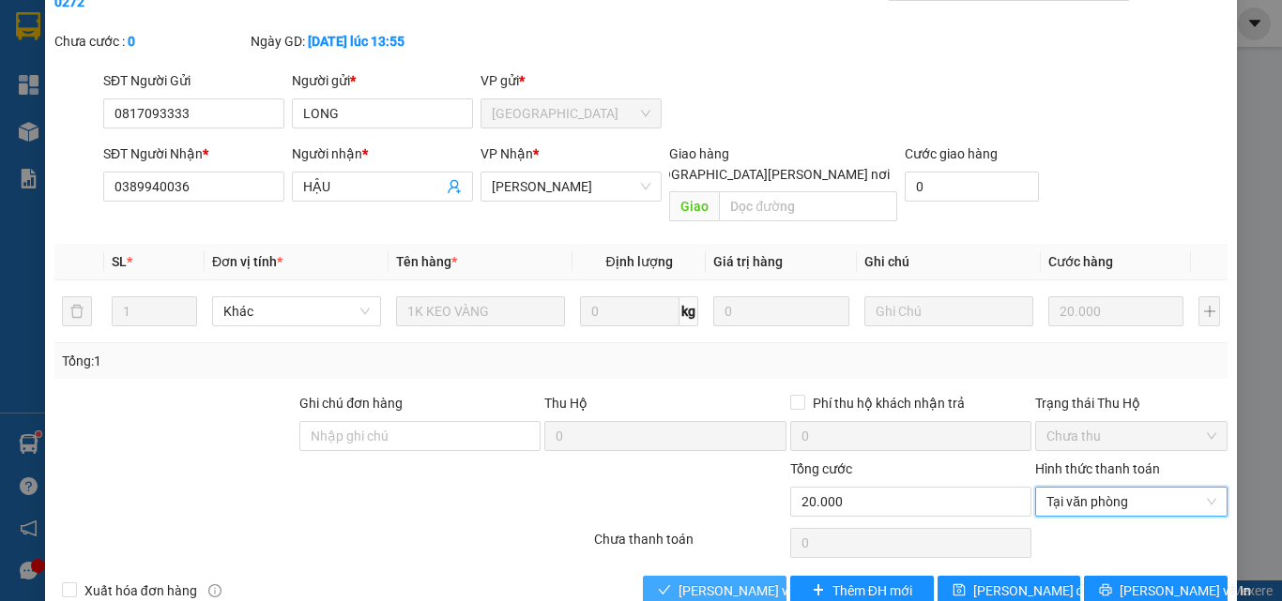
click at [742, 581] on span "[PERSON_NAME] và [PERSON_NAME] hàng" at bounding box center [804, 591] width 253 height 21
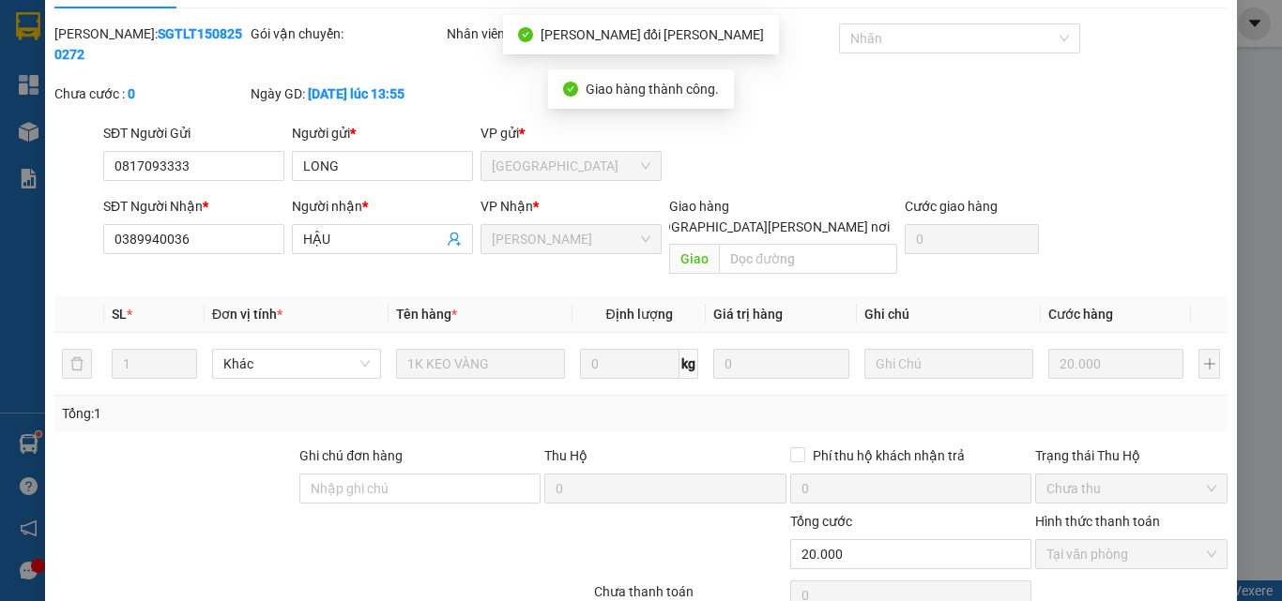
scroll to position [0, 0]
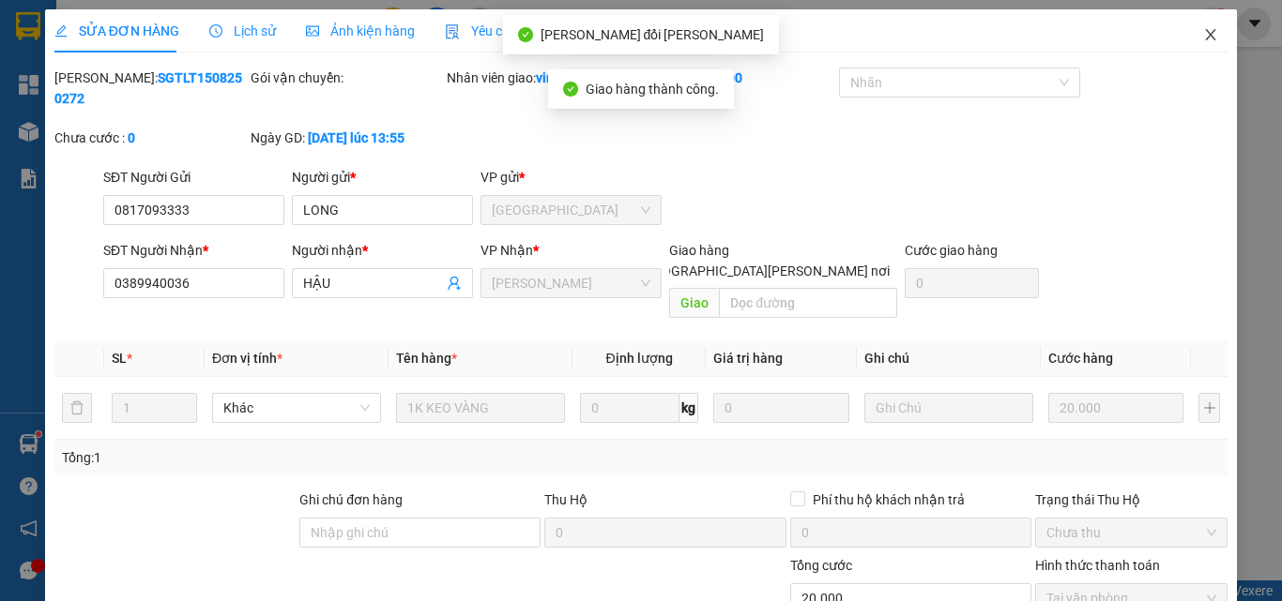
click at [1206, 38] on icon "close" at bounding box center [1211, 34] width 10 height 11
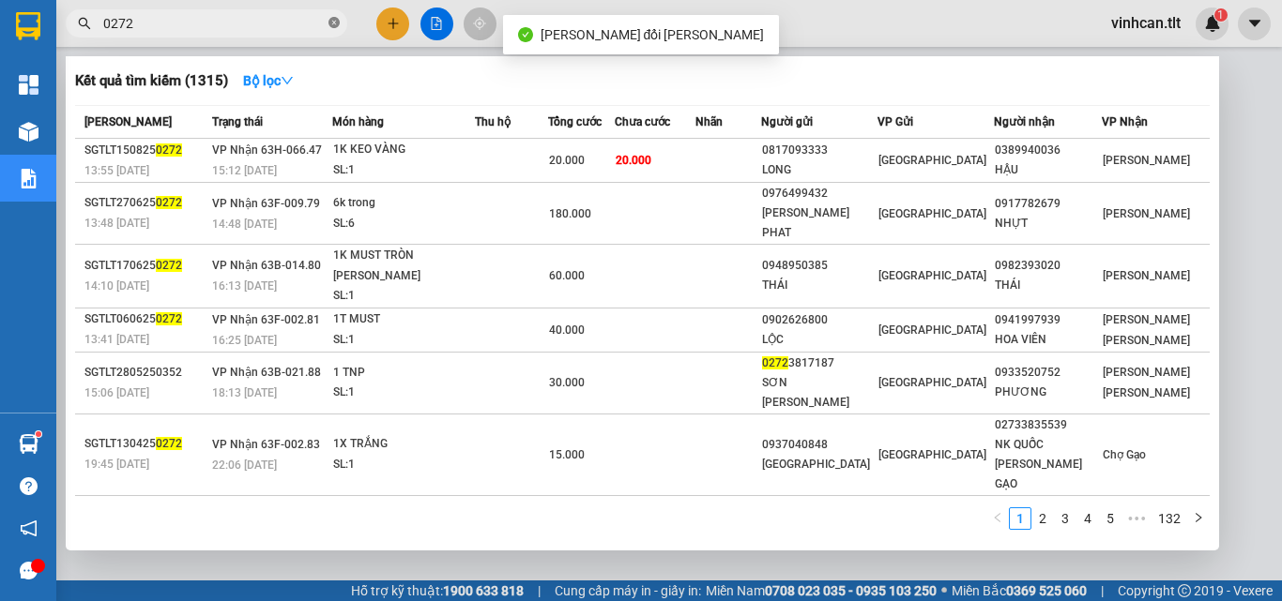
click at [333, 26] on icon "close-circle" at bounding box center [333, 22] width 11 height 11
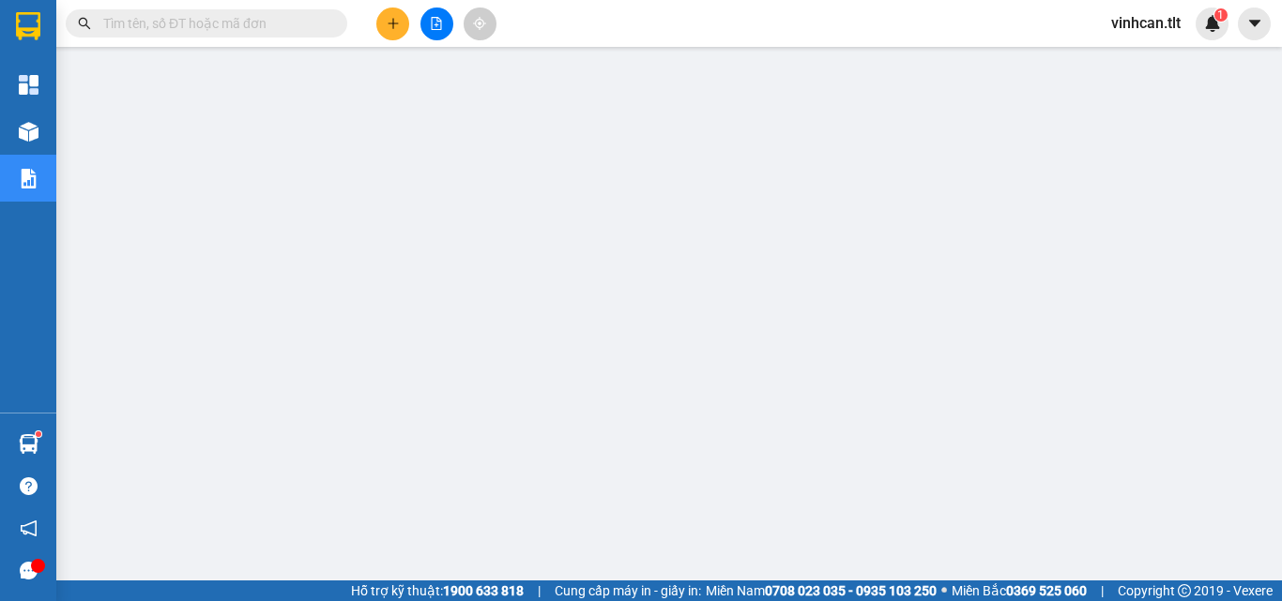
click at [272, 24] on input "text" at bounding box center [213, 23] width 221 height 21
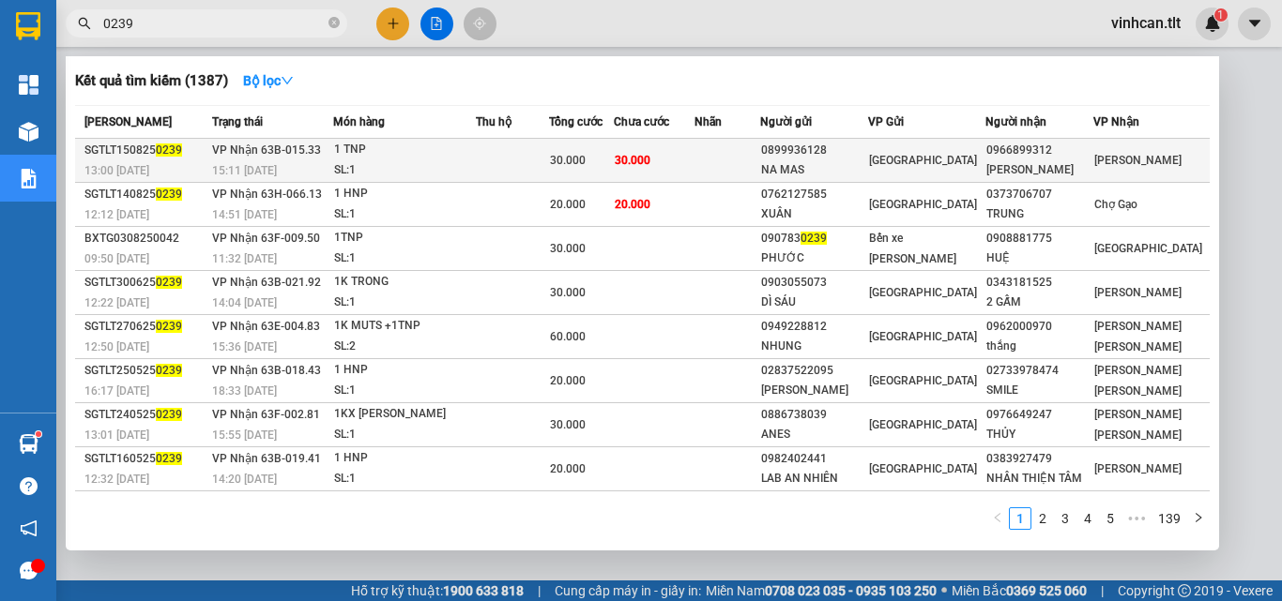
click at [833, 147] on div "0899936128" at bounding box center [814, 151] width 106 height 20
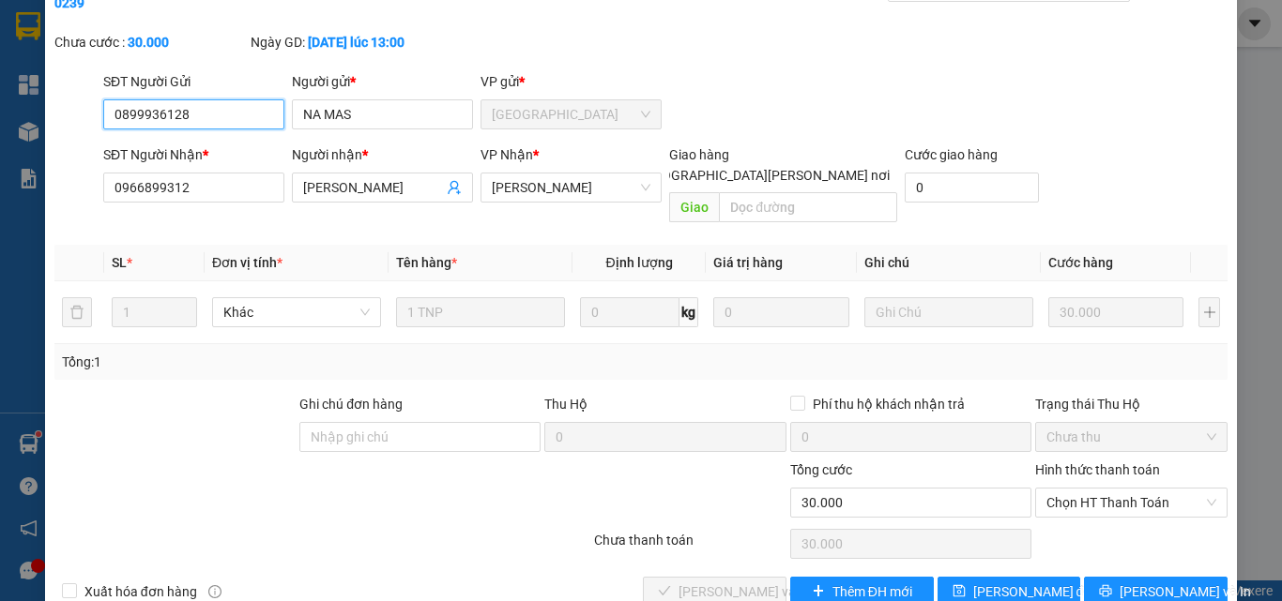
scroll to position [97, 0]
click at [1071, 488] on span "Chọn HT Thanh Toán" at bounding box center [1131, 502] width 170 height 28
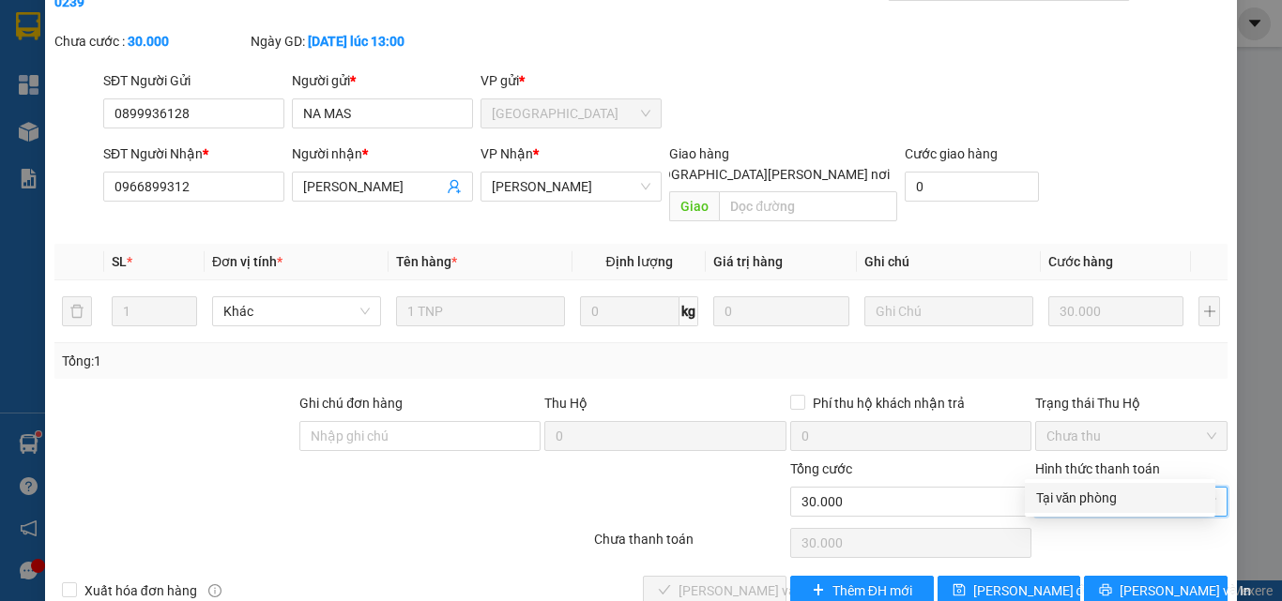
click at [1075, 496] on div "Tại văn phòng" at bounding box center [1120, 498] width 168 height 21
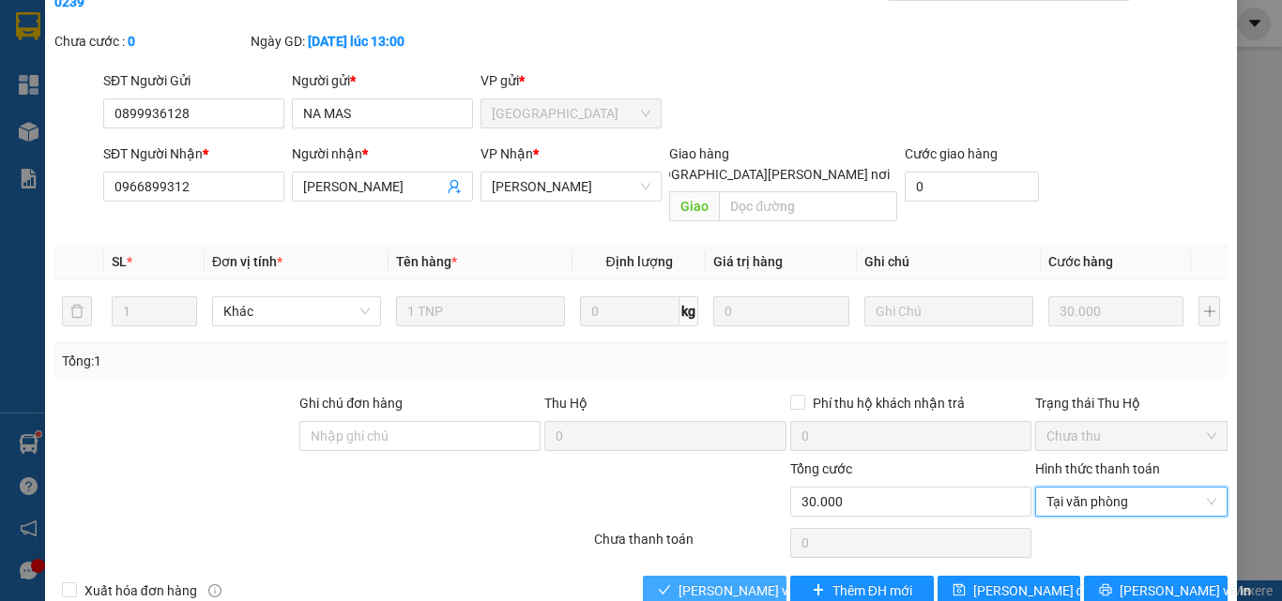
click at [726, 581] on span "[PERSON_NAME] và [PERSON_NAME] hàng" at bounding box center [804, 591] width 253 height 21
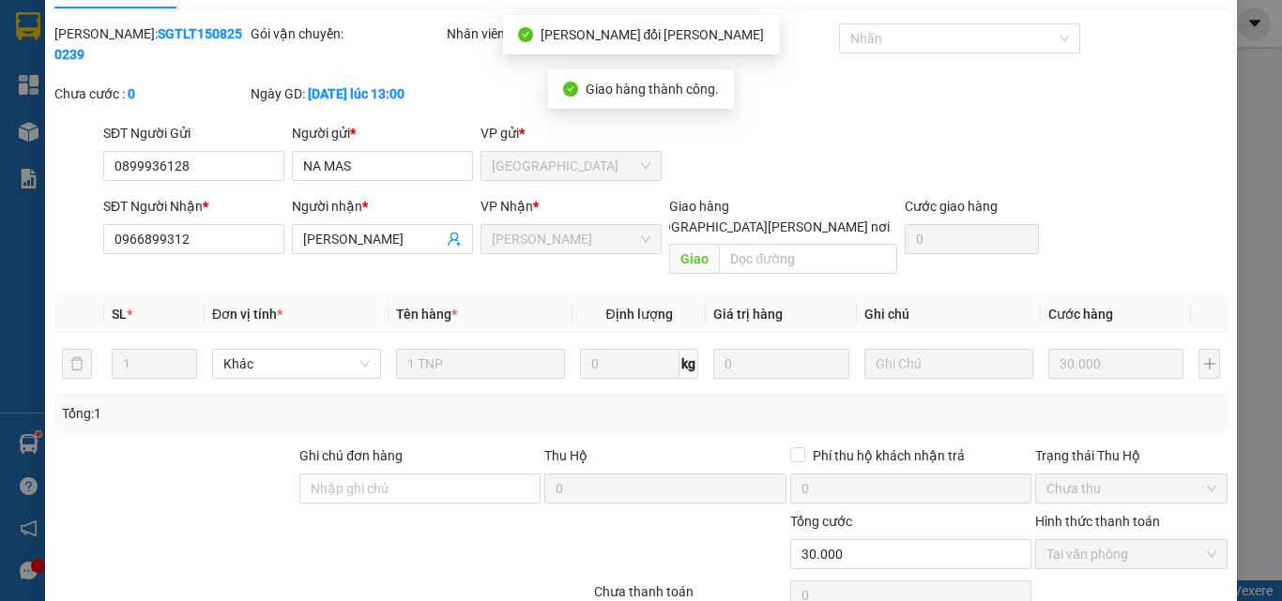
scroll to position [0, 0]
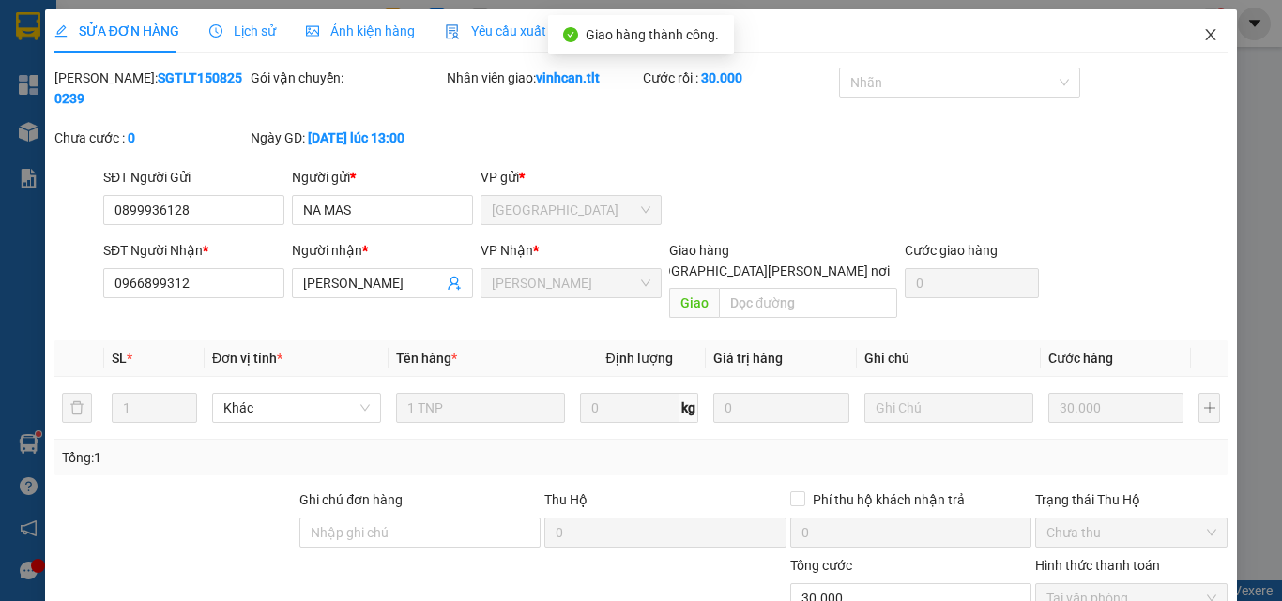
click at [1203, 37] on icon "close" at bounding box center [1210, 34] width 15 height 15
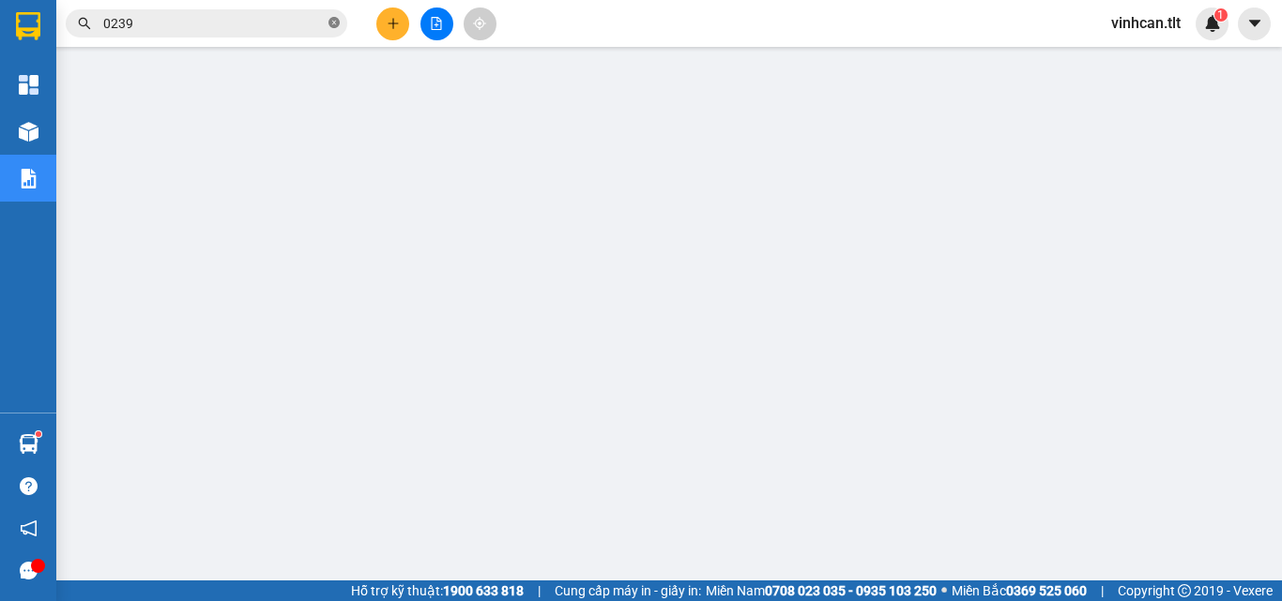
click at [333, 22] on icon "close-circle" at bounding box center [333, 22] width 11 height 11
click at [242, 23] on input "text" at bounding box center [213, 23] width 221 height 21
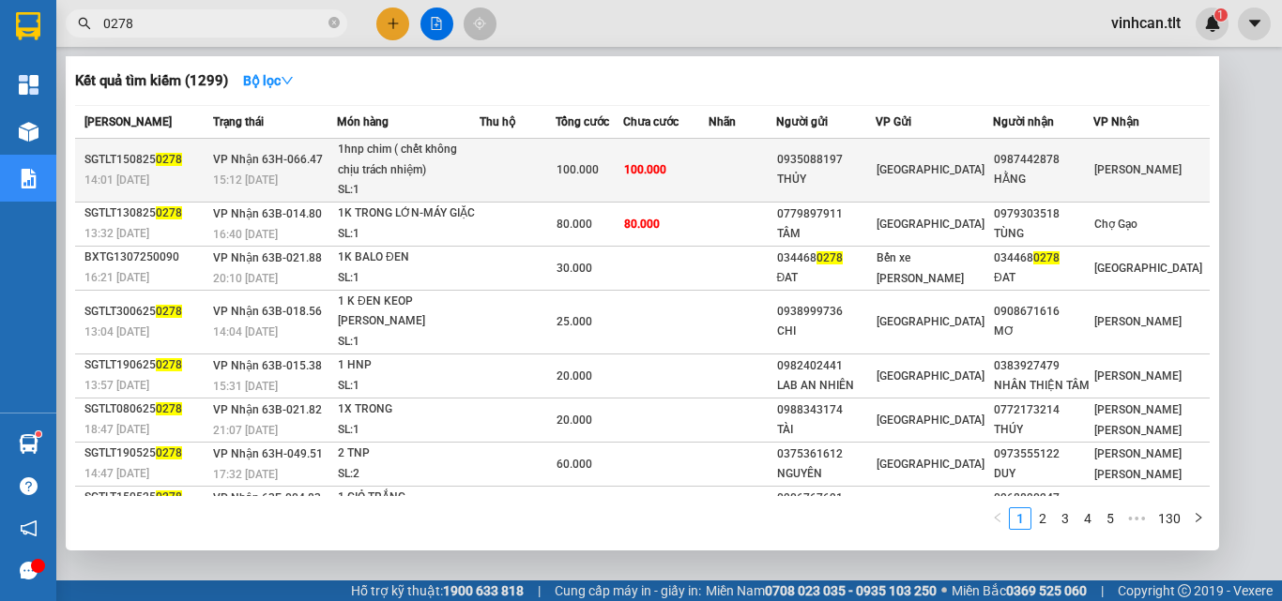
click at [843, 155] on div "0935088197" at bounding box center [826, 160] width 99 height 20
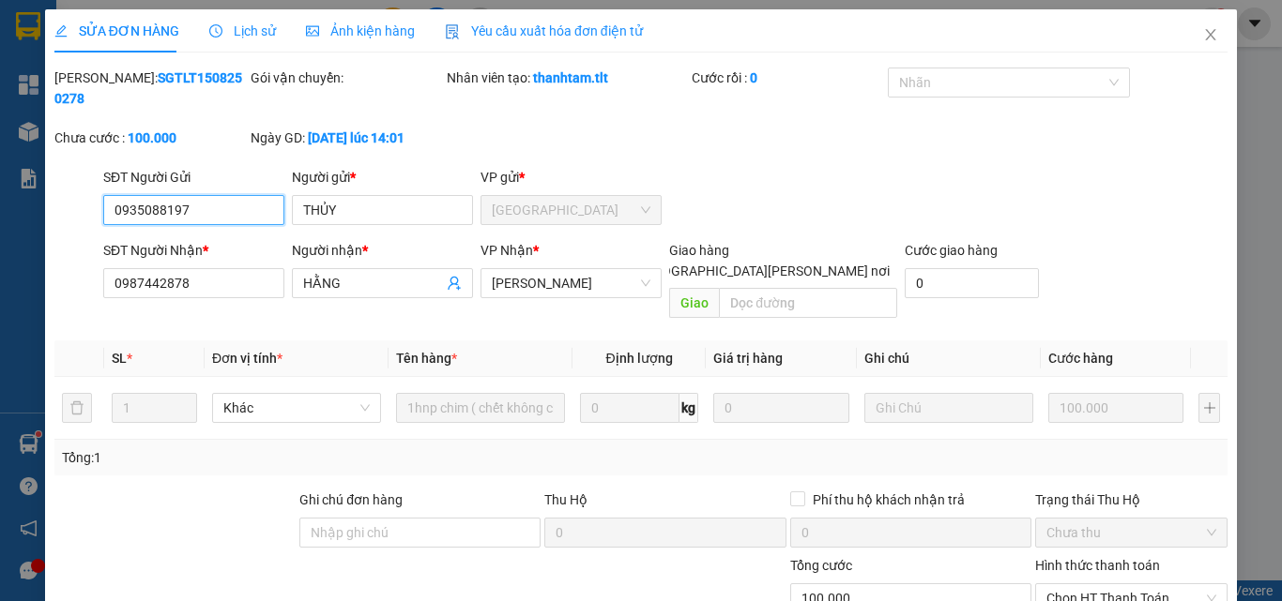
scroll to position [71, 0]
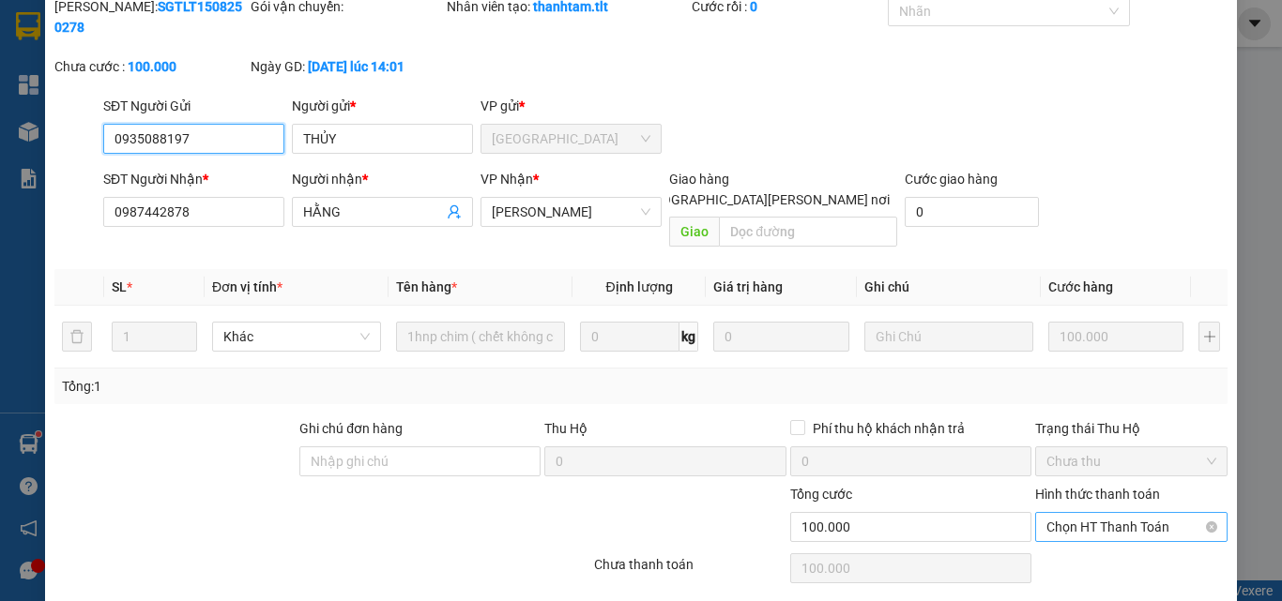
click at [1115, 513] on span "Chọn HT Thanh Toán" at bounding box center [1131, 527] width 170 height 28
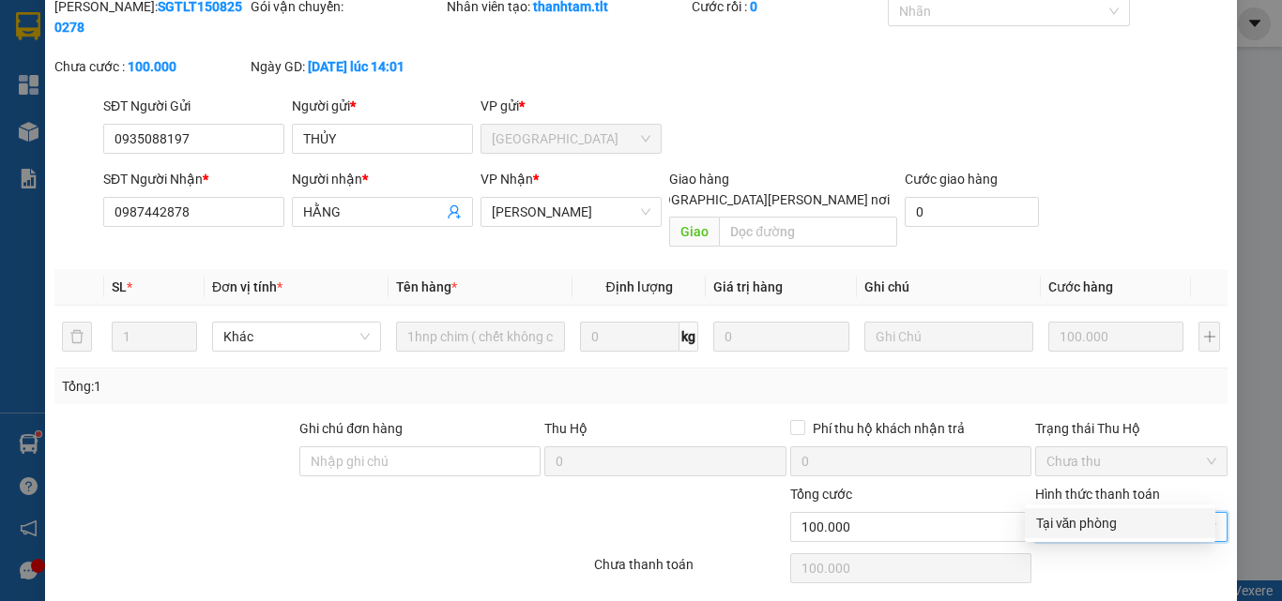
click at [1091, 522] on div "Tại văn phòng" at bounding box center [1120, 523] width 168 height 21
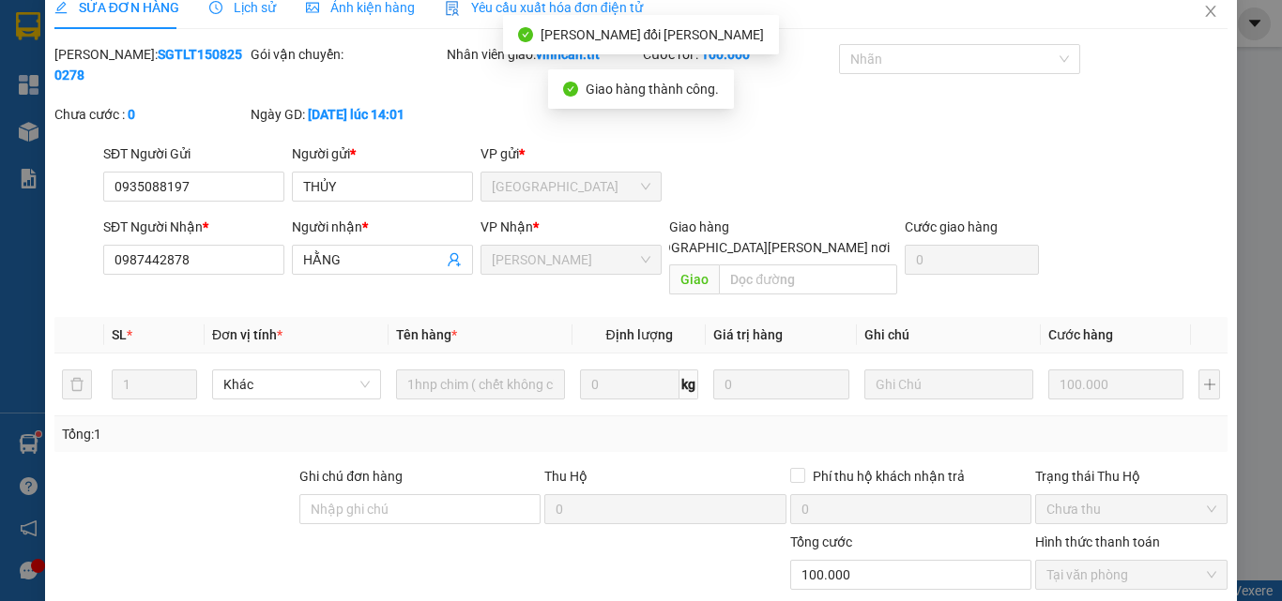
scroll to position [0, 0]
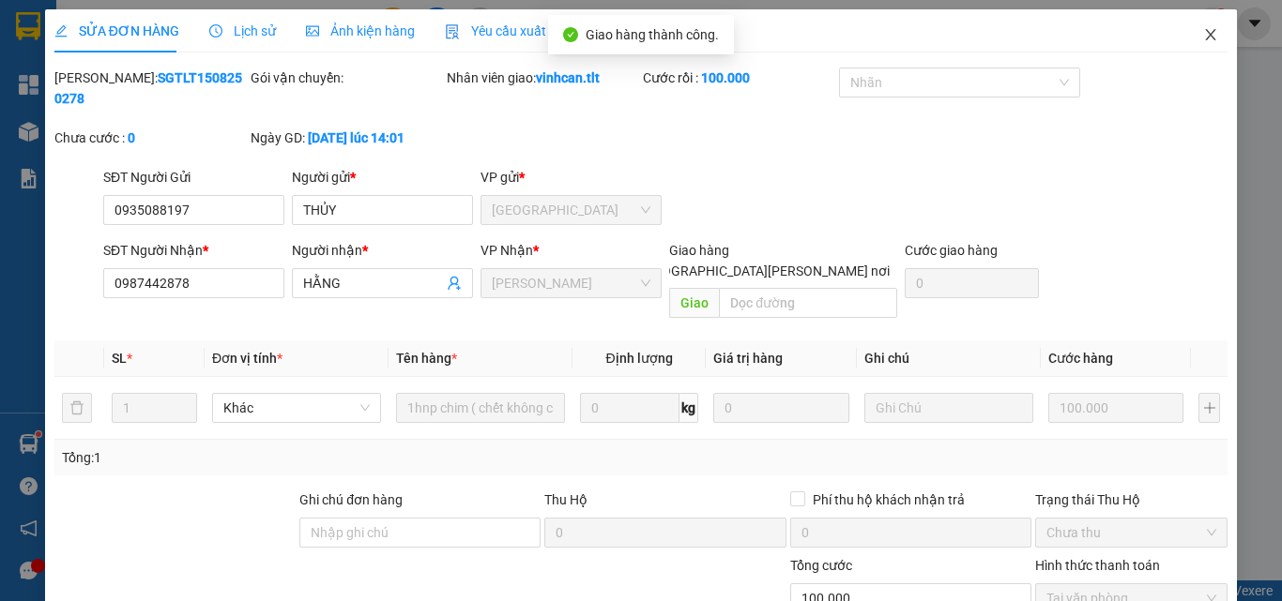
drag, startPoint x: 1195, startPoint y: 31, endPoint x: 1187, endPoint y: 38, distance: 10.7
click at [1203, 32] on icon "close" at bounding box center [1210, 34] width 15 height 15
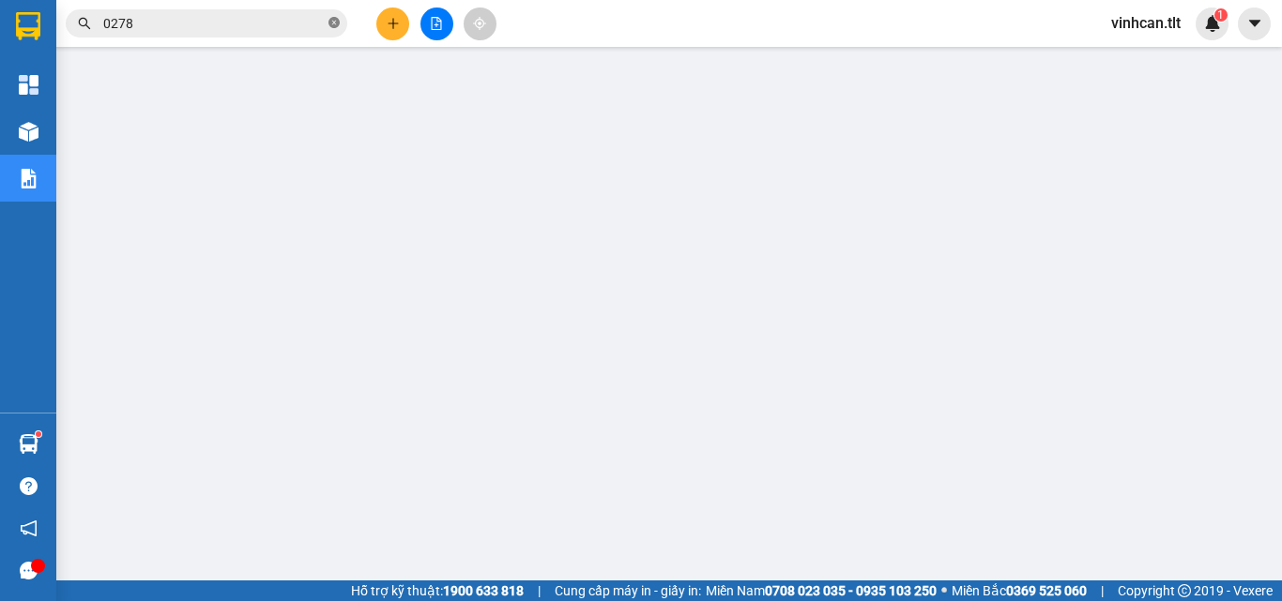
click at [331, 20] on icon "close-circle" at bounding box center [333, 22] width 11 height 11
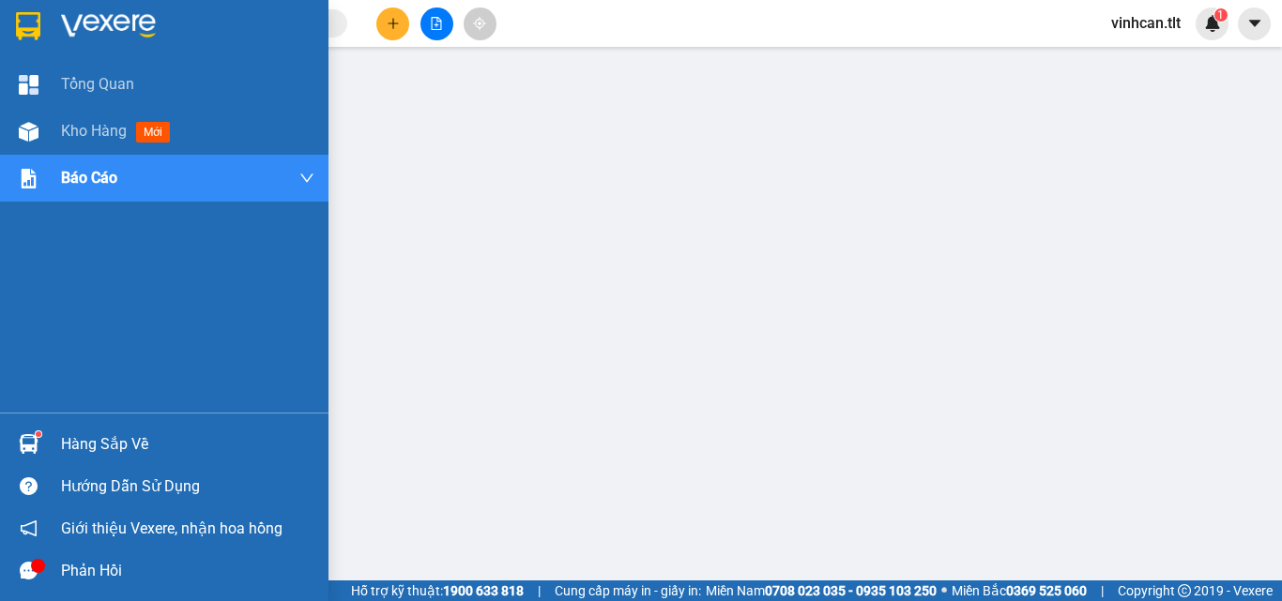
click at [44, 429] on div at bounding box center [28, 444] width 33 height 33
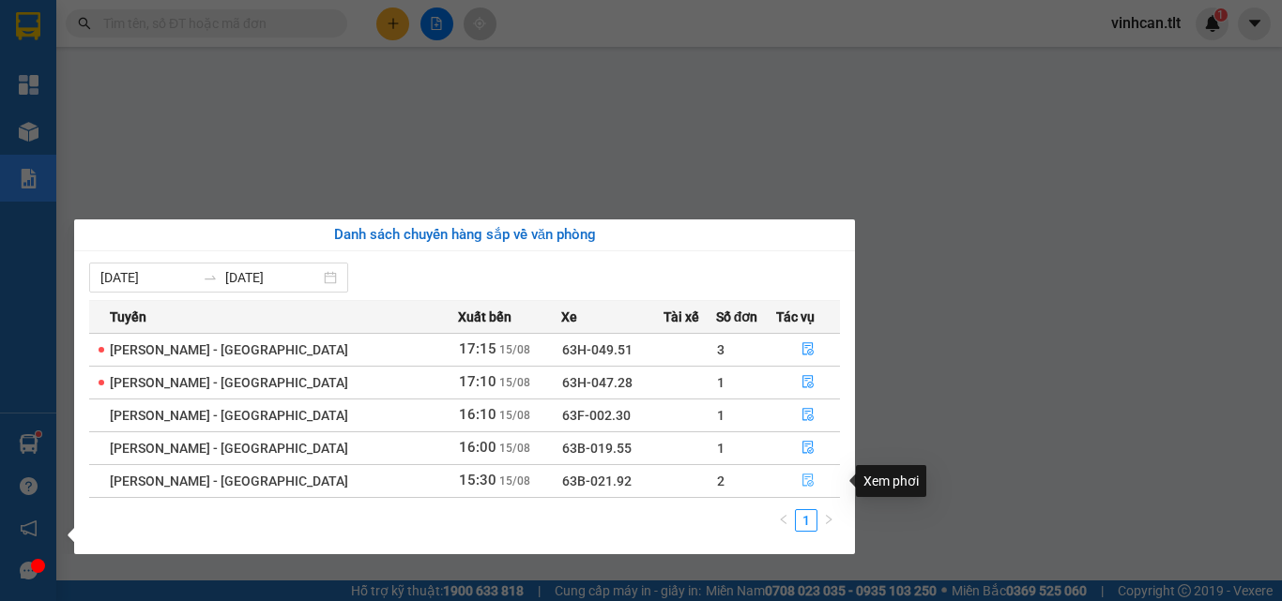
click at [802, 485] on icon "file-done" at bounding box center [807, 481] width 11 height 13
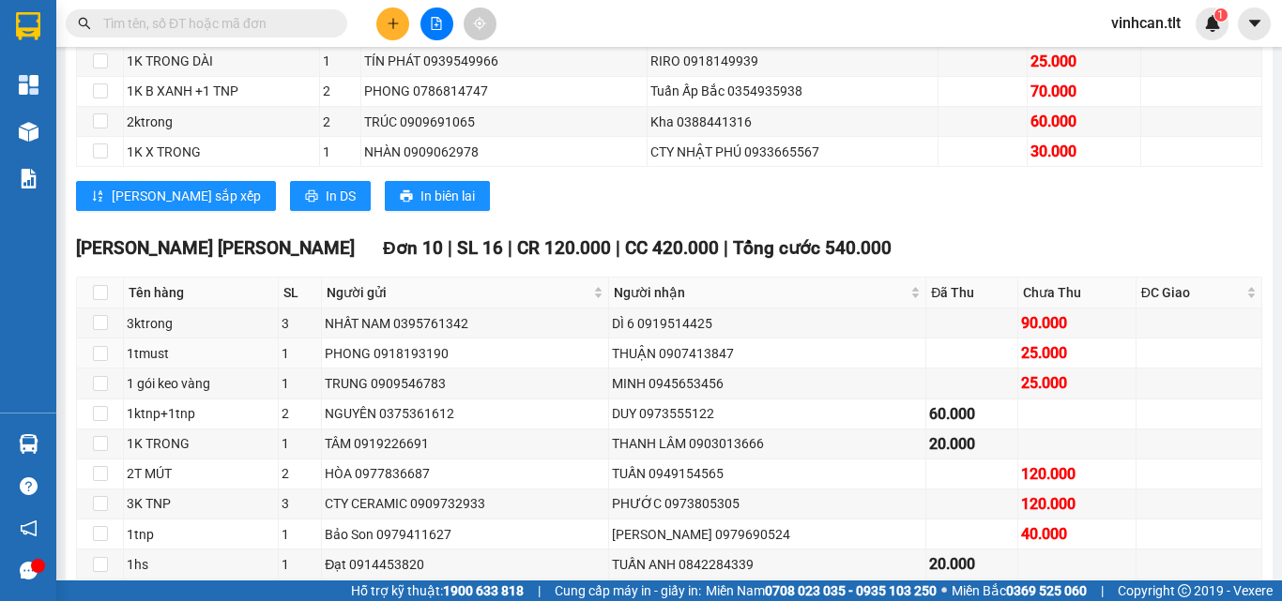
scroll to position [265, 0]
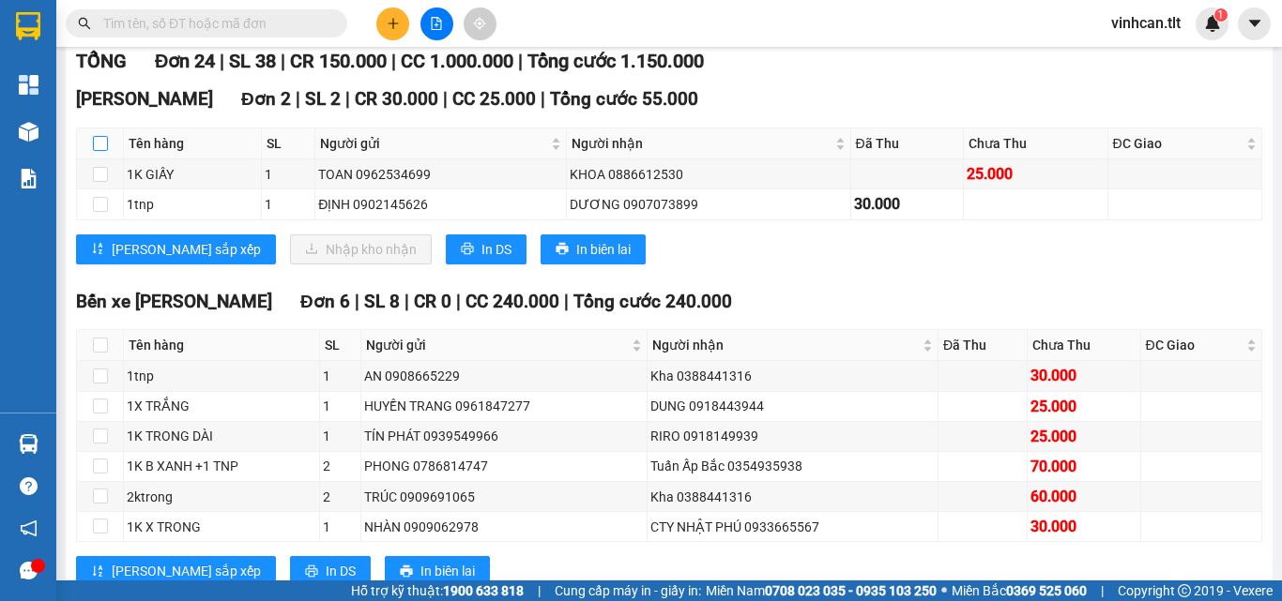
click at [98, 151] on input "checkbox" at bounding box center [100, 143] width 15 height 15
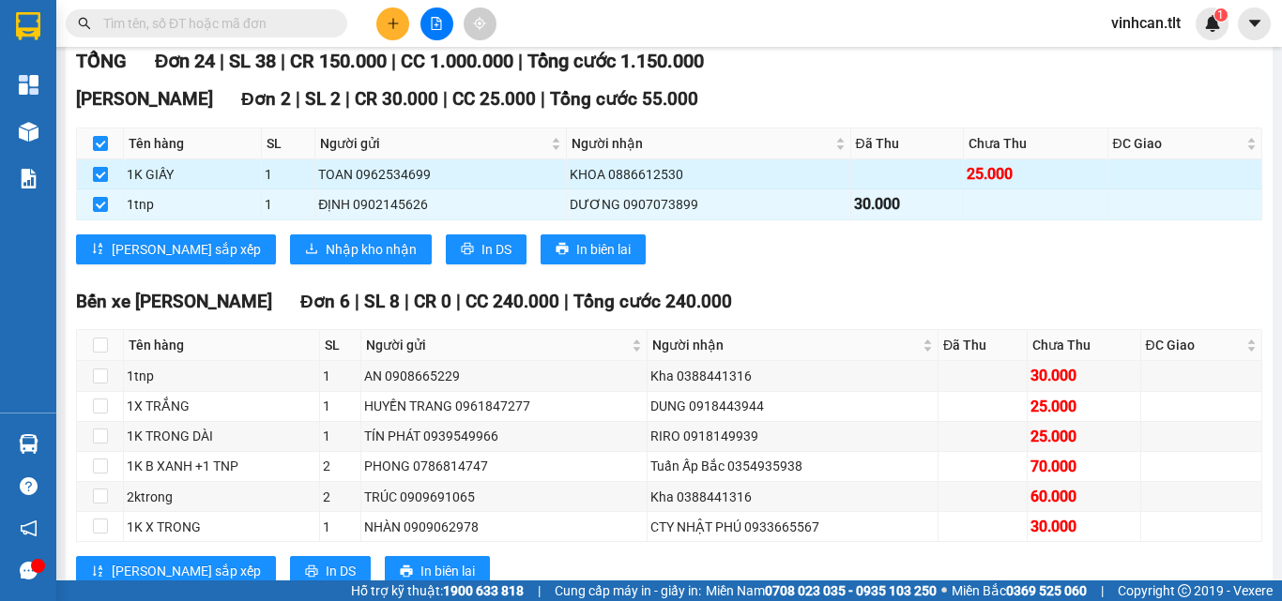
click at [102, 185] on label at bounding box center [100, 174] width 15 height 21
click at [102, 182] on input "checkbox" at bounding box center [100, 174] width 15 height 15
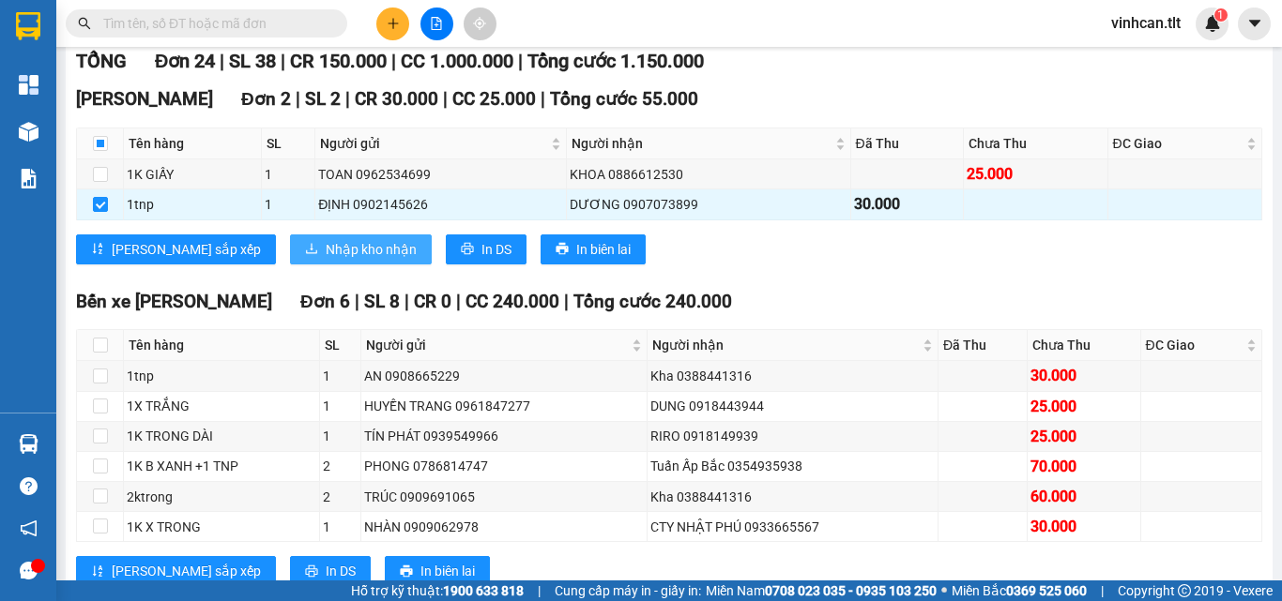
click at [326, 260] on span "Nhập kho nhận" at bounding box center [371, 249] width 91 height 21
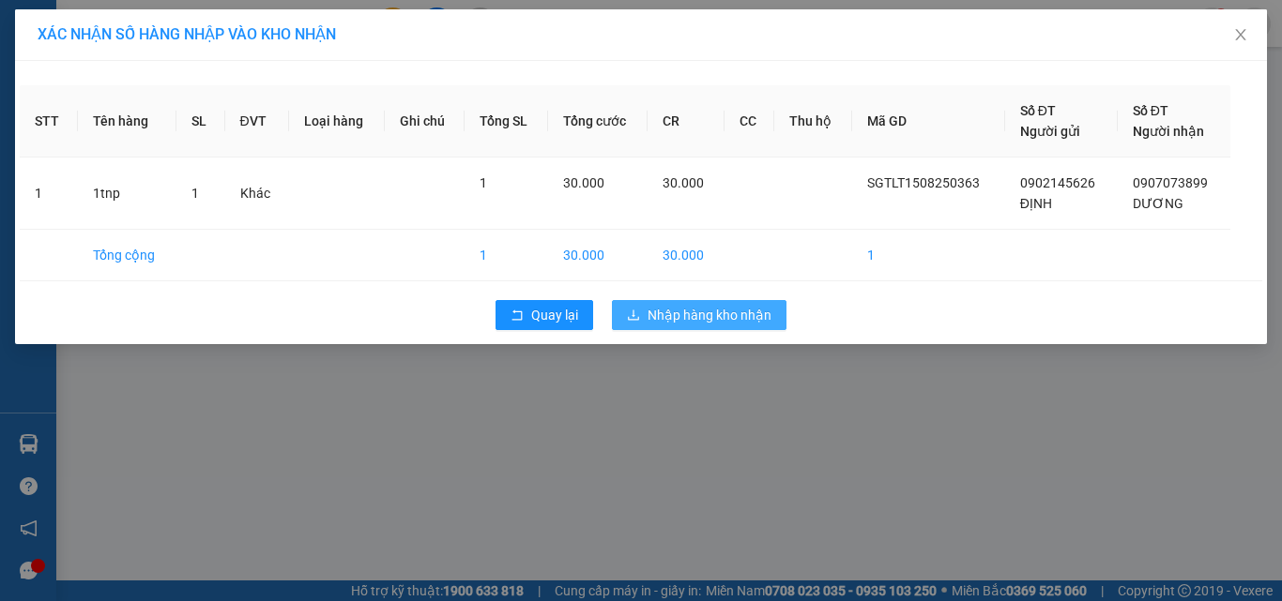
click at [724, 312] on span "Nhập hàng kho nhận" at bounding box center [709, 315] width 124 height 21
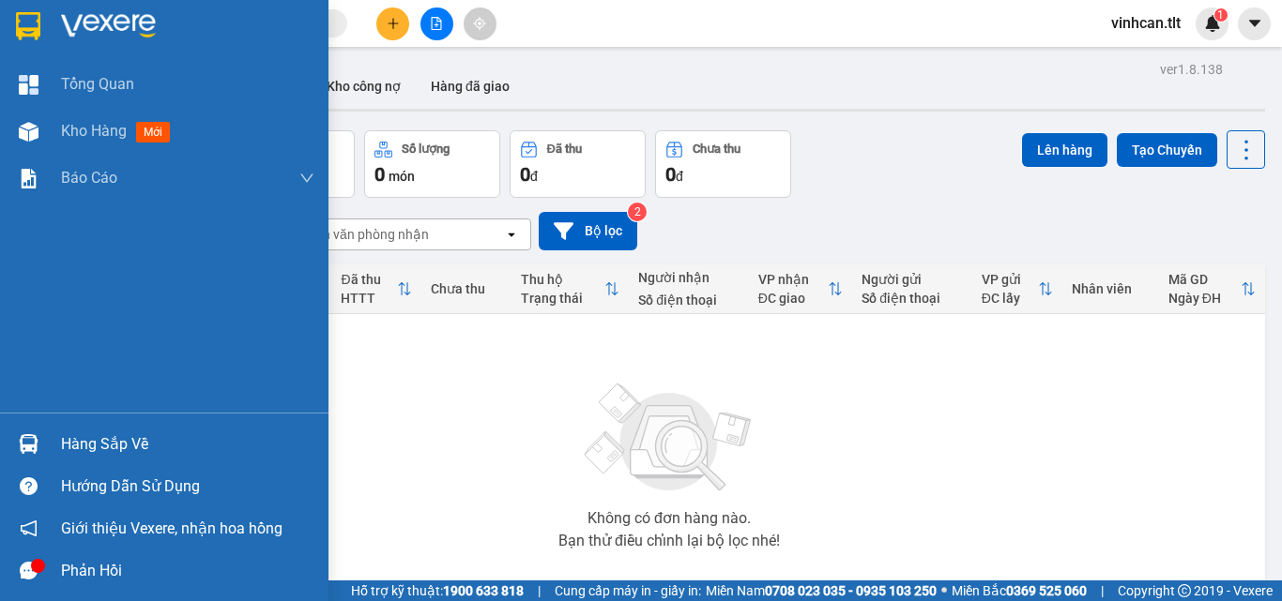
click at [14, 450] on div at bounding box center [28, 444] width 33 height 33
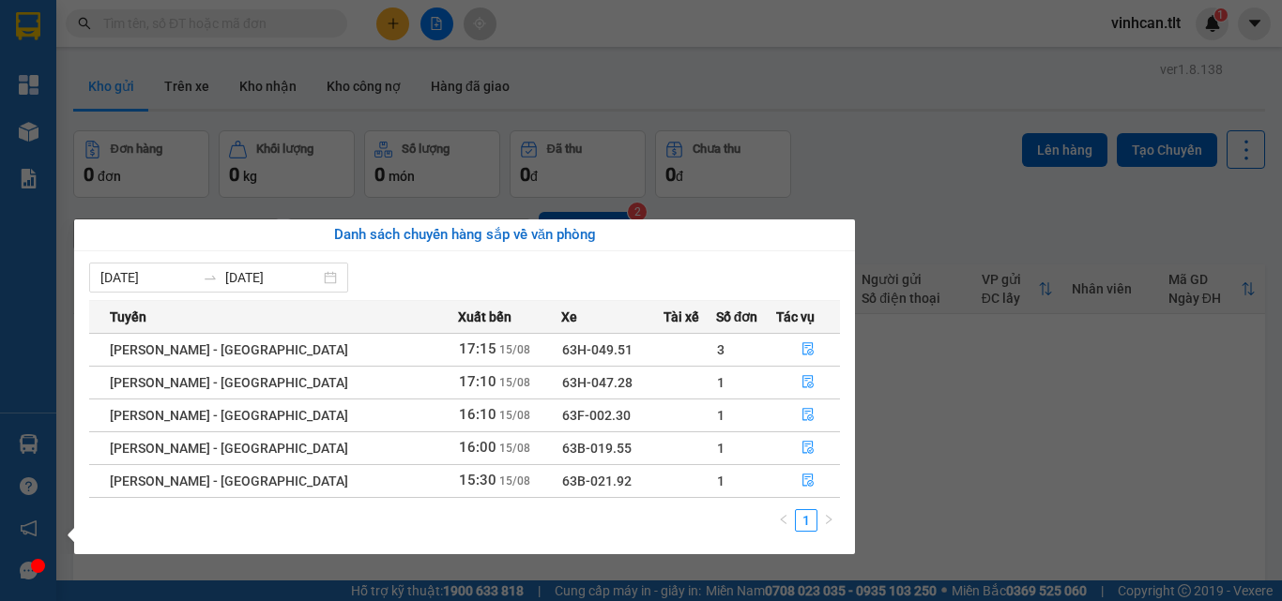
click at [149, 28] on section "Kết quả tìm kiếm ( 1299 ) Bộ lọc Mã ĐH Trạng thái Món hàng Thu hộ Tổng cước Chư…" at bounding box center [641, 300] width 1282 height 601
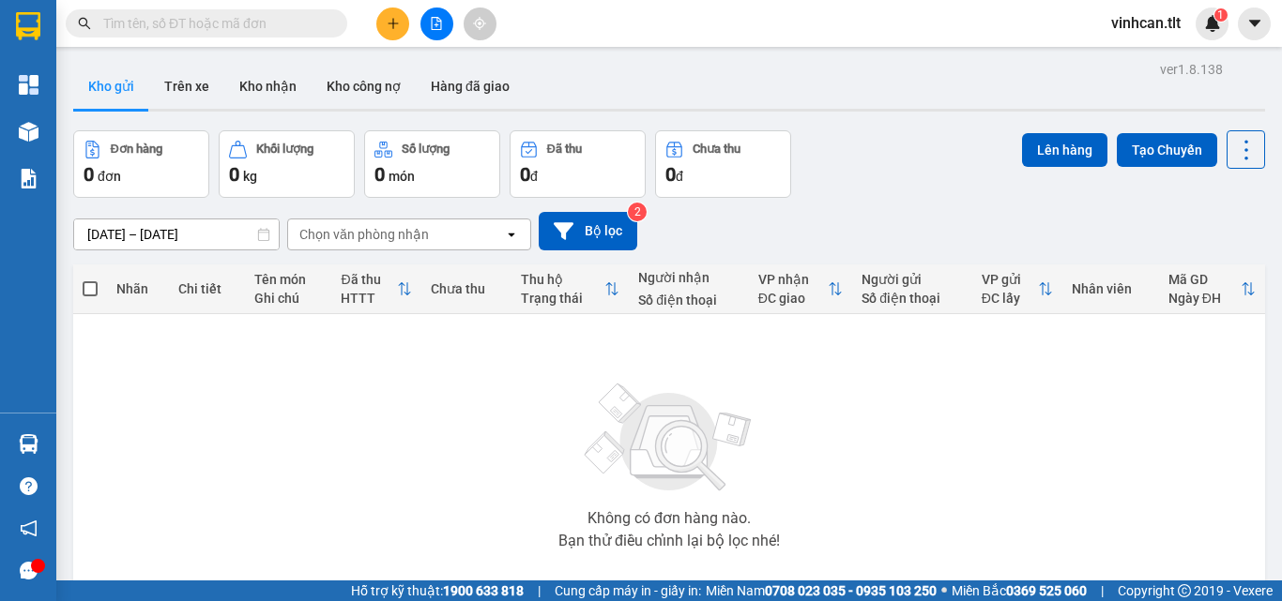
click at [149, 28] on input "text" at bounding box center [213, 23] width 221 height 21
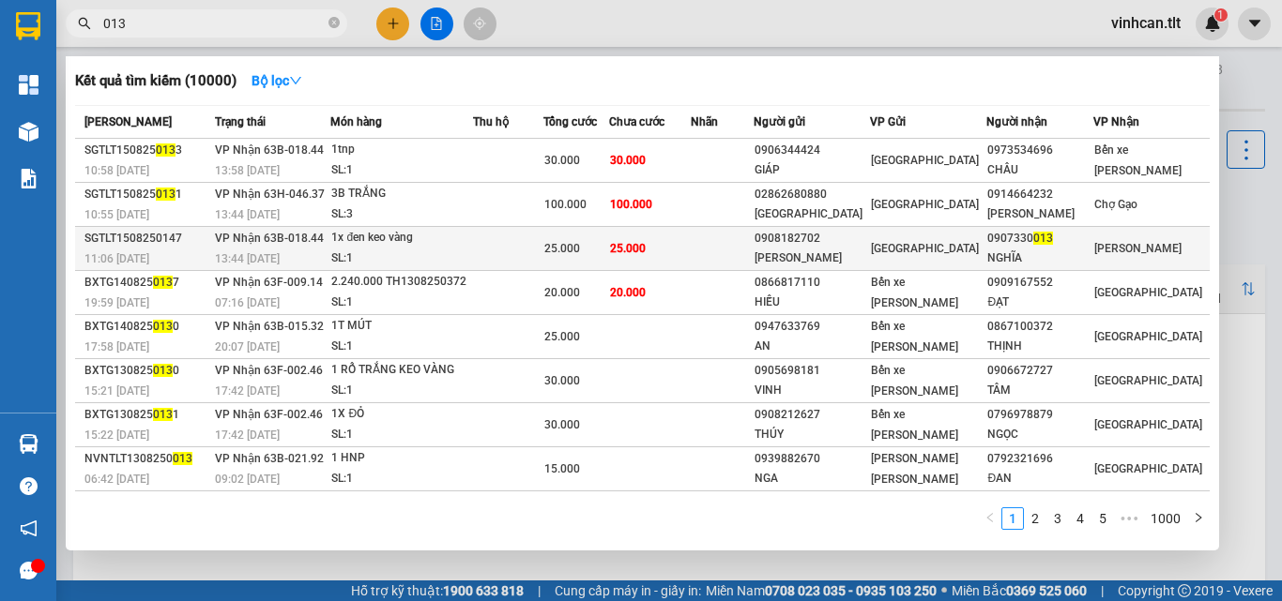
click at [352, 249] on div "1x đen keo vàng" at bounding box center [401, 238] width 141 height 21
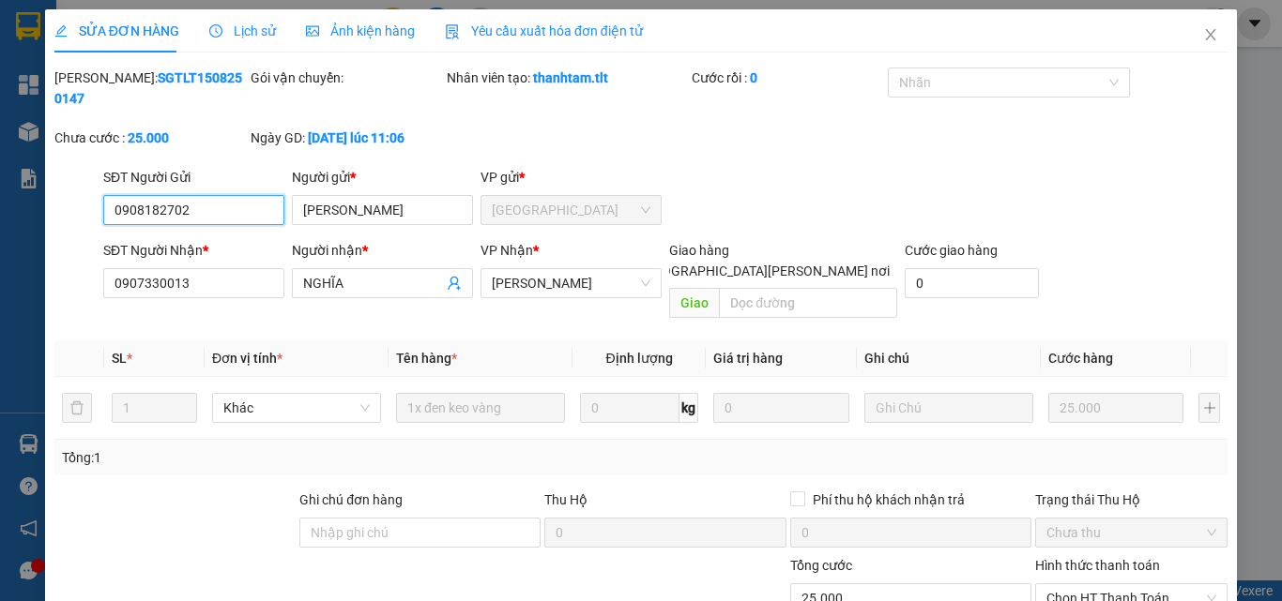
scroll to position [84, 0]
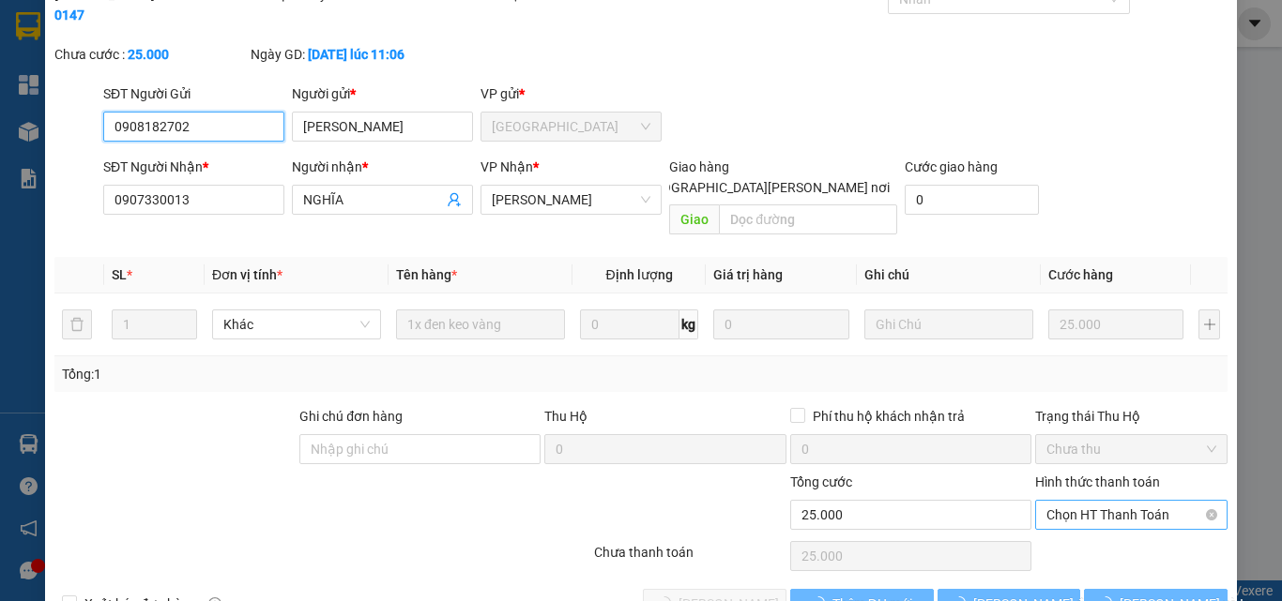
click at [1083, 501] on span "Chọn HT Thanh Toán" at bounding box center [1131, 515] width 170 height 28
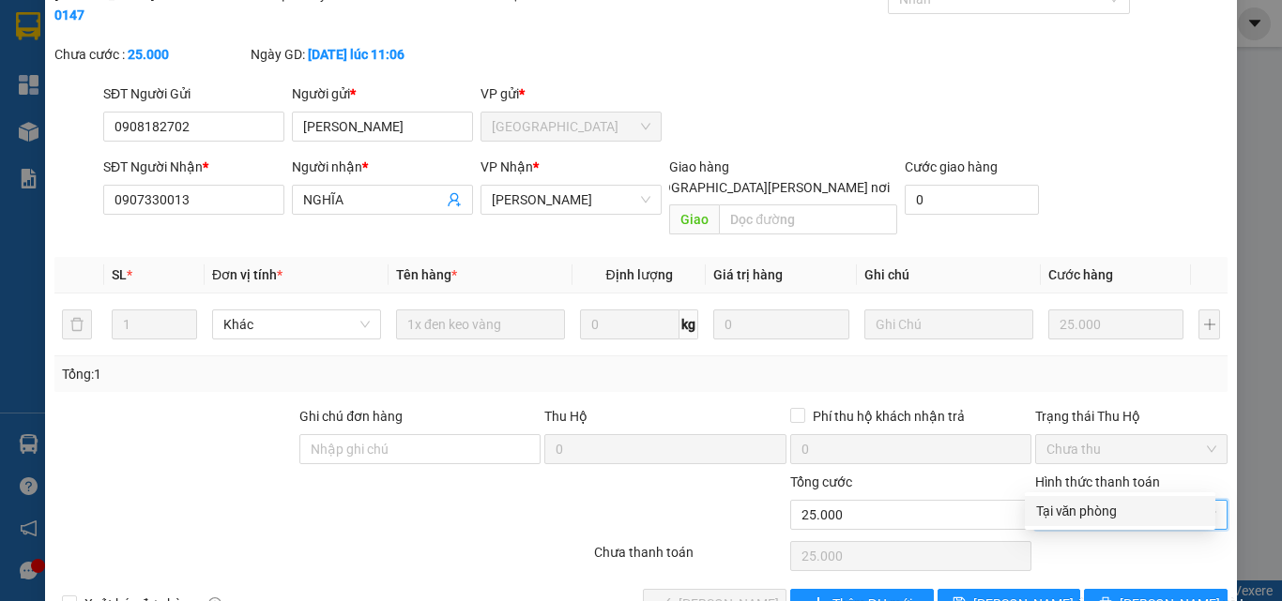
click at [1068, 507] on div "Tại văn phòng" at bounding box center [1120, 511] width 168 height 21
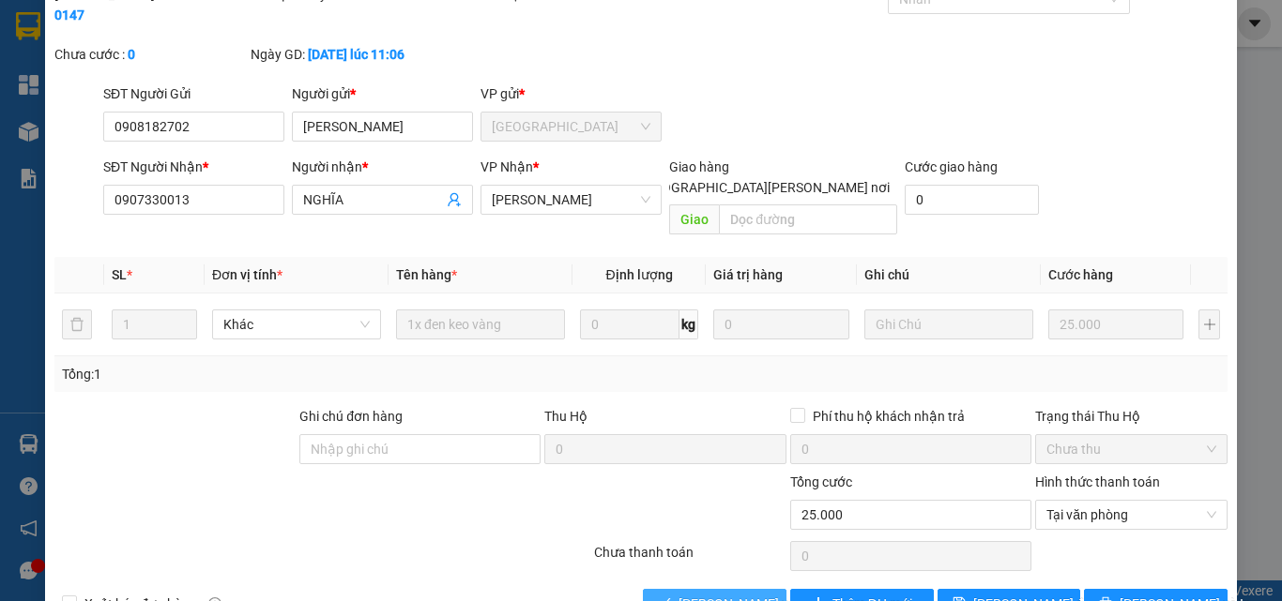
click at [667, 589] on button "[PERSON_NAME] và [PERSON_NAME] hàng" at bounding box center [715, 604] width 144 height 30
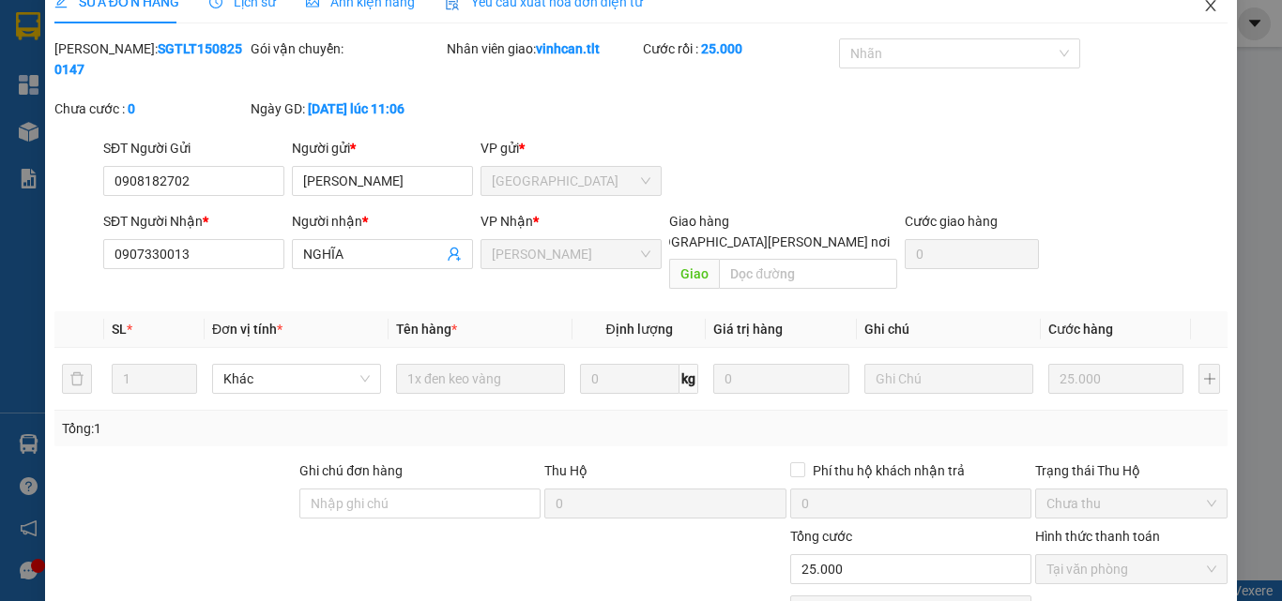
scroll to position [0, 0]
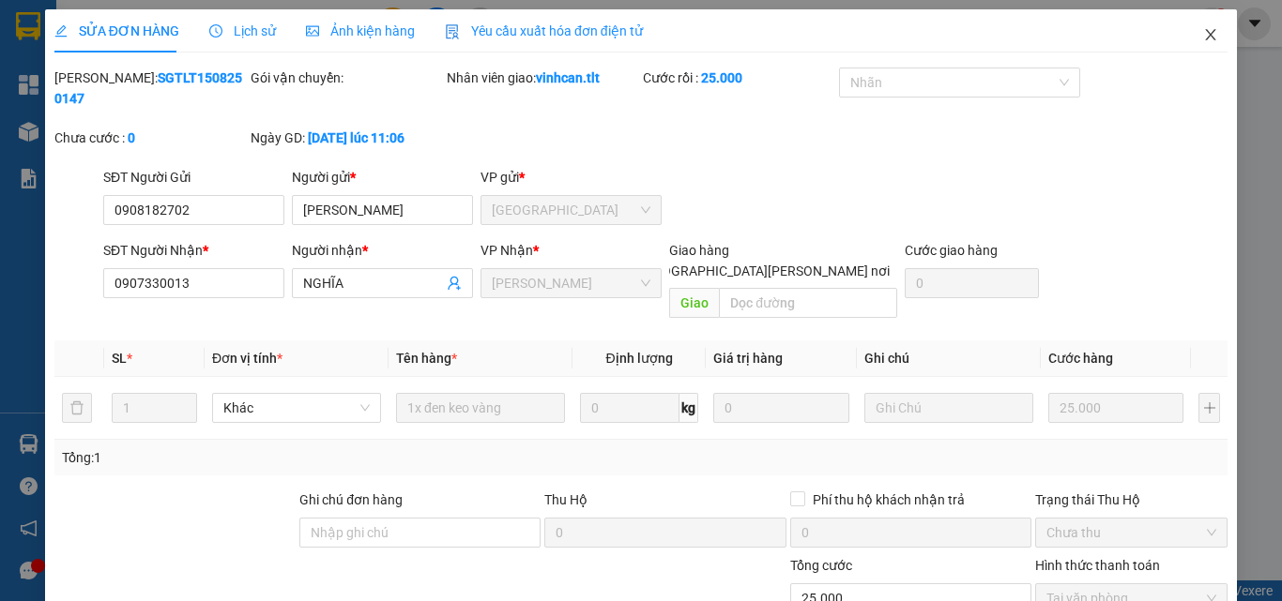
click at [1203, 33] on icon "close" at bounding box center [1210, 34] width 15 height 15
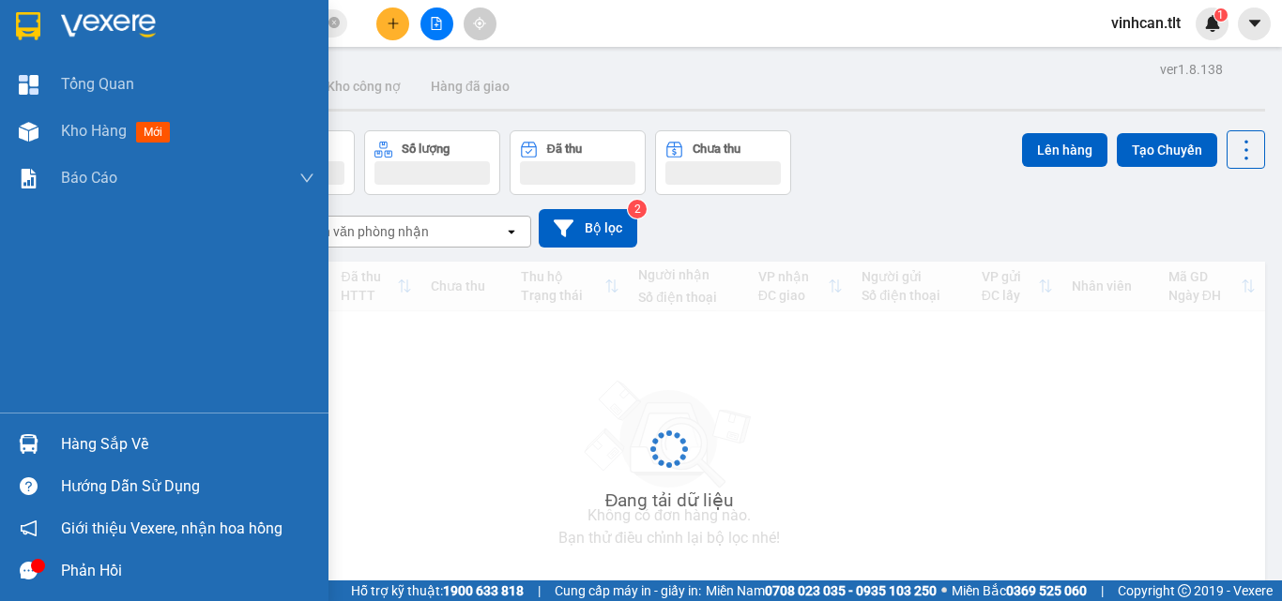
click at [68, 433] on div "Hàng sắp về" at bounding box center [187, 445] width 253 height 28
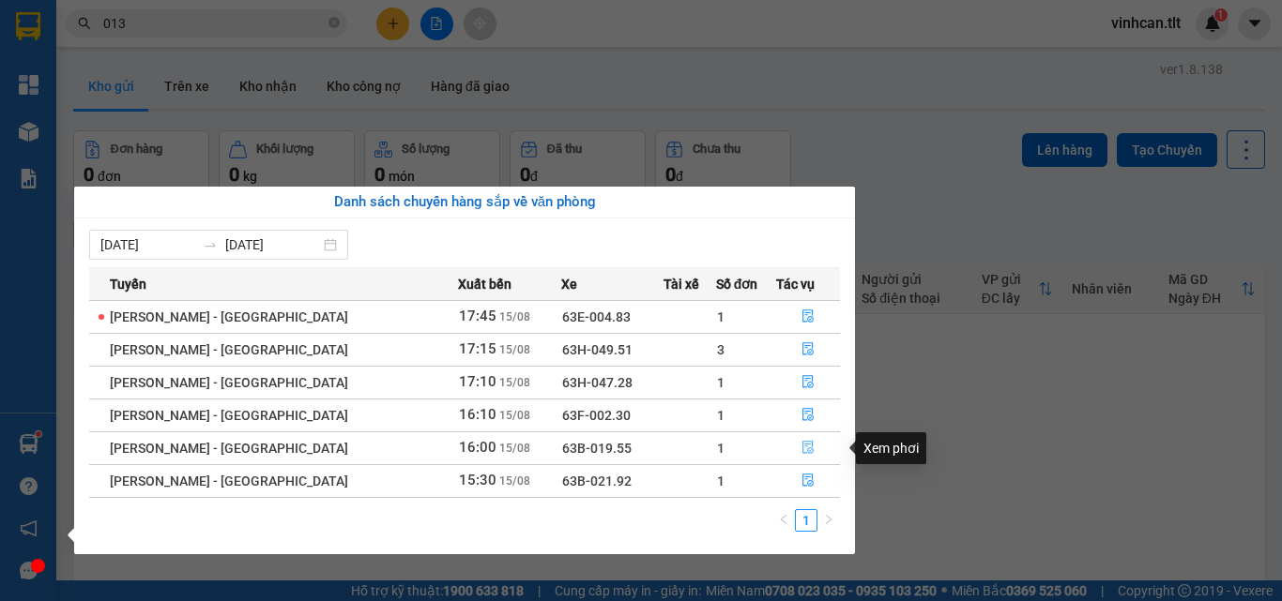
click at [801, 444] on icon "file-done" at bounding box center [807, 447] width 13 height 13
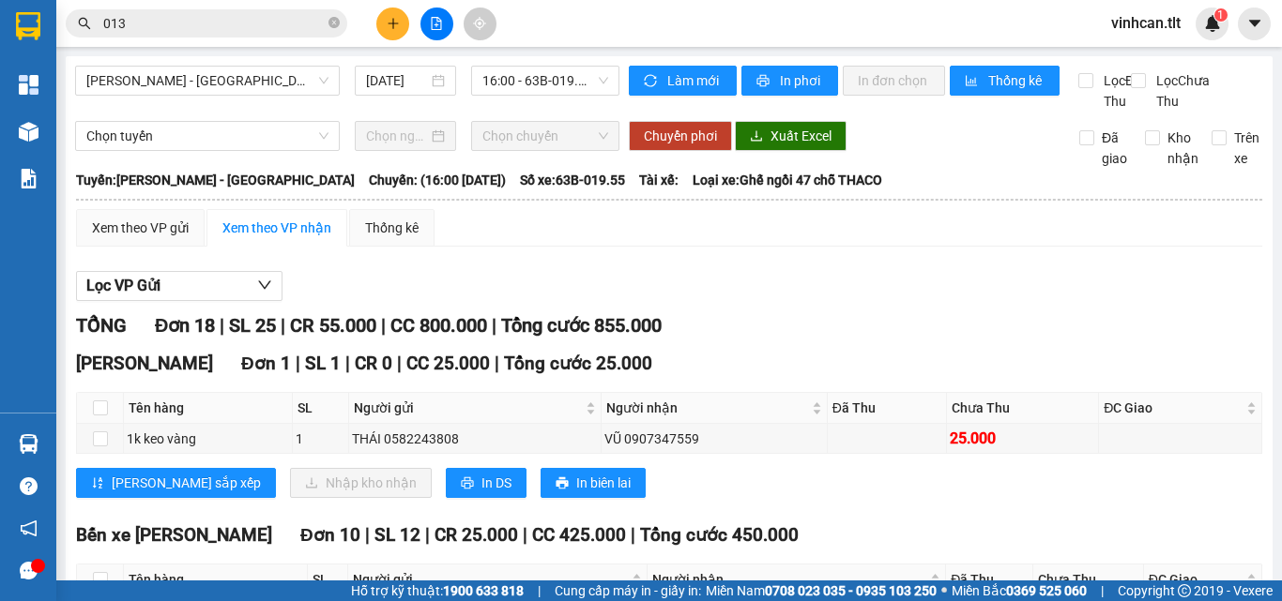
click at [275, 18] on input "013" at bounding box center [213, 23] width 221 height 21
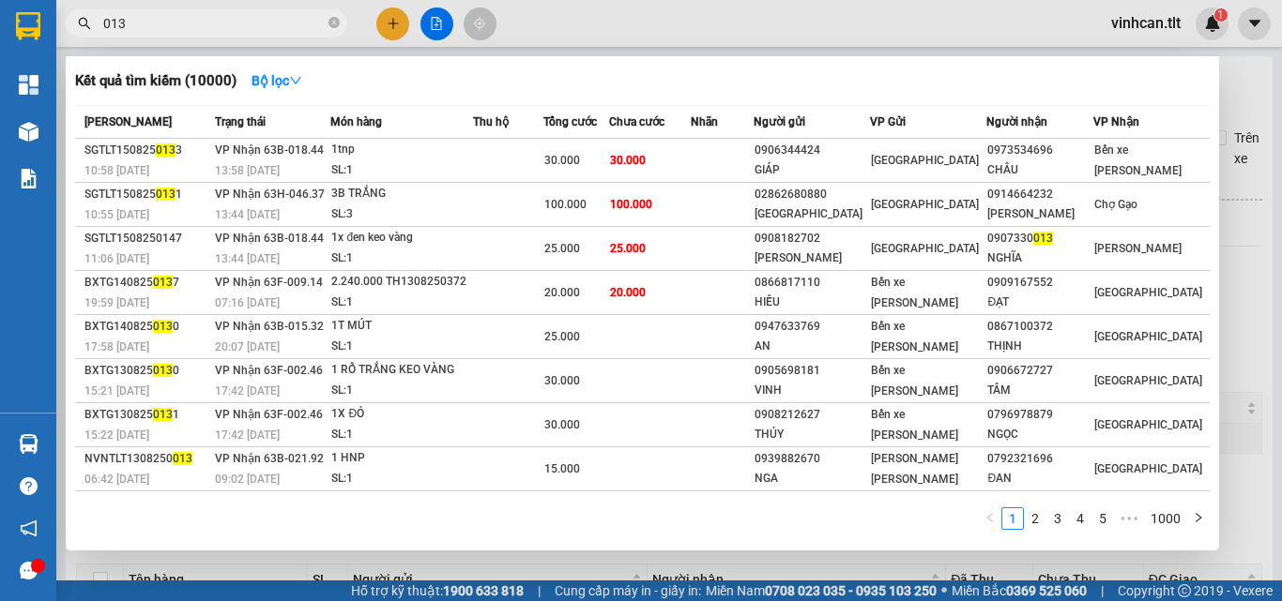
click at [275, 19] on input "013" at bounding box center [213, 23] width 221 height 21
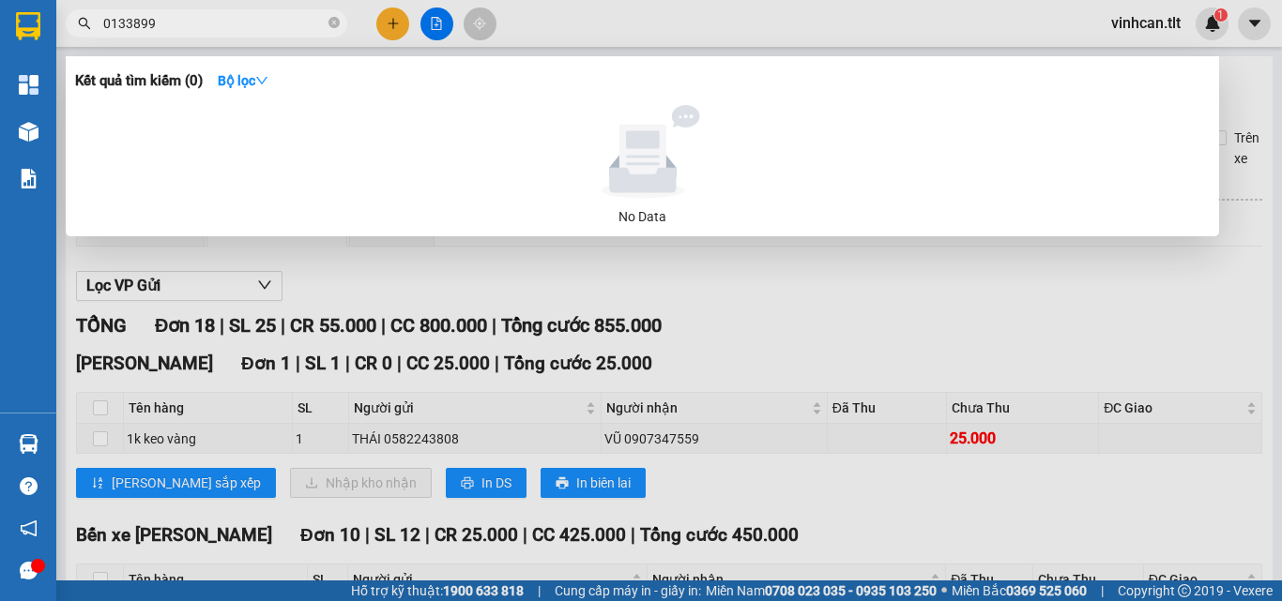
click at [185, 26] on input "0133899" at bounding box center [213, 23] width 221 height 21
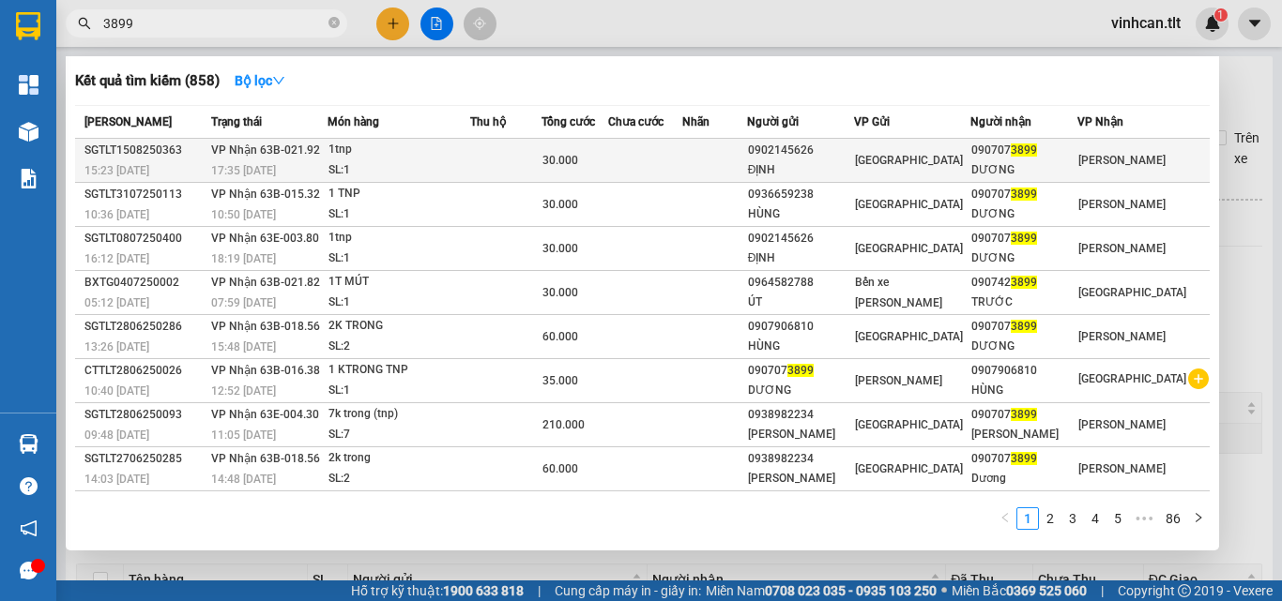
type input "3899"
click at [326, 150] on td "[PERSON_NAME] 63B-021.92 17:35 [DATE]" at bounding box center [267, 161] width 122 height 44
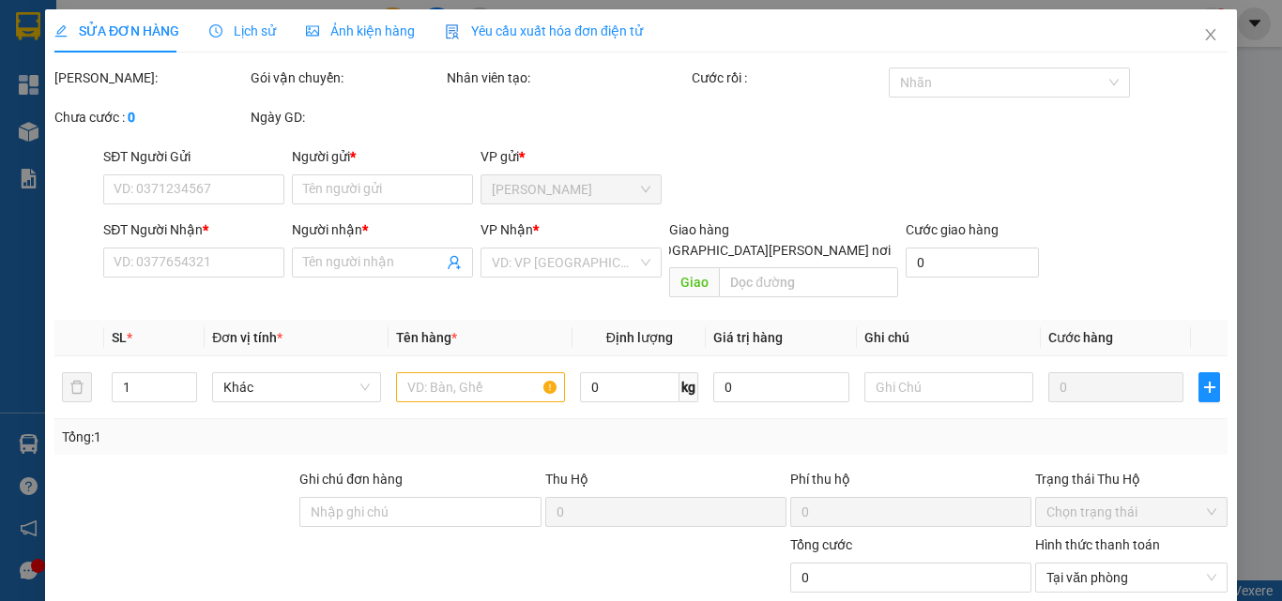
type input "0902145626"
type input "ĐỊNH"
type input "0907073899"
type input "DƯƠNG"
type input "30.000"
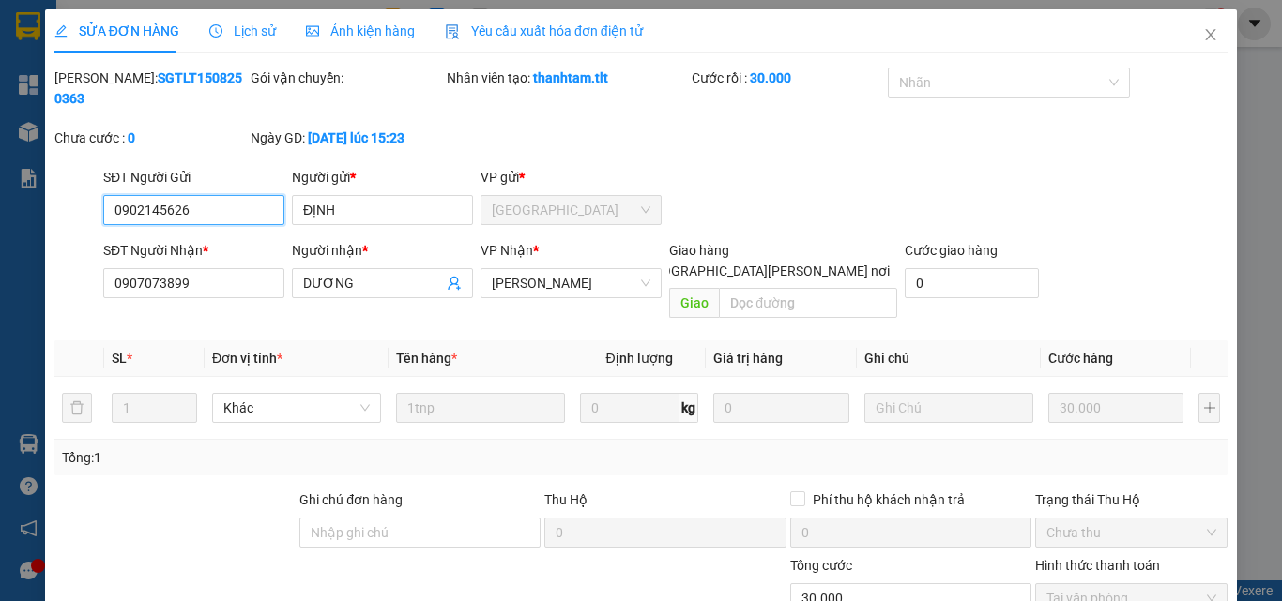
scroll to position [87, 0]
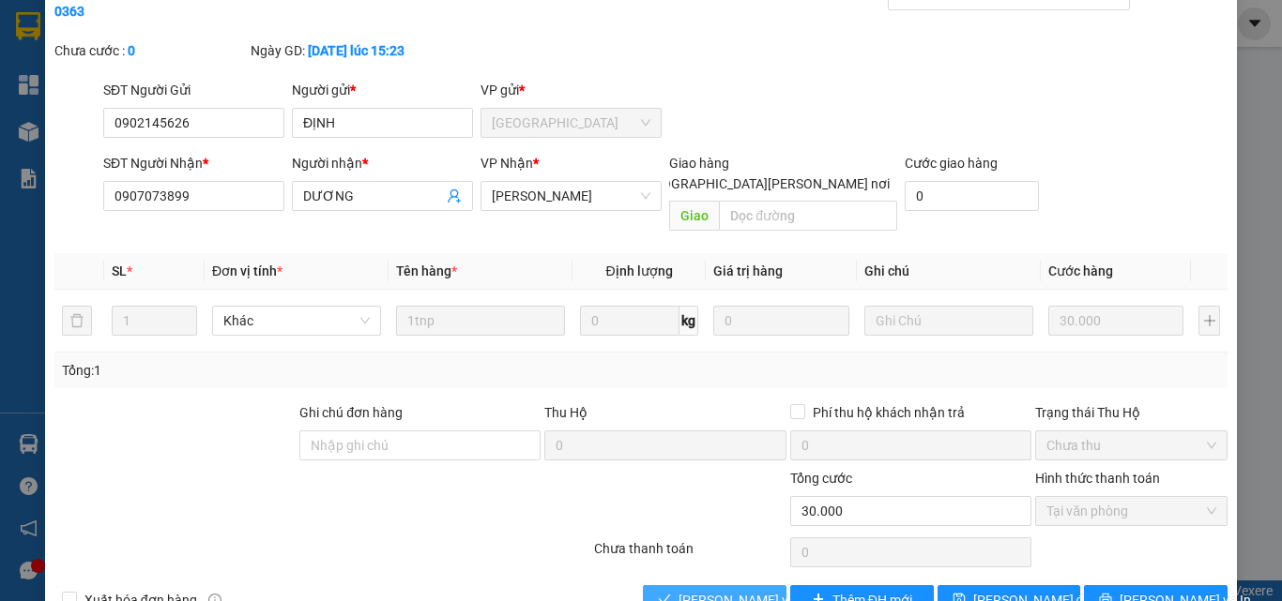
click at [711, 590] on span "[PERSON_NAME] và [PERSON_NAME] hàng" at bounding box center [804, 600] width 253 height 21
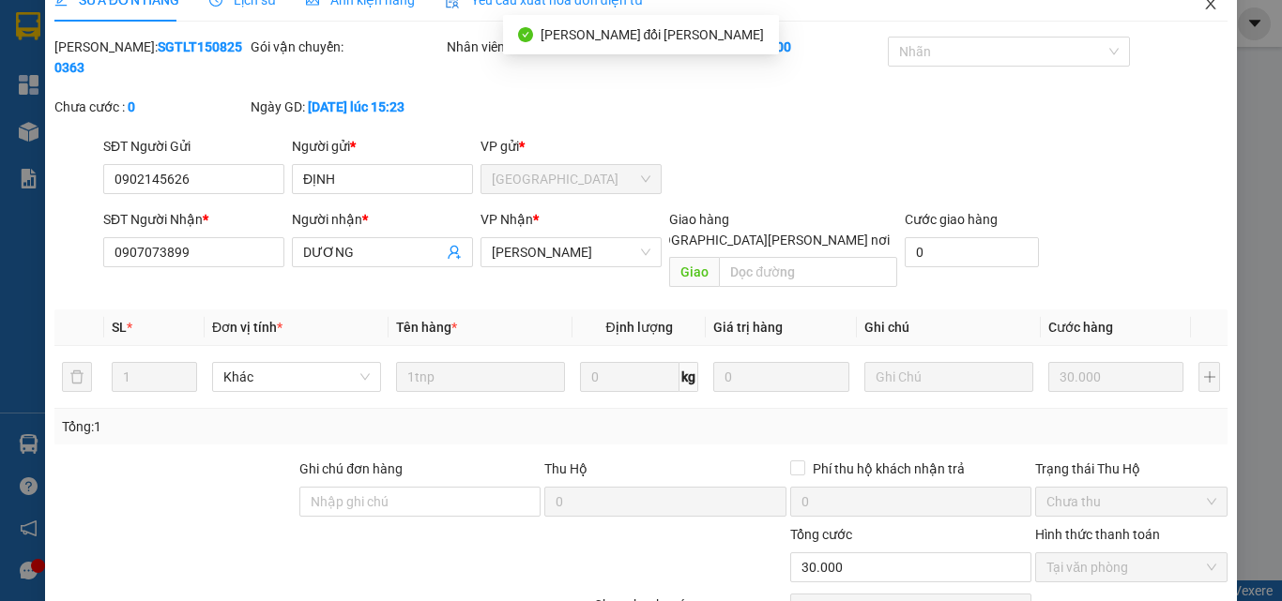
scroll to position [0, 0]
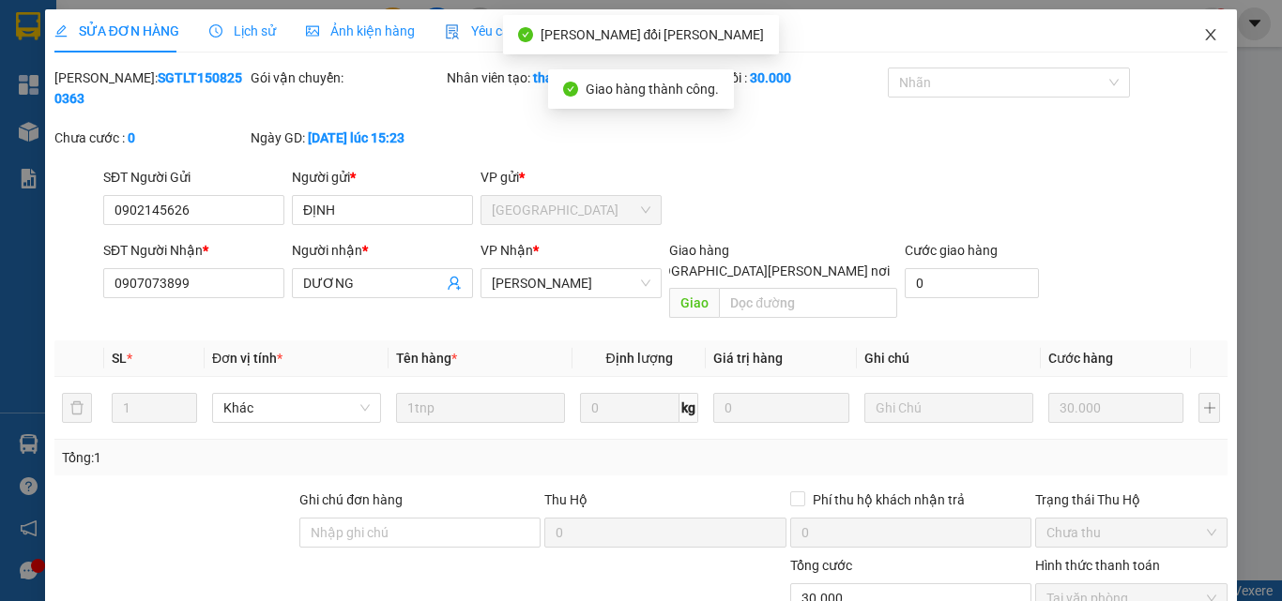
click at [1208, 23] on span "Close" at bounding box center [1210, 35] width 53 height 53
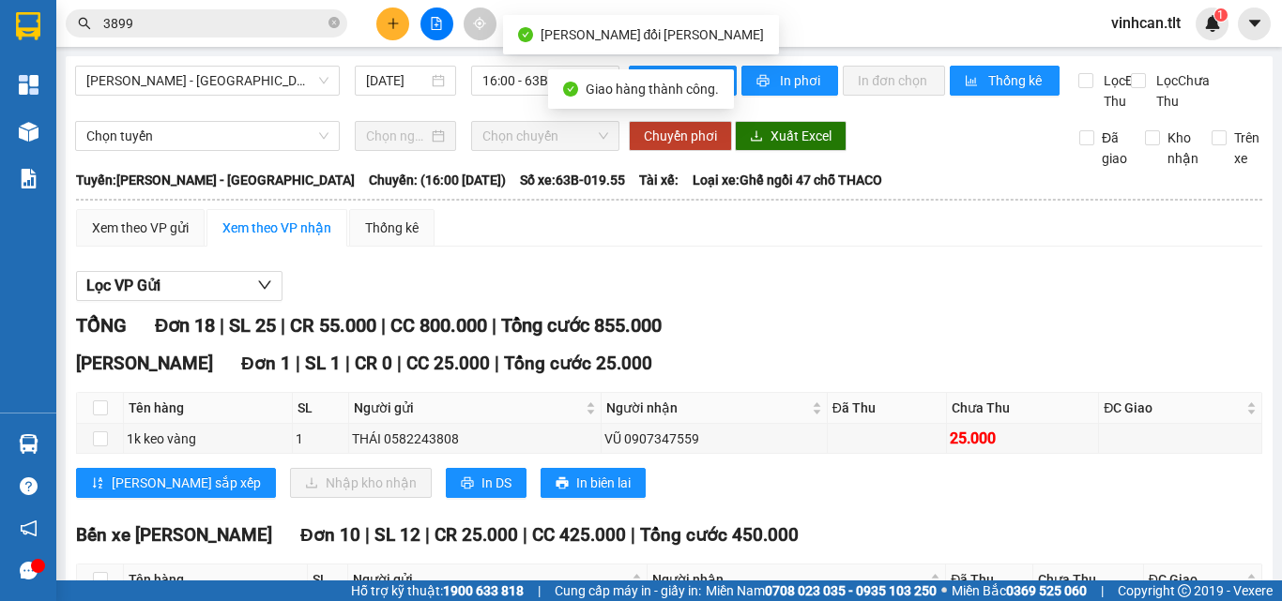
click at [267, 27] on input "3899" at bounding box center [213, 23] width 221 height 21
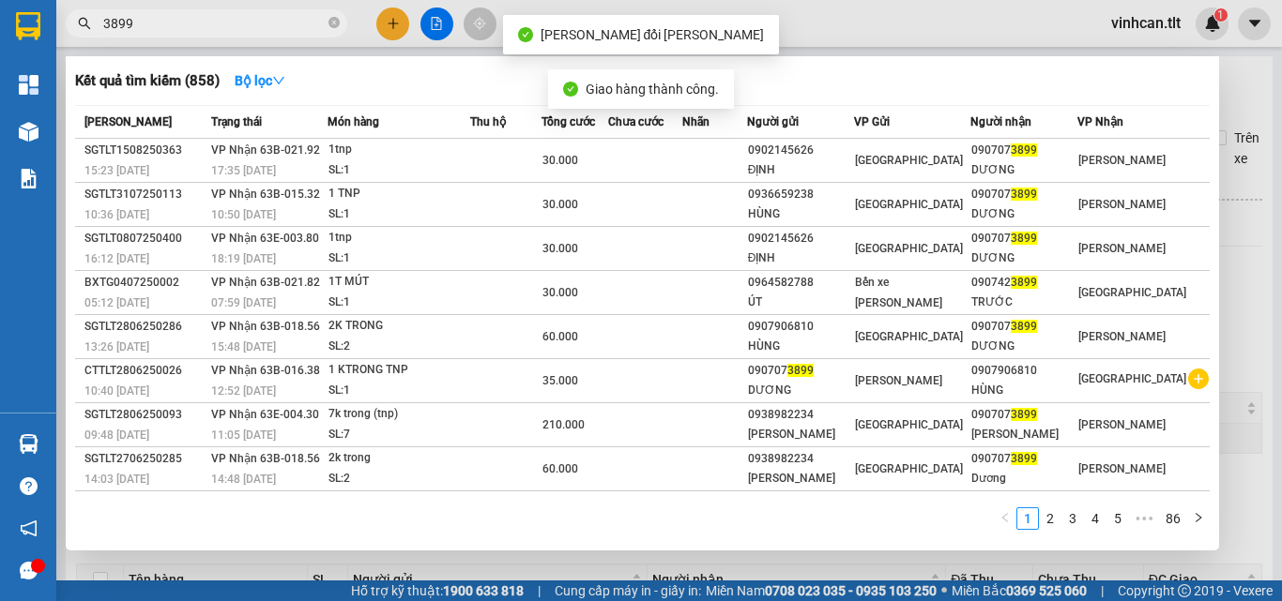
click at [267, 27] on input "3899" at bounding box center [213, 23] width 221 height 21
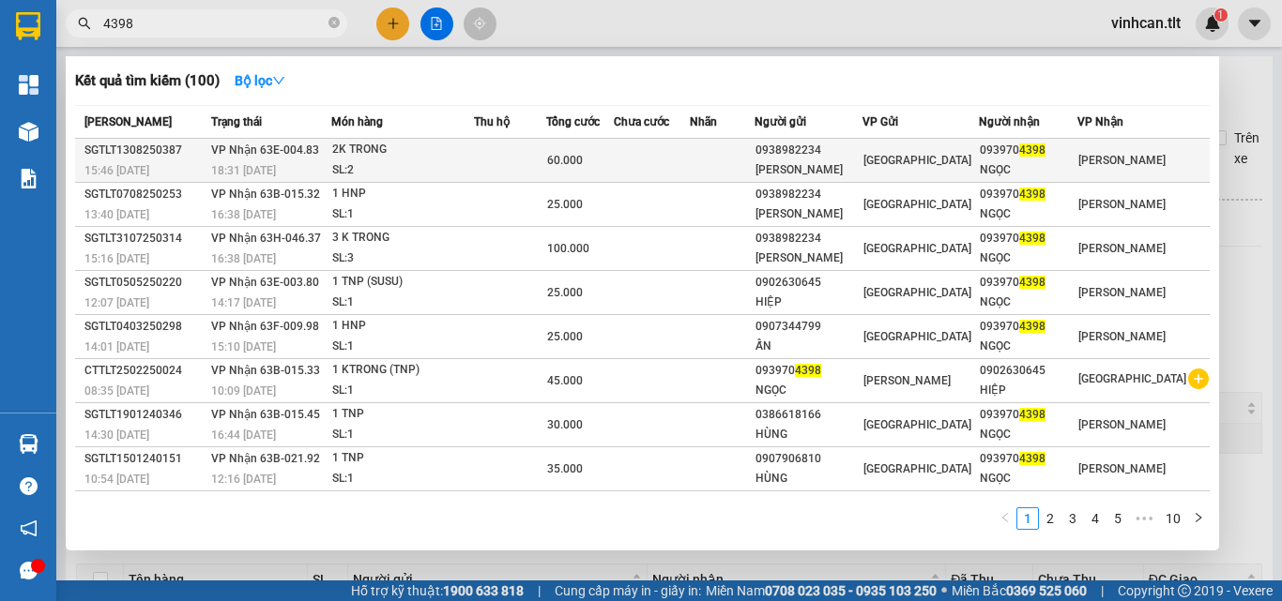
type input "4398"
click at [473, 149] on div "2K TRONG" at bounding box center [402, 150] width 141 height 21
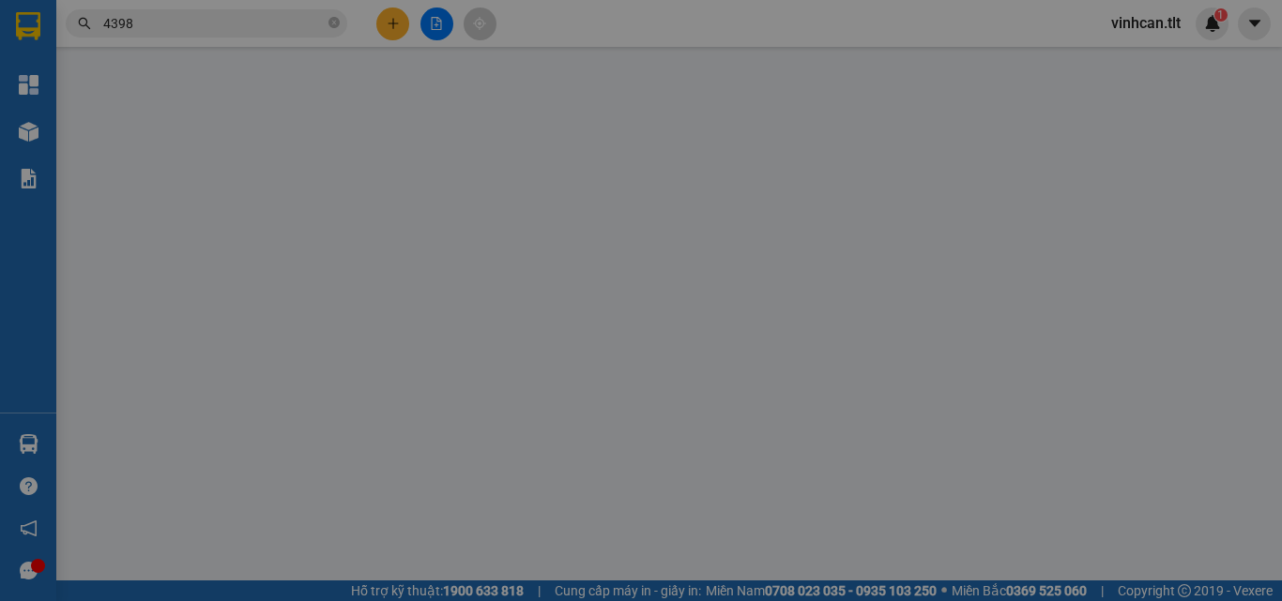
type input "0938982234"
type input "[PERSON_NAME]"
type input "0939704398"
type input "NGỌC"
type input "60.000"
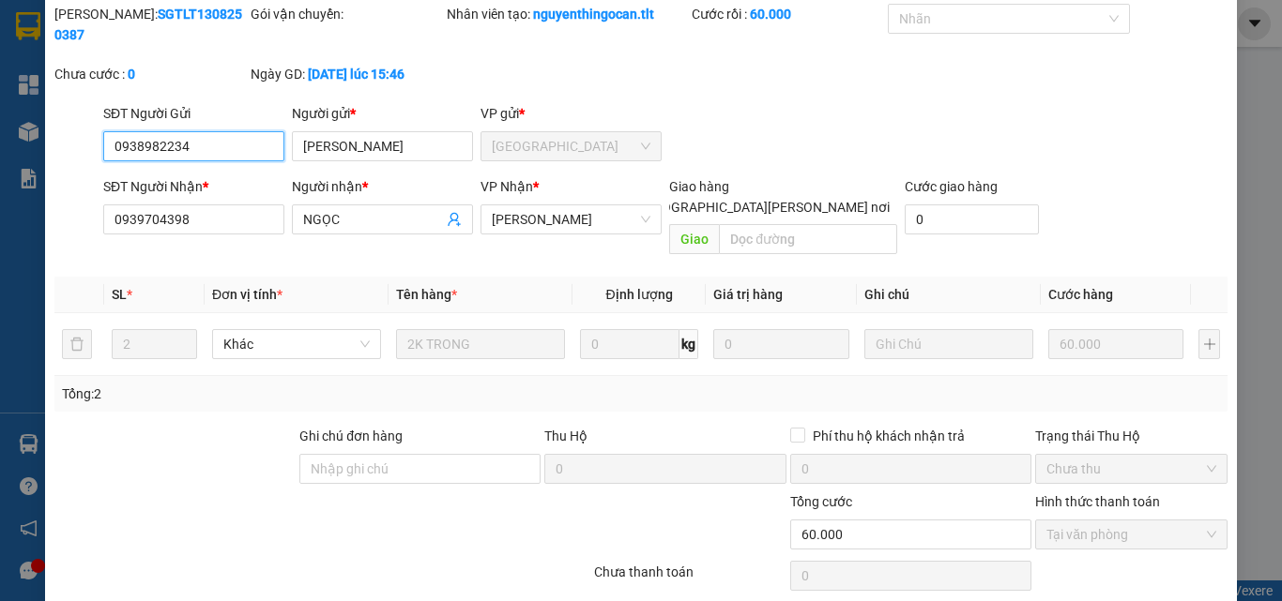
scroll to position [97, 0]
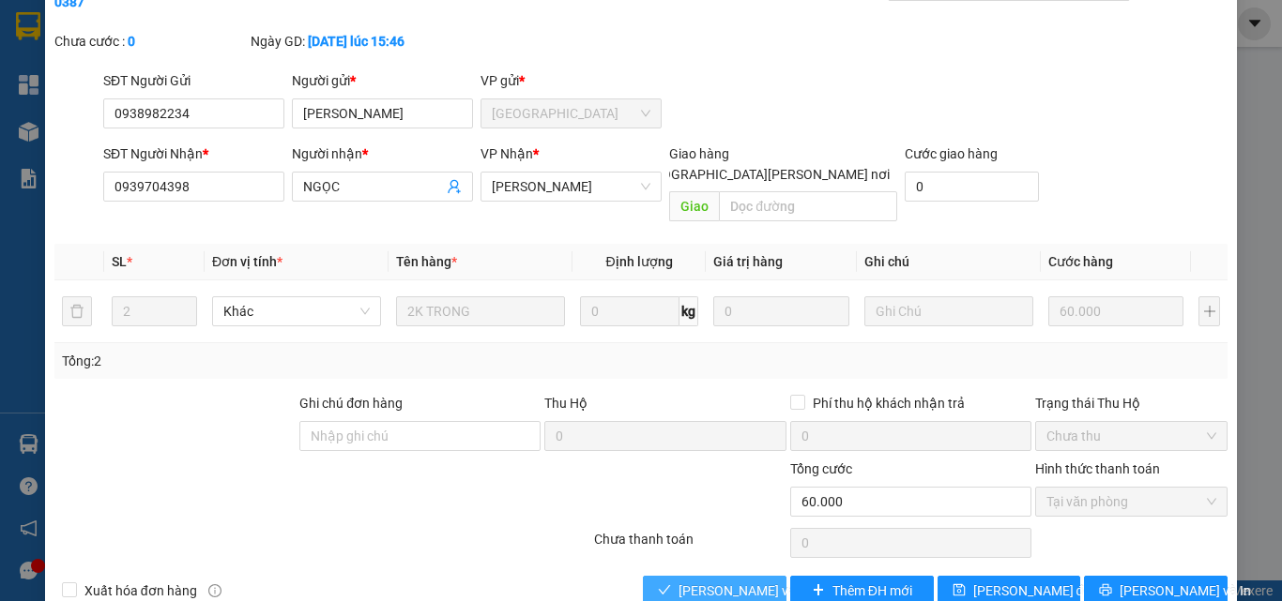
click at [678, 576] on button "[PERSON_NAME] và [PERSON_NAME] hàng" at bounding box center [715, 591] width 144 height 30
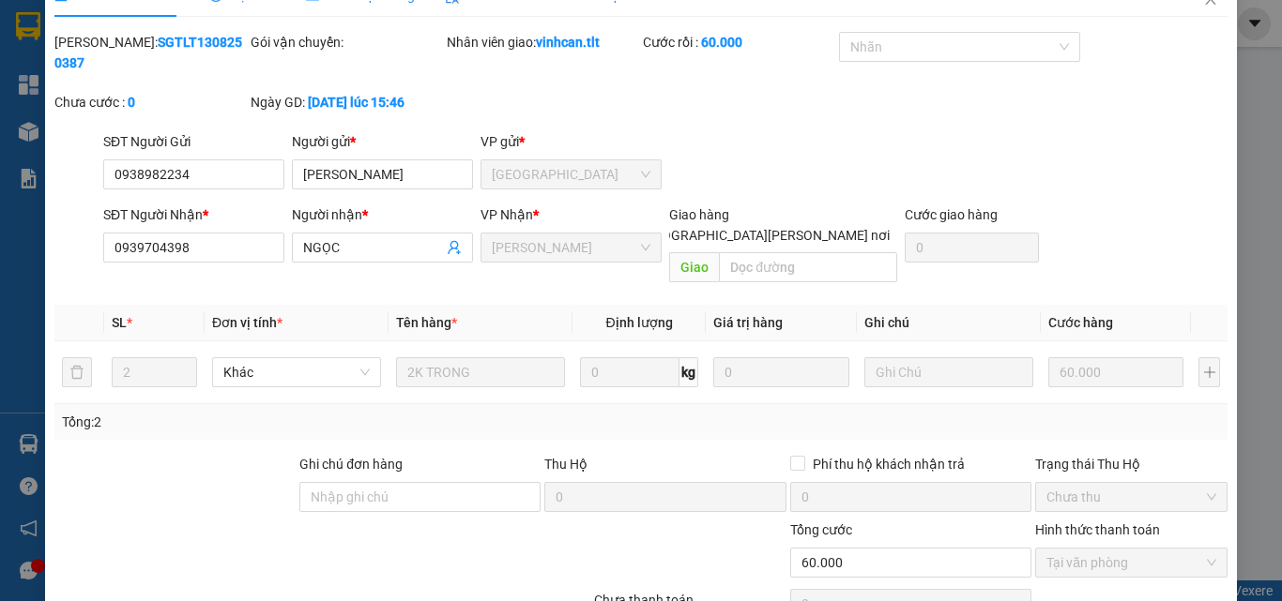
scroll to position [3, 0]
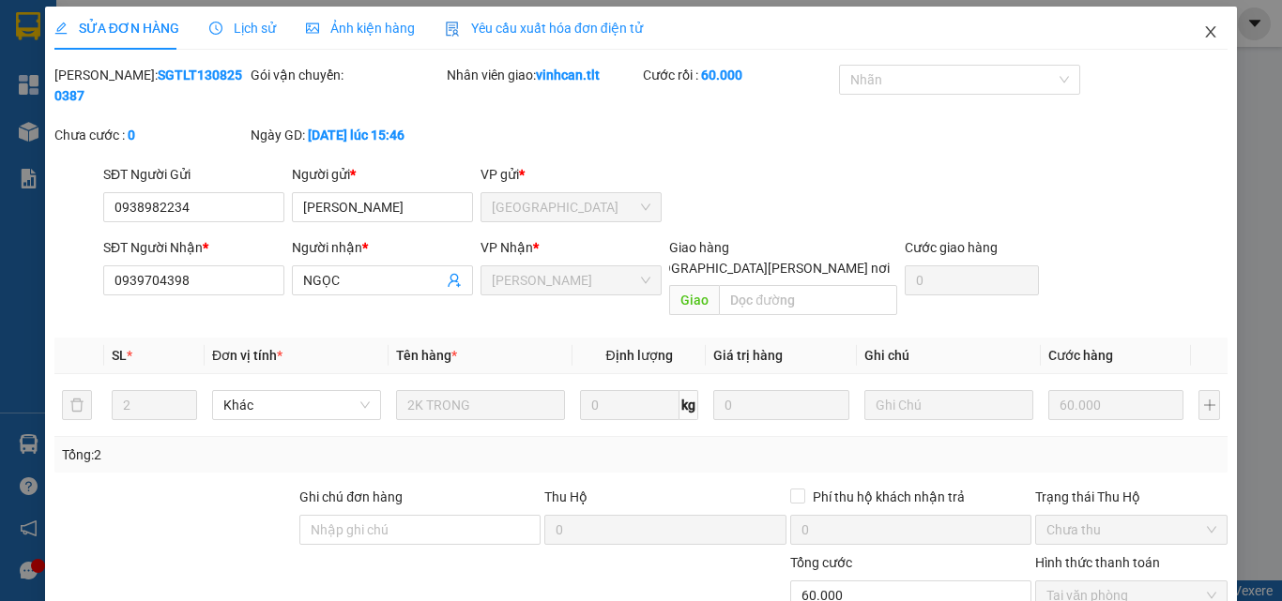
click at [1203, 38] on icon "close" at bounding box center [1210, 31] width 15 height 15
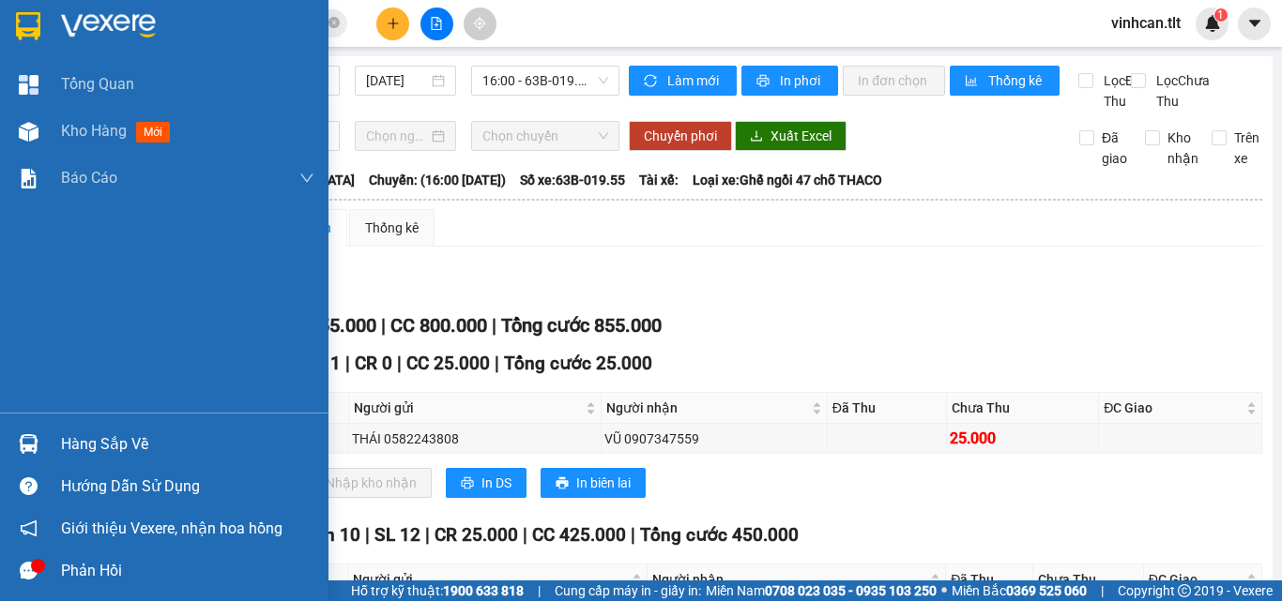
click at [37, 444] on img at bounding box center [29, 444] width 20 height 20
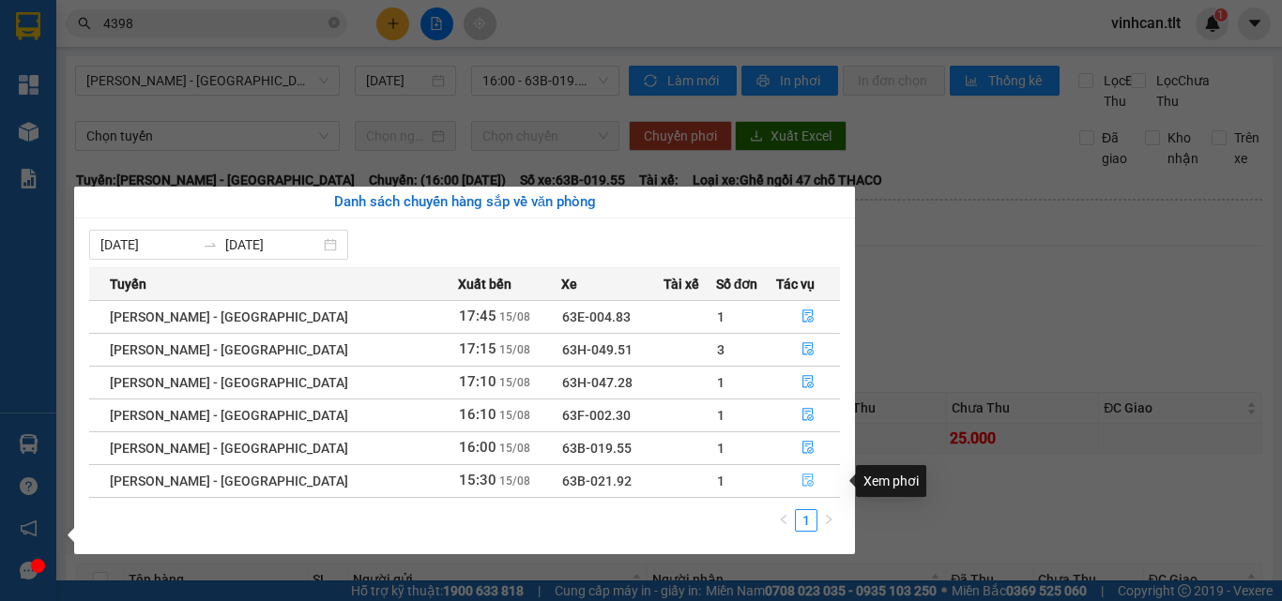
click at [802, 484] on icon "file-done" at bounding box center [807, 481] width 11 height 13
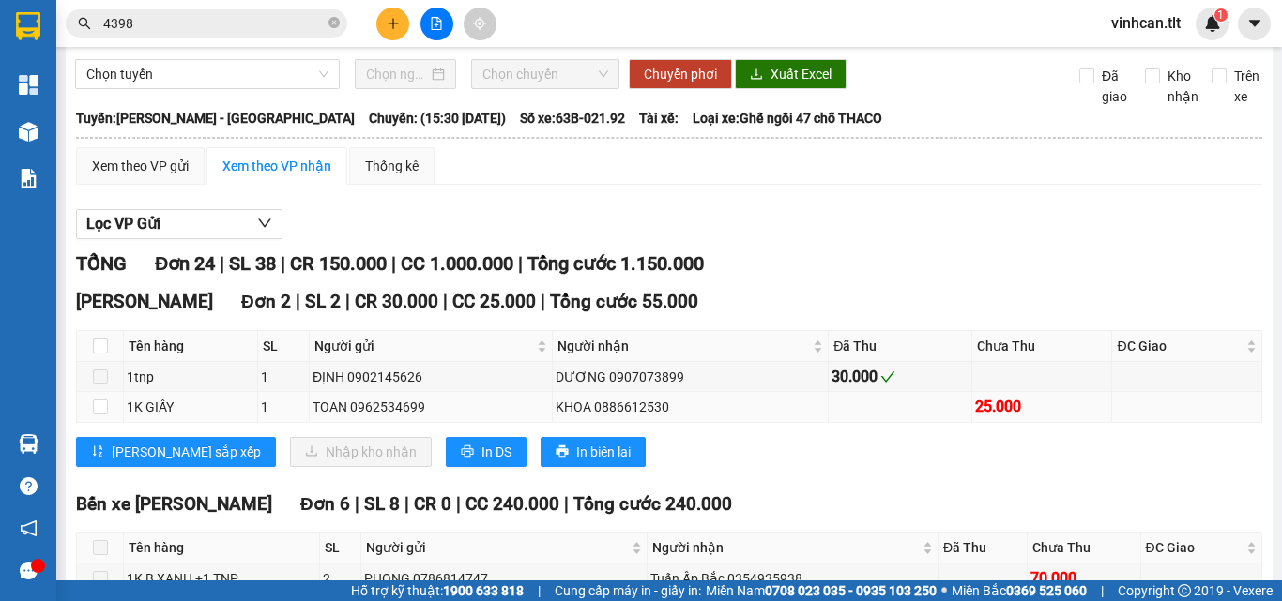
scroll to position [94, 0]
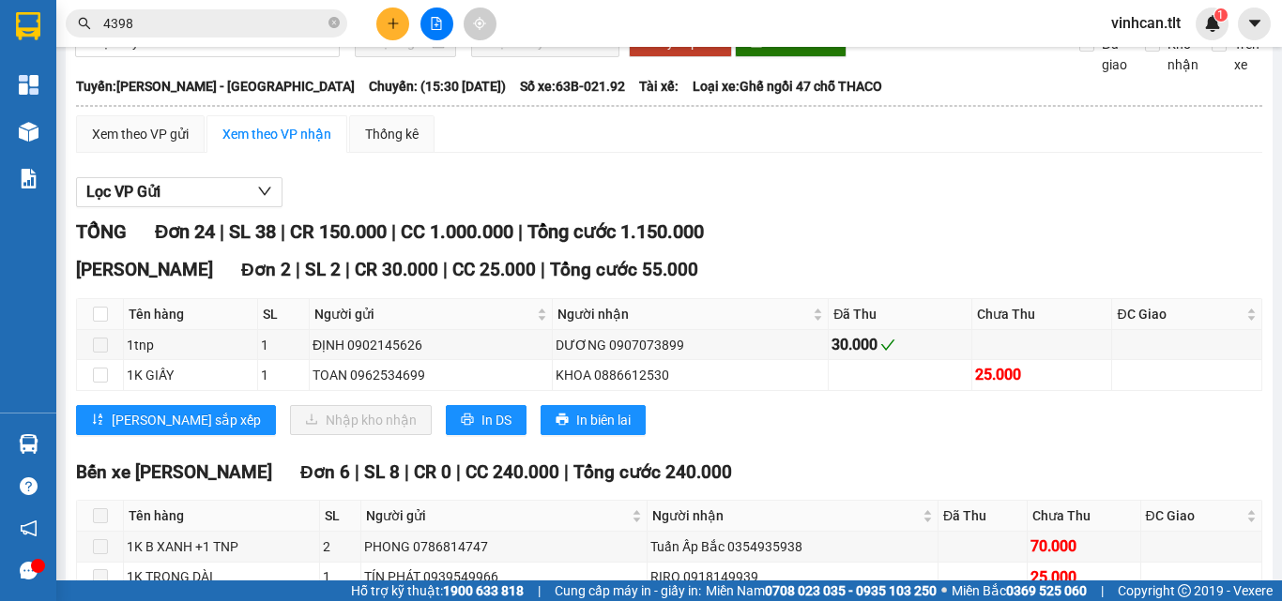
click at [227, 22] on input "4398" at bounding box center [213, 23] width 221 height 21
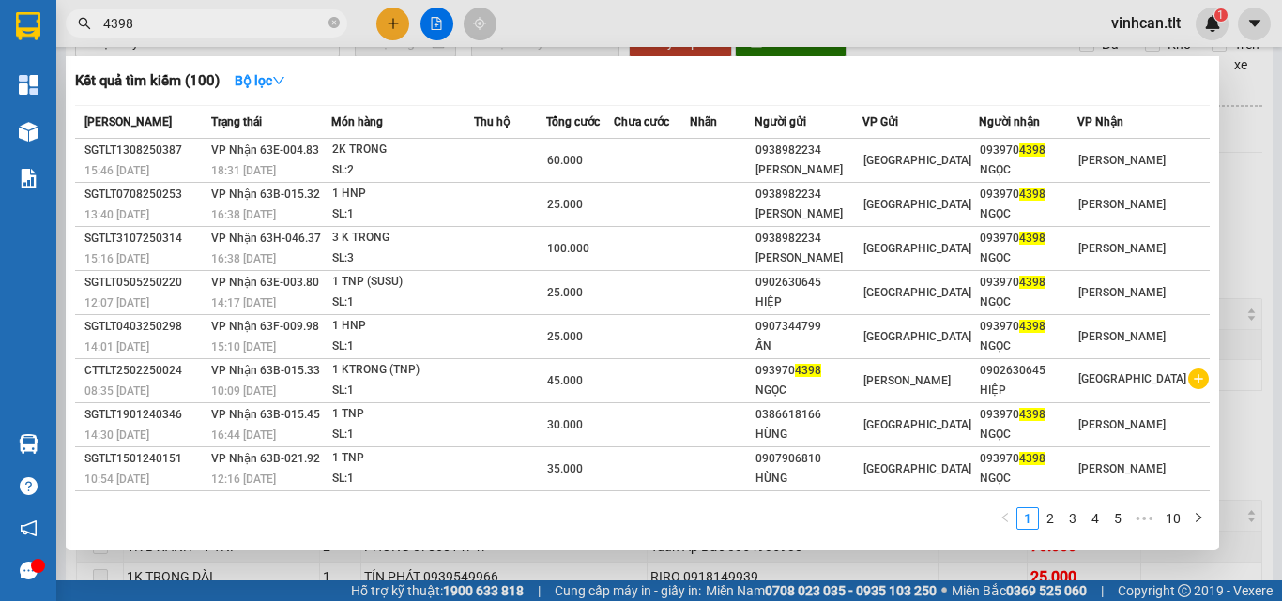
click at [227, 22] on input "4398" at bounding box center [213, 23] width 221 height 21
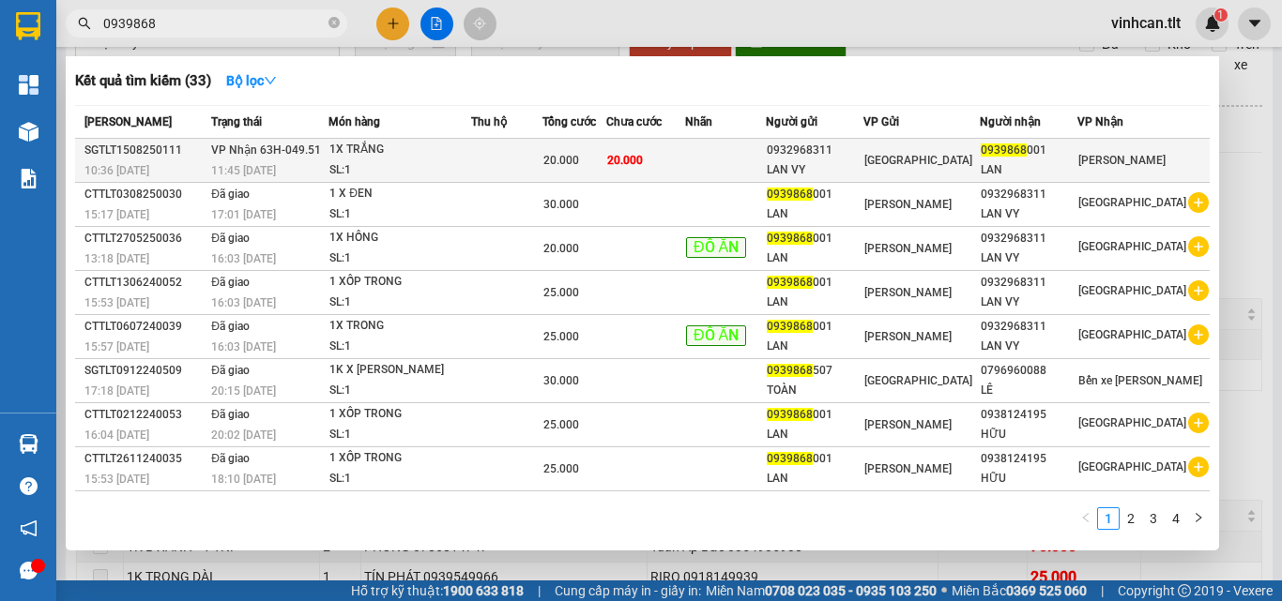
type input "0939868"
click at [318, 166] on div "11:45 [DATE]" at bounding box center [269, 170] width 116 height 21
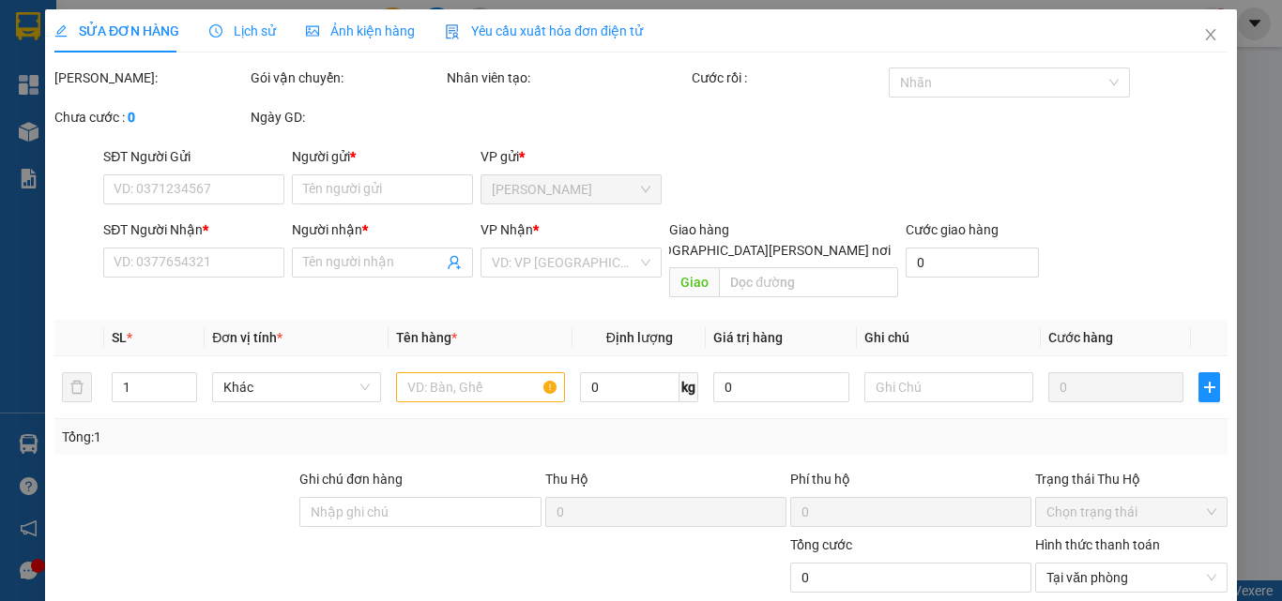
type input "0932968311"
type input "LAN VY"
type input "0939868001"
type input "LAN"
type input "20.000"
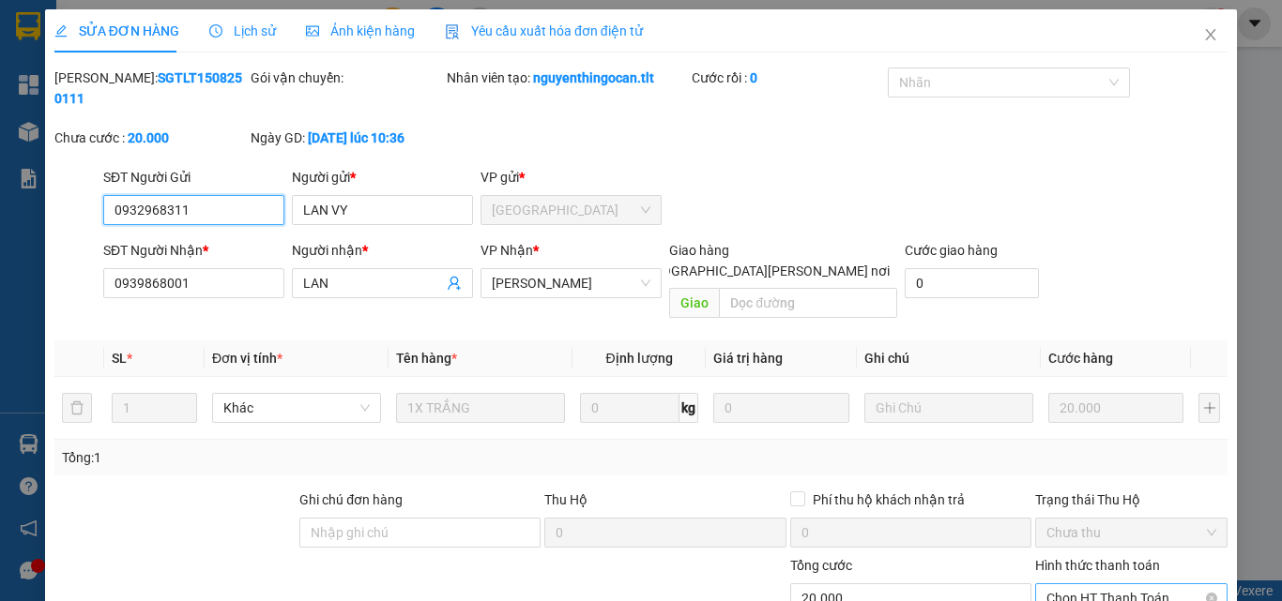
scroll to position [90, 0]
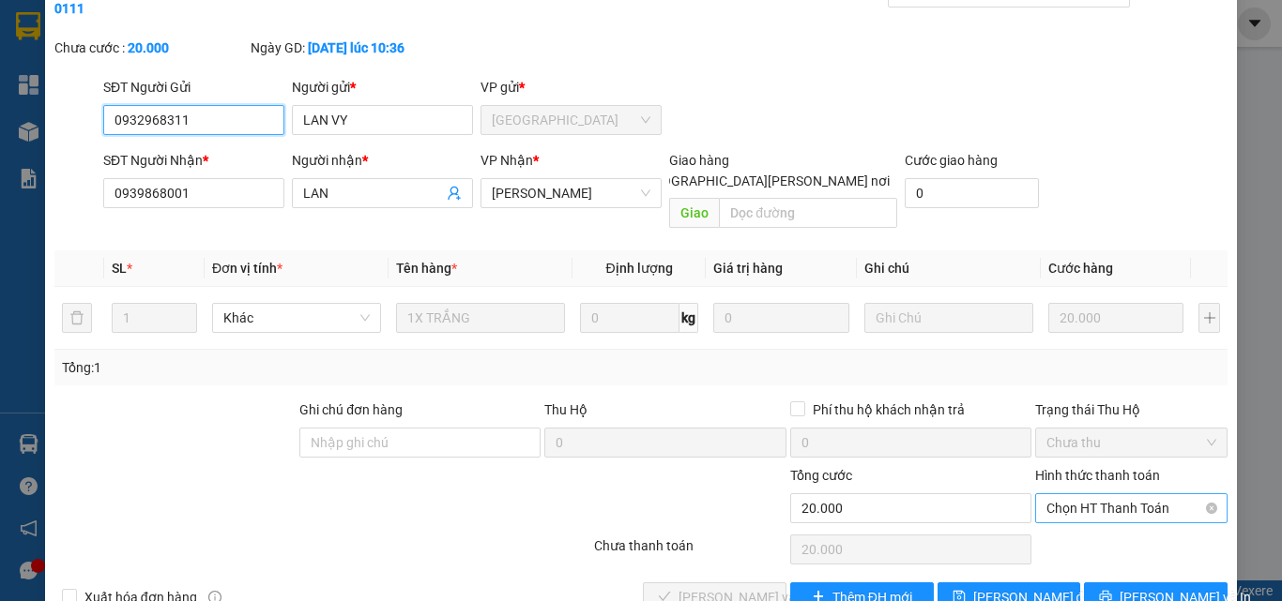
drag, startPoint x: 1064, startPoint y: 459, endPoint x: 1070, endPoint y: 474, distance: 16.0
click at [1064, 494] on span "Chọn HT Thanh Toán" at bounding box center [1131, 508] width 170 height 28
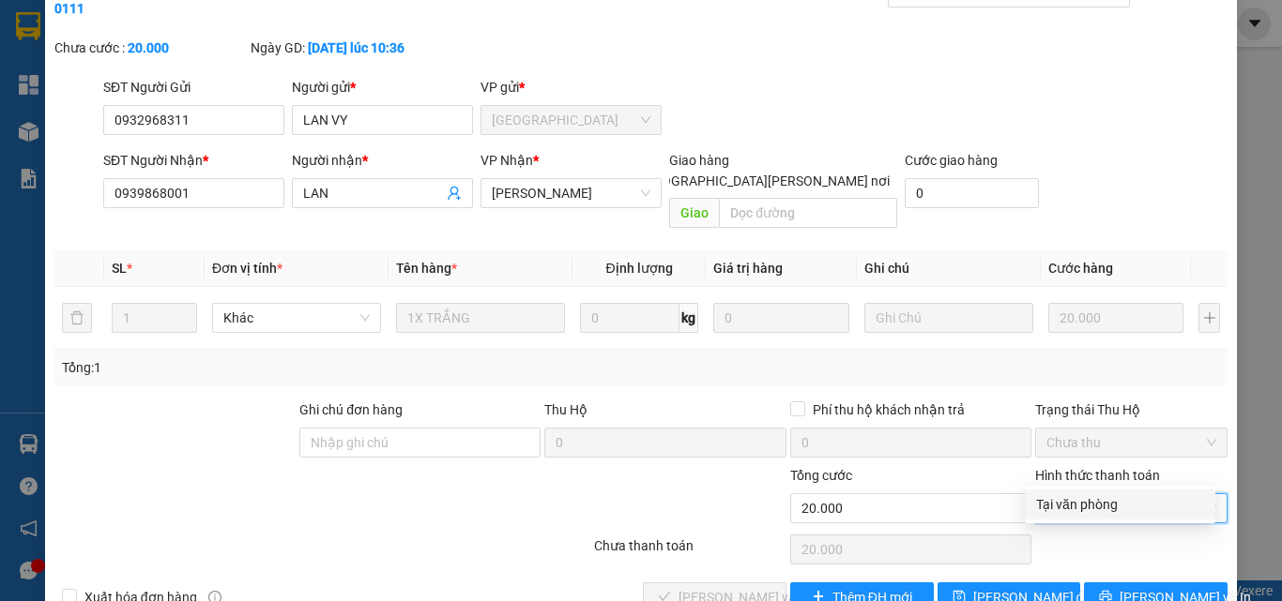
click at [1074, 510] on div "Tại văn phòng" at bounding box center [1120, 504] width 168 height 21
type input "0"
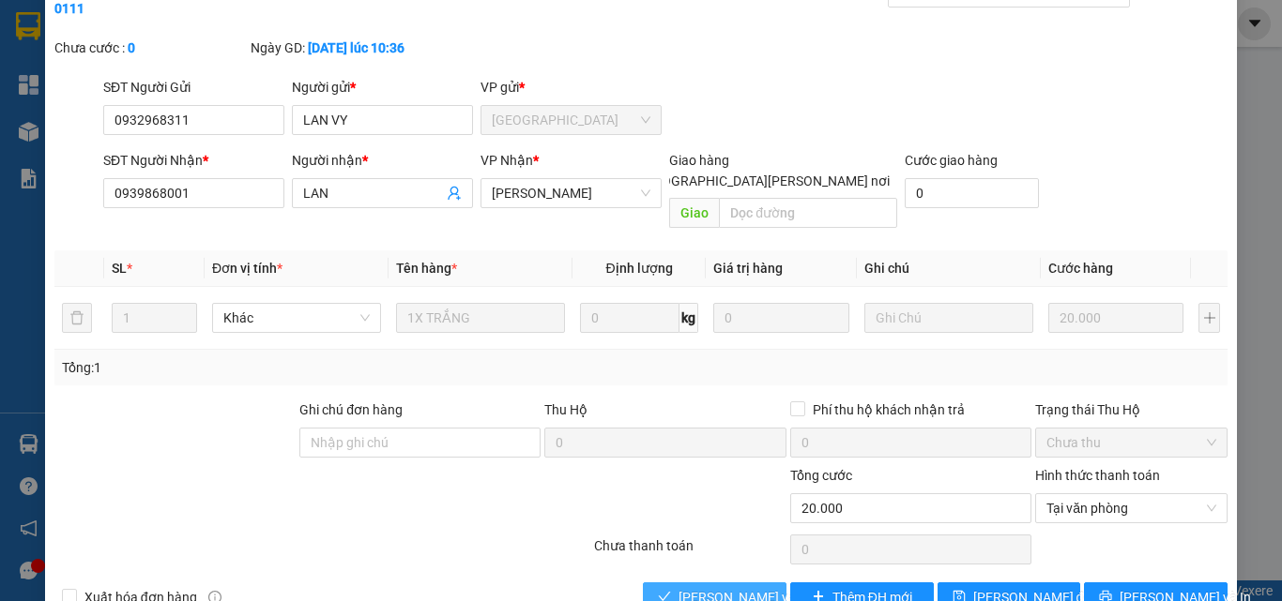
click at [669, 583] on button "[PERSON_NAME] và [PERSON_NAME] hàng" at bounding box center [715, 598] width 144 height 30
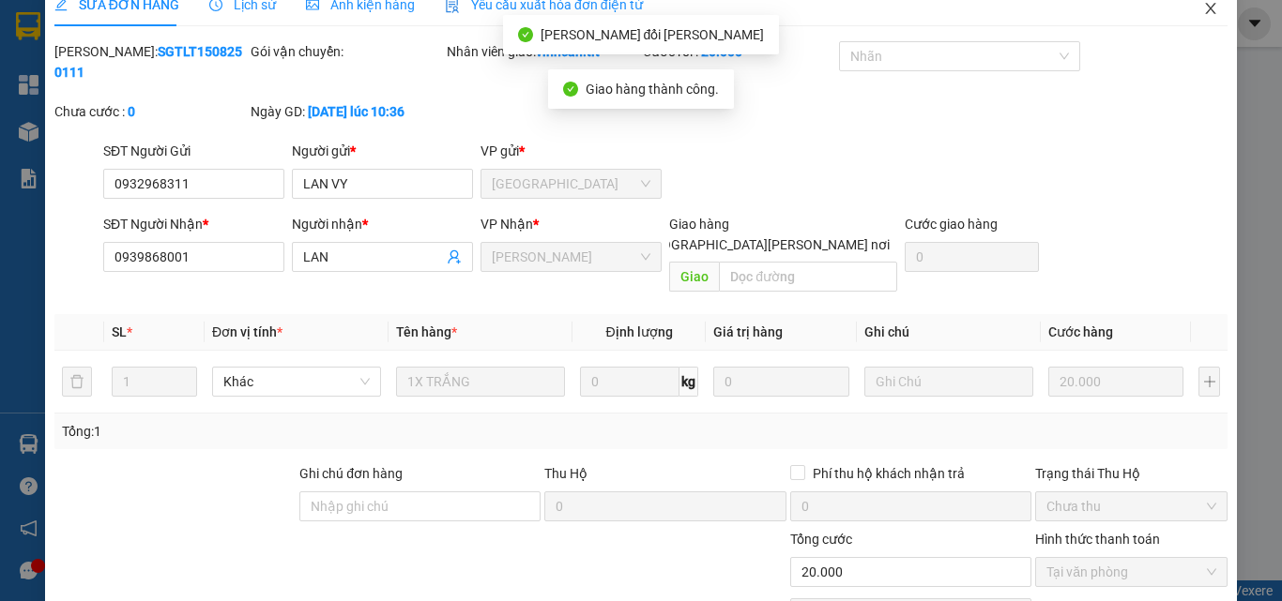
scroll to position [0, 0]
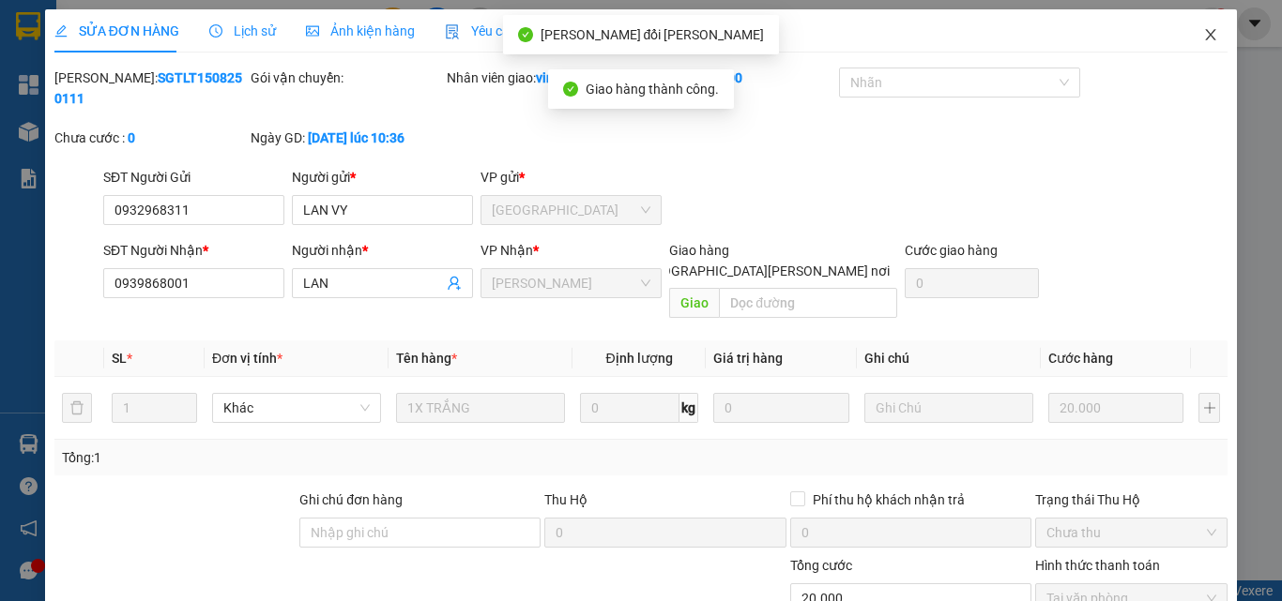
click at [1203, 37] on icon "close" at bounding box center [1210, 34] width 15 height 15
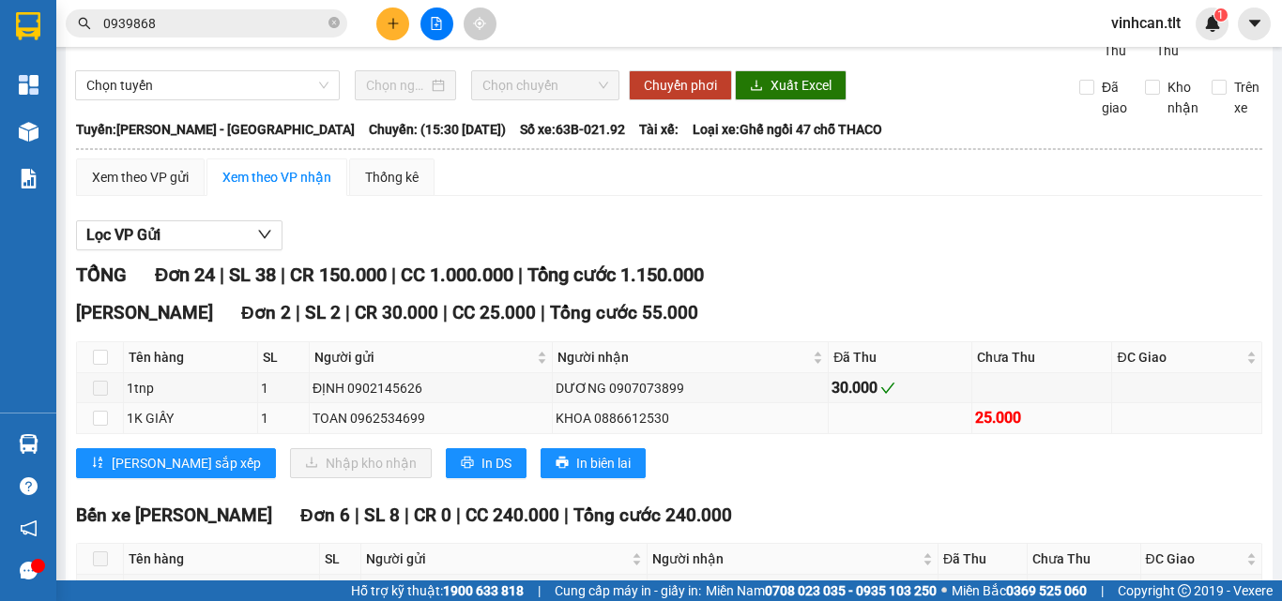
scroll to position [94, 0]
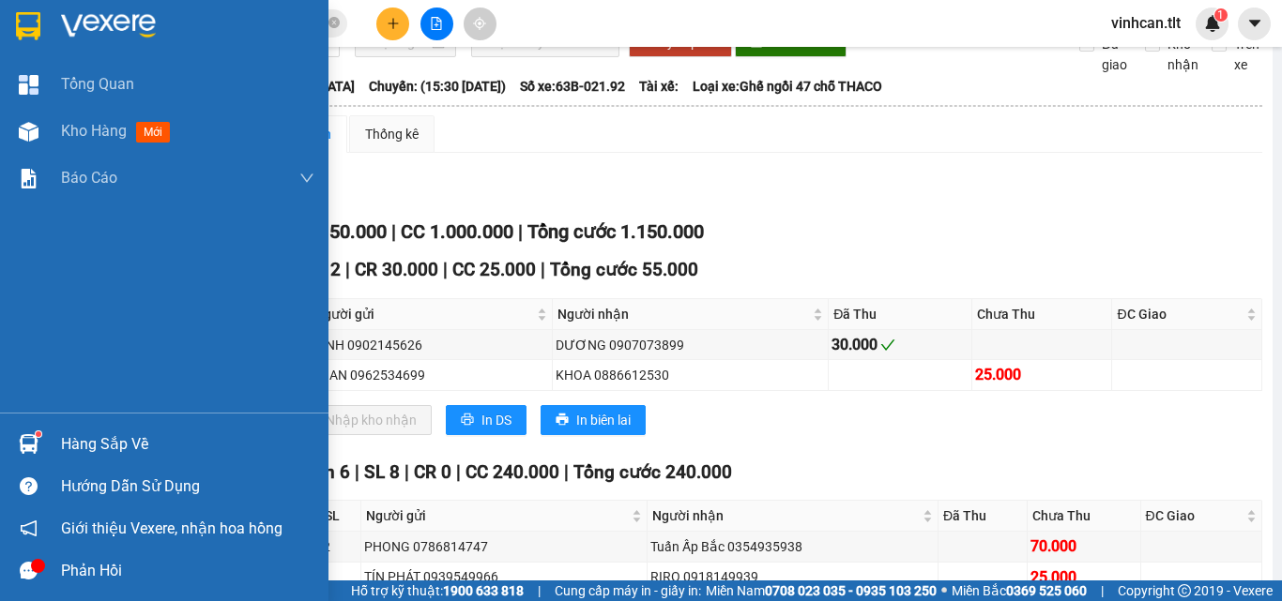
click at [20, 439] on img at bounding box center [29, 444] width 20 height 20
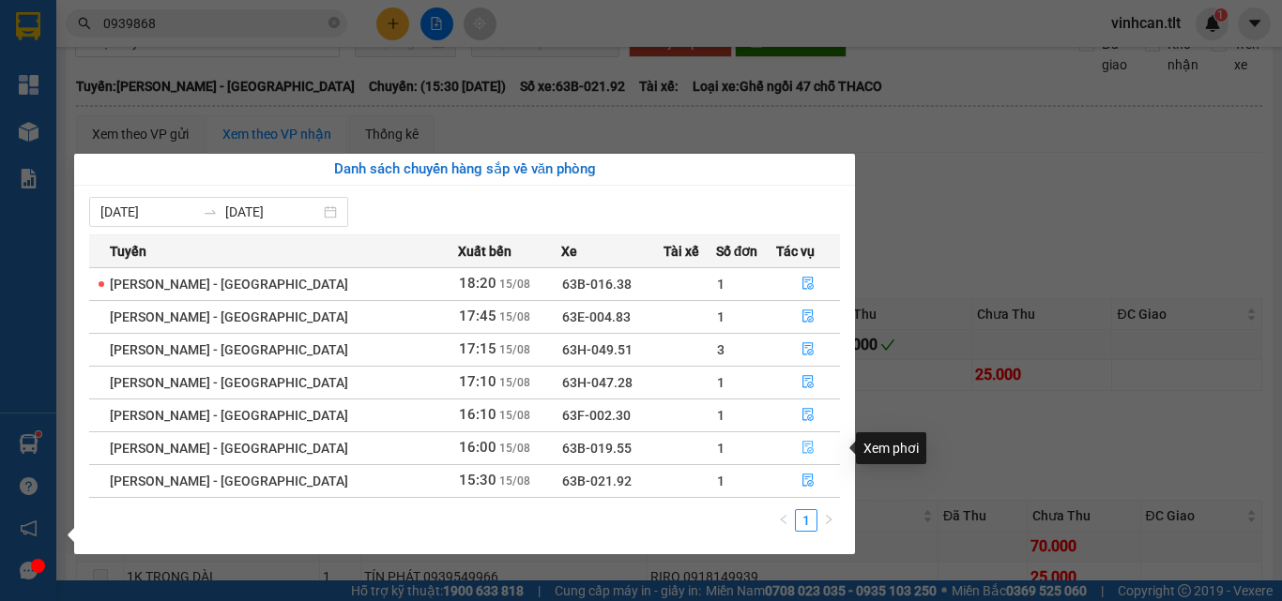
click at [801, 450] on icon "file-done" at bounding box center [807, 447] width 13 height 13
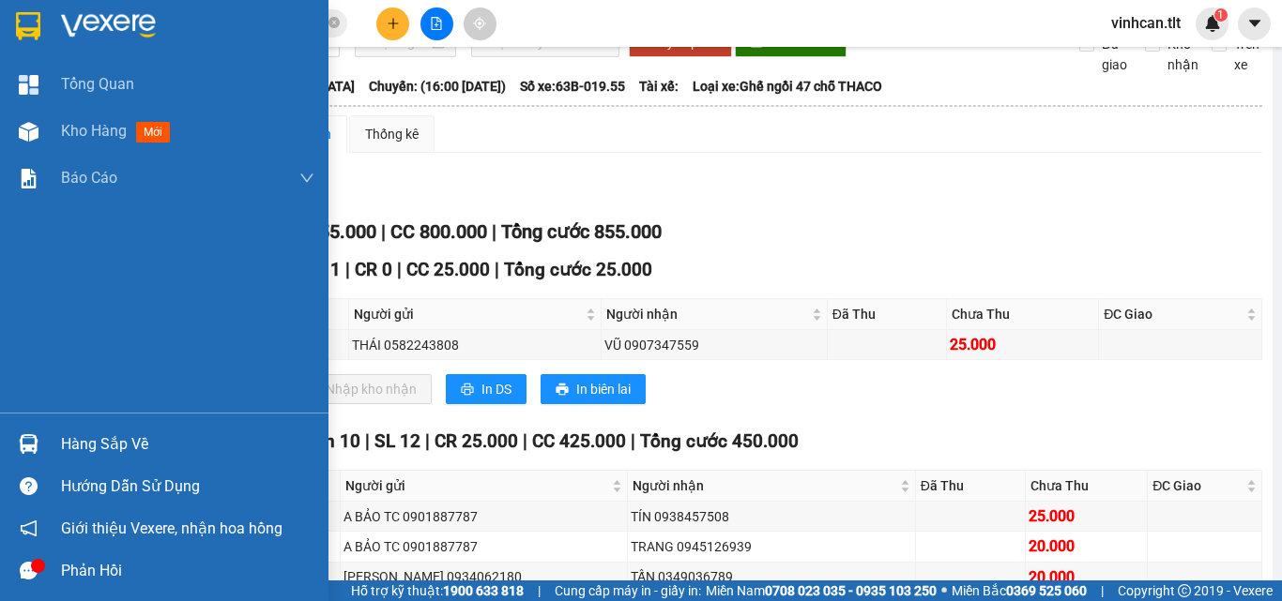
click at [98, 330] on div "[PERSON_NAME] Kho hàng mới [PERSON_NAME] [PERSON_NAME] [PERSON_NAME] (VP)" at bounding box center [164, 237] width 328 height 352
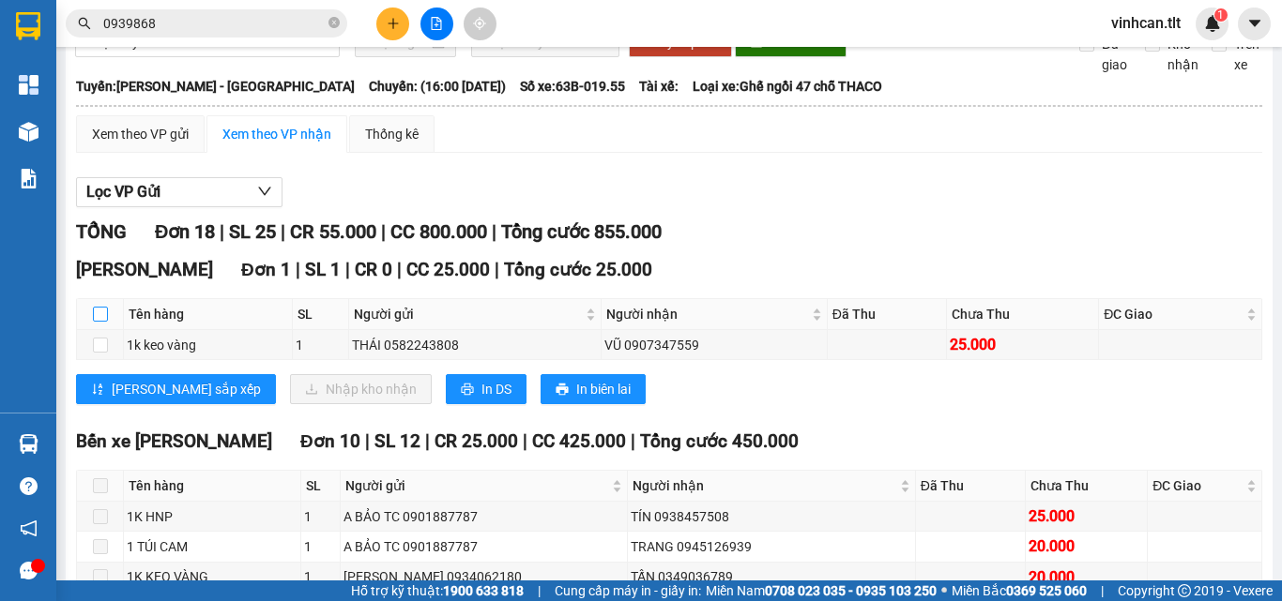
click at [99, 322] on input "checkbox" at bounding box center [100, 314] width 15 height 15
checkbox input "true"
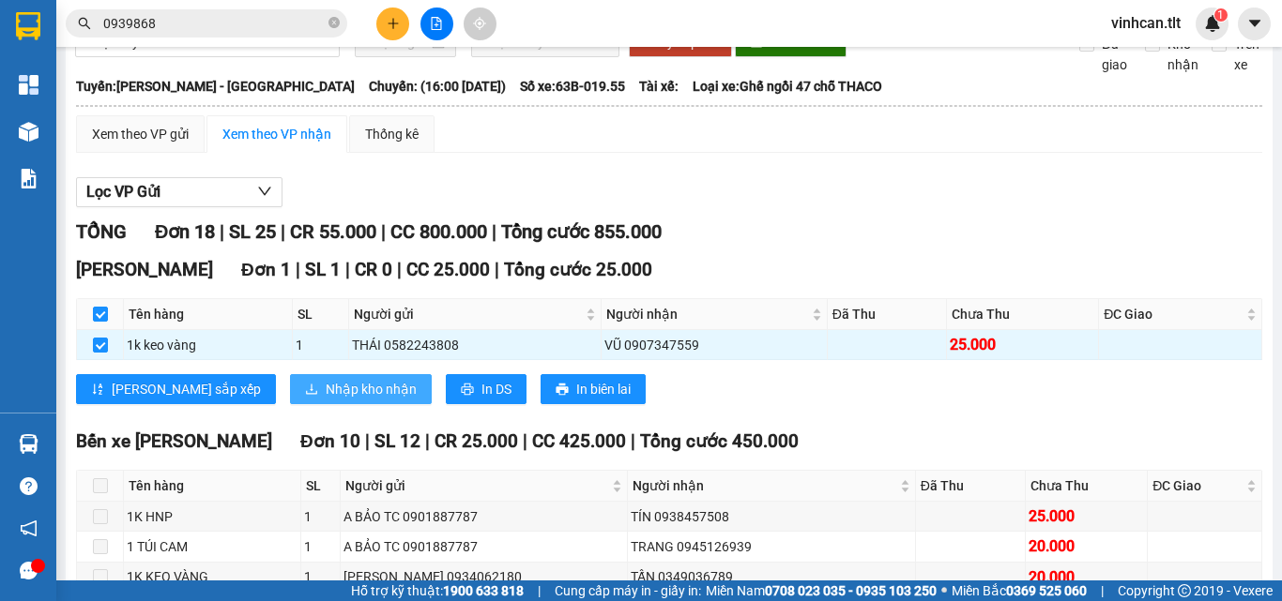
click at [326, 400] on span "Nhập kho nhận" at bounding box center [371, 389] width 91 height 21
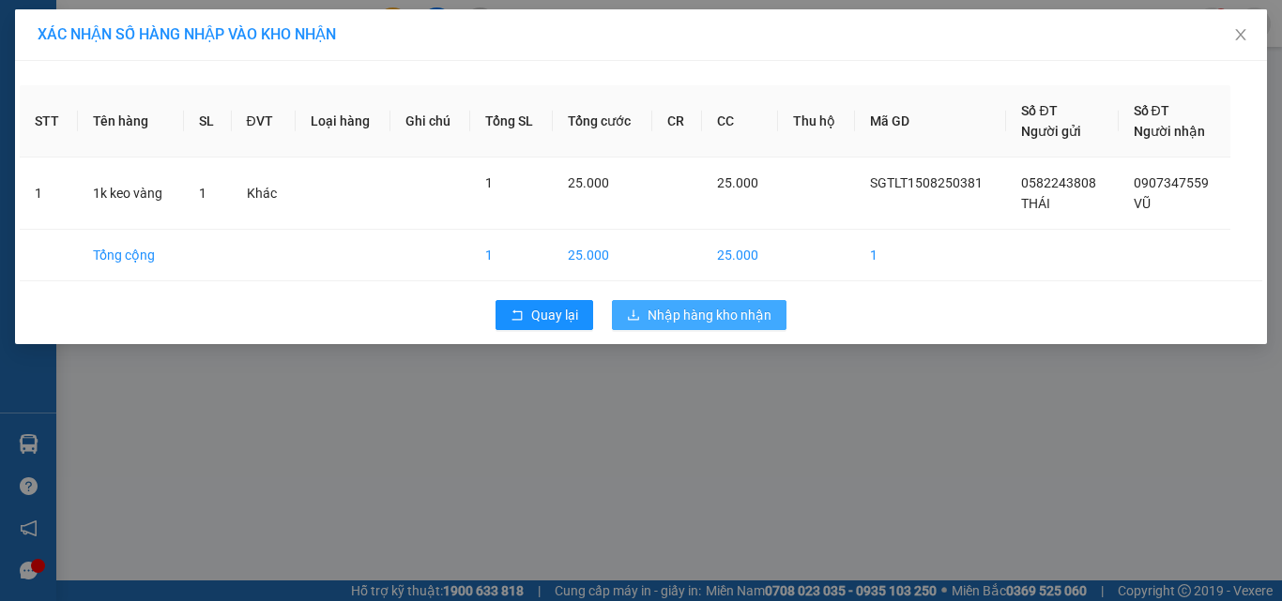
click at [737, 305] on span "Nhập hàng kho nhận" at bounding box center [709, 315] width 124 height 21
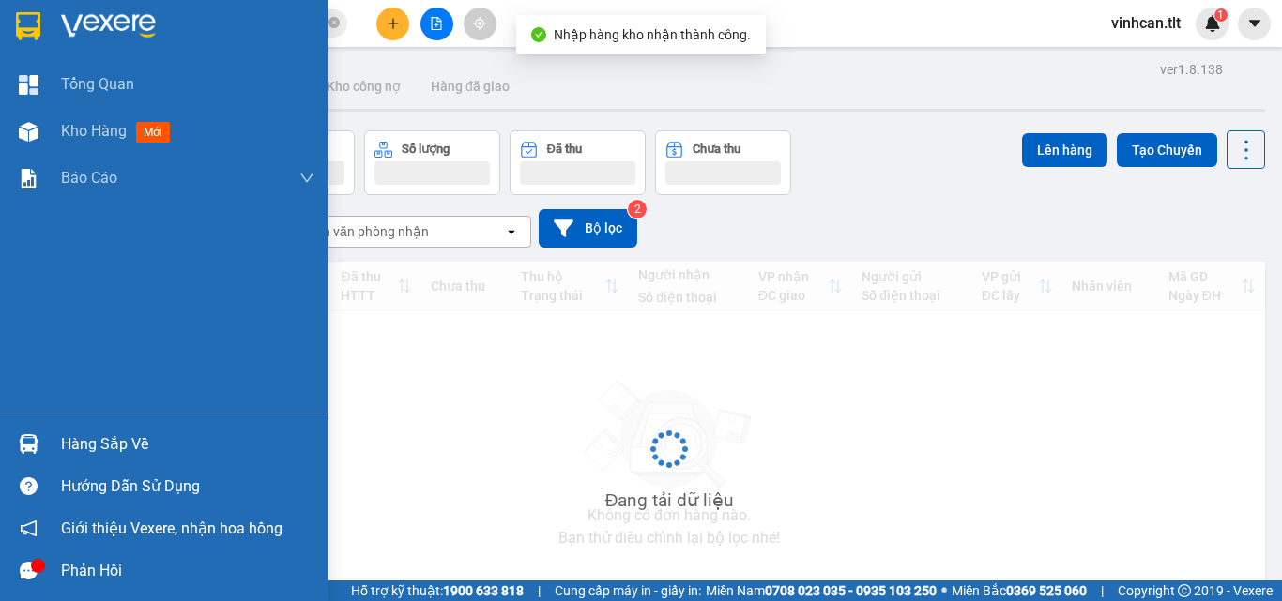
click at [23, 435] on img at bounding box center [29, 444] width 20 height 20
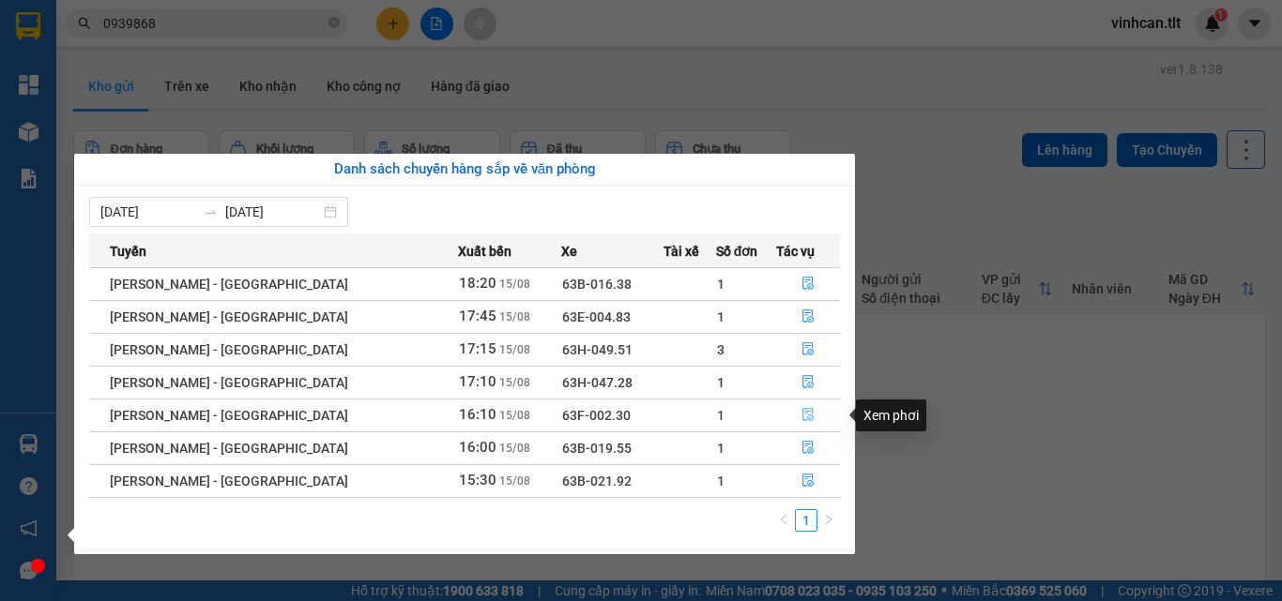
click at [801, 415] on icon "file-done" at bounding box center [807, 414] width 13 height 13
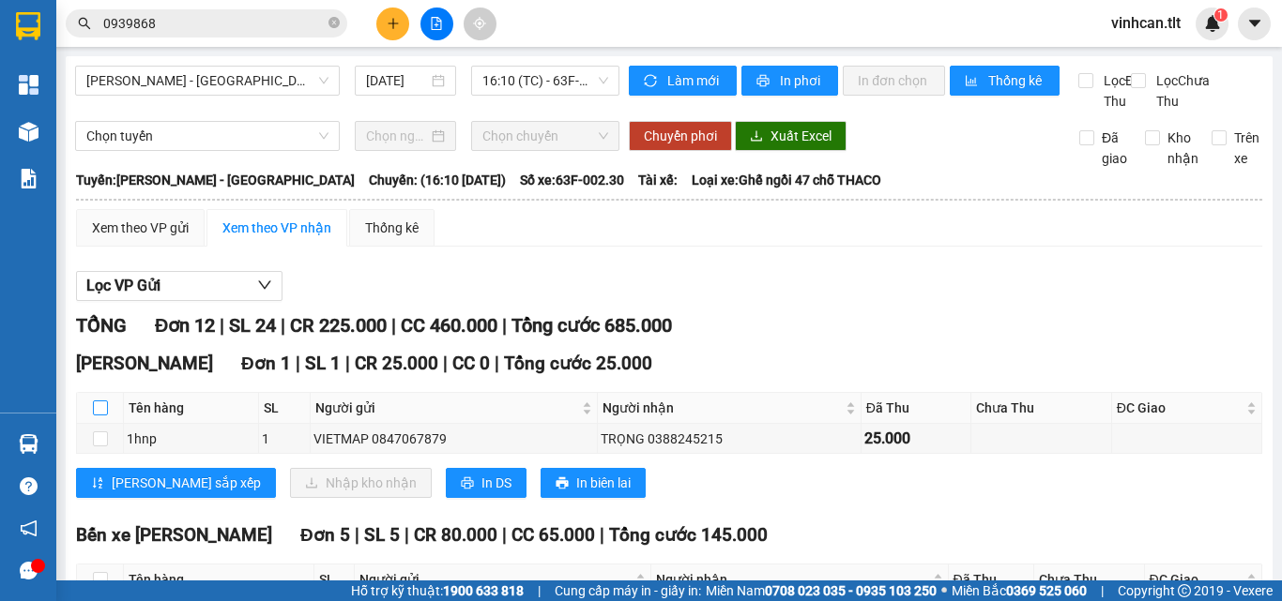
drag, startPoint x: 89, startPoint y: 421, endPoint x: 98, endPoint y: 429, distance: 11.3
click at [91, 423] on th at bounding box center [100, 408] width 47 height 31
click at [98, 416] on input "checkbox" at bounding box center [100, 408] width 15 height 15
checkbox input "true"
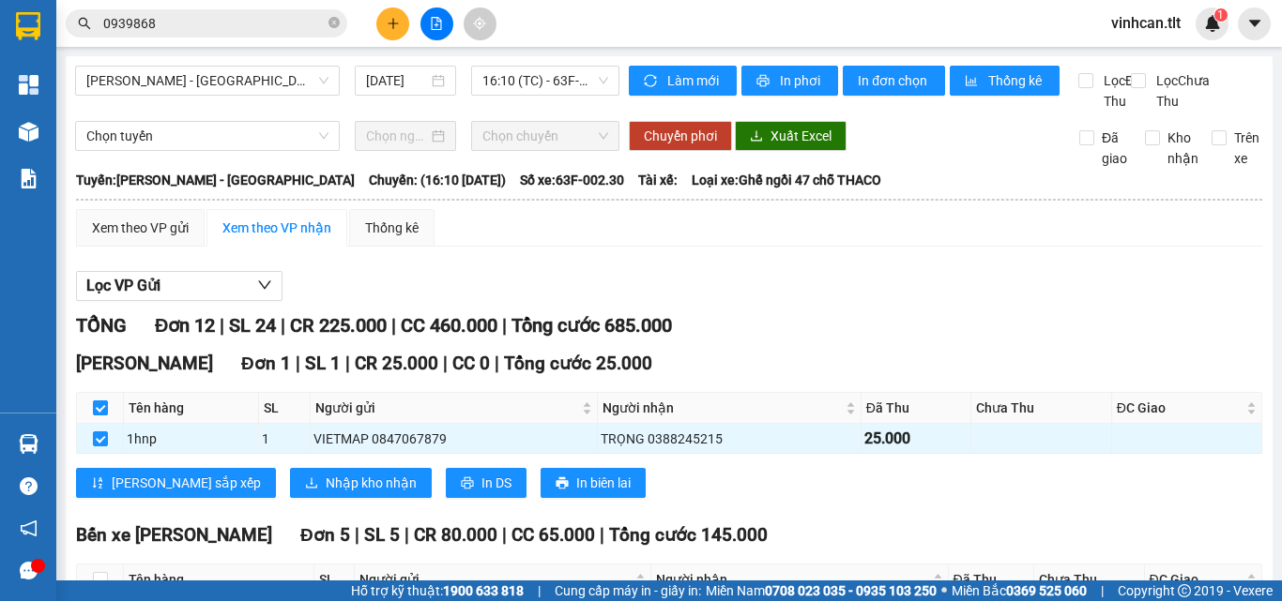
click at [101, 416] on input "checkbox" at bounding box center [100, 408] width 15 height 15
checkbox input "false"
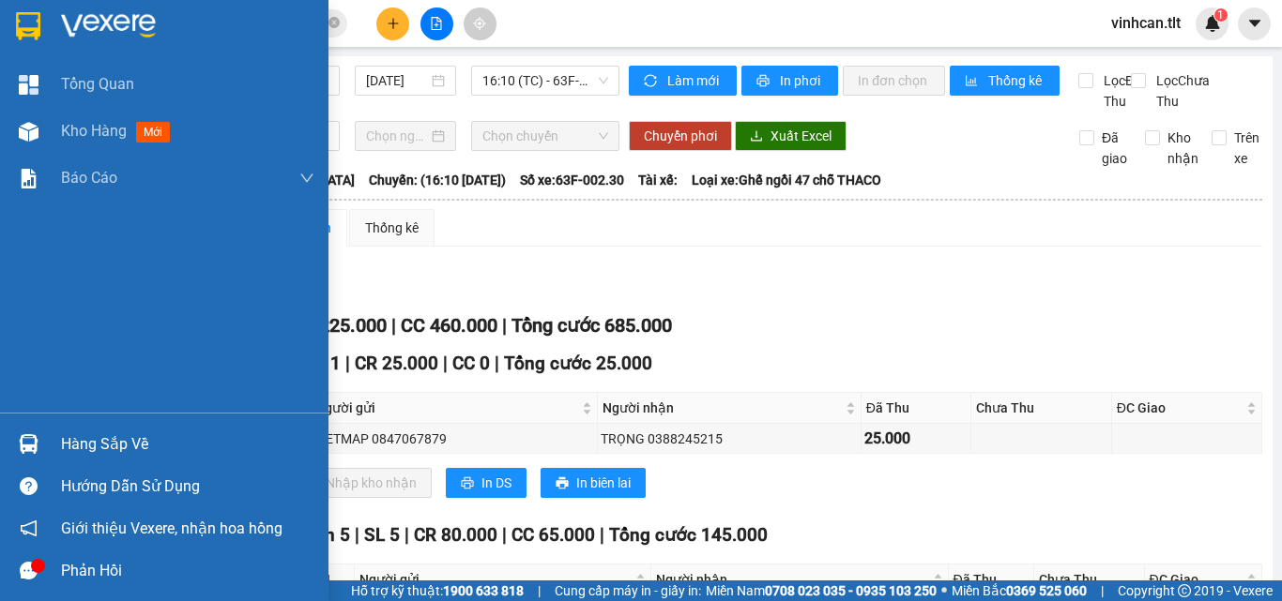
click at [35, 438] on img at bounding box center [29, 444] width 20 height 20
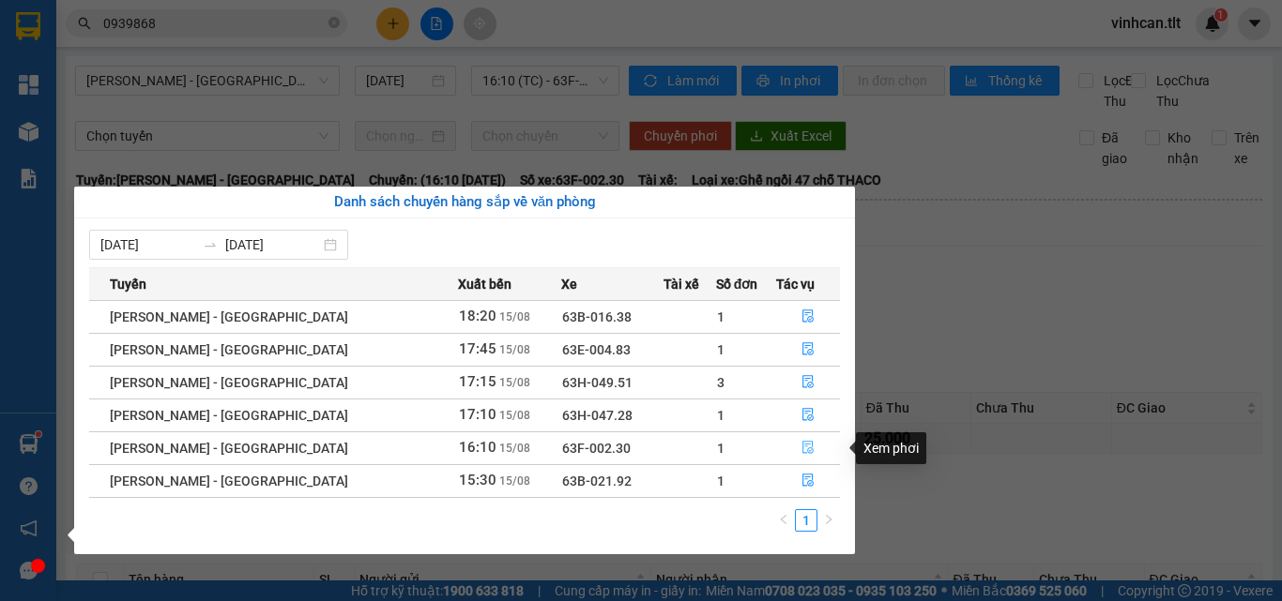
click at [802, 448] on icon "file-done" at bounding box center [807, 448] width 11 height 13
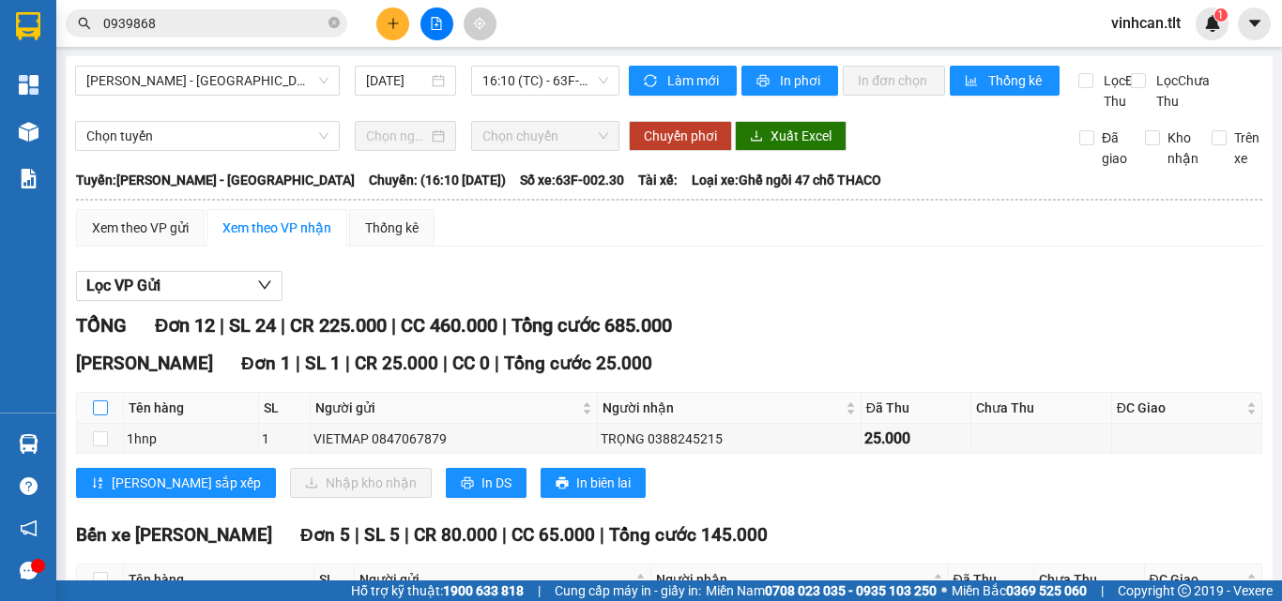
click at [107, 416] on input "checkbox" at bounding box center [100, 408] width 15 height 15
checkbox input "true"
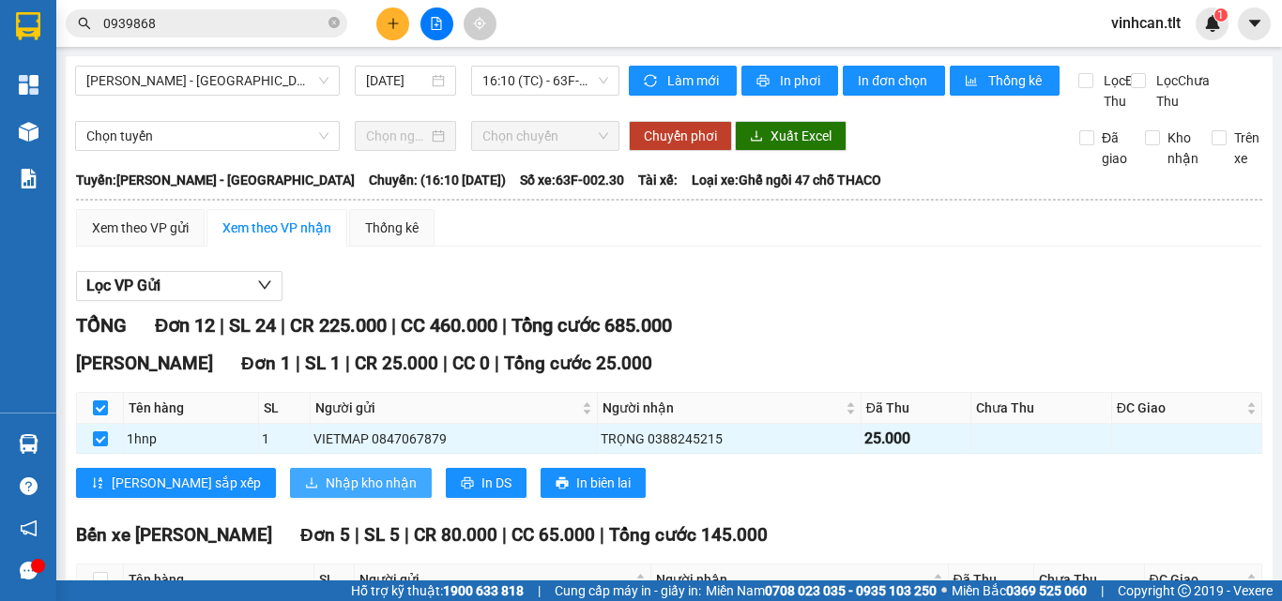
click at [290, 490] on button "Nhập kho nhận" at bounding box center [361, 483] width 142 height 30
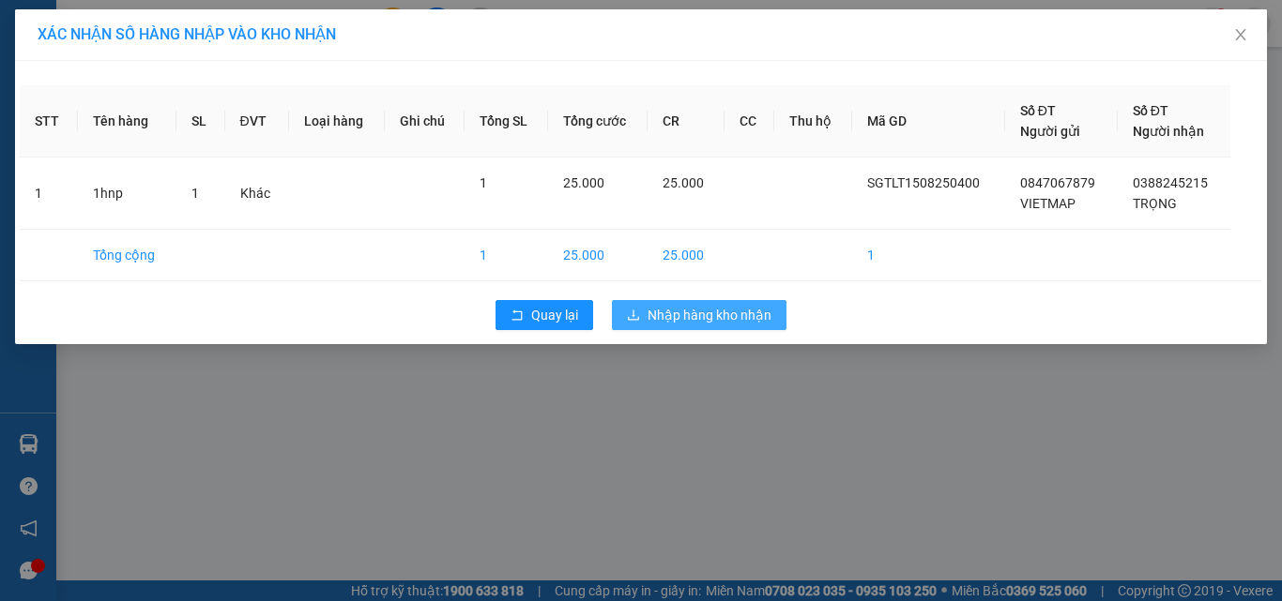
click at [716, 326] on button "Nhập hàng kho nhận" at bounding box center [699, 315] width 175 height 30
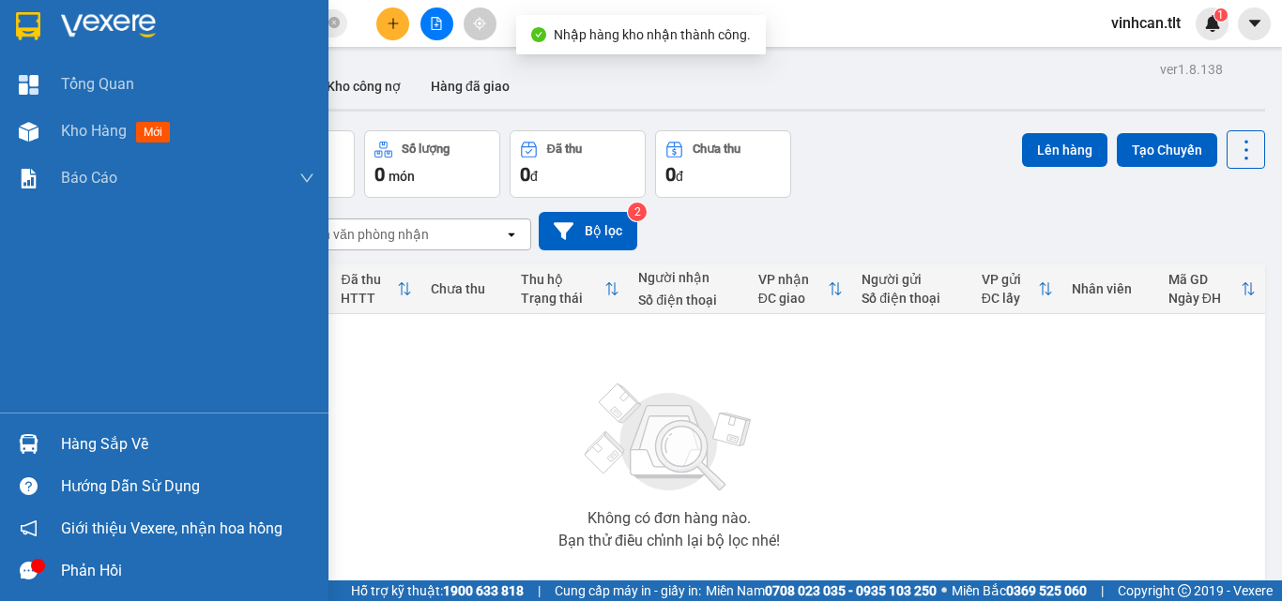
click at [16, 439] on div at bounding box center [28, 444] width 33 height 33
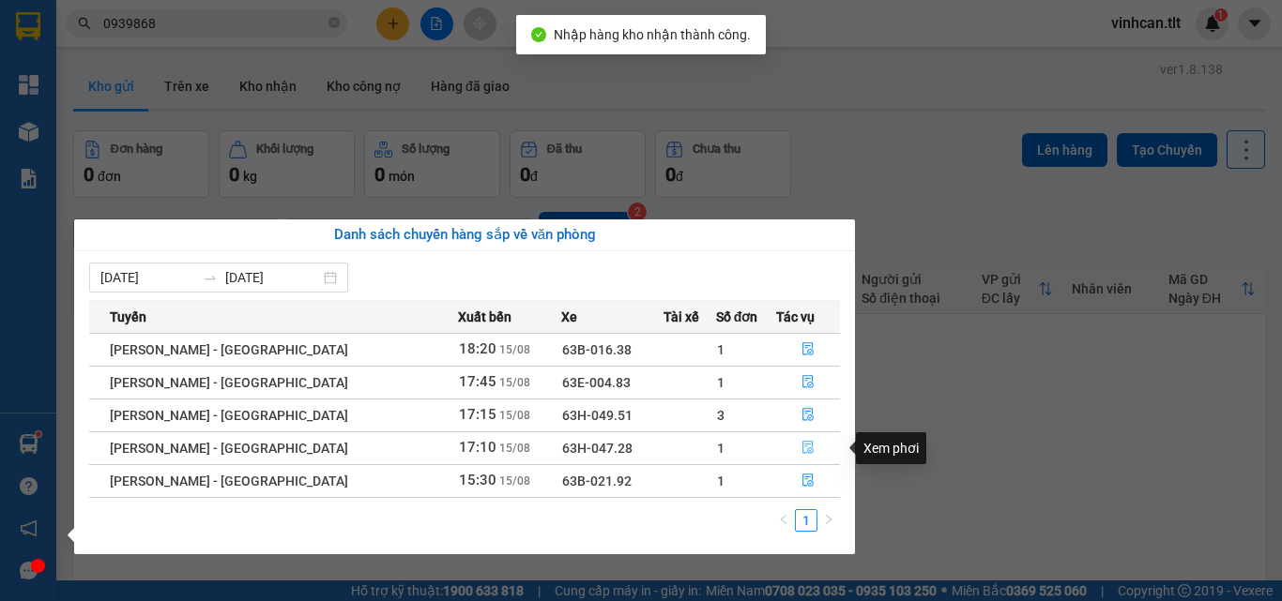
click at [805, 446] on icon "file-done" at bounding box center [807, 447] width 13 height 13
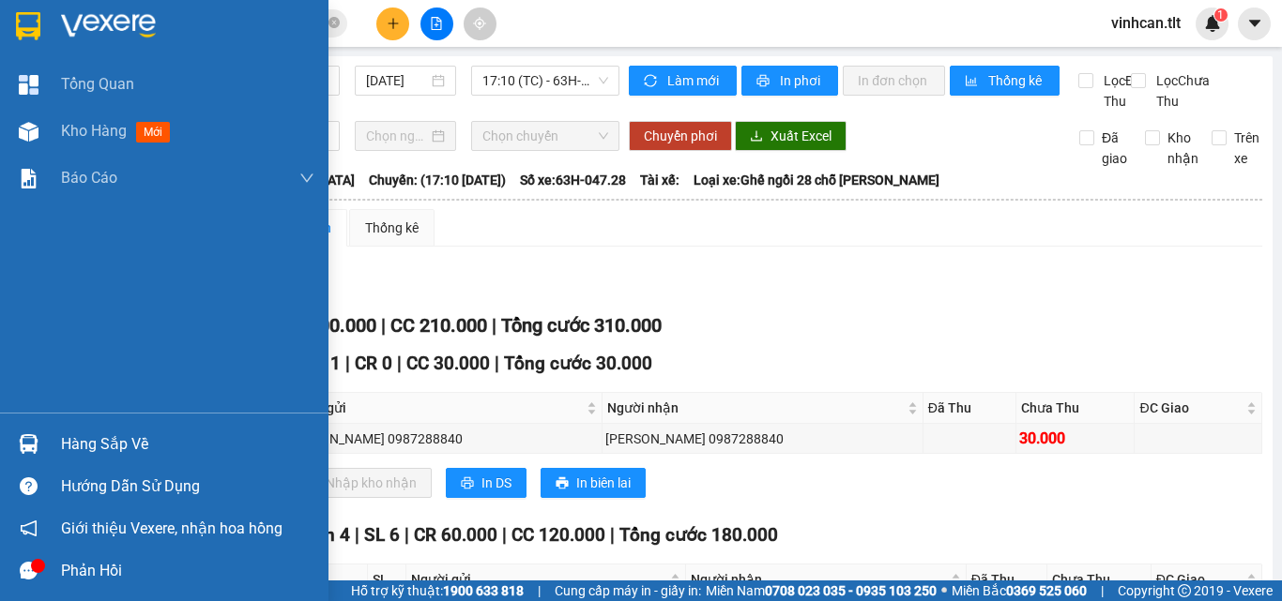
click at [53, 446] on div "Hàng sắp về" at bounding box center [164, 444] width 328 height 42
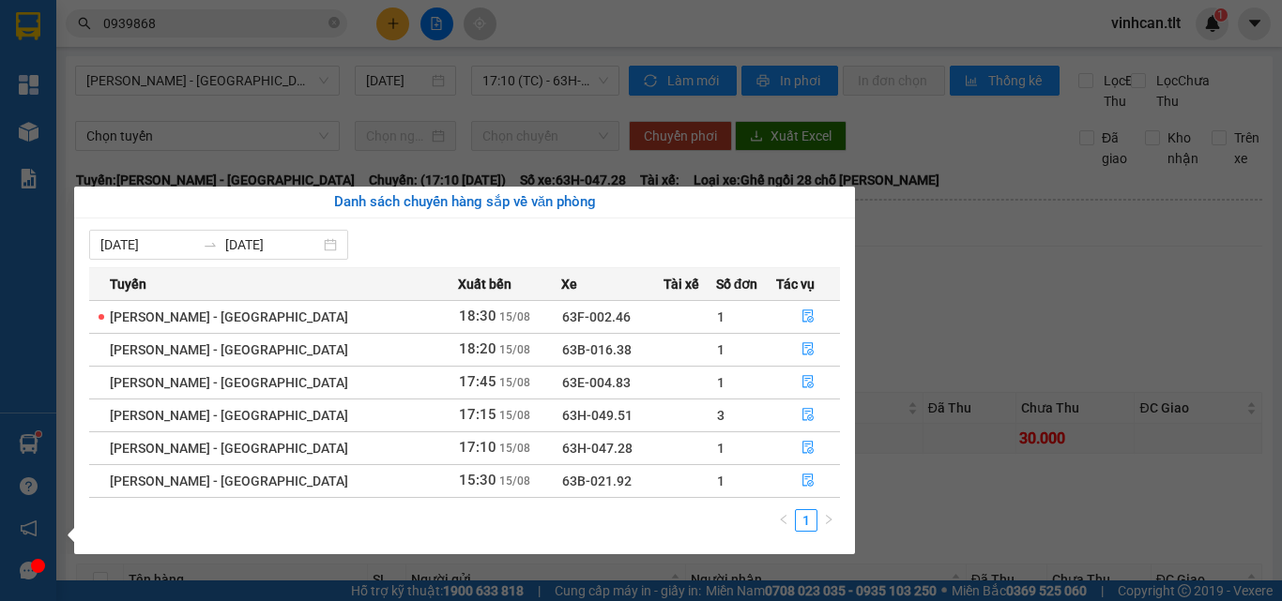
click at [236, 14] on section "Kết quả [PERSON_NAME] ( 33 ) Bộ lọc Mã ĐH Trạng thái Món hàng Thu hộ Tổng [PERS…" at bounding box center [641, 300] width 1282 height 601
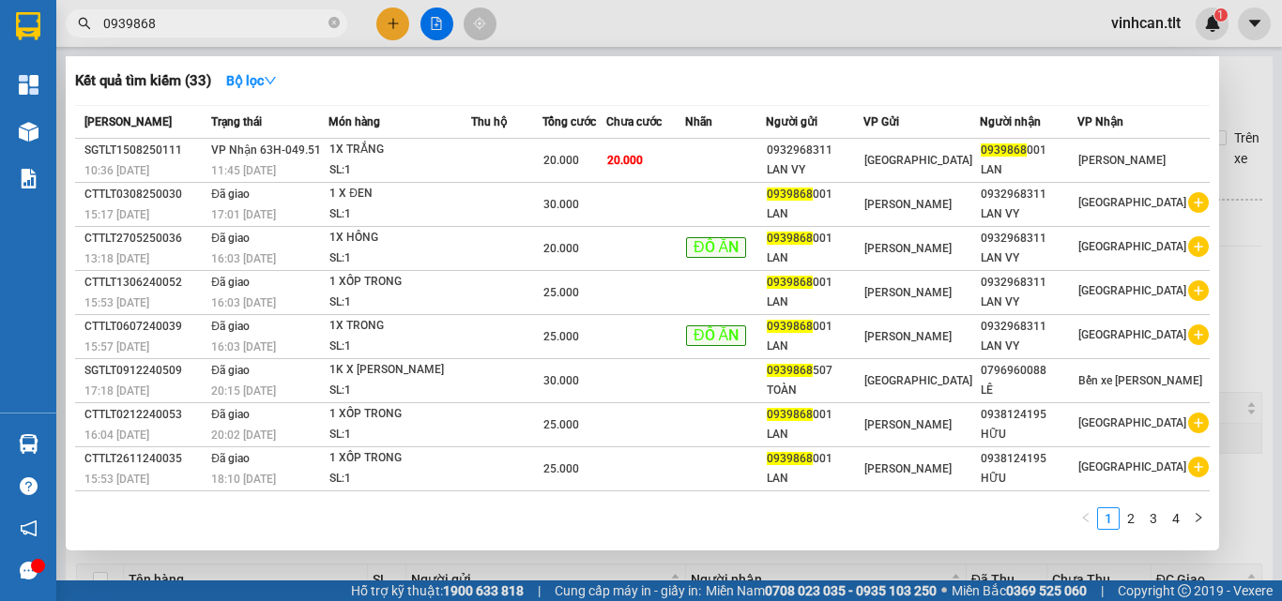
click at [236, 14] on input "0939868" at bounding box center [213, 23] width 221 height 21
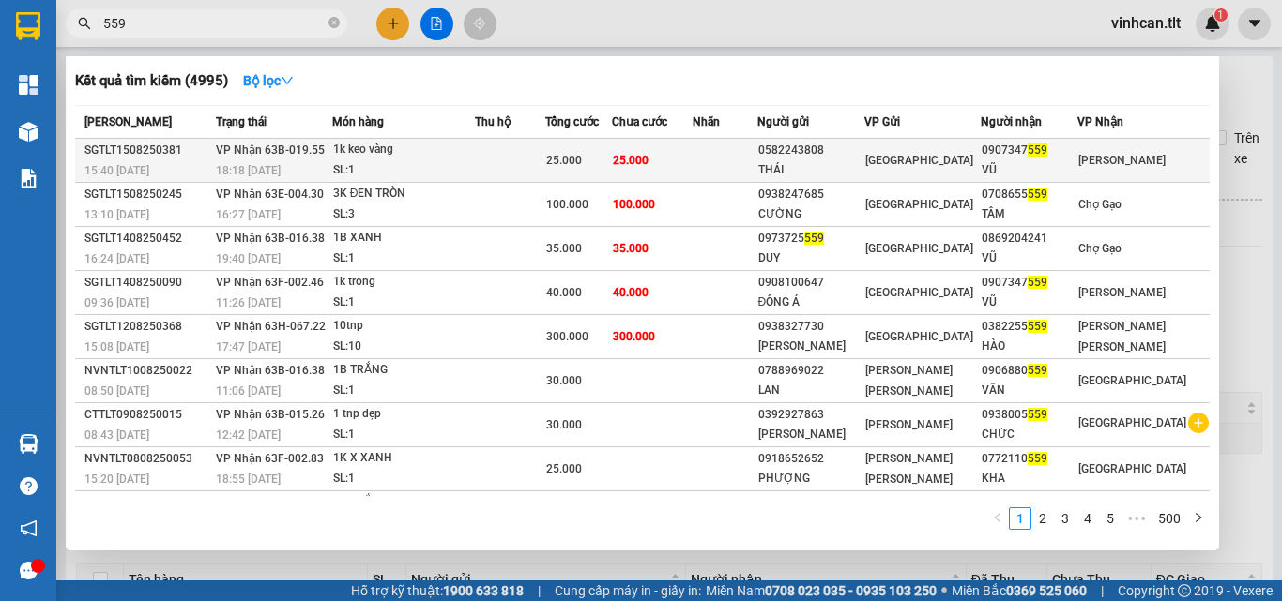
type input "559"
click at [232, 154] on span "[PERSON_NAME] 63B-019.55" at bounding box center [270, 150] width 109 height 13
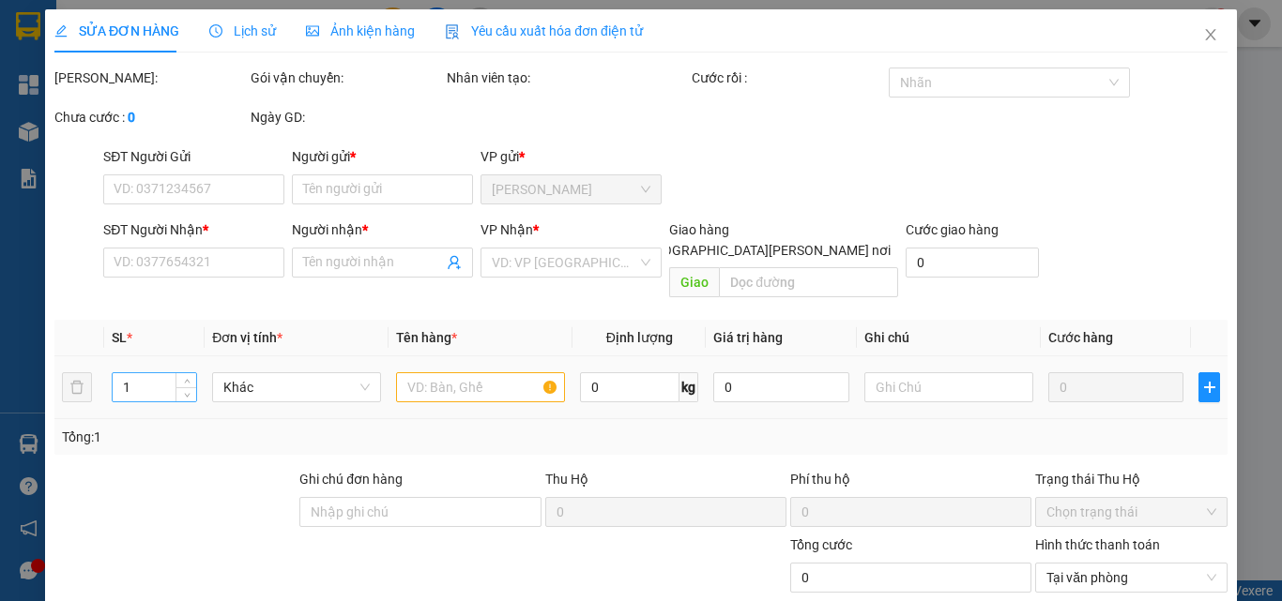
type input "0582243808"
type input "THÁI"
type input "0907347559"
type input "VŨ"
type input "25.000"
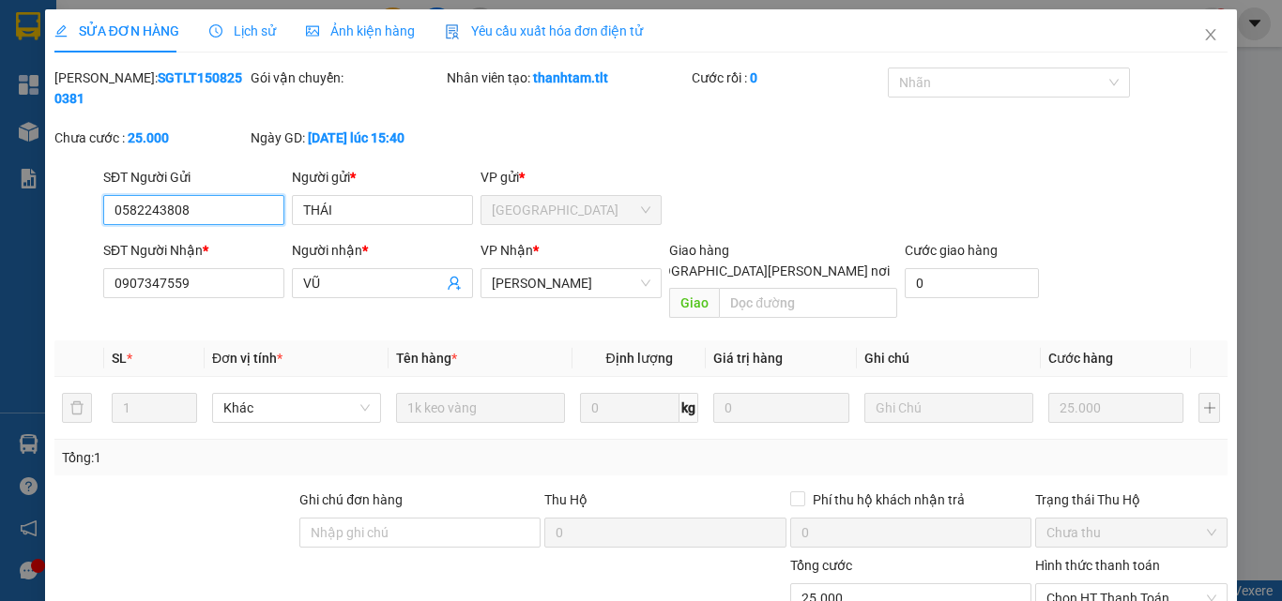
scroll to position [94, 0]
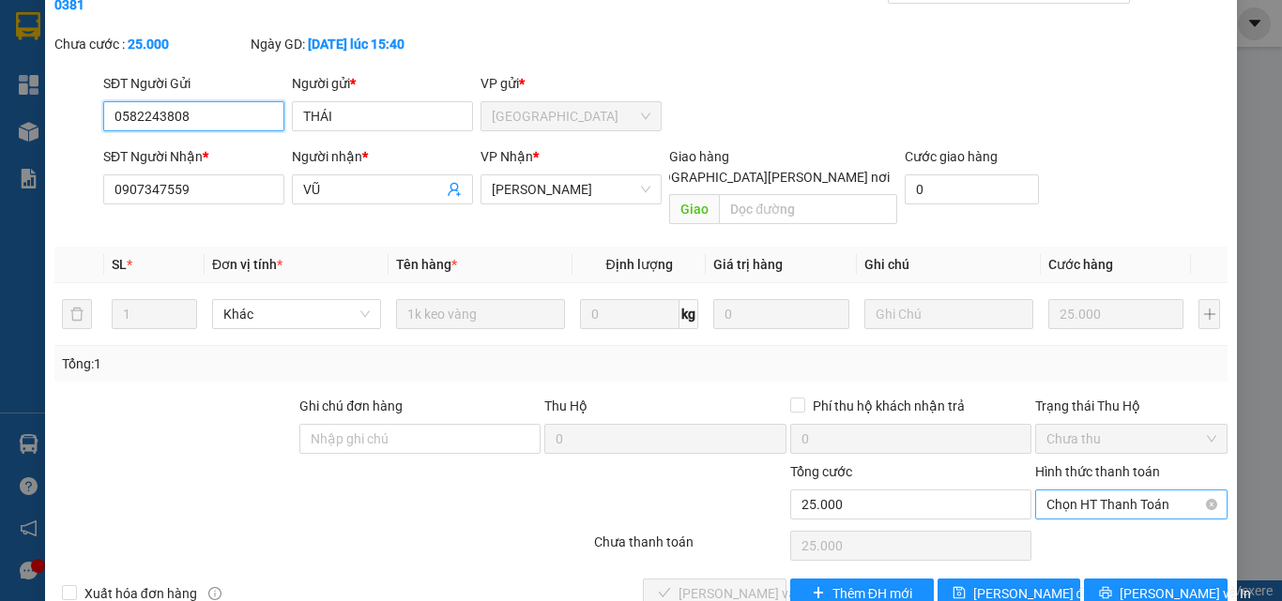
click at [1086, 491] on span "Chọn HT Thanh Toán" at bounding box center [1131, 505] width 170 height 28
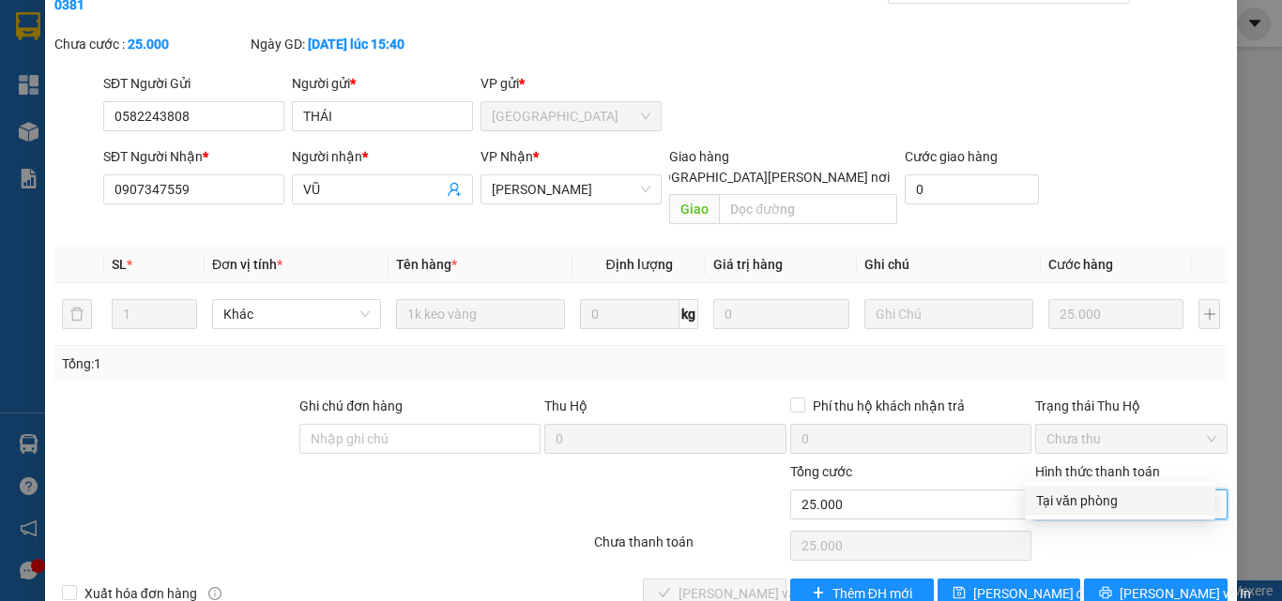
click at [1066, 501] on div "Tại văn phòng" at bounding box center [1120, 501] width 168 height 21
type input "0"
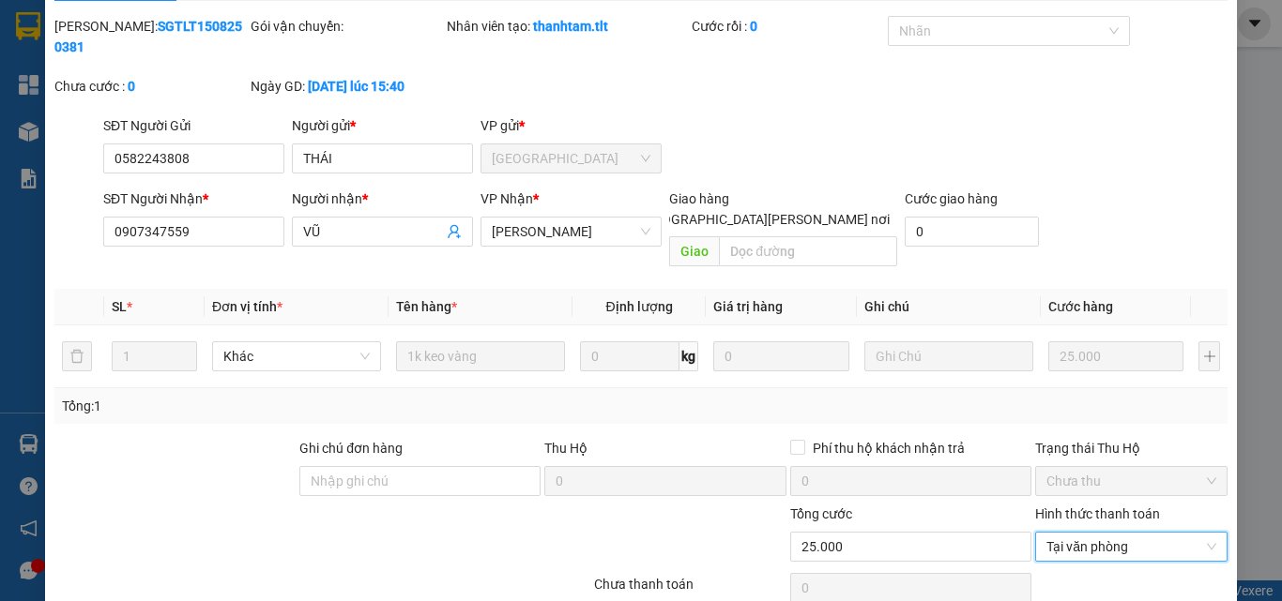
scroll to position [97, 0]
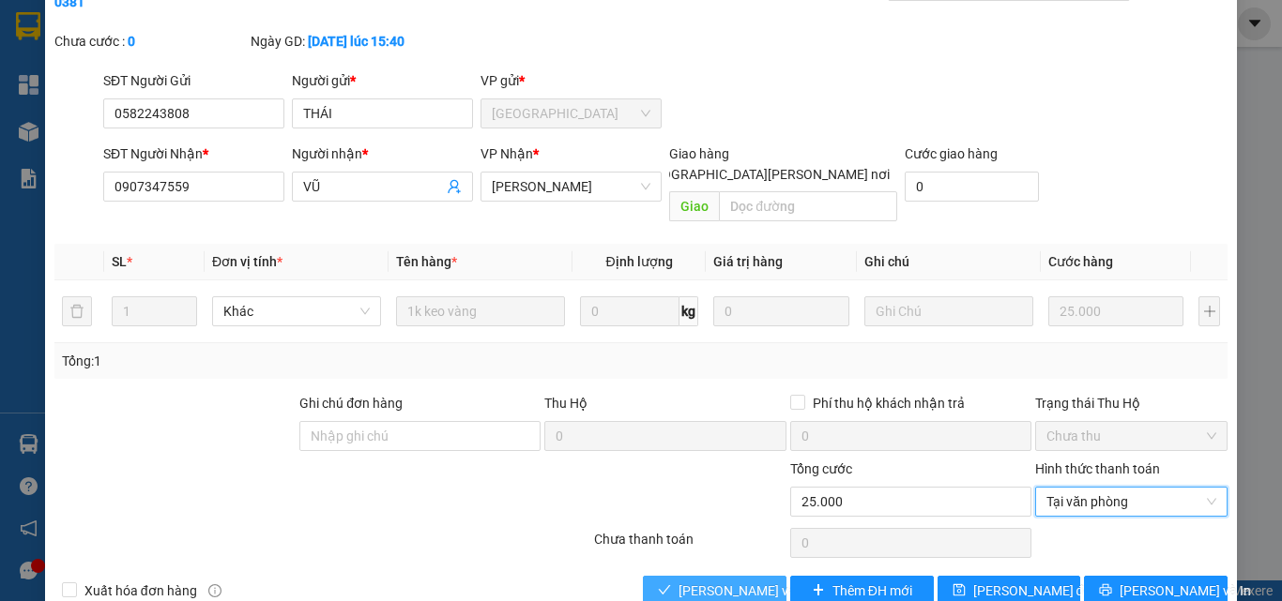
click at [737, 581] on span "[PERSON_NAME] và [PERSON_NAME] hàng" at bounding box center [804, 591] width 253 height 21
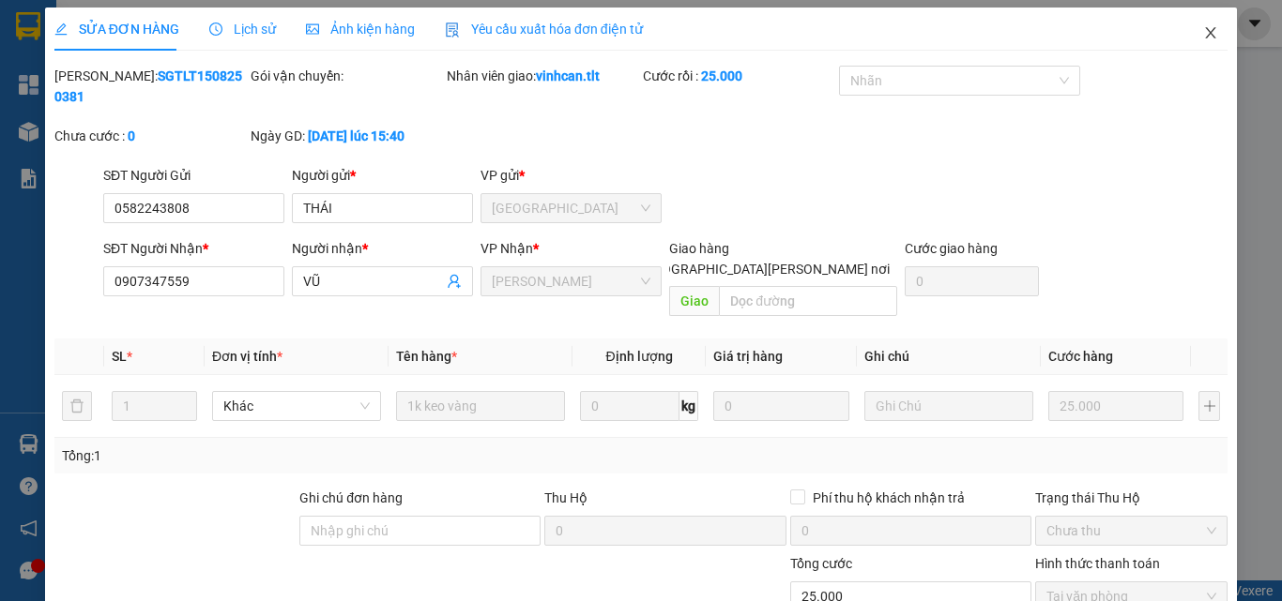
scroll to position [0, 0]
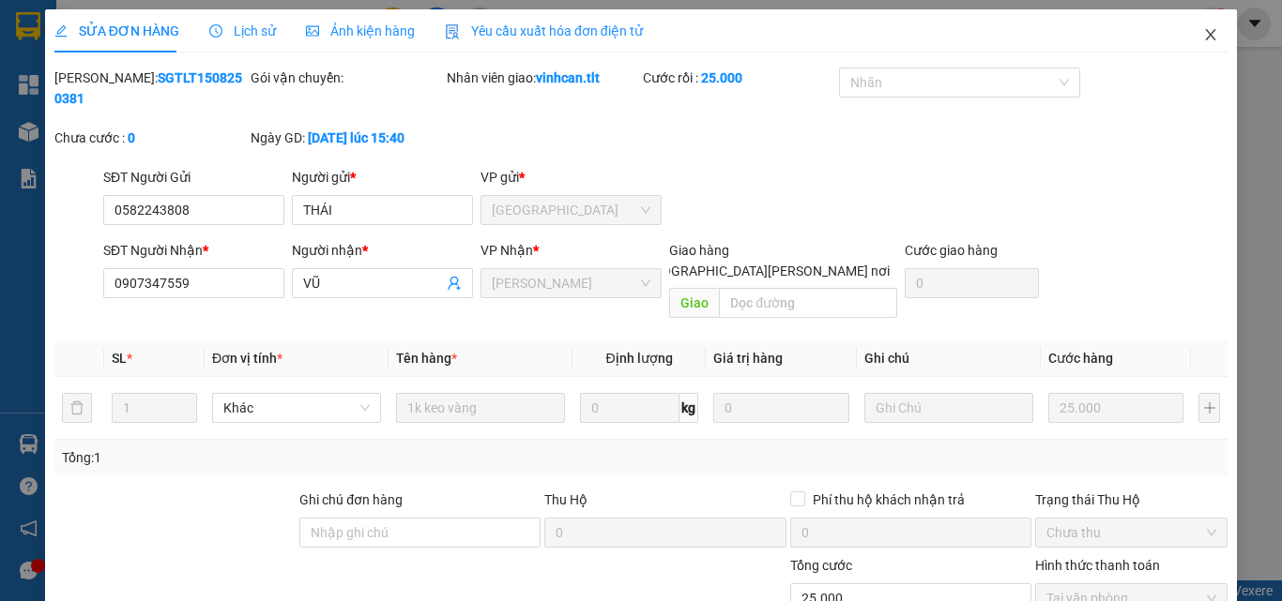
click at [1214, 25] on span "Close" at bounding box center [1210, 35] width 53 height 53
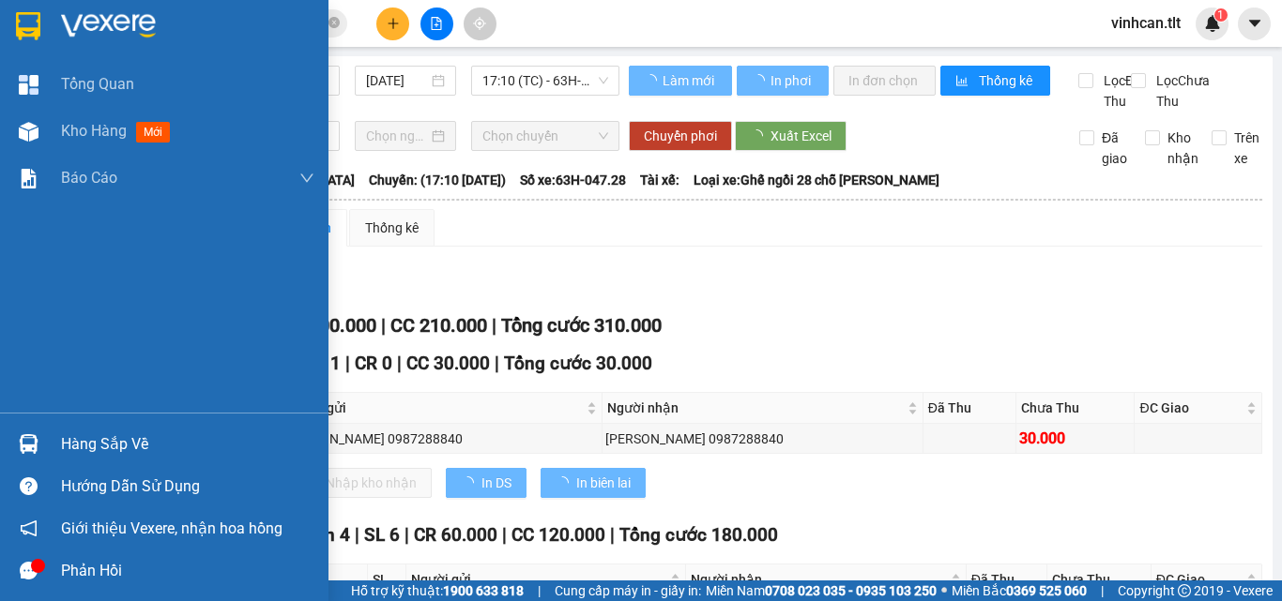
click at [34, 437] on img at bounding box center [29, 444] width 20 height 20
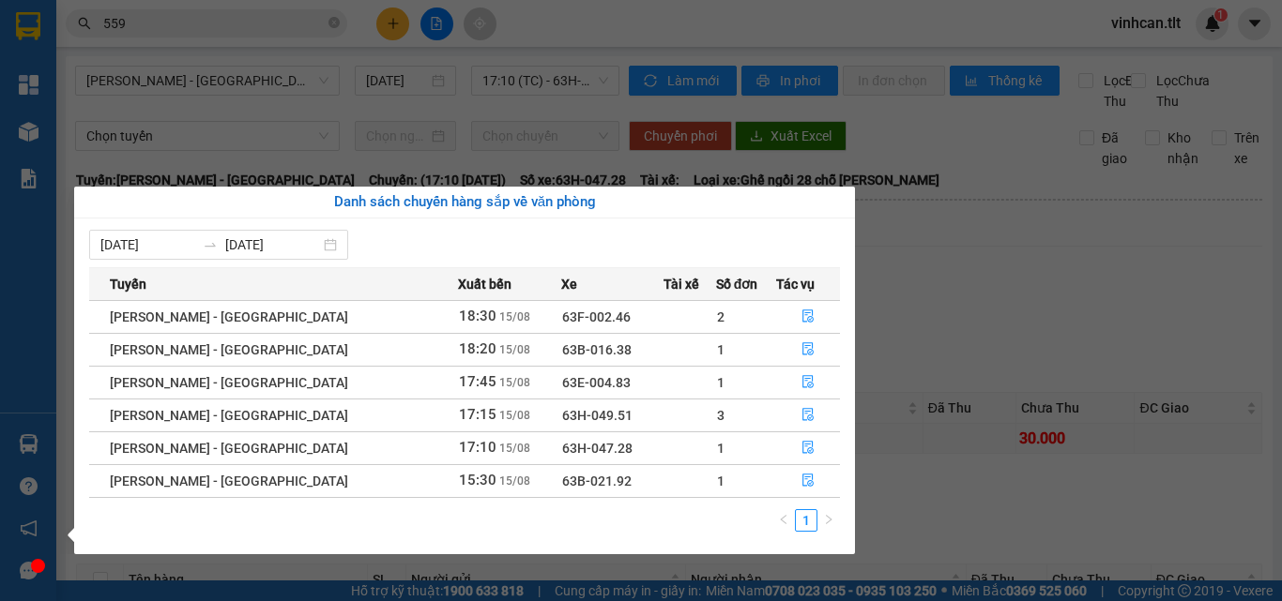
click at [306, 25] on section "Kết quả [PERSON_NAME] ( 4995 ) Bộ lọc Mã ĐH Trạng thái Món hàng Thu hộ Tổng [PE…" at bounding box center [641, 300] width 1282 height 601
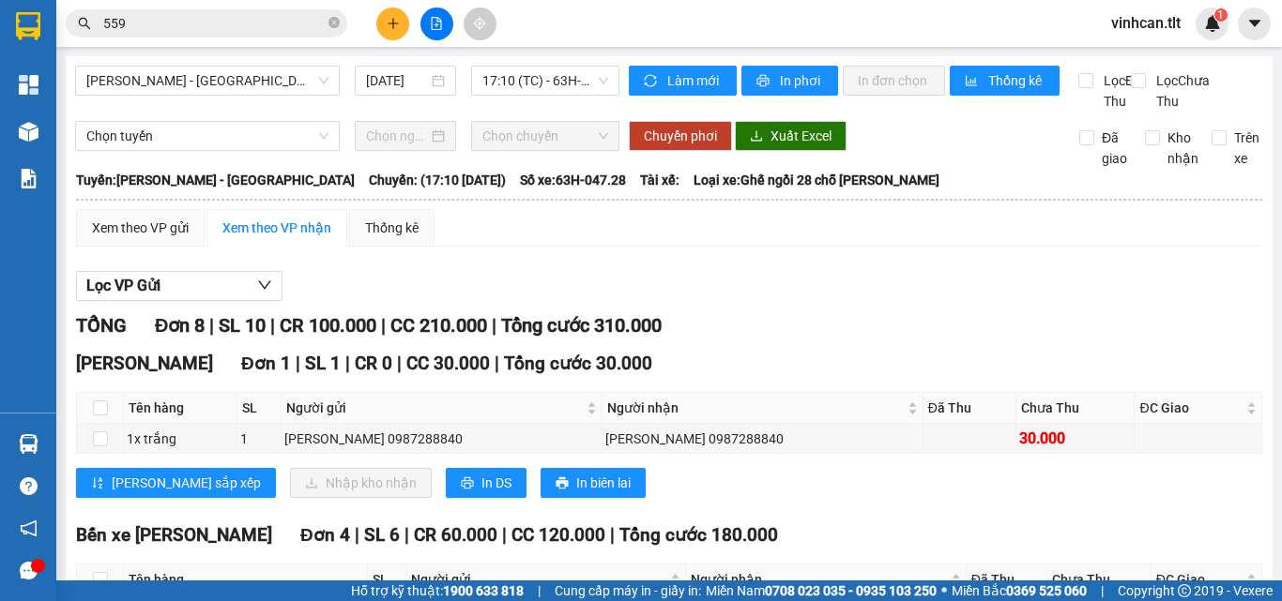
click at [306, 25] on input "559" at bounding box center [213, 23] width 221 height 21
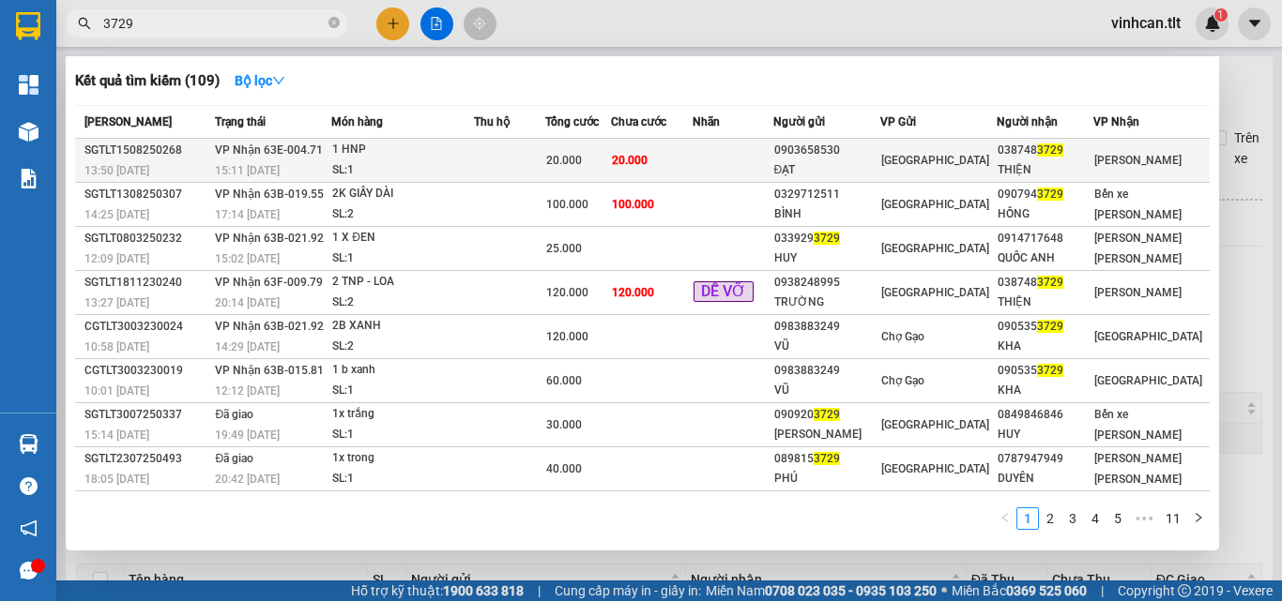
type input "3729"
click at [647, 161] on span "20.000" at bounding box center [630, 160] width 36 height 13
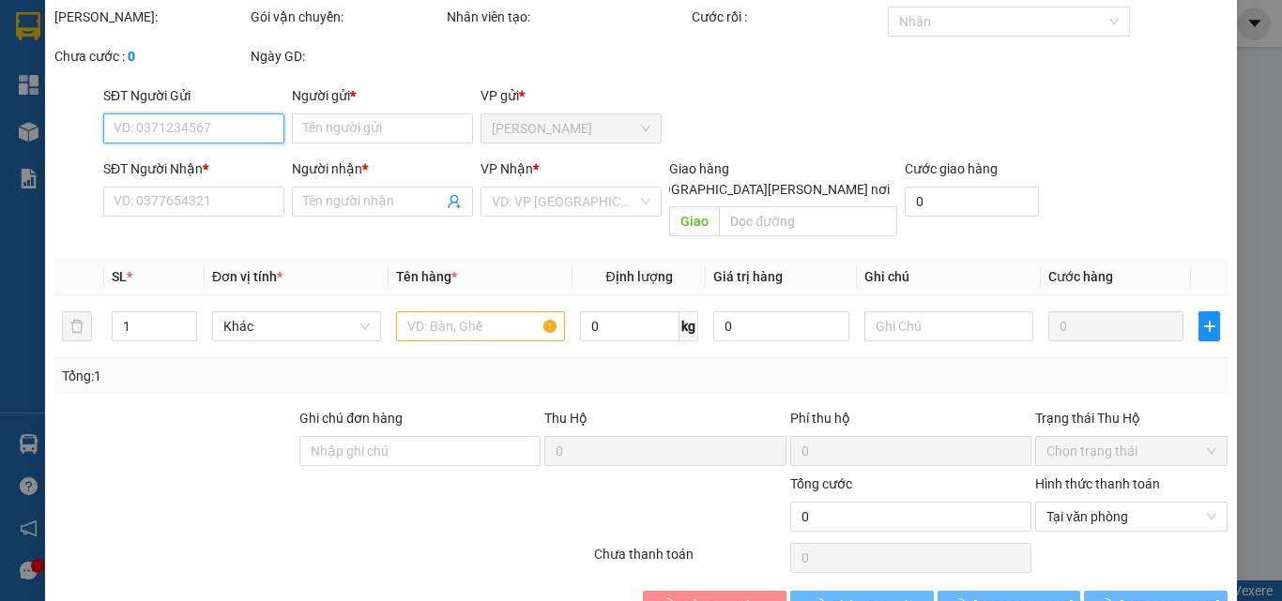
scroll to position [97, 0]
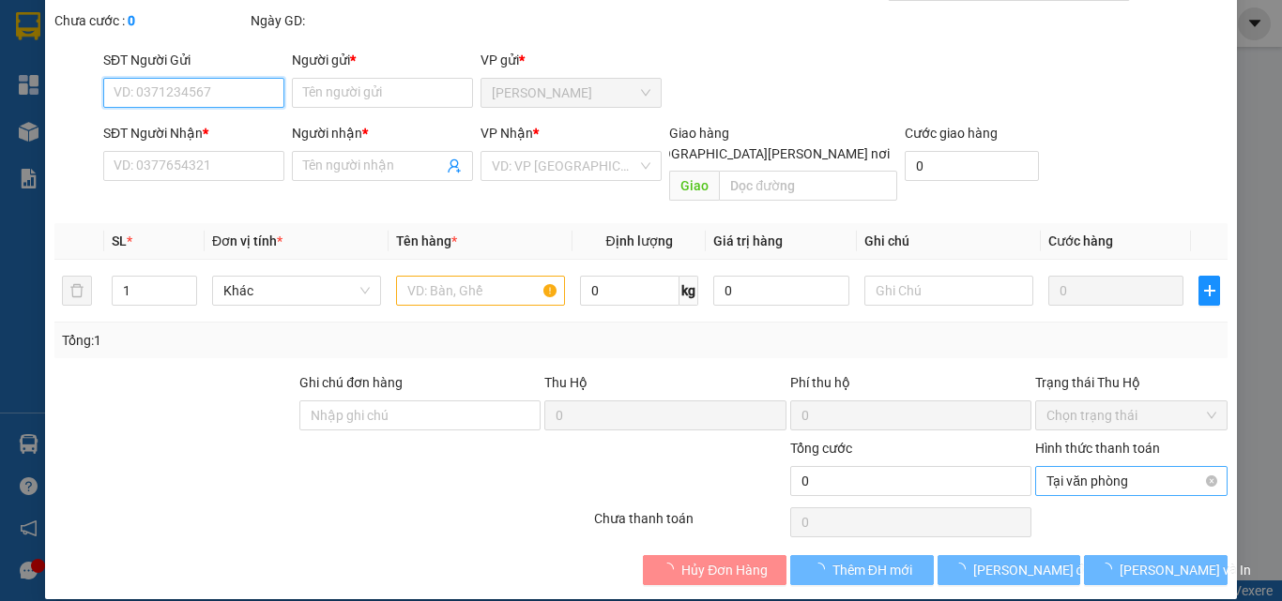
click at [1110, 467] on span "Tại văn phòng" at bounding box center [1131, 481] width 170 height 28
type input "0903658530"
type input "ĐẠT"
type input "0387483729"
type input "THIỆN"
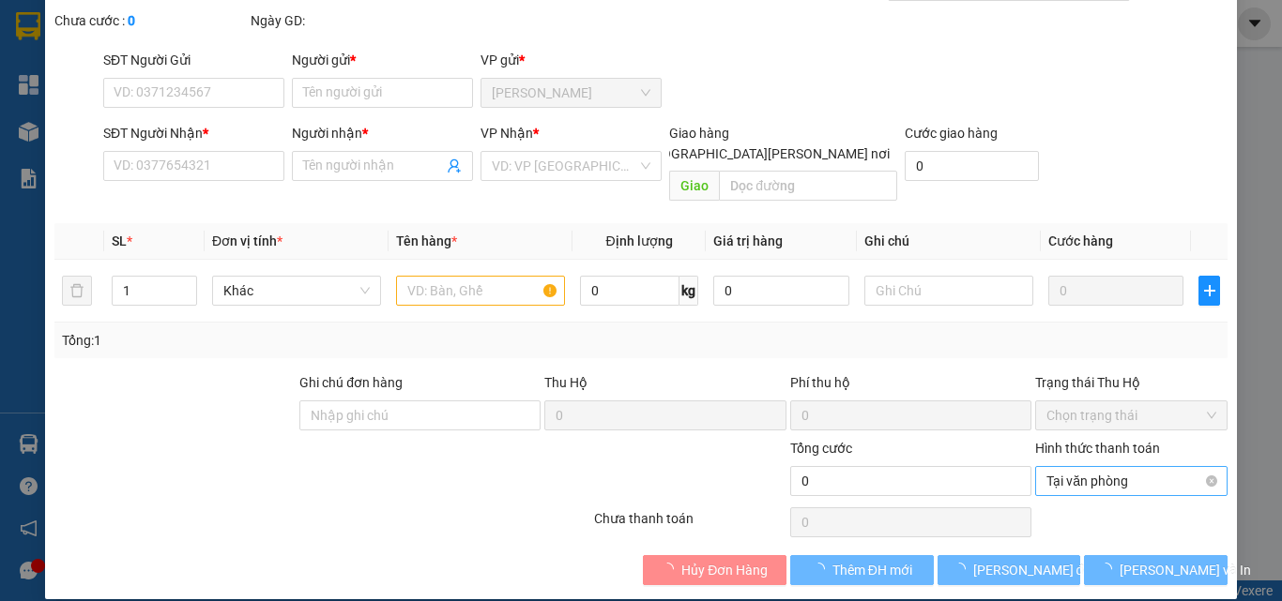
type input "20.000"
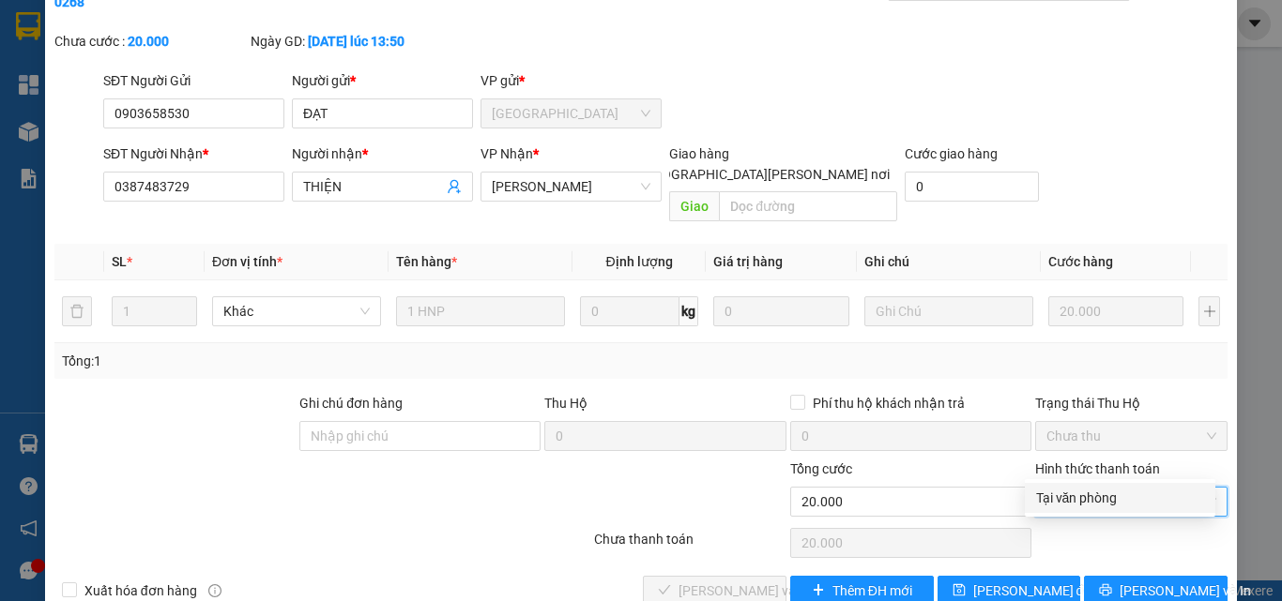
click at [1074, 493] on div "Tại văn phòng" at bounding box center [1120, 498] width 168 height 21
type input "0"
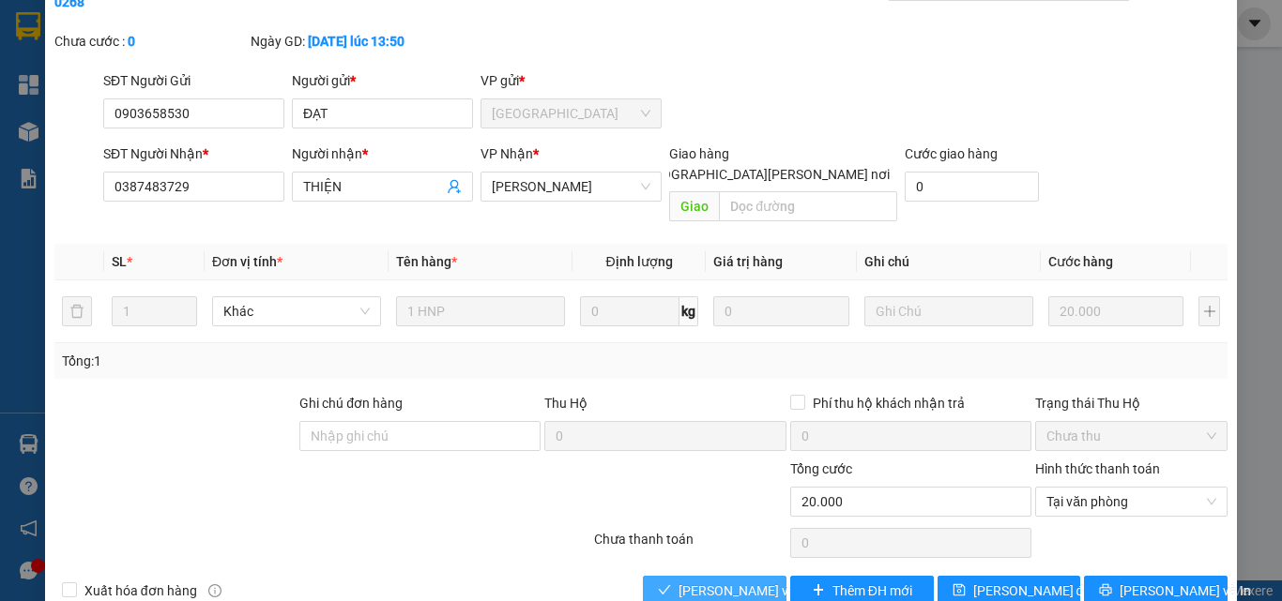
click at [699, 581] on span "[PERSON_NAME] và [PERSON_NAME] hàng" at bounding box center [804, 591] width 253 height 21
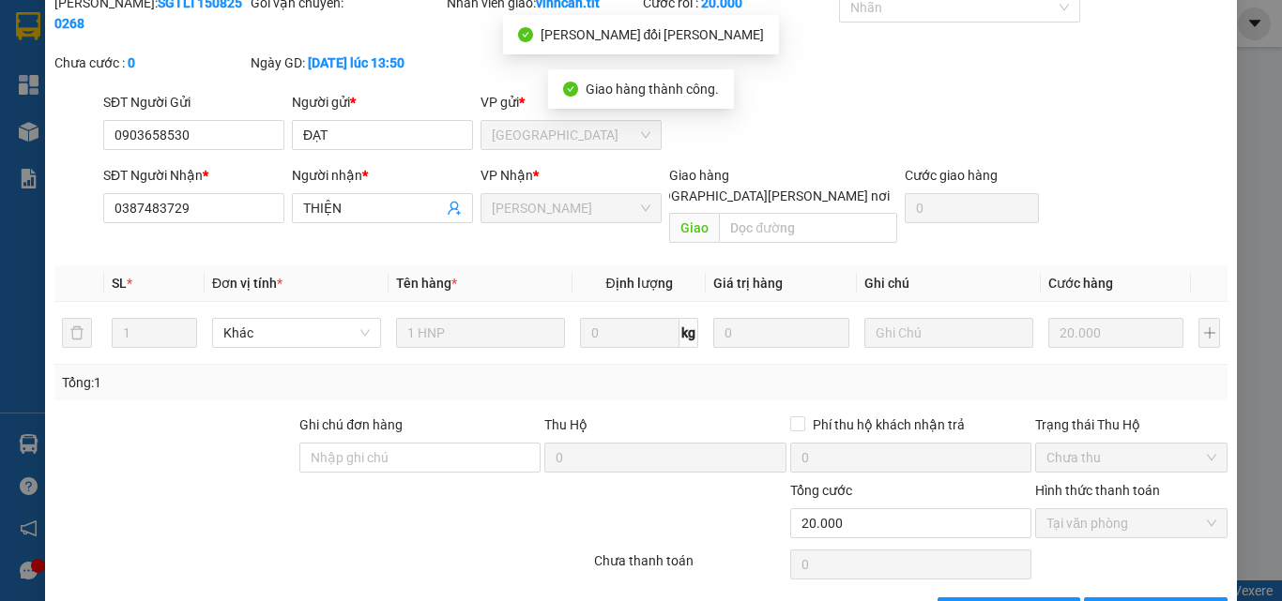
scroll to position [3, 0]
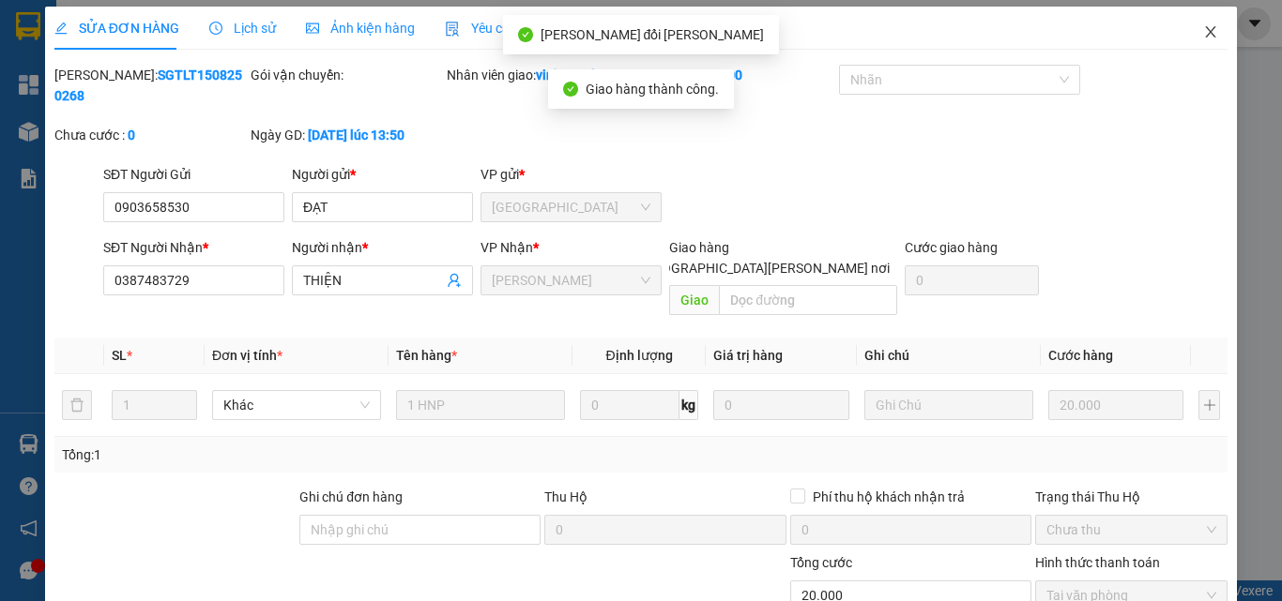
click at [1184, 28] on span "Close" at bounding box center [1210, 33] width 53 height 53
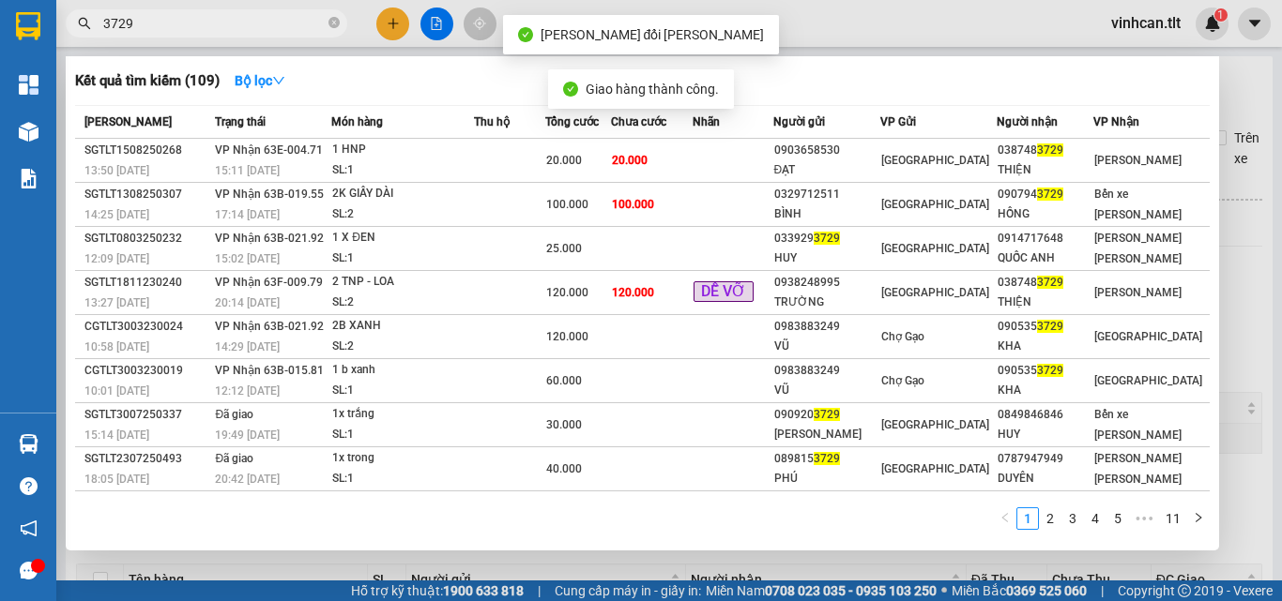
click at [259, 20] on input "3729" at bounding box center [213, 23] width 221 height 21
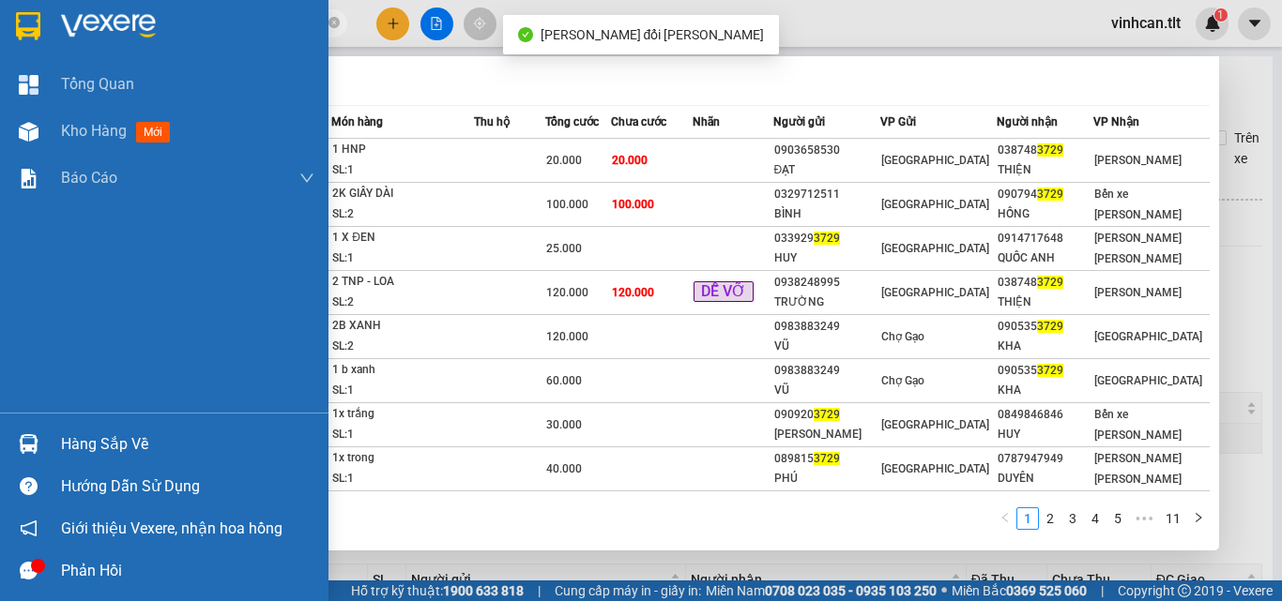
click at [58, 451] on div "Hàng sắp về" at bounding box center [164, 444] width 328 height 42
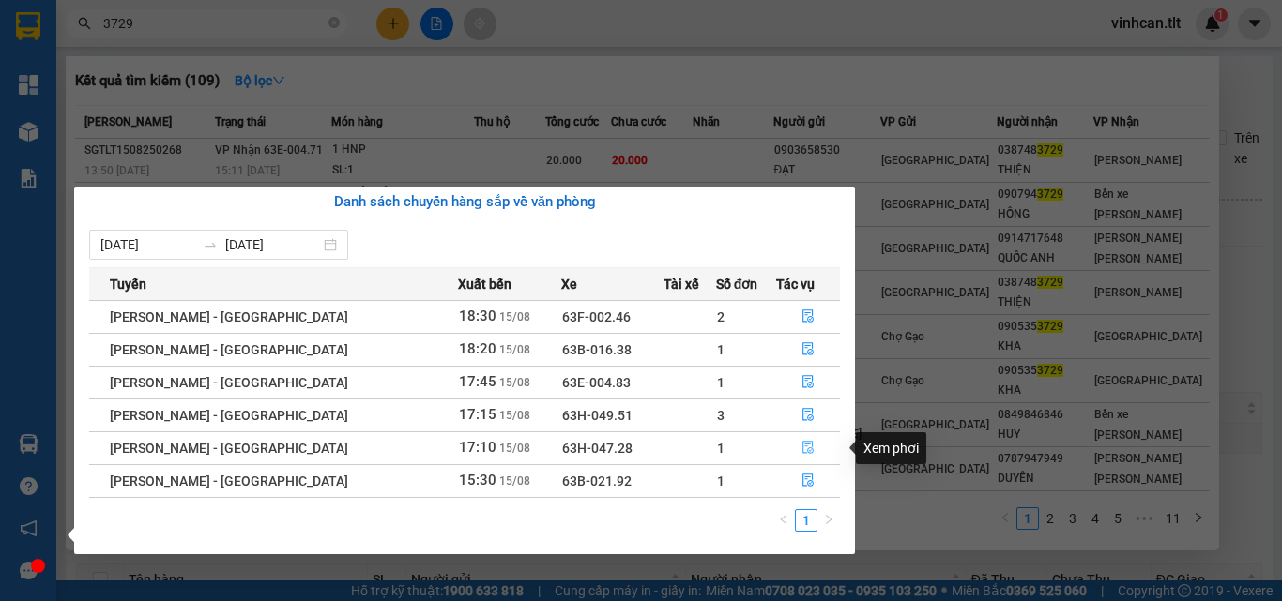
click at [802, 449] on icon "file-done" at bounding box center [807, 448] width 11 height 13
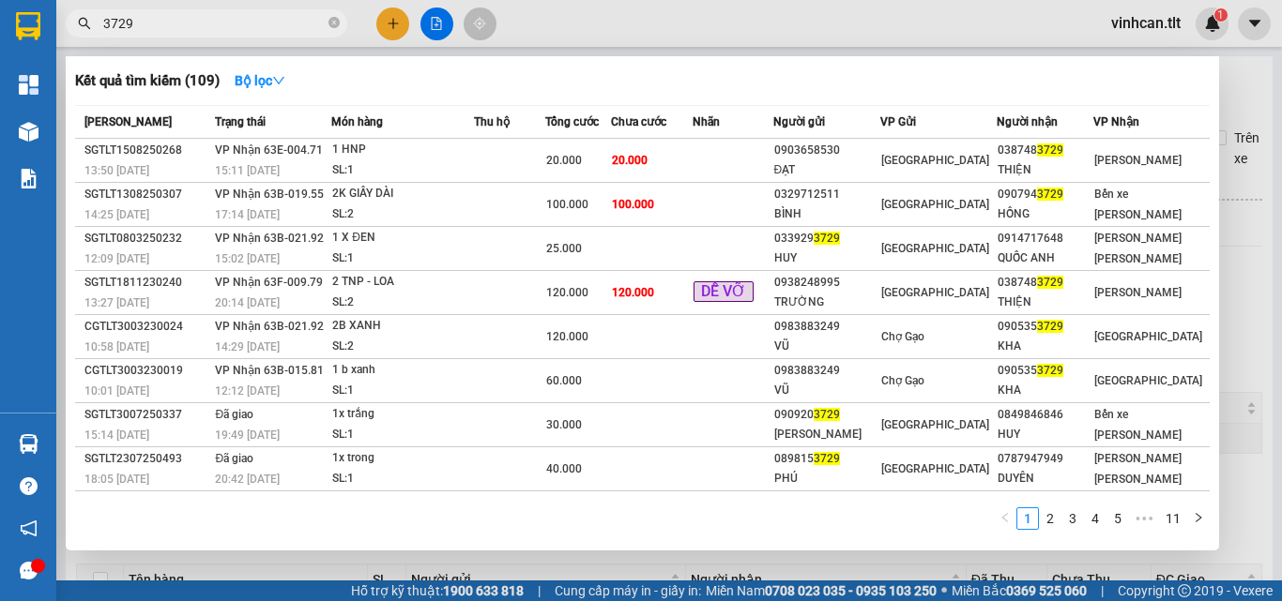
click at [1249, 317] on div at bounding box center [641, 300] width 1282 height 601
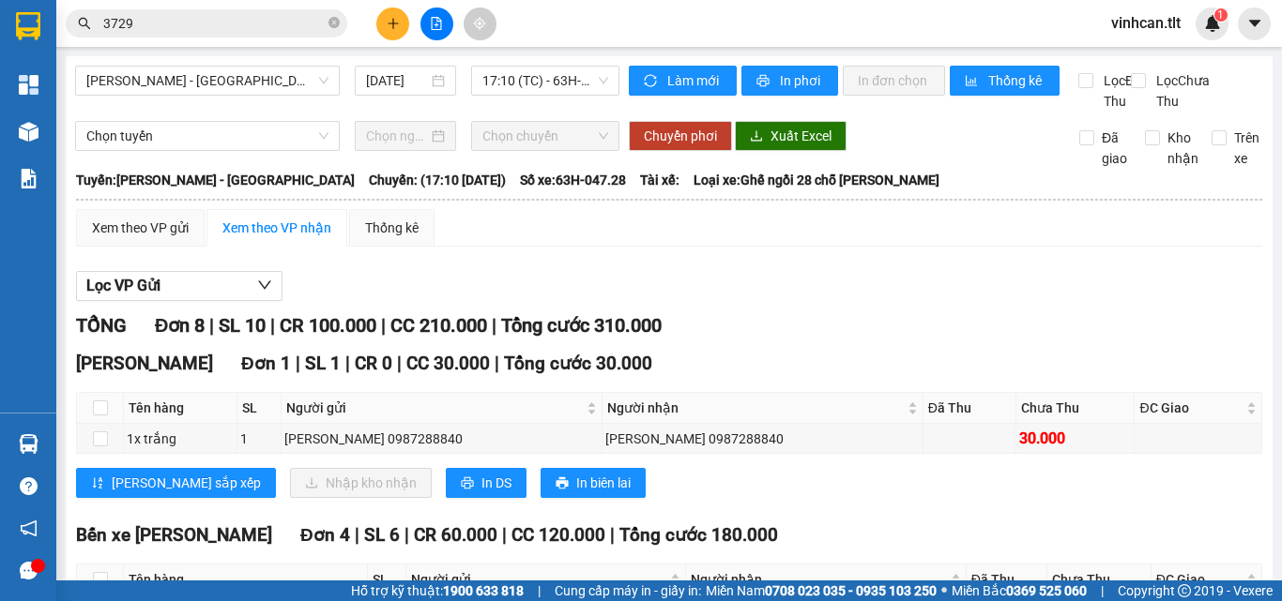
click at [178, 19] on input "3729" at bounding box center [213, 23] width 221 height 21
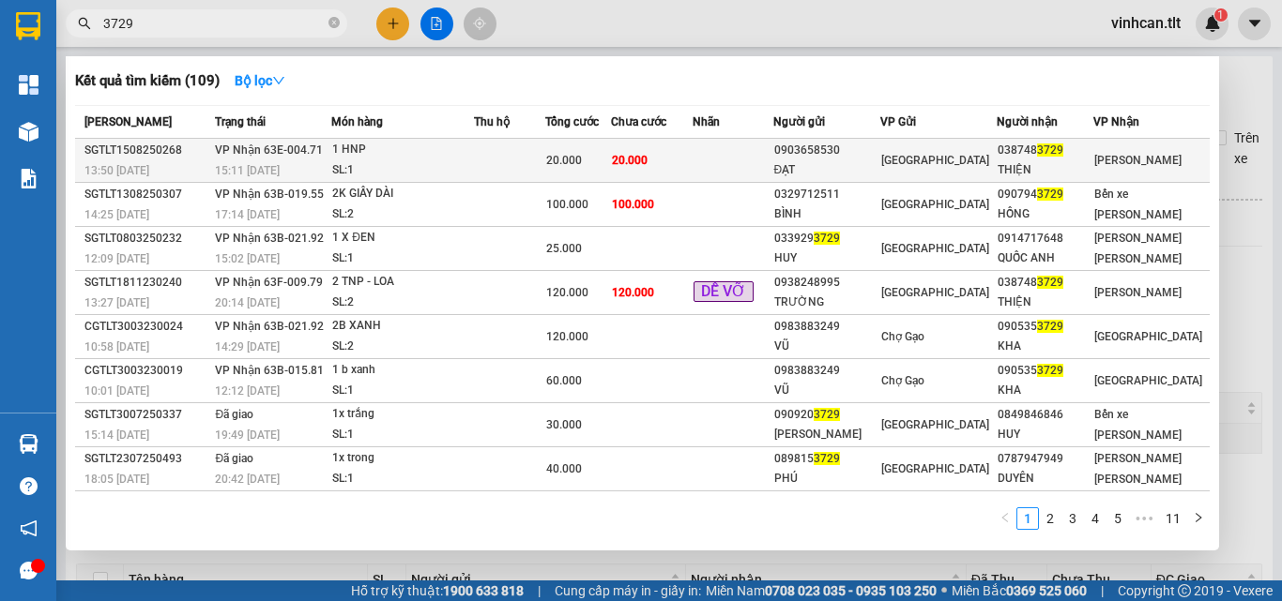
click at [540, 147] on td at bounding box center [509, 161] width 70 height 44
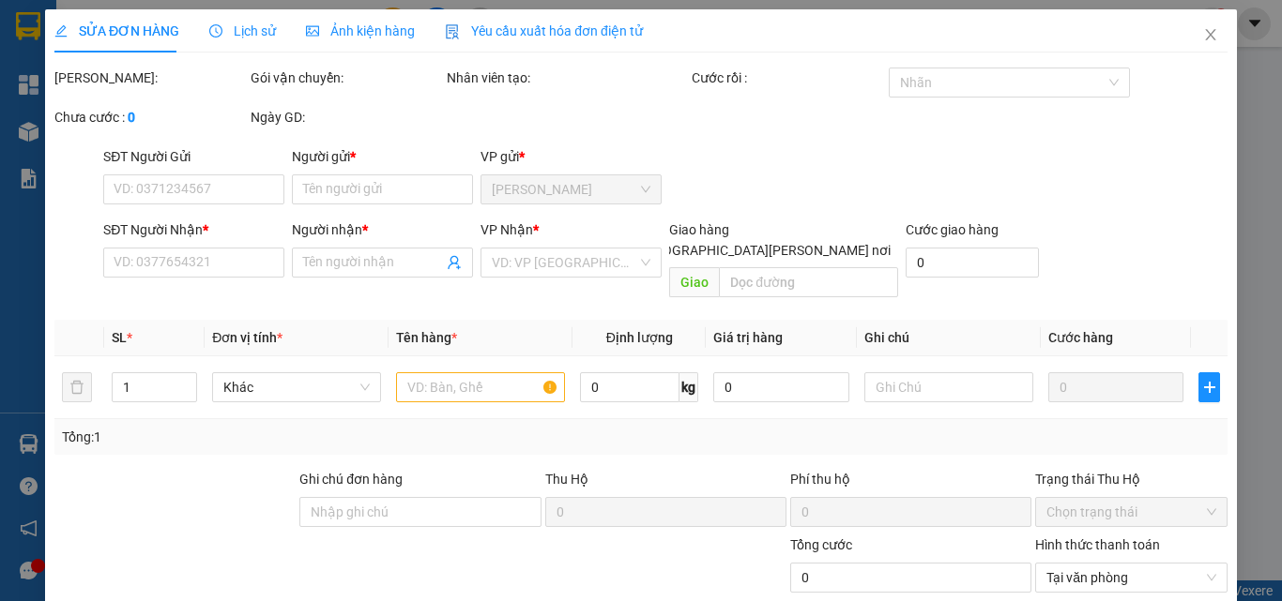
type input "0903658530"
type input "ĐẠT"
type input "0387483729"
type input "THIỆN"
type input "20.000"
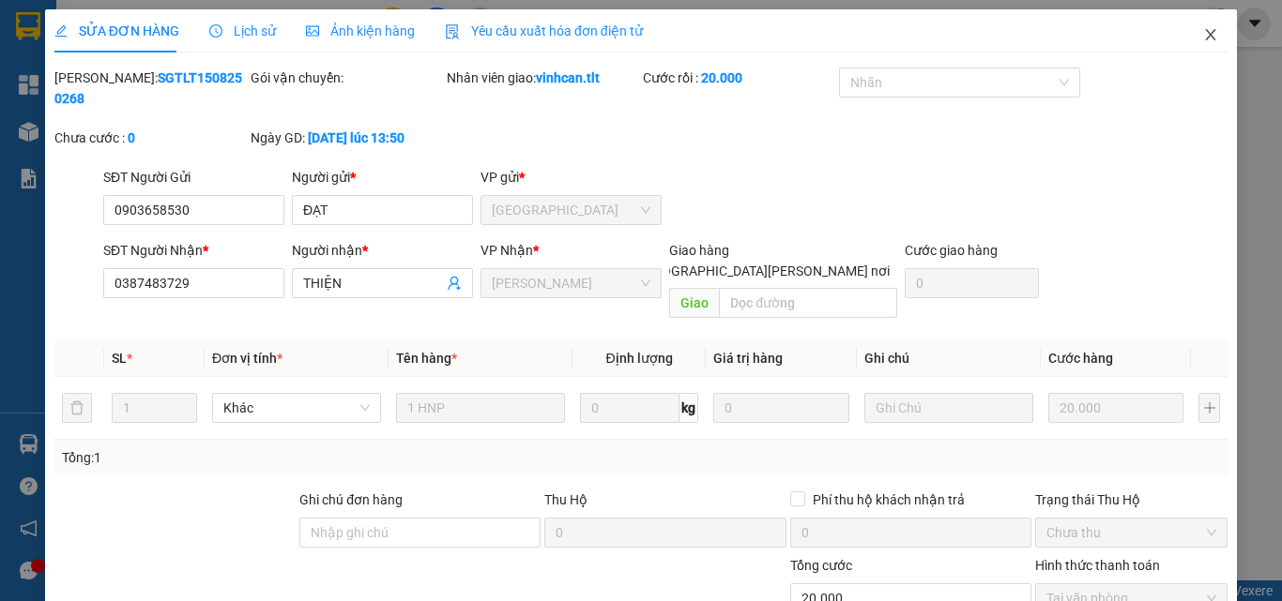
click at [1204, 23] on span "Close" at bounding box center [1210, 35] width 53 height 53
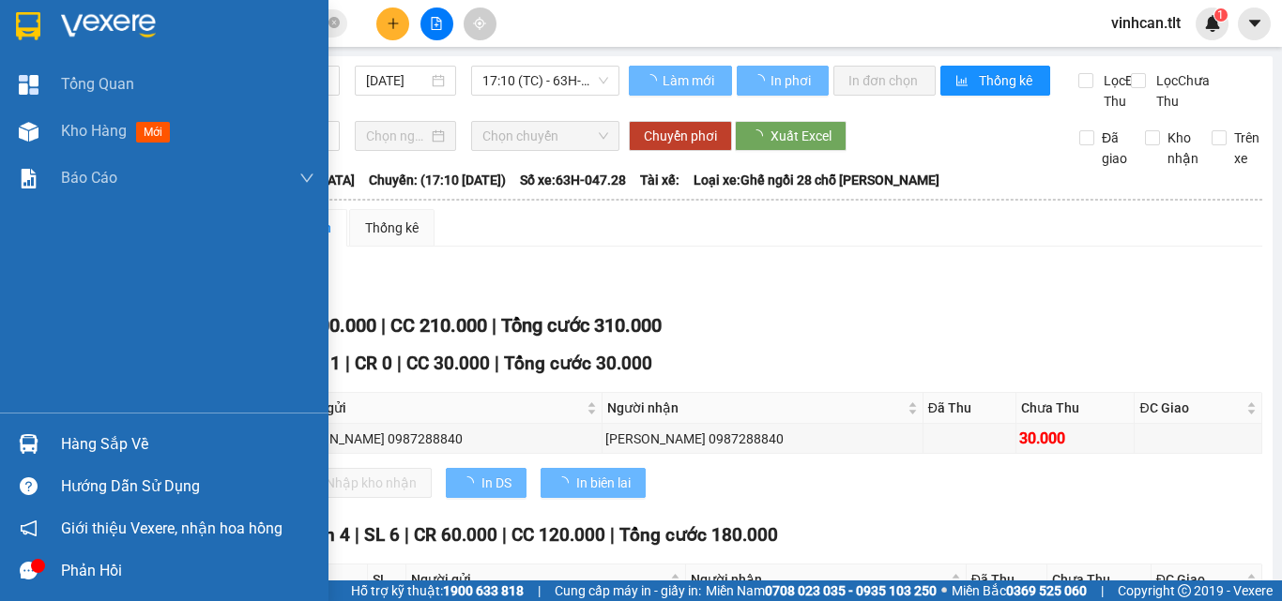
click at [17, 448] on div at bounding box center [28, 444] width 33 height 33
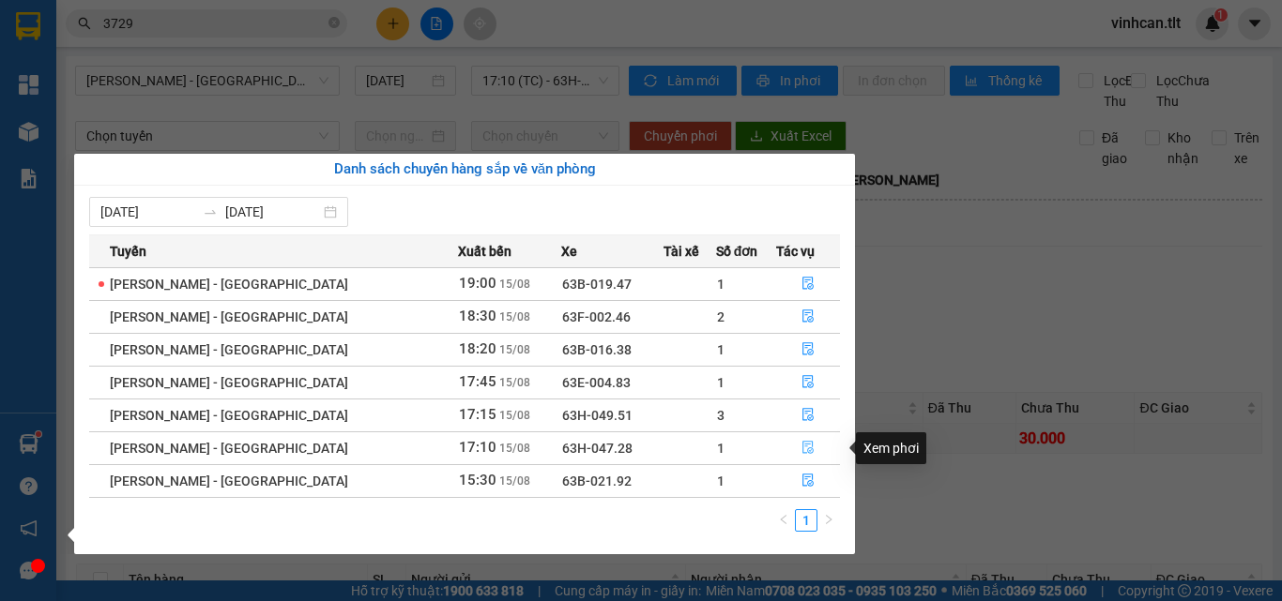
click at [791, 442] on button "button" at bounding box center [808, 448] width 62 height 30
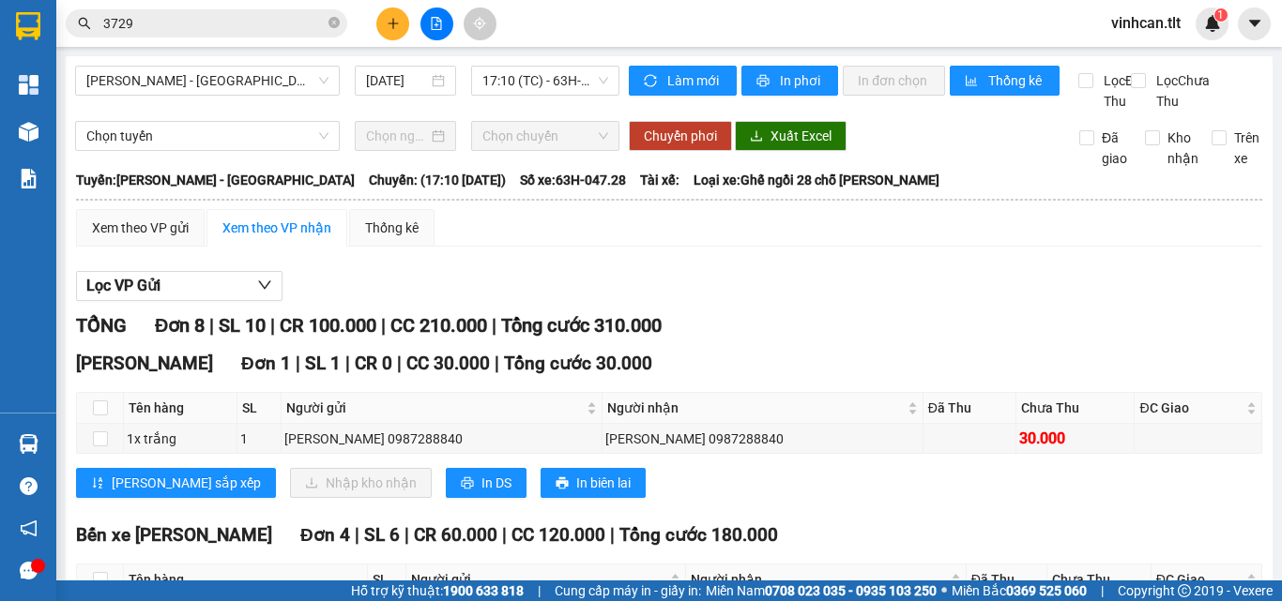
click at [312, 14] on input "3729" at bounding box center [213, 23] width 221 height 21
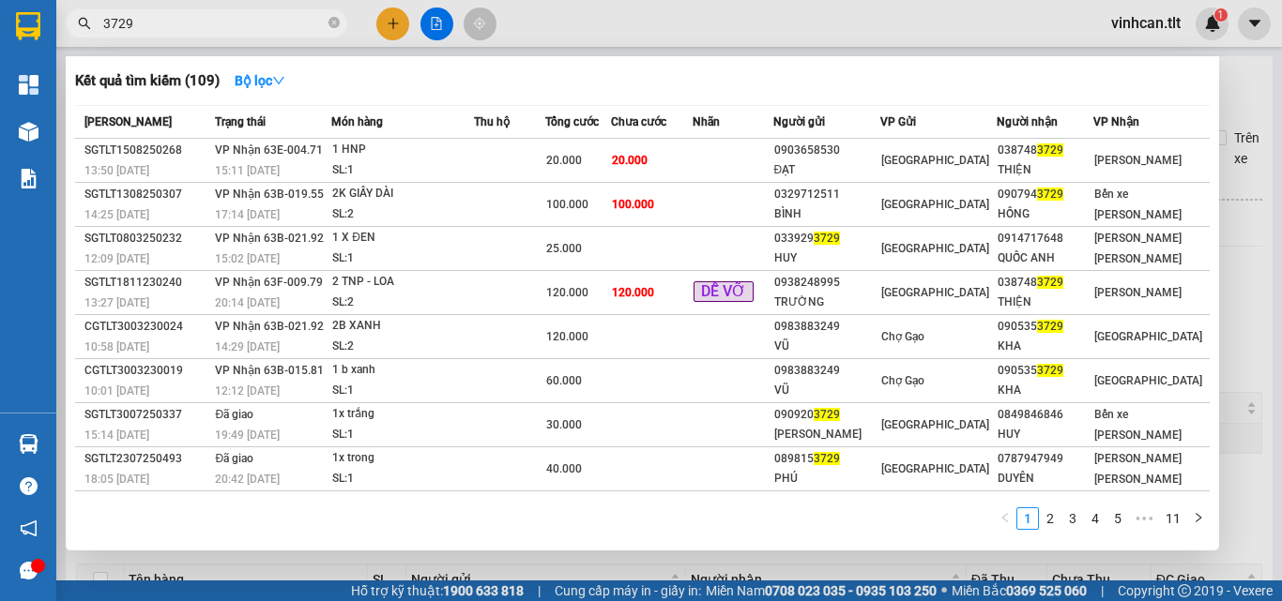
click at [312, 14] on input "3729" at bounding box center [213, 23] width 221 height 21
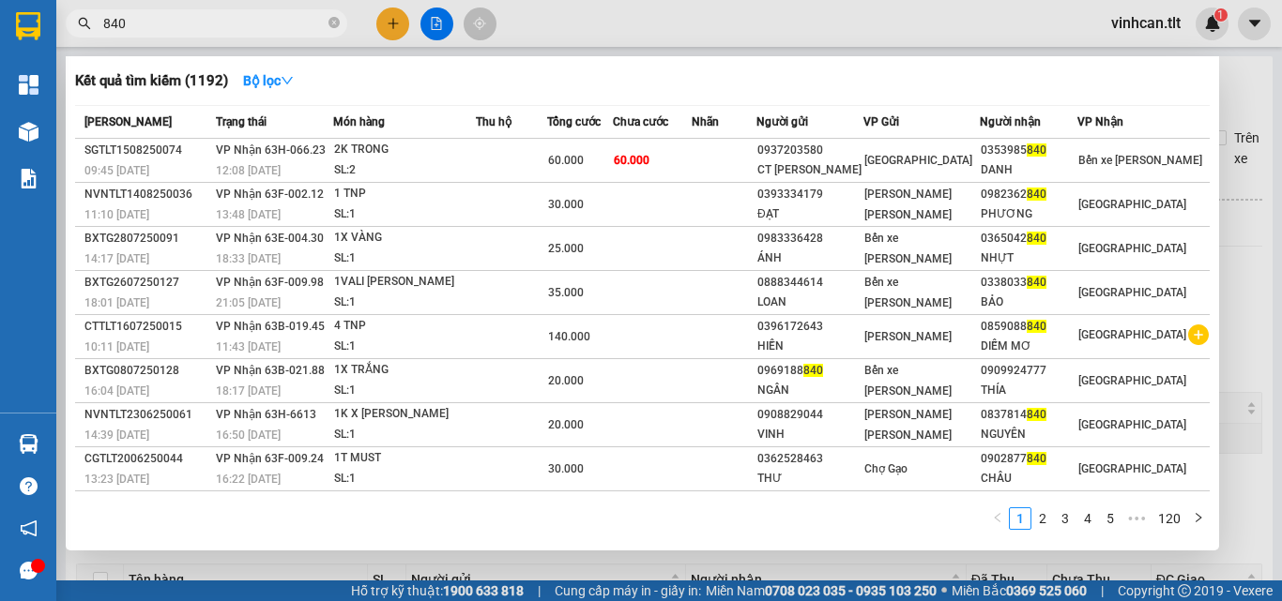
click at [107, 23] on input "840" at bounding box center [213, 23] width 221 height 21
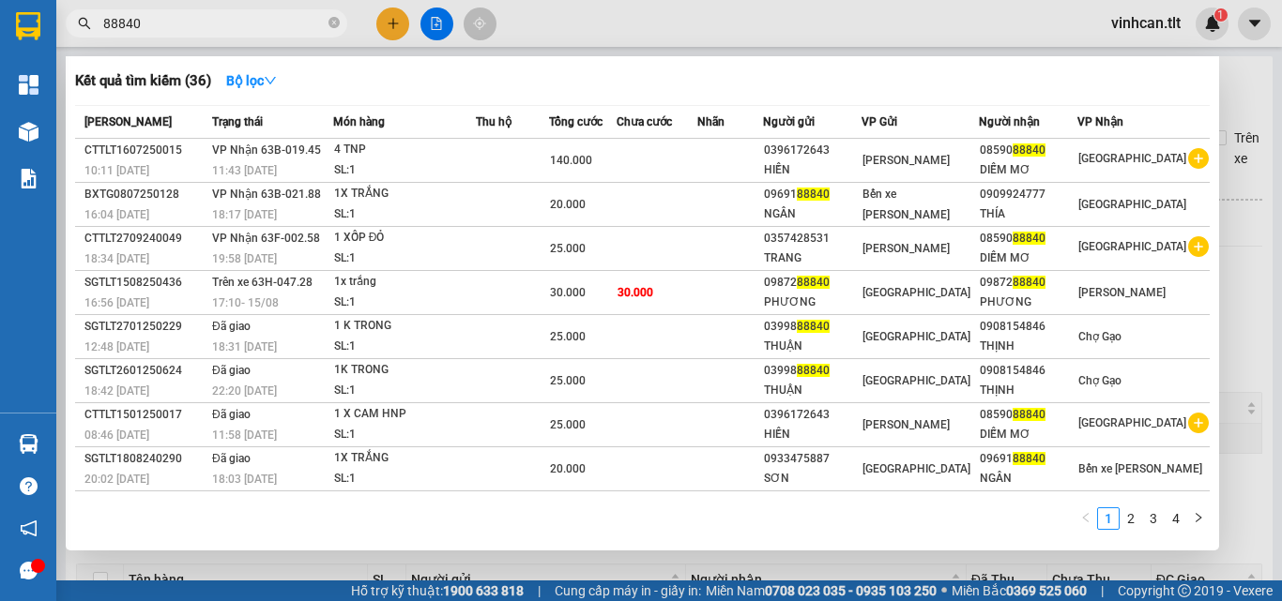
type input "88840"
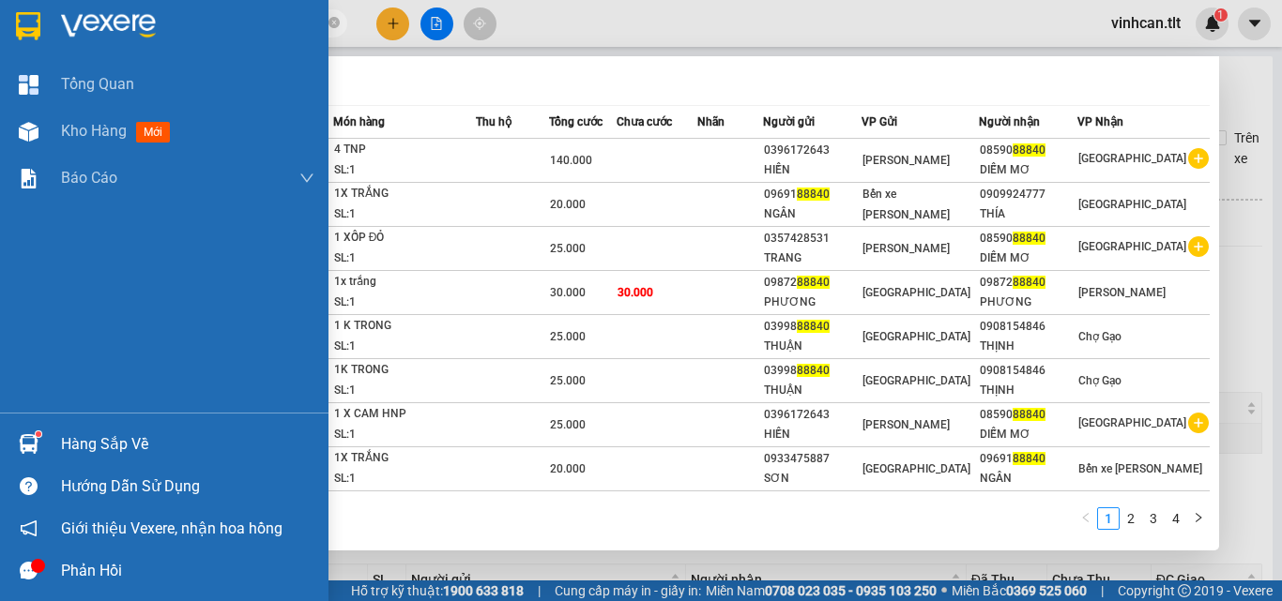
click at [33, 446] on img at bounding box center [29, 444] width 20 height 20
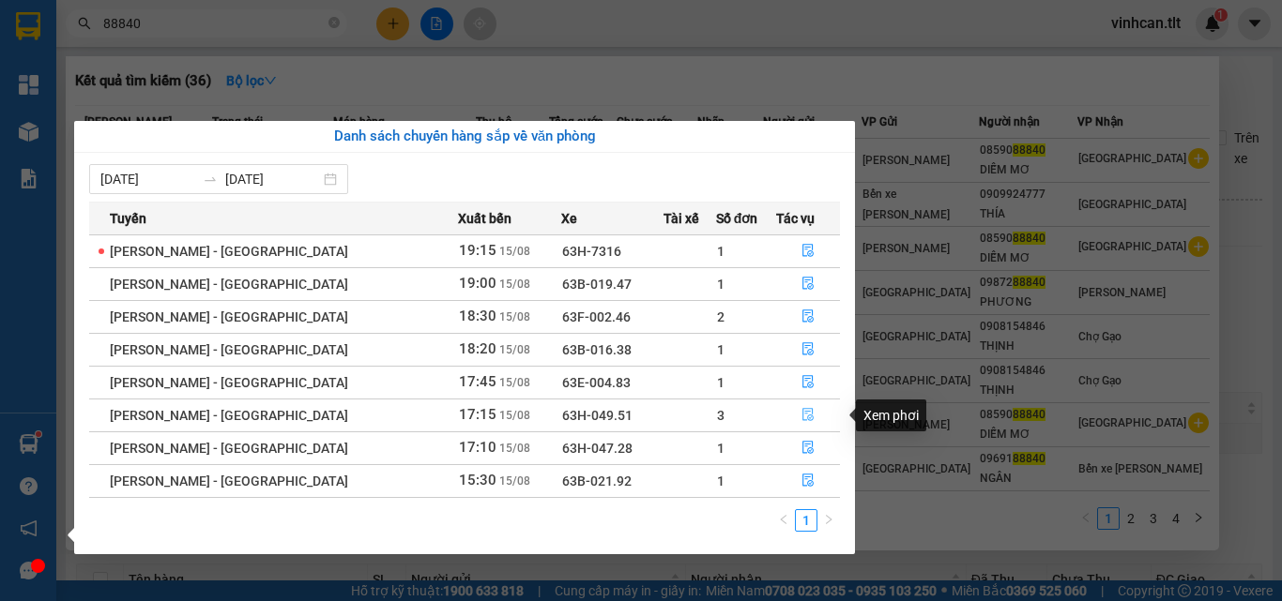
click at [802, 411] on icon "file-done" at bounding box center [807, 415] width 11 height 13
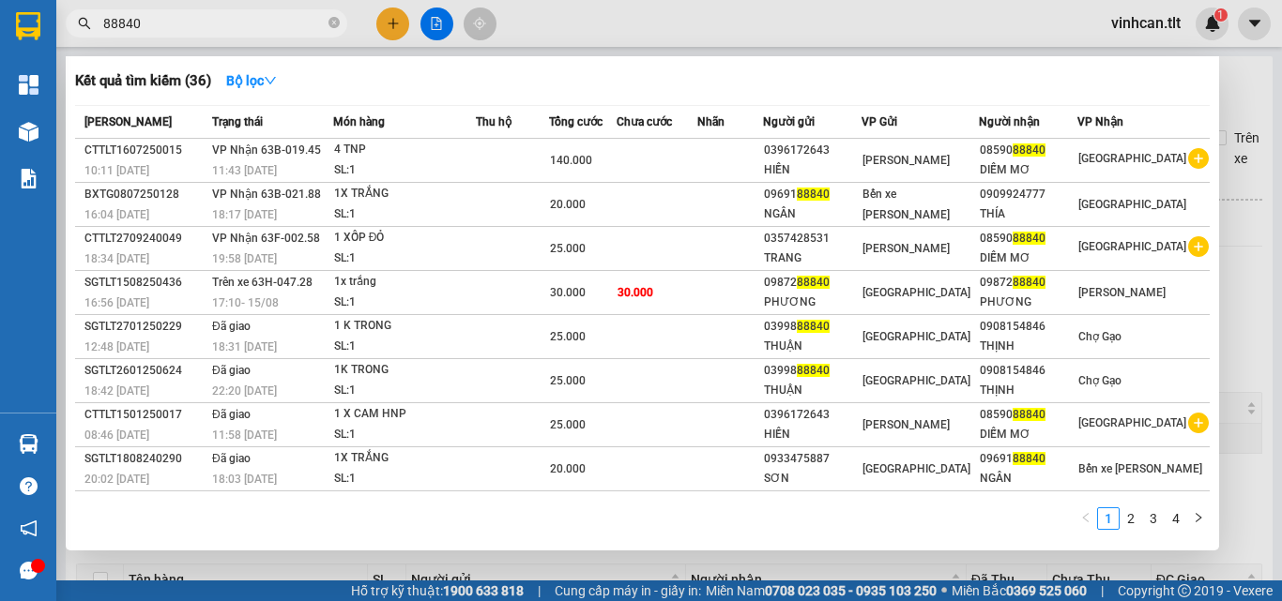
click at [1235, 321] on div at bounding box center [641, 300] width 1282 height 601
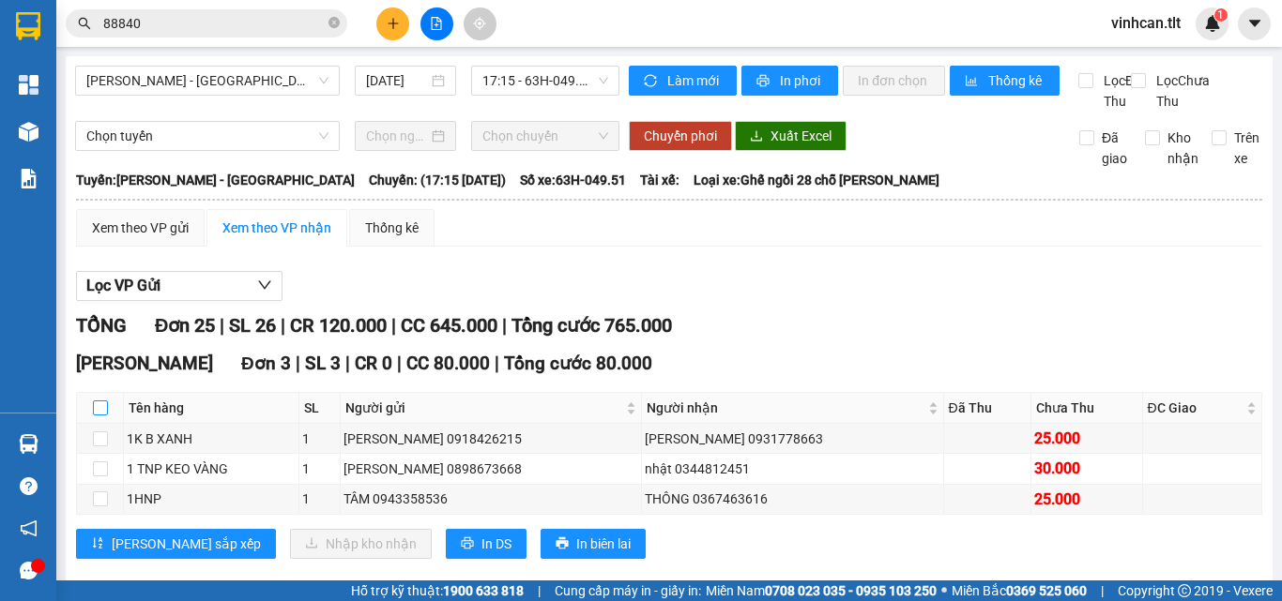
click at [94, 416] on input "checkbox" at bounding box center [100, 408] width 15 height 15
checkbox input "true"
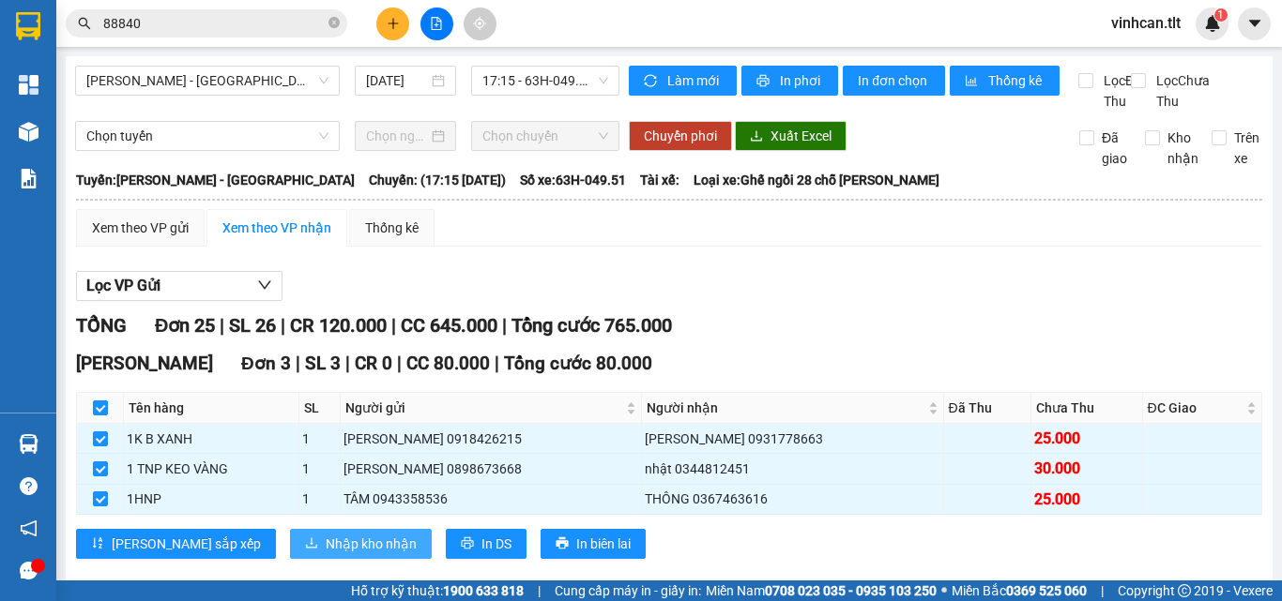
click at [326, 555] on span "Nhập kho nhận" at bounding box center [371, 544] width 91 height 21
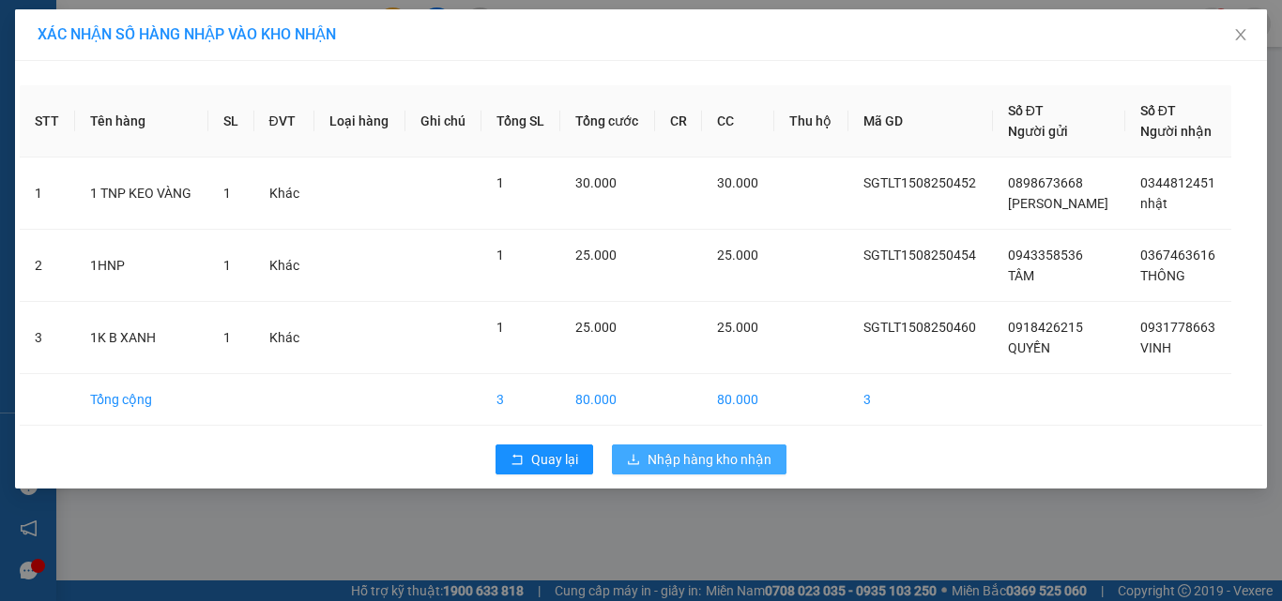
click at [730, 455] on span "Nhập hàng kho nhận" at bounding box center [709, 459] width 124 height 21
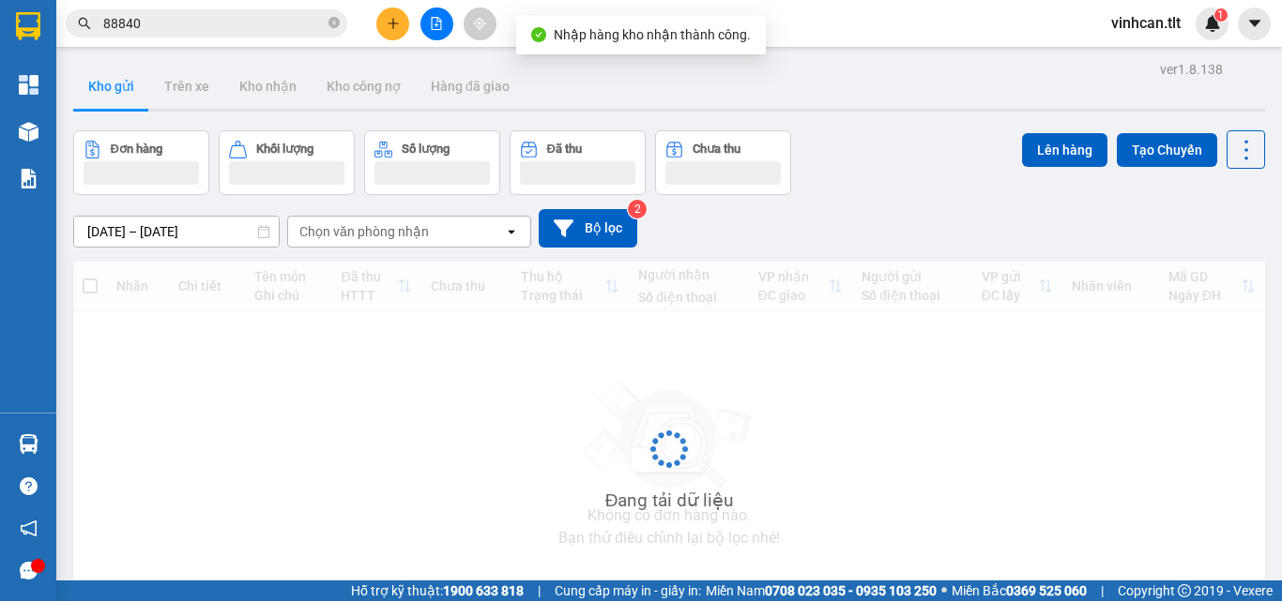
click at [32, 439] on img at bounding box center [29, 444] width 20 height 20
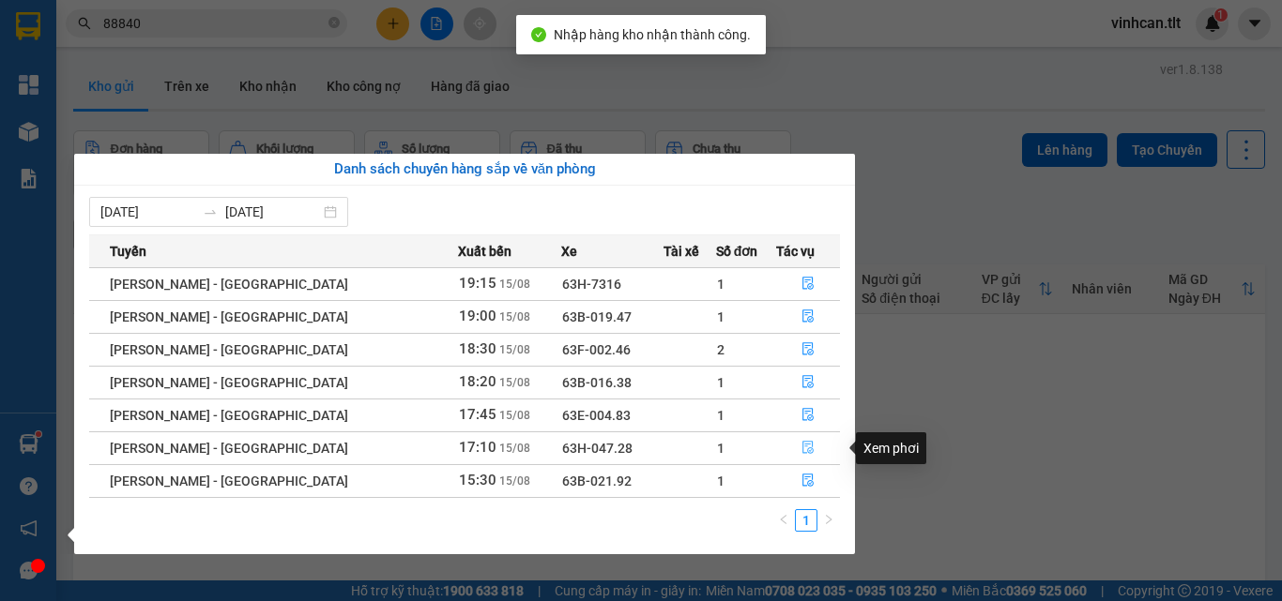
click at [801, 441] on icon "file-done" at bounding box center [807, 447] width 13 height 13
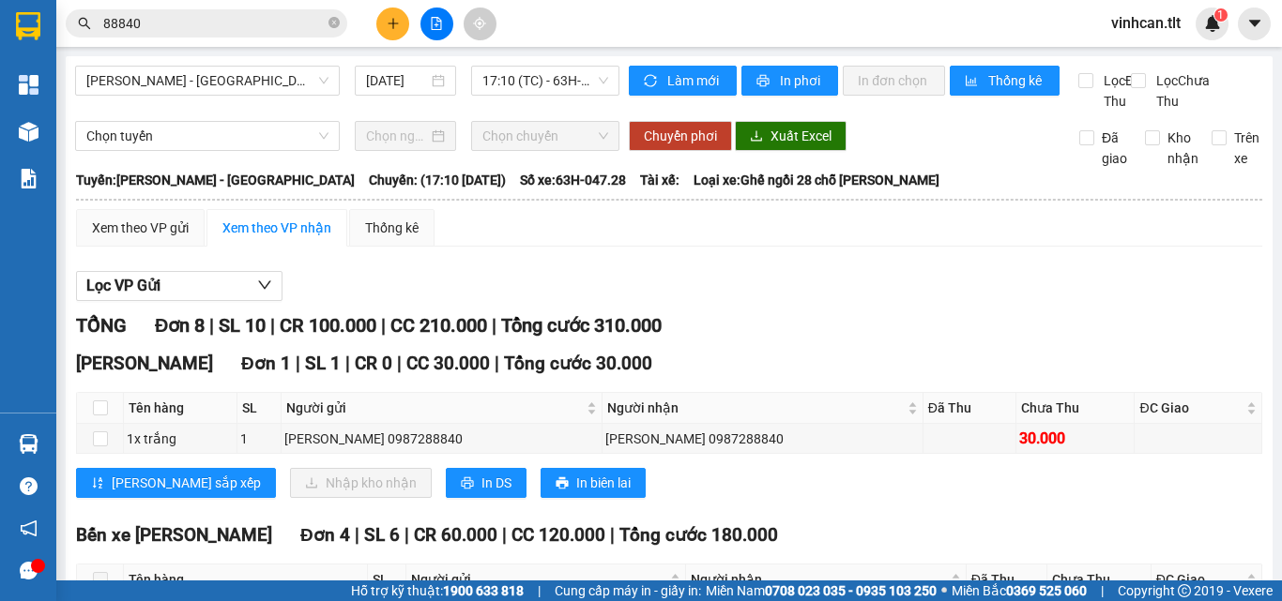
click at [108, 424] on th at bounding box center [100, 408] width 47 height 31
click at [104, 416] on input "checkbox" at bounding box center [100, 408] width 15 height 15
checkbox input "true"
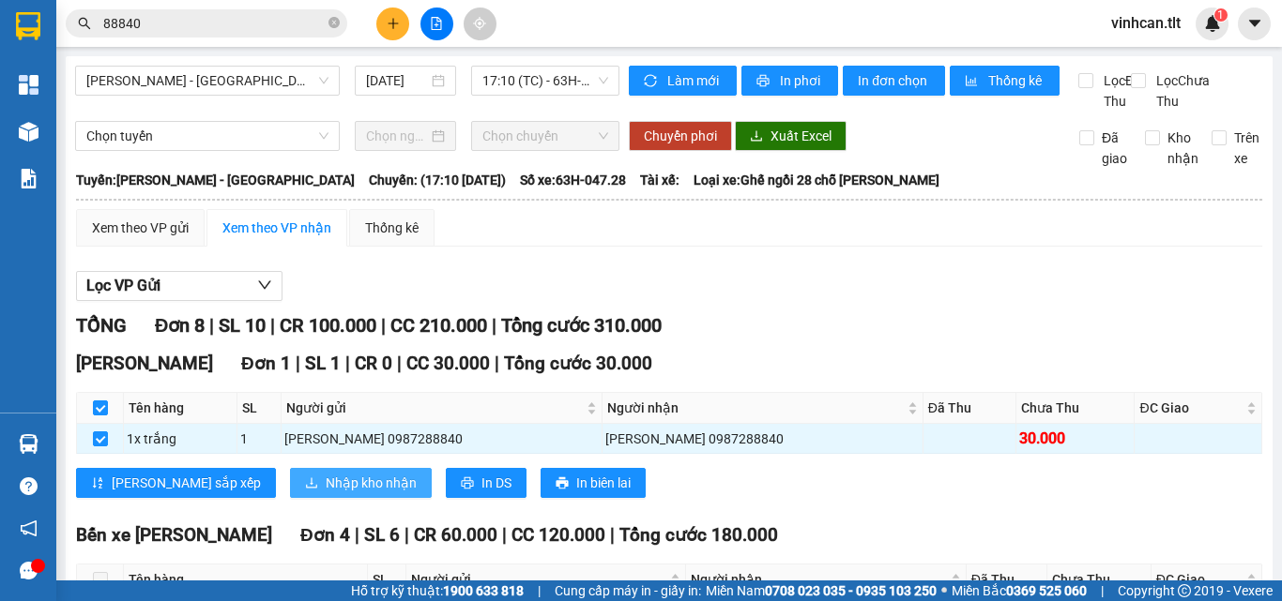
click at [326, 494] on span "Nhập kho nhận" at bounding box center [371, 483] width 91 height 21
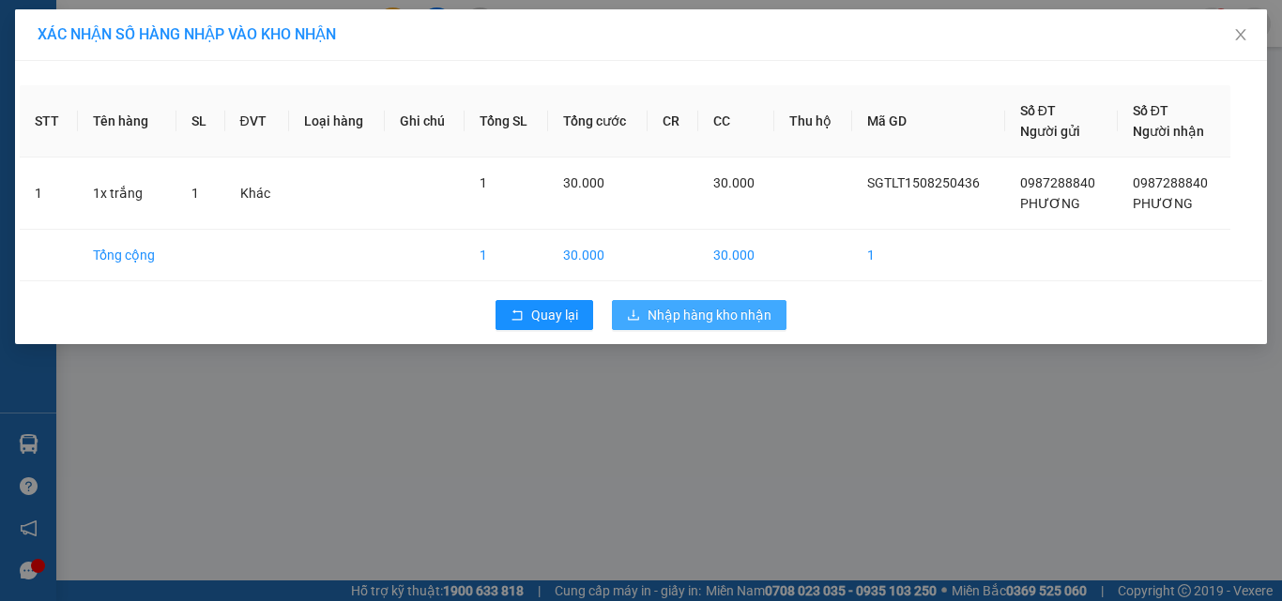
click at [693, 318] on span "Nhập hàng kho nhận" at bounding box center [709, 315] width 124 height 21
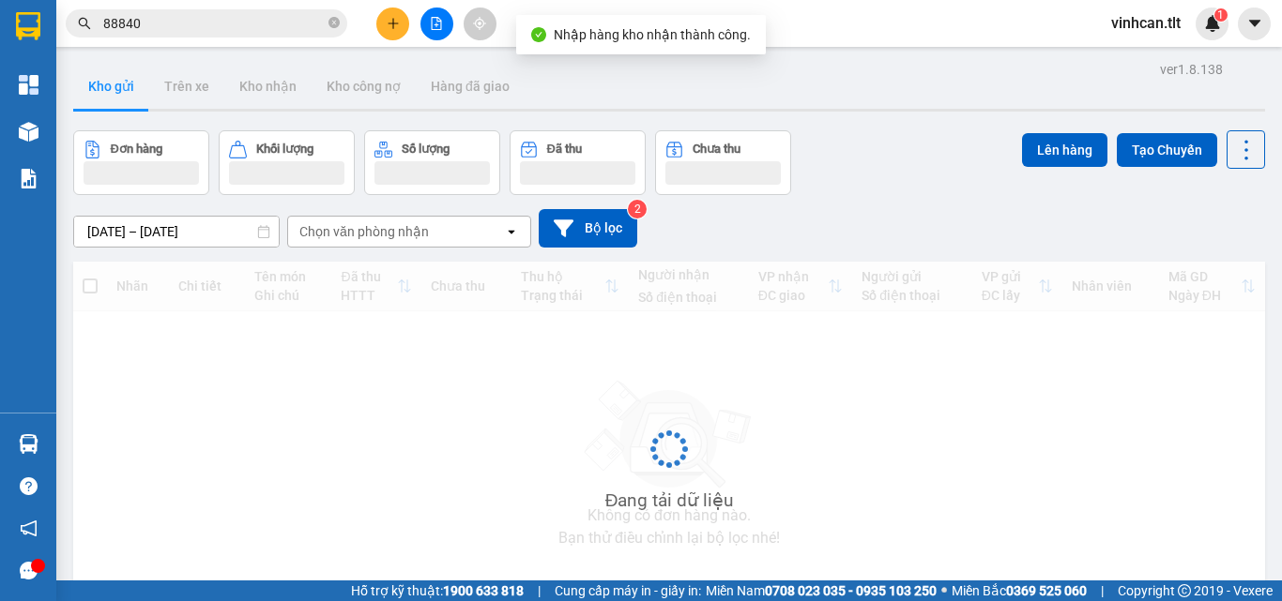
click at [217, 29] on input "88840" at bounding box center [213, 23] width 221 height 21
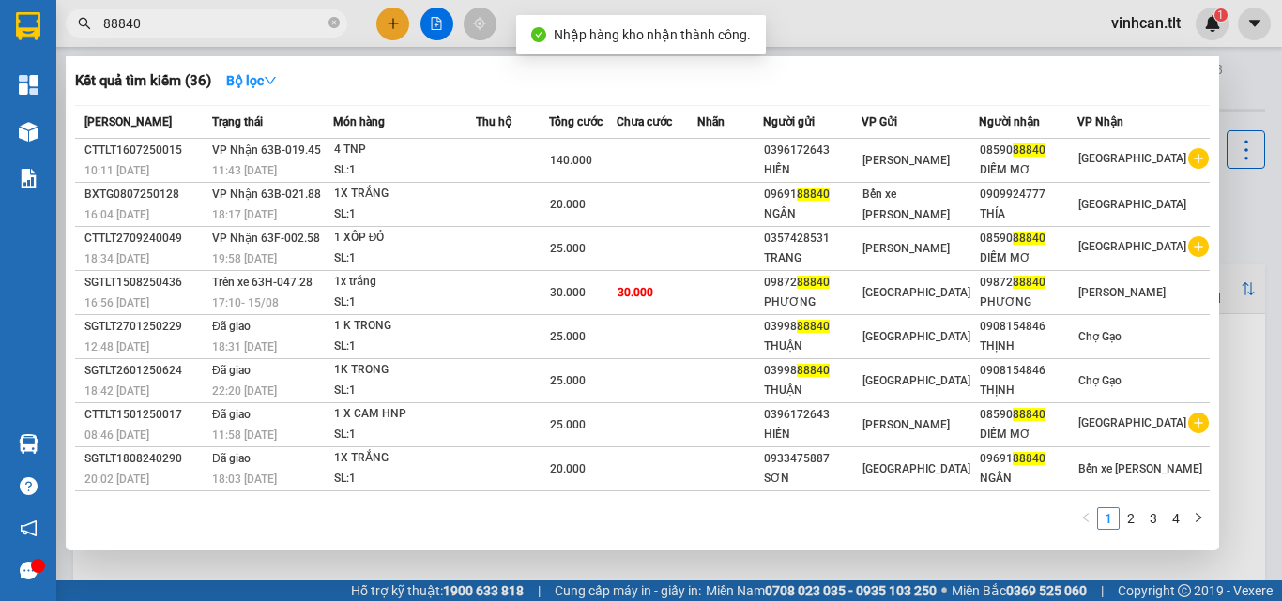
click at [217, 29] on input "88840" at bounding box center [213, 23] width 221 height 21
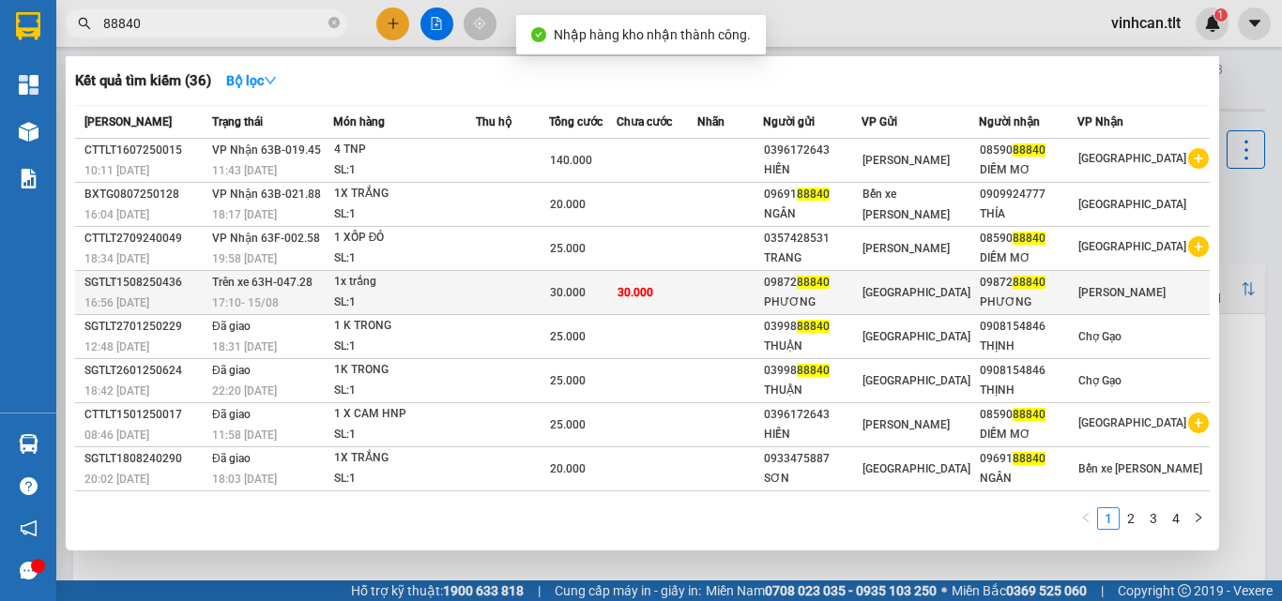
click at [347, 293] on tr "SGTLT1508250436 16:56 [DATE] Trên xe 63H-047.28 17:10 [DATE] 1x [PERSON_NAME]: …" at bounding box center [642, 293] width 1134 height 44
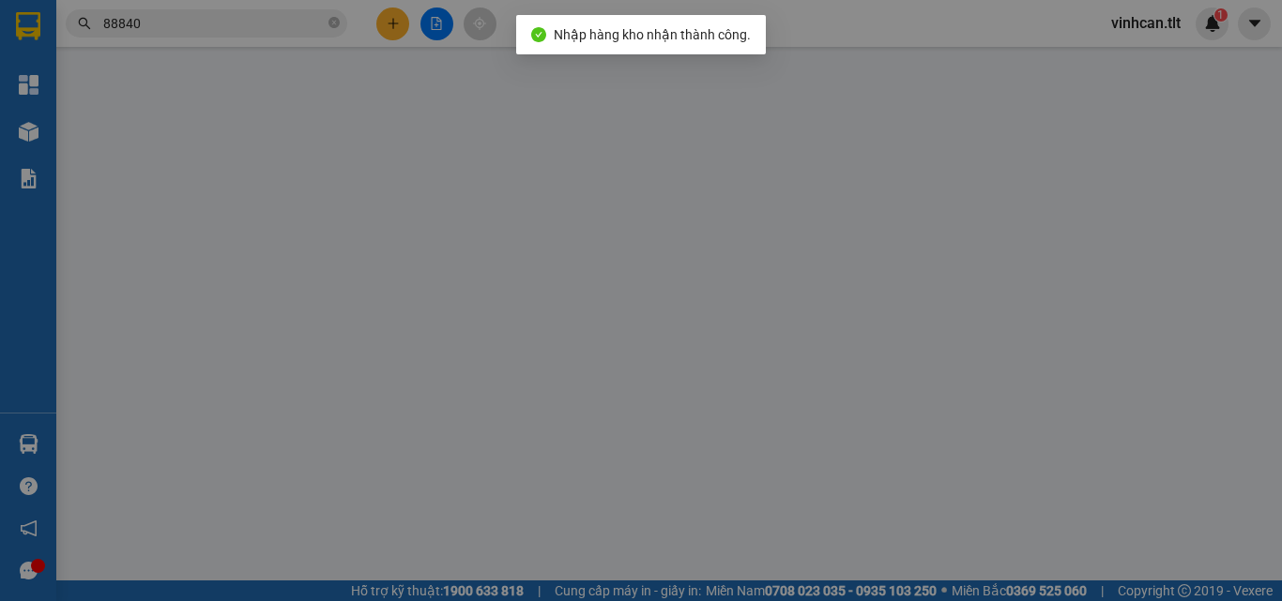
type input "0987288840"
type input "PHƯƠNG"
type input "0987288840"
type input "PHƯƠNG"
type input "30.000"
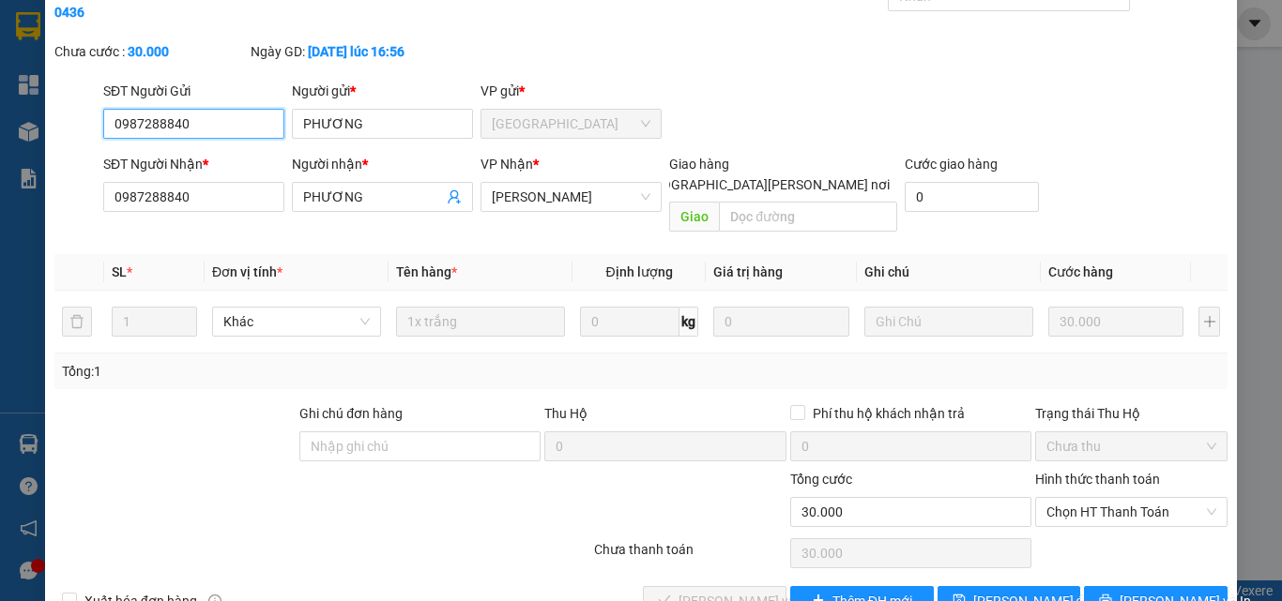
scroll to position [87, 0]
click at [1072, 497] on span "Chọn HT Thanh Toán" at bounding box center [1131, 511] width 170 height 28
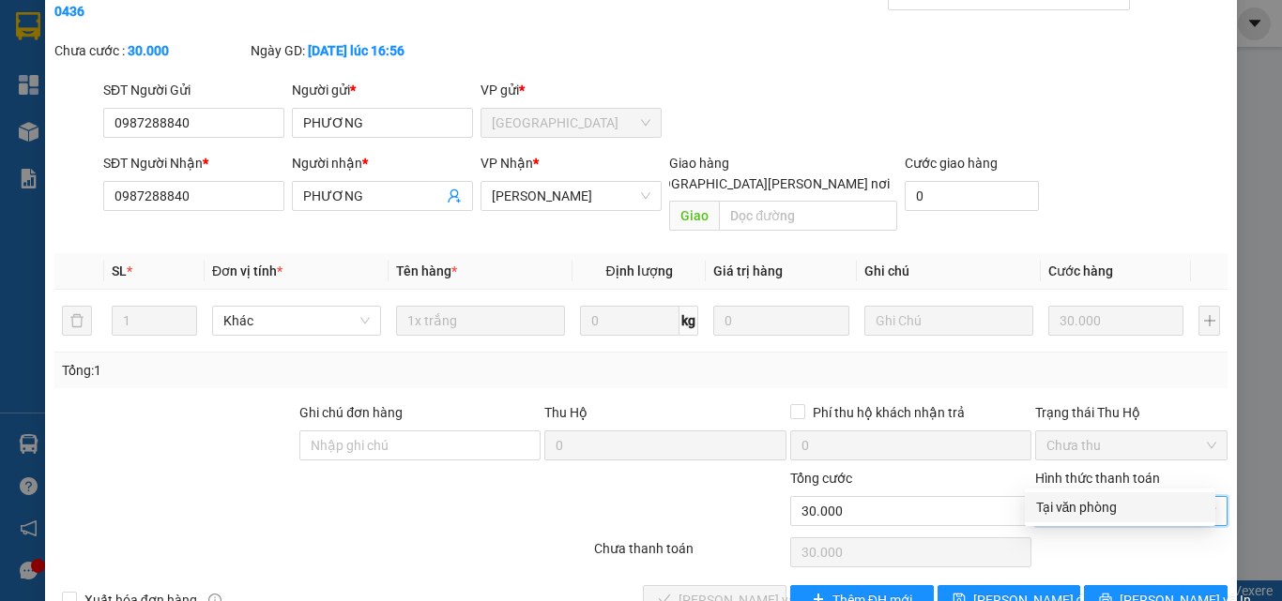
click at [1058, 498] on div "Tại văn phòng" at bounding box center [1120, 507] width 168 height 21
type input "0"
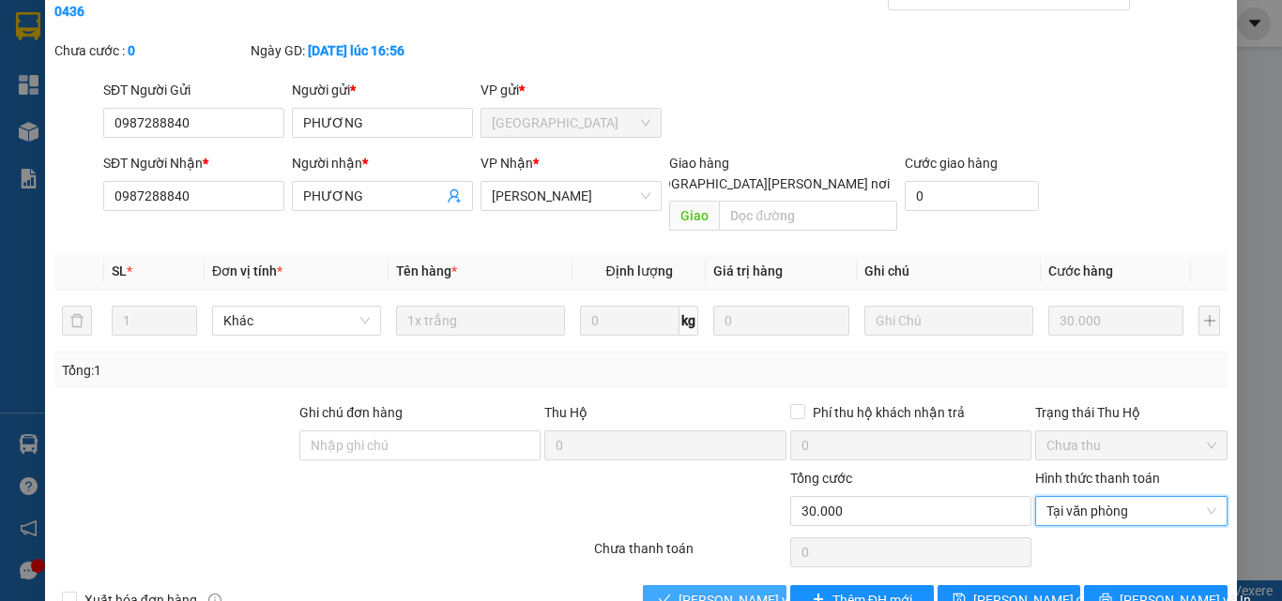
click at [679, 590] on span "[PERSON_NAME] và [PERSON_NAME] hàng" at bounding box center [804, 600] width 253 height 21
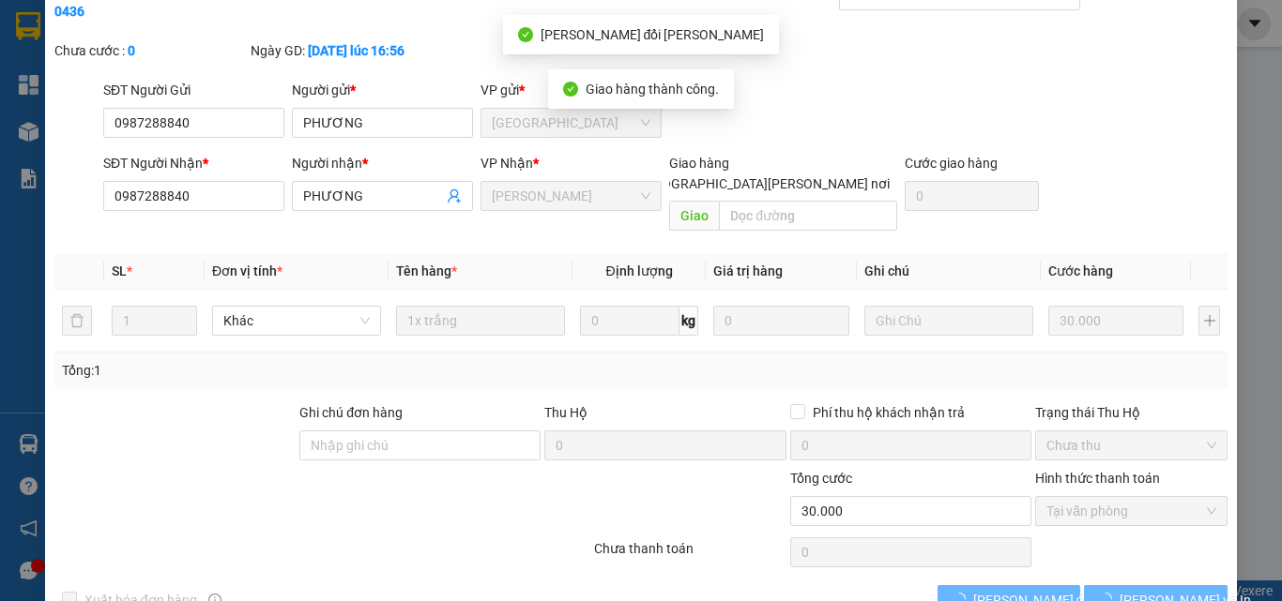
scroll to position [0, 0]
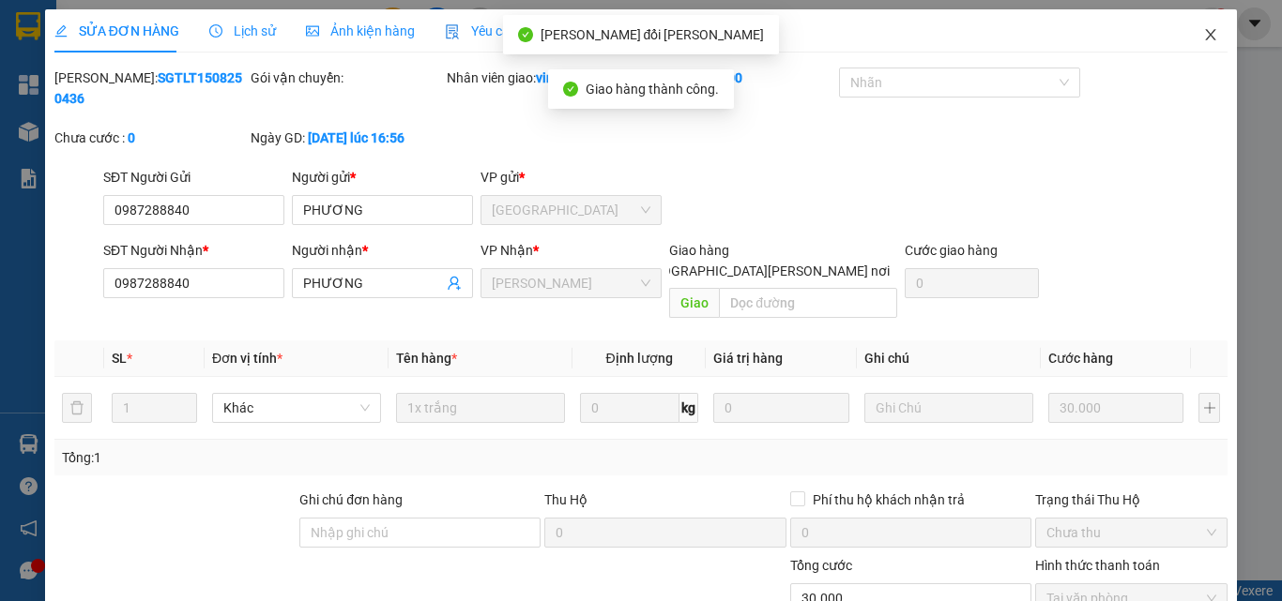
click at [1203, 32] on icon "close" at bounding box center [1210, 34] width 15 height 15
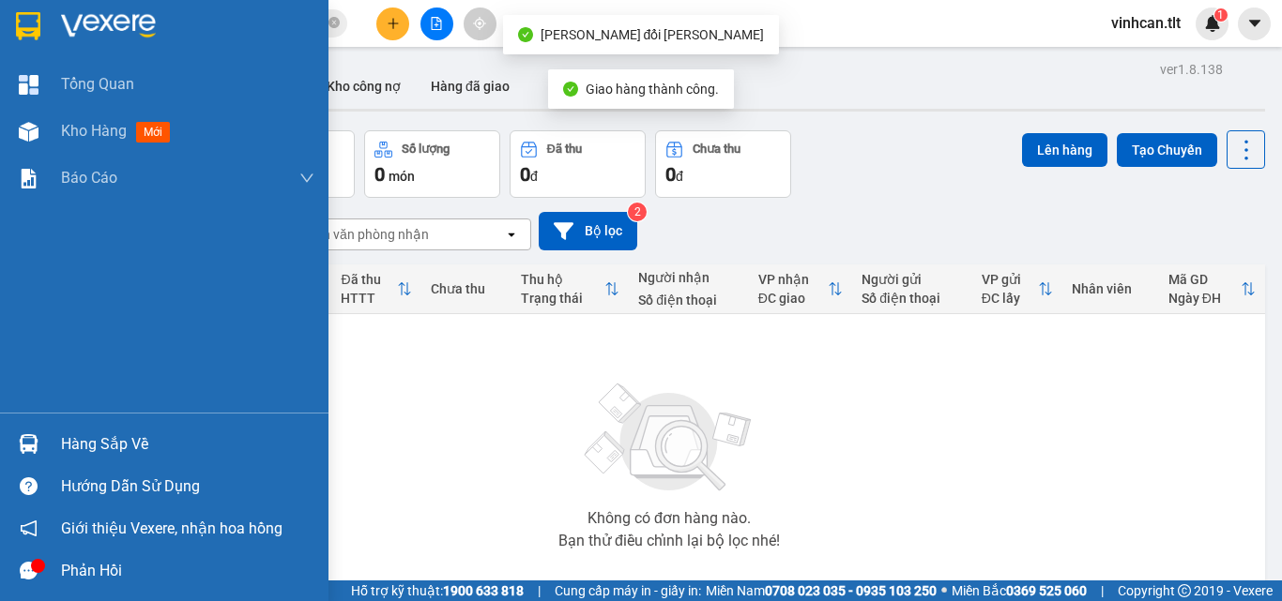
click at [41, 451] on div at bounding box center [28, 444] width 33 height 33
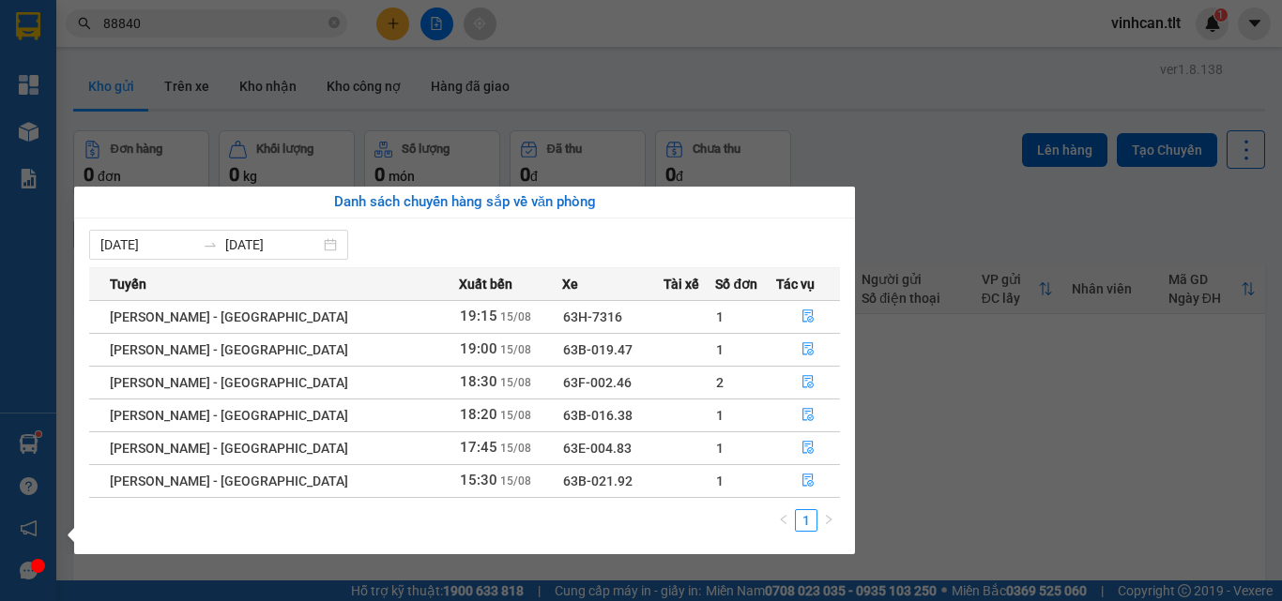
click at [266, 21] on section "Kết quả [PERSON_NAME] ( 36 ) Bộ lọc Mã ĐH Trạng thái Món hàng Thu hộ Tổng [PERS…" at bounding box center [641, 300] width 1282 height 601
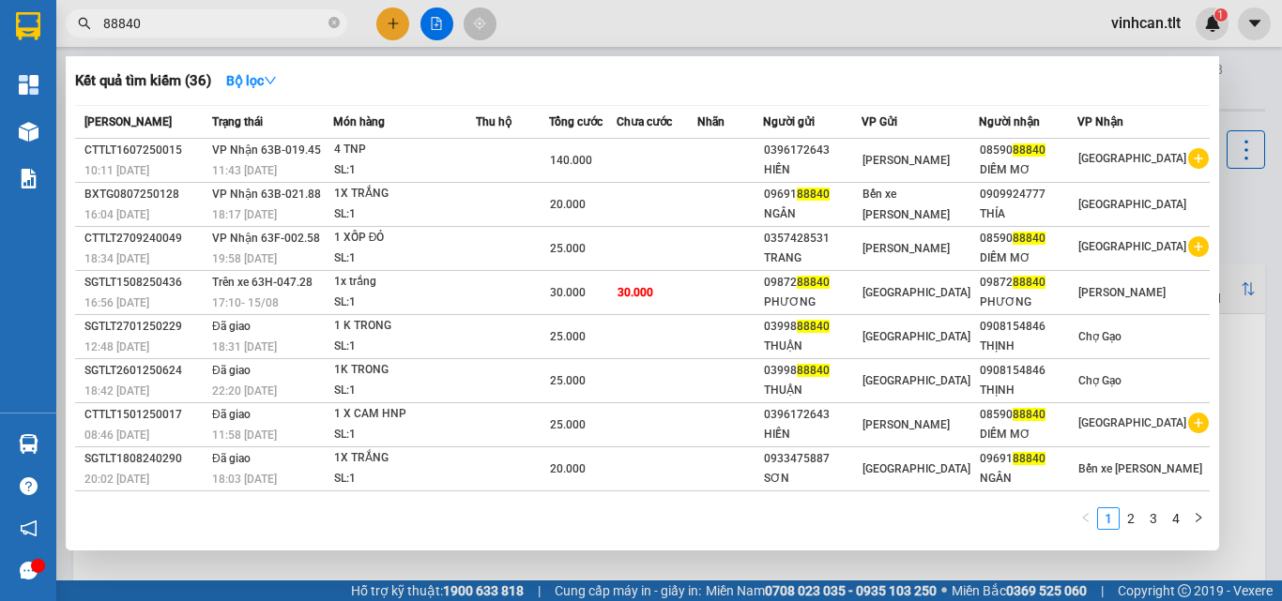
click at [266, 21] on input "88840" at bounding box center [213, 23] width 221 height 21
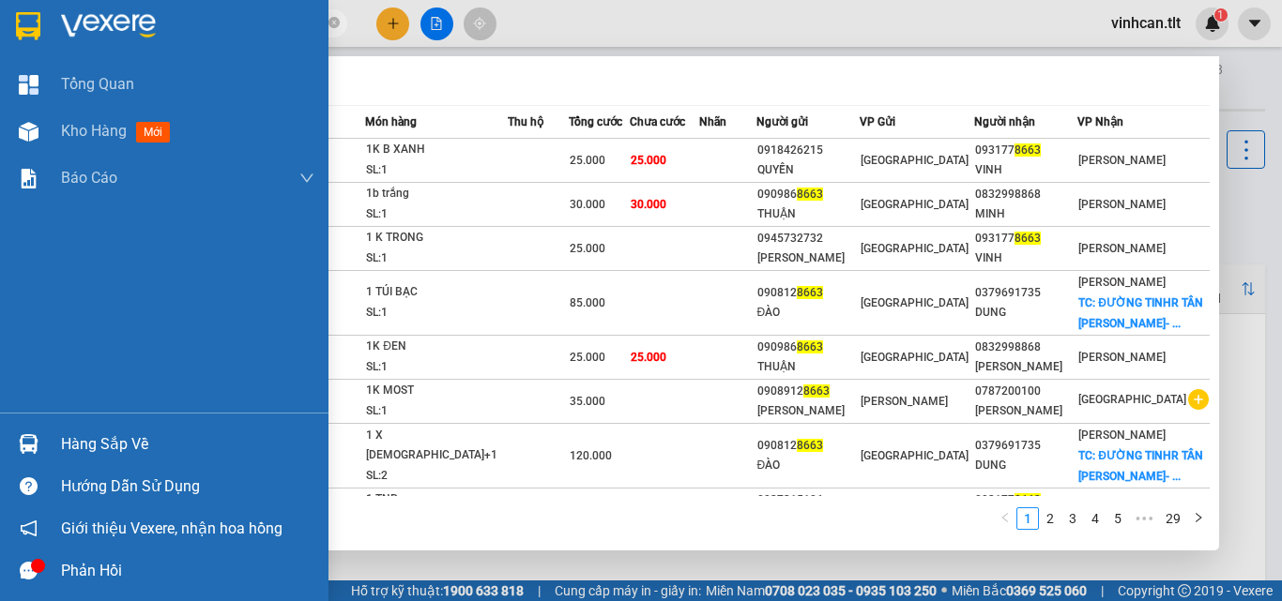
type input "8663"
click at [70, 438] on div "Hàng sắp về" at bounding box center [187, 445] width 253 height 28
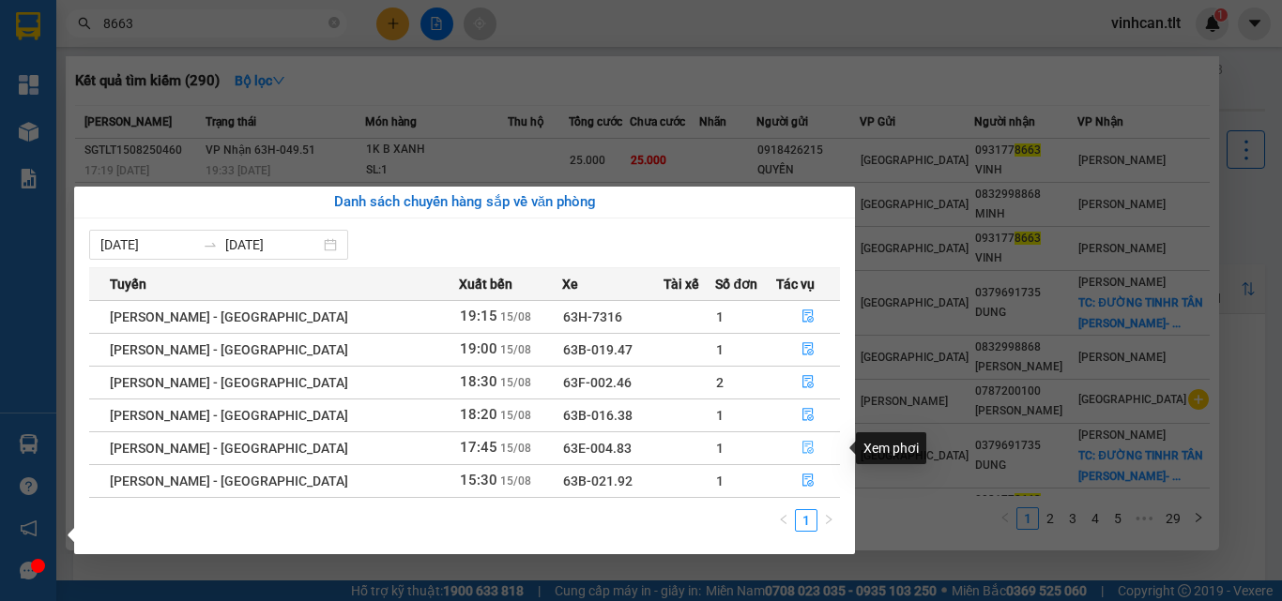
click at [786, 442] on button "button" at bounding box center [808, 448] width 62 height 30
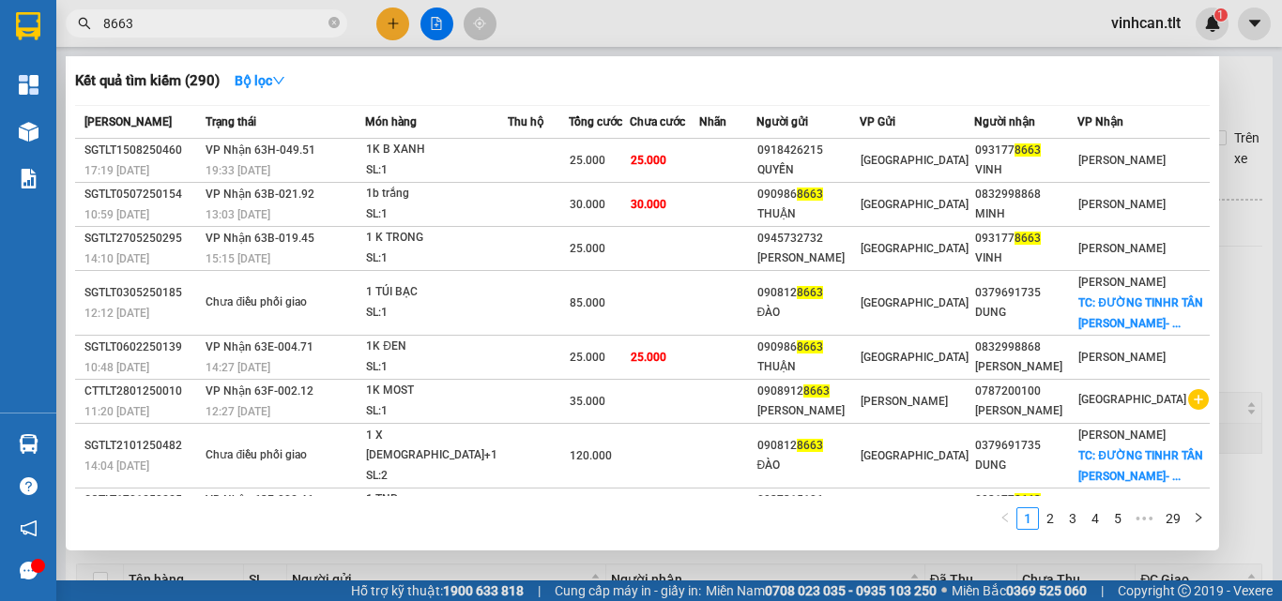
click at [1253, 316] on div at bounding box center [641, 300] width 1282 height 601
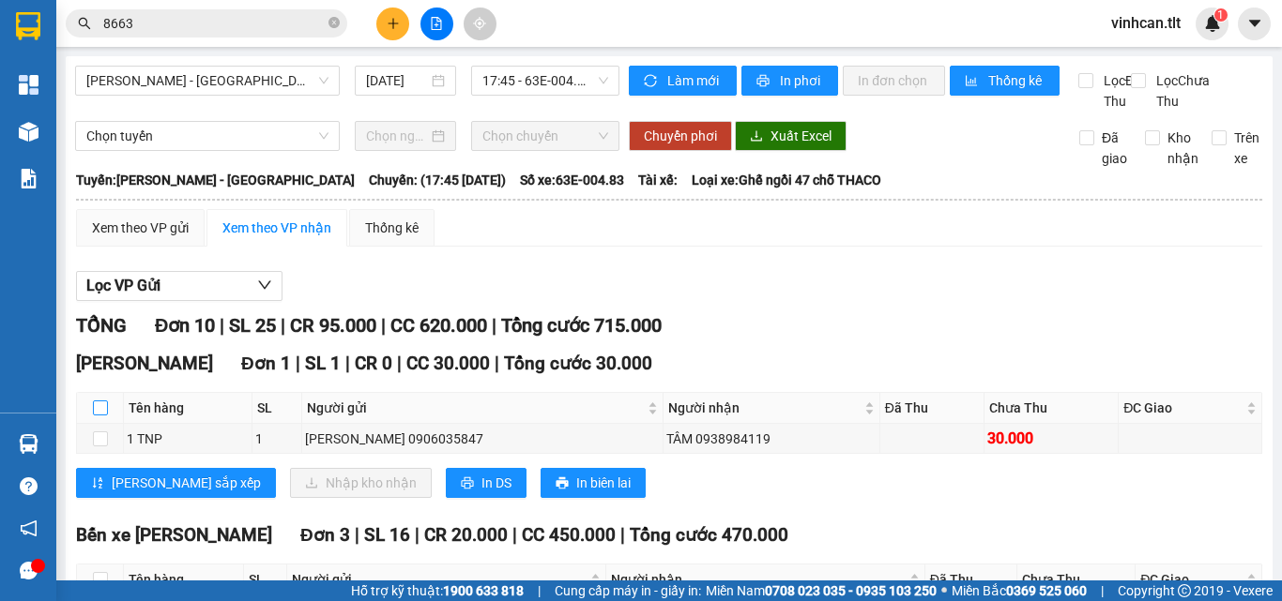
click at [96, 416] on input "checkbox" at bounding box center [100, 408] width 15 height 15
checkbox input "true"
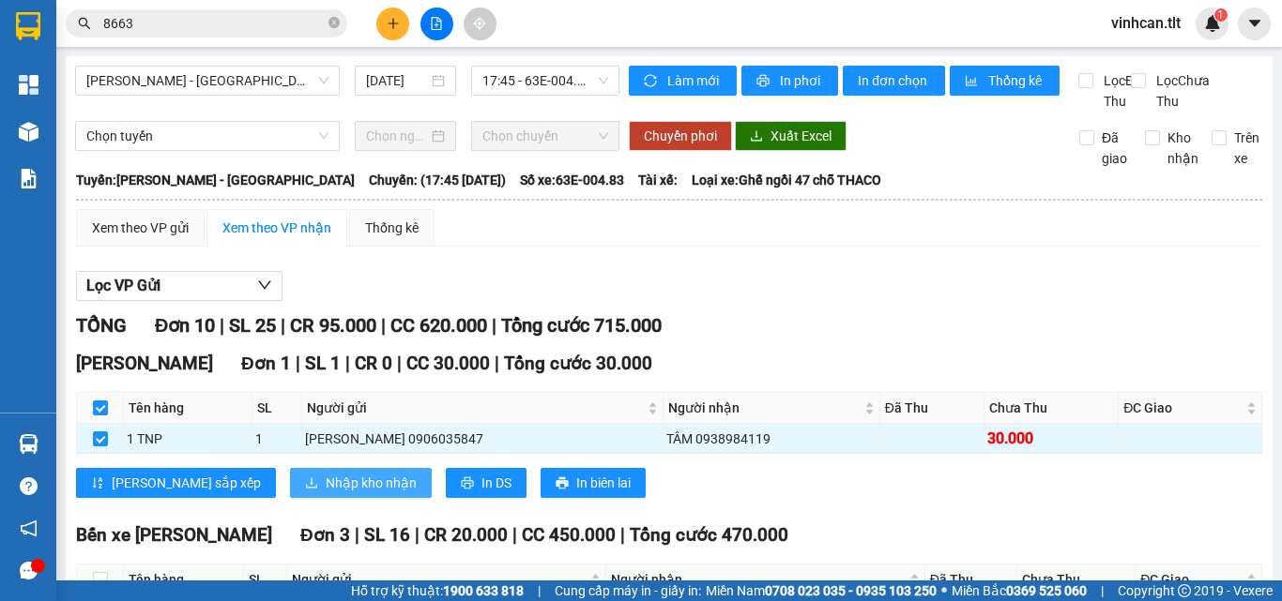
click at [326, 494] on span "Nhập kho nhận" at bounding box center [371, 483] width 91 height 21
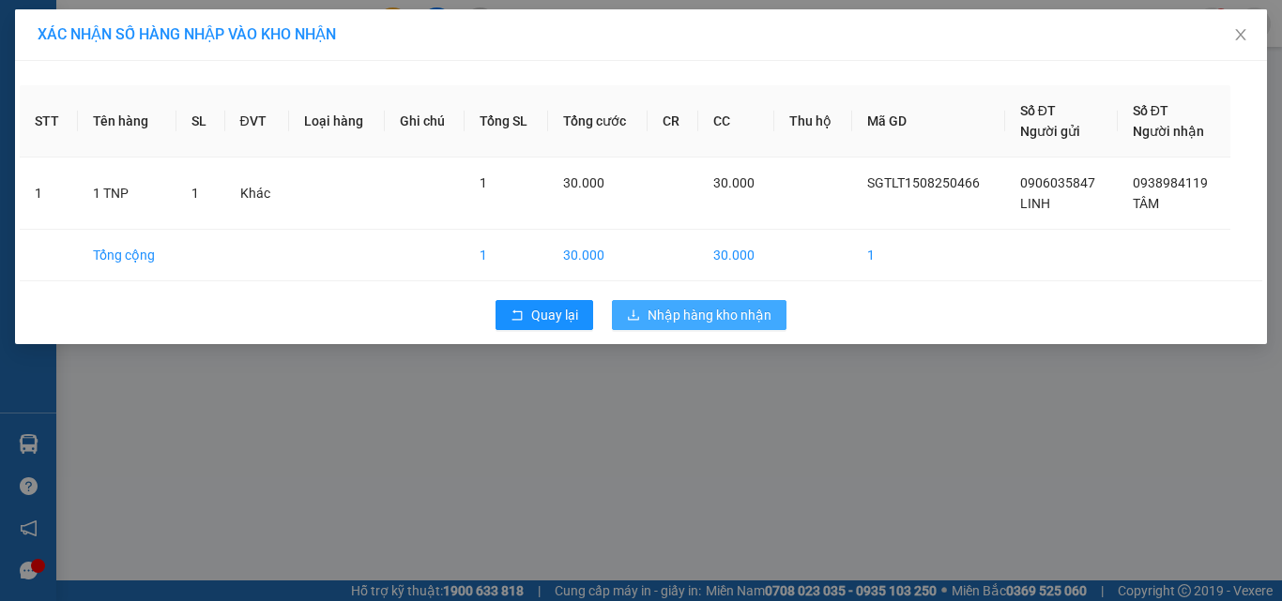
click at [725, 316] on span "Nhập hàng kho nhận" at bounding box center [709, 315] width 124 height 21
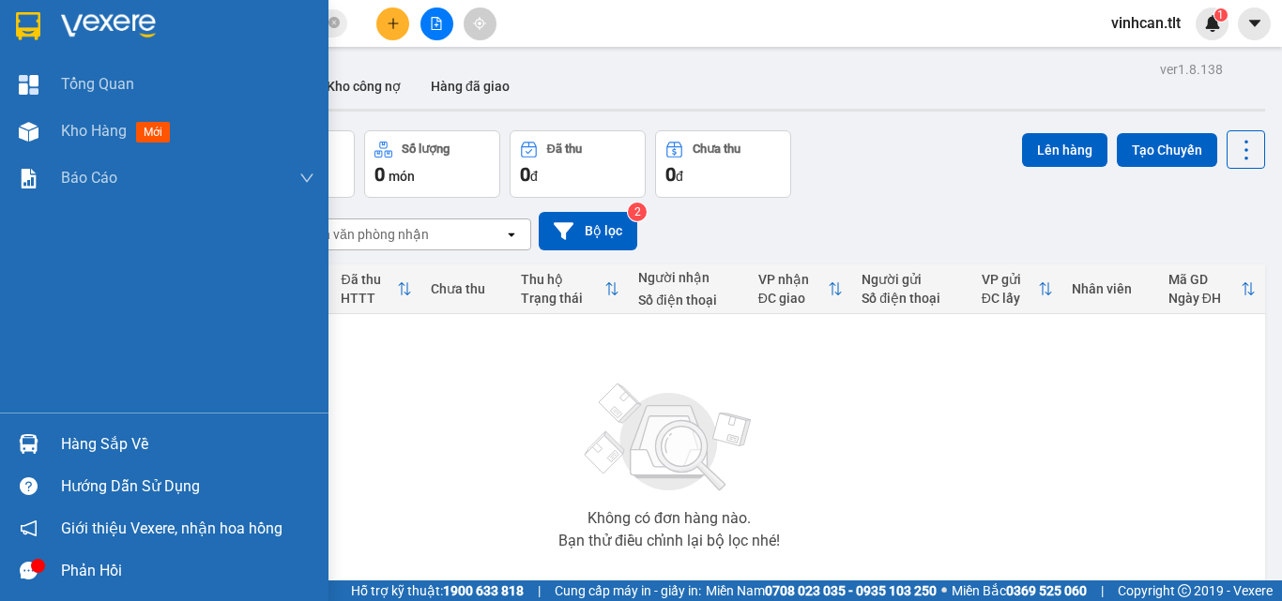
click at [13, 442] on div at bounding box center [28, 444] width 33 height 33
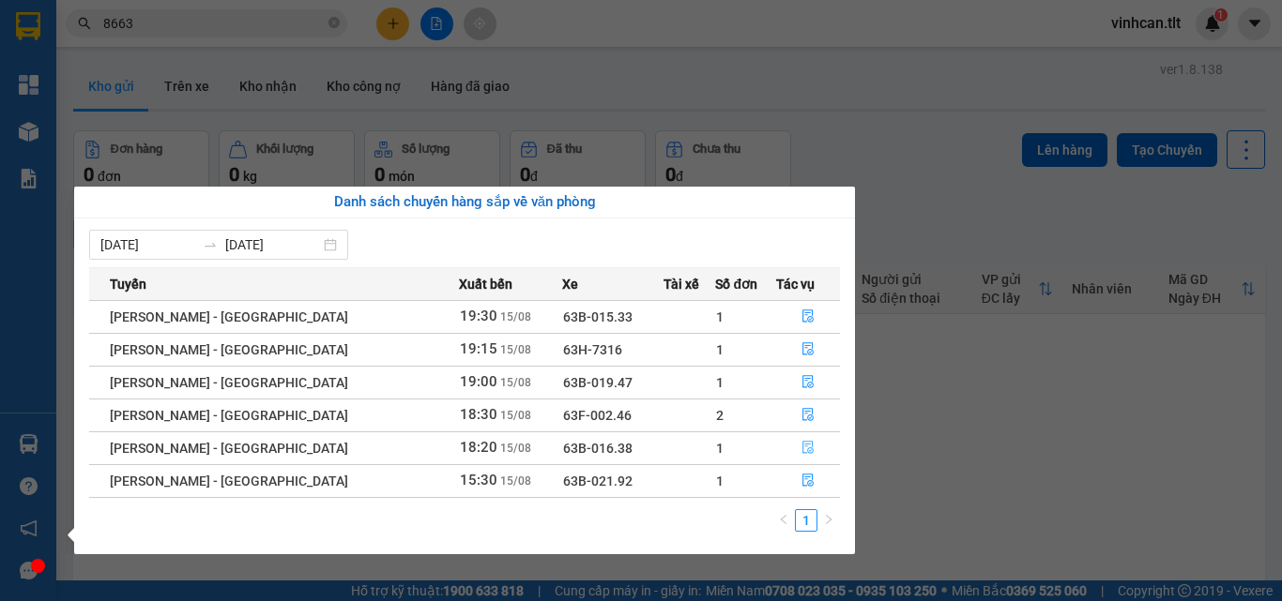
click at [784, 448] on button "button" at bounding box center [808, 448] width 62 height 30
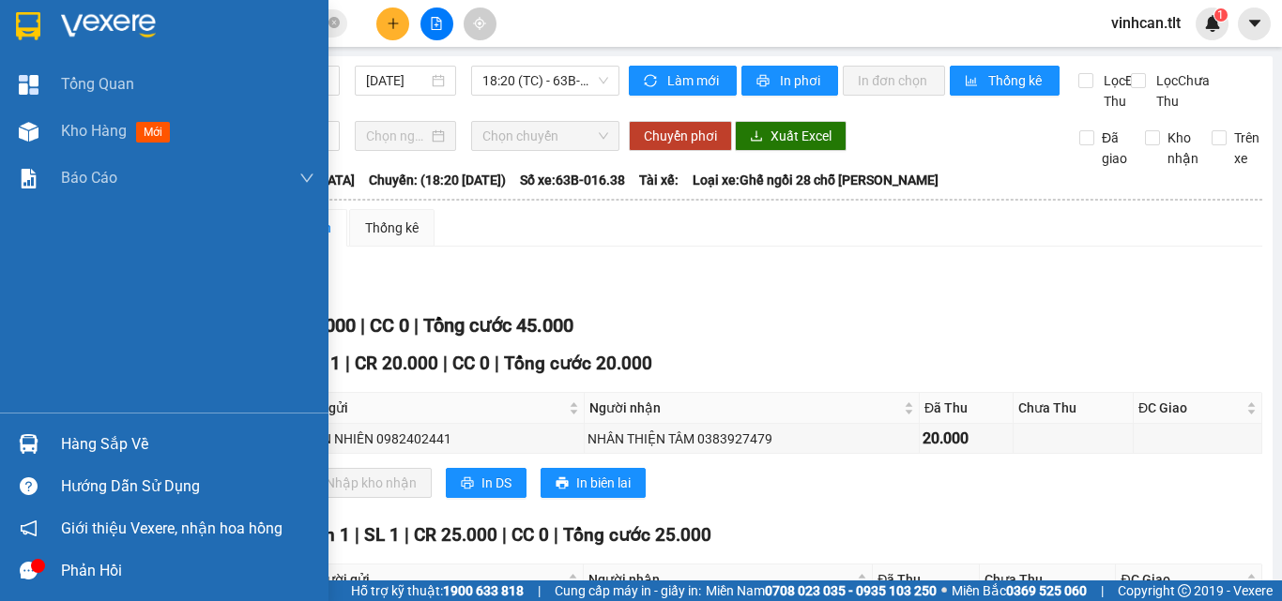
click at [21, 426] on div "Hàng sắp về" at bounding box center [164, 444] width 328 height 42
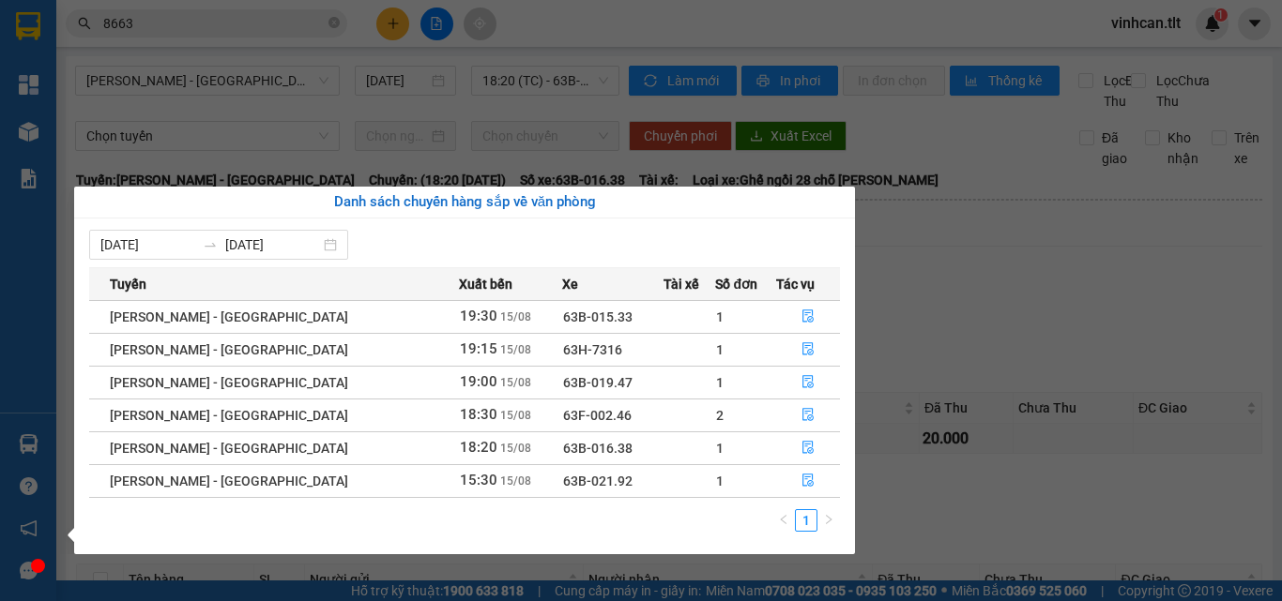
click at [249, 21] on section "Kết quả [PERSON_NAME] ( 290 ) Bộ lọc Mã ĐH Trạng thái Món hàng Thu hộ Tổng [PER…" at bounding box center [641, 300] width 1282 height 601
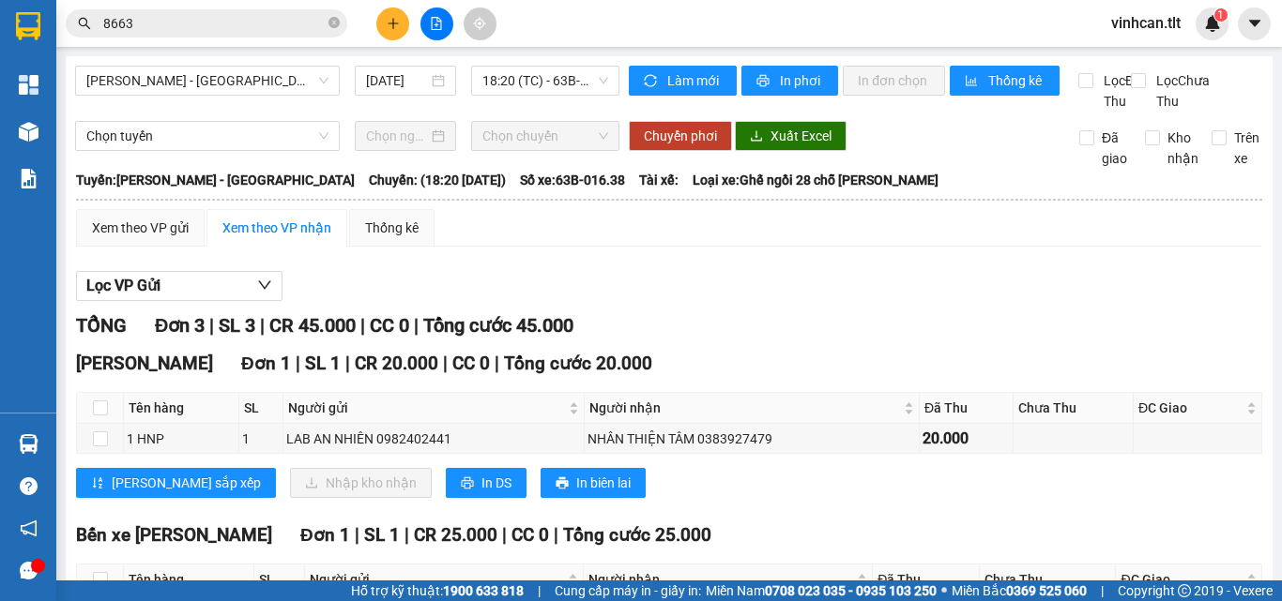
click at [249, 21] on input "8663" at bounding box center [213, 23] width 221 height 21
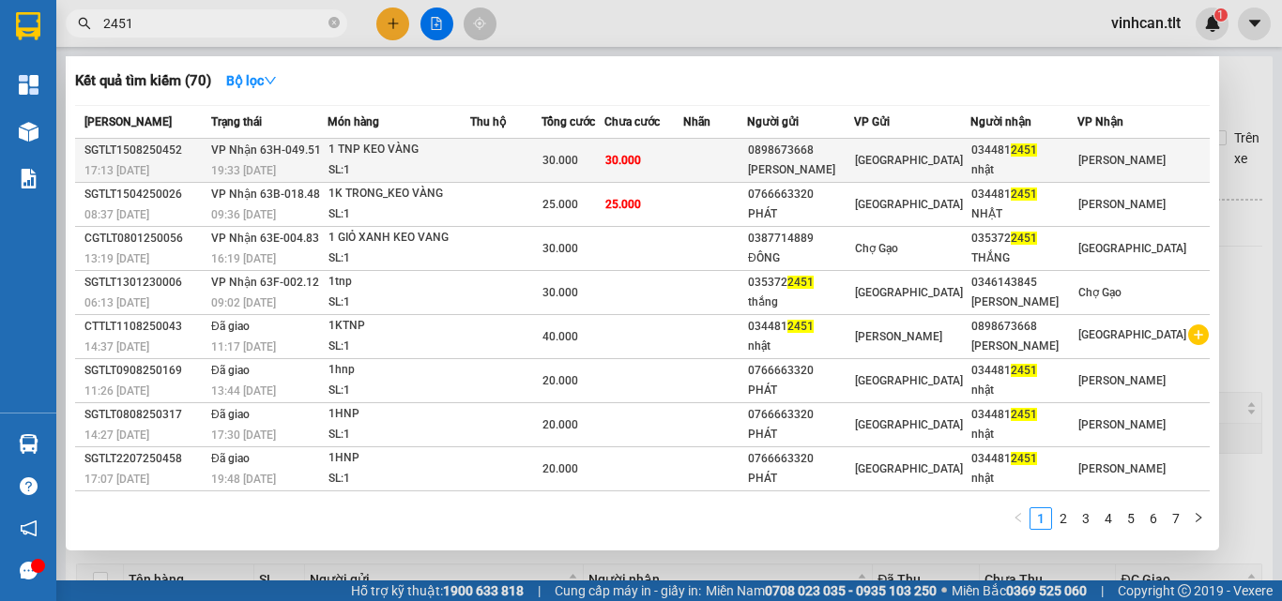
type input "2451"
click at [578, 156] on span "30.000" at bounding box center [560, 160] width 36 height 13
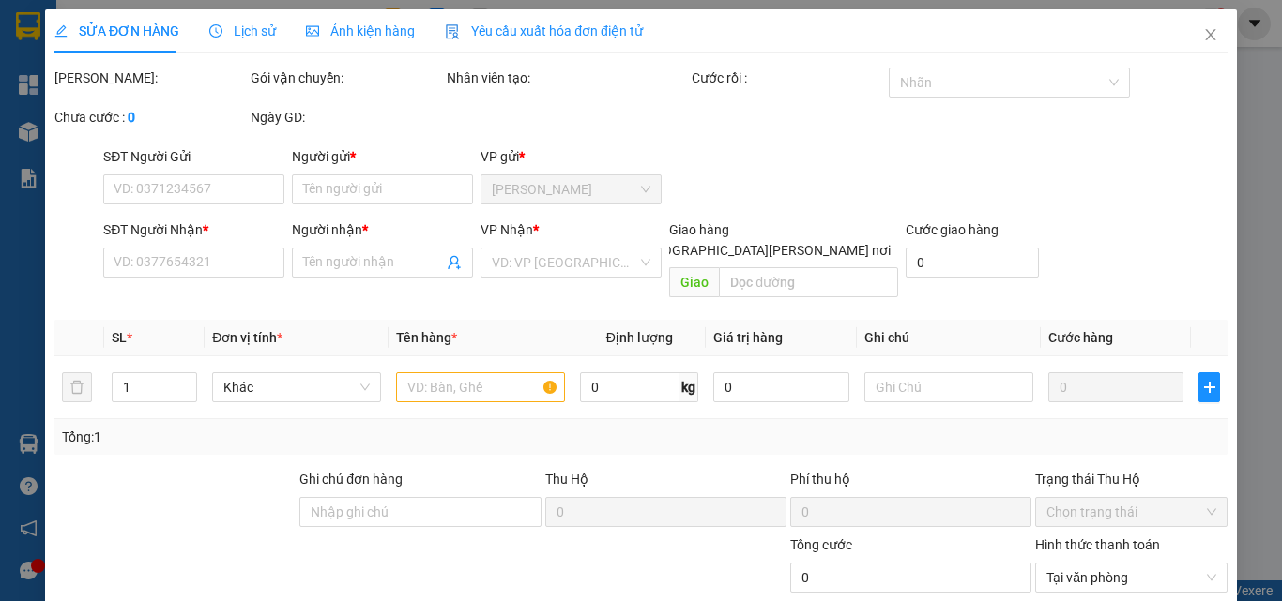
type input "0898673668"
type input "[PERSON_NAME]"
type input "0344812451"
type input "nhật"
type input "30.000"
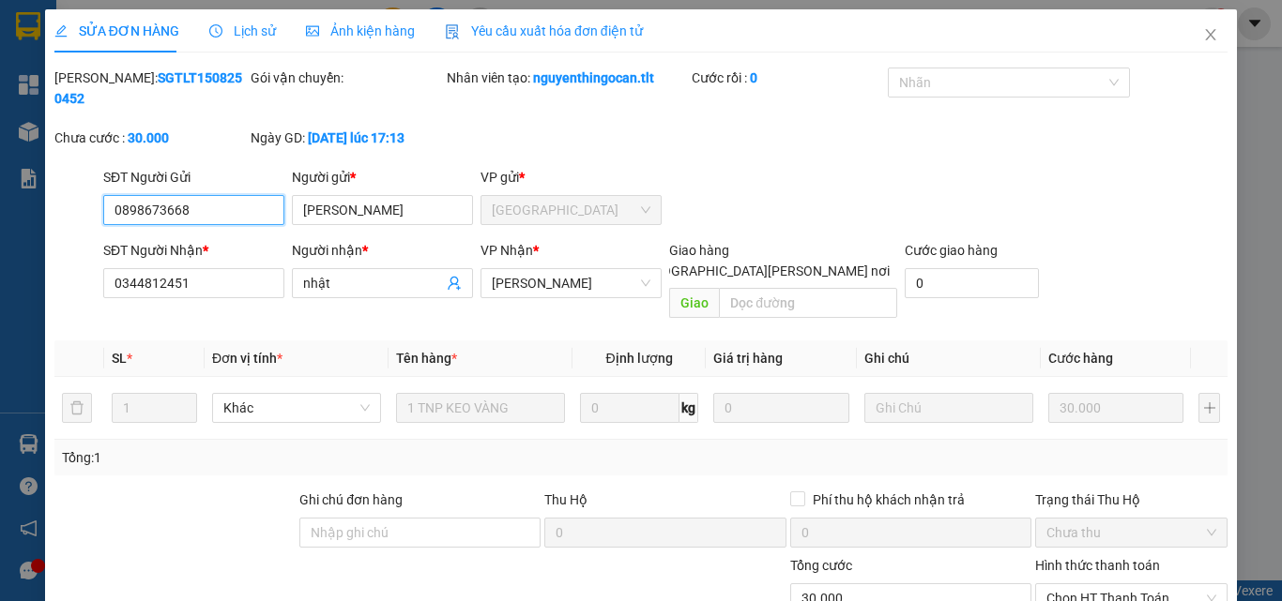
scroll to position [97, 0]
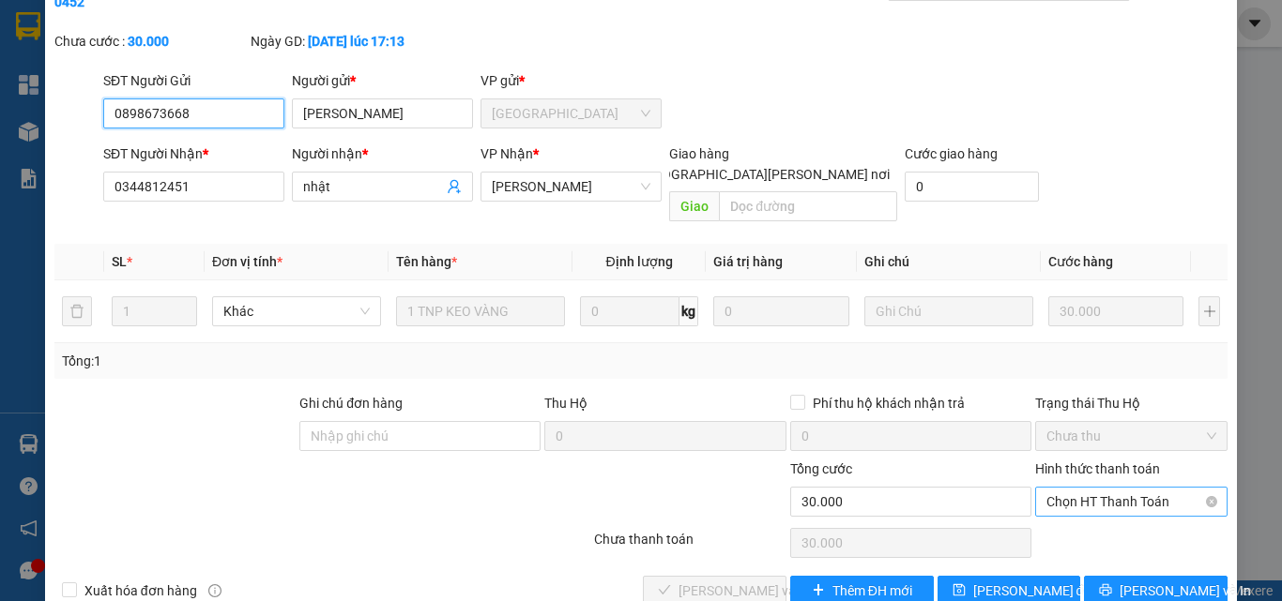
click at [1108, 488] on span "Chọn HT Thanh Toán" at bounding box center [1131, 502] width 170 height 28
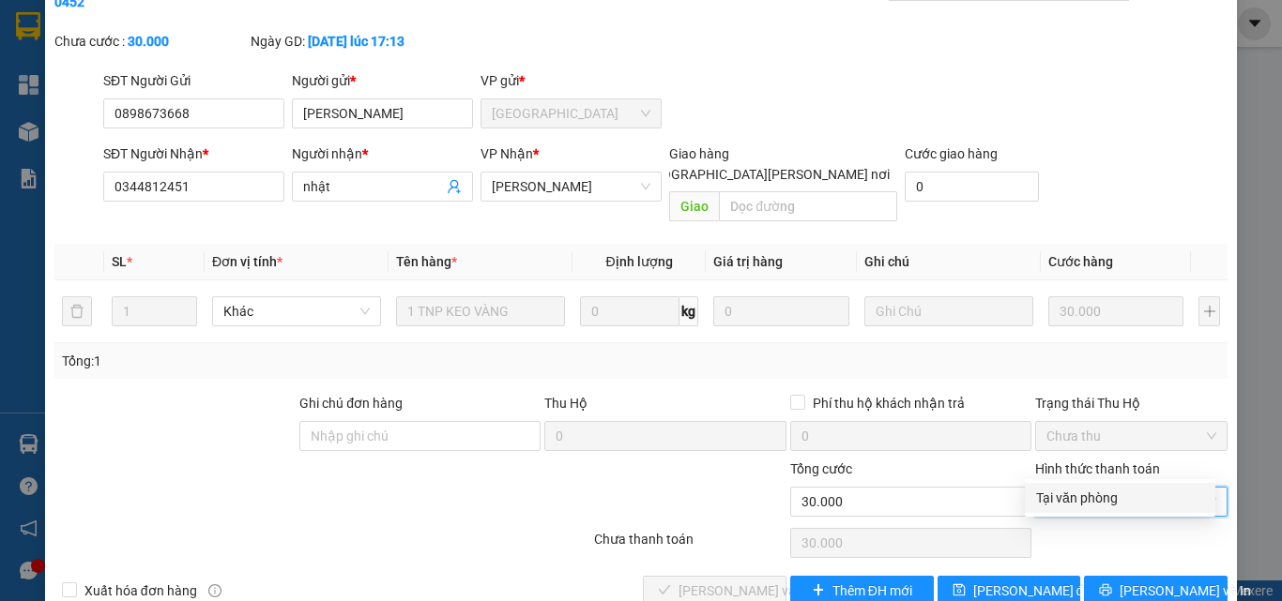
click at [1088, 499] on div "Tại văn phòng" at bounding box center [1120, 498] width 168 height 21
type input "0"
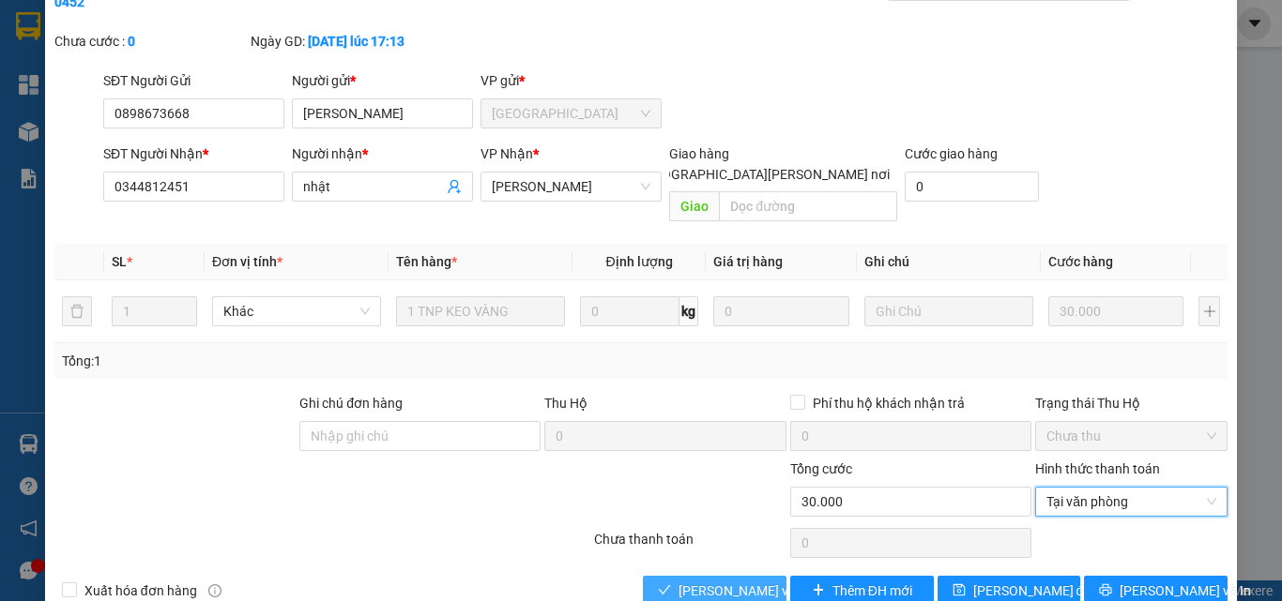
click at [777, 576] on button "[PERSON_NAME] và [PERSON_NAME] hàng" at bounding box center [715, 591] width 144 height 30
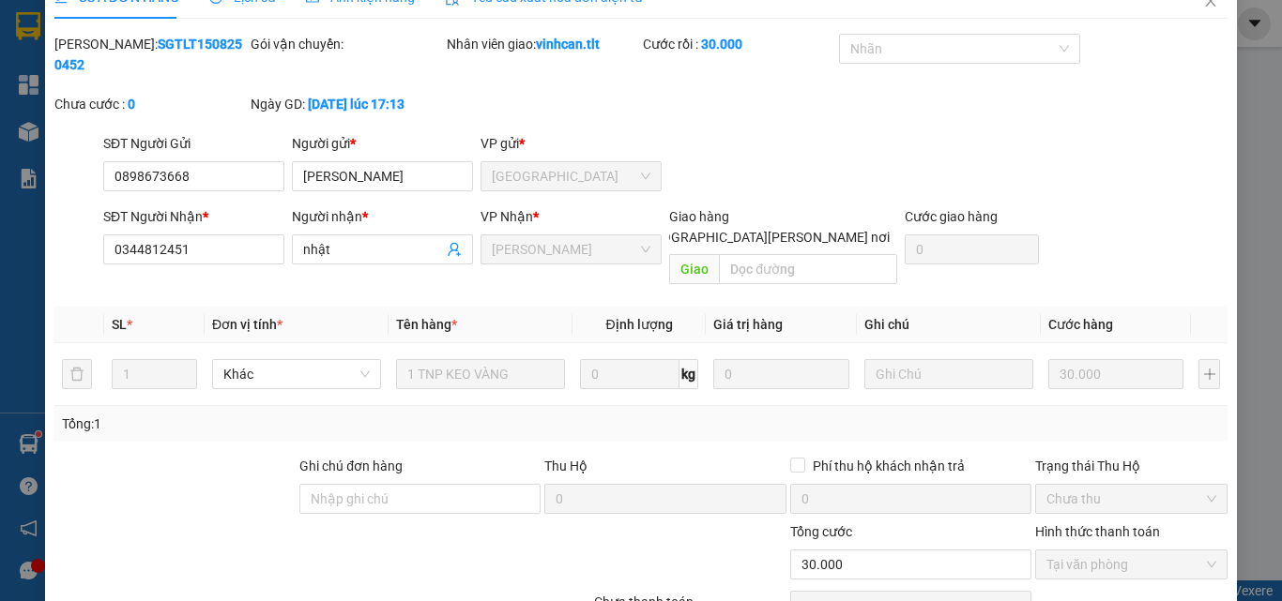
scroll to position [3, 0]
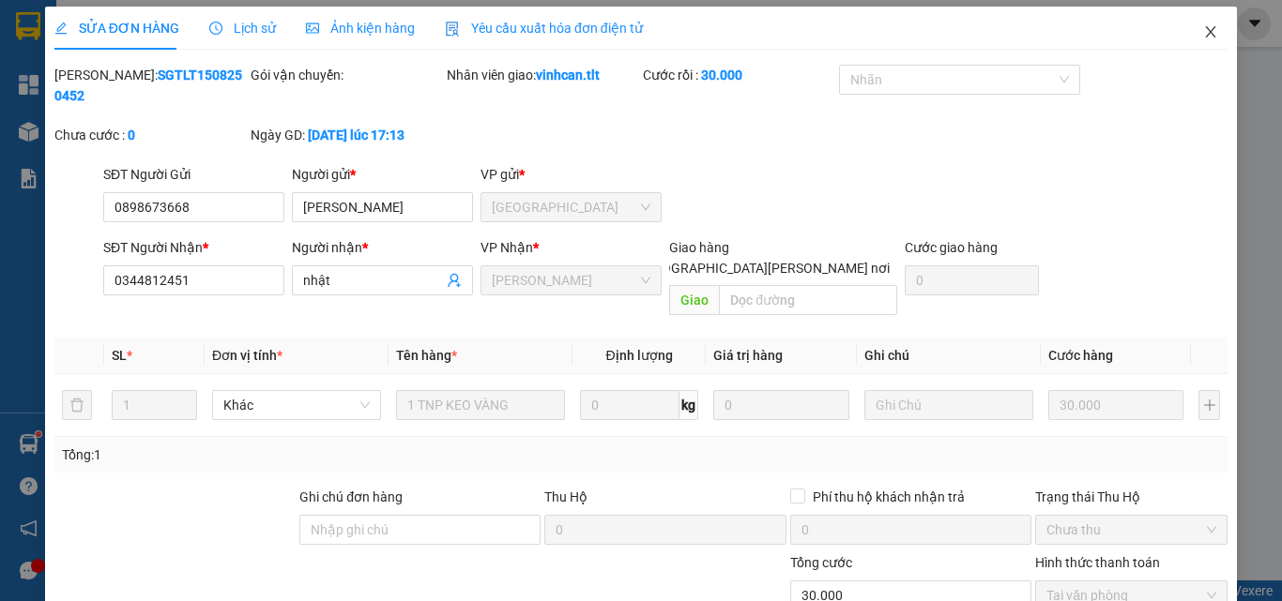
click at [1203, 26] on icon "close" at bounding box center [1210, 31] width 15 height 15
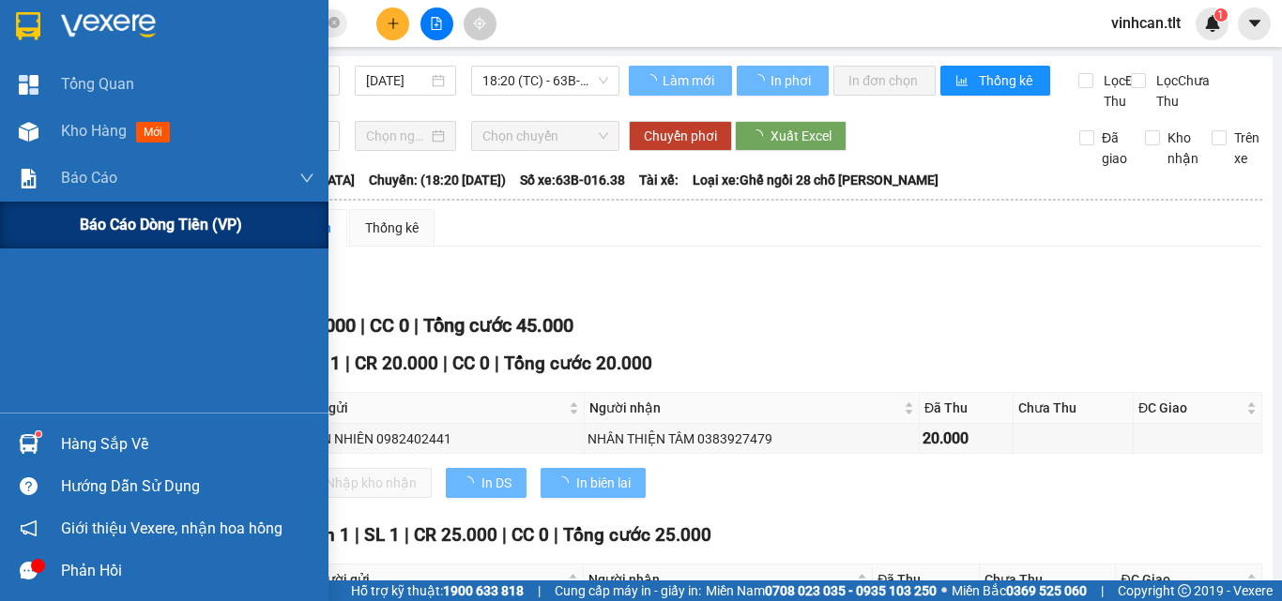
click at [99, 214] on span "Báo cáo dòng tiền (VP)" at bounding box center [161, 224] width 162 height 23
